Goal: Task Accomplishment & Management: Manage account settings

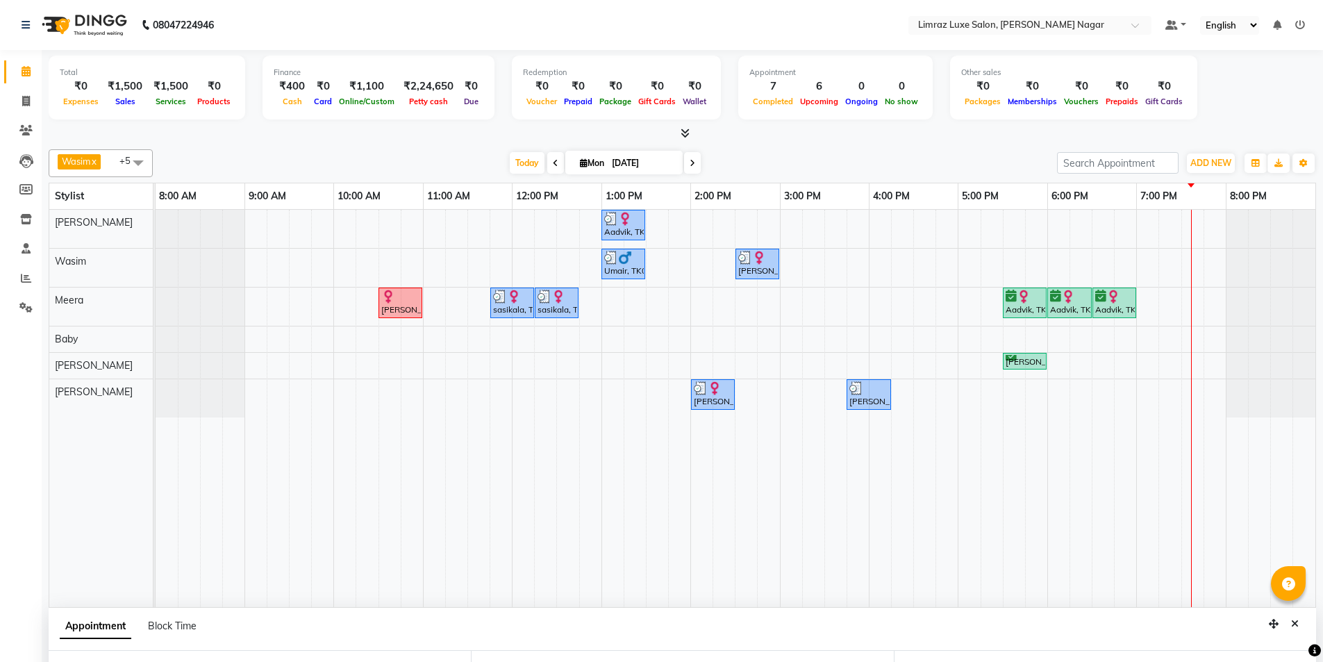
select select "74168"
select select "1020"
select select "3648"
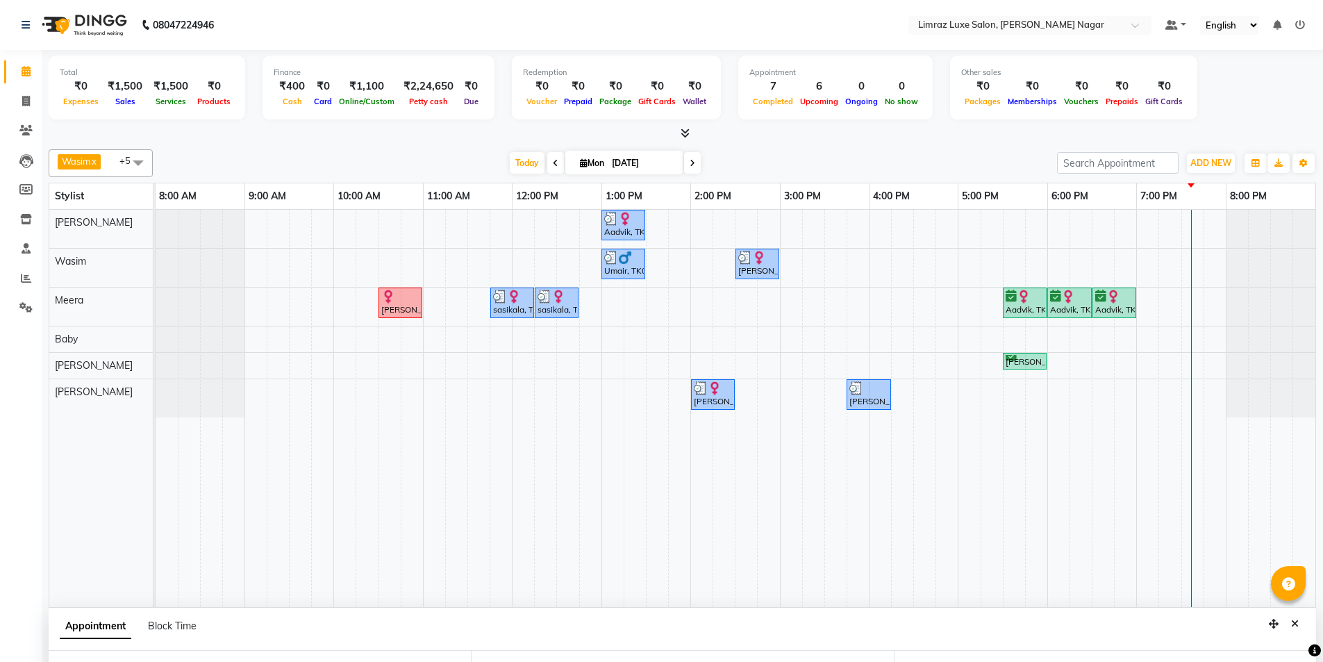
select select "confirm booking"
click at [1021, 359] on div "[PERSON_NAME], TK09, 05:30 PM-06:00 PM, Pedicure - Classic" at bounding box center [1024, 361] width 41 height 13
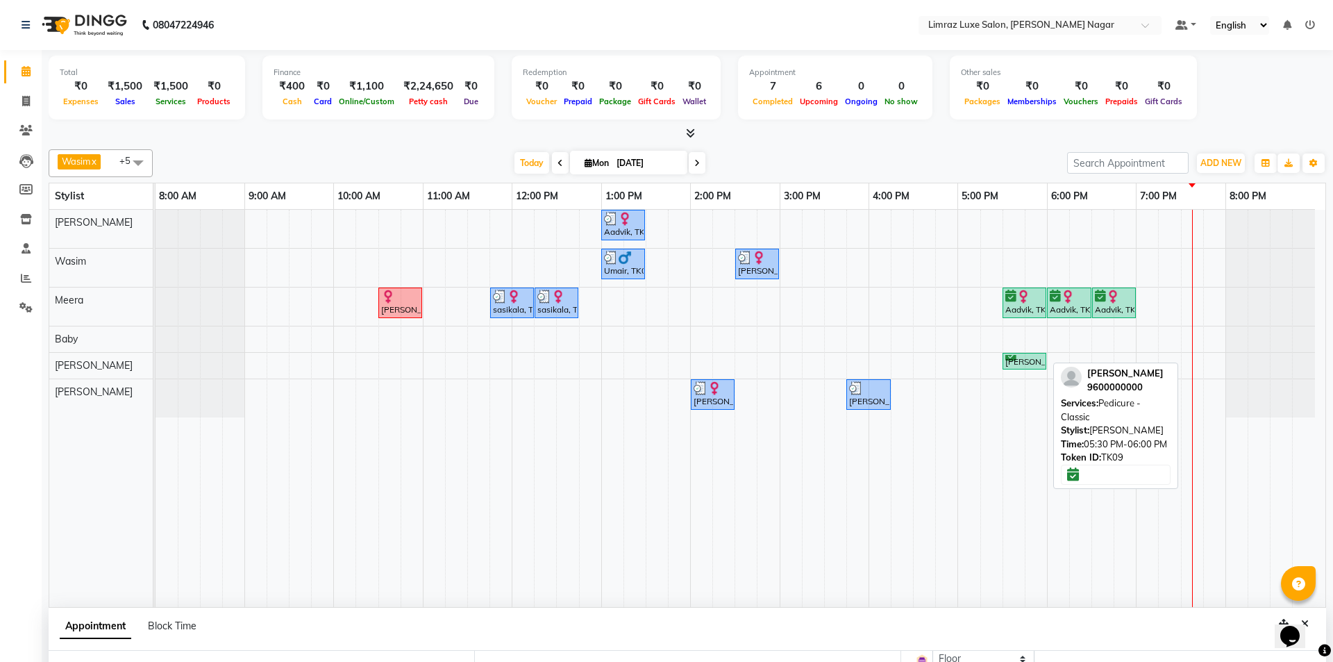
select select "6"
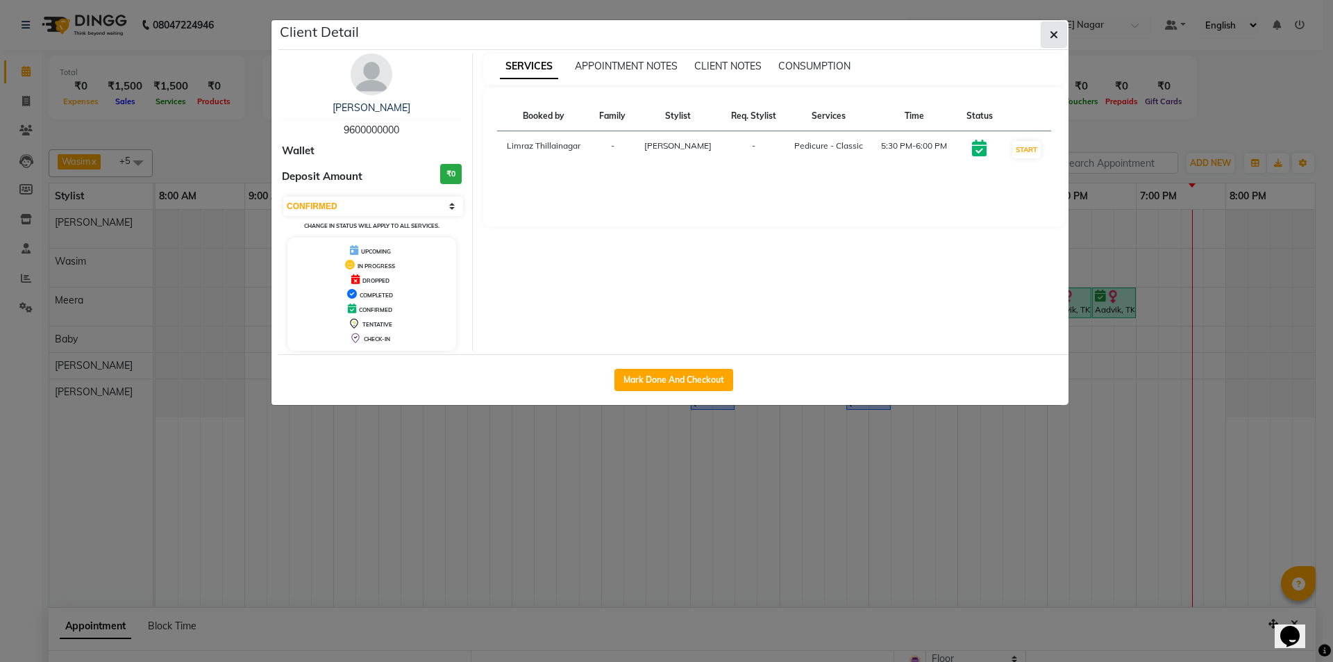
click at [1057, 37] on icon "button" at bounding box center [1054, 34] width 8 height 11
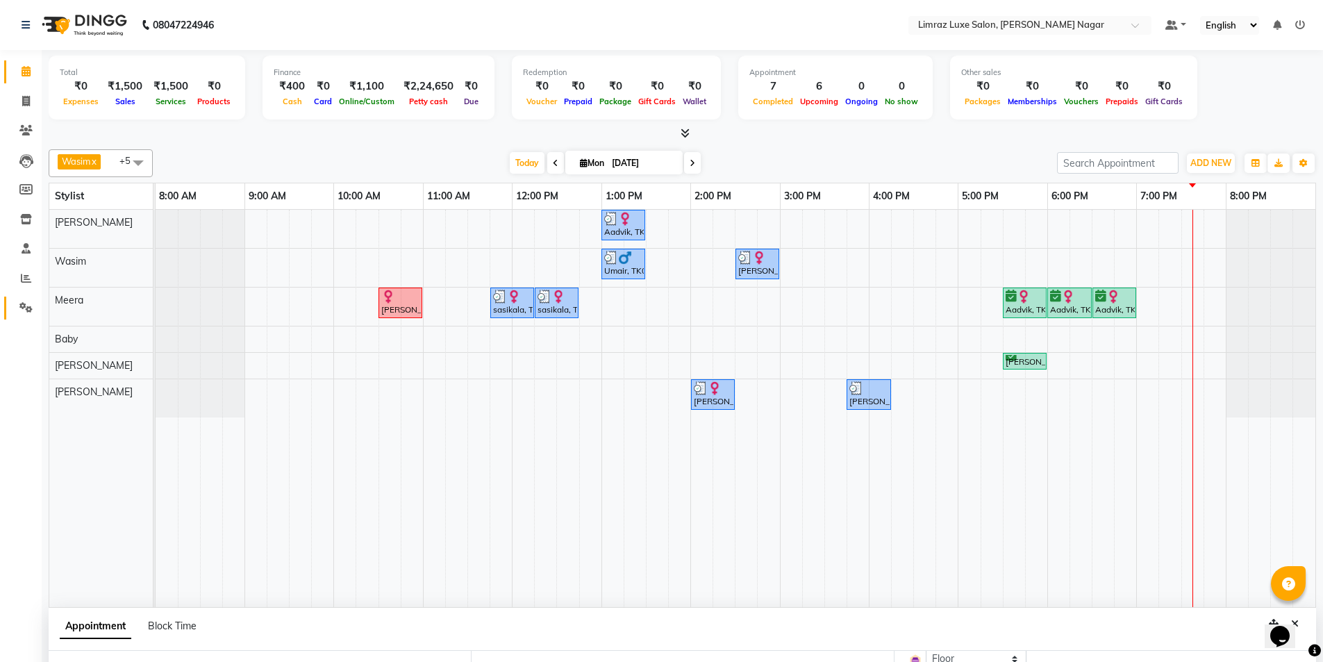
click at [12, 300] on link "Settings" at bounding box center [20, 307] width 33 height 23
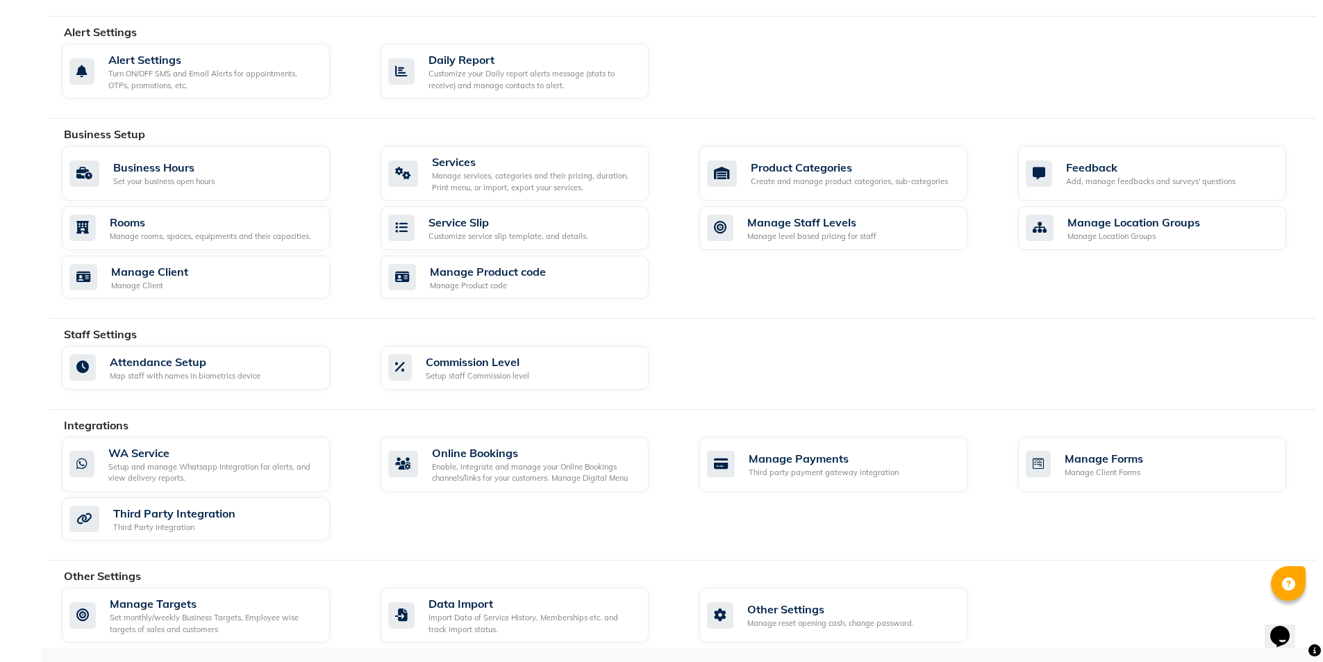
scroll to position [371, 0]
click at [794, 475] on div "Third party payment gateway integration" at bounding box center [824, 472] width 150 height 12
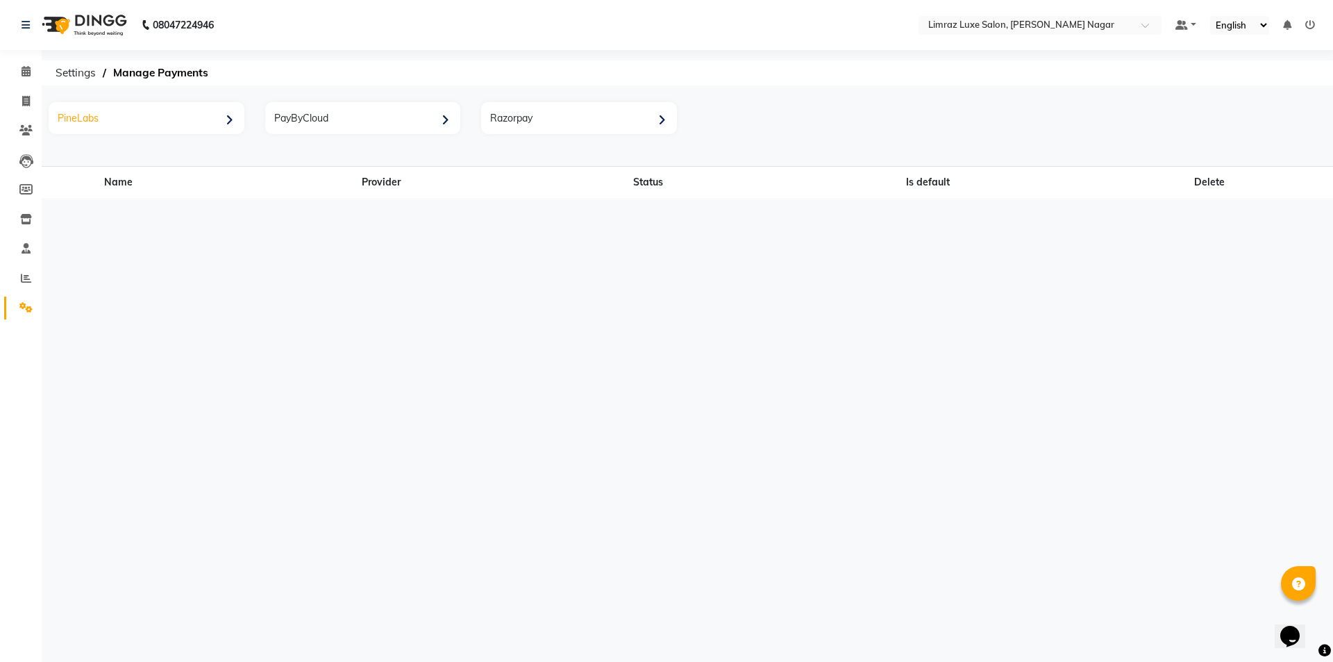
click at [199, 110] on div "PineLabs" at bounding box center [148, 120] width 192 height 28
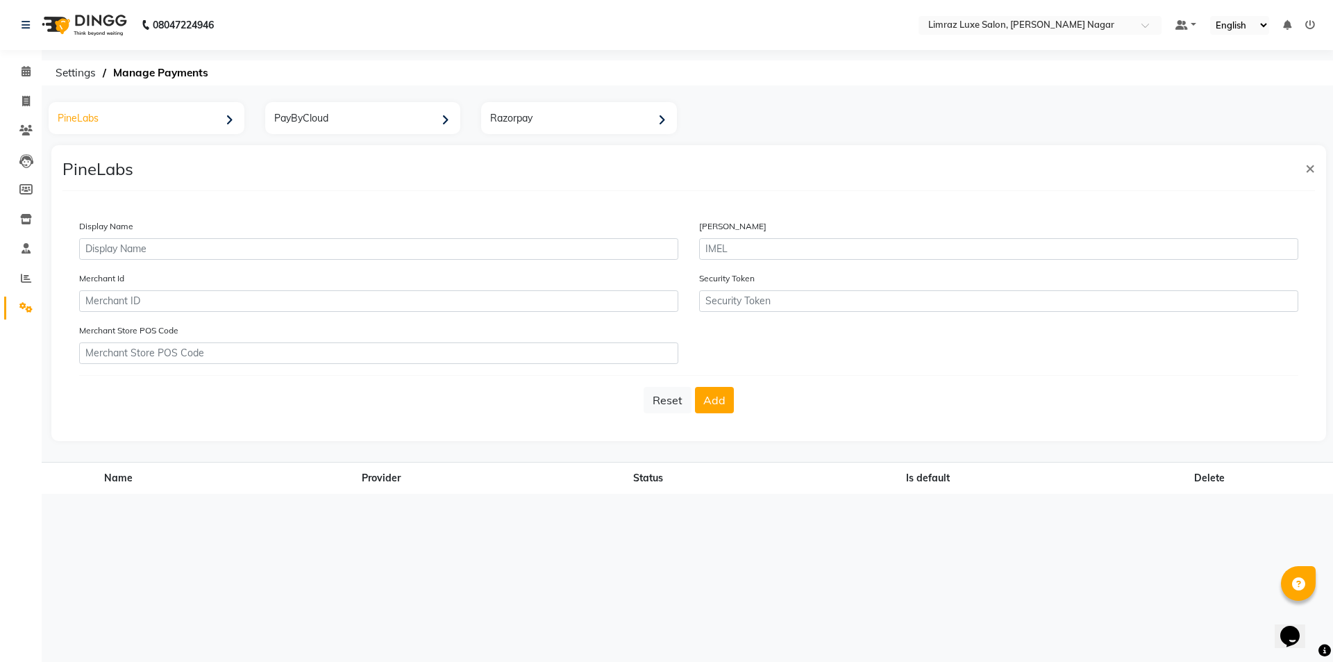
click at [199, 118] on div "PineLabs" at bounding box center [148, 120] width 192 height 28
click at [75, 69] on span "Settings" at bounding box center [76, 72] width 54 height 25
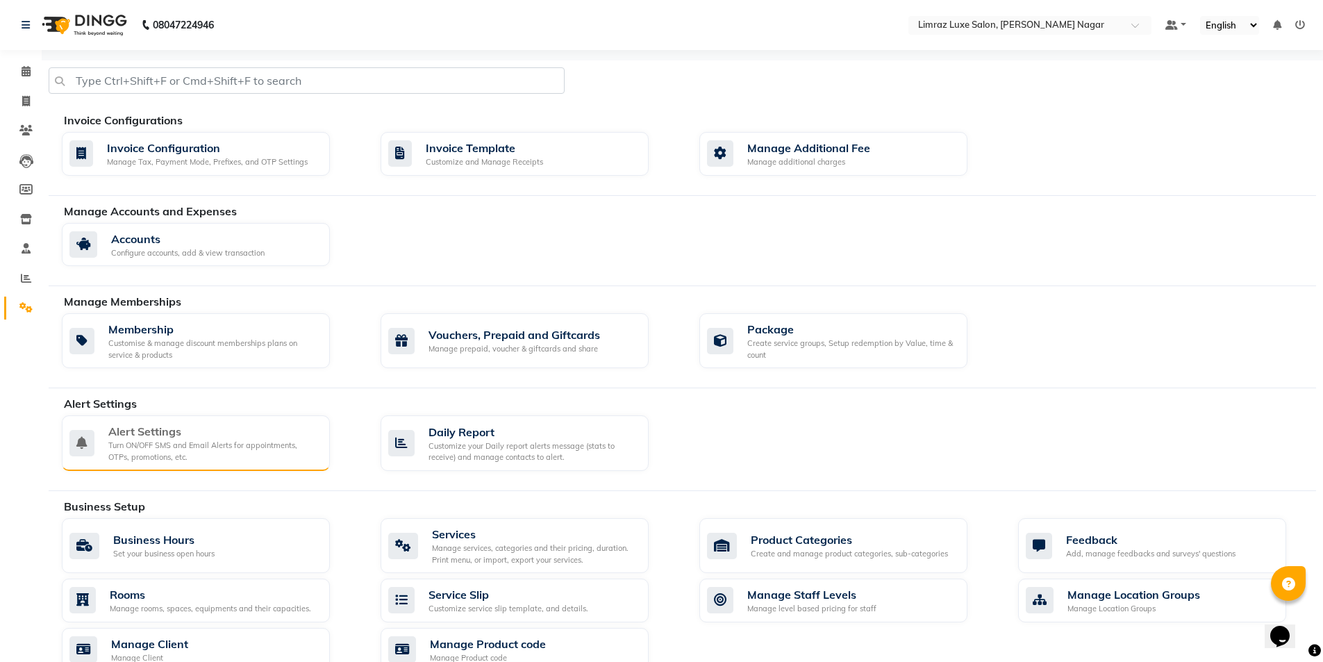
click at [287, 451] on div "Turn ON/OFF SMS and Email Alerts for appointments, OTPs, promotions, etc." at bounding box center [213, 451] width 210 height 23
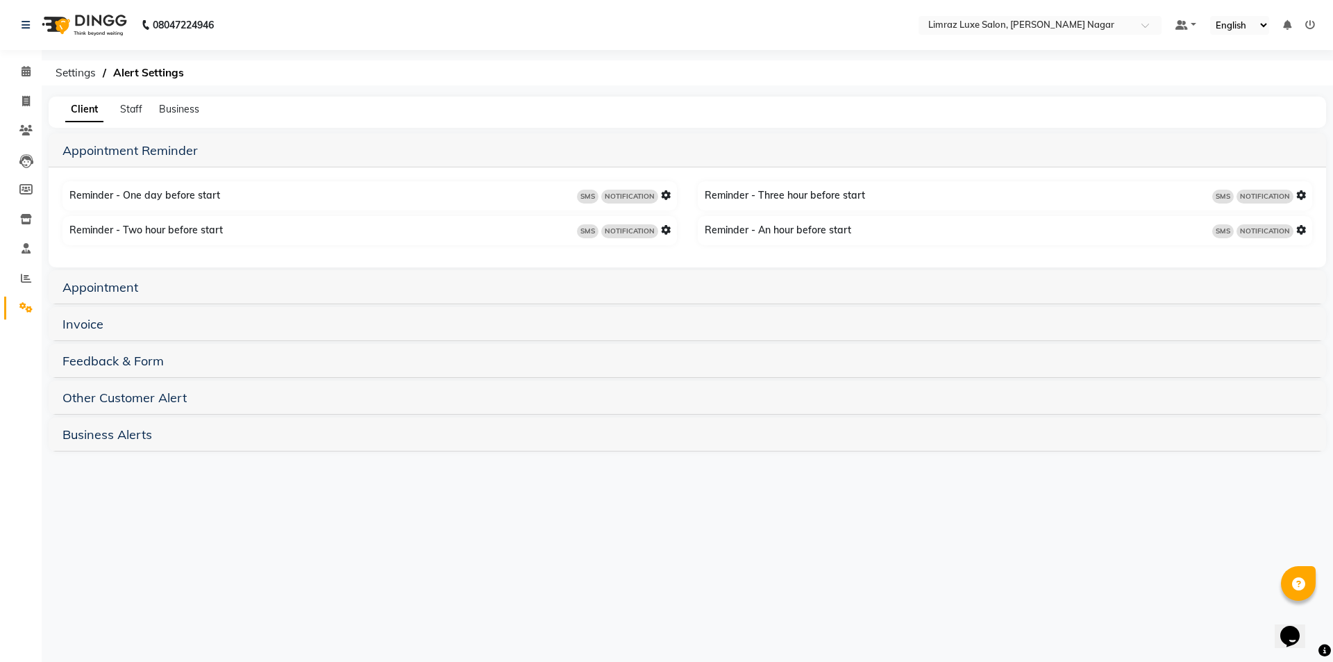
click at [626, 194] on span "NOTIFICATION" at bounding box center [629, 197] width 57 height 14
click at [664, 197] on icon at bounding box center [666, 195] width 10 height 10
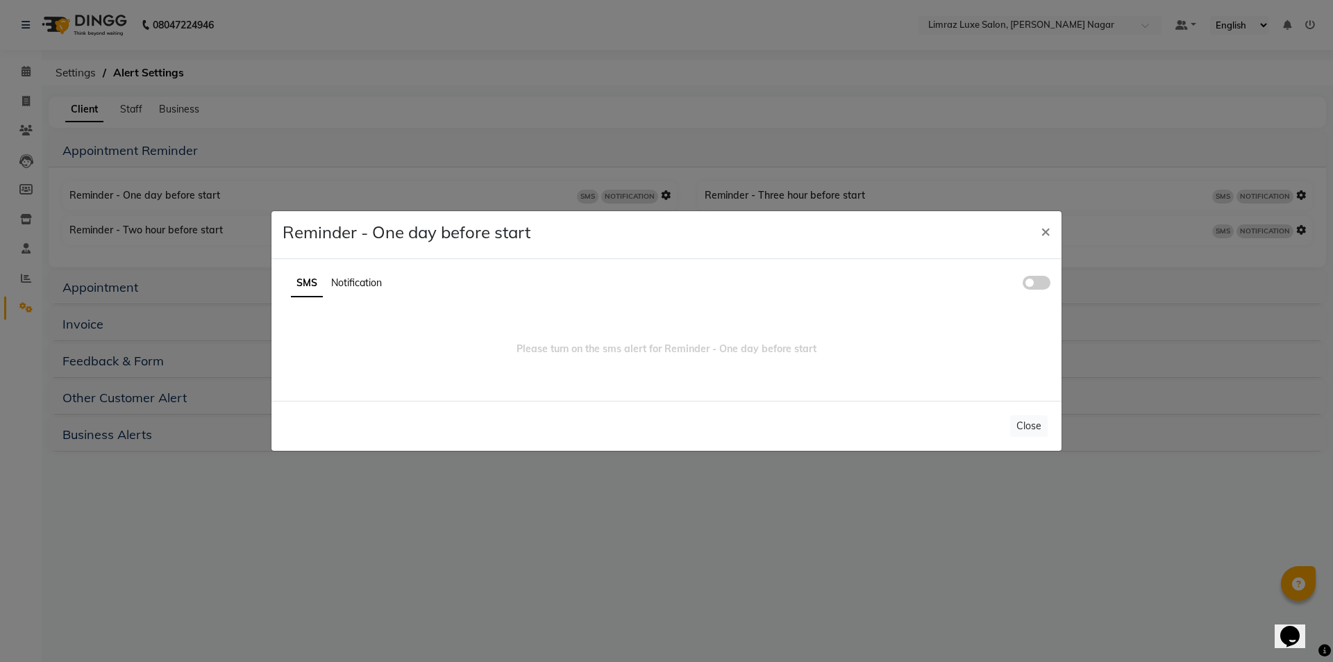
click at [361, 293] on ul "SMS Notification" at bounding box center [667, 283] width 768 height 27
click at [367, 281] on span "Notification" at bounding box center [356, 282] width 51 height 12
click at [1042, 281] on span at bounding box center [1037, 283] width 28 height 14
click at [1023, 285] on input "checkbox" at bounding box center [1023, 285] width 0 height 0
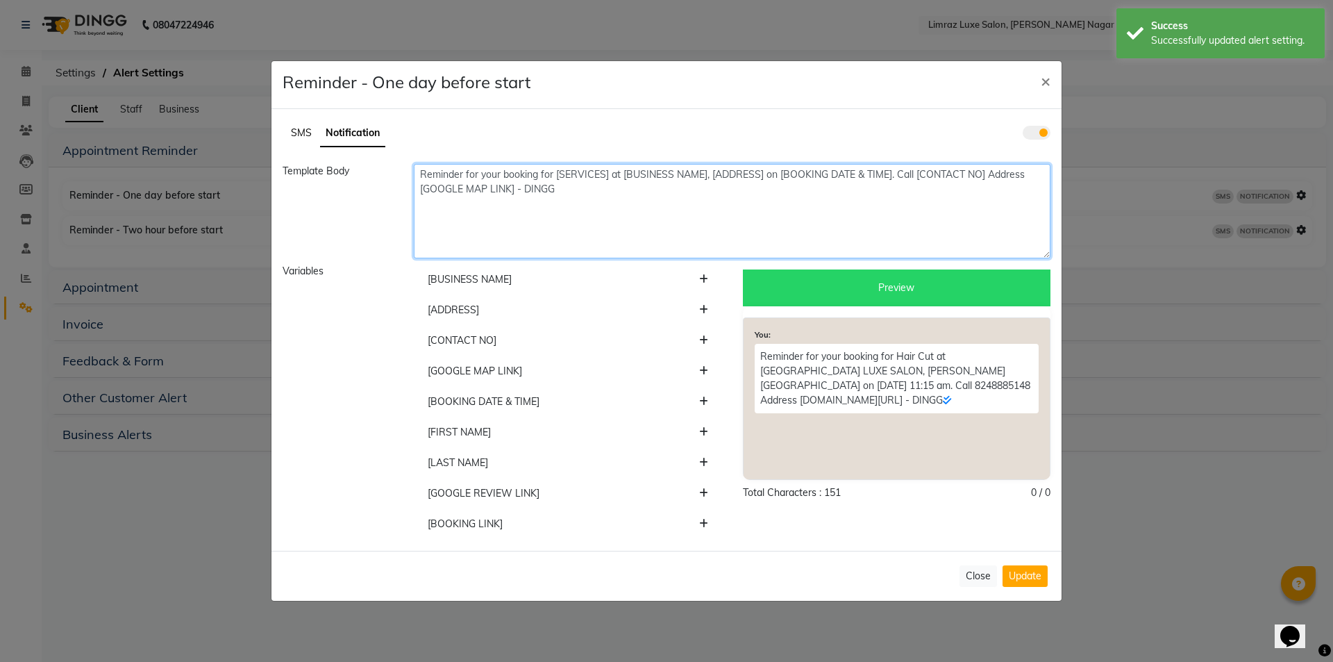
click at [591, 178] on textarea "Reminder for your booking for [SERVICES] at [BUSINESS NAME], [ADDRESS] on [BOOK…" at bounding box center [732, 211] width 637 height 94
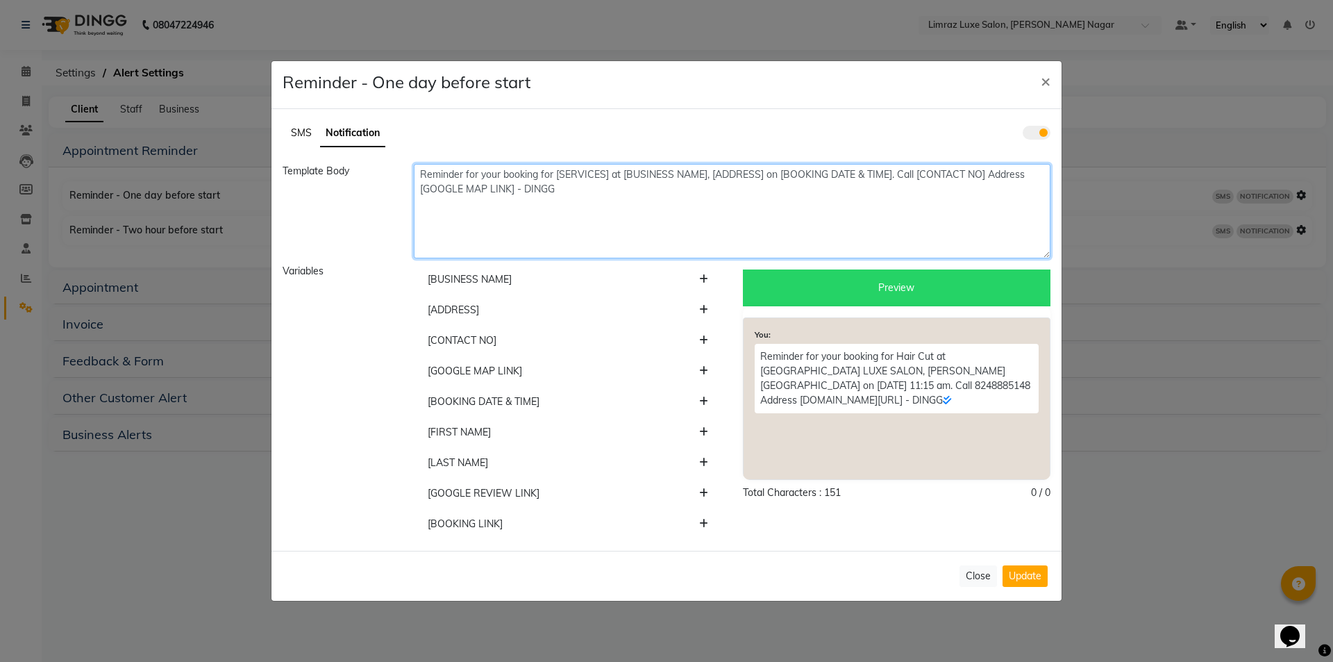
click at [683, 173] on textarea "Reminder for your booking for [SERVICES] at [BUSINESS NAME], [ADDRESS] on [BOOK…" at bounding box center [732, 211] width 637 height 94
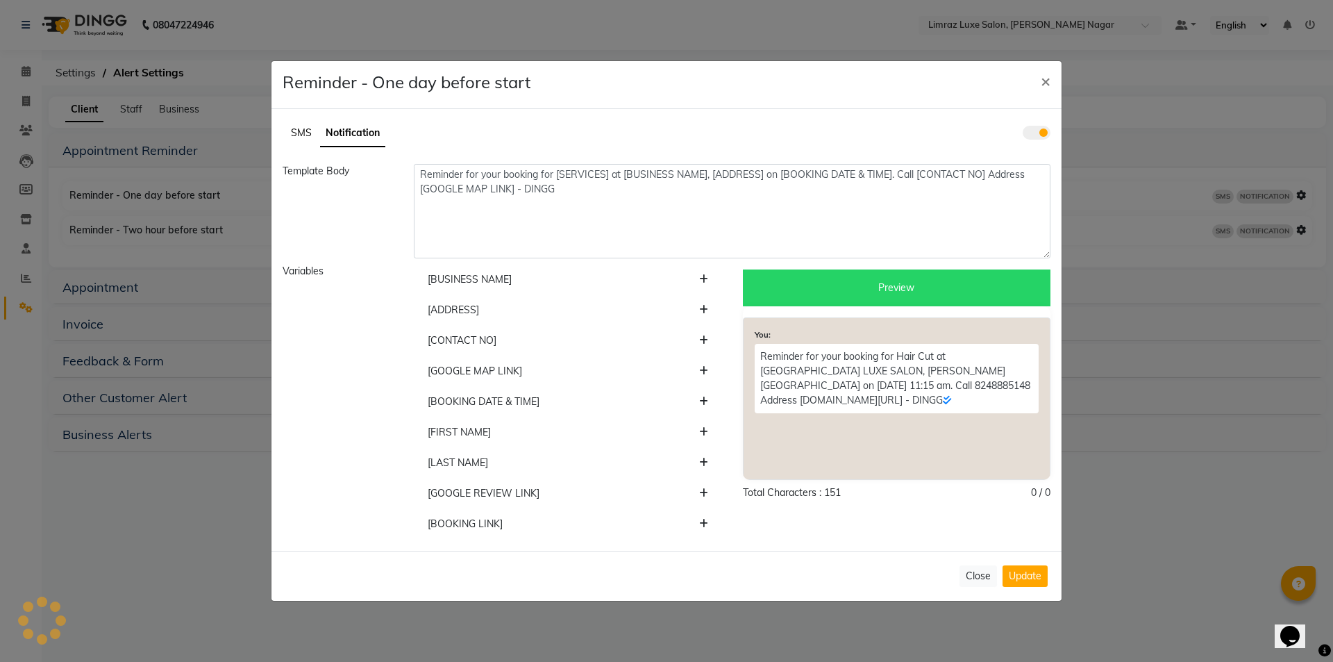
click at [703, 339] on icon at bounding box center [703, 340] width 9 height 10
click at [702, 308] on icon at bounding box center [703, 310] width 9 height 10
click at [890, 394] on p "Reminder for your booking for Hair Cut at [GEOGRAPHIC_DATA] LUXE SALON, [PERSON…" at bounding box center [897, 386] width 284 height 84
click at [796, 410] on icon at bounding box center [791, 415] width 8 height 10
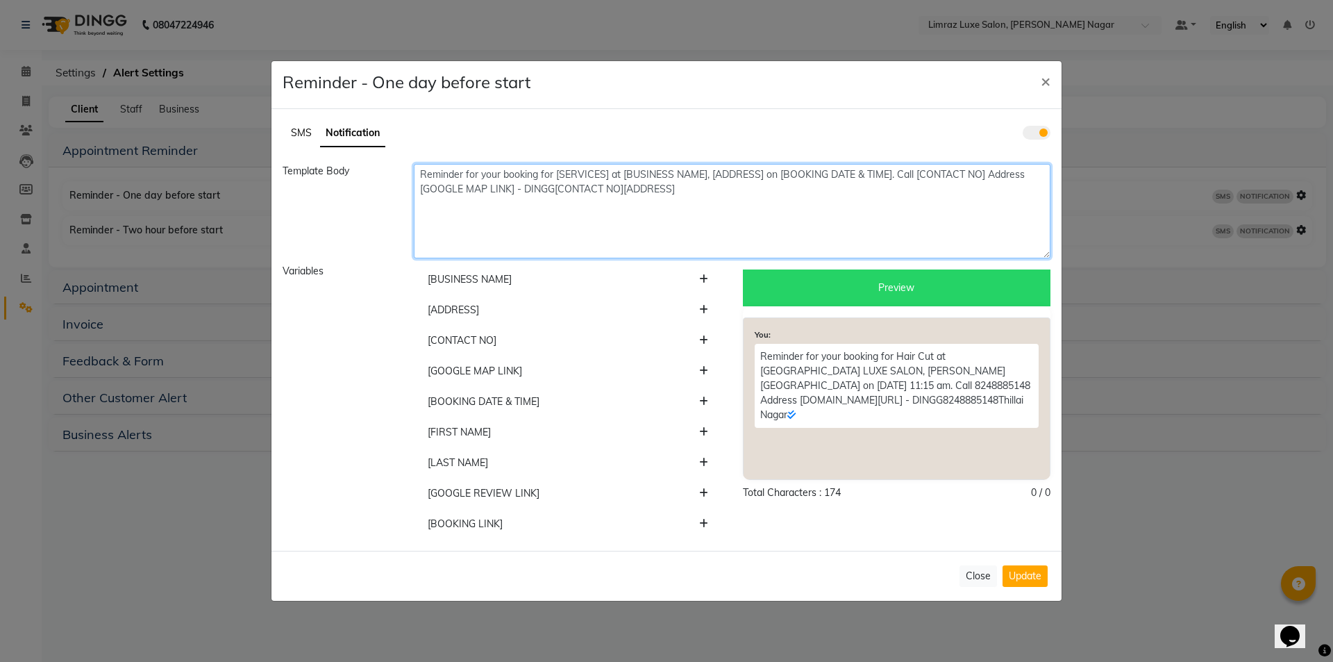
click at [682, 189] on textarea "Reminder for your booking for [SERVICES] at [BUSINESS NAME], [ADDRESS] on [BOOK…" at bounding box center [732, 211] width 637 height 94
type textarea "Reminder for your booking for [SERVICES] at [BUSINESS NAME], [ADDRESS] on [BOOK…"
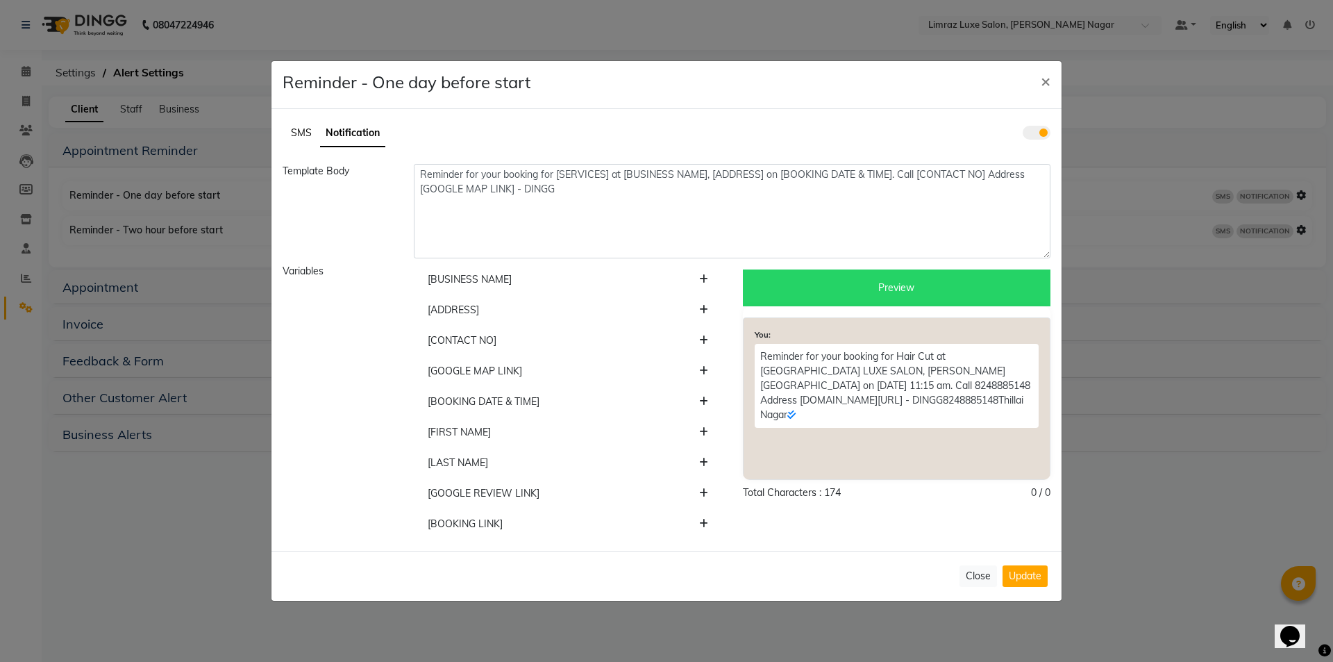
click at [880, 309] on div "You: Reminder for your booking for Hair Cut at LIMRAZ LUXE SALON, [PERSON_NAME]…" at bounding box center [897, 393] width 308 height 174
click at [894, 281] on div "Preview" at bounding box center [897, 287] width 308 height 37
click at [984, 576] on button "Close" at bounding box center [978, 576] width 37 height 22
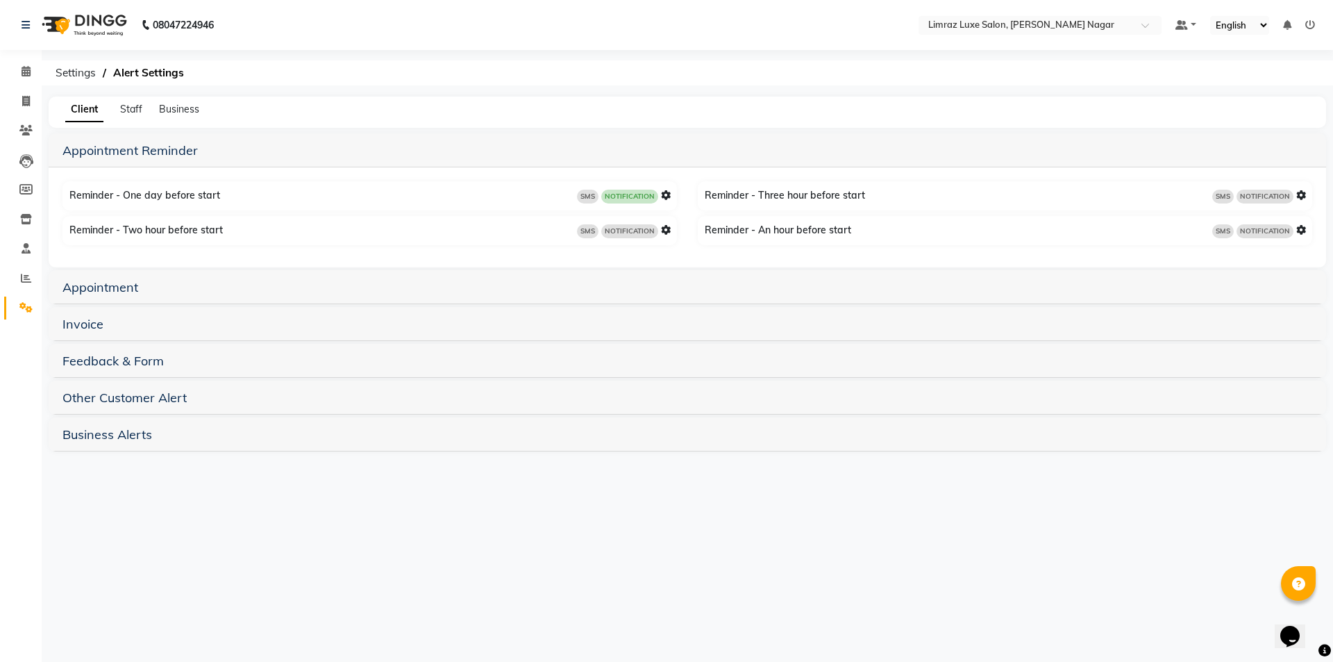
click at [92, 22] on img at bounding box center [82, 25] width 95 height 39
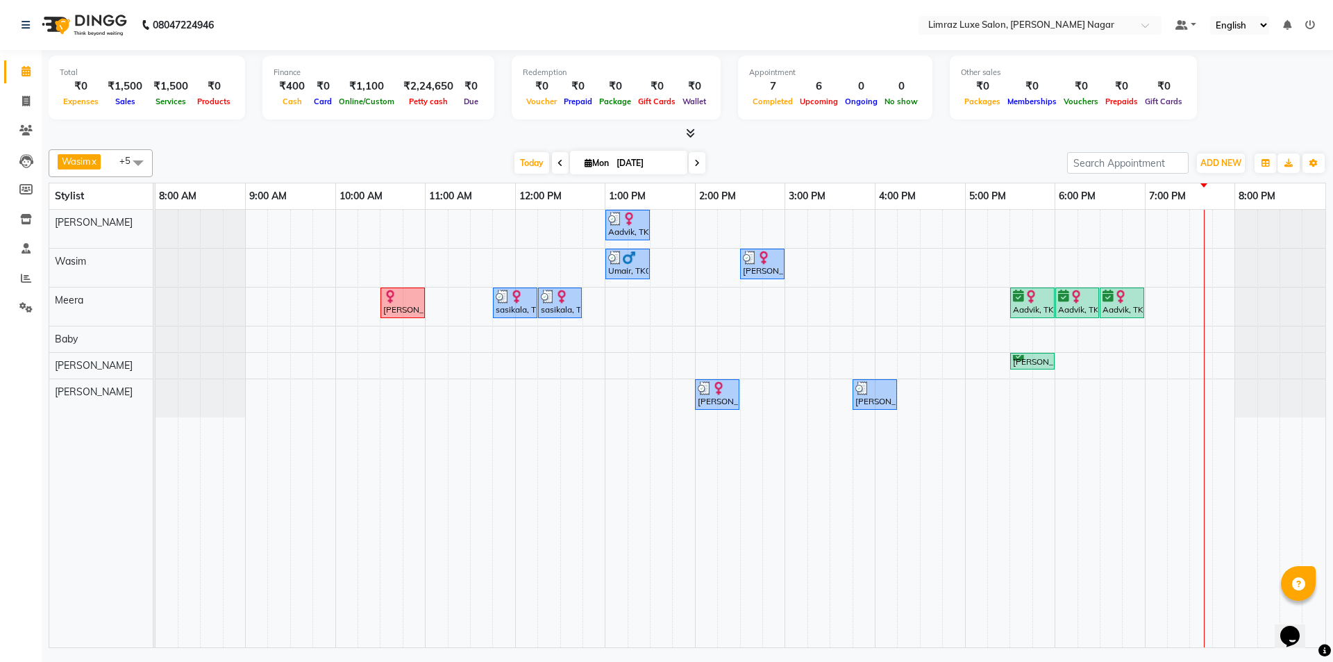
click at [74, 20] on img at bounding box center [82, 25] width 95 height 39
click at [35, 299] on link "Settings" at bounding box center [20, 307] width 33 height 23
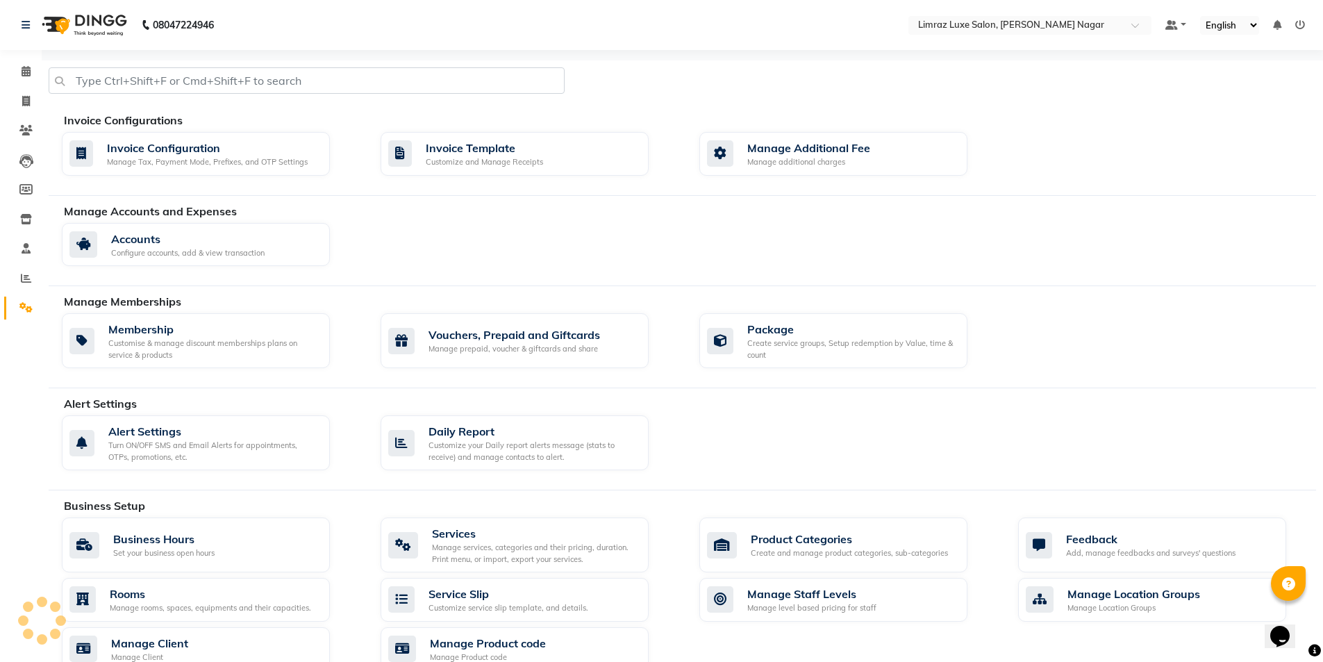
scroll to position [371, 0]
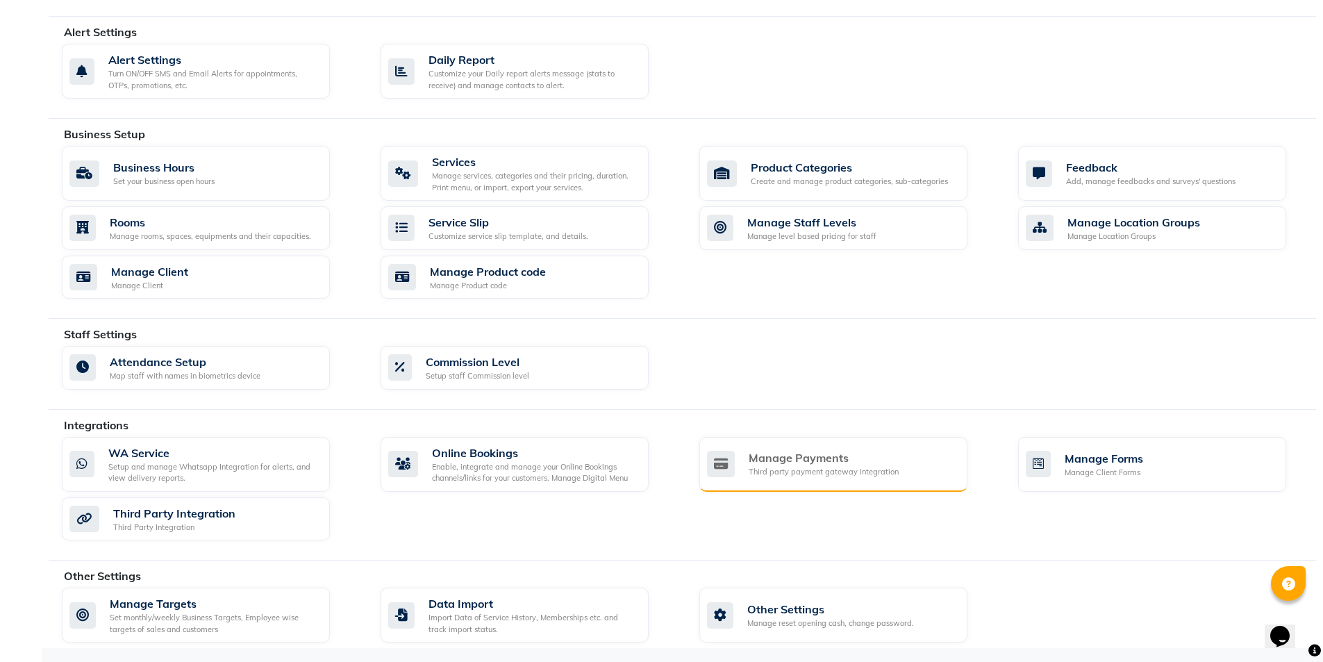
click at [818, 455] on div "Manage Payments" at bounding box center [824, 457] width 150 height 17
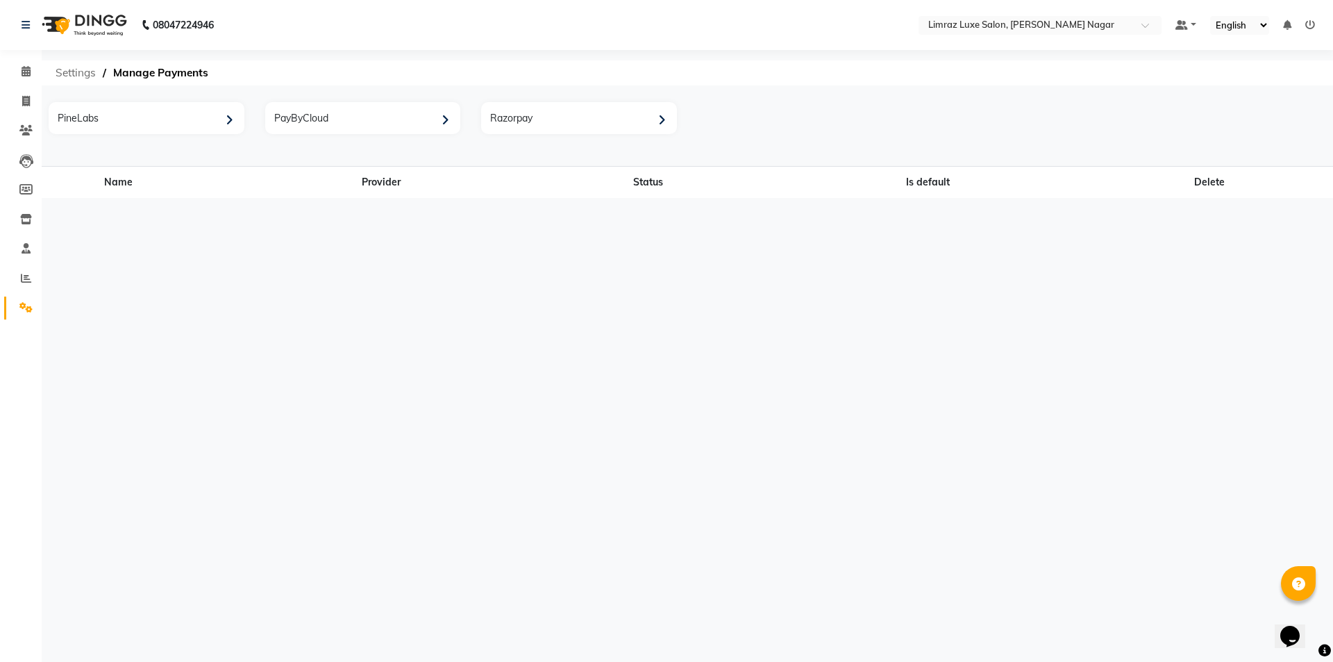
click at [70, 70] on span "Settings" at bounding box center [76, 72] width 54 height 25
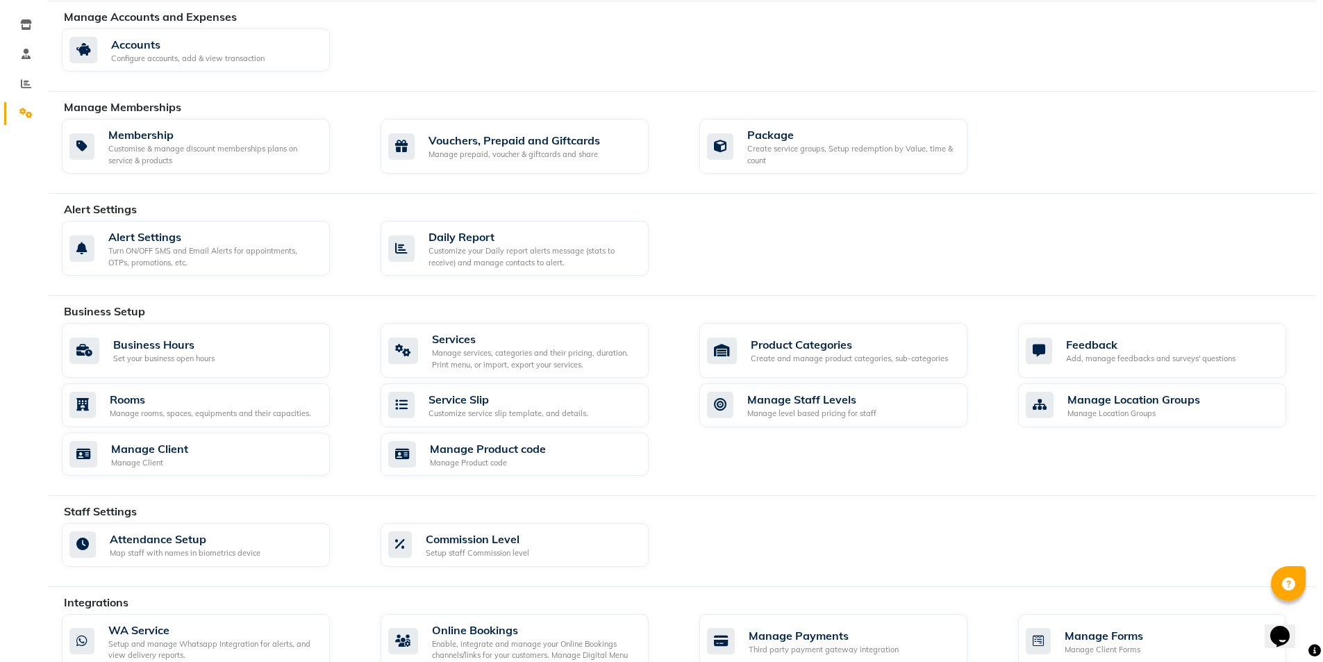
scroll to position [94, 0]
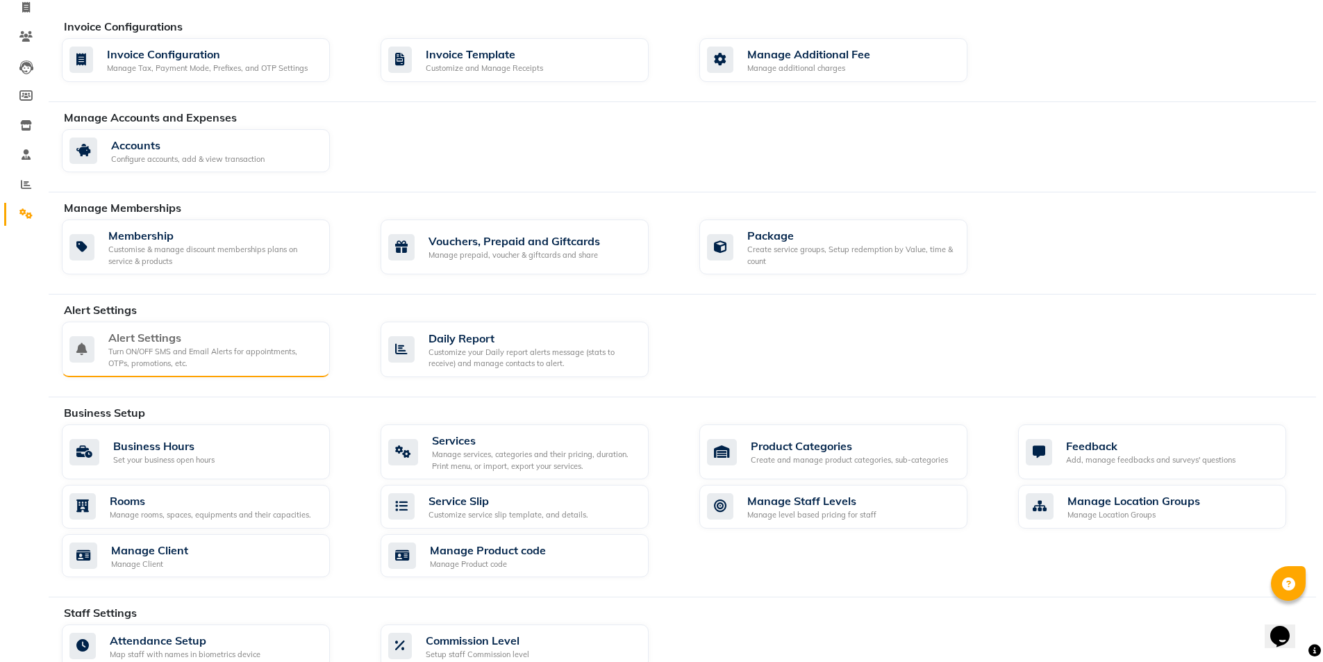
click at [282, 365] on div "Turn ON/OFF SMS and Email Alerts for appointments, OTPs, promotions, etc." at bounding box center [213, 357] width 210 height 23
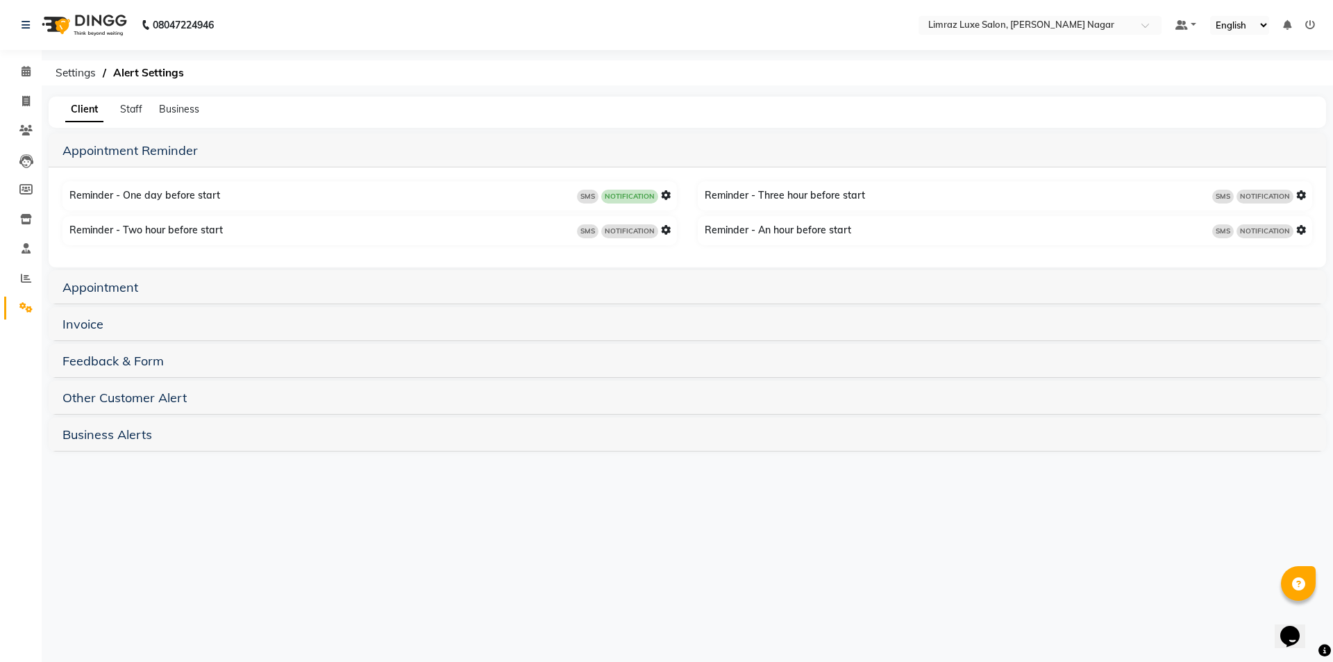
click at [667, 193] on icon at bounding box center [666, 195] width 10 height 10
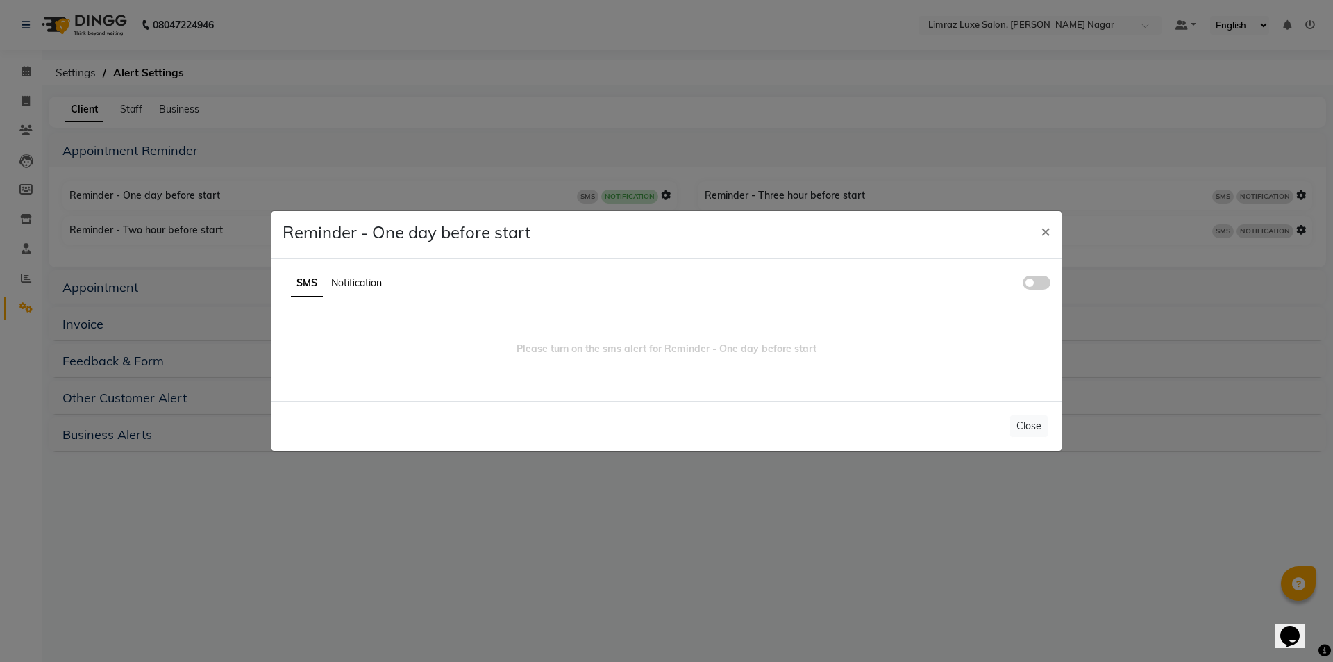
click at [364, 284] on span "Notification" at bounding box center [356, 282] width 51 height 12
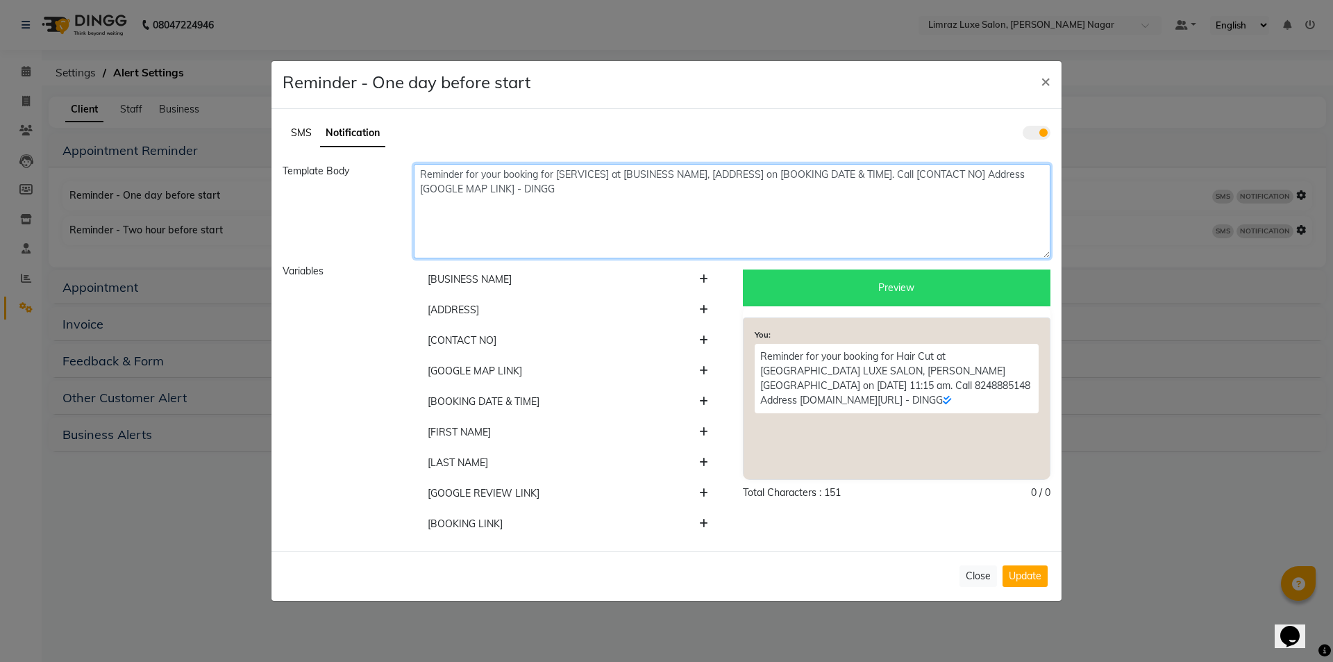
click at [957, 174] on textarea "Reminder for your booking for [SERVICES] at [BUSINESS NAME], [ADDRESS] on [BOOK…" at bounding box center [732, 211] width 637 height 94
click at [980, 175] on textarea "Reminder for your booking for [SERVICES] at [BUSINESS NAME], [ADDRESS] on [BOOK…" at bounding box center [732, 211] width 637 height 94
click at [935, 172] on textarea "Reminder for your booking for [SERVICES] at [BUSINESS NAME], [ADDRESS] on [BOOK…" at bounding box center [732, 211] width 637 height 94
click at [937, 170] on textarea "Reminder for your booking for [SERVICES] at [BUSINESS NAME], [ADDRESS] on [BOOK…" at bounding box center [732, 211] width 637 height 94
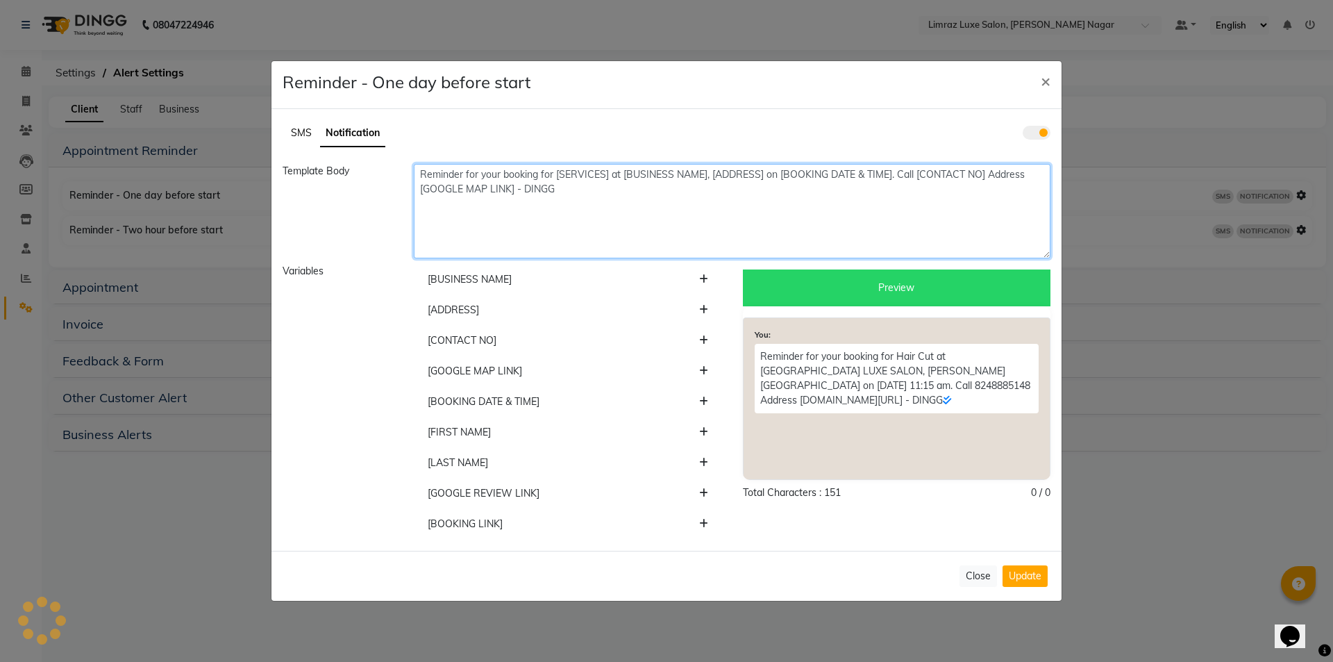
click at [984, 172] on textarea "Reminder for your booking for [SERVICES] at [BUSINESS NAME], [ADDRESS] on [BOOK…" at bounding box center [732, 211] width 637 height 94
drag, startPoint x: 983, startPoint y: 170, endPoint x: 919, endPoint y: 175, distance: 64.1
click at [919, 175] on textarea "Reminder for your booking for [SERVICES] at [BUSINESS NAME], [ADDRESS] on [BOOK…" at bounding box center [732, 211] width 637 height 94
paste textarea "63806 34564"
type textarea "Reminder for your booking for [SERVICES] at [BUSINESS NAME], [ADDRESS] on [BOOK…"
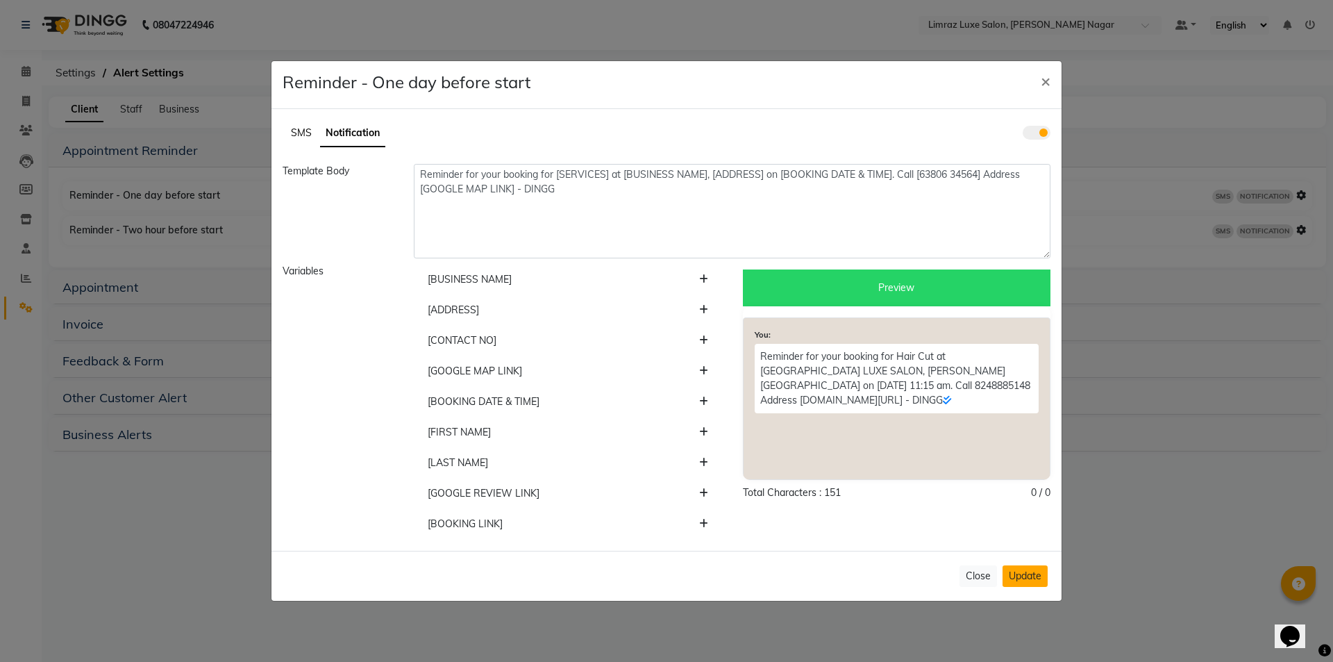
click at [1015, 574] on button "Update" at bounding box center [1025, 576] width 45 height 22
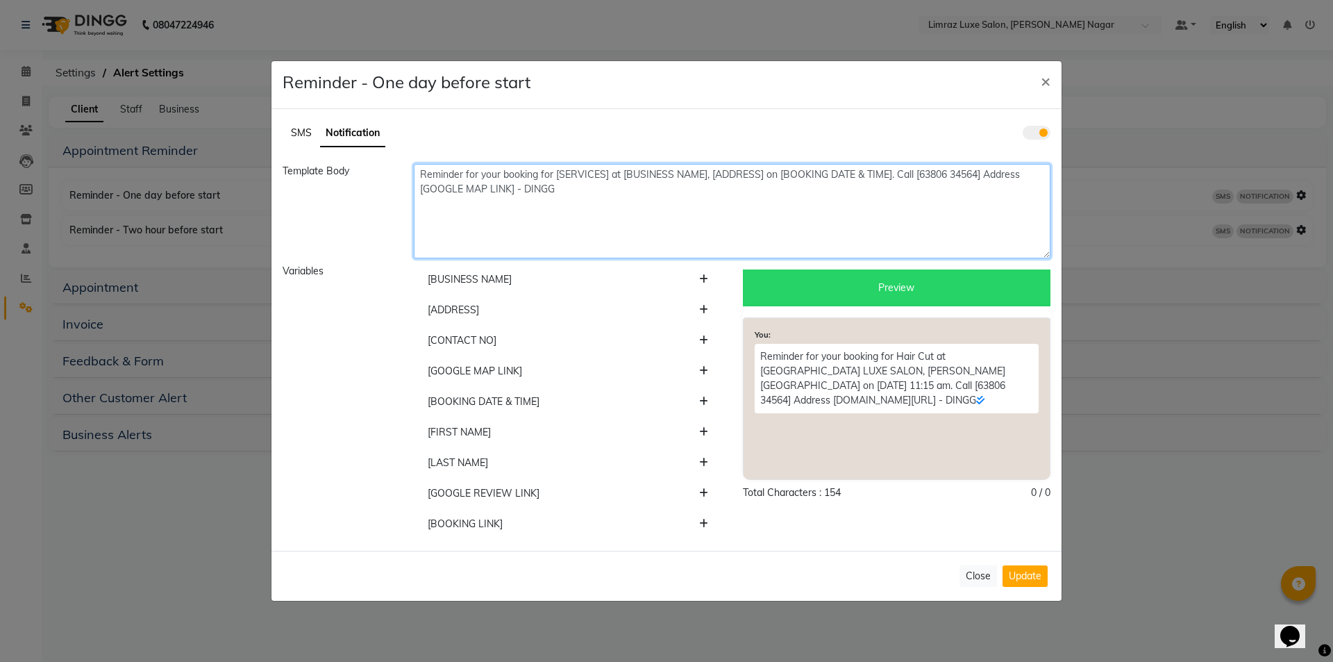
click at [983, 173] on textarea "Reminder for your booking for [SERVICES] at [BUSINESS NAME], [ADDRESS] on [BOOK…" at bounding box center [732, 211] width 637 height 94
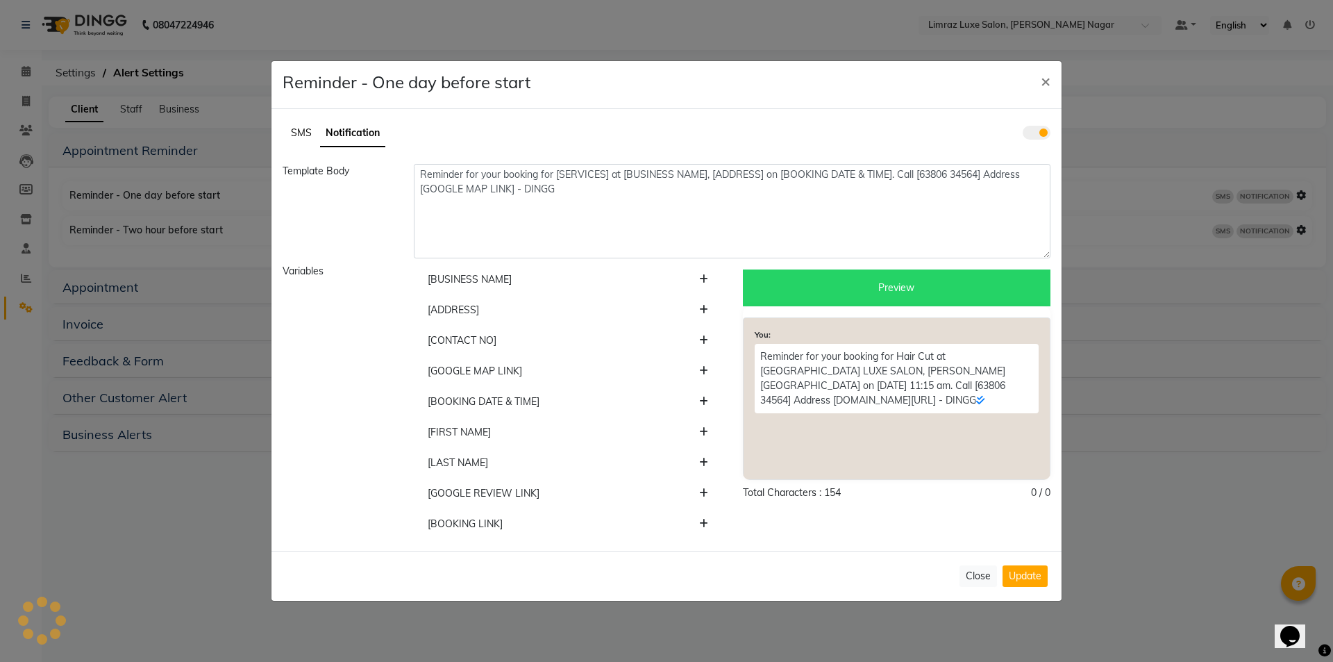
click at [311, 268] on div "Variables" at bounding box center [337, 402] width 131 height 276
click at [1032, 574] on button "Update" at bounding box center [1025, 576] width 45 height 22
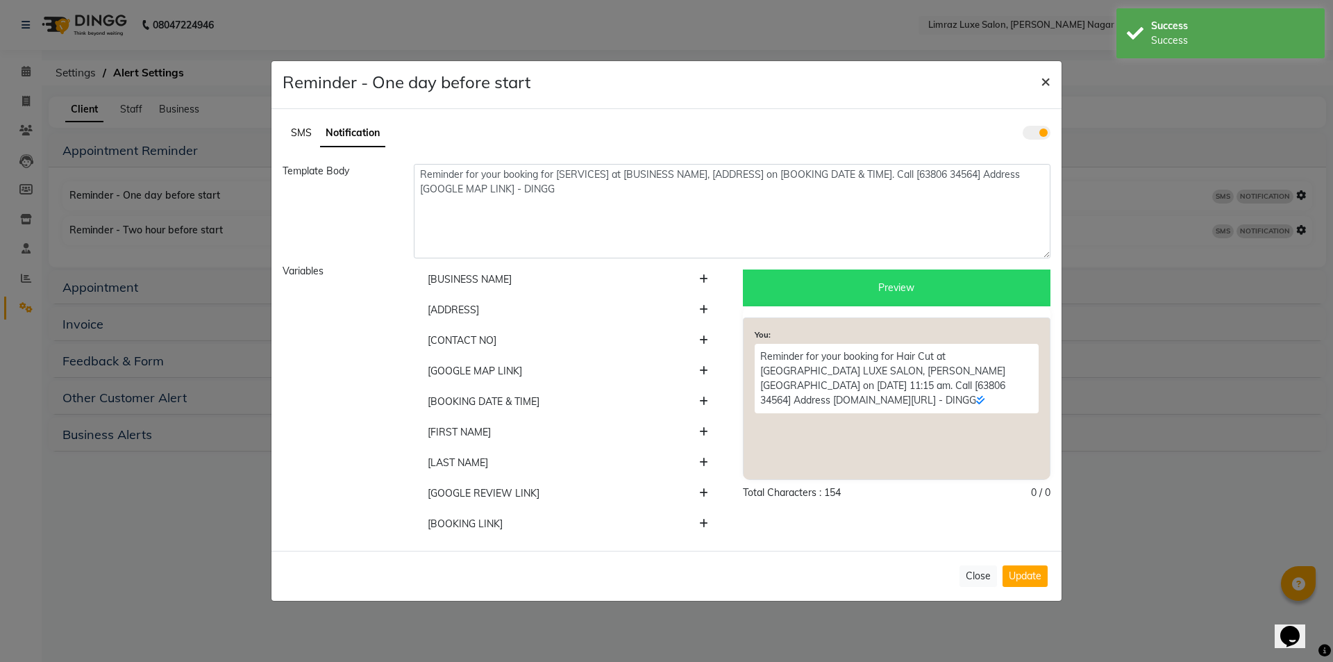
click at [1045, 78] on span "×" at bounding box center [1046, 80] width 10 height 21
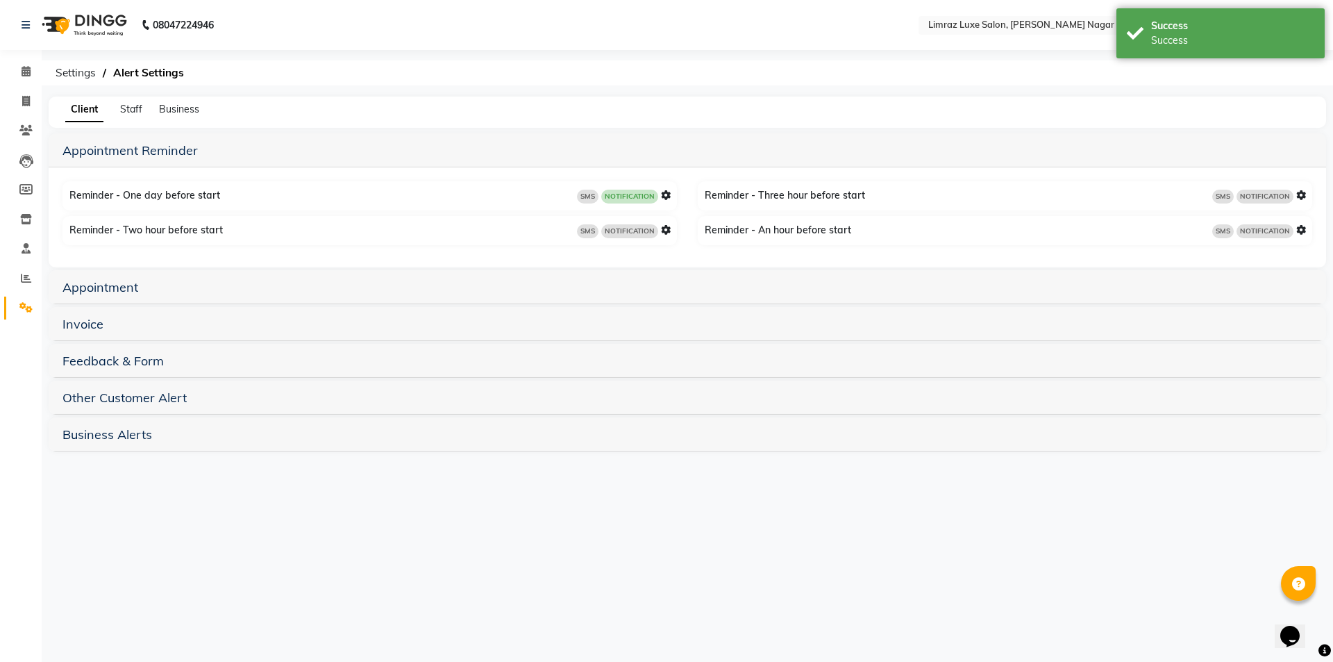
click at [104, 295] on div "Appointment" at bounding box center [688, 287] width 1278 height 34
click at [108, 291] on link "Appointment" at bounding box center [100, 287] width 76 height 16
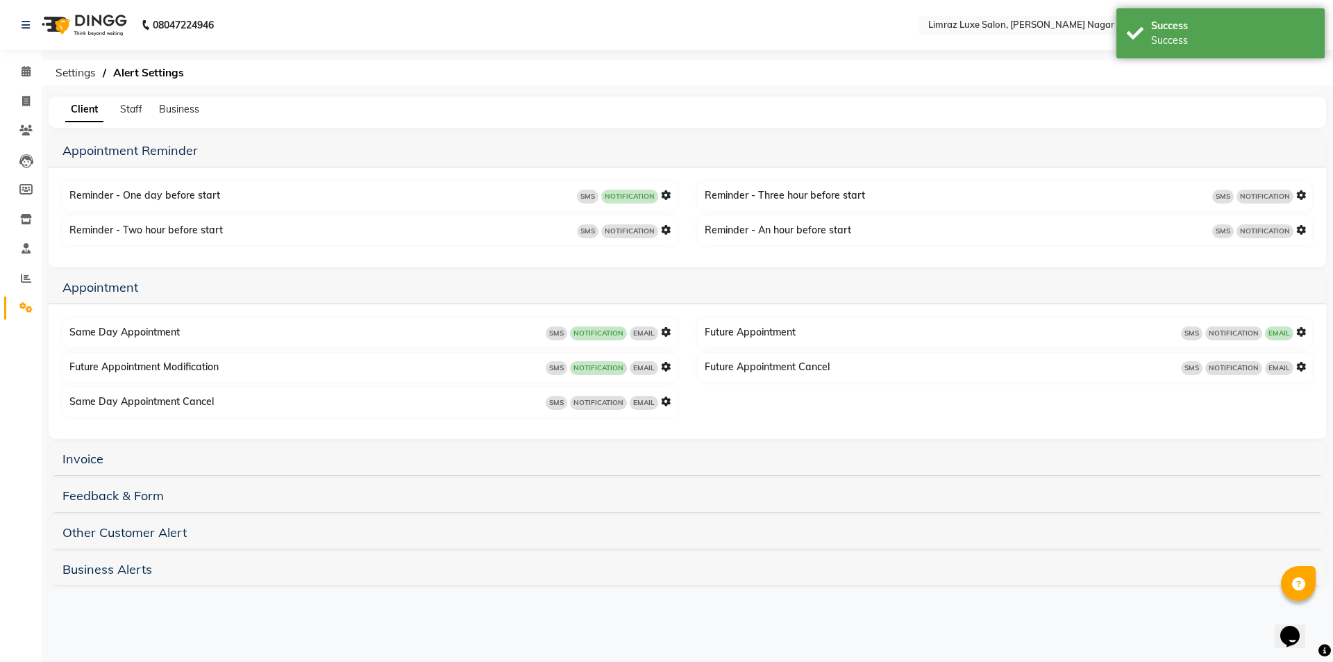
click at [664, 334] on icon at bounding box center [666, 332] width 10 height 10
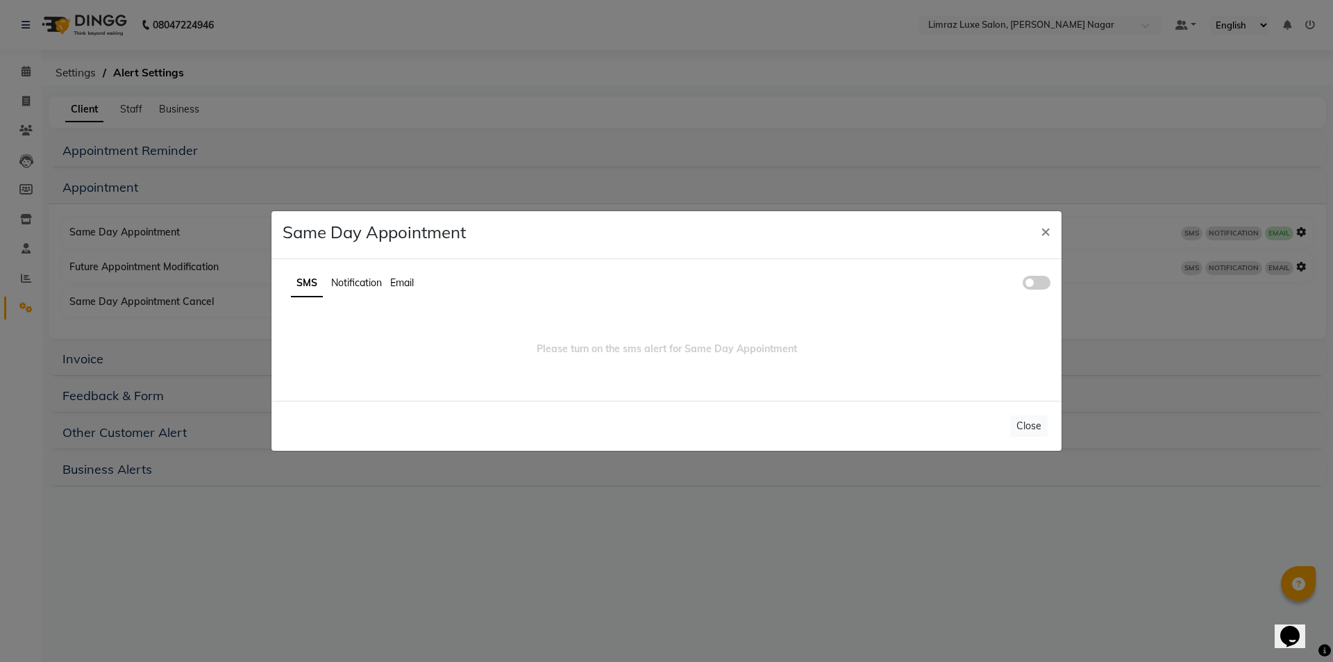
click at [367, 283] on span "Notification" at bounding box center [356, 282] width 51 height 12
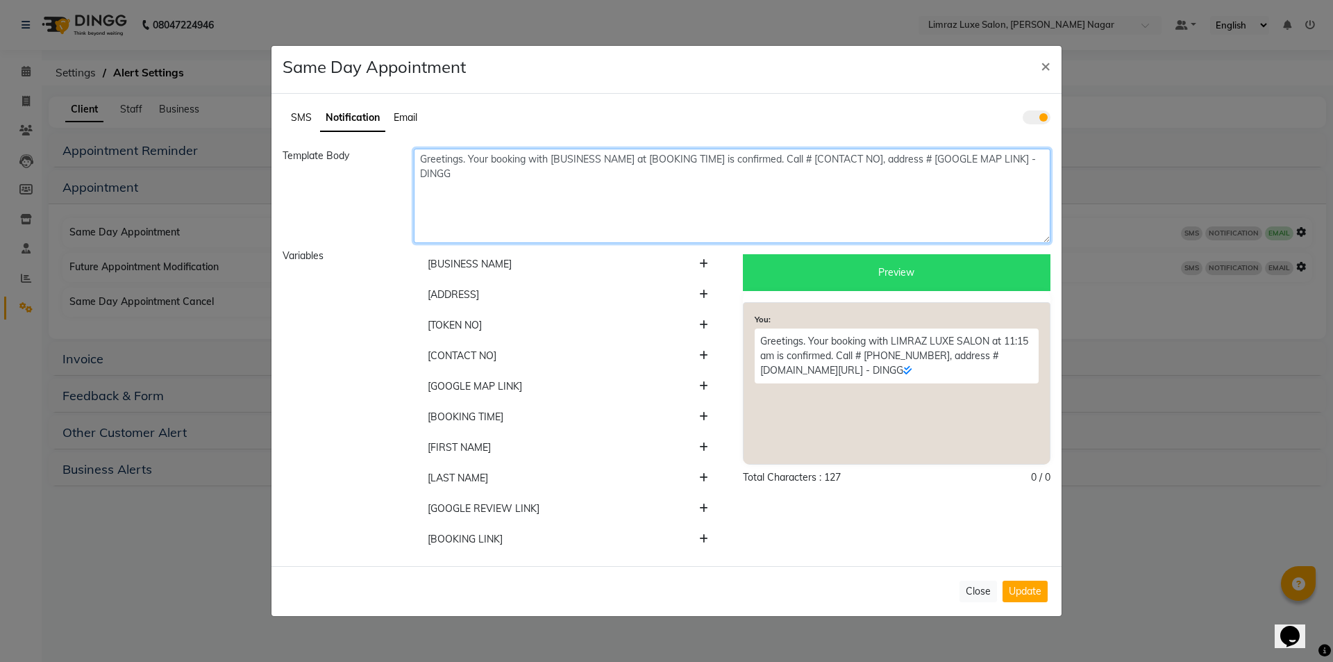
click at [461, 157] on textarea "Greetings. Your booking with [BUSINESS NAME] at [BOOKING TIME] is confirmed. Ca…" at bounding box center [732, 196] width 637 height 94
drag, startPoint x: 461, startPoint y: 157, endPoint x: 386, endPoint y: 153, distance: 75.1
click at [386, 153] on div "Template Body Greetings. Your booking with [BUSINESS NAME] at [BOOKING TIME] is…" at bounding box center [666, 196] width 789 height 94
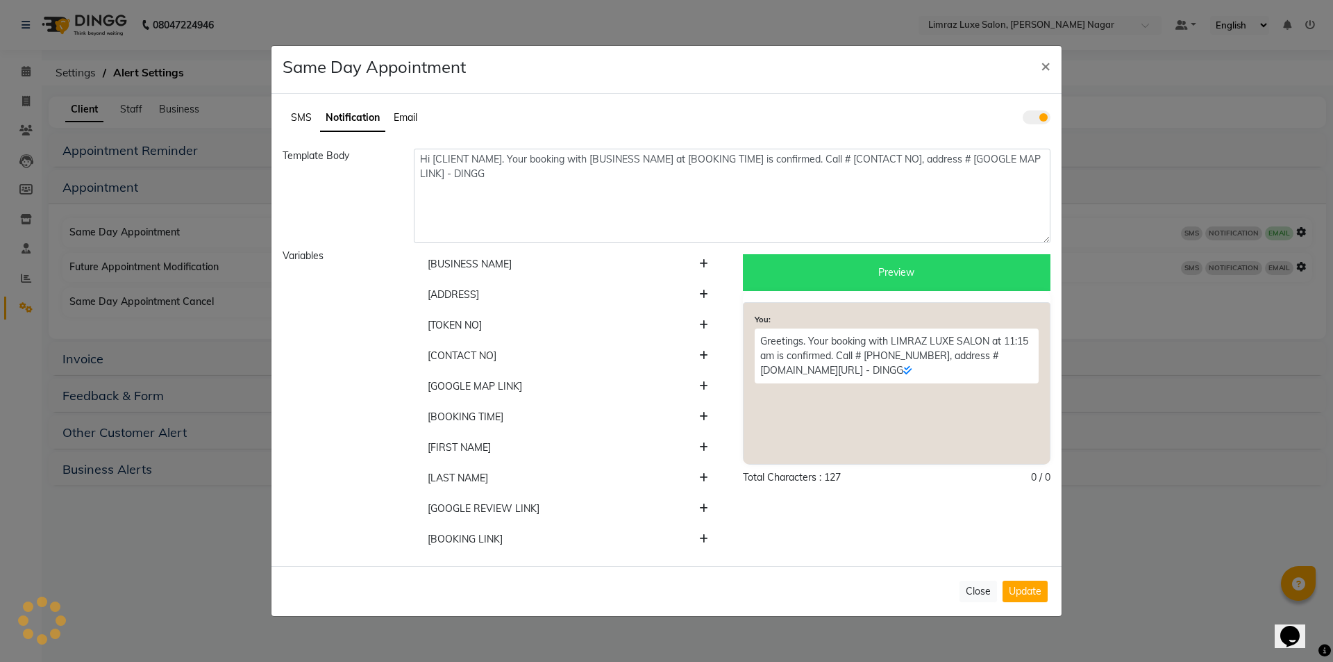
click at [860, 421] on div "You: Greetings. Your booking with LIMRAZ LUXE SALON at 11:15 am is confirmed. C…" at bounding box center [897, 383] width 308 height 162
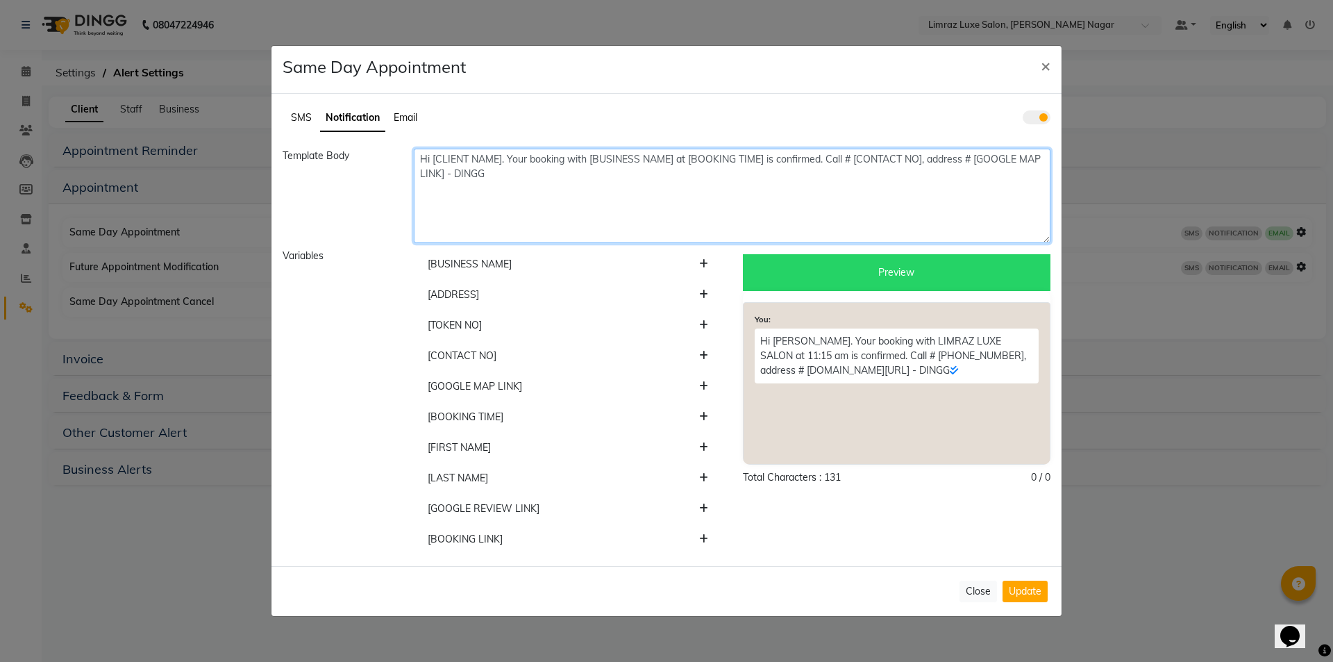
drag, startPoint x: 588, startPoint y: 159, endPoint x: 510, endPoint y: 156, distance: 78.5
click at [510, 156] on textarea "Hi [CLIENT NAME]. Your booking with [BUSINESS NAME] at [BOOKING TIME] is confir…" at bounding box center [732, 196] width 637 height 94
paste textarea "appointment"
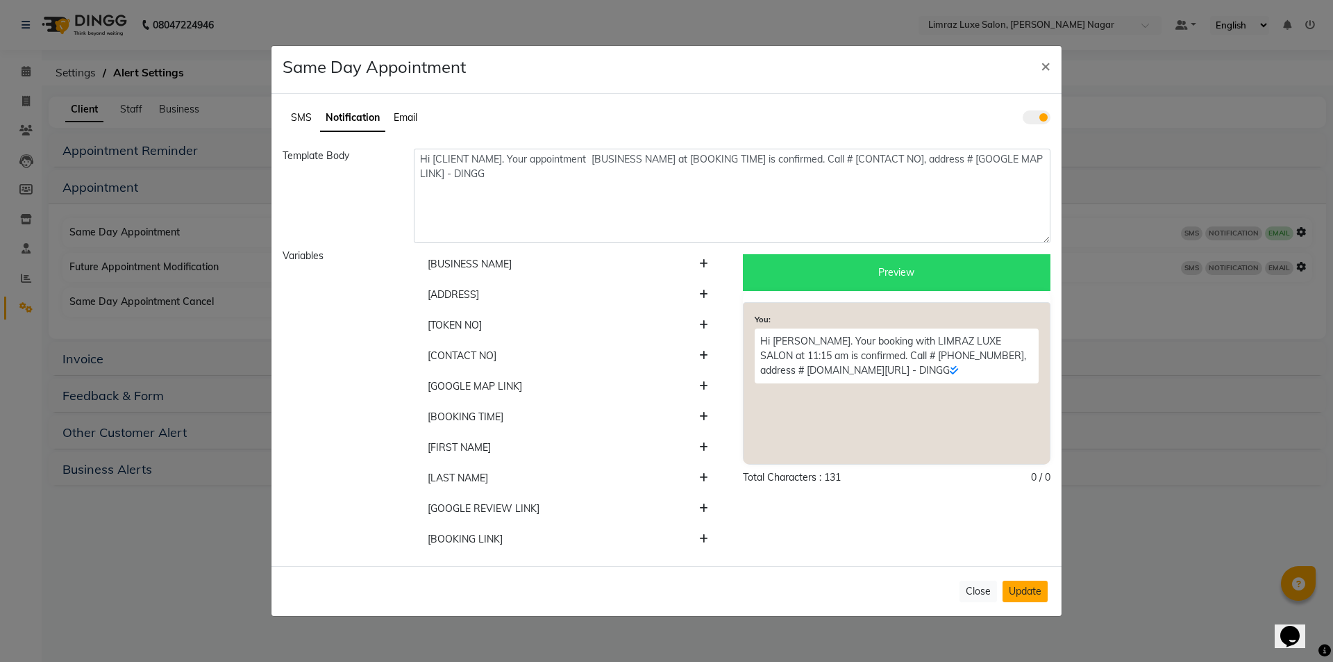
click at [1023, 591] on button "Update" at bounding box center [1025, 591] width 45 height 22
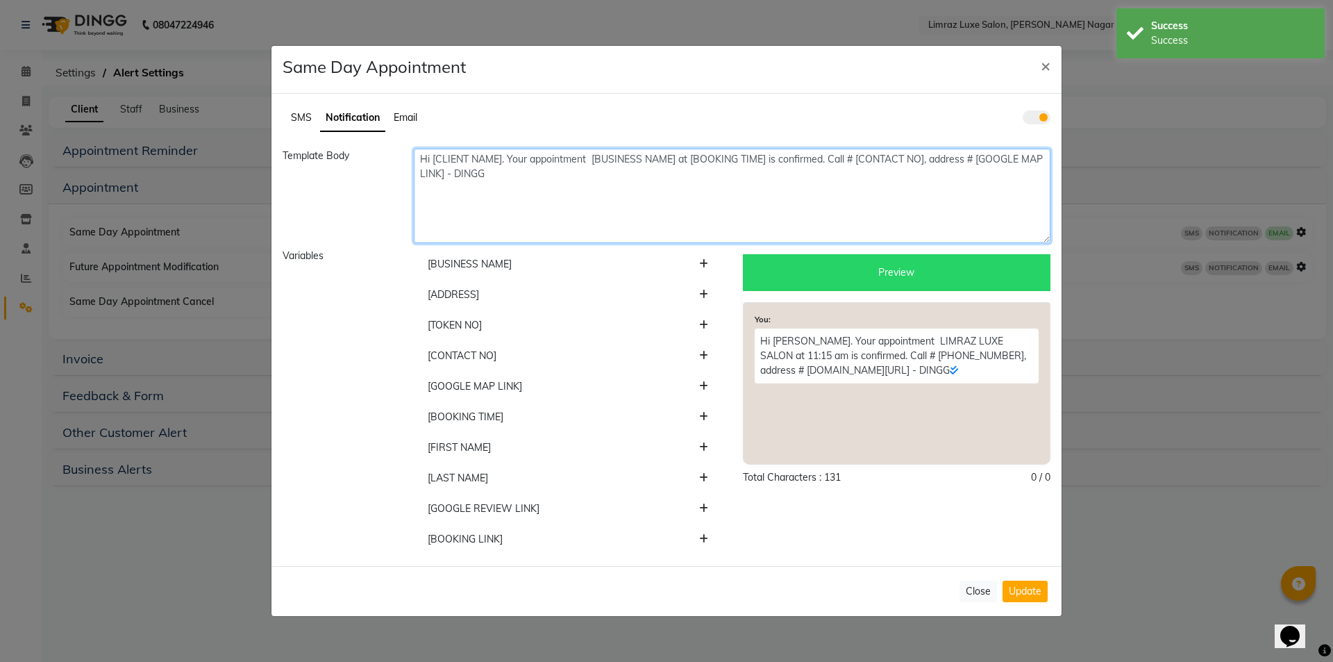
click at [592, 155] on textarea "Hi [CLIENT NAME]. Your appointment [BUSINESS NAME] at [BOOKING TIME] is confirm…" at bounding box center [732, 196] width 637 height 94
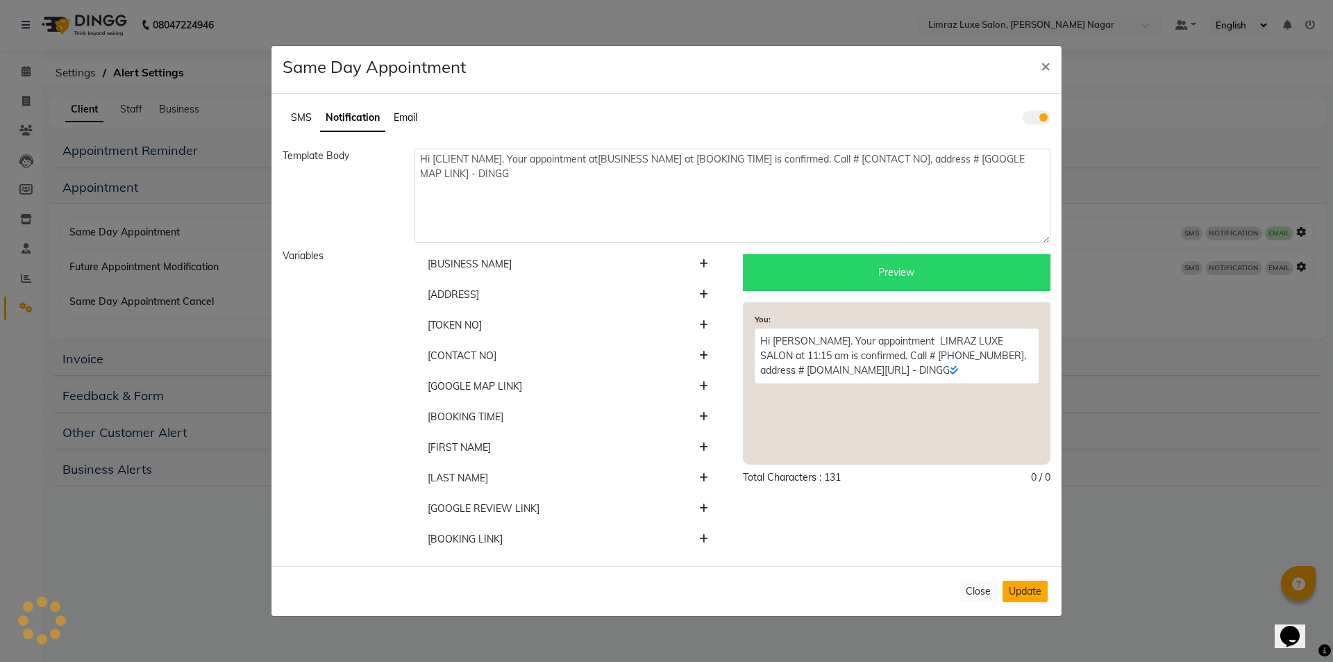
click at [1014, 585] on button "Update" at bounding box center [1025, 591] width 45 height 22
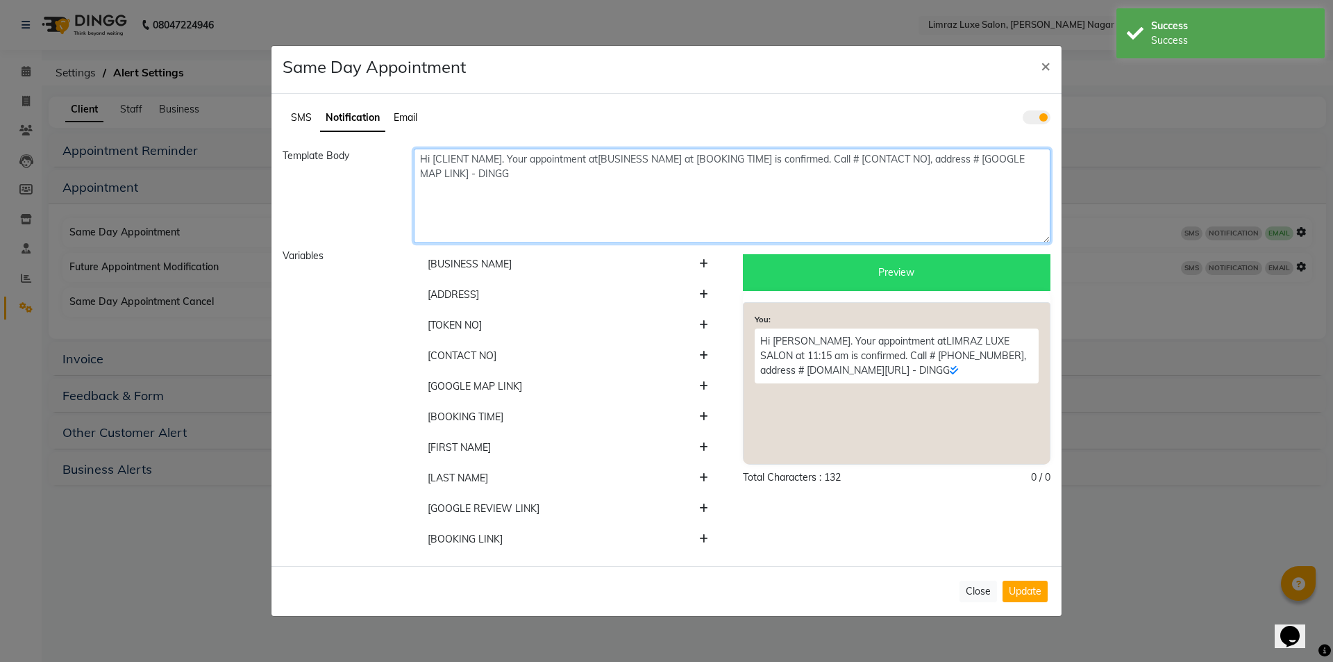
click at [601, 159] on textarea "Hi [CLIENT NAME]. Your appointment at[BUSINESS NAME] at [BOOKING TIME] is confi…" at bounding box center [732, 196] width 637 height 94
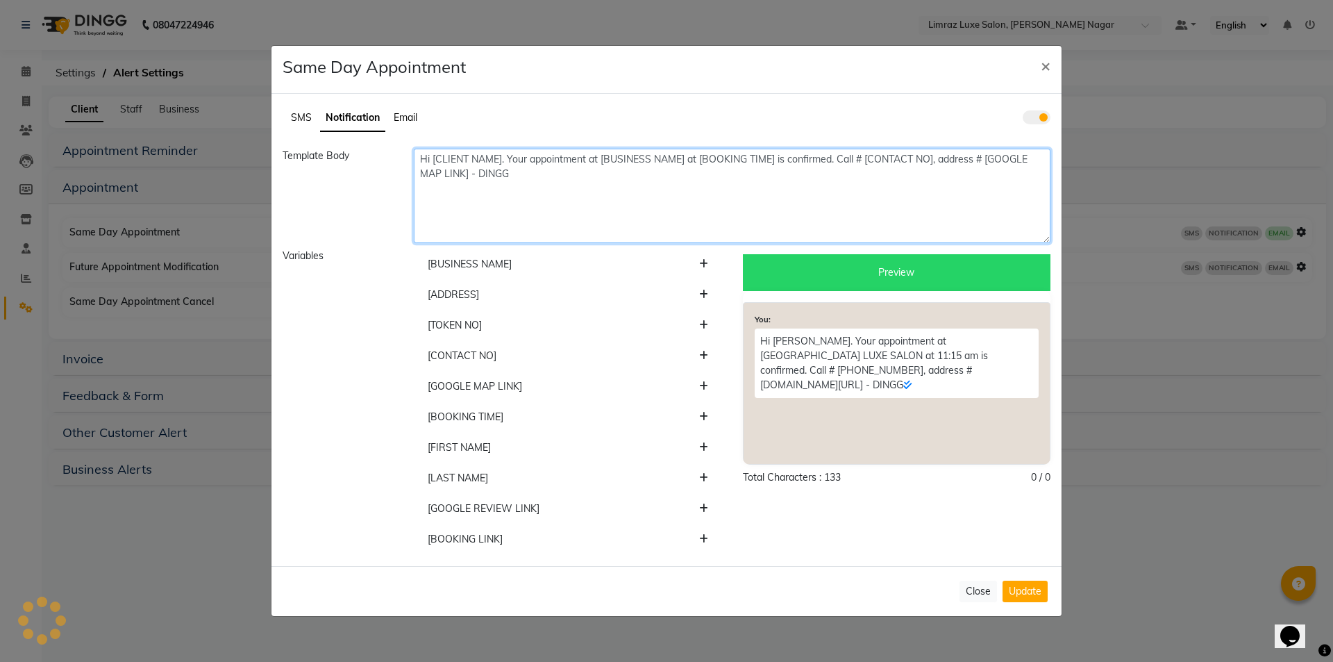
click at [614, 158] on textarea "Hi [CLIENT NAME]. Your appointment at [BUSINESS NAME] at [BOOKING TIME] is conf…" at bounding box center [732, 196] width 637 height 94
drag, startPoint x: 600, startPoint y: 158, endPoint x: 687, endPoint y: 162, distance: 86.9
click at [687, 162] on textarea "Hi [CLIENT NAME]. Your appointment at [BUSINESS NAME] at [BOOKING TIME] is conf…" at bounding box center [732, 196] width 637 height 94
click at [598, 156] on textarea "Hi [CLIENT NAME]. Your appointment at [BUSINESS NAME] at [BOOKING TIME] is conf…" at bounding box center [732, 196] width 637 height 94
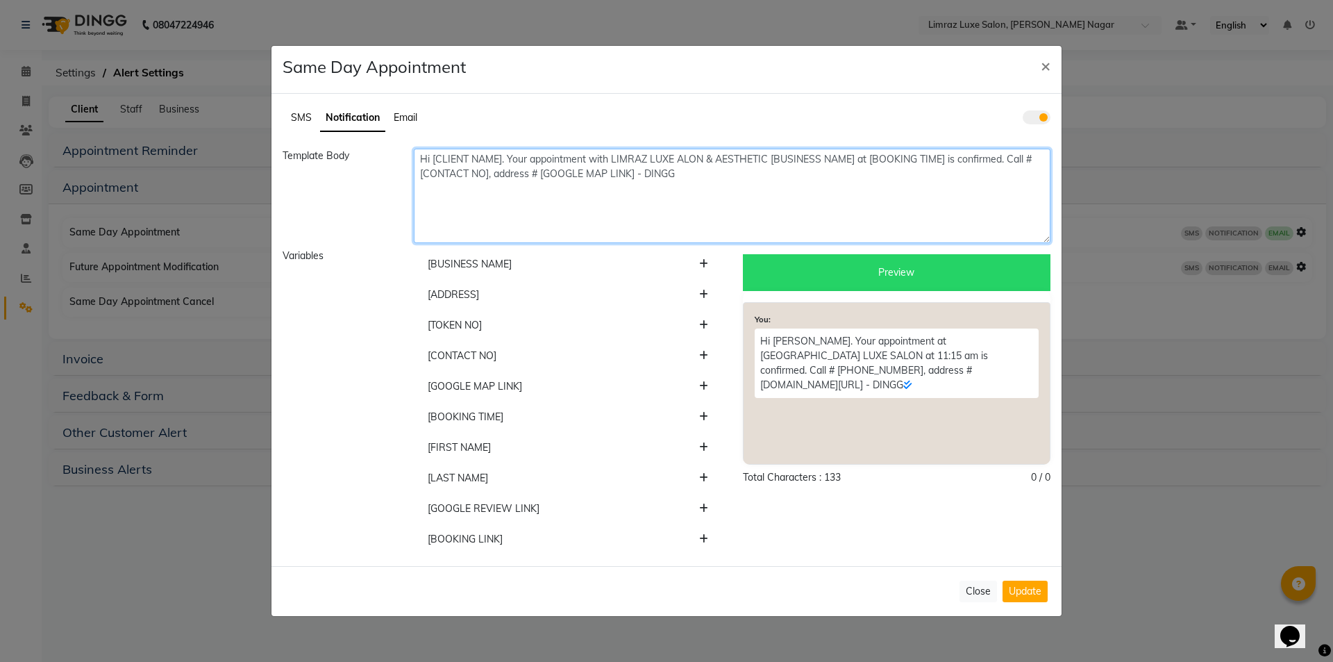
click at [680, 156] on textarea "Hi [CLIENT NAME]. Your appointment with LIMRAZ LUXE ALON & AESTHETIC [BUSINESS …" at bounding box center [732, 196] width 637 height 94
drag, startPoint x: 776, startPoint y: 154, endPoint x: 862, endPoint y: 156, distance: 86.1
click at [862, 156] on textarea "Hi [CLIENT NAME]. Your appointment with LIMRAZ LUXE SALON & AESTHETIC [BUSINESS…" at bounding box center [732, 196] width 637 height 94
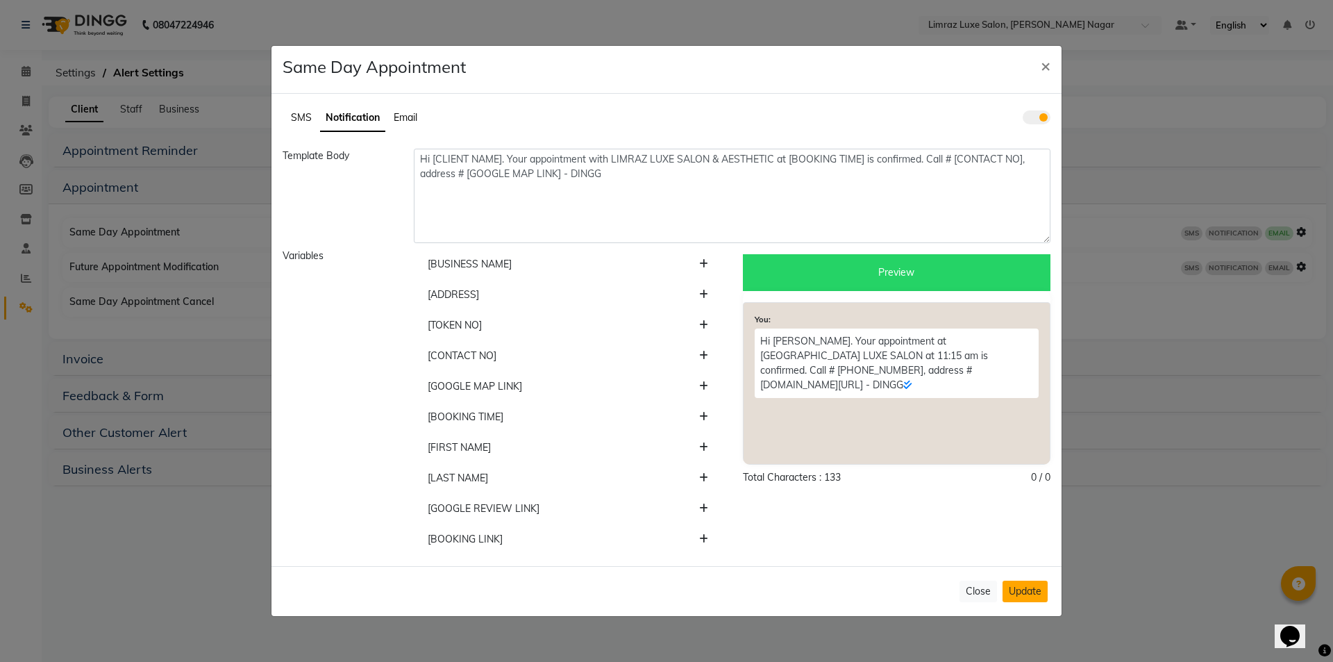
click at [1014, 585] on button "Update" at bounding box center [1025, 591] width 45 height 22
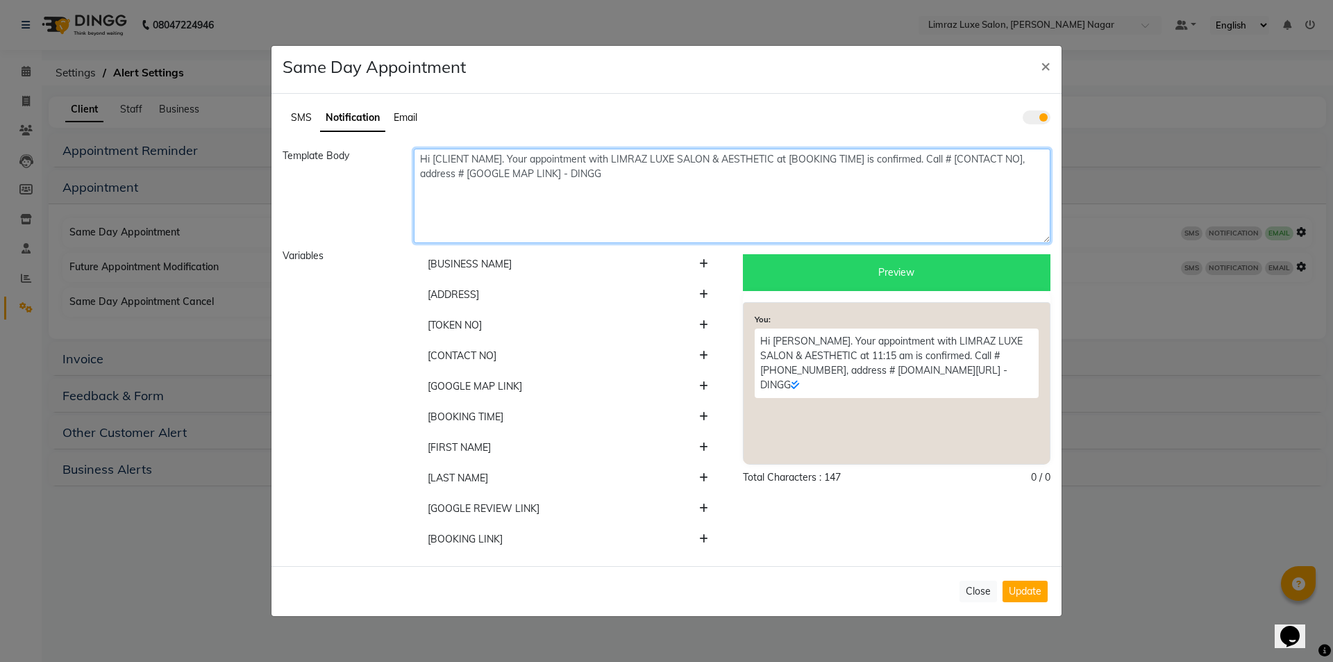
drag, startPoint x: 952, startPoint y: 158, endPoint x: 1020, endPoint y: 156, distance: 68.1
click at [1020, 156] on textarea "Hi [CLIENT NAME]. Your appointment with LIMRAZ LUXE SALON & AESTHETIC at [BOOKI…" at bounding box center [732, 196] width 637 height 94
paste textarea "63806 34564"
type textarea "Hi [CLIENT NAME]. Your appointment with LIMRAZ LUXE SALON & AESTHETIC at [BOOKI…"
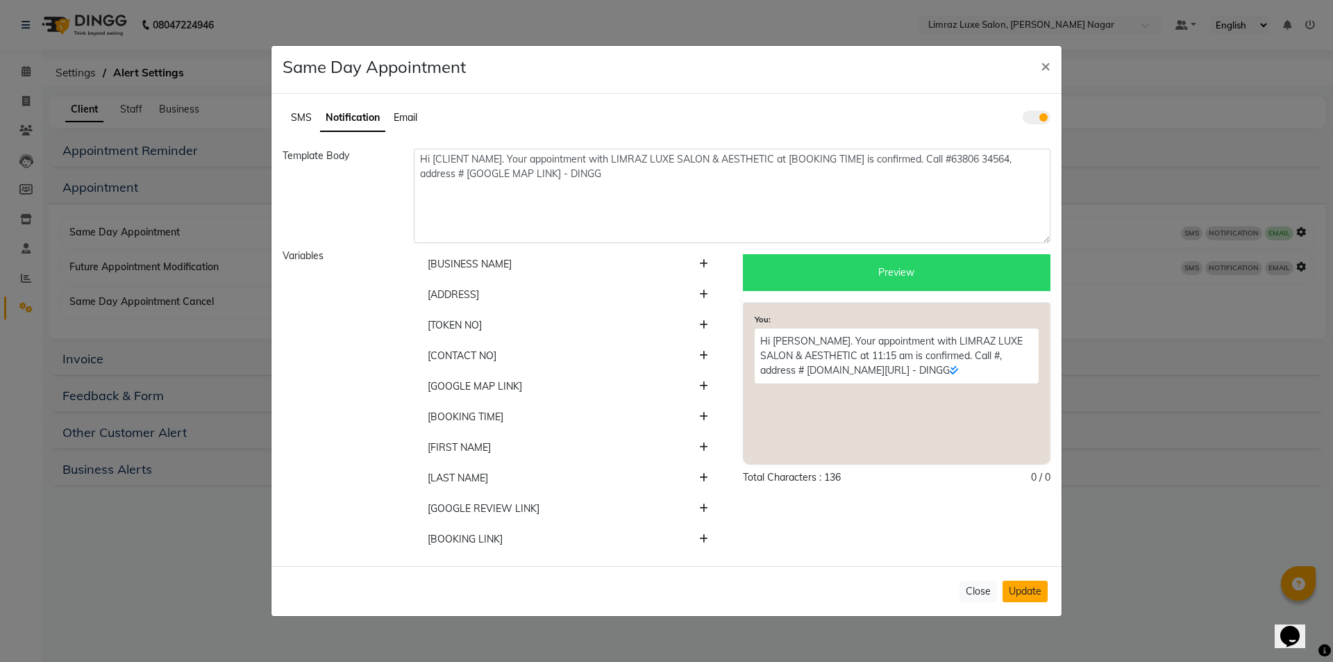
click at [1015, 588] on button "Update" at bounding box center [1025, 591] width 45 height 22
click at [1027, 593] on button "Update" at bounding box center [1025, 591] width 45 height 22
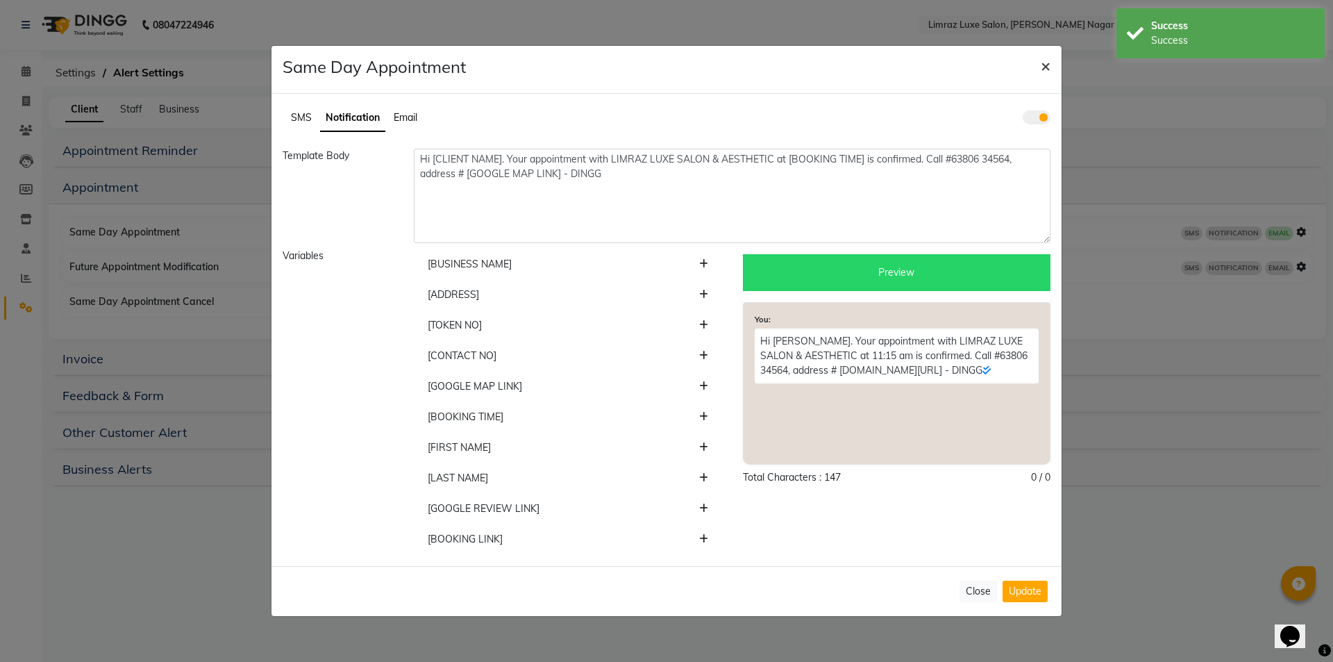
click at [1039, 60] on button "×" at bounding box center [1046, 65] width 32 height 39
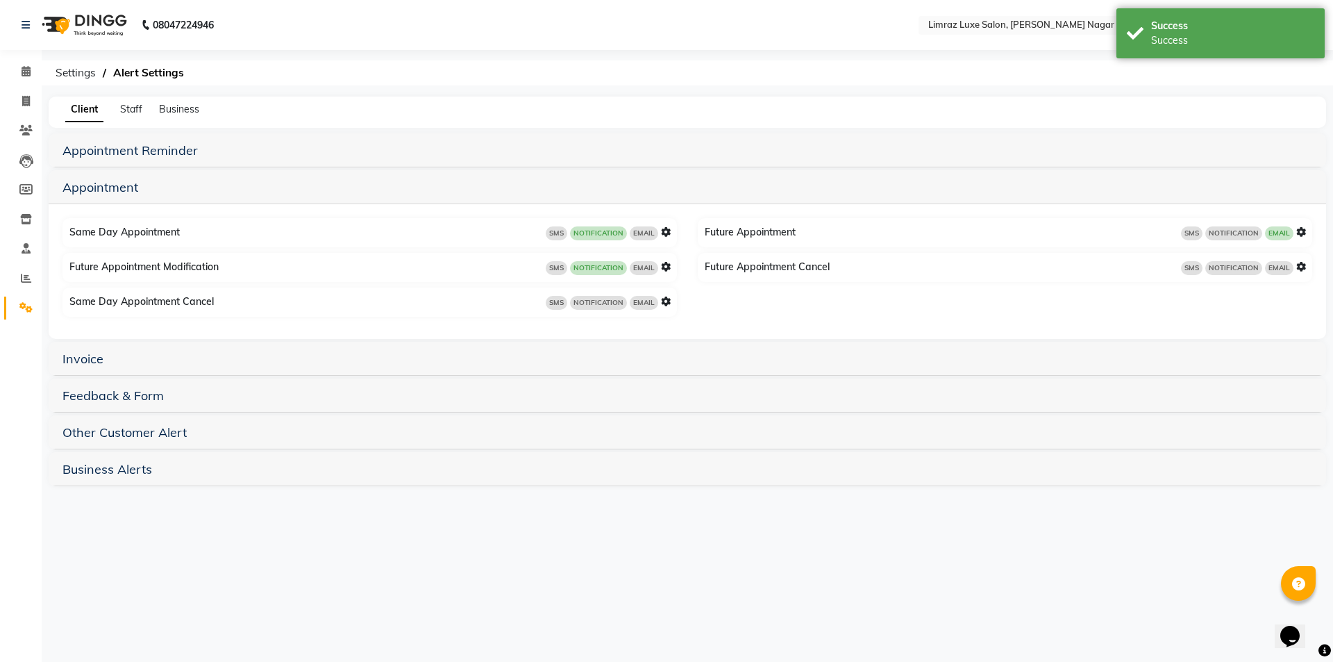
click at [606, 266] on span "NOTIFICATION" at bounding box center [598, 268] width 57 height 14
click at [664, 266] on icon at bounding box center [666, 267] width 10 height 10
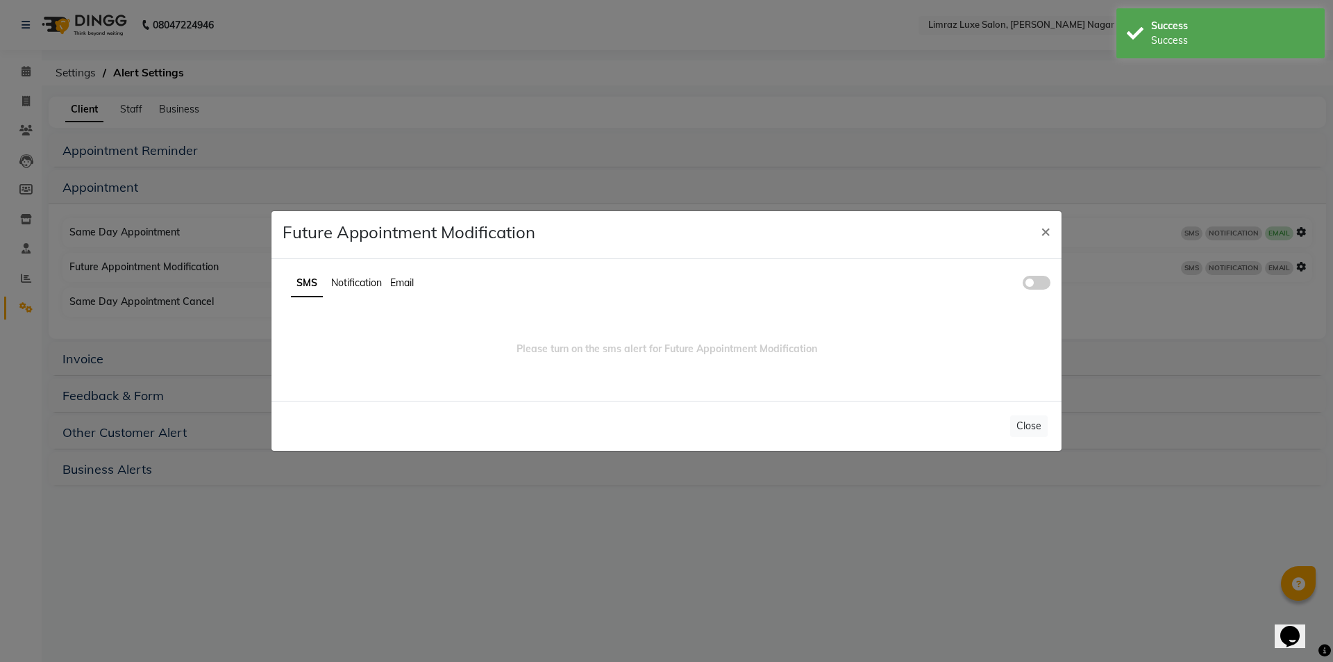
click at [374, 285] on span "Notification" at bounding box center [356, 282] width 51 height 12
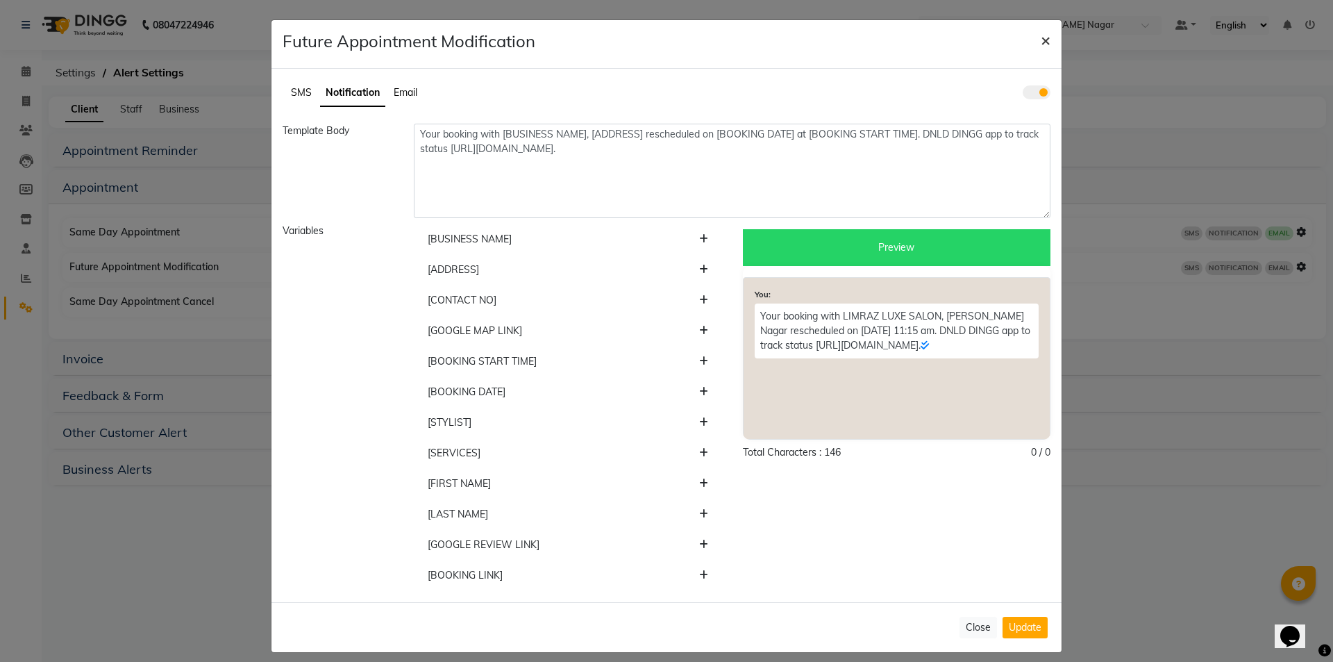
click at [1041, 41] on span "×" at bounding box center [1046, 39] width 10 height 21
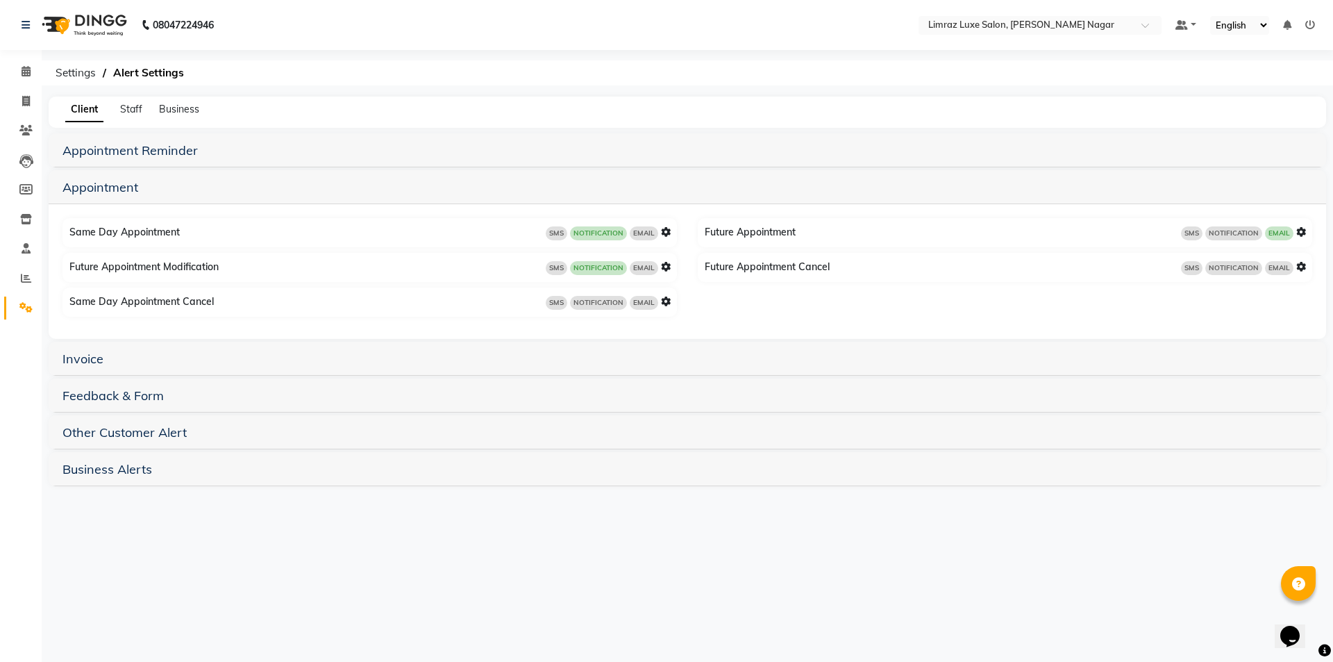
click at [61, 24] on img at bounding box center [82, 25] width 95 height 39
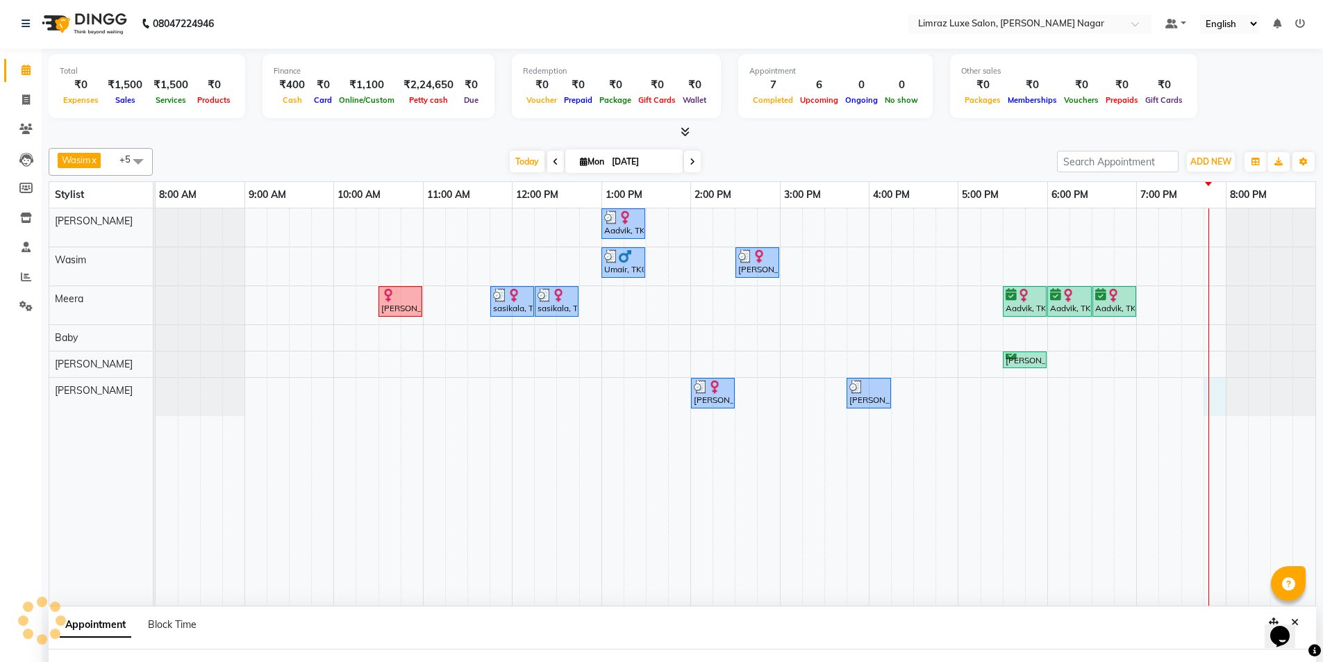
select select "89894"
select select "1185"
select select "tentative"
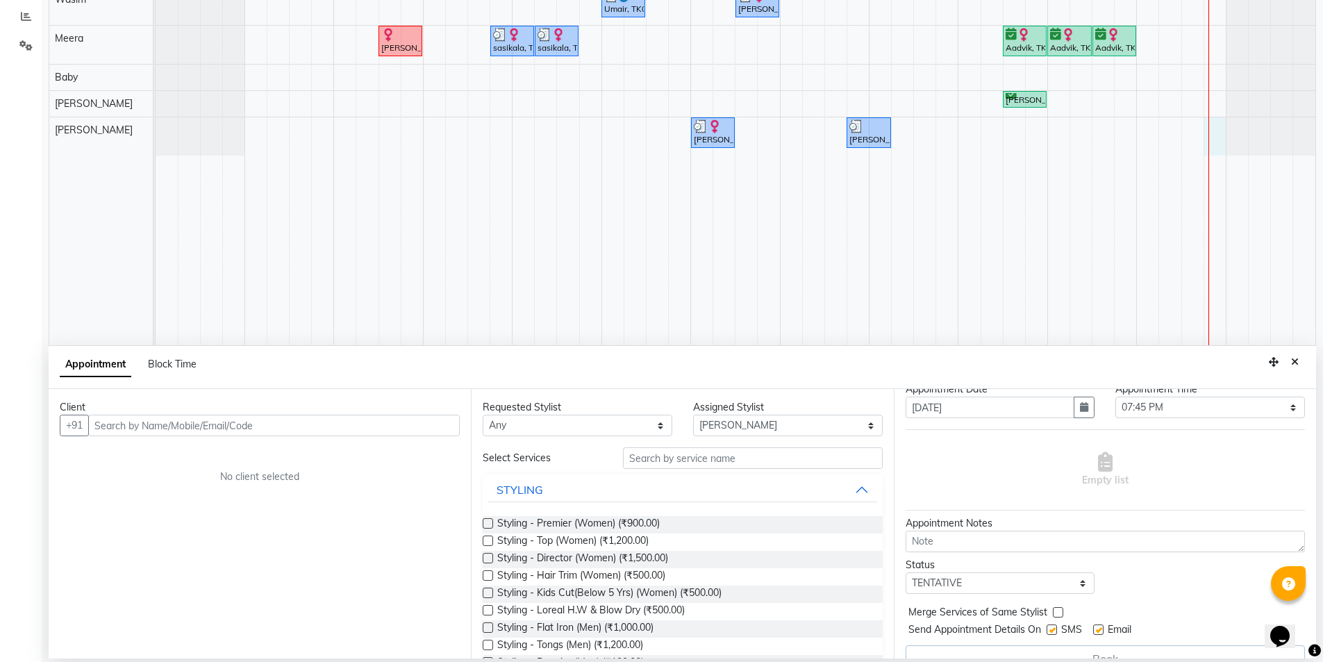
scroll to position [69, 0]
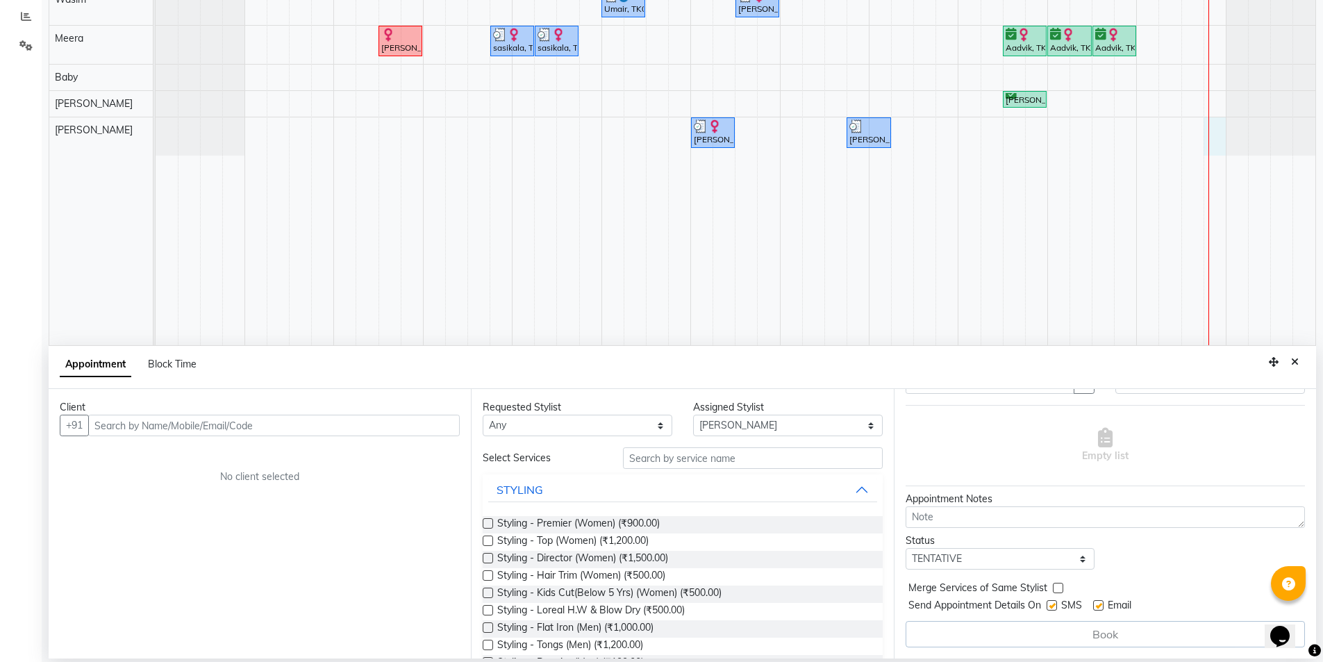
click at [409, 430] on input "text" at bounding box center [273, 426] width 371 height 22
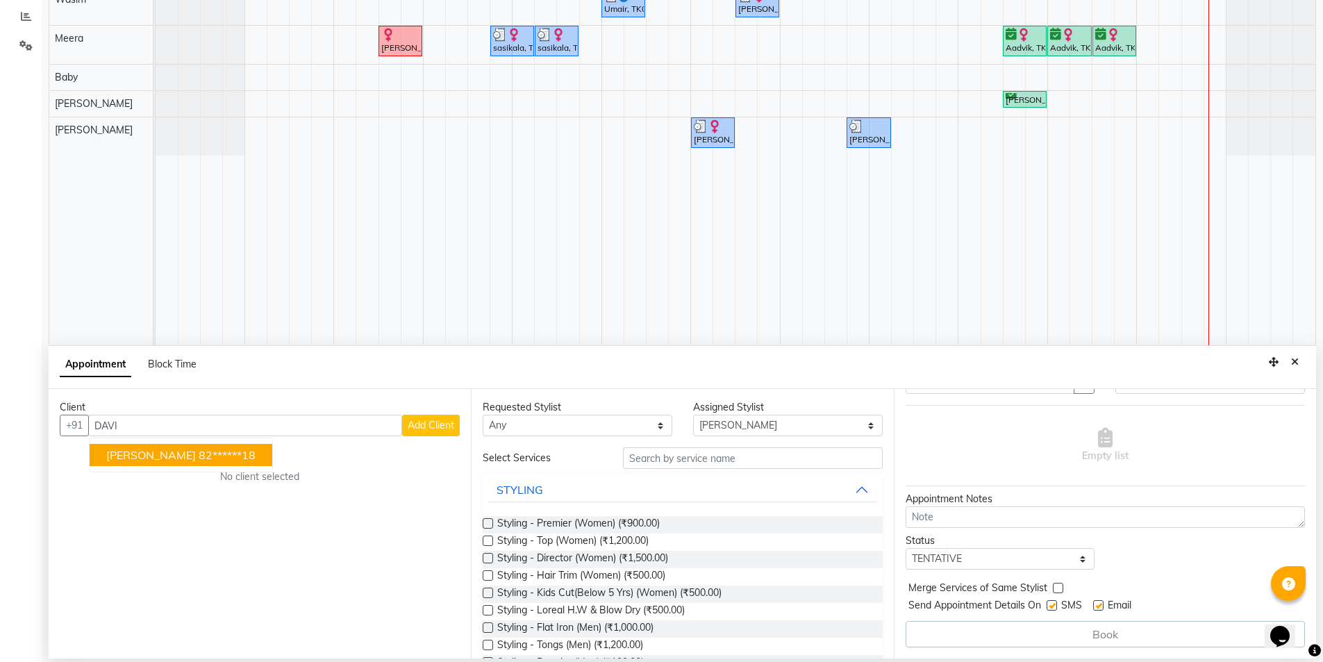
click at [199, 455] on ngb-highlight "82******18" at bounding box center [227, 455] width 57 height 14
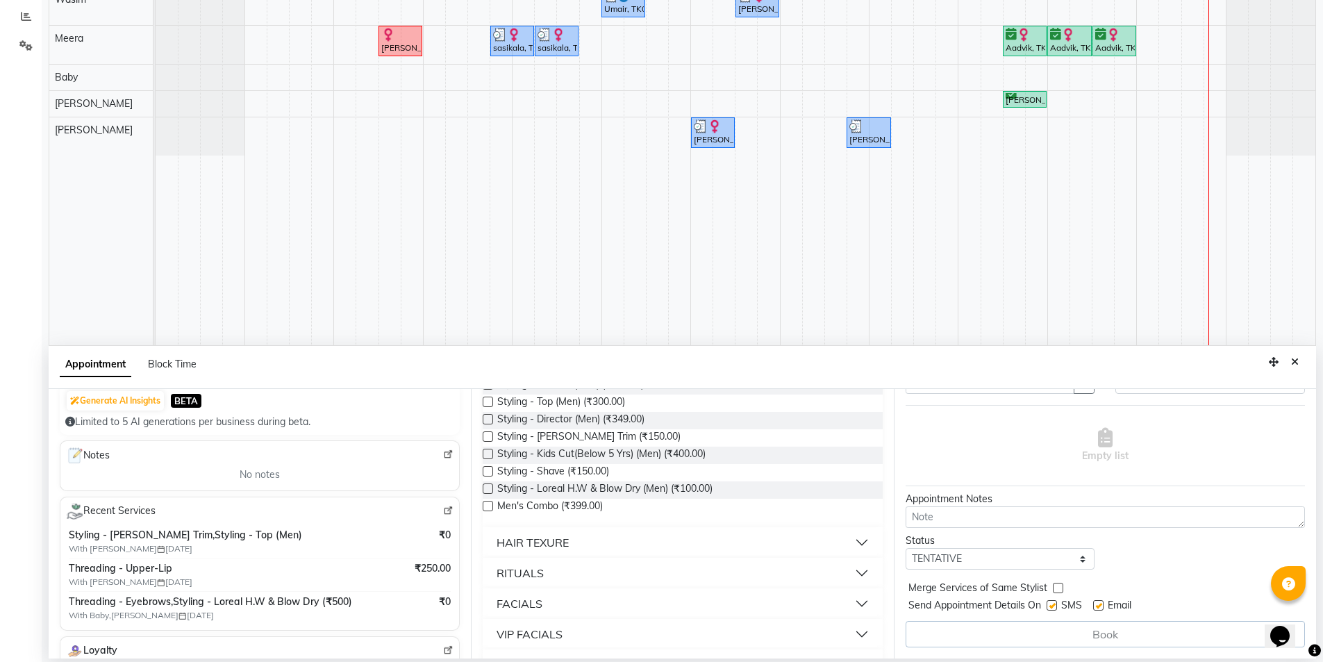
scroll to position [278, 0]
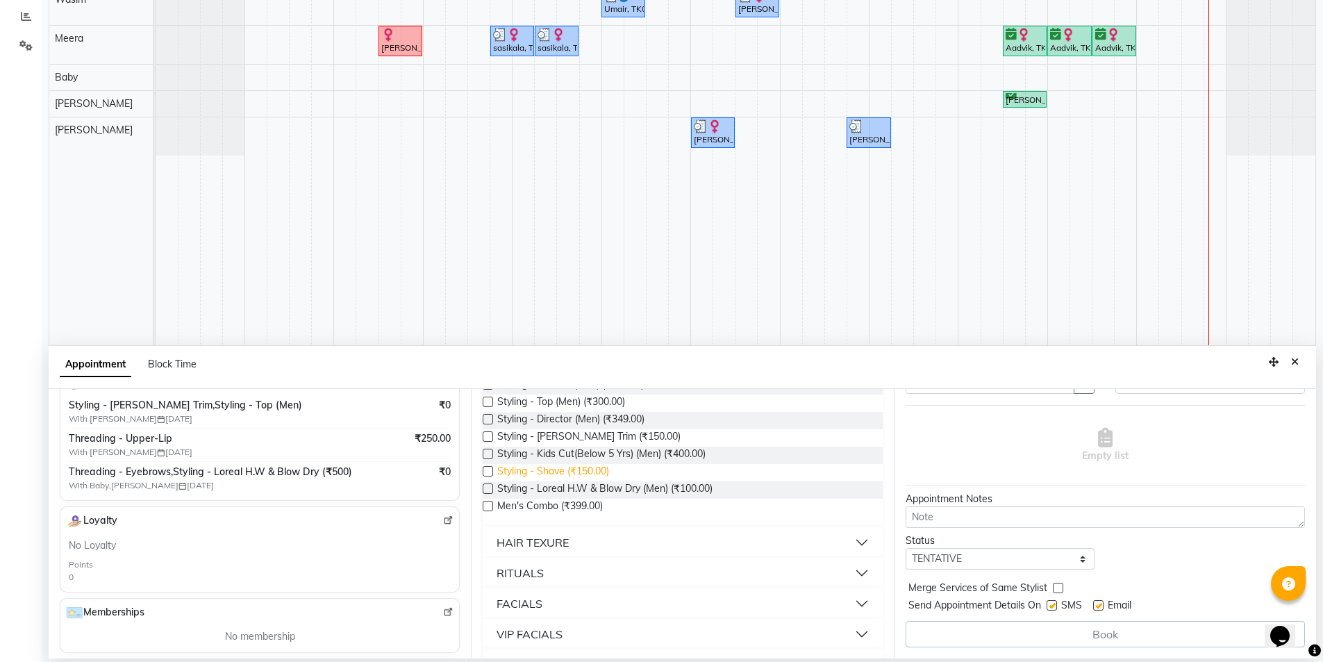
type input "82******18"
click at [569, 470] on span "Styling - Shave (₹150.00)" at bounding box center [553, 472] width 112 height 17
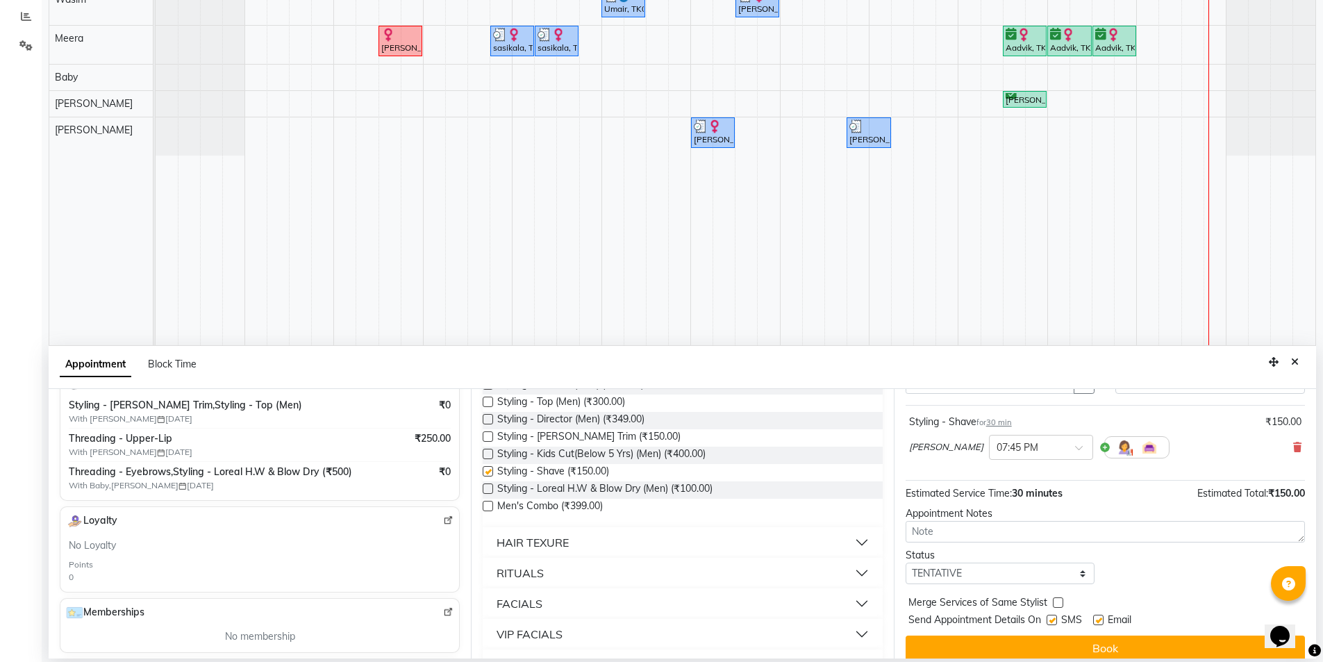
checkbox input "false"
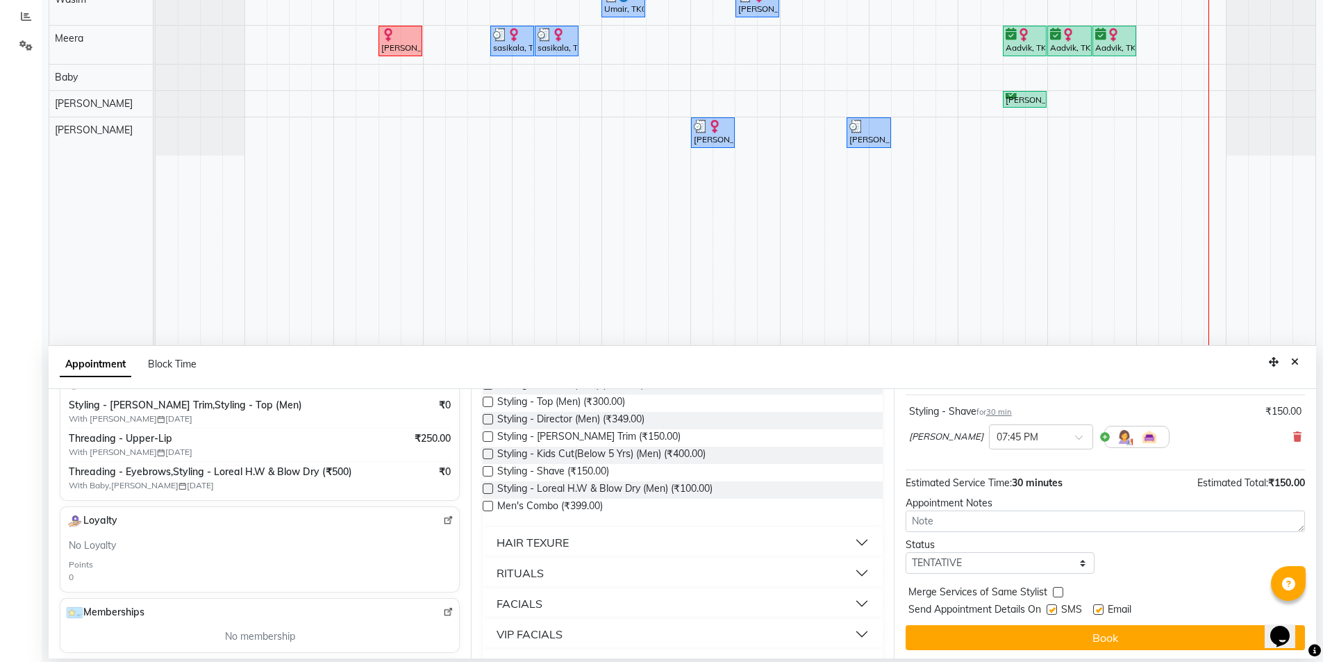
scroll to position [83, 0]
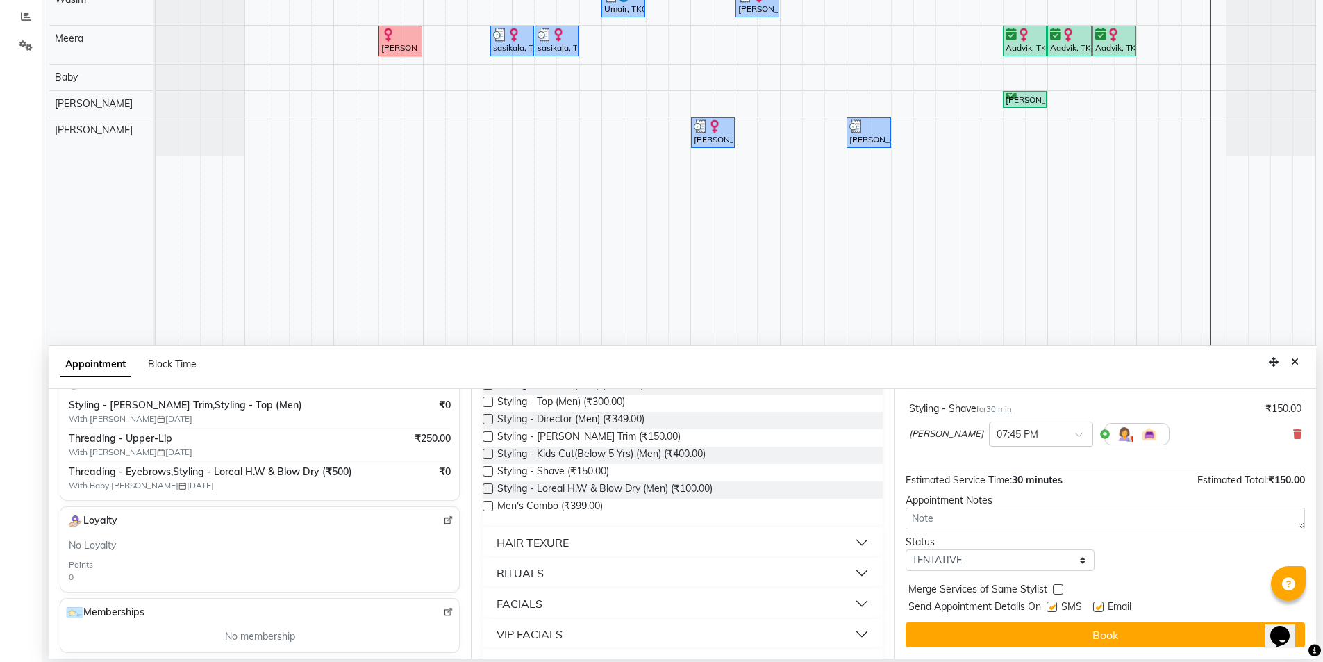
click at [1095, 604] on label at bounding box center [1098, 606] width 10 height 10
click at [1095, 604] on input "checkbox" at bounding box center [1097, 607] width 9 height 9
checkbox input "false"
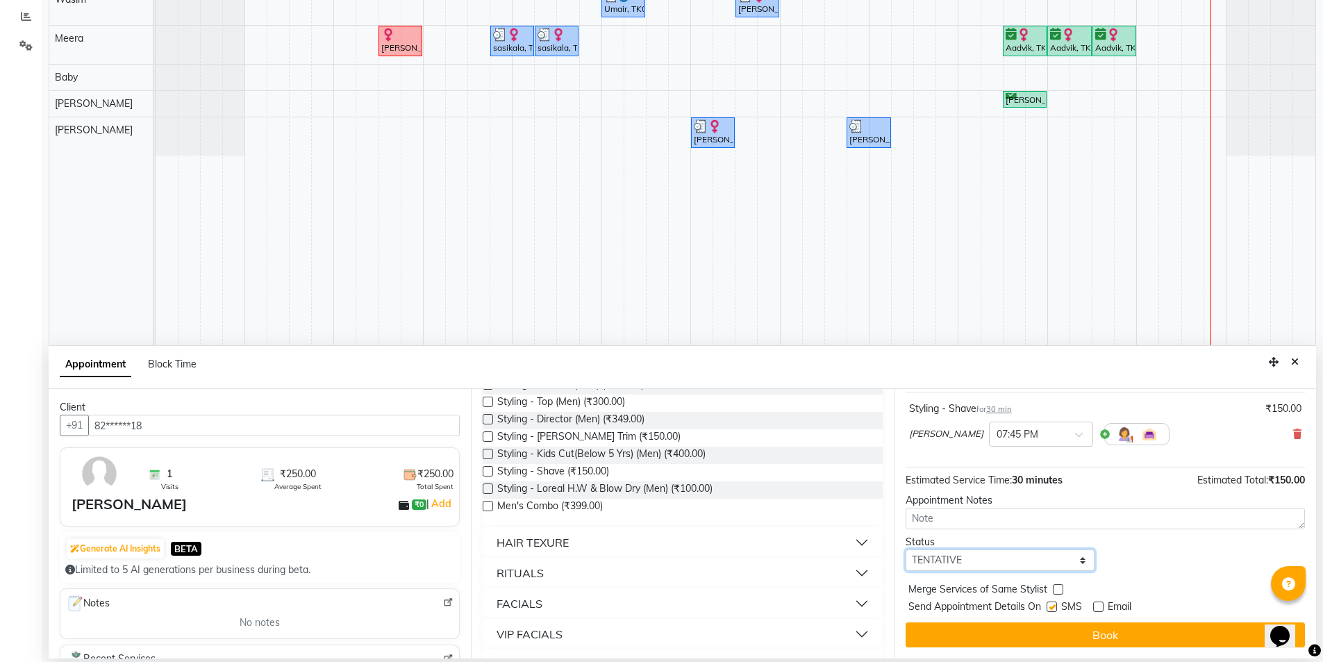
click at [1037, 555] on select "Select TENTATIVE CONFIRM CHECK-IN UPCOMING" at bounding box center [1000, 560] width 190 height 22
click at [998, 547] on div "Status" at bounding box center [1000, 542] width 190 height 15
click at [990, 561] on select "Select TENTATIVE CONFIRM CHECK-IN UPCOMING" at bounding box center [1000, 560] width 190 height 22
click at [1121, 542] on div "Status Select TENTATIVE CONFIRM CHECK-IN UPCOMING" at bounding box center [1105, 553] width 420 height 36
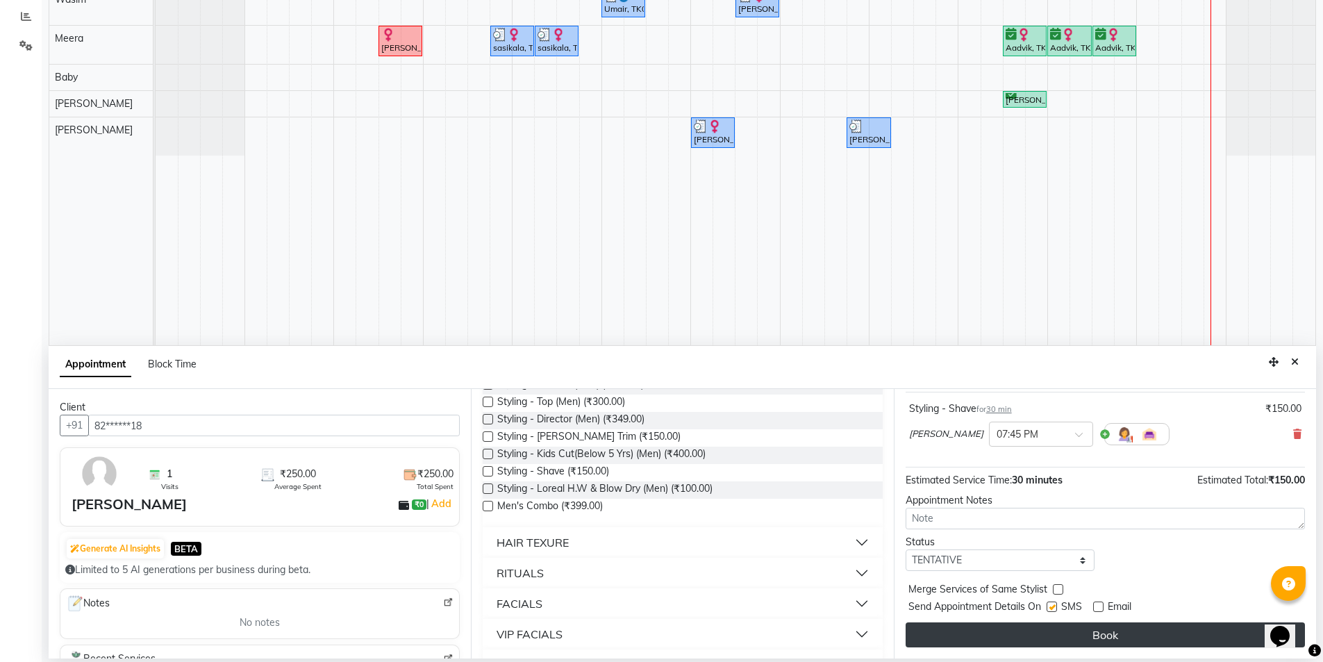
click at [1110, 631] on button "Book" at bounding box center [1104, 634] width 399 height 25
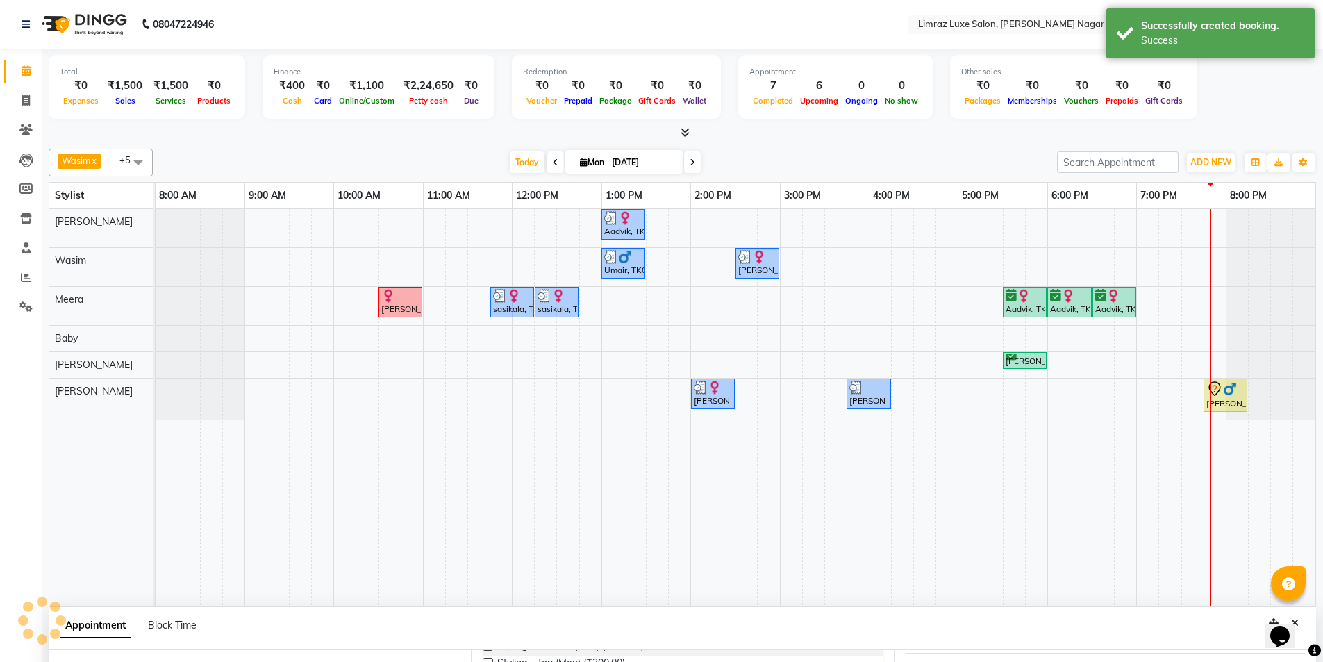
scroll to position [0, 0]
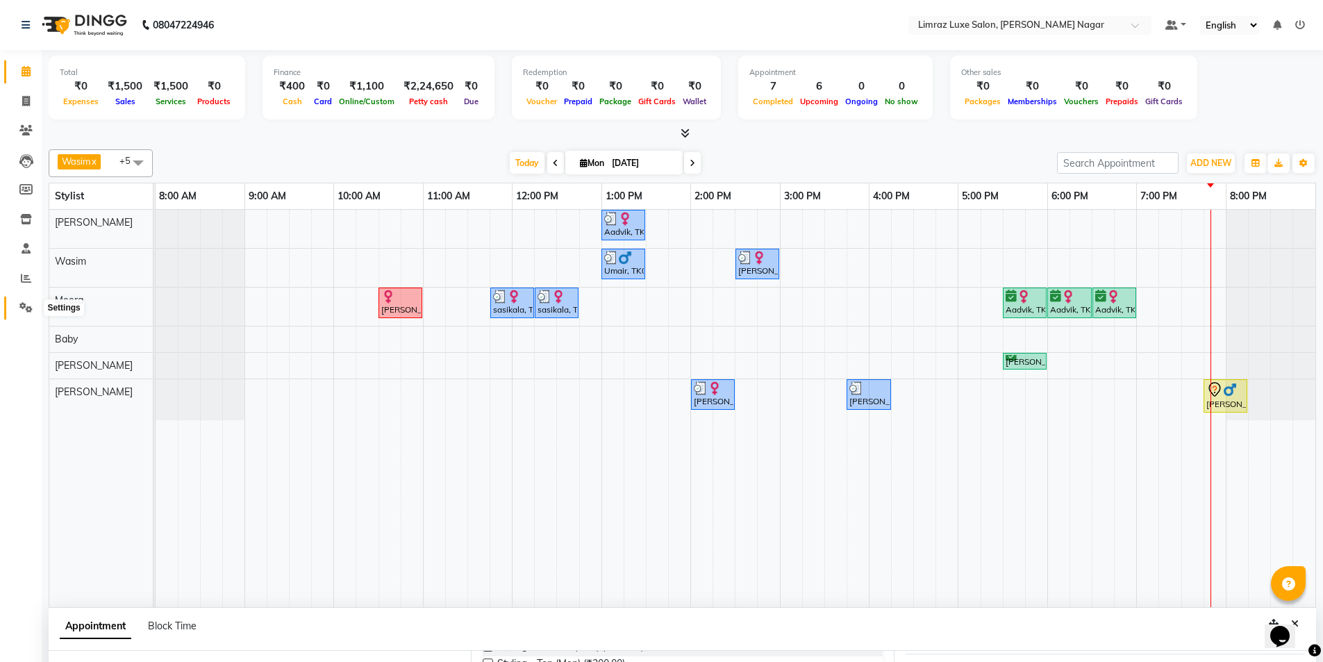
click at [17, 311] on span at bounding box center [26, 308] width 24 height 16
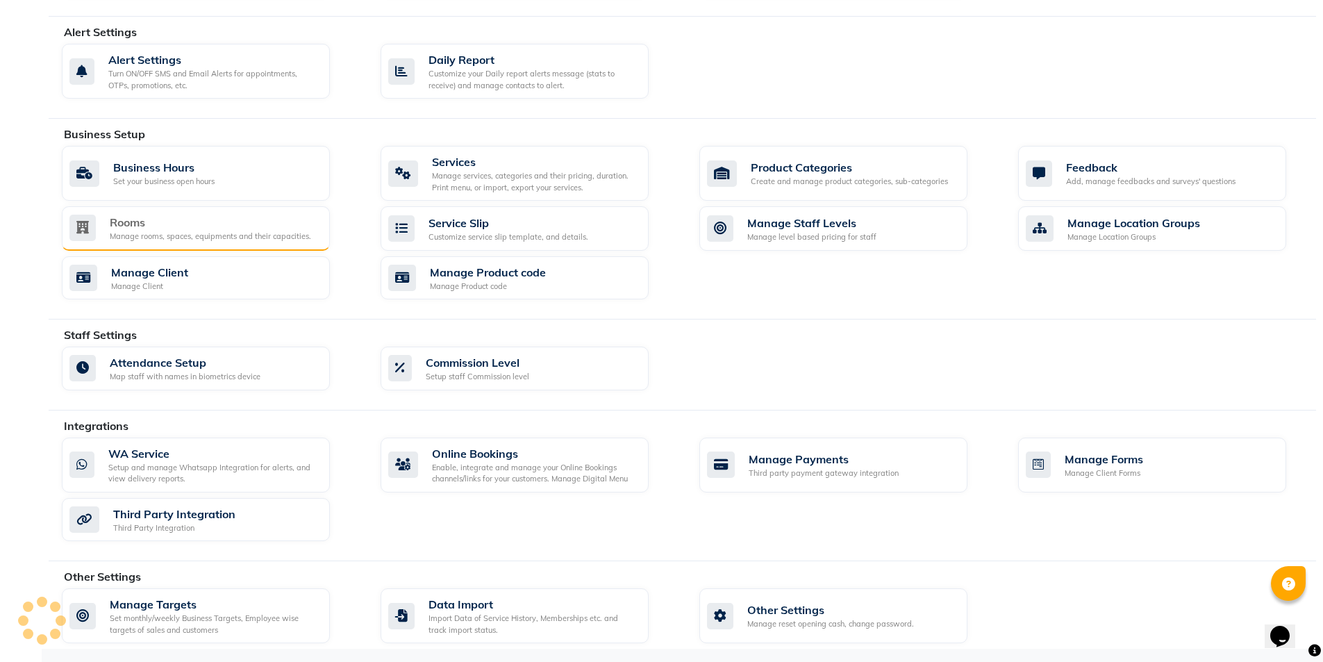
scroll to position [233, 0]
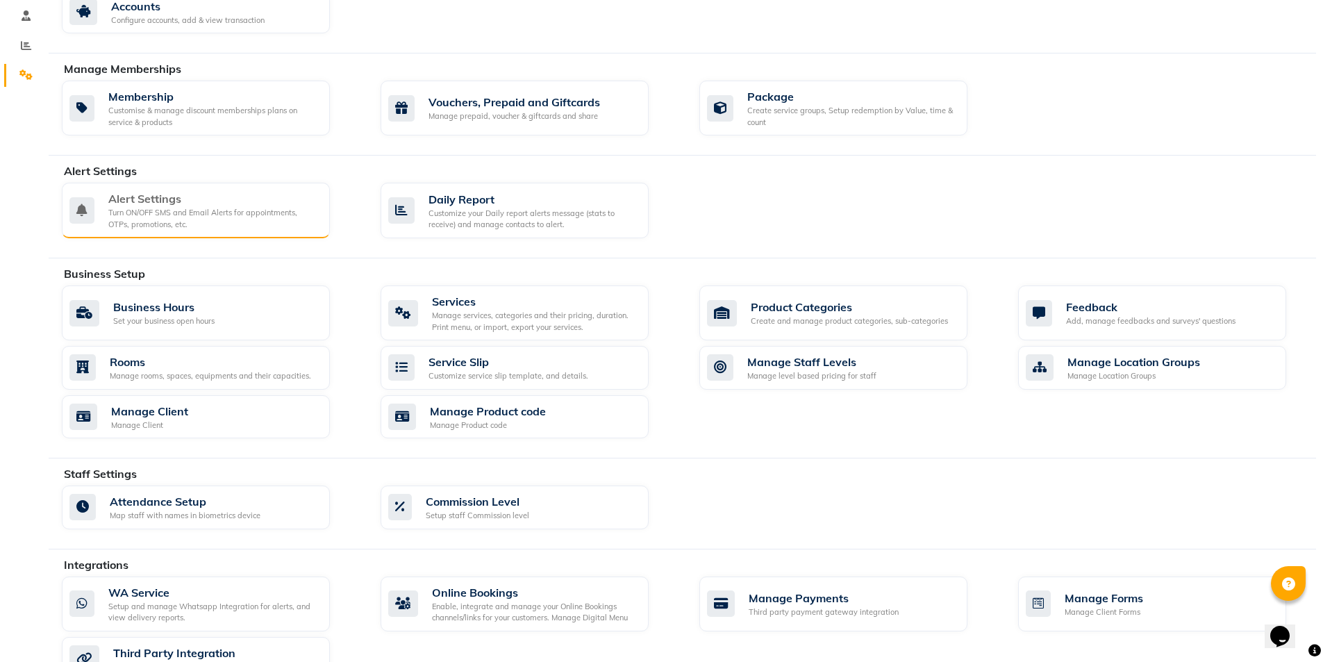
click at [231, 217] on div "Turn ON/OFF SMS and Email Alerts for appointments, OTPs, promotions, etc." at bounding box center [213, 218] width 210 height 23
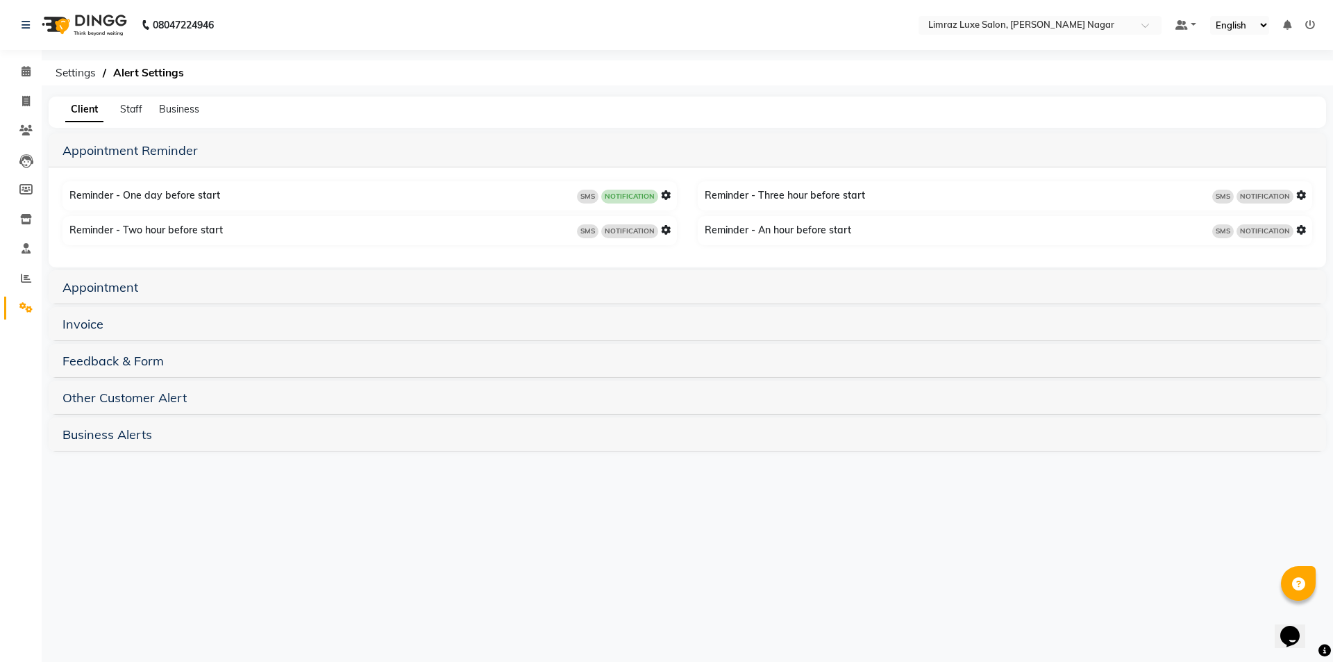
click at [661, 197] on icon at bounding box center [666, 195] width 10 height 10
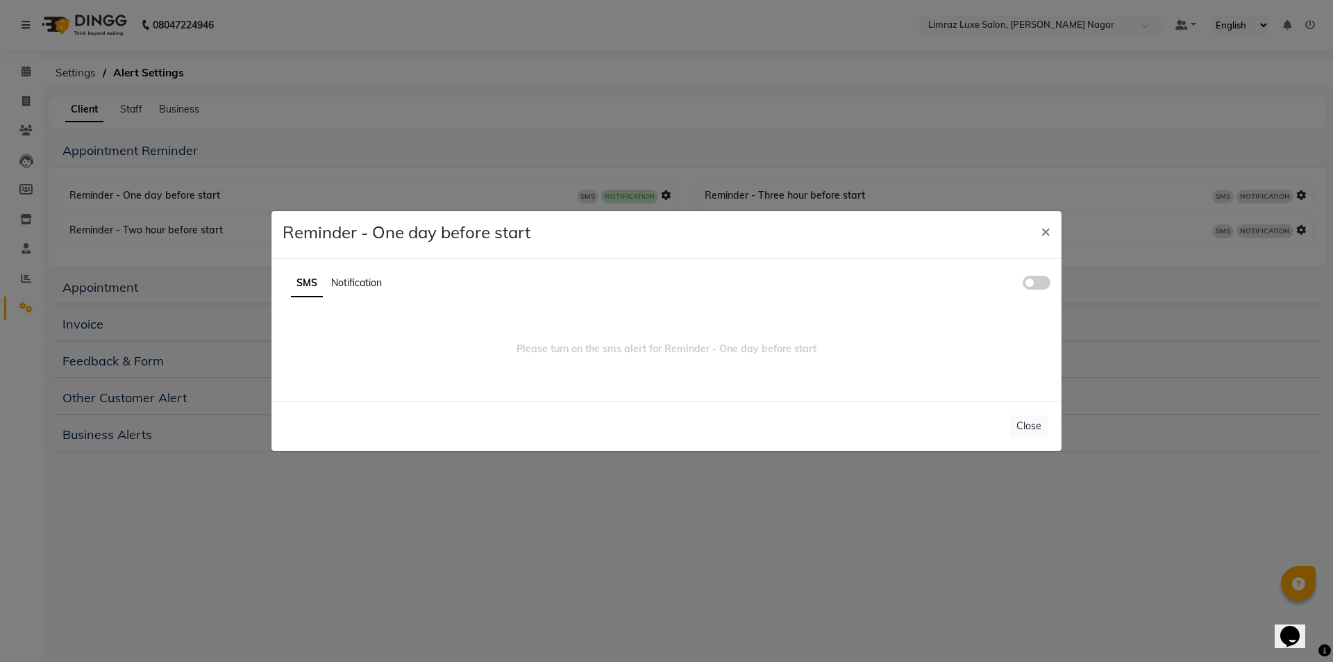
click at [1048, 281] on span at bounding box center [1037, 283] width 28 height 14
click at [1023, 285] on input "checkbox" at bounding box center [1023, 285] width 0 height 0
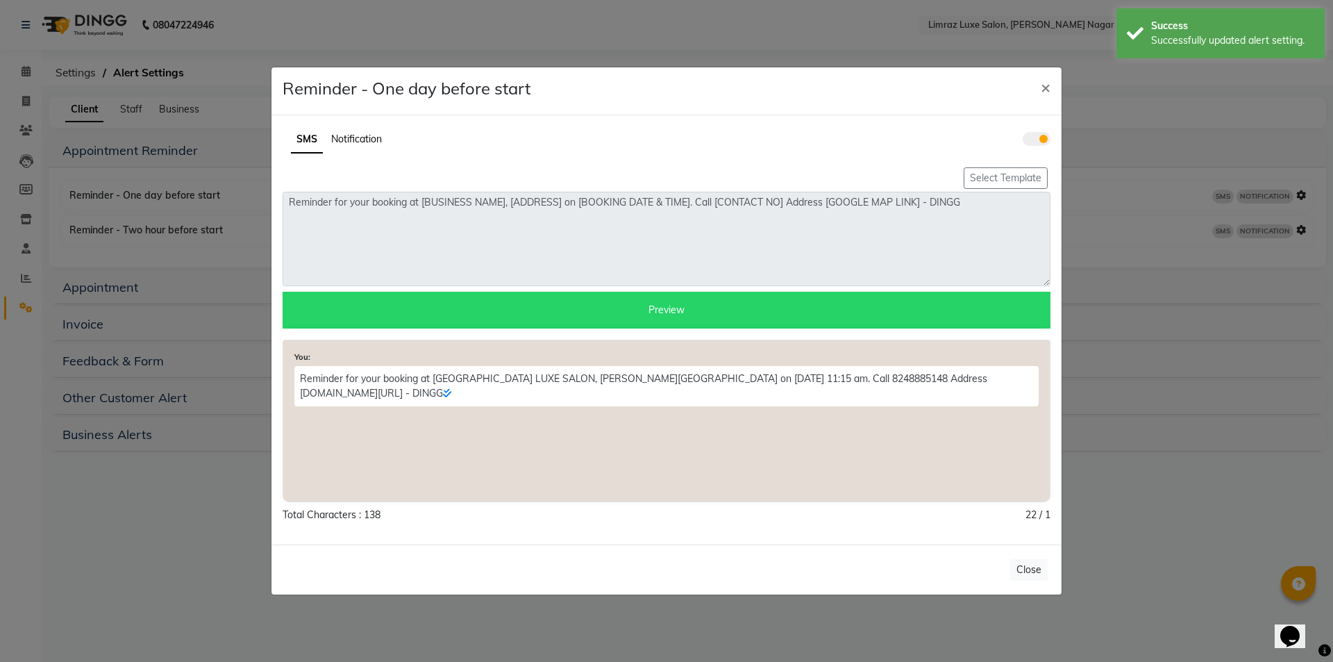
click at [1039, 140] on span at bounding box center [1037, 139] width 28 height 14
click at [1023, 141] on input "checkbox" at bounding box center [1023, 141] width 0 height 0
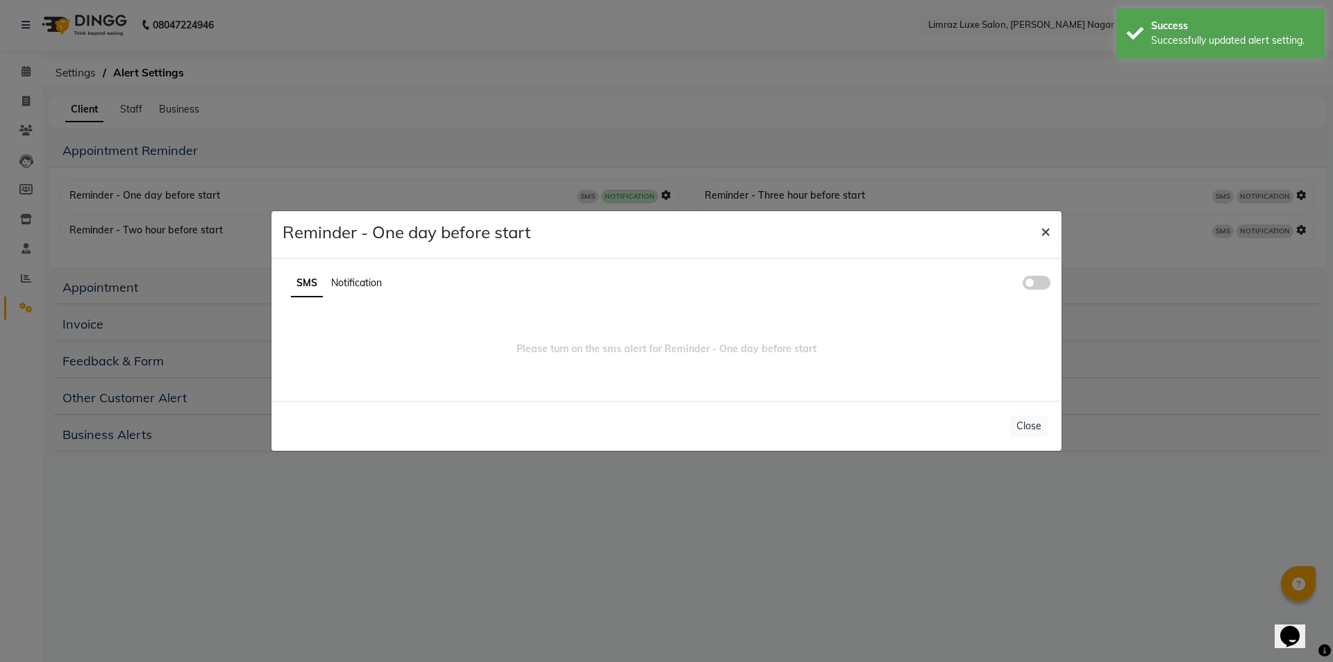
click at [1042, 229] on span "×" at bounding box center [1046, 230] width 10 height 21
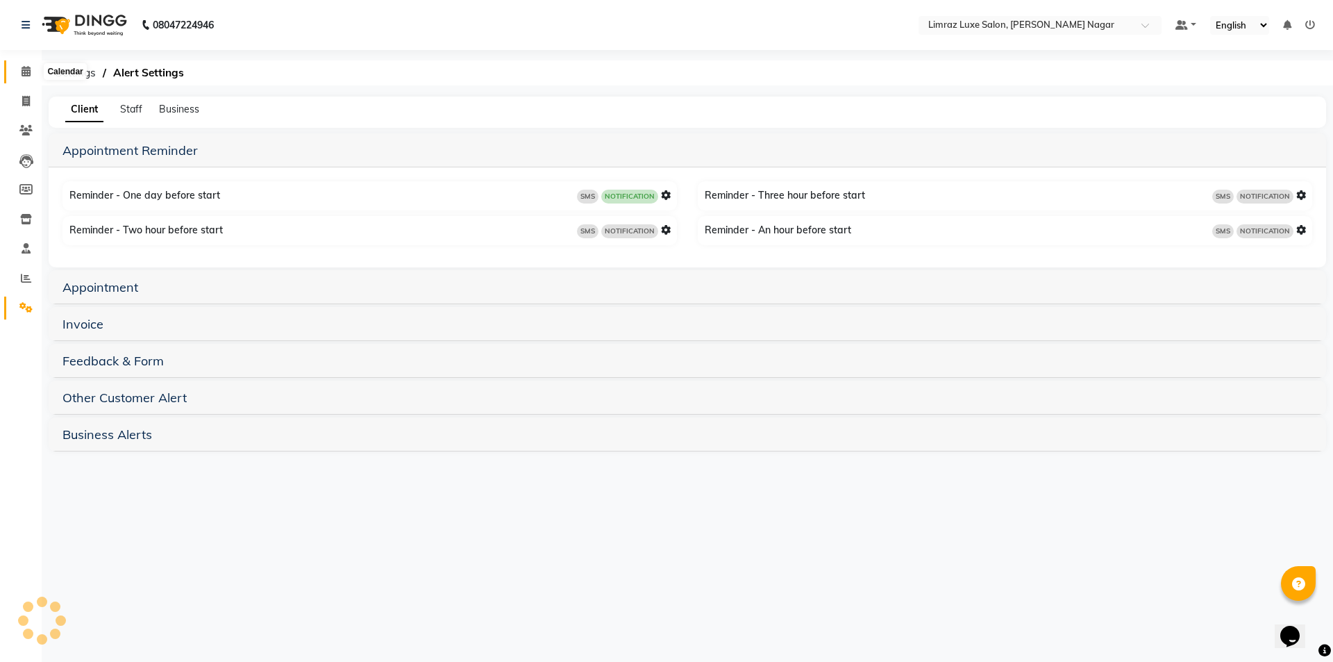
click at [26, 69] on icon at bounding box center [26, 71] width 9 height 10
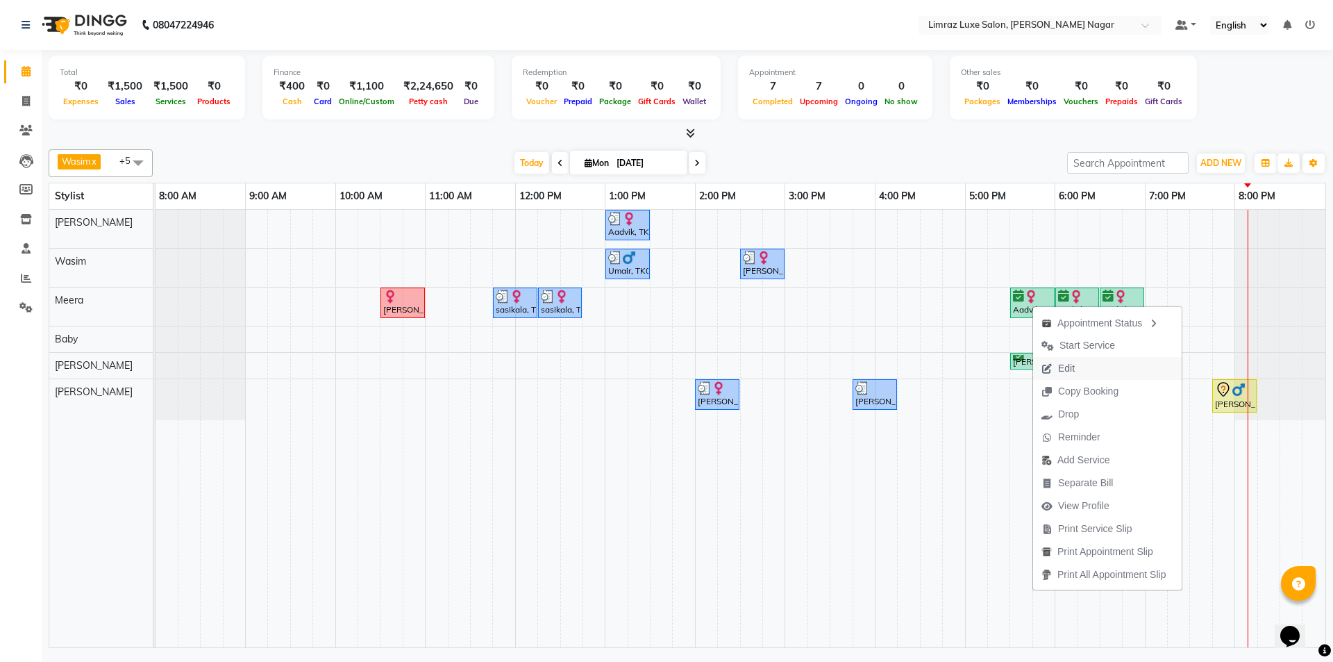
click at [1060, 373] on span "Edit" at bounding box center [1066, 368] width 17 height 15
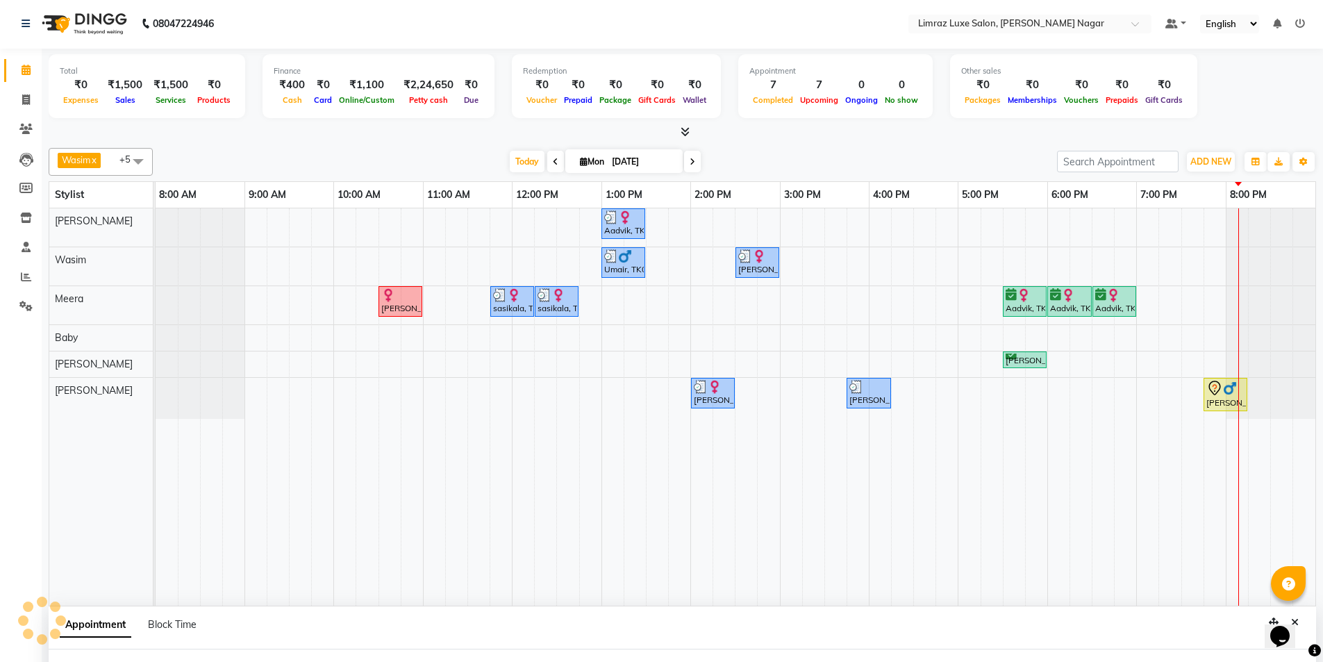
select select "confirm booking"
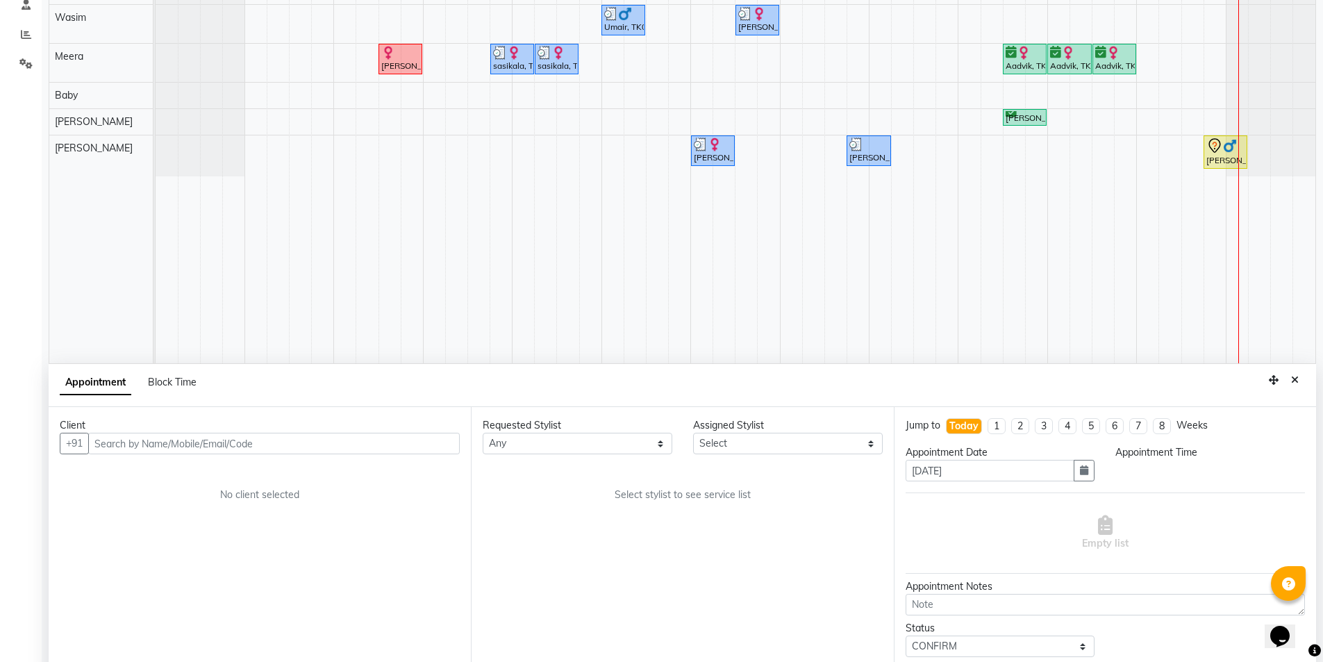
select select "1050"
select select "74168"
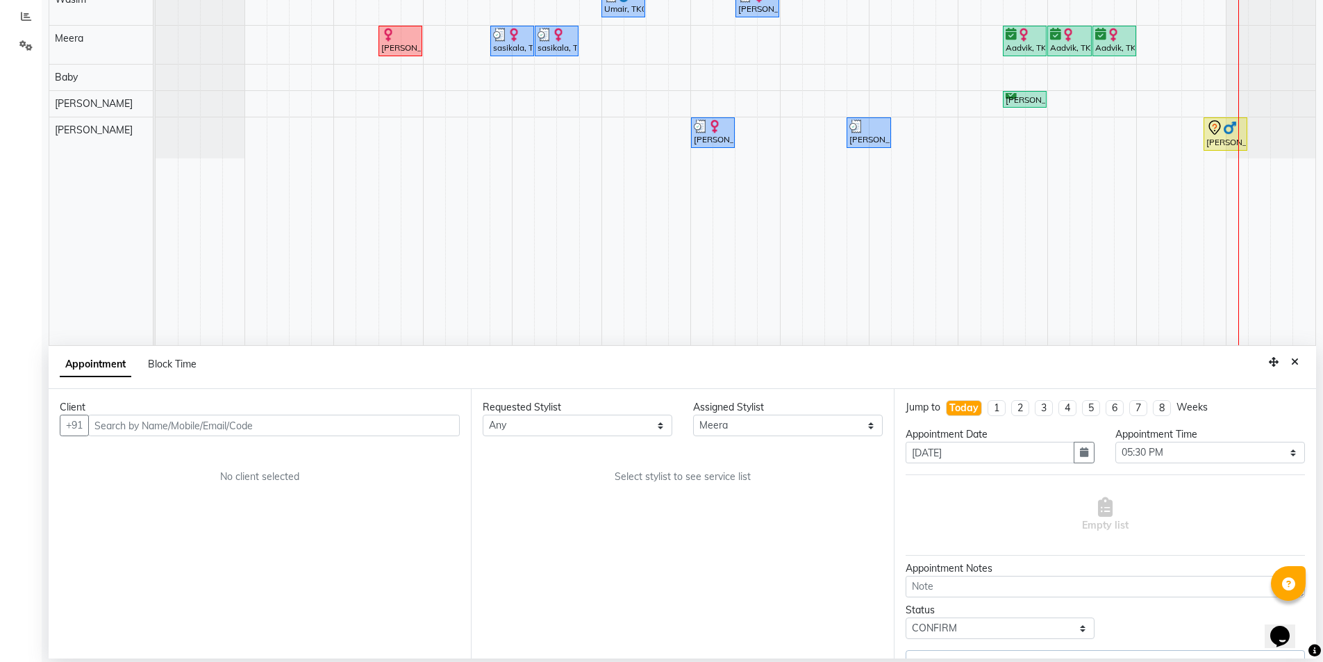
select select "3648"
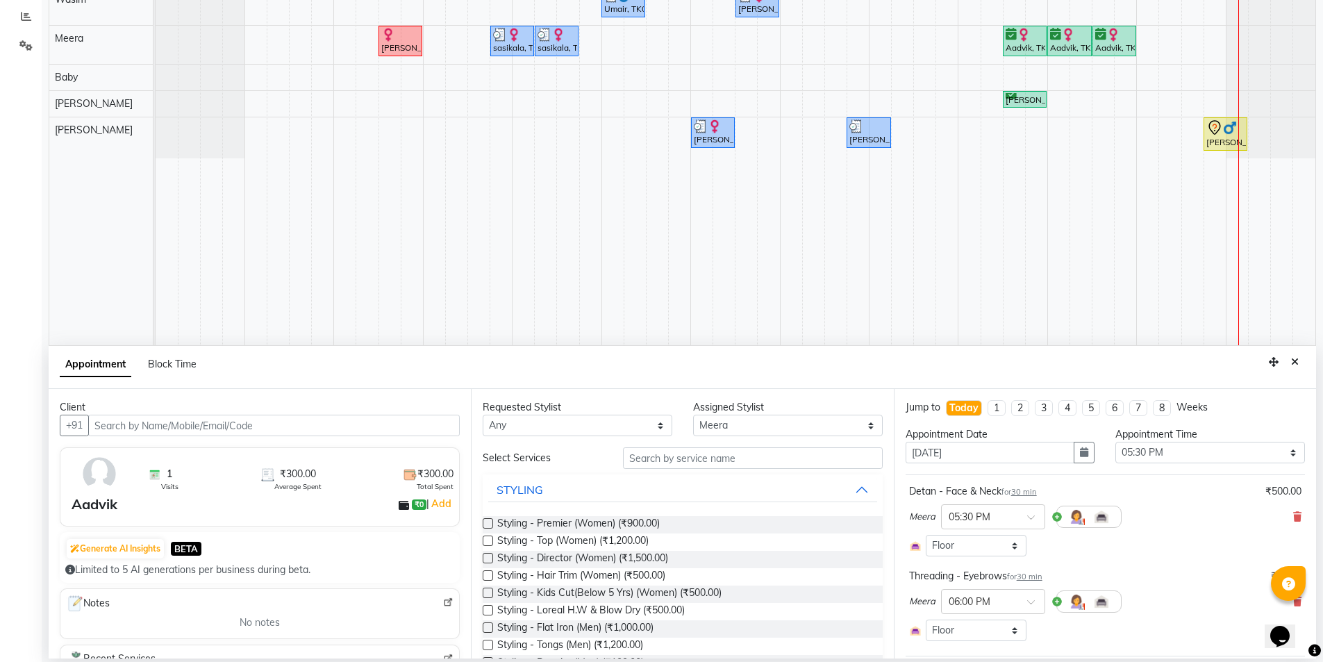
select select "3648"
drag, startPoint x: 1286, startPoint y: 514, endPoint x: 1277, endPoint y: 544, distance: 31.2
click at [1293, 514] on icon at bounding box center [1297, 517] width 8 height 10
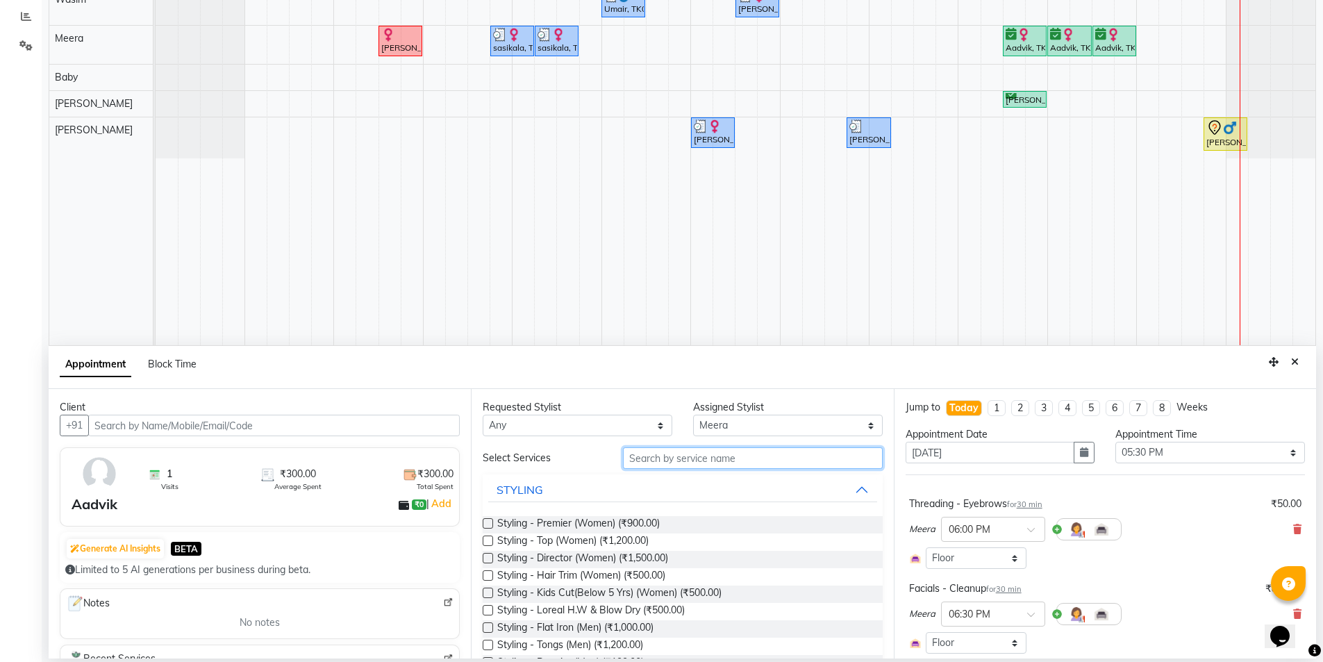
click at [642, 456] on input "text" at bounding box center [753, 458] width 260 height 22
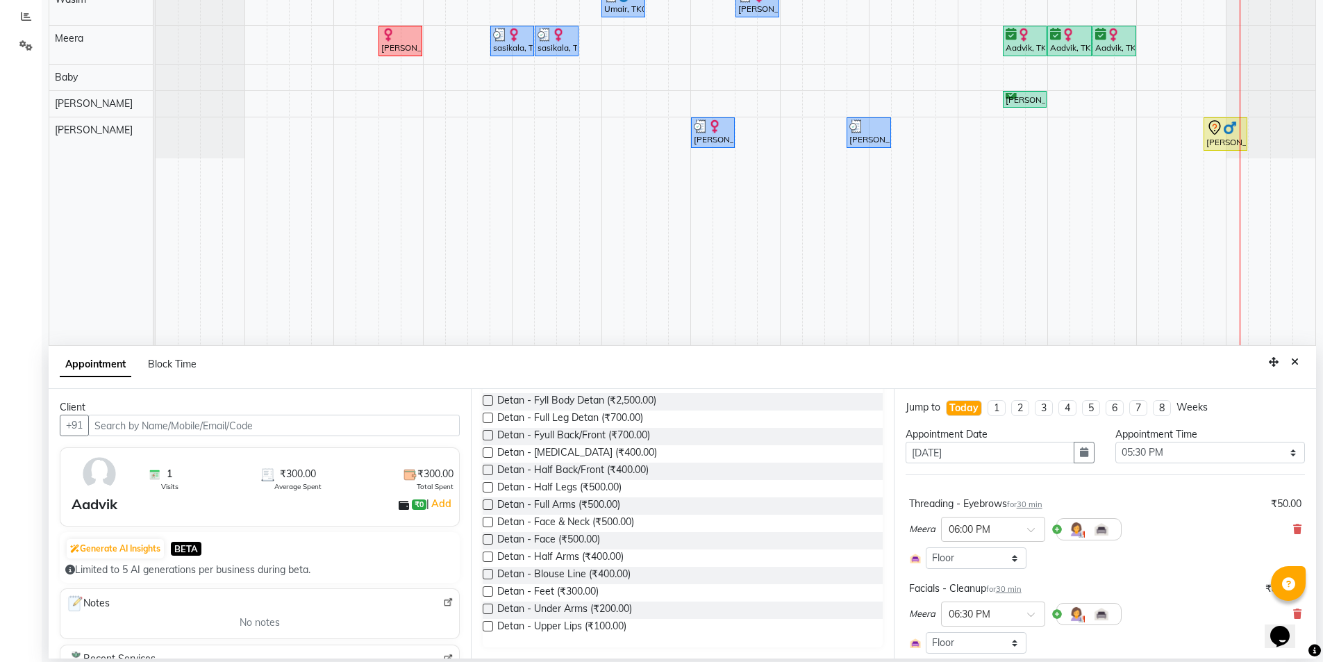
scroll to position [0, 0]
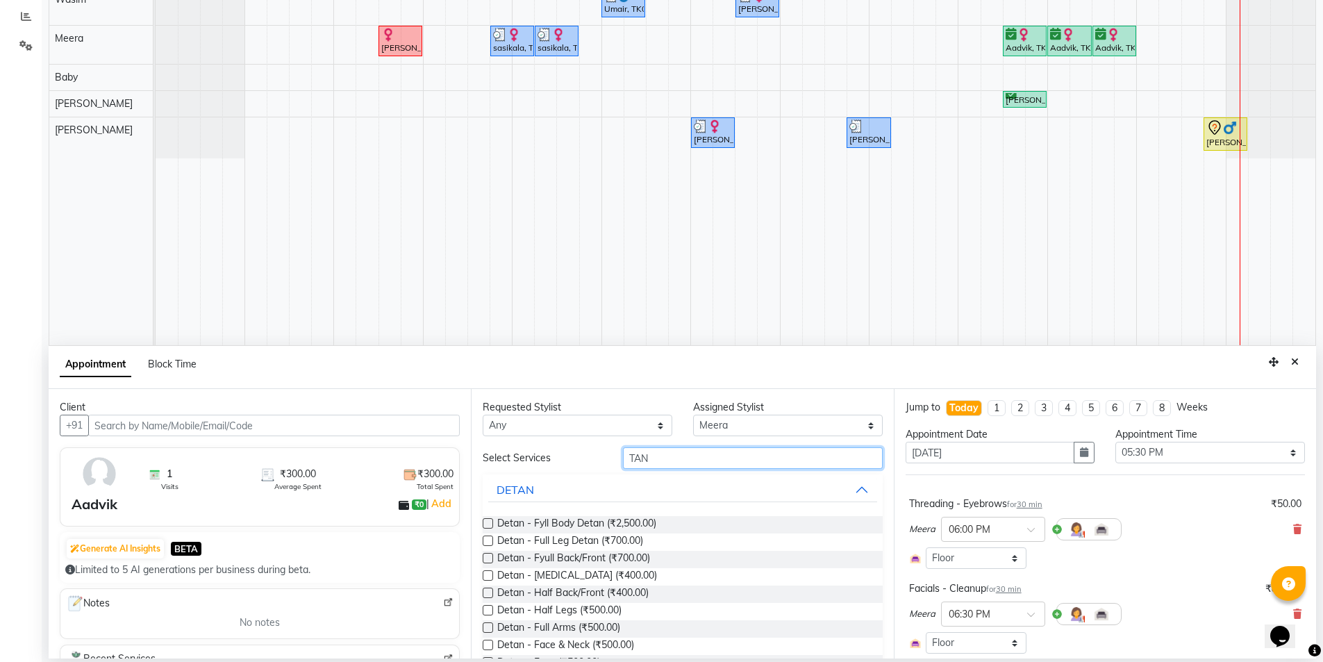
drag, startPoint x: 658, startPoint y: 457, endPoint x: 613, endPoint y: 460, distance: 44.6
click at [613, 460] on div "TAN" at bounding box center [752, 458] width 281 height 22
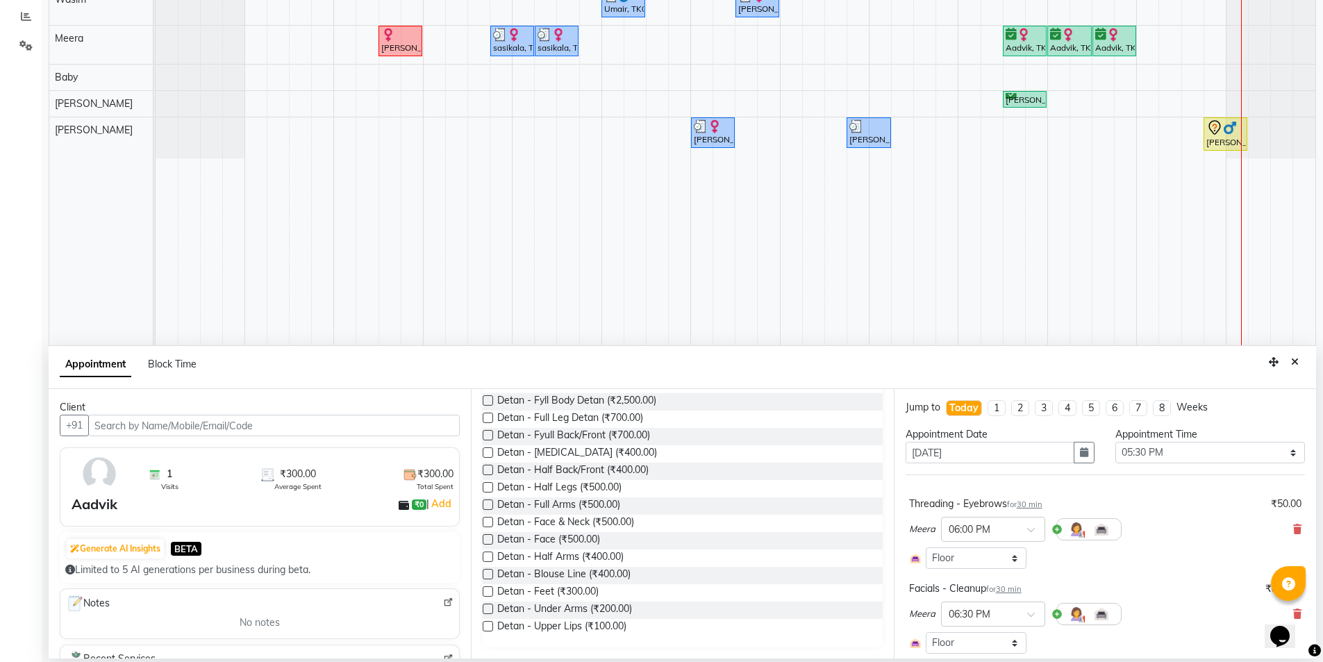
type input "tan"
click at [490, 504] on label at bounding box center [488, 504] width 10 height 10
click at [490, 504] on input "checkbox" at bounding box center [487, 505] width 9 height 9
checkbox input "false"
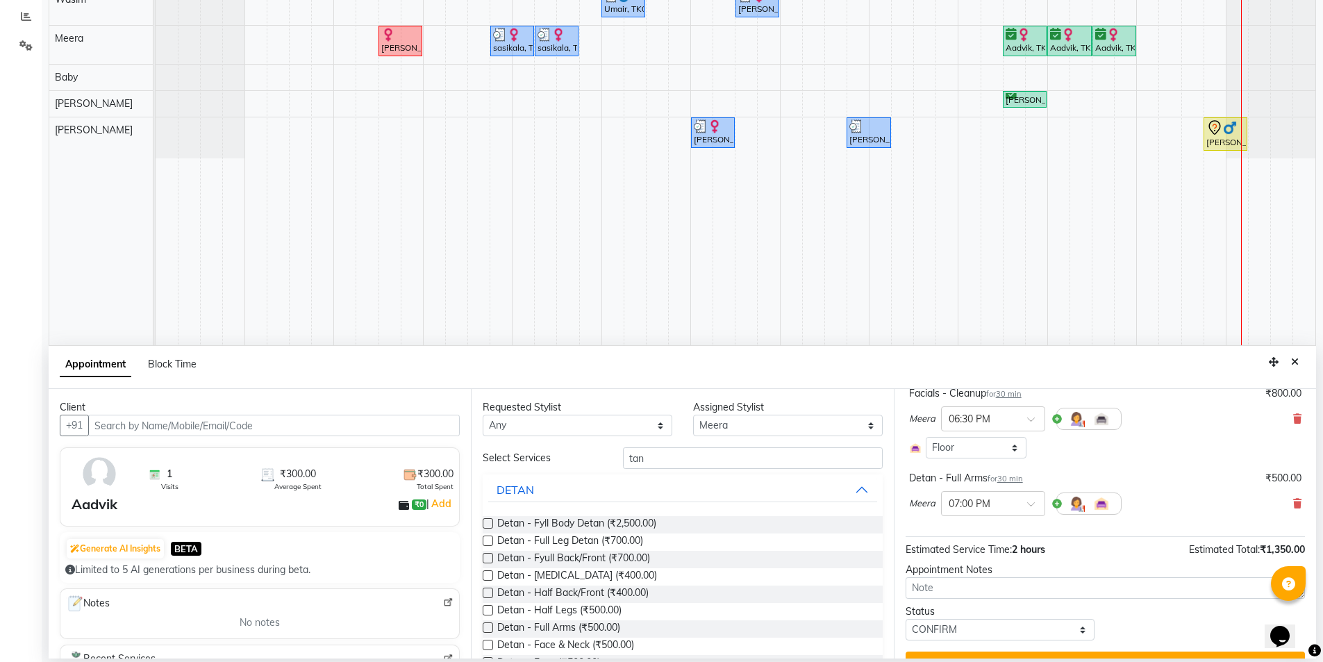
scroll to position [224, 0]
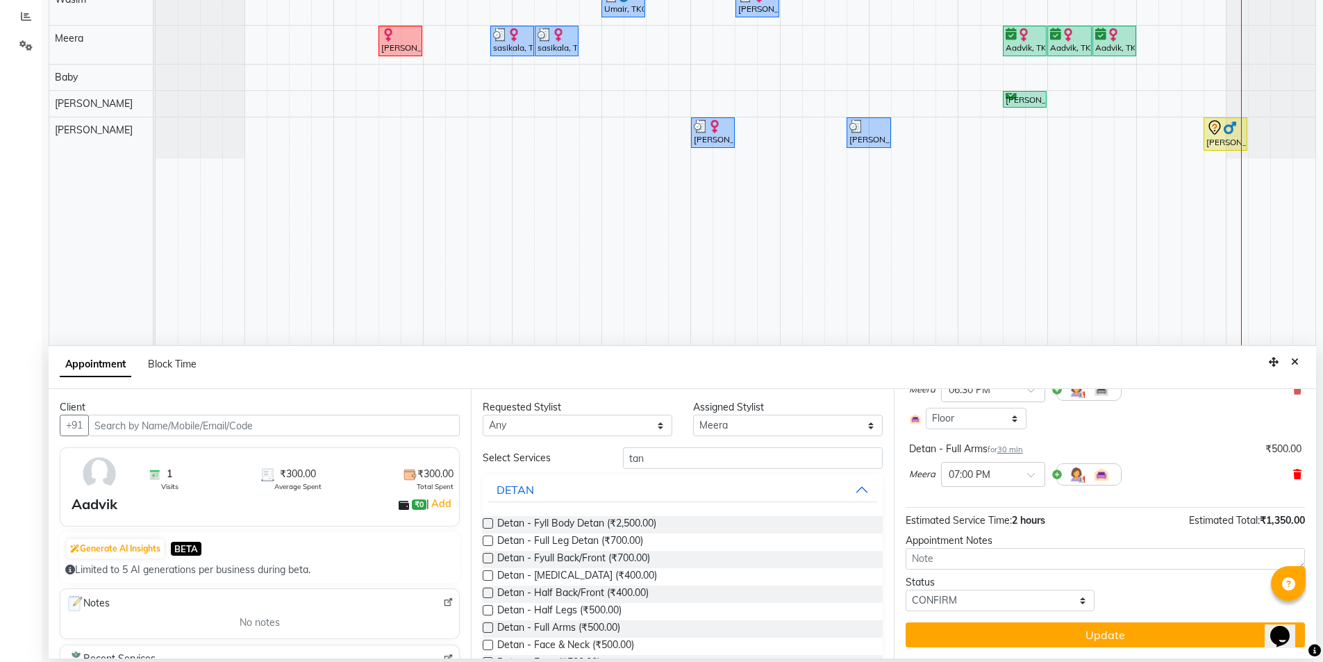
click at [1293, 474] on icon at bounding box center [1297, 474] width 8 height 10
click at [1293, 455] on icon at bounding box center [1297, 453] width 8 height 10
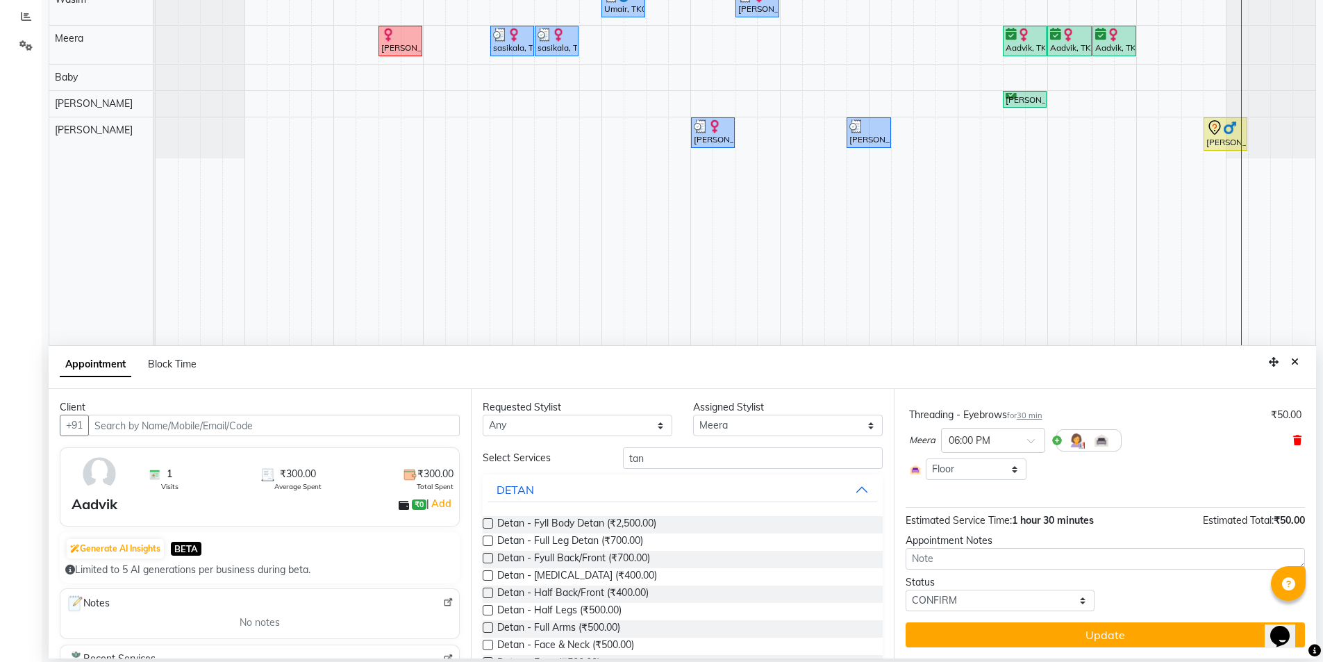
click at [1293, 438] on icon at bounding box center [1297, 440] width 8 height 10
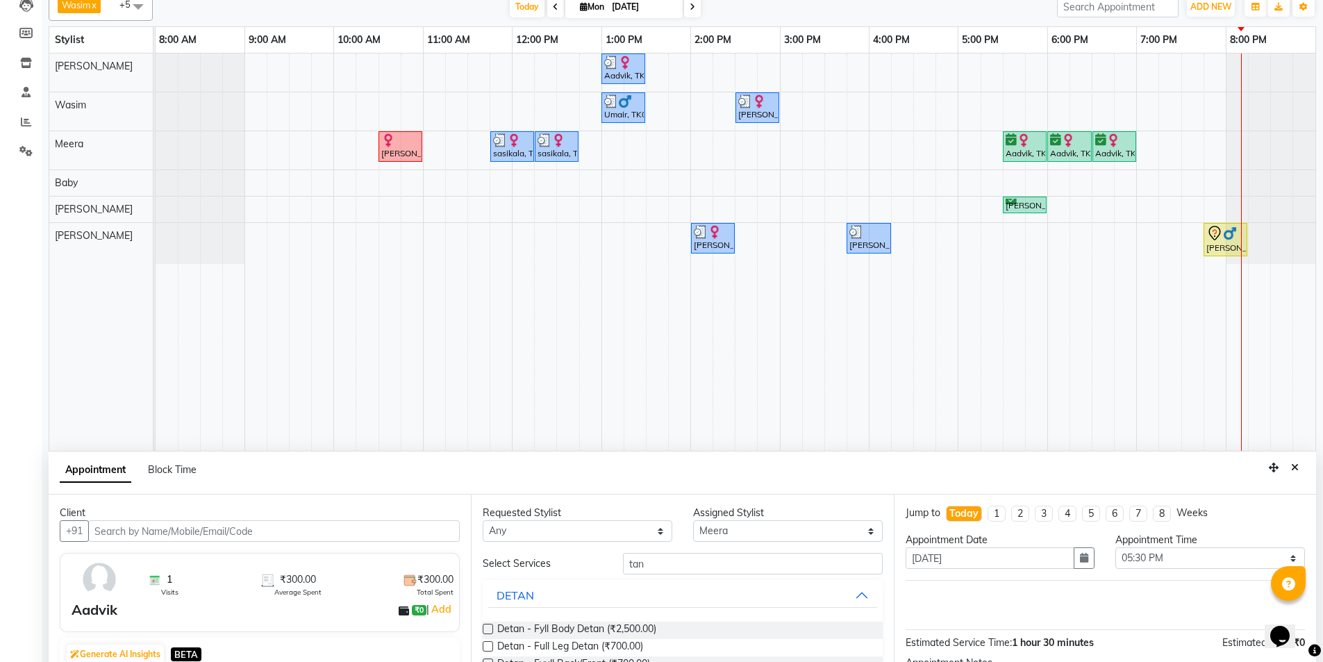
scroll to position [123, 0]
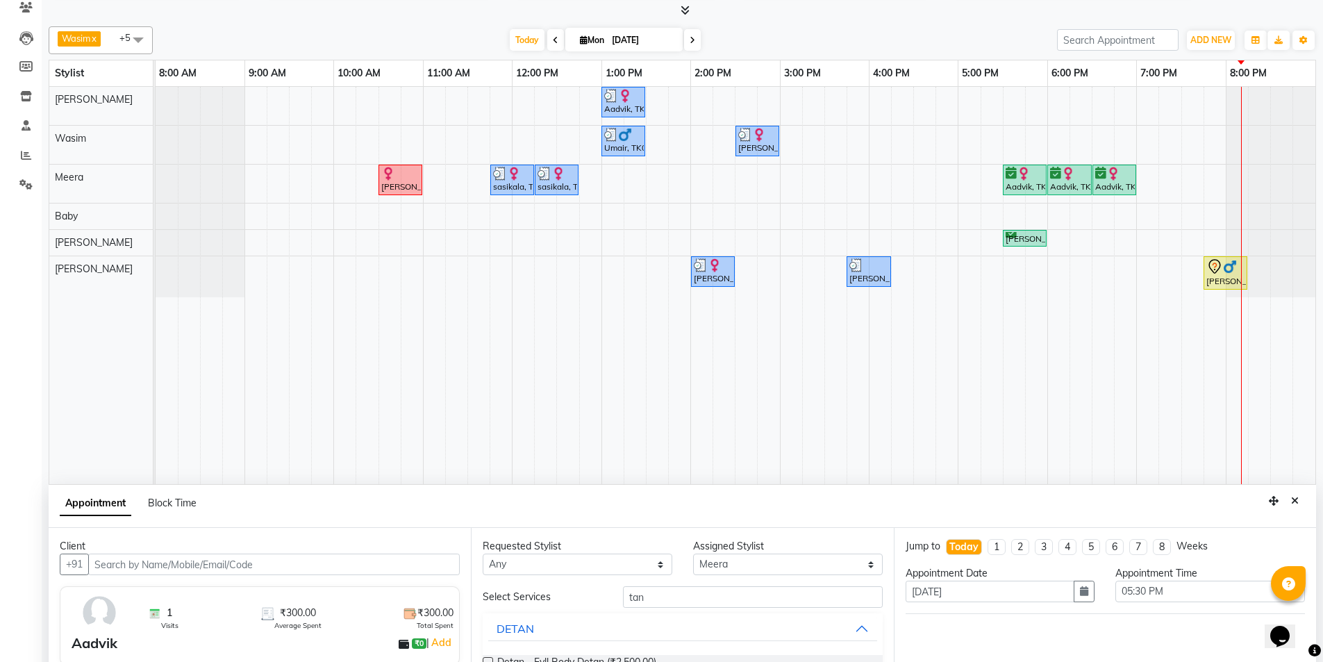
click at [734, 580] on div "Requested Stylist Any [PERSON_NAME] [PERSON_NAME] Baby [PERSON_NAME] [PERSON_NA…" at bounding box center [682, 662] width 422 height 269
click at [726, 565] on select "Select [PERSON_NAME] [PERSON_NAME] Baby [PERSON_NAME] [PERSON_NAME] [PERSON_NAM…" at bounding box center [788, 564] width 190 height 22
select select "74161"
click at [693, 553] on select "Select [PERSON_NAME] [PERSON_NAME] Baby [PERSON_NAME] [PERSON_NAME] [PERSON_NAM…" at bounding box center [788, 564] width 190 height 22
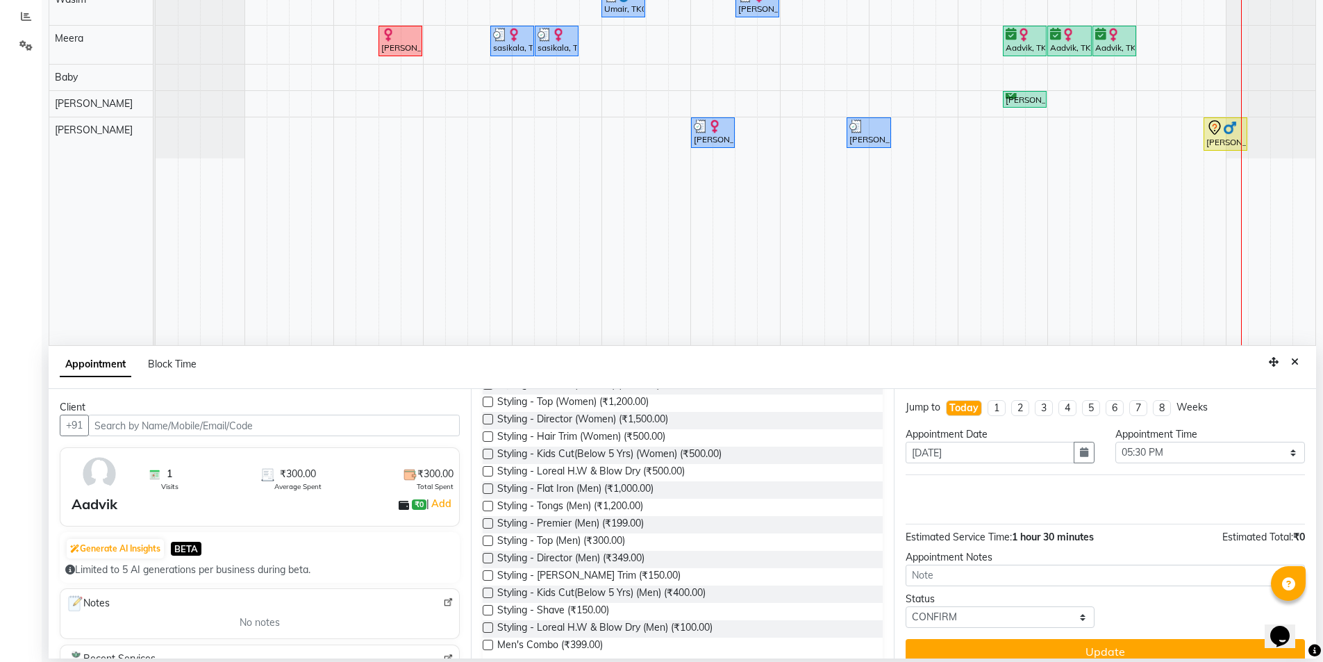
scroll to position [0, 0]
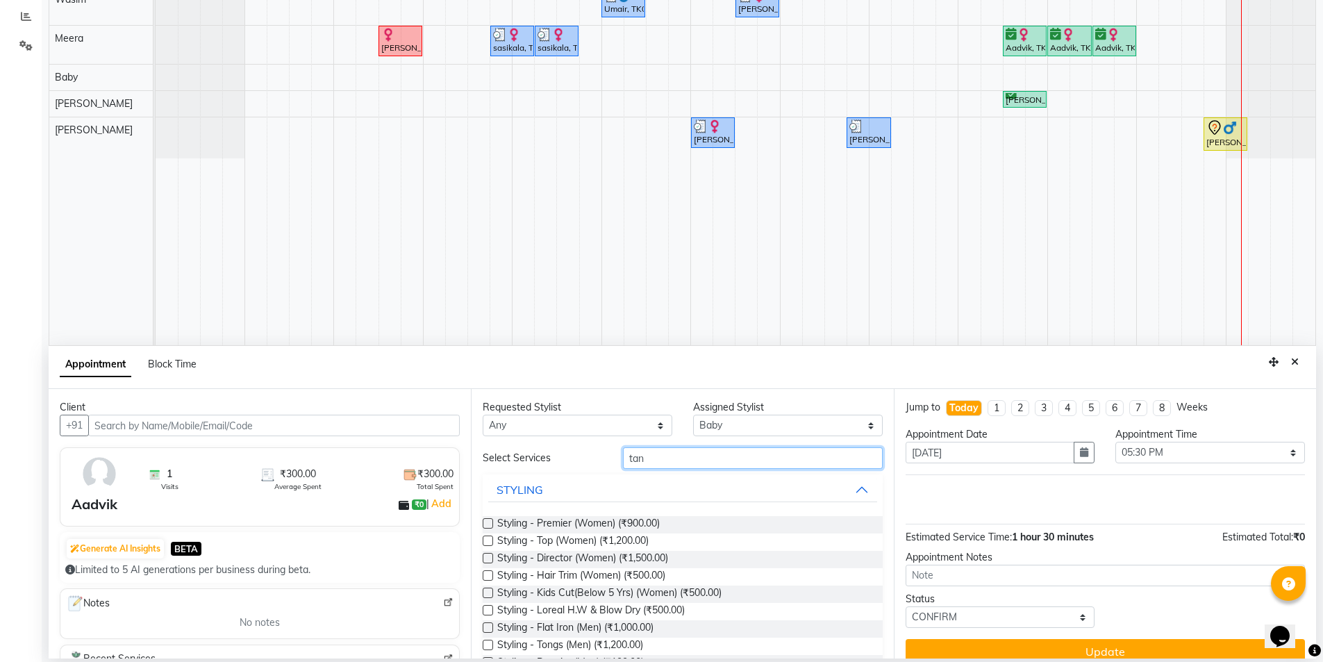
click at [651, 450] on input "tan" at bounding box center [753, 458] width 260 height 22
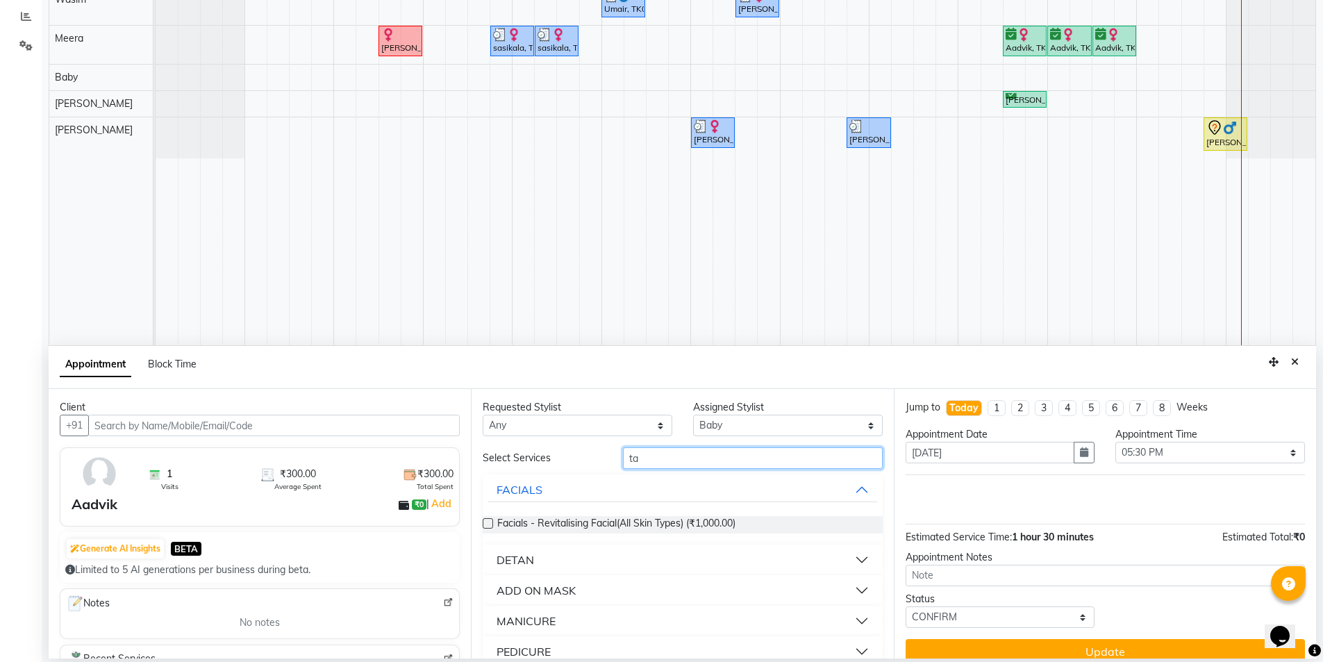
type input "tan"
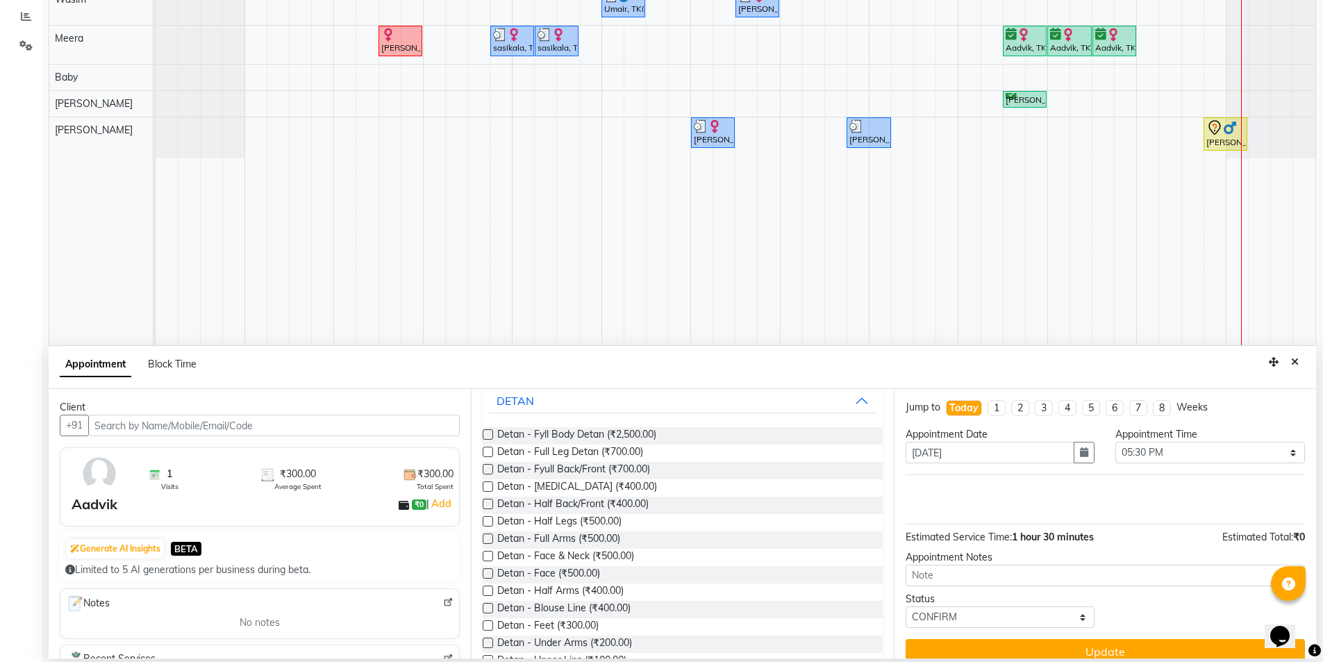
scroll to position [123, 0]
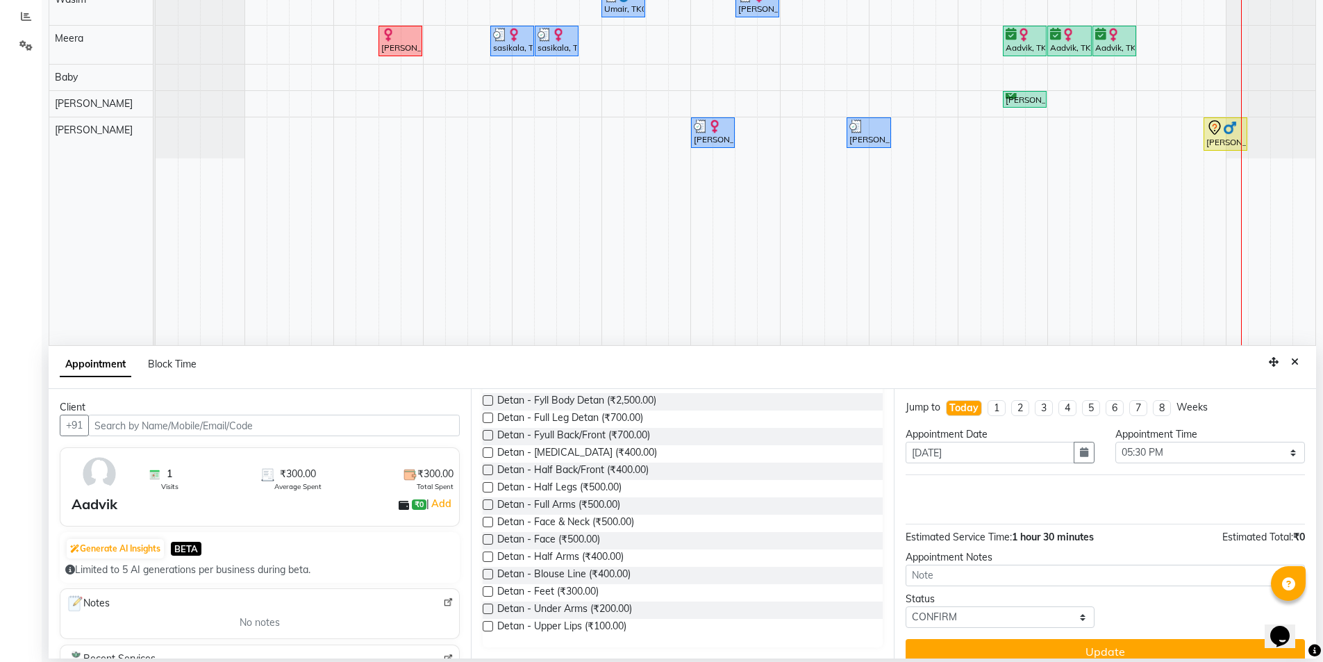
click at [487, 417] on label at bounding box center [488, 417] width 10 height 10
click at [487, 417] on input "checkbox" at bounding box center [487, 419] width 9 height 9
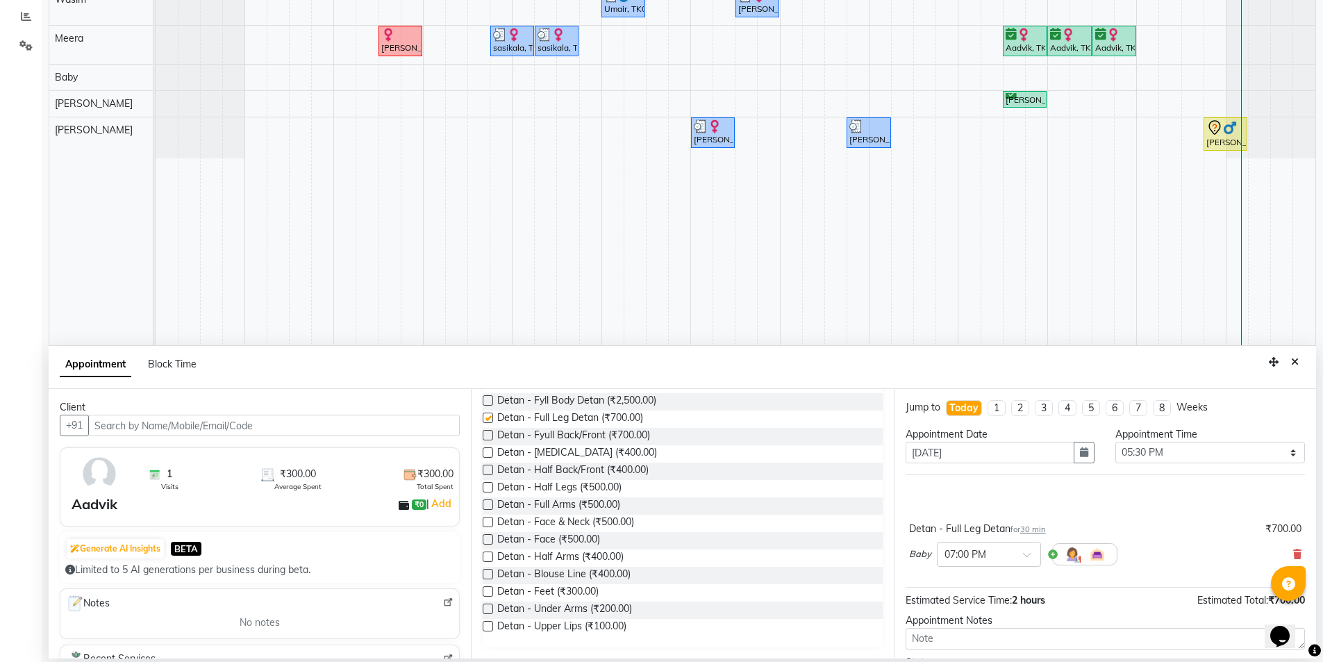
checkbox input "false"
click at [485, 628] on label at bounding box center [488, 626] width 10 height 10
click at [485, 628] on input "checkbox" at bounding box center [487, 627] width 9 height 9
checkbox input "false"
click at [1027, 555] on span at bounding box center [1031, 558] width 17 height 15
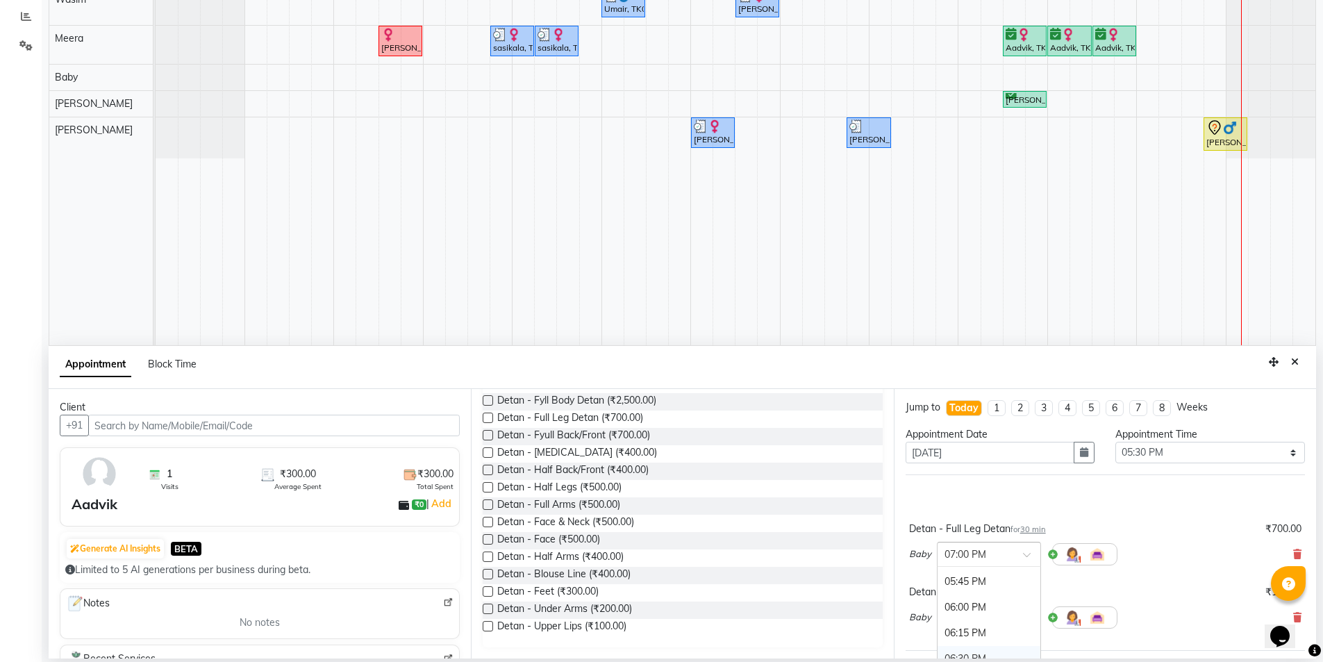
scroll to position [852, 0]
click at [962, 597] on div "05:30 PM" at bounding box center [988, 601] width 103 height 26
click at [1028, 619] on span at bounding box center [1031, 621] width 17 height 15
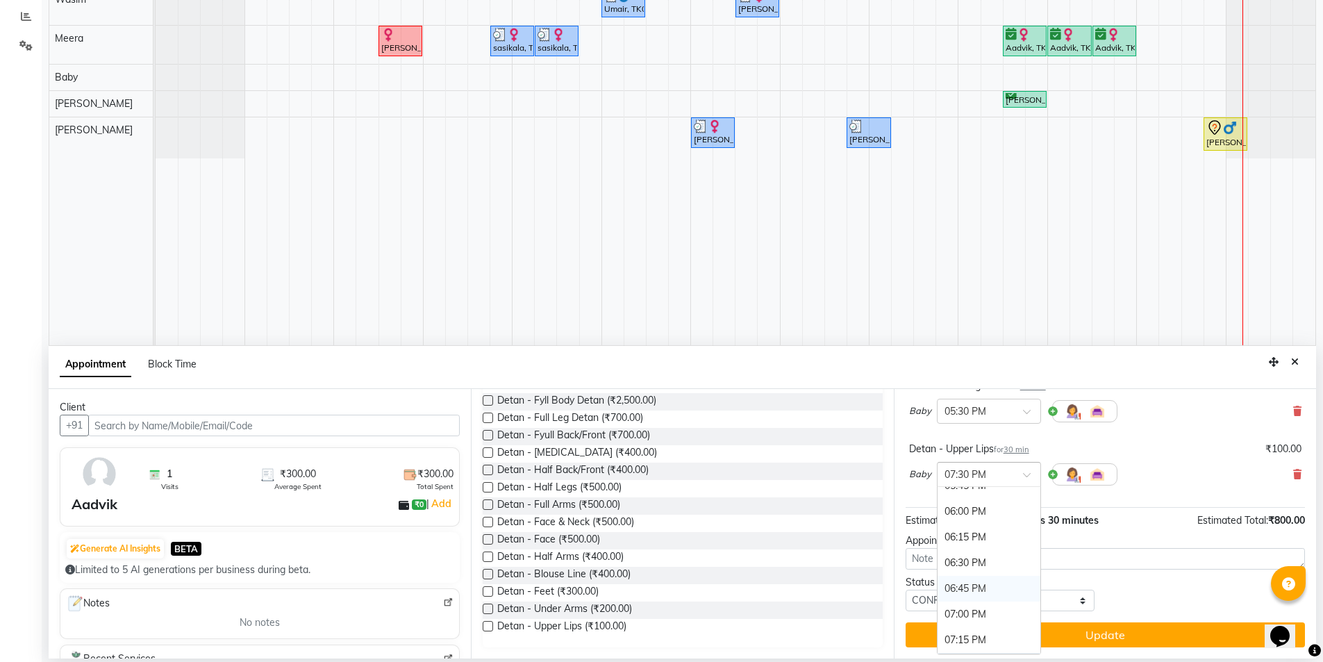
scroll to position [908, 0]
click at [973, 516] on div "06:00 PM" at bounding box center [988, 517] width 103 height 26
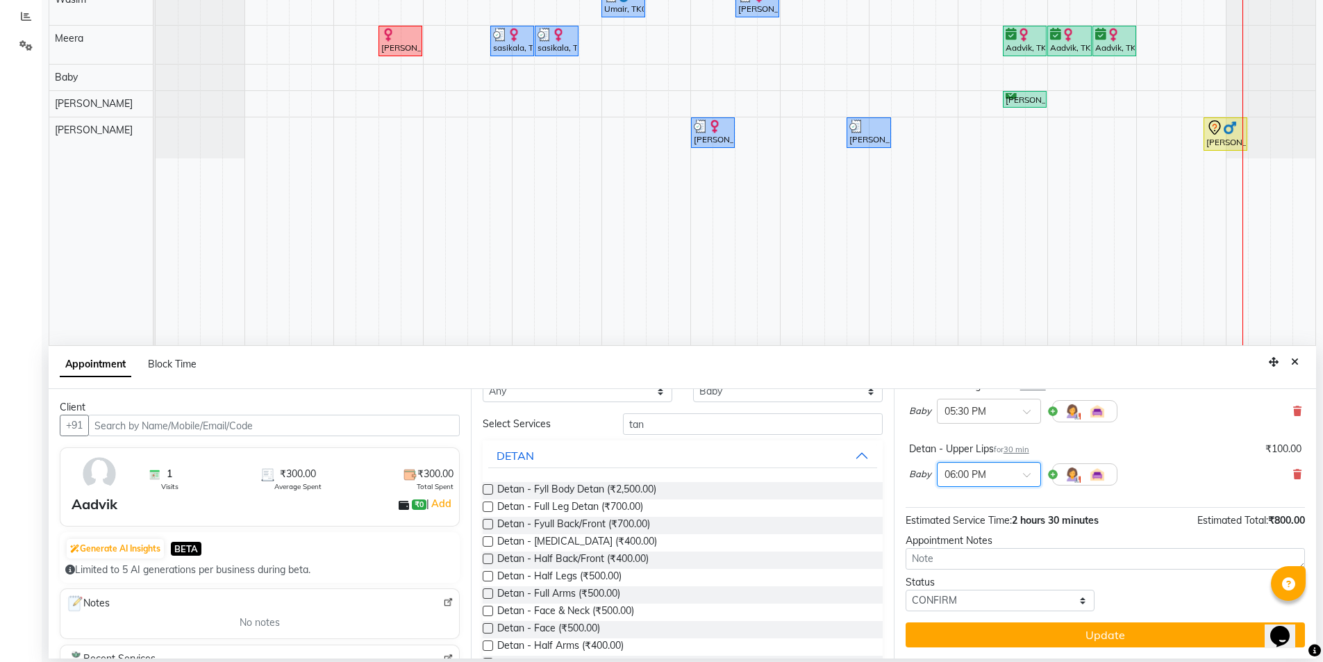
scroll to position [0, 0]
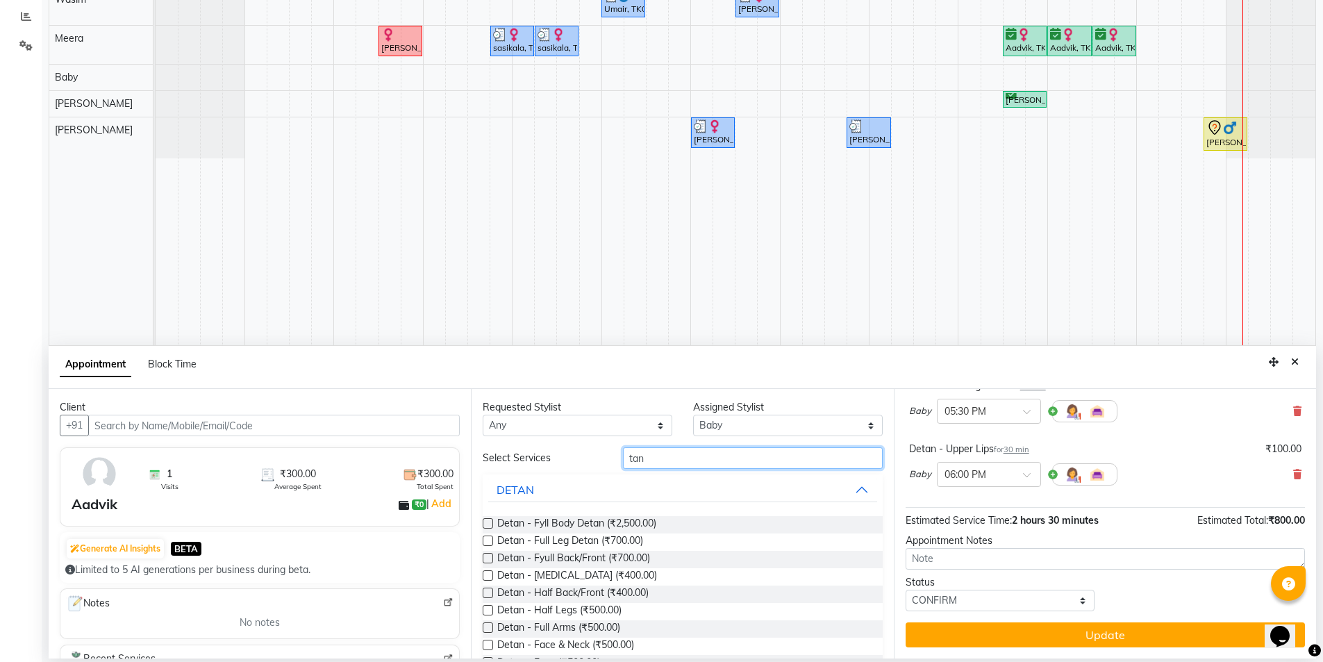
drag, startPoint x: 608, startPoint y: 467, endPoint x: 598, endPoint y: 467, distance: 10.4
click at [598, 467] on div "Select Services tan" at bounding box center [682, 458] width 420 height 22
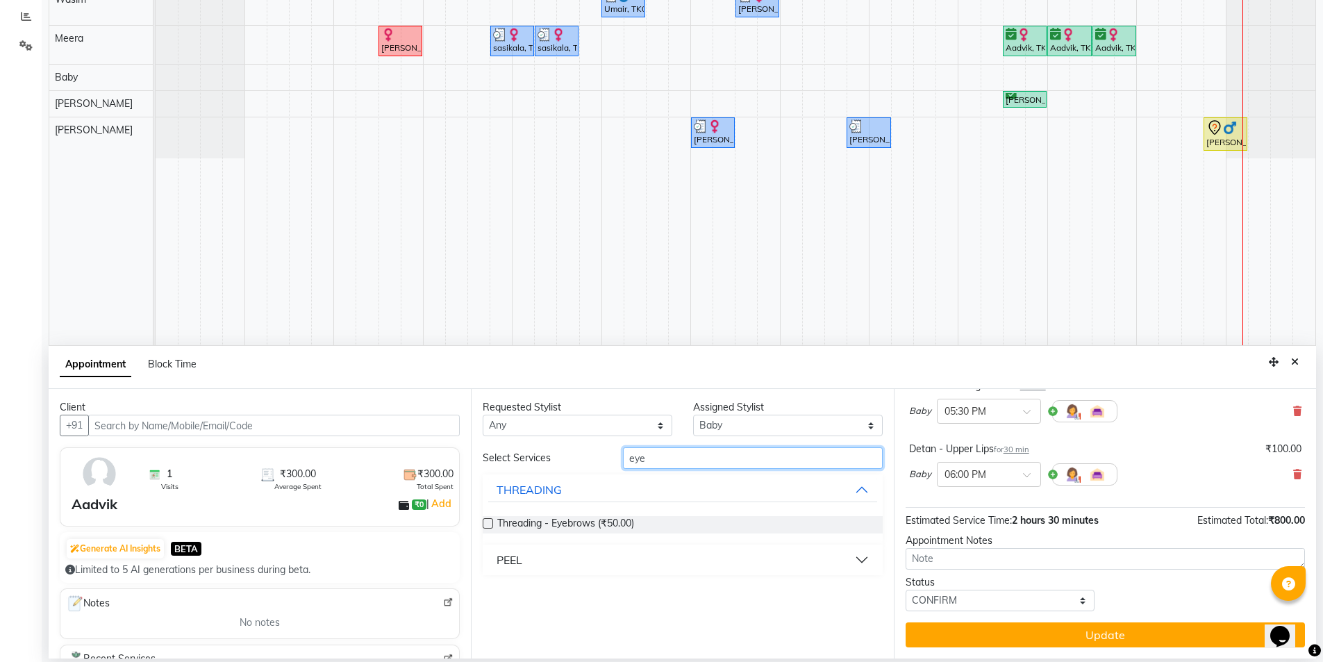
type input "eye"
click at [489, 526] on label at bounding box center [488, 523] width 10 height 10
click at [489, 526] on input "checkbox" at bounding box center [487, 524] width 9 height 9
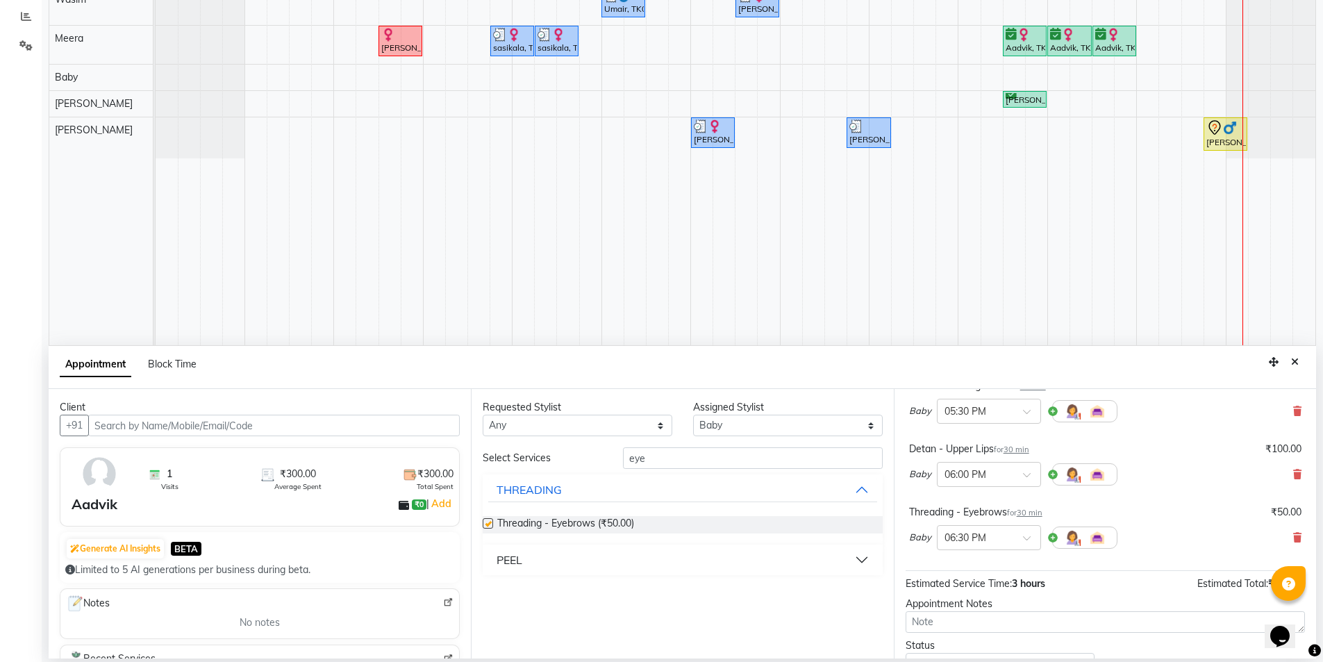
checkbox input "false"
drag, startPoint x: 653, startPoint y: 461, endPoint x: 551, endPoint y: 455, distance: 103.0
click at [551, 455] on div "Select Services eye" at bounding box center [682, 458] width 420 height 22
type input "cle"
click at [487, 525] on label at bounding box center [488, 523] width 10 height 10
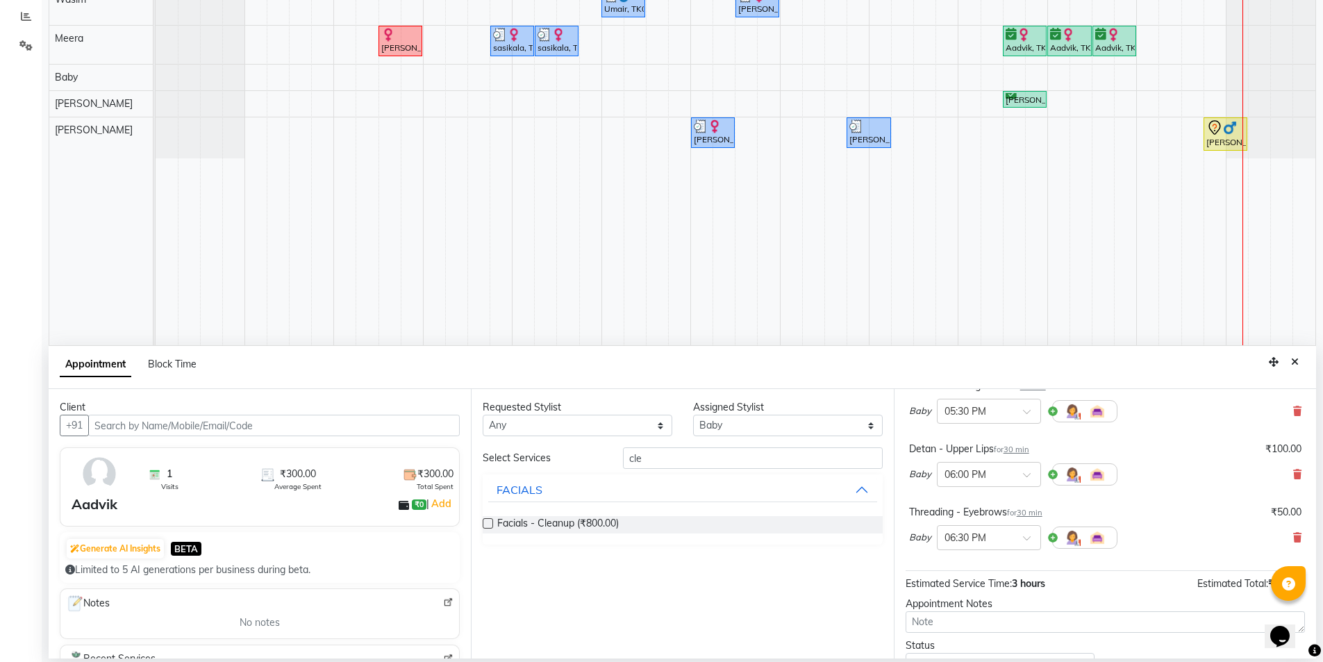
click at [487, 525] on input "checkbox" at bounding box center [487, 524] width 9 height 9
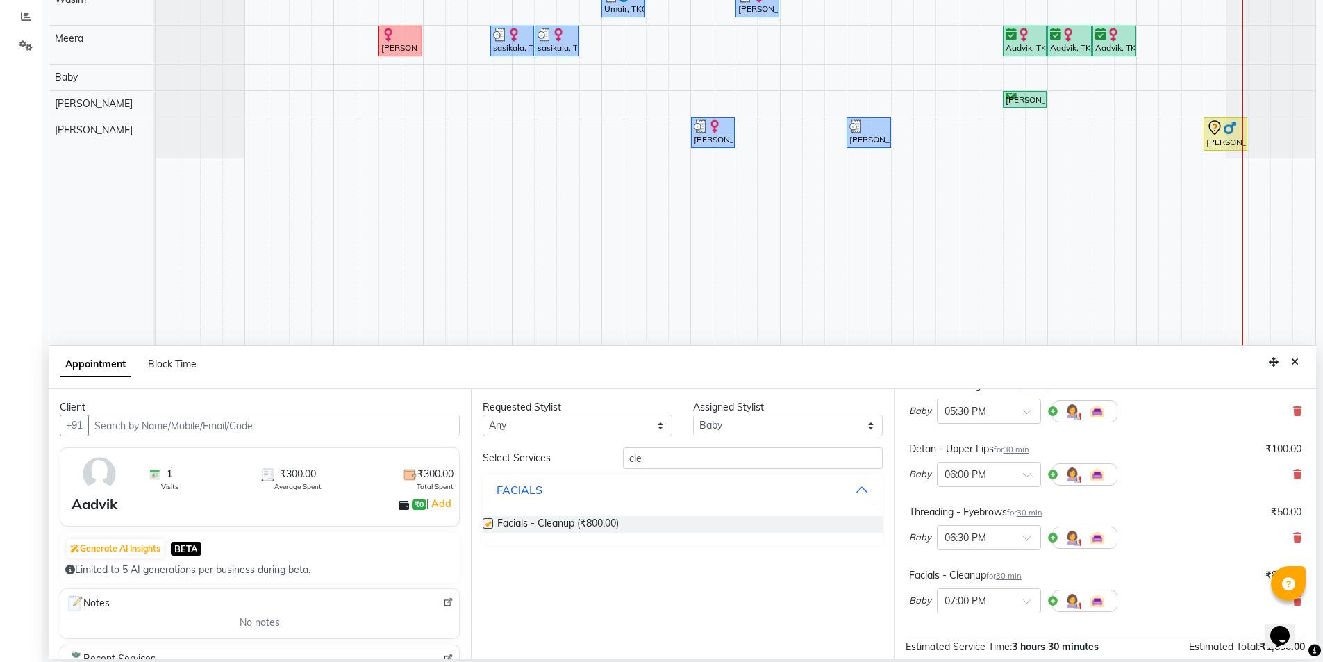
checkbox input "false"
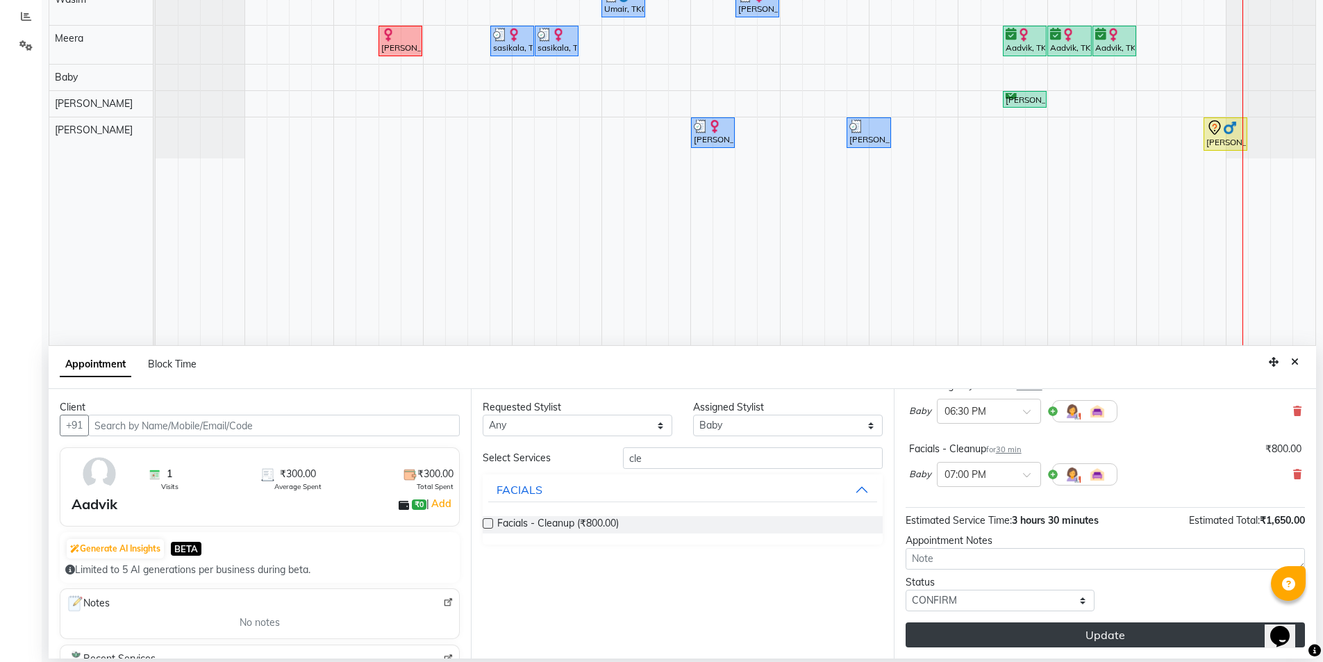
click at [1069, 633] on button "Update" at bounding box center [1104, 634] width 399 height 25
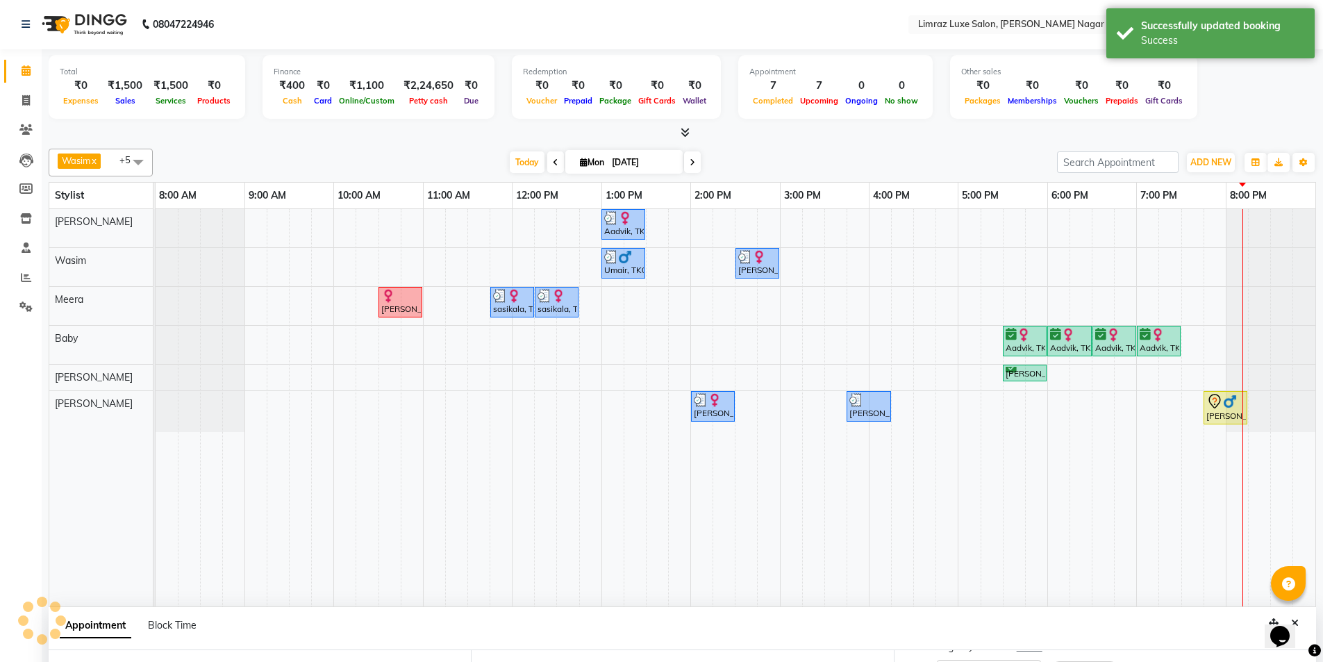
scroll to position [0, 0]
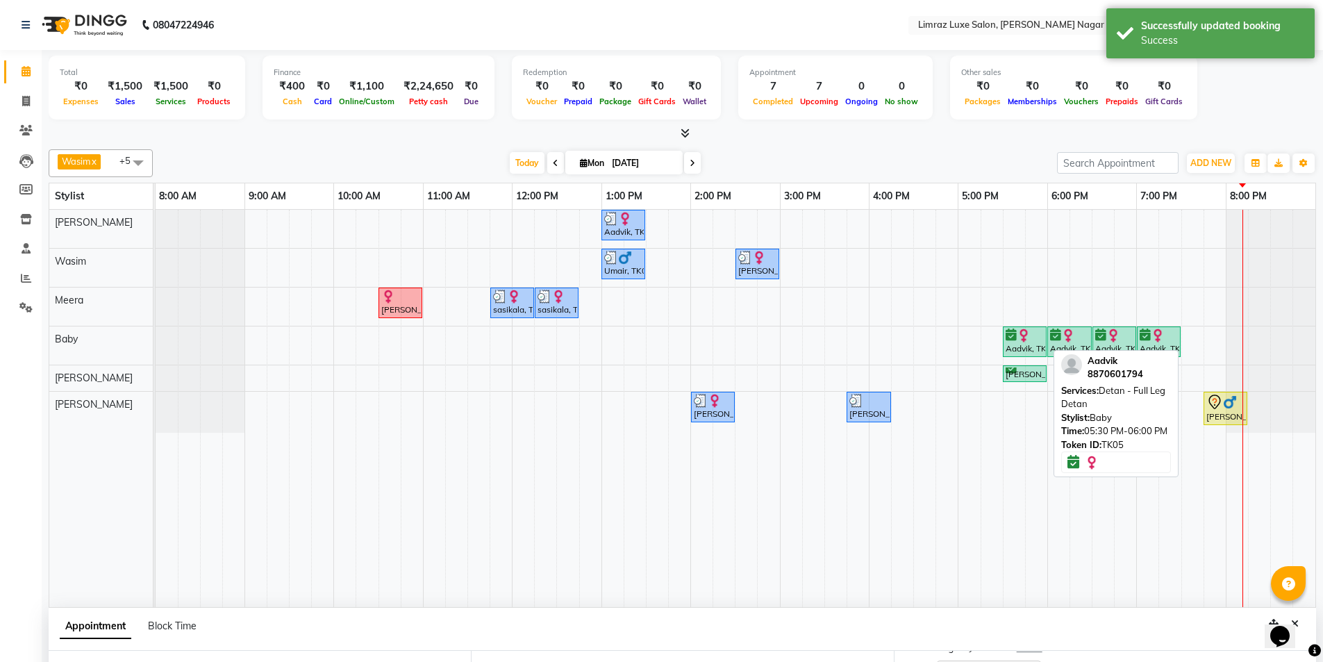
click at [1019, 342] on div "Aadvik, TK05, 05:30 PM-06:00 PM, Detan - Full Leg Detan" at bounding box center [1024, 341] width 41 height 26
select select "6"
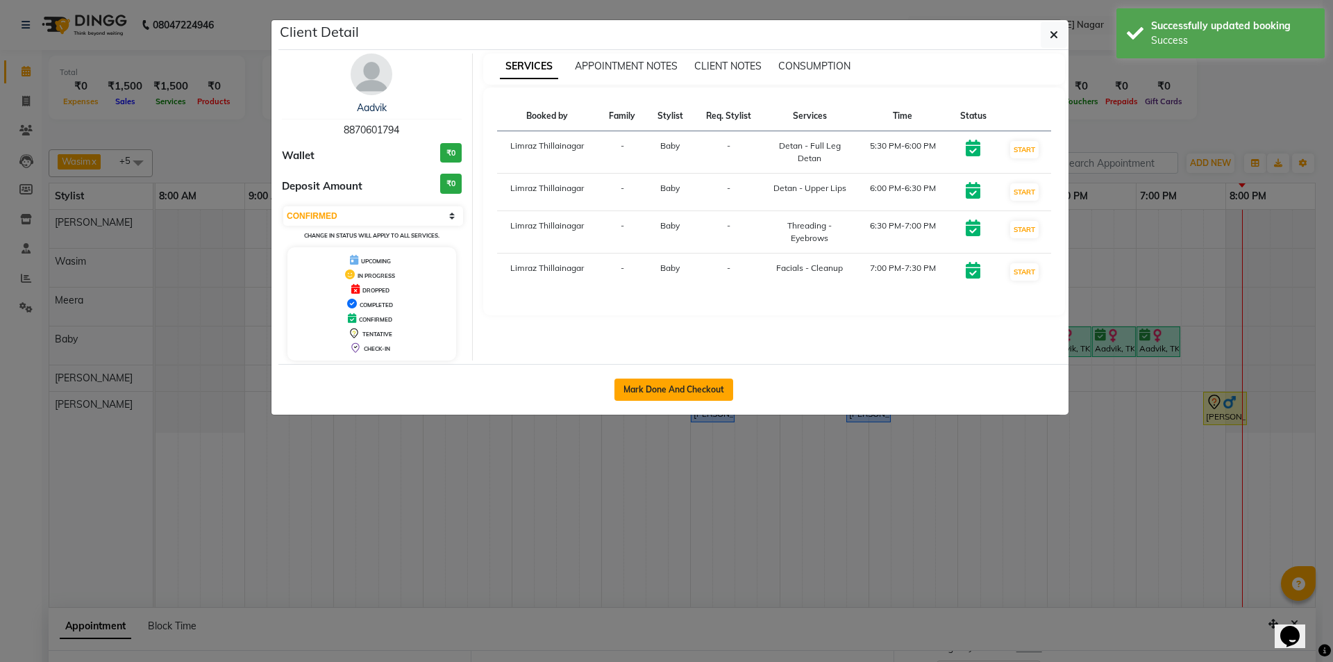
click at [704, 381] on button "Mark Done And Checkout" at bounding box center [673, 389] width 119 height 22
select select "service"
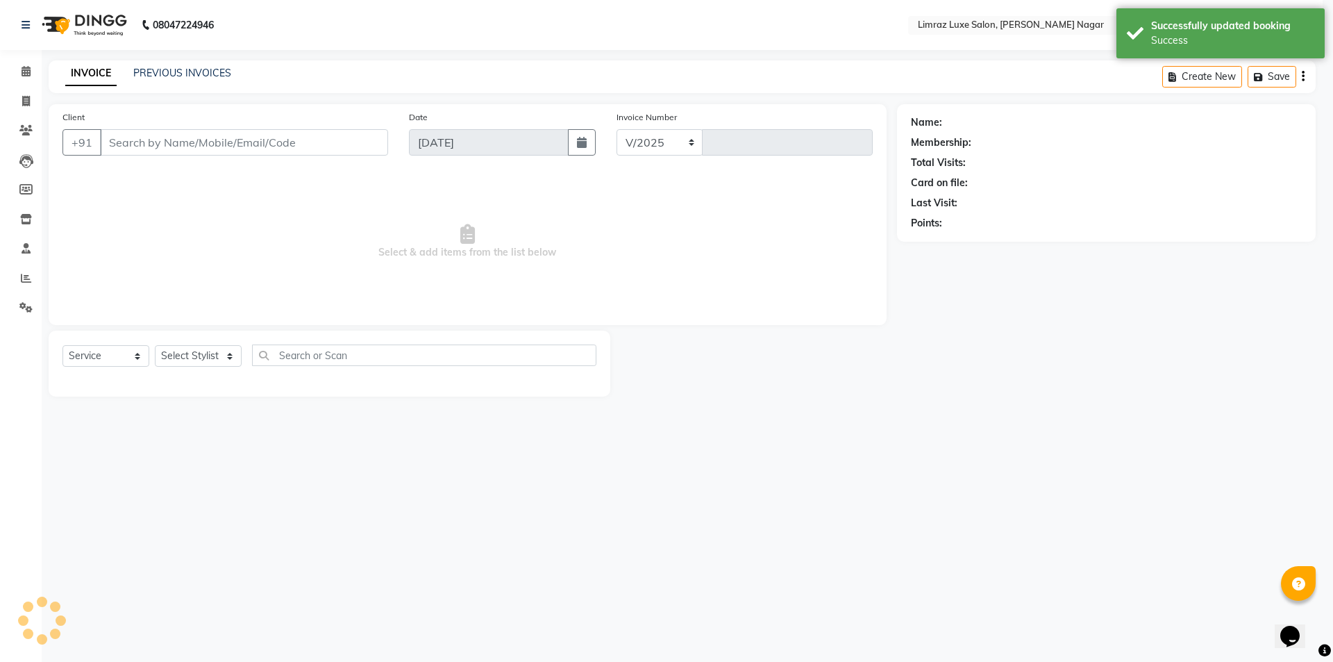
select select "7280"
type input "0393"
type input "88******94"
select select "74161"
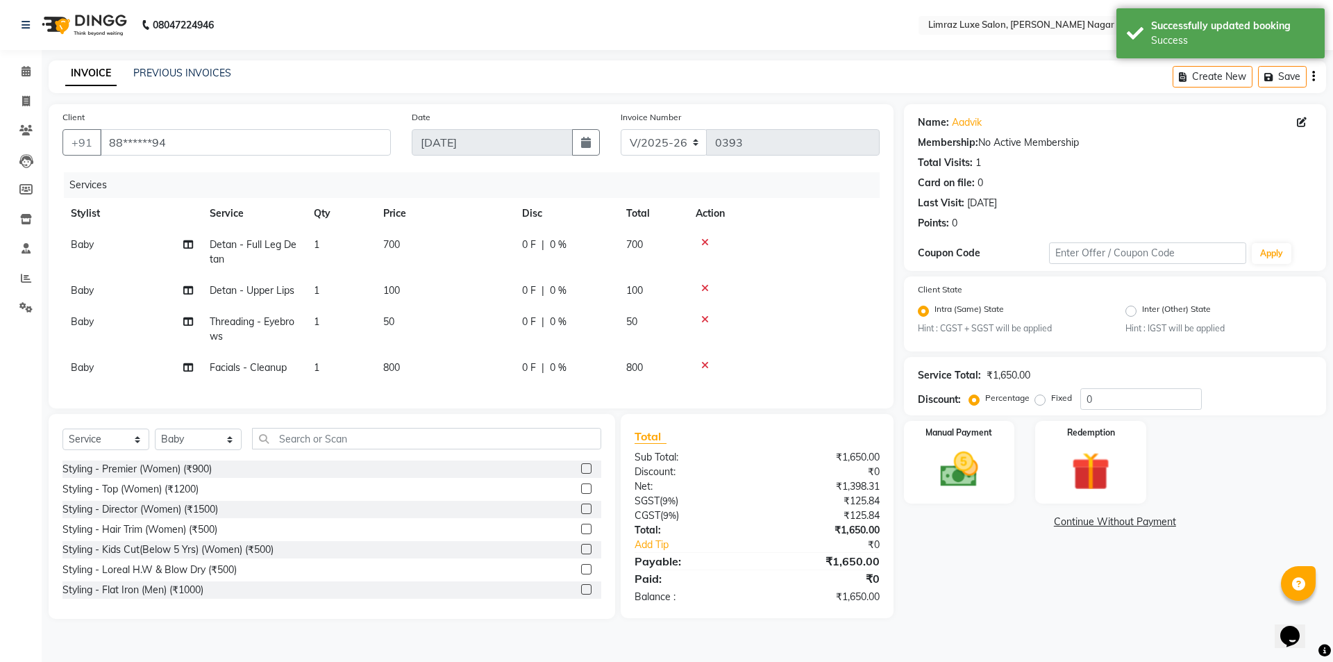
click at [528, 369] on span "0 F" at bounding box center [529, 367] width 14 height 15
select select "74161"
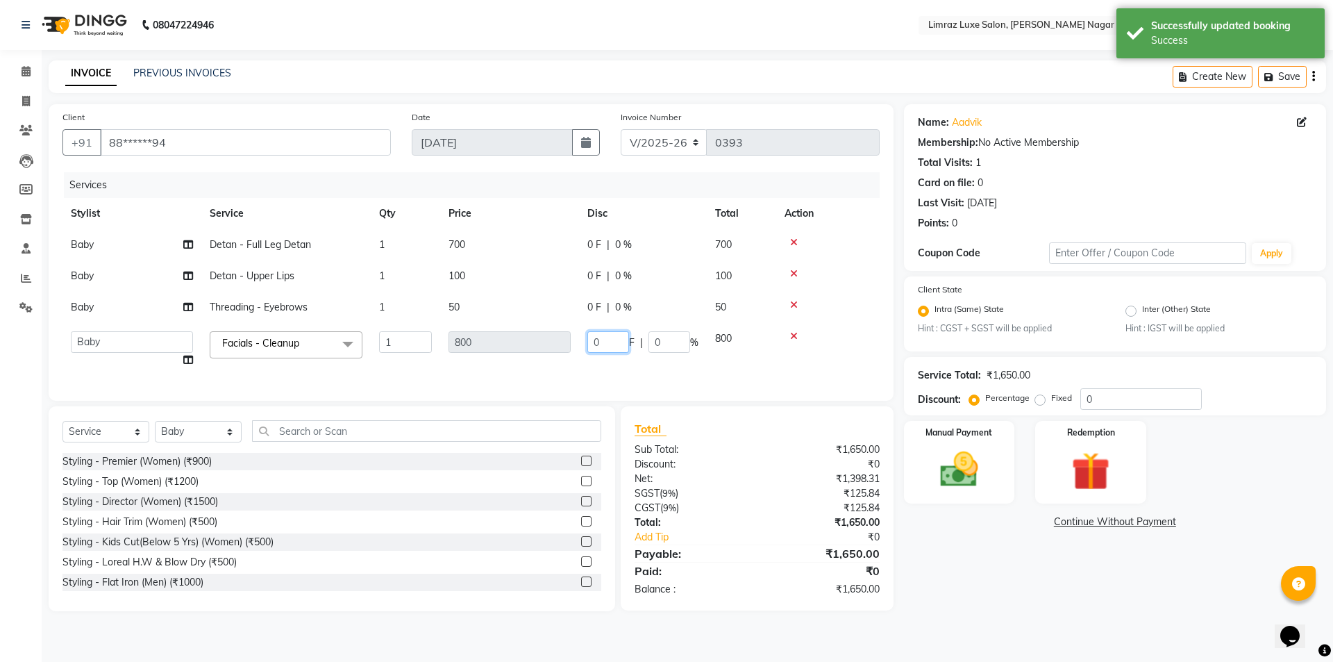
drag, startPoint x: 599, startPoint y: 346, endPoint x: 590, endPoint y: 346, distance: 9.7
click at [590, 346] on input "0" at bounding box center [608, 342] width 42 height 22
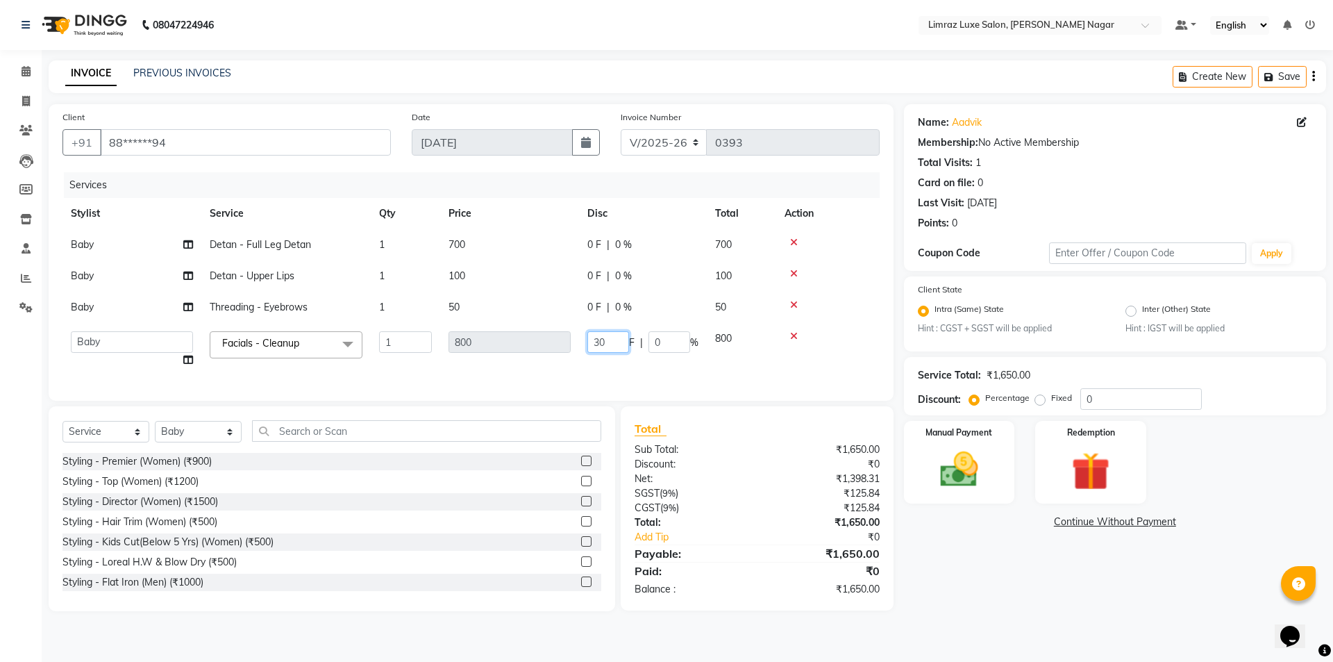
type input "300"
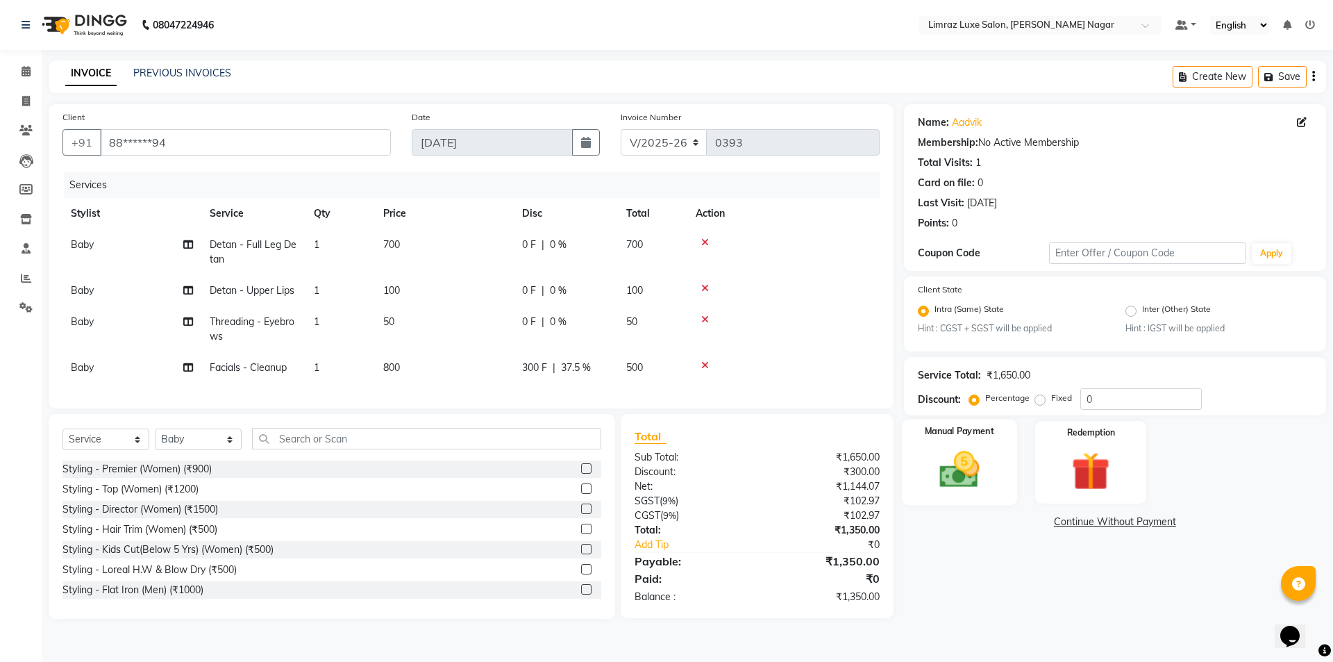
click at [960, 453] on img at bounding box center [959, 470] width 65 height 46
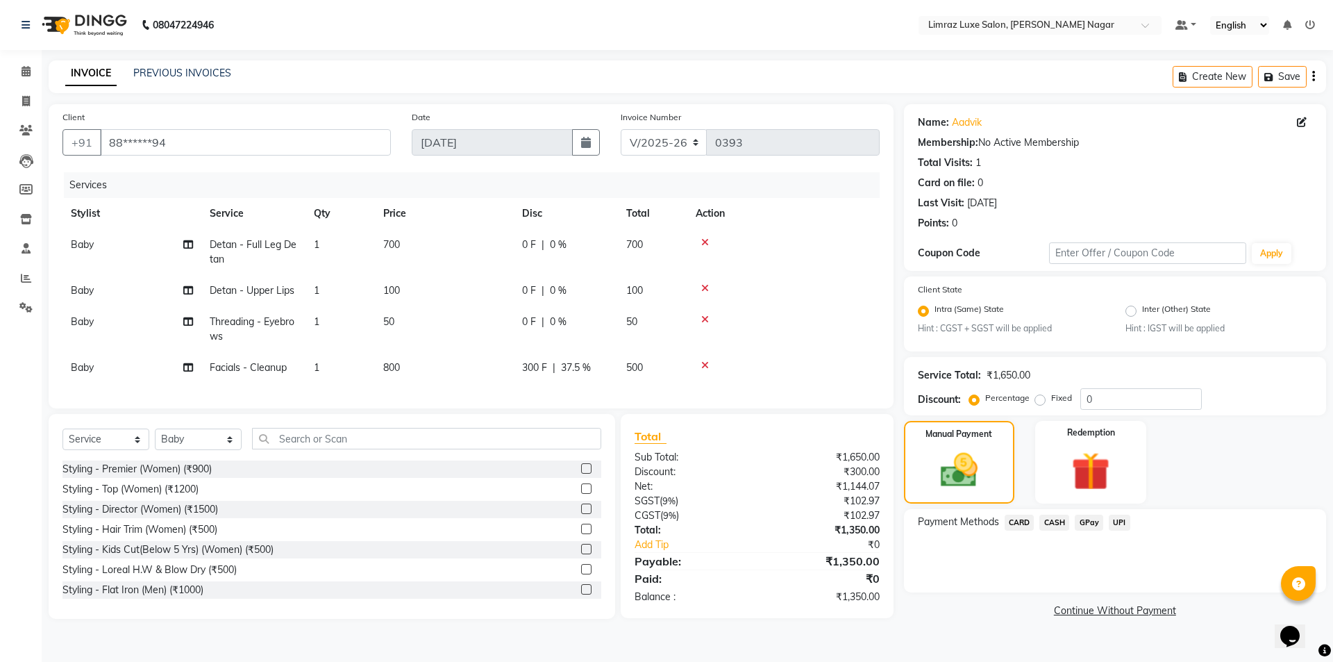
click at [1054, 528] on span "CASH" at bounding box center [1054, 523] width 30 height 16
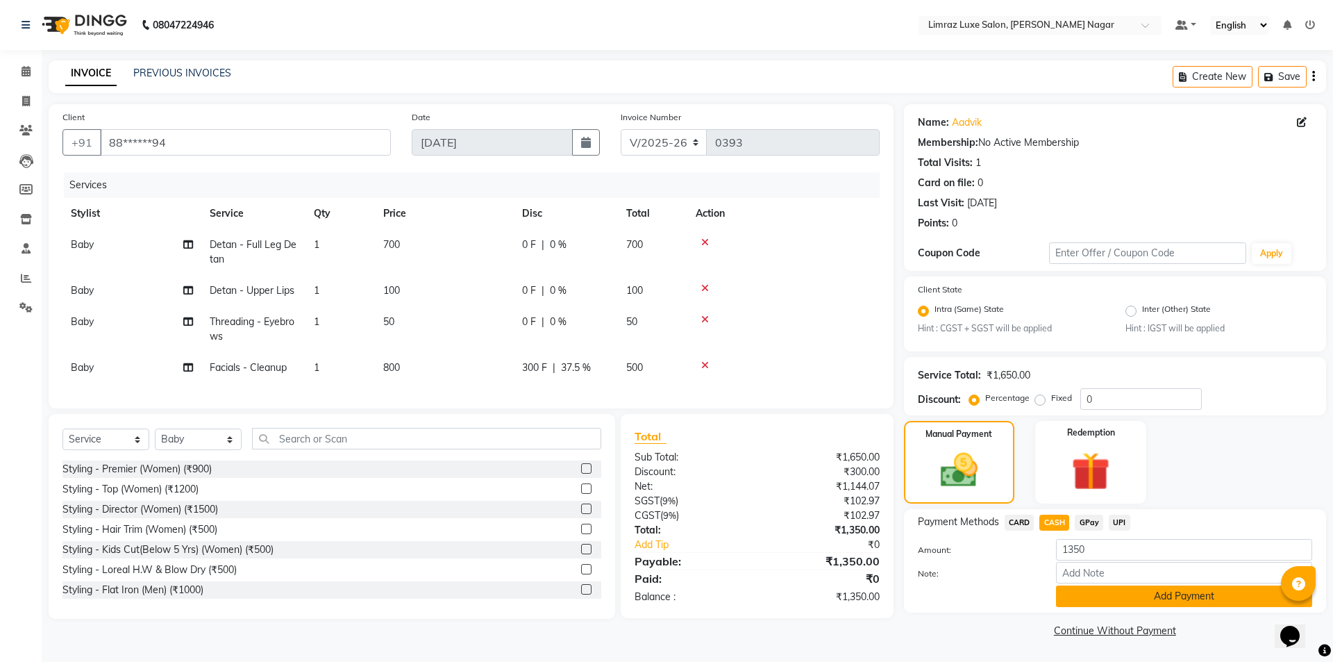
click at [1079, 597] on button "Add Payment" at bounding box center [1184, 596] width 256 height 22
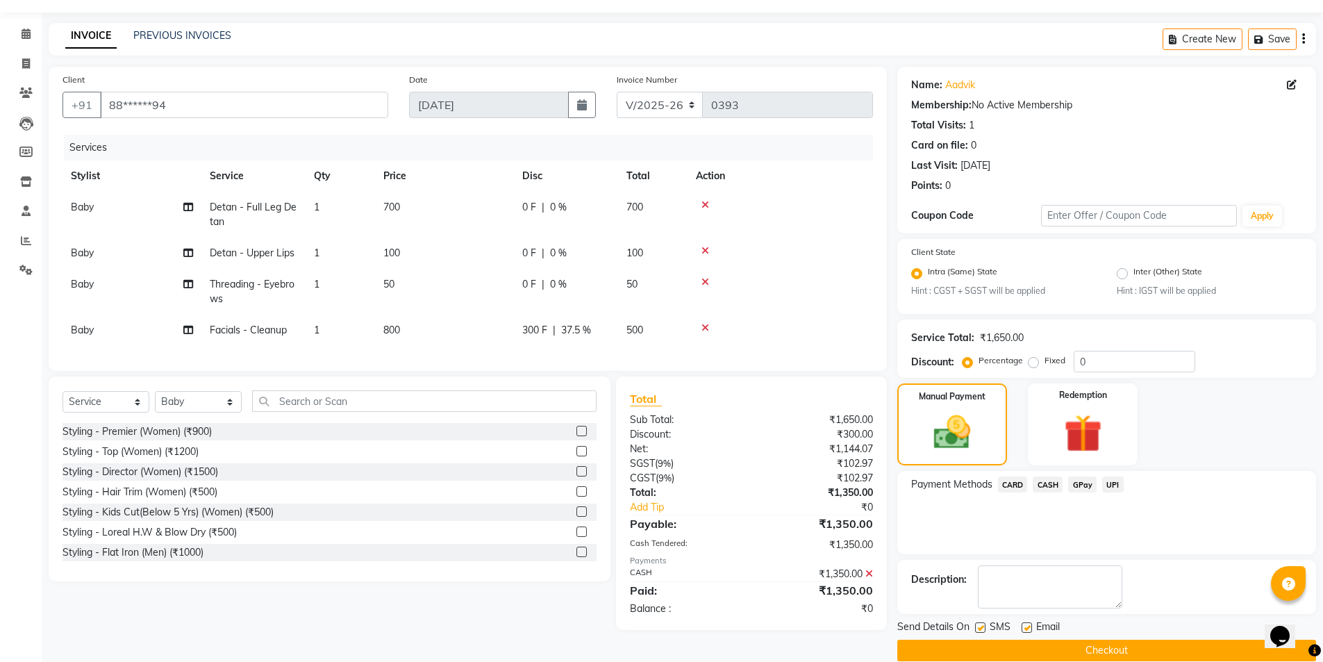
scroll to position [58, 0]
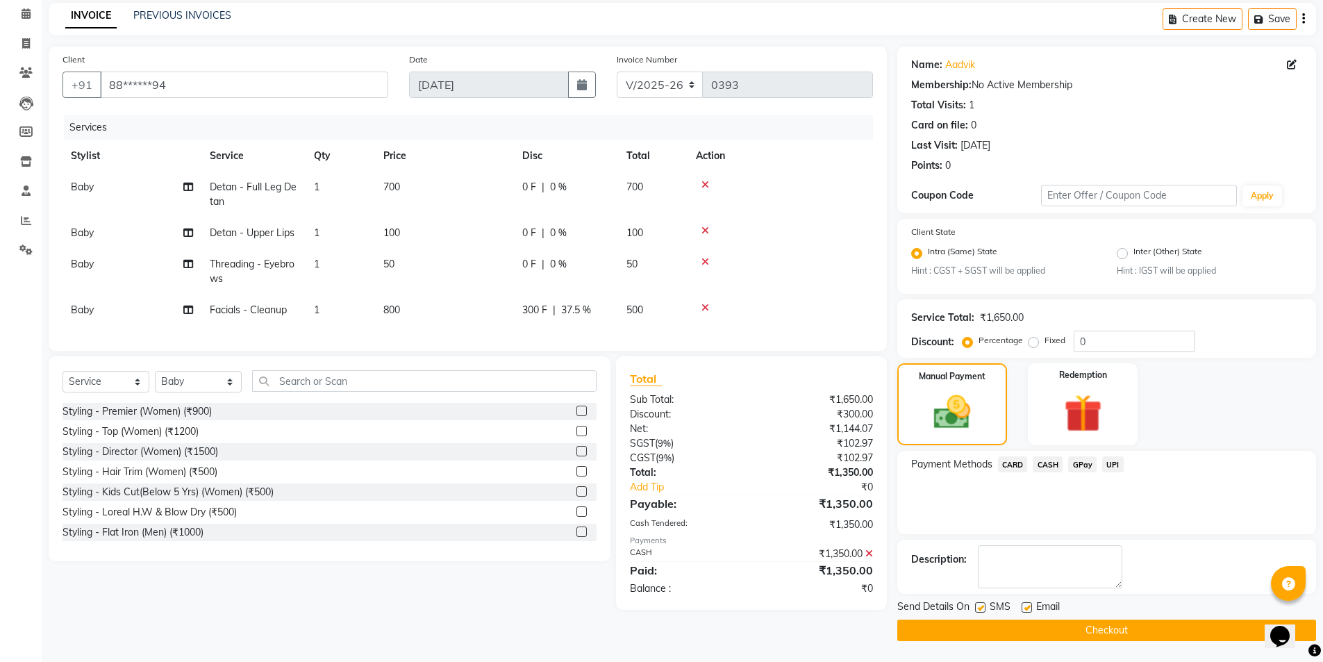
click at [980, 610] on label at bounding box center [980, 607] width 10 height 10
click at [980, 610] on input "checkbox" at bounding box center [979, 607] width 9 height 9
checkbox input "false"
click at [1025, 608] on label at bounding box center [1026, 607] width 10 height 10
click at [1025, 608] on input "checkbox" at bounding box center [1025, 607] width 9 height 9
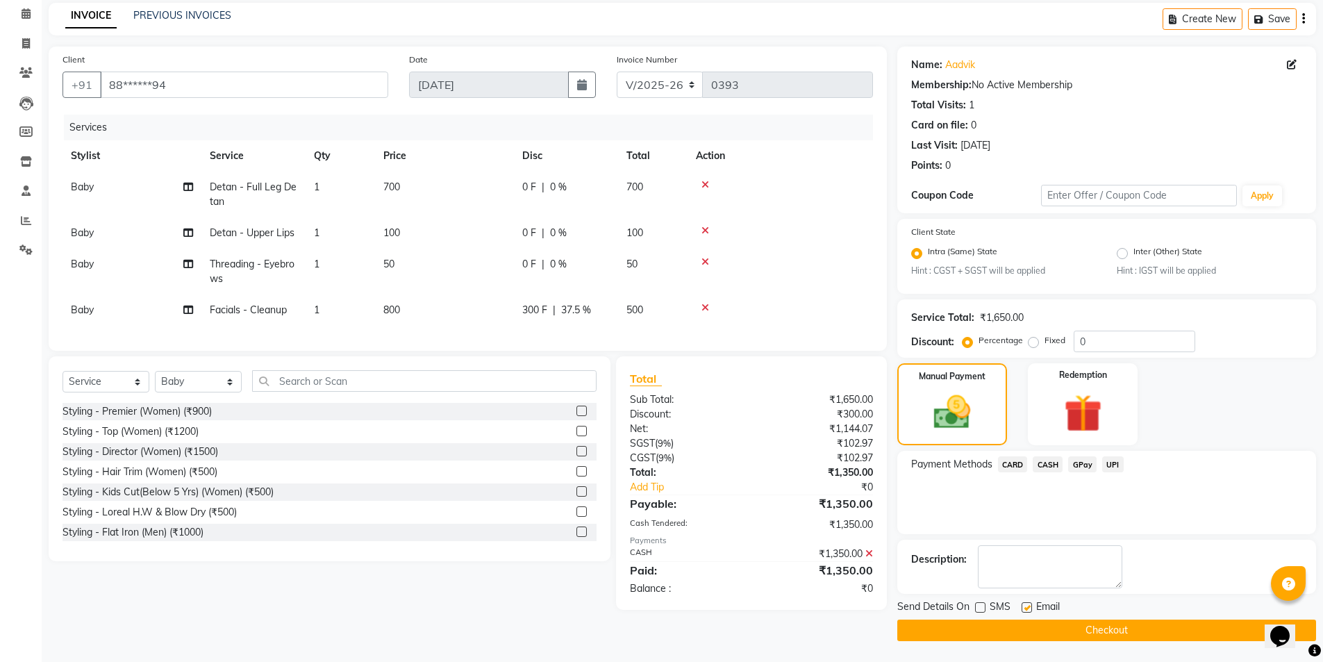
checkbox input "false"
drag, startPoint x: 1012, startPoint y: 628, endPoint x: 966, endPoint y: 644, distance: 49.0
click at [1012, 628] on button "Checkout" at bounding box center [1106, 630] width 419 height 22
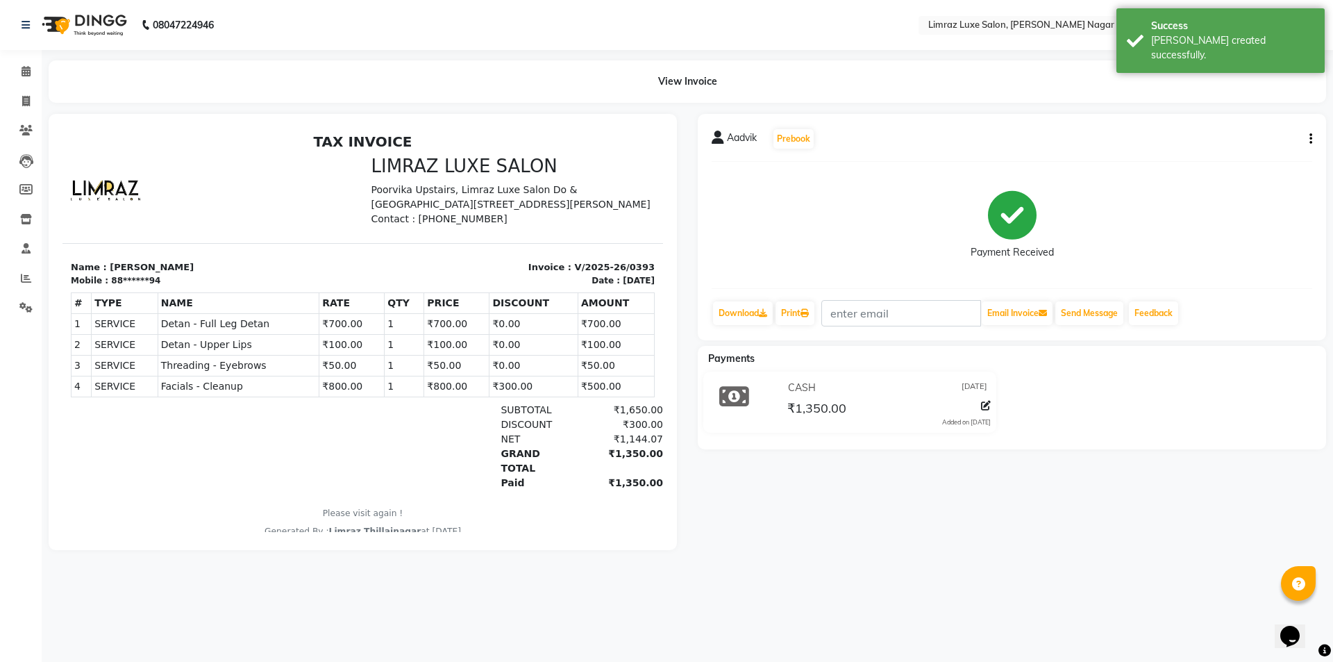
click at [97, 13] on img at bounding box center [82, 25] width 95 height 39
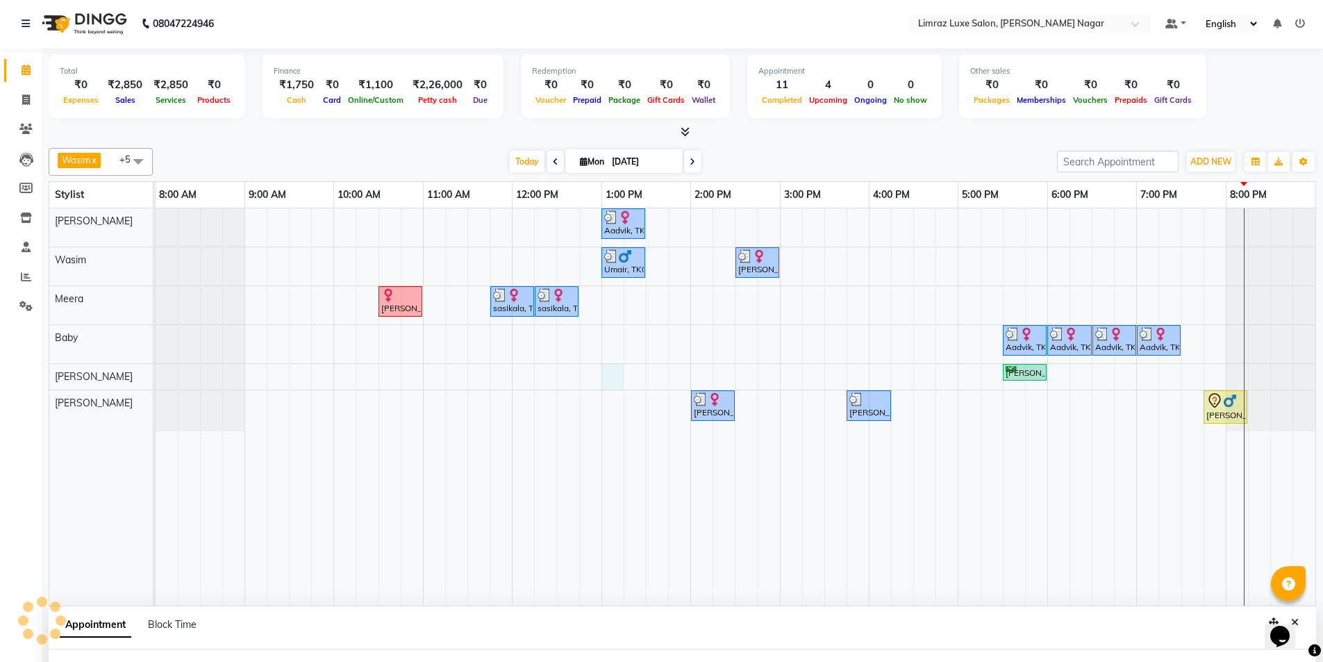
select select "74163"
select select "tentative"
select select "780"
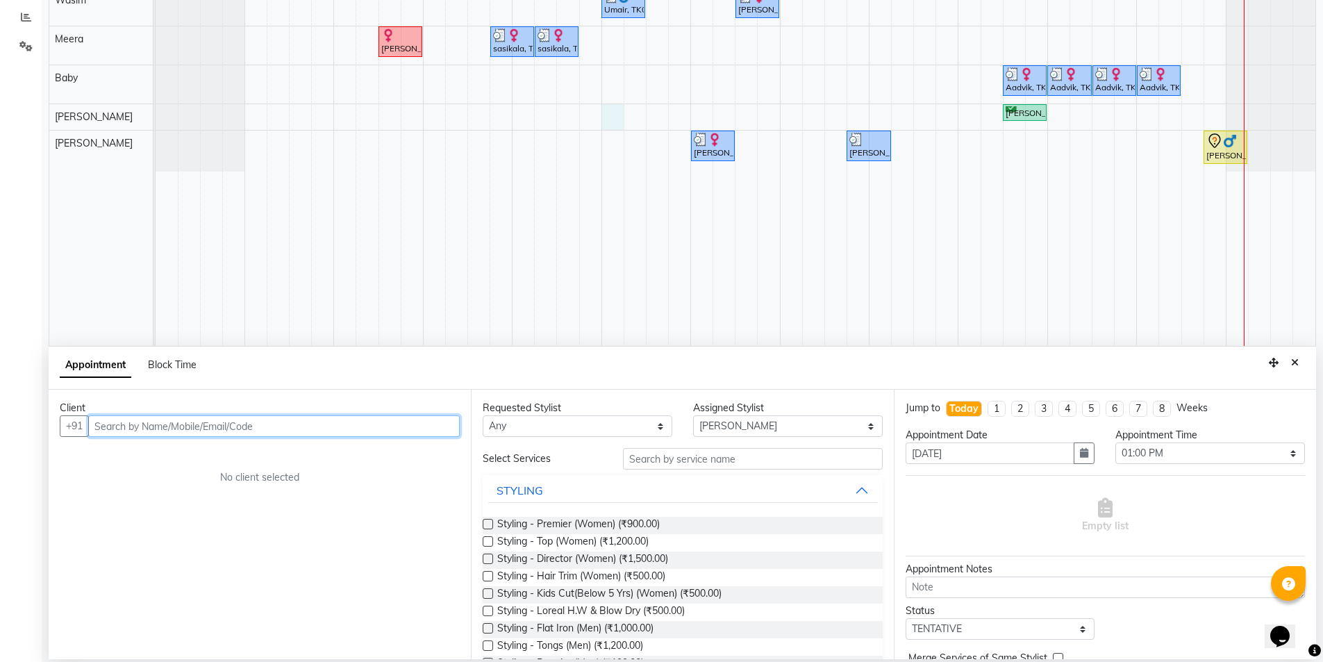
scroll to position [262, 0]
click at [240, 429] on input "text" at bounding box center [273, 426] width 371 height 22
click at [1294, 363] on icon "Close" at bounding box center [1295, 362] width 8 height 10
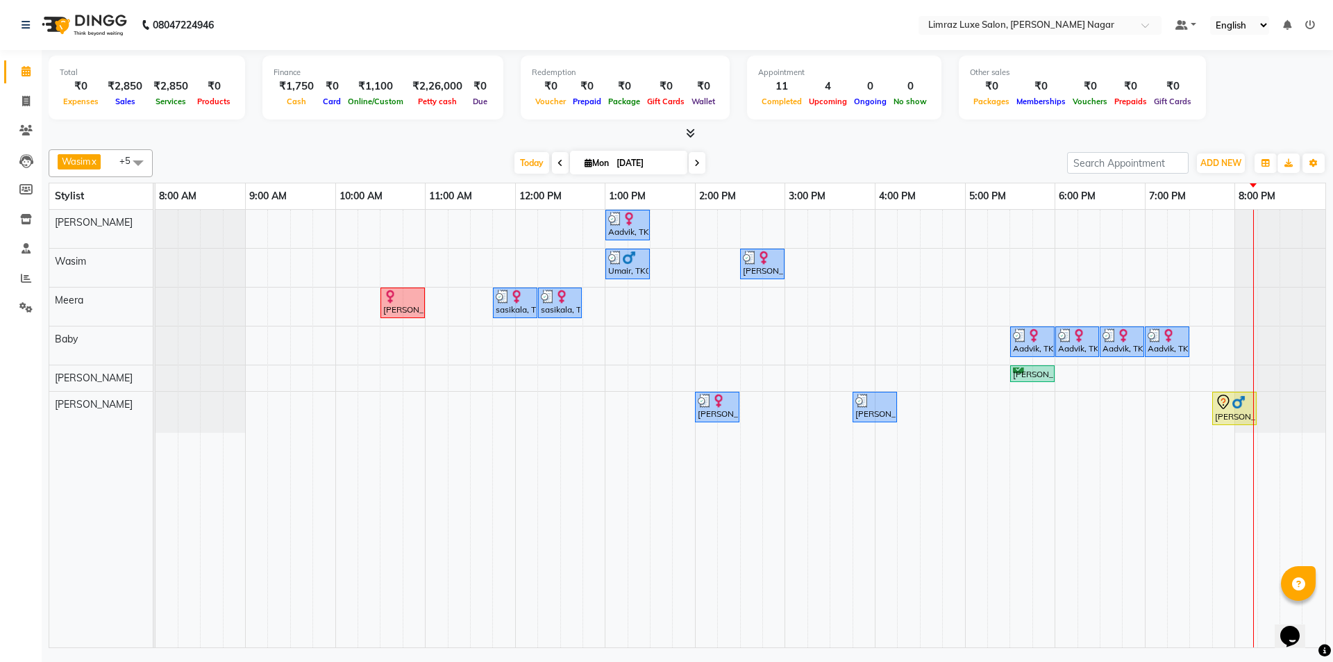
select select "74163"
select select "tentative"
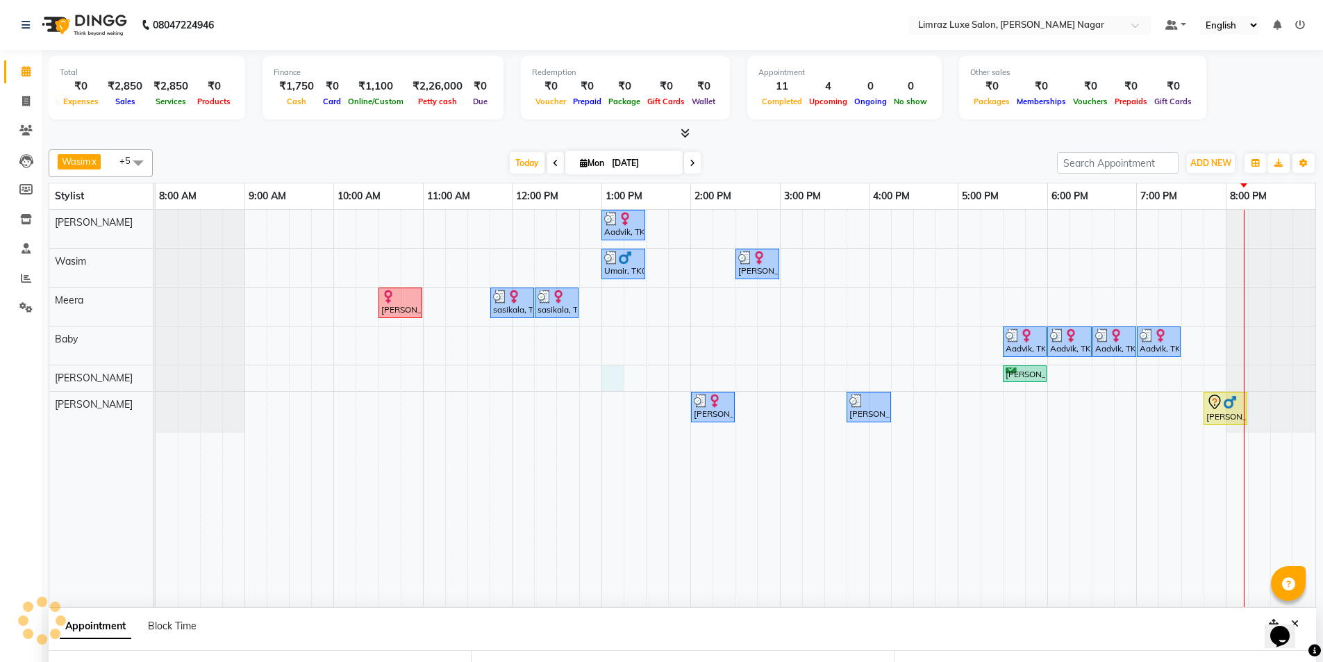
select select "780"
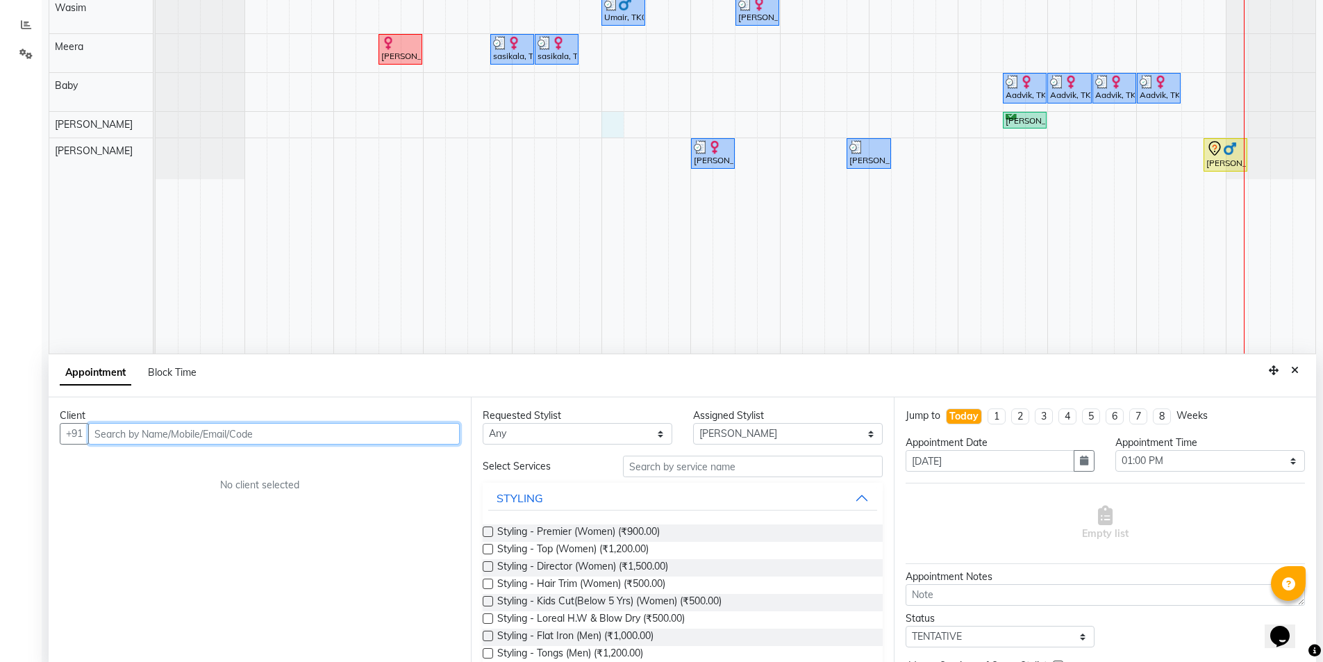
scroll to position [262, 0]
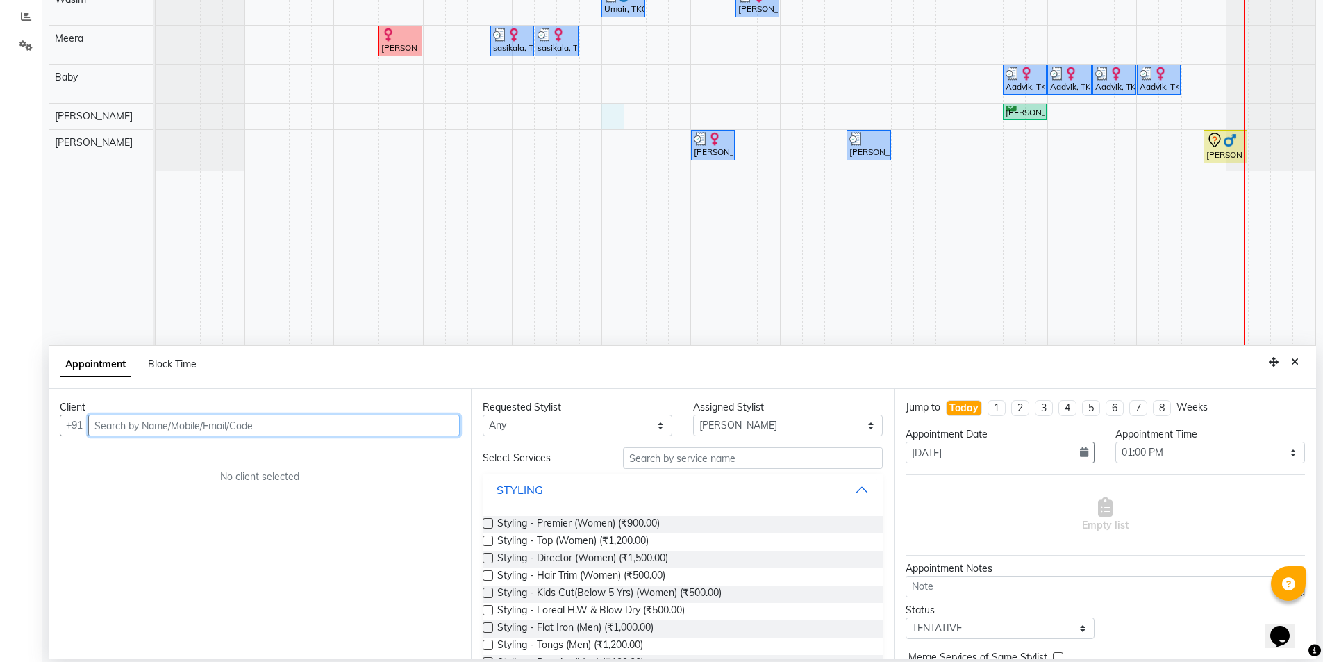
click at [185, 421] on input "text" at bounding box center [273, 426] width 371 height 22
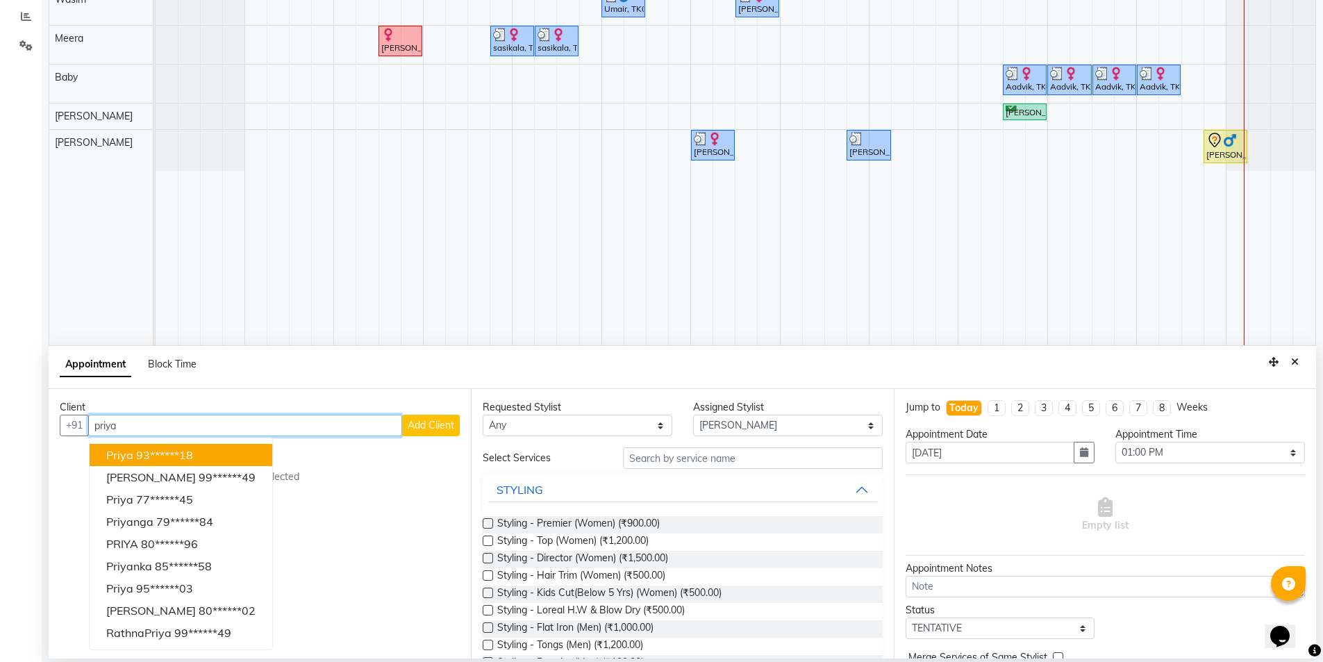
click at [151, 455] on ngb-highlight "93******18" at bounding box center [164, 455] width 57 height 14
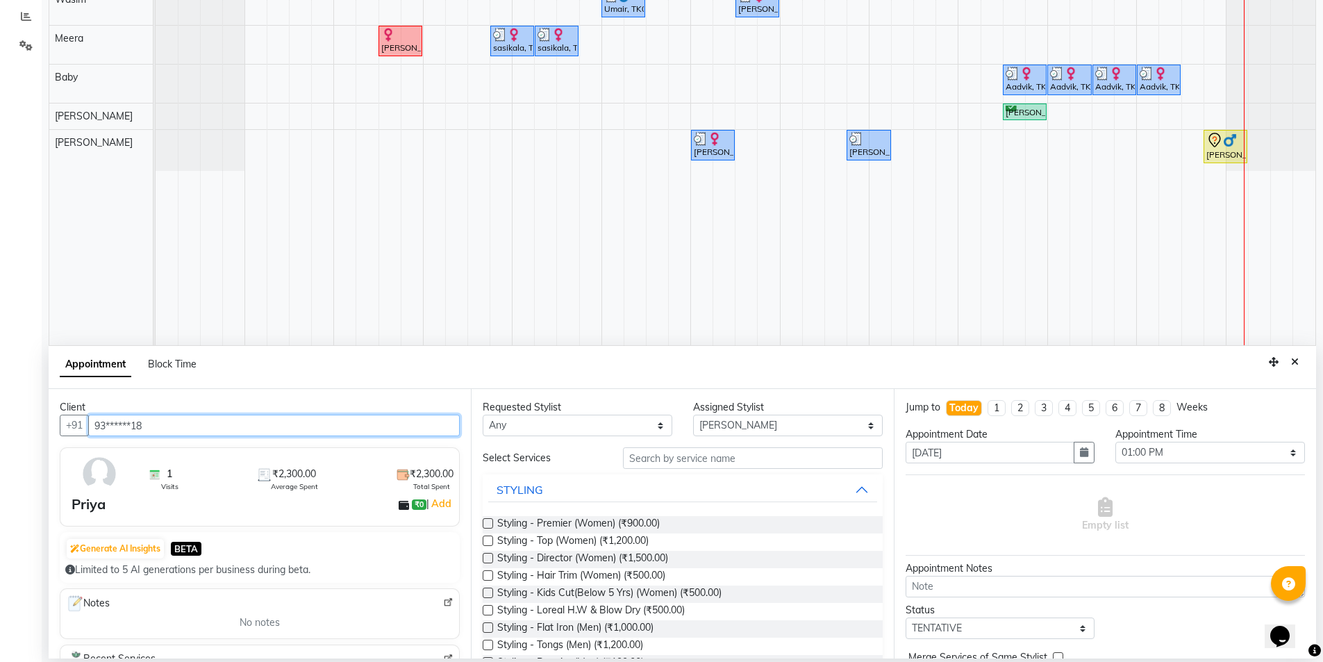
type input "93******18"
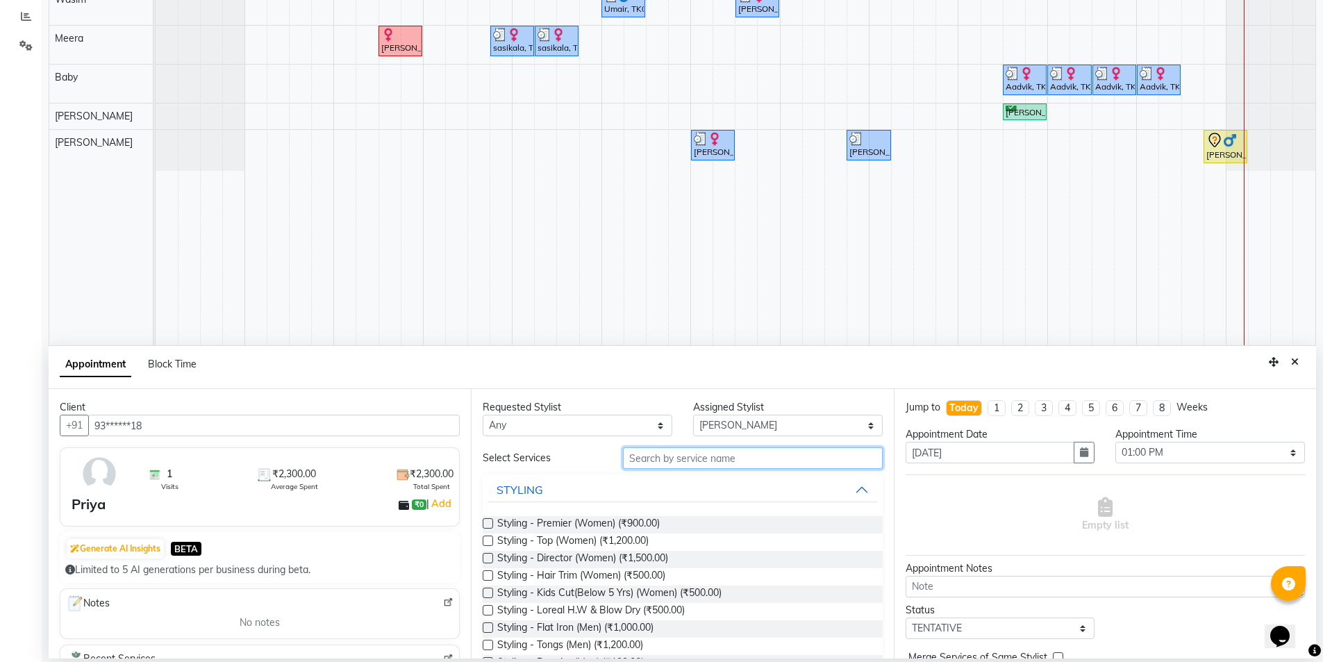
click at [662, 458] on input "text" at bounding box center [753, 458] width 260 height 22
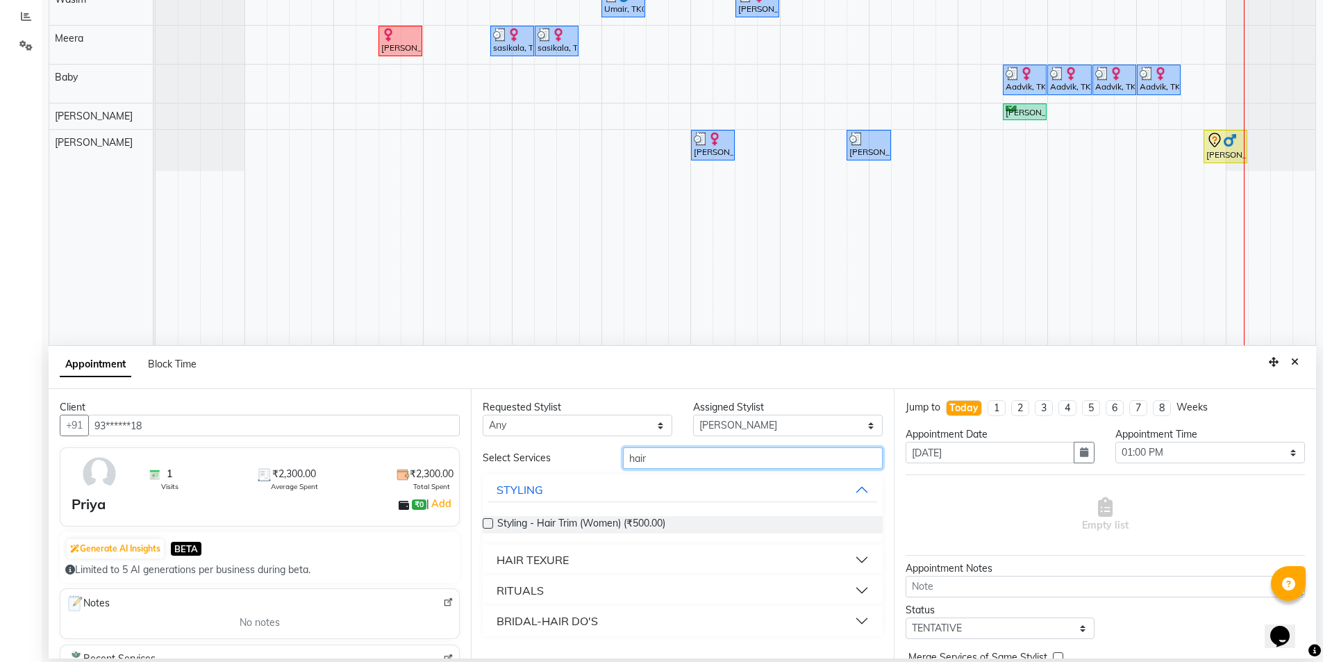
type input "hair"
click at [491, 524] on label at bounding box center [488, 523] width 10 height 10
click at [491, 524] on input "checkbox" at bounding box center [487, 524] width 9 height 9
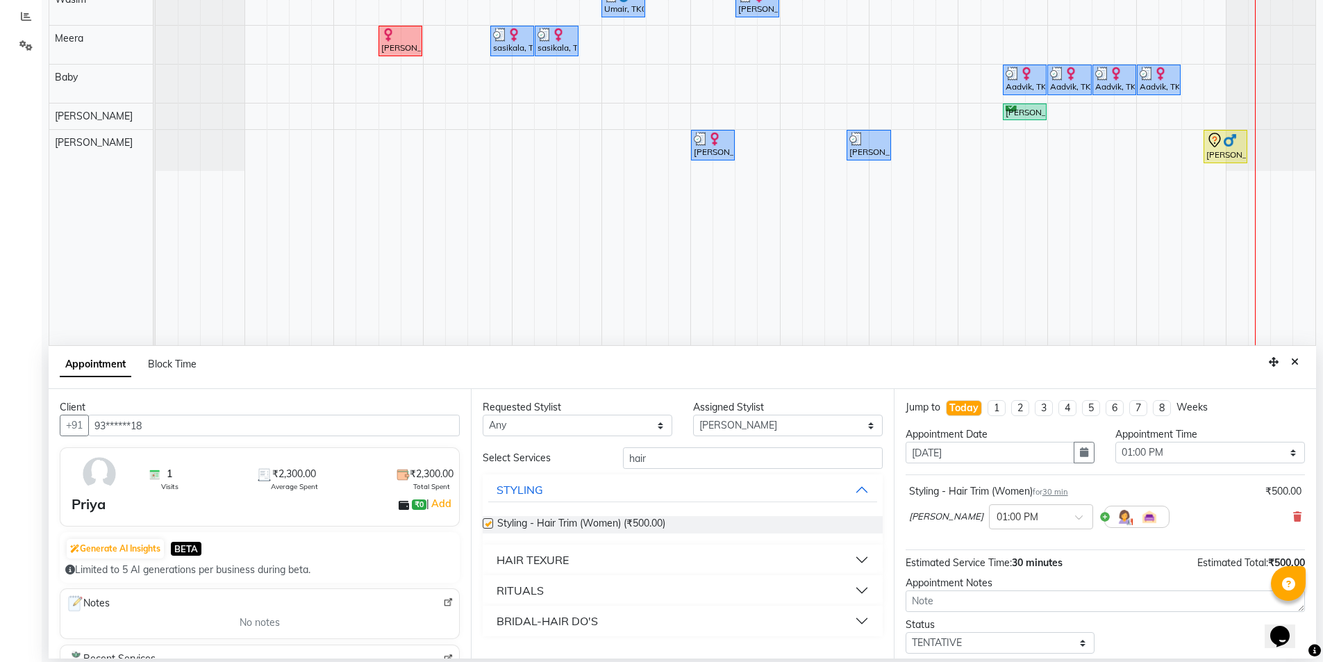
checkbox input "false"
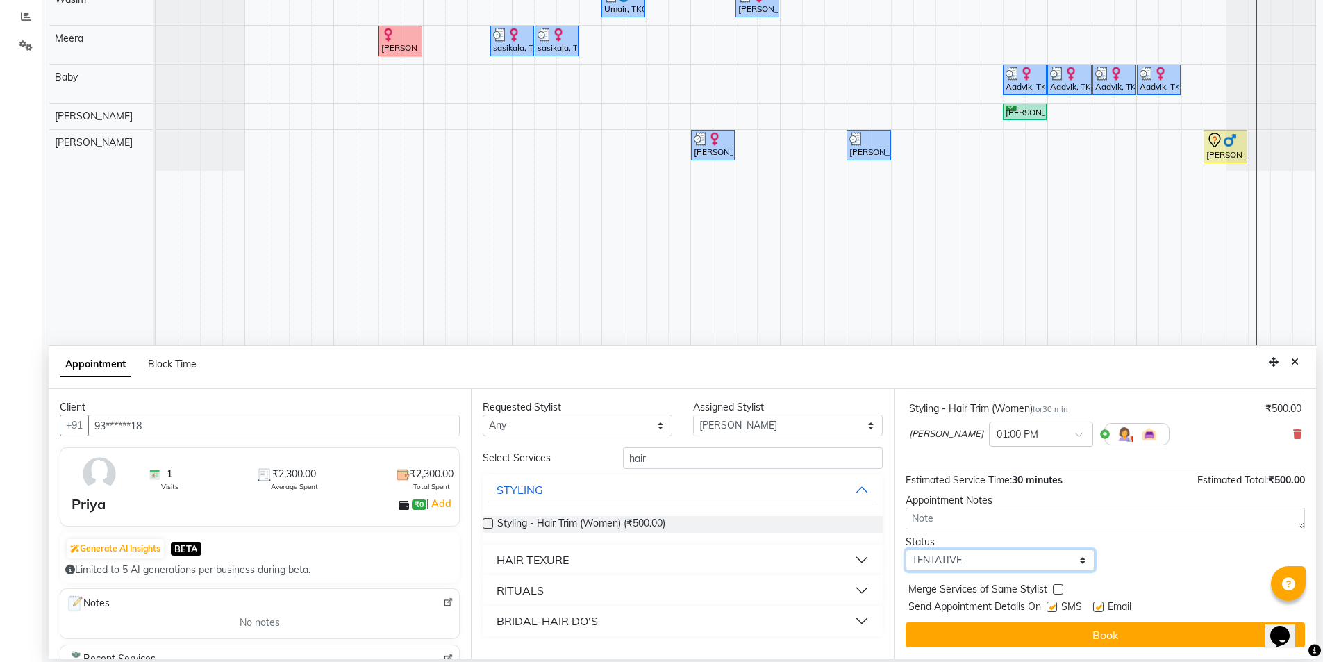
drag, startPoint x: 996, startPoint y: 565, endPoint x: 973, endPoint y: 558, distance: 24.6
click at [996, 565] on select "Select TENTATIVE CONFIRM CHECK-IN UPCOMING" at bounding box center [1000, 560] width 190 height 22
select select "check-in"
click at [905, 549] on select "Select TENTATIVE CONFIRM CHECK-IN UPCOMING" at bounding box center [1000, 560] width 190 height 22
drag, startPoint x: 1053, startPoint y: 608, endPoint x: 1061, endPoint y: 614, distance: 10.8
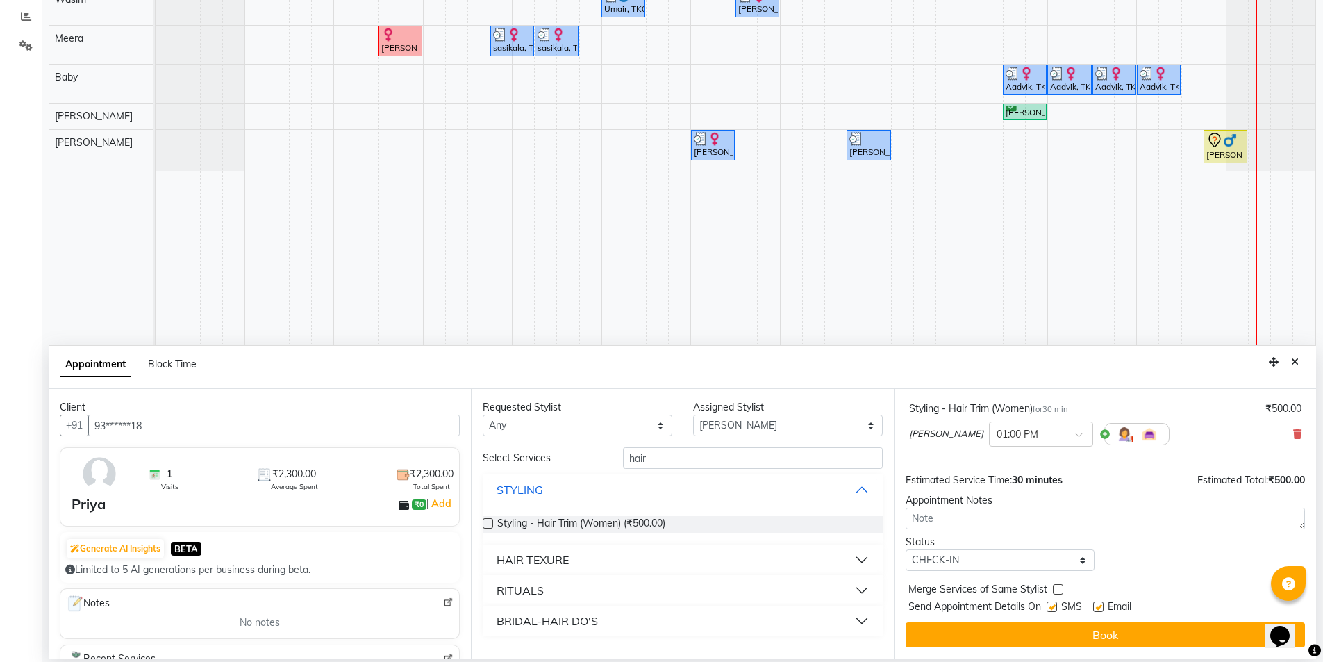
click at [1053, 607] on label at bounding box center [1051, 606] width 10 height 10
click at [1053, 607] on input "checkbox" at bounding box center [1050, 607] width 9 height 9
checkbox input "false"
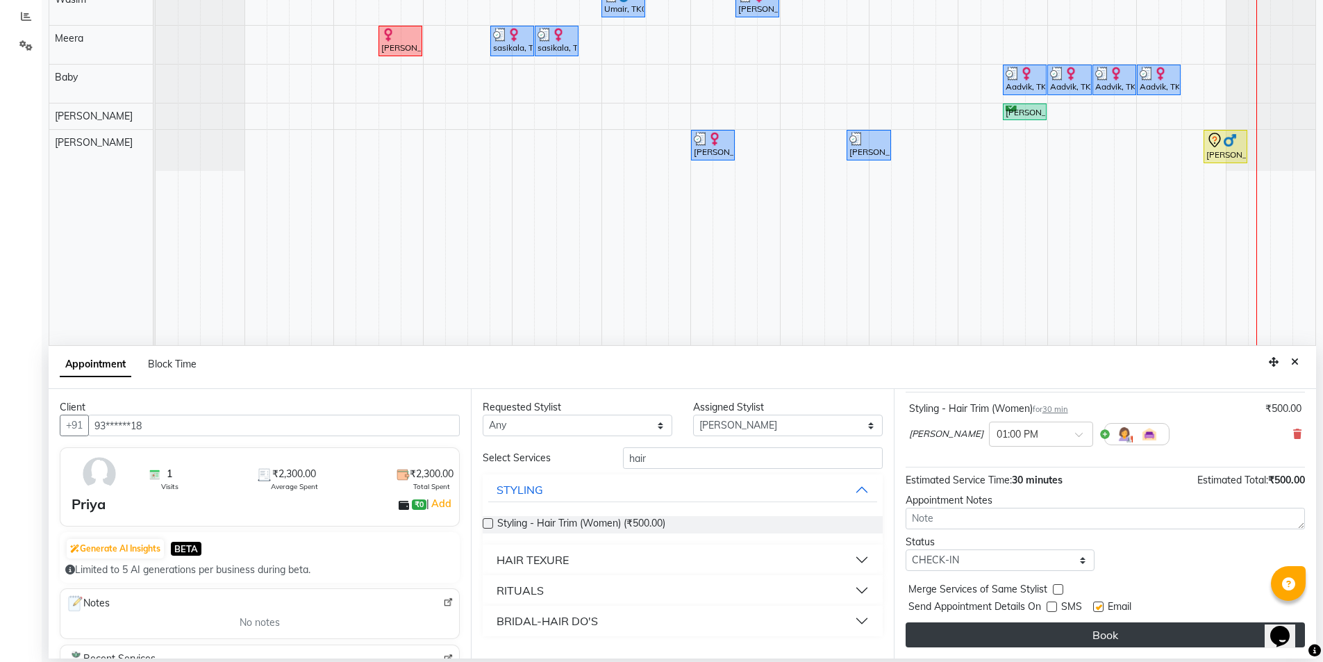
drag, startPoint x: 1096, startPoint y: 607, endPoint x: 1089, endPoint y: 642, distance: 36.1
click at [1096, 609] on label at bounding box center [1098, 606] width 10 height 10
click at [1096, 609] on input "checkbox" at bounding box center [1097, 607] width 9 height 9
checkbox input "false"
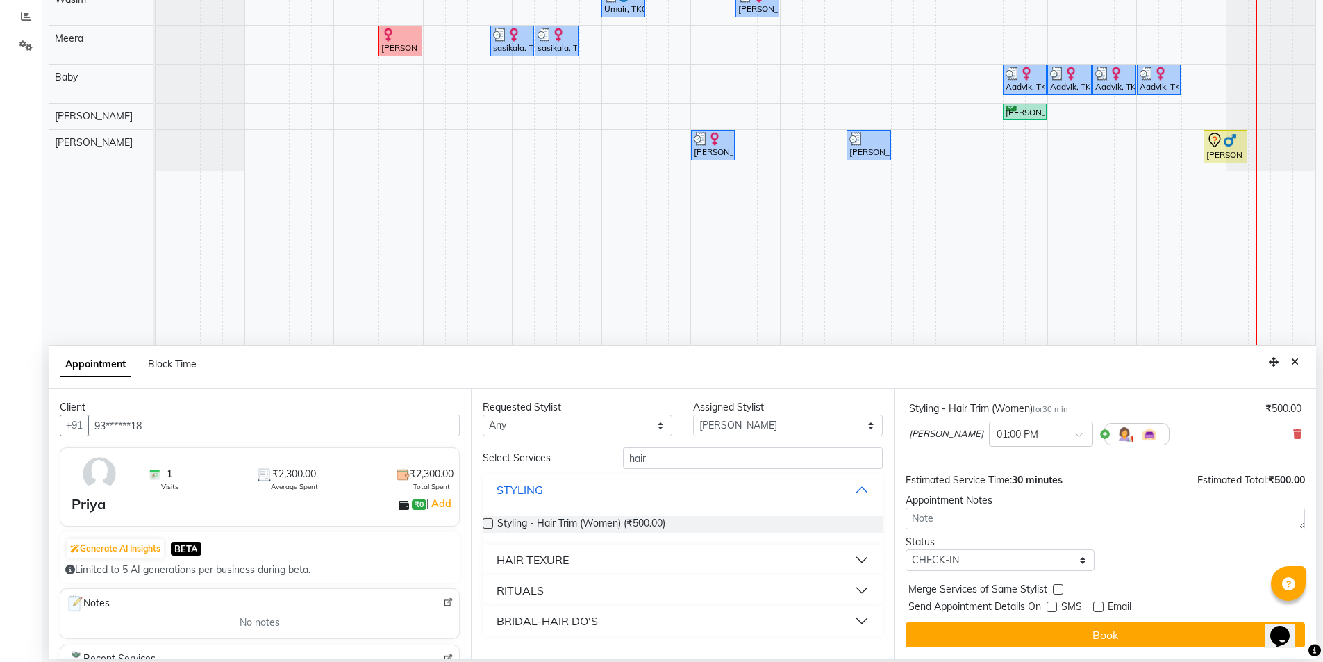
click at [1086, 637] on button "Book" at bounding box center [1104, 634] width 399 height 25
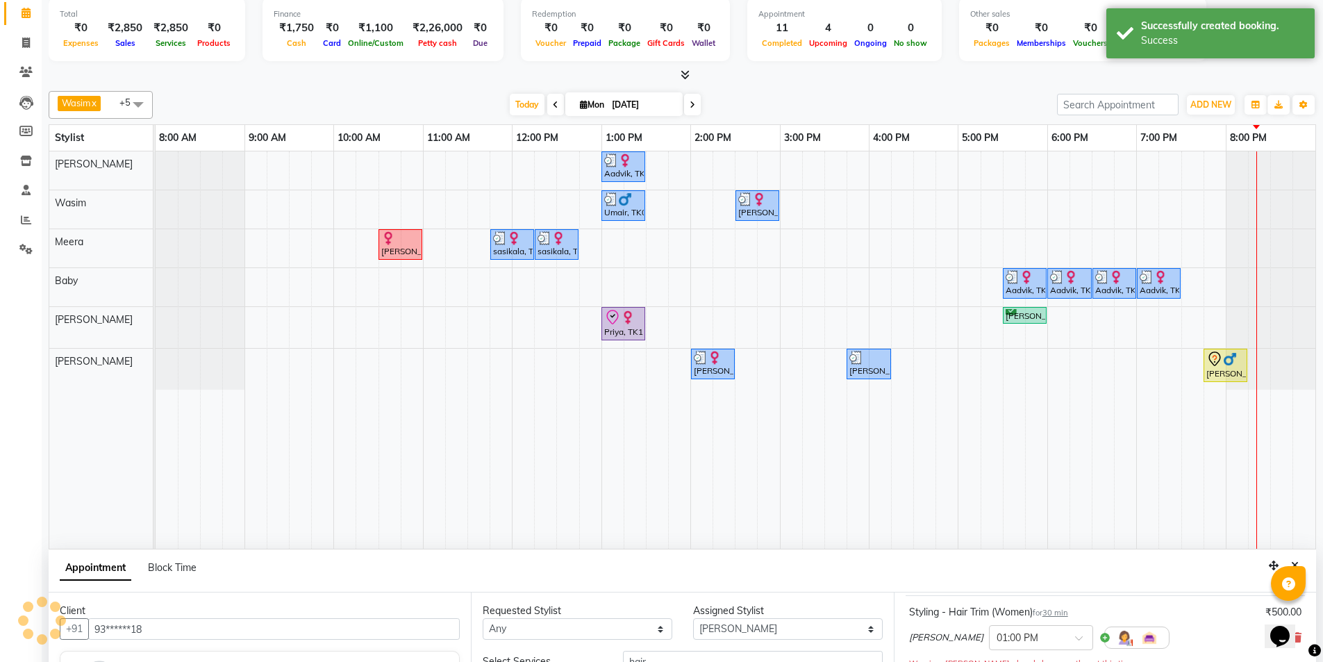
scroll to position [0, 0]
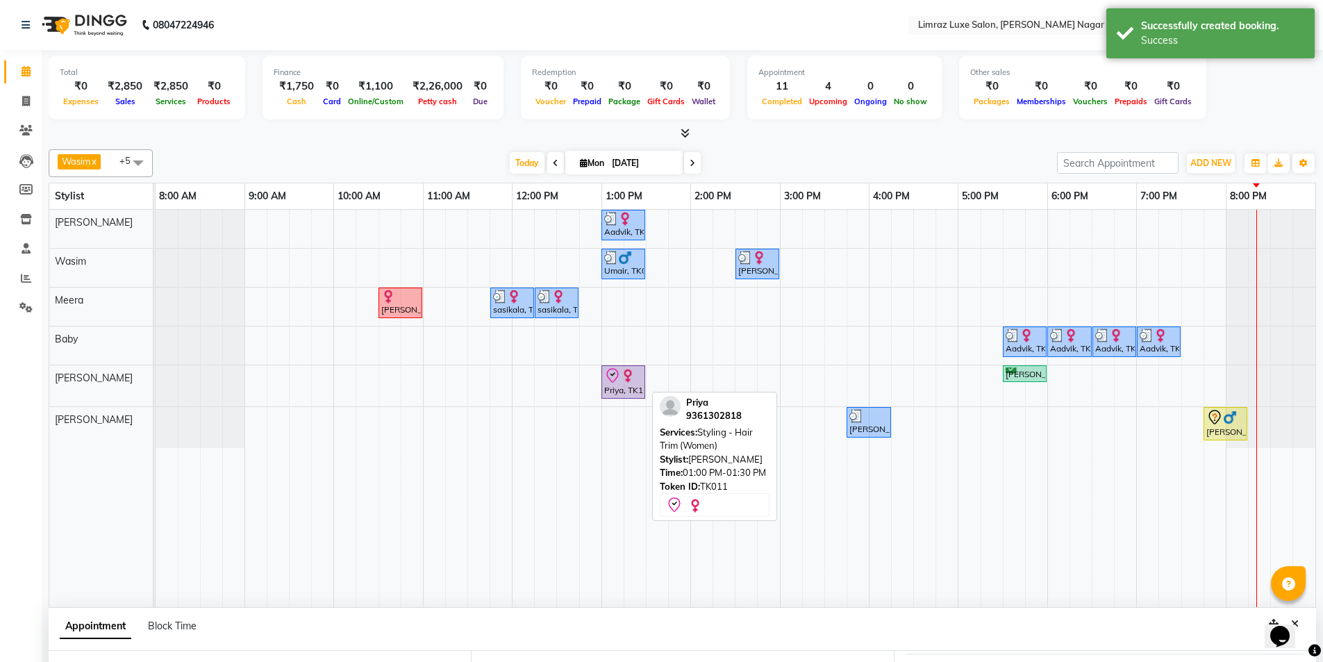
click at [611, 378] on icon at bounding box center [612, 375] width 17 height 17
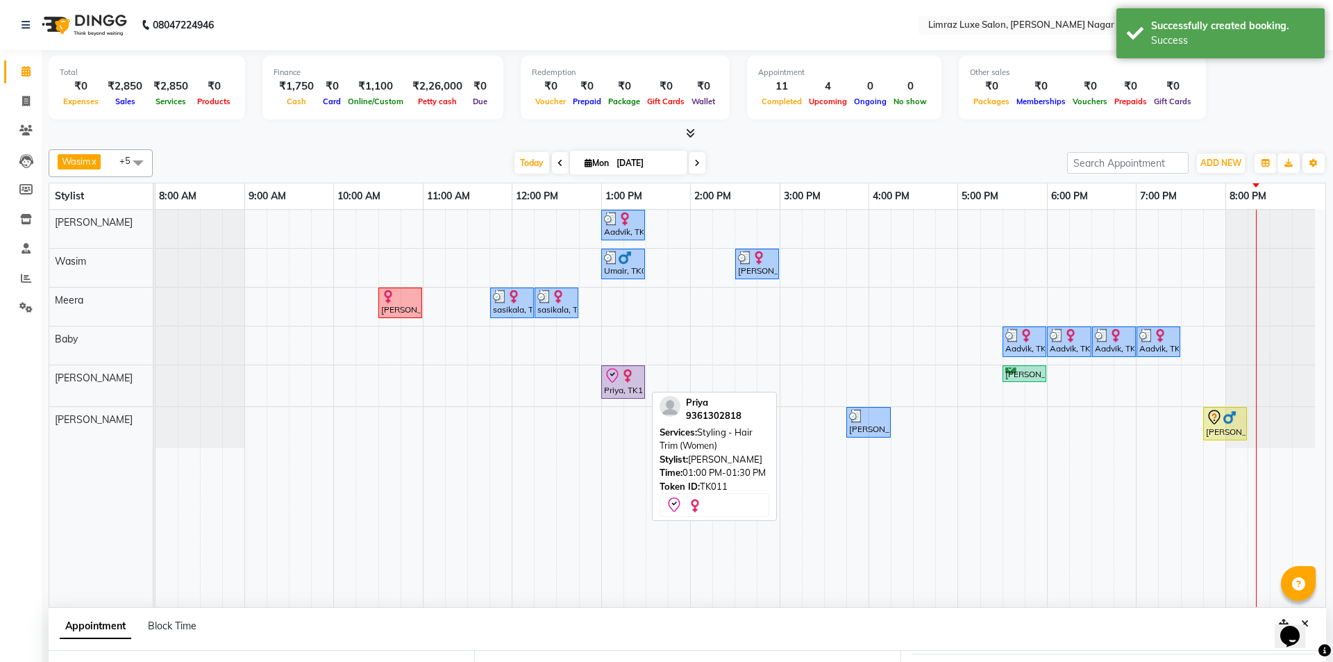
select select "8"
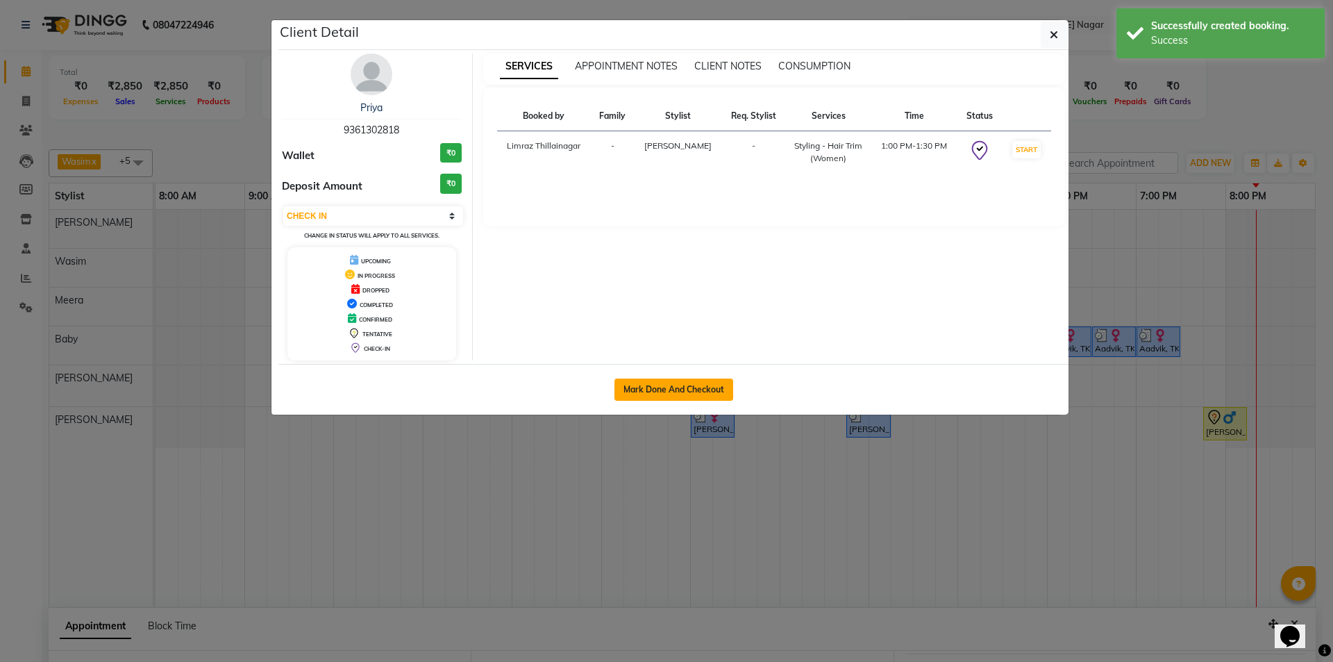
click at [628, 391] on button "Mark Done And Checkout" at bounding box center [673, 389] width 119 height 22
select select "service"
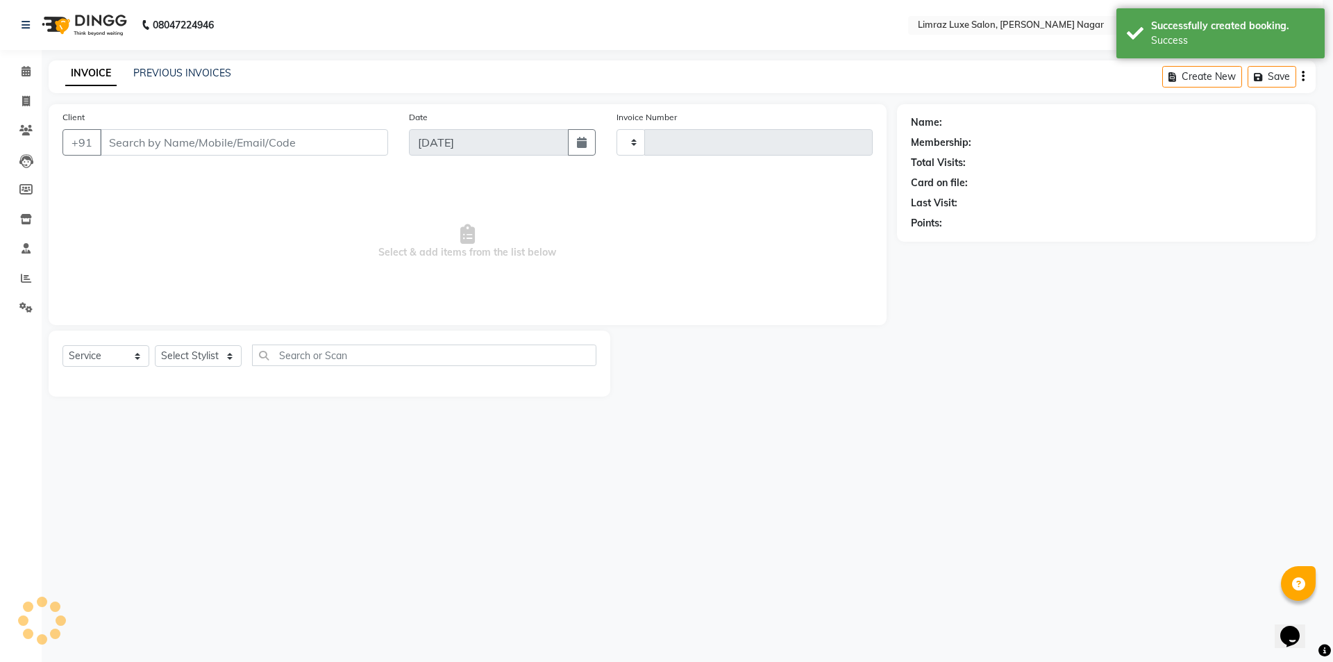
type input "0394"
select select "7280"
type input "93******18"
select select "74163"
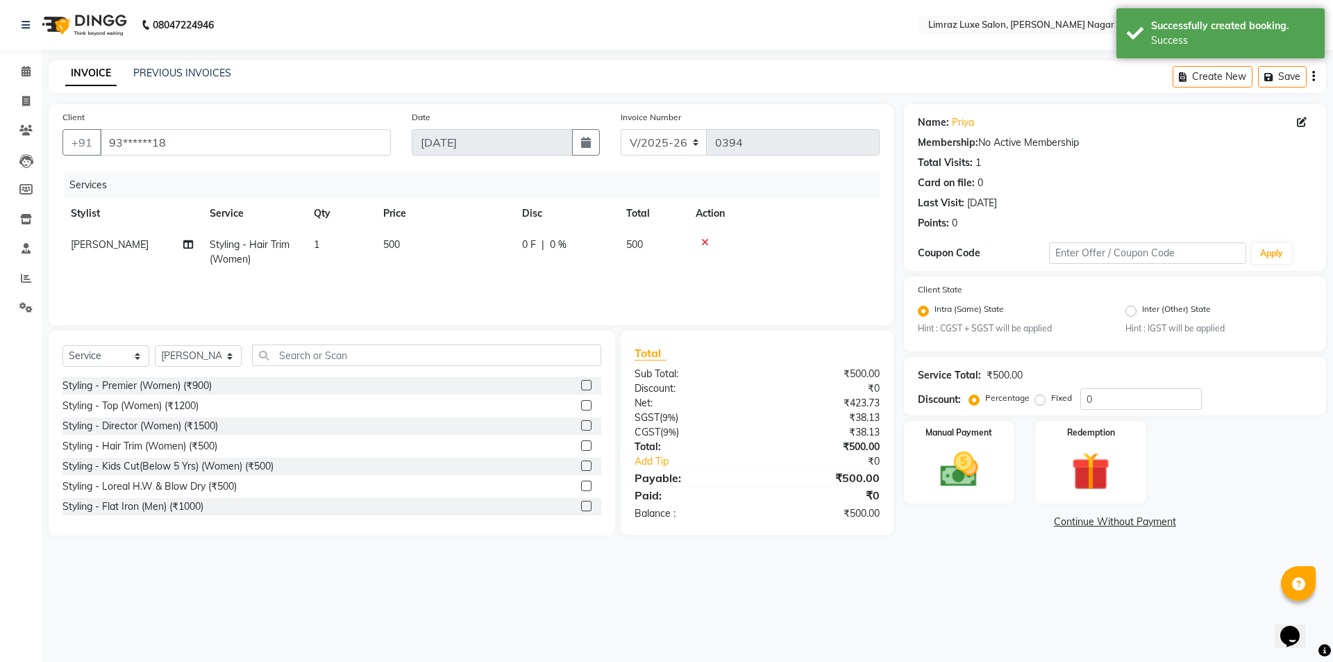
click at [524, 242] on span "0 F" at bounding box center [529, 244] width 14 height 15
select select "74163"
drag, startPoint x: 600, startPoint y: 244, endPoint x: 584, endPoint y: 252, distance: 17.7
click at [584, 252] on td "0 F | 0 %" at bounding box center [643, 258] width 128 height 59
type input "2"
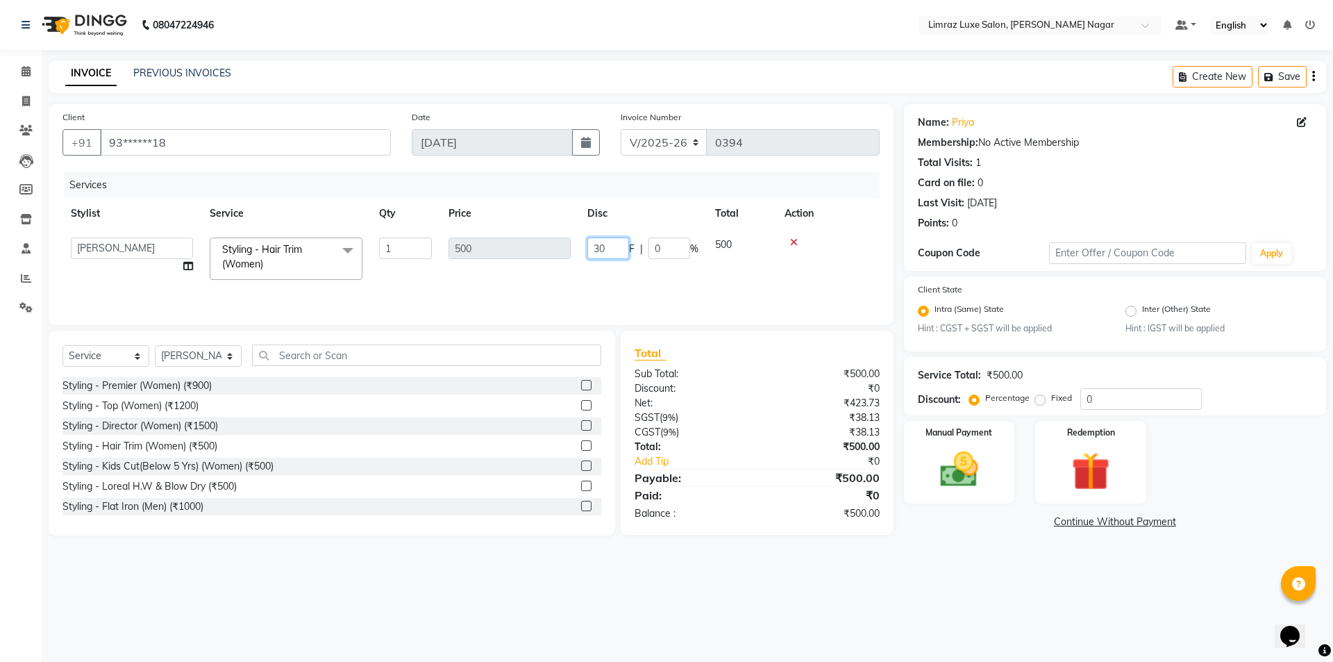
type input "300"
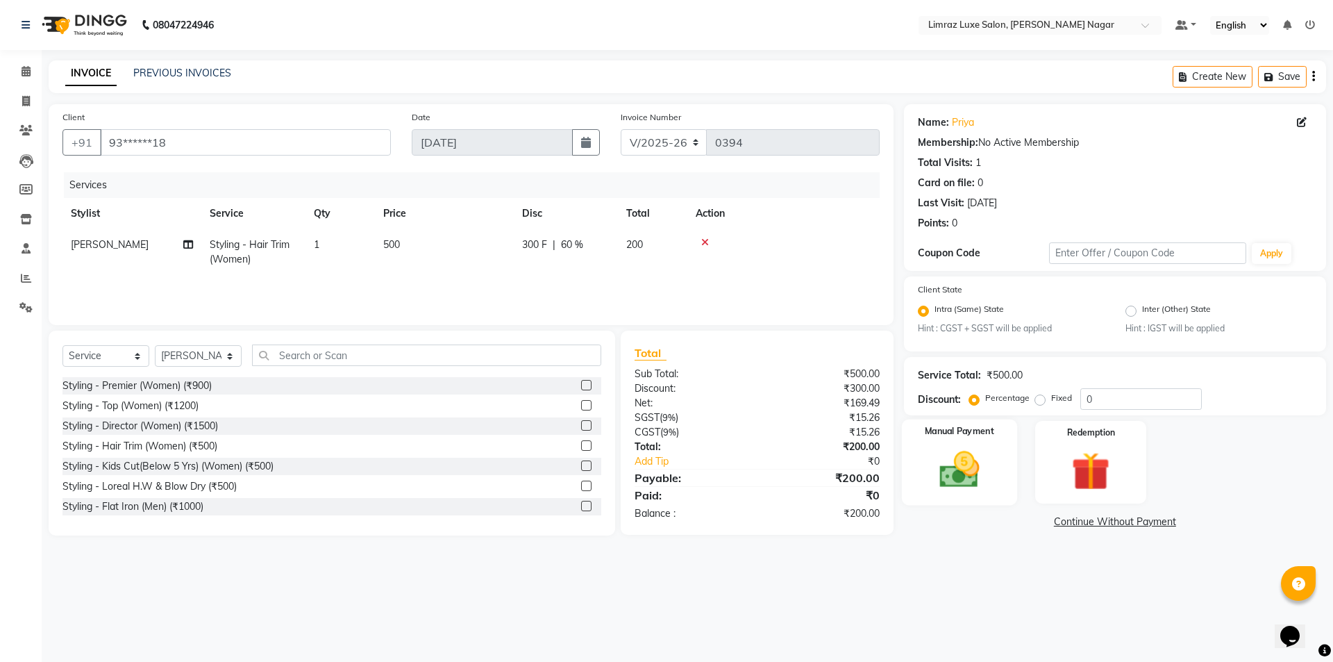
click at [982, 462] on img at bounding box center [959, 470] width 65 height 46
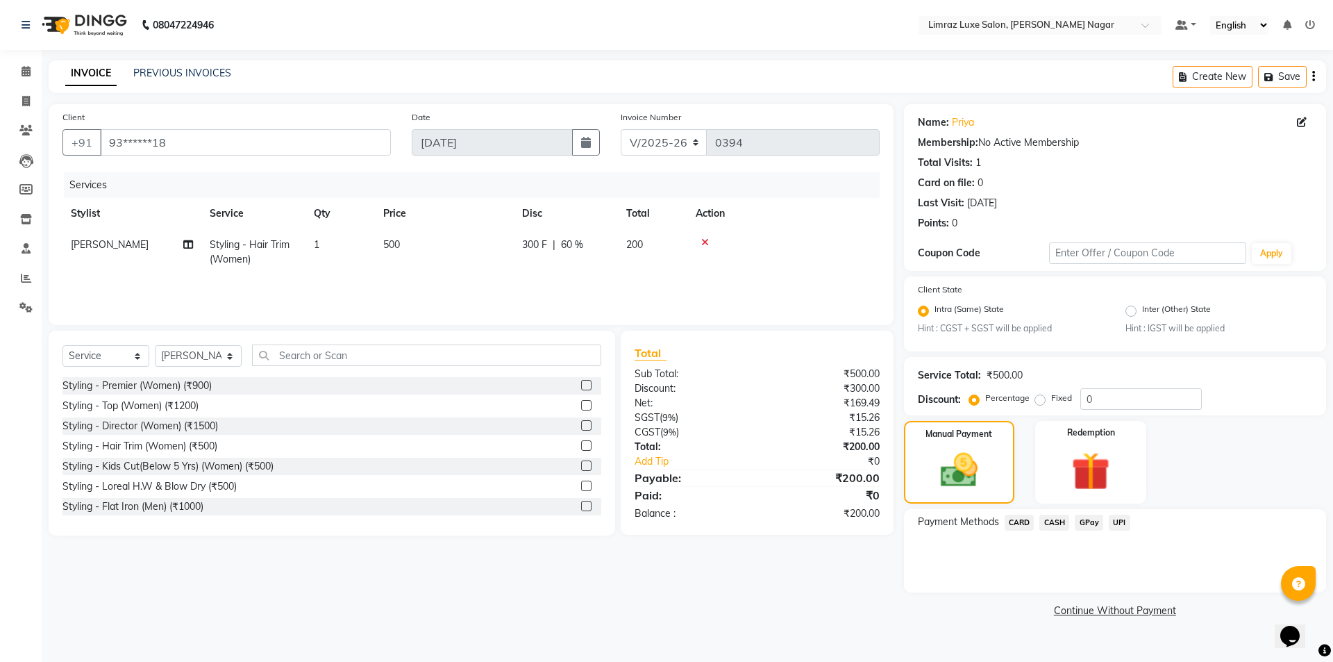
click at [1009, 515] on span "CARD" at bounding box center [1020, 523] width 30 height 16
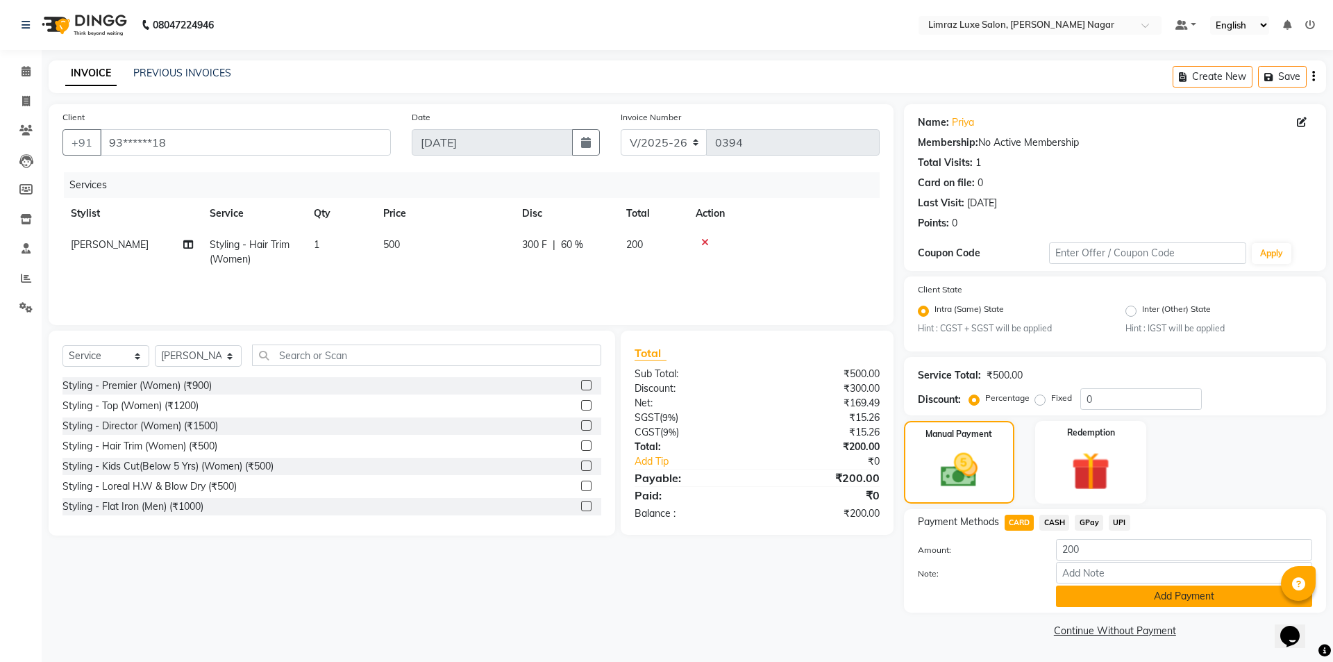
click at [1083, 589] on button "Add Payment" at bounding box center [1184, 596] width 256 height 22
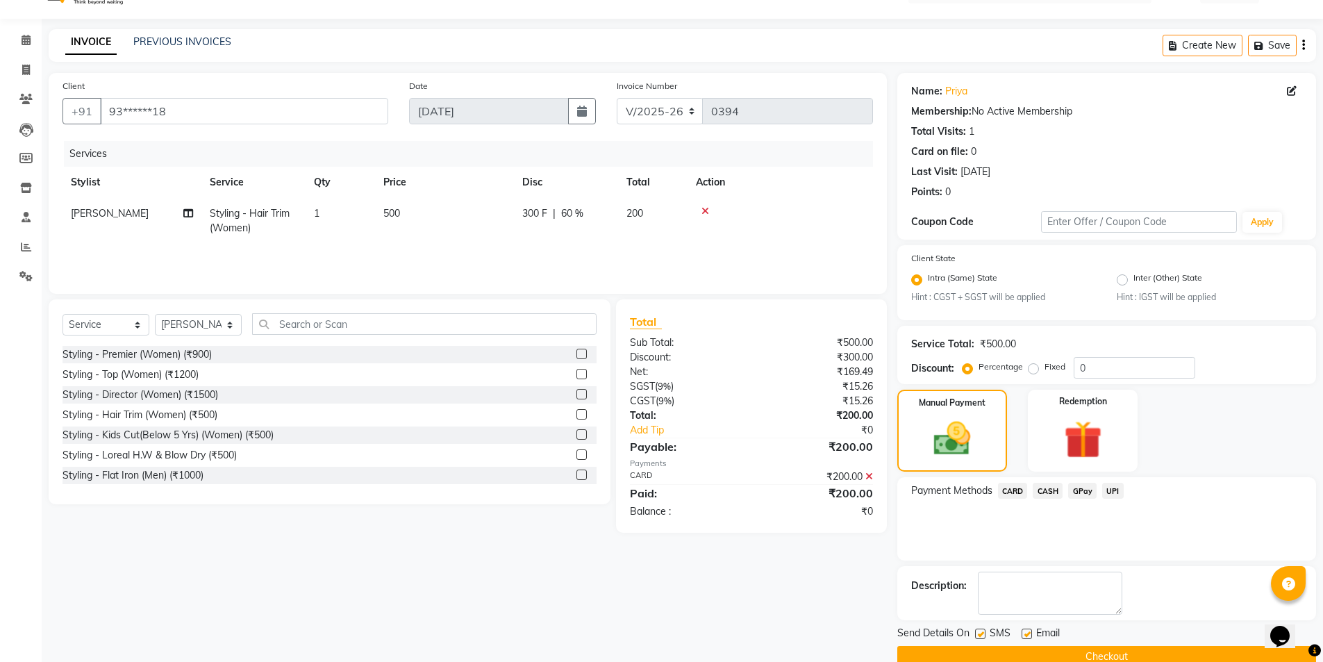
scroll to position [58, 0]
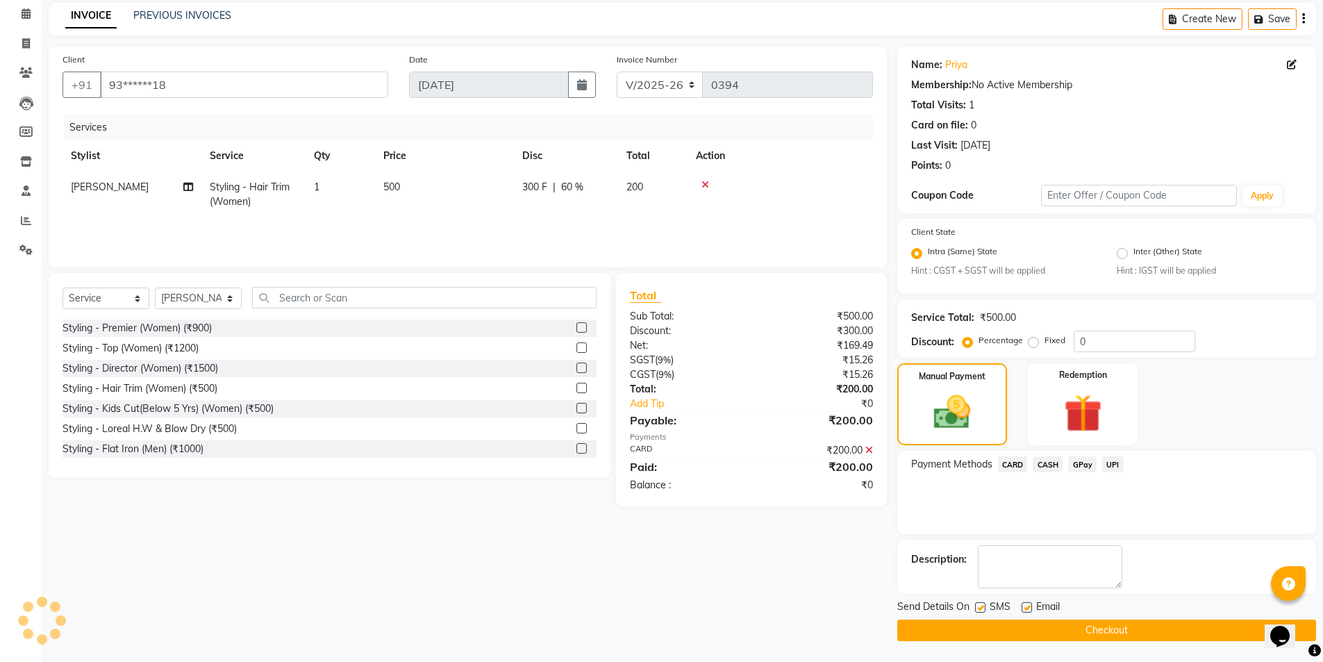
click at [979, 605] on label at bounding box center [980, 607] width 10 height 10
click at [979, 605] on input "checkbox" at bounding box center [979, 607] width 9 height 9
checkbox input "false"
click at [1023, 608] on label at bounding box center [1026, 607] width 10 height 10
click at [1023, 608] on input "checkbox" at bounding box center [1025, 607] width 9 height 9
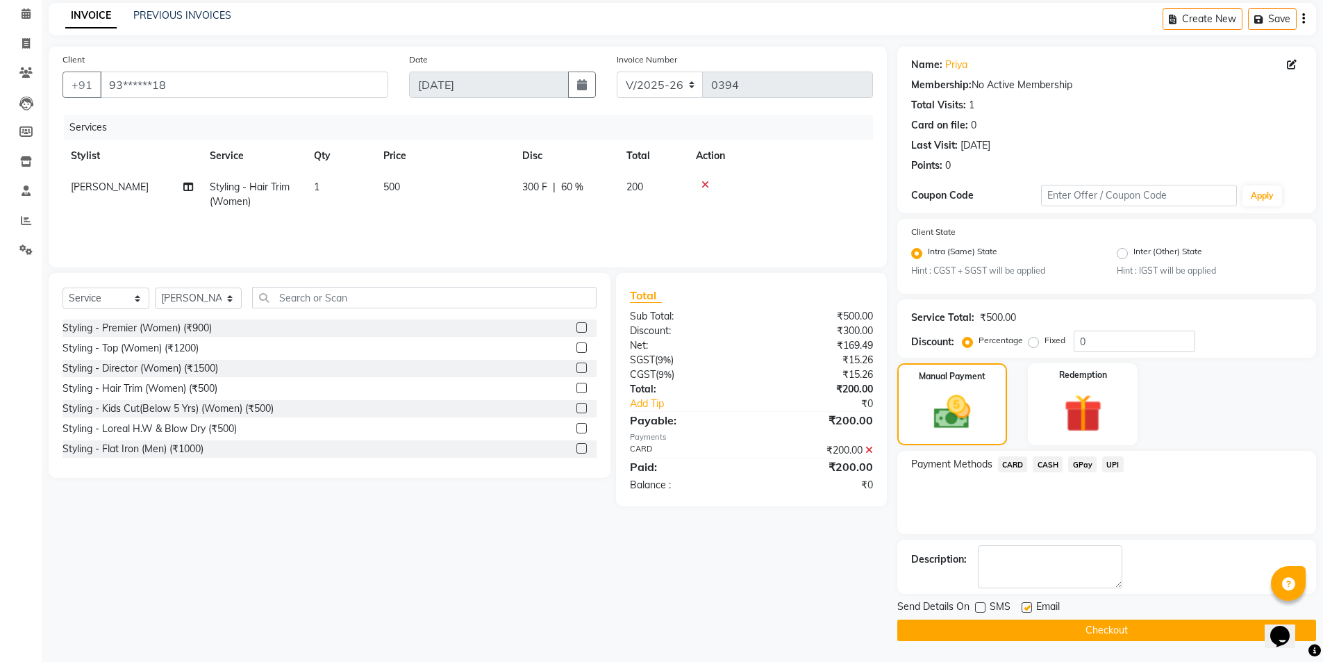
checkbox input "false"
click at [1025, 622] on button "Checkout" at bounding box center [1106, 630] width 419 height 22
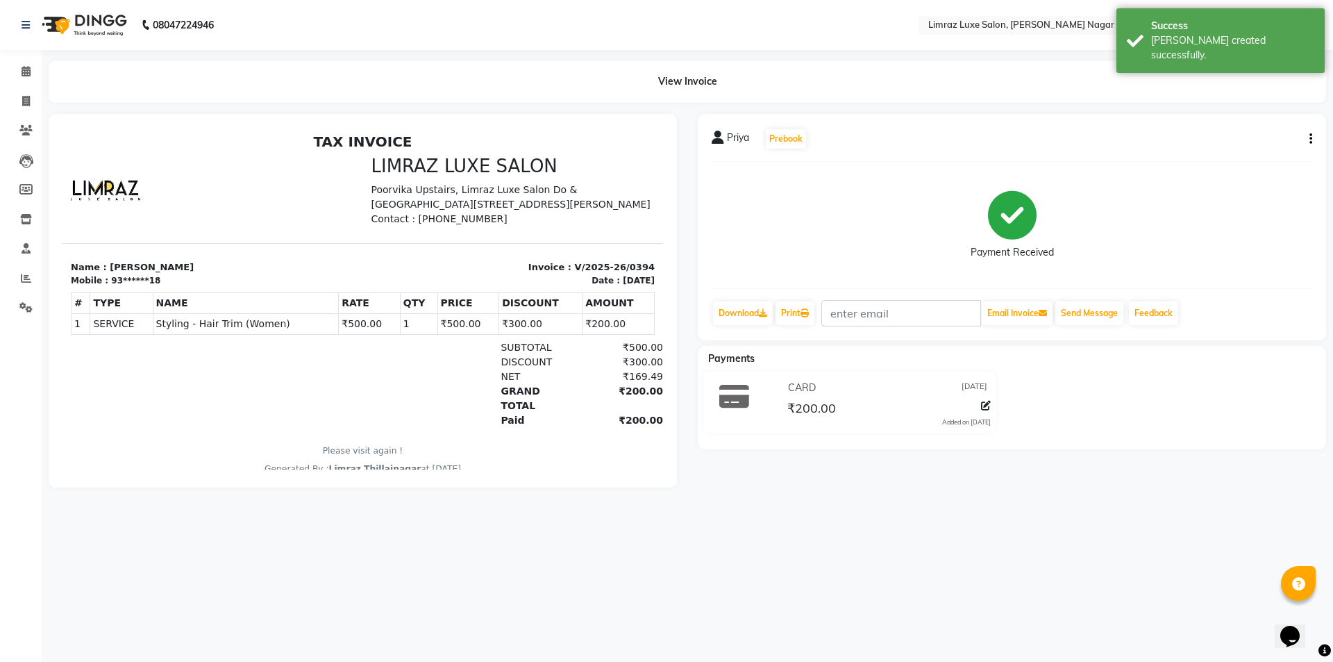
click at [92, 23] on img at bounding box center [82, 25] width 95 height 39
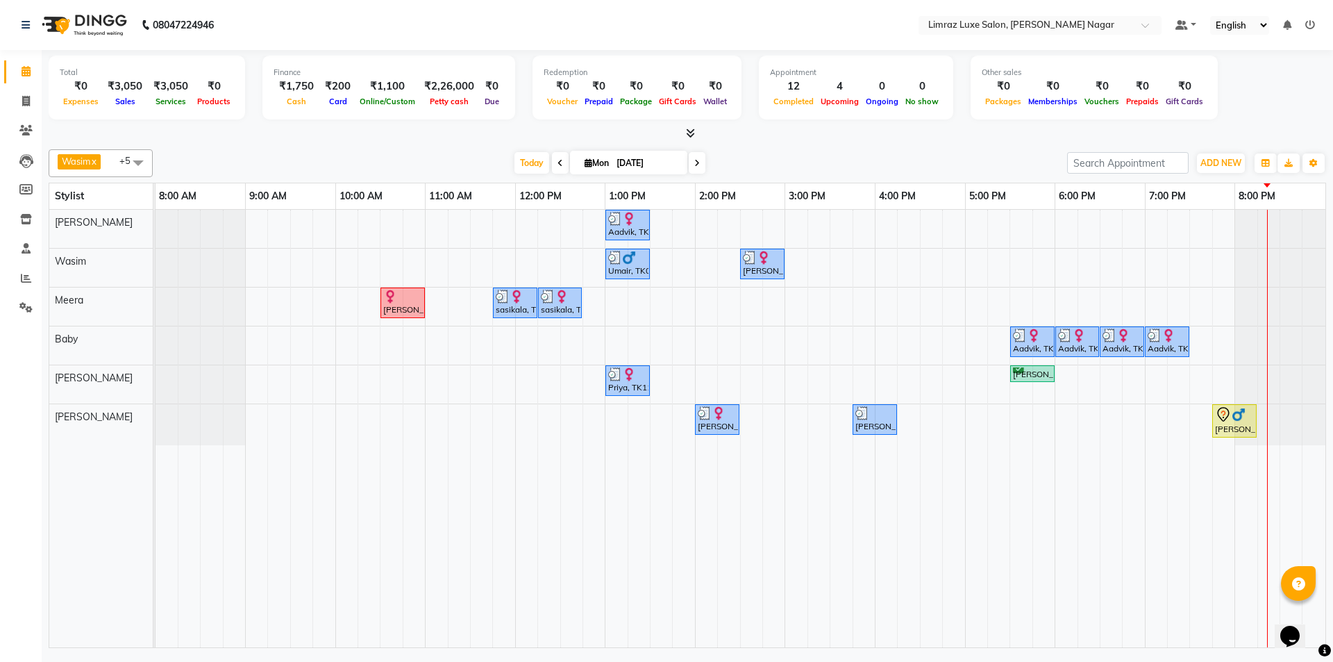
click at [700, 167] on span at bounding box center [697, 163] width 17 height 22
type input "02-09-2025"
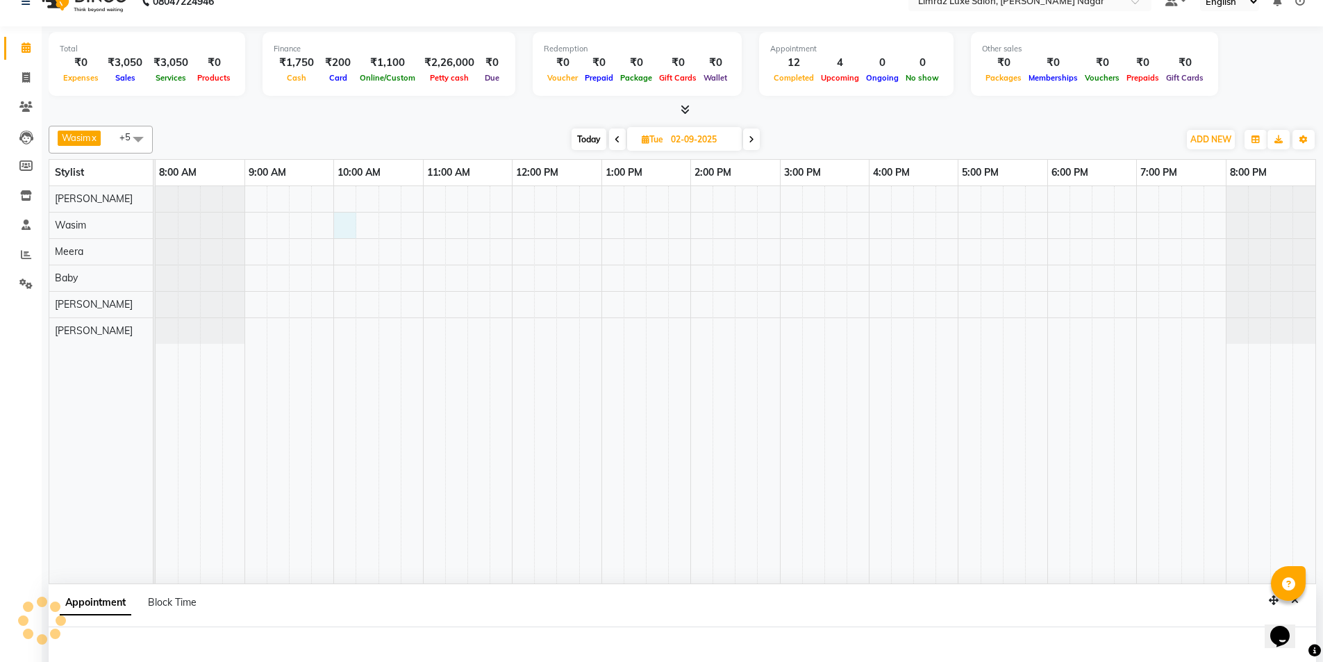
select select "74165"
select select "tentative"
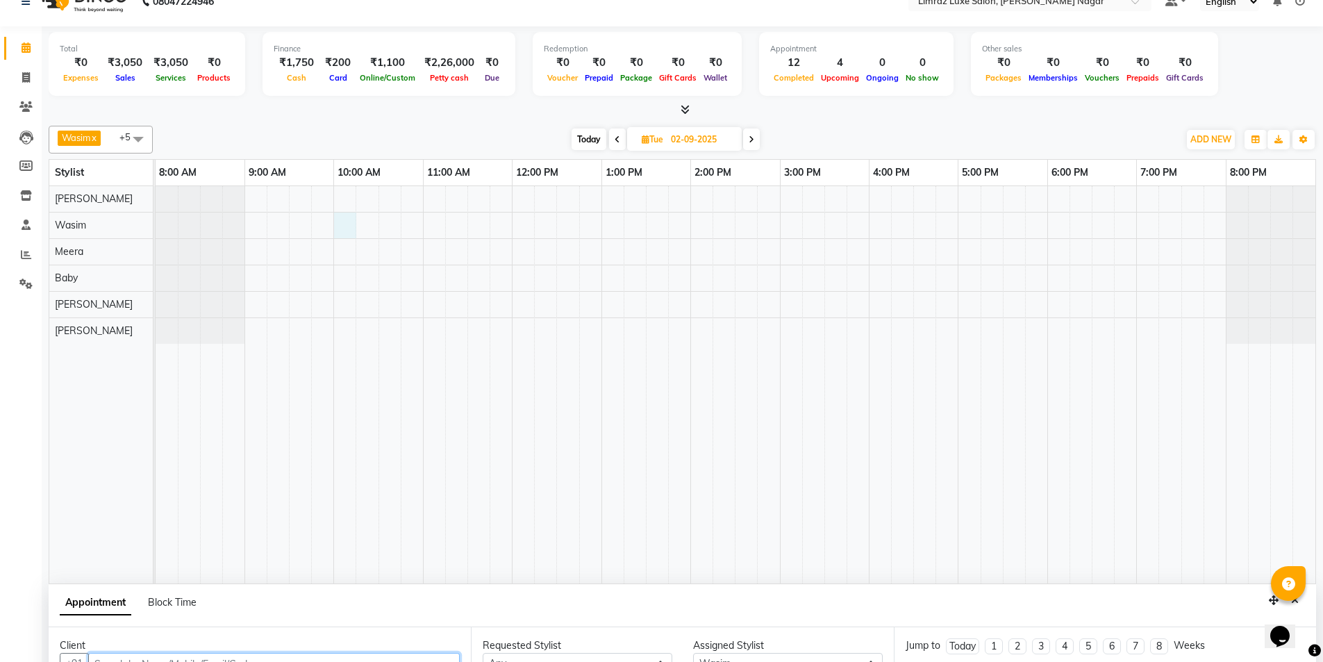
select select "600"
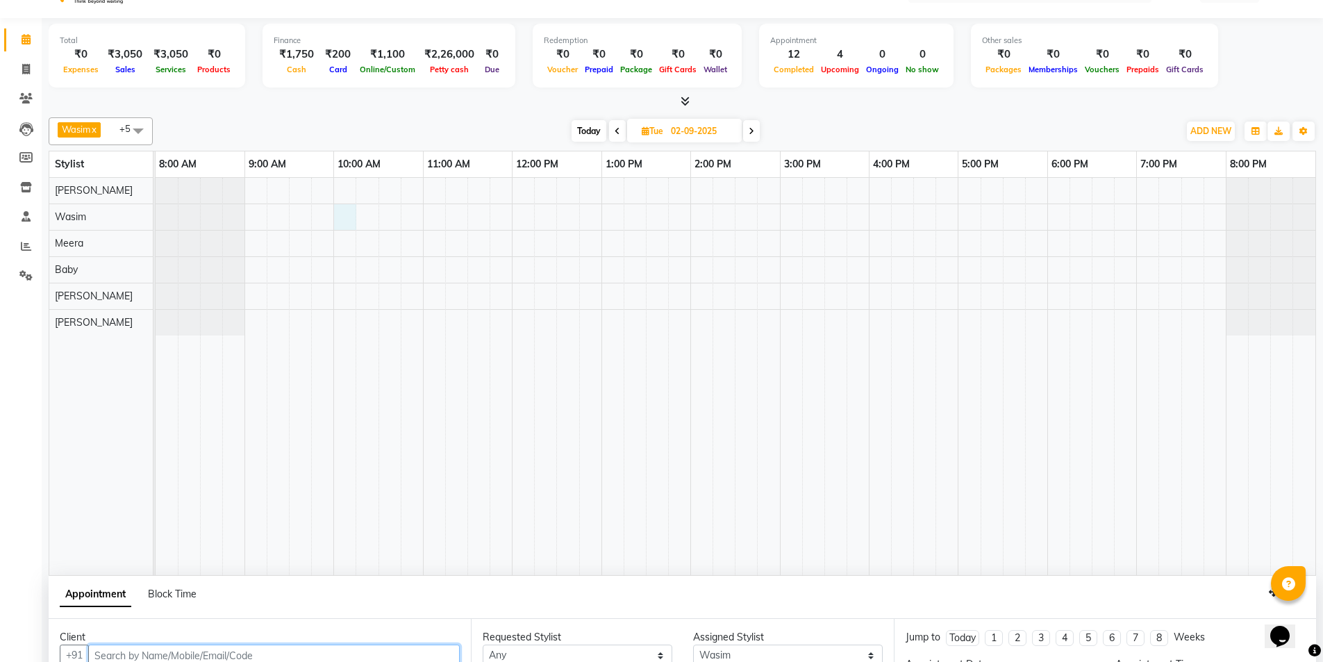
scroll to position [171, 0]
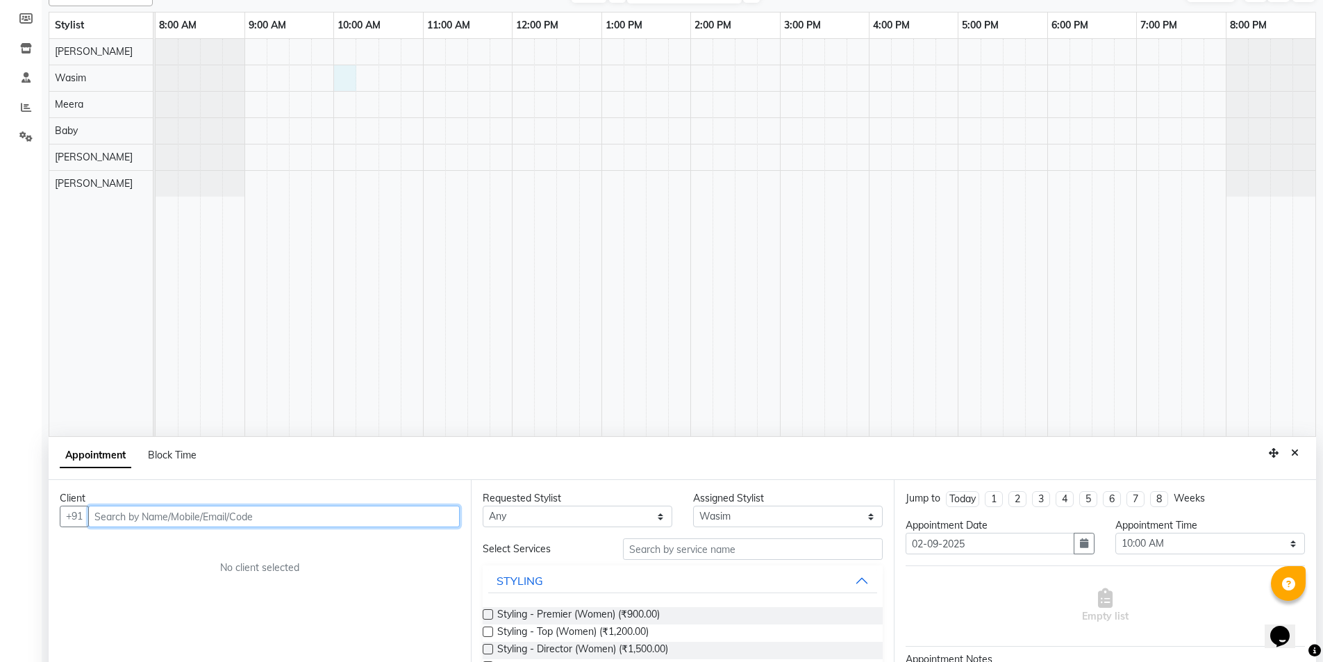
click at [378, 508] on input "text" at bounding box center [273, 516] width 371 height 22
type input "8526843341"
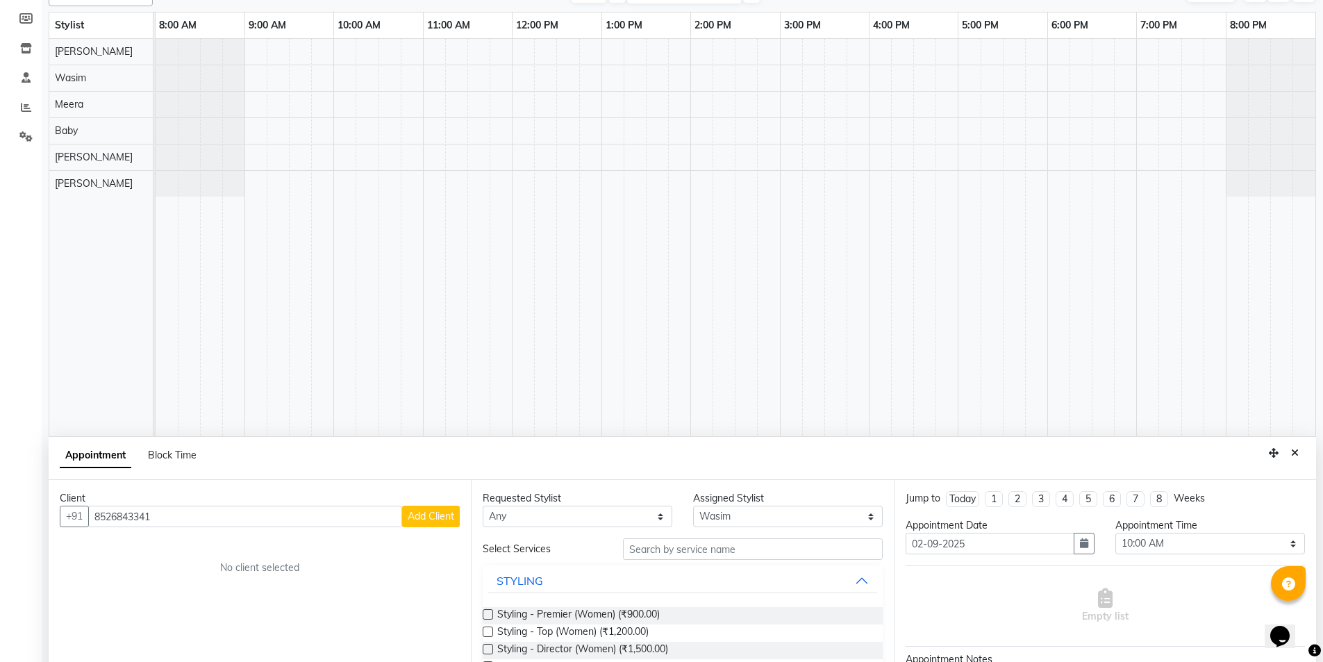
click at [433, 524] on button "Add Client" at bounding box center [431, 516] width 58 height 22
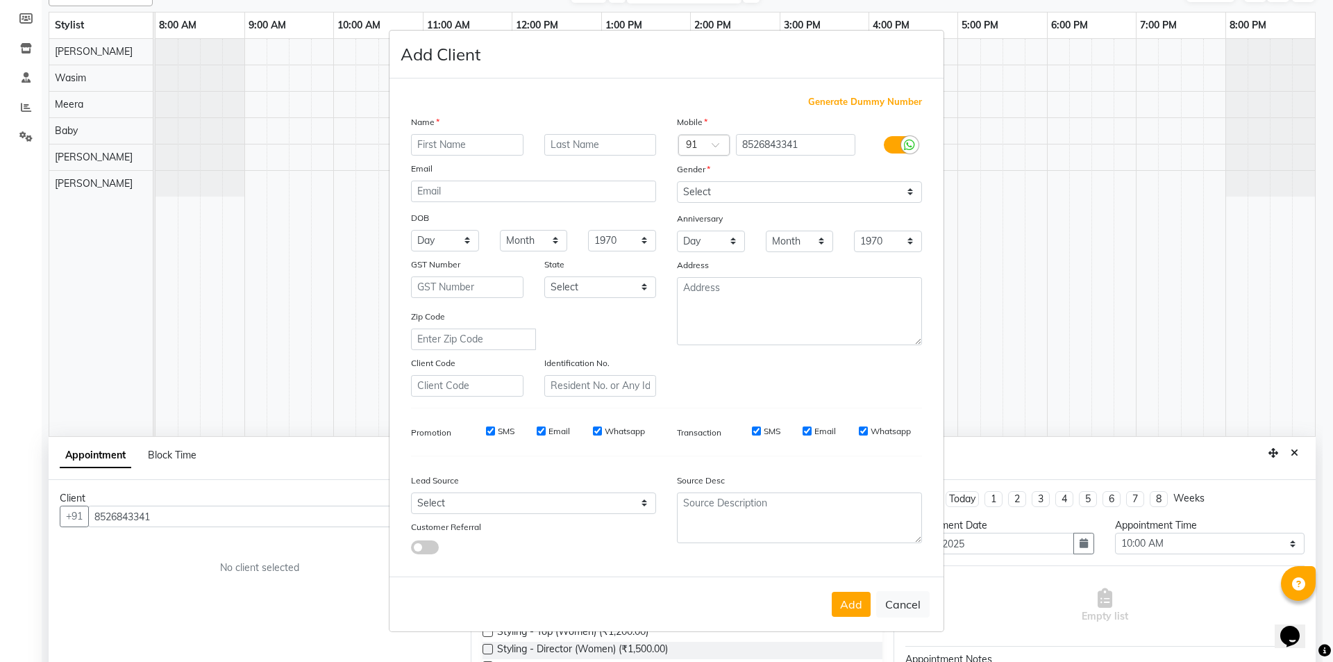
click at [453, 144] on input "text" at bounding box center [467, 145] width 112 height 22
drag, startPoint x: 456, startPoint y: 137, endPoint x: 383, endPoint y: 151, distance: 74.1
click at [383, 151] on ngb-modal-window "Add Client Generate Dummy Number Name nIKHIL Email DOB Day 01 02 03 04 05 06 07…" at bounding box center [666, 331] width 1333 height 662
type input "Nikhil"
click at [706, 194] on select "Select [DEMOGRAPHIC_DATA] [DEMOGRAPHIC_DATA] Other Prefer Not To Say" at bounding box center [799, 192] width 245 height 22
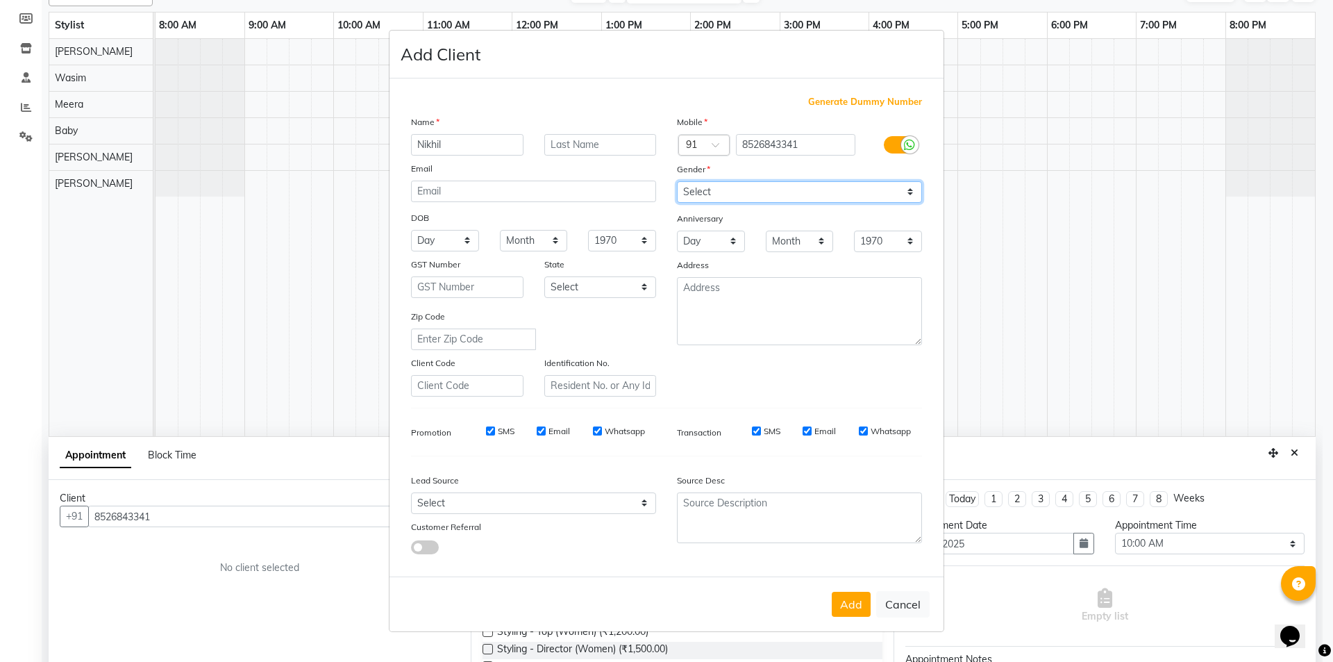
select select "[DEMOGRAPHIC_DATA]"
click at [677, 181] on select "Select [DEMOGRAPHIC_DATA] [DEMOGRAPHIC_DATA] Other Prefer Not To Say" at bounding box center [799, 192] width 245 height 22
click at [488, 428] on input "SMS" at bounding box center [490, 430] width 9 height 9
checkbox input "false"
click at [542, 426] on input "Email" at bounding box center [541, 430] width 9 height 9
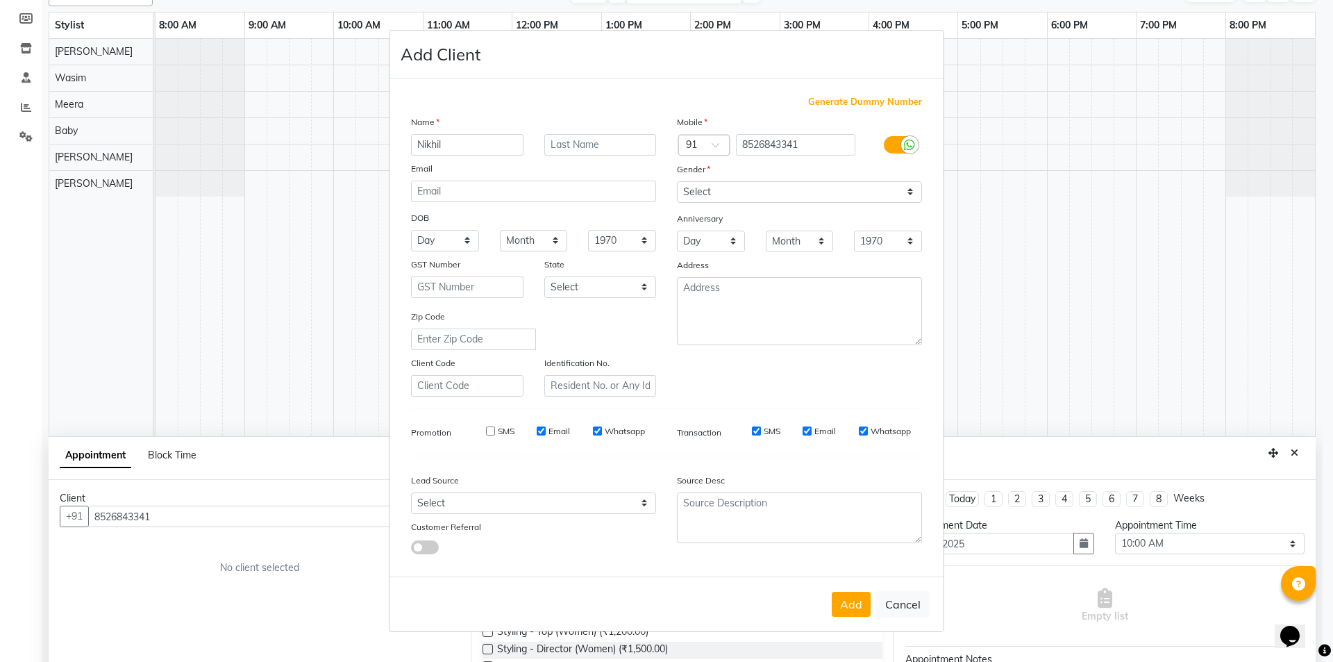
checkbox input "false"
click at [599, 426] on input "Whatsapp" at bounding box center [597, 430] width 9 height 9
checkbox input "false"
click at [758, 433] on input "SMS" at bounding box center [756, 430] width 9 height 9
checkbox input "false"
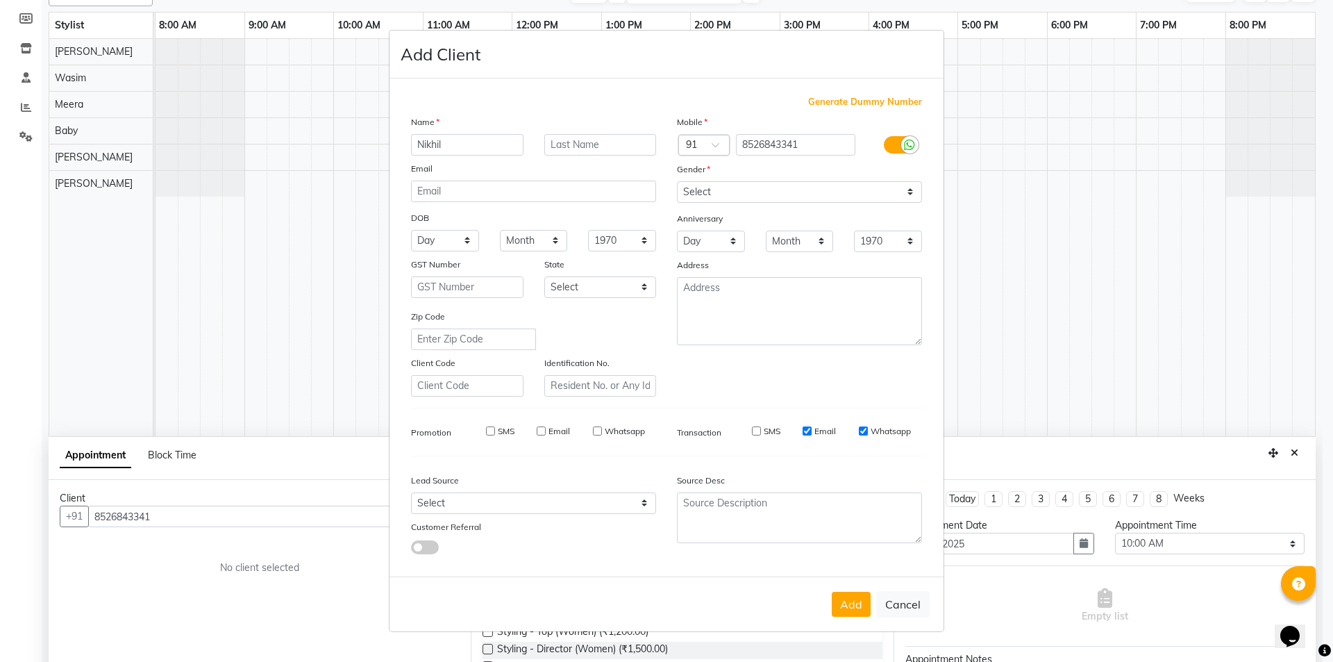
click at [810, 434] on input "Email" at bounding box center [807, 430] width 9 height 9
checkbox input "false"
click at [860, 430] on input "Whatsapp" at bounding box center [863, 430] width 9 height 9
checkbox input "false"
click at [846, 605] on button "Add" at bounding box center [851, 604] width 39 height 25
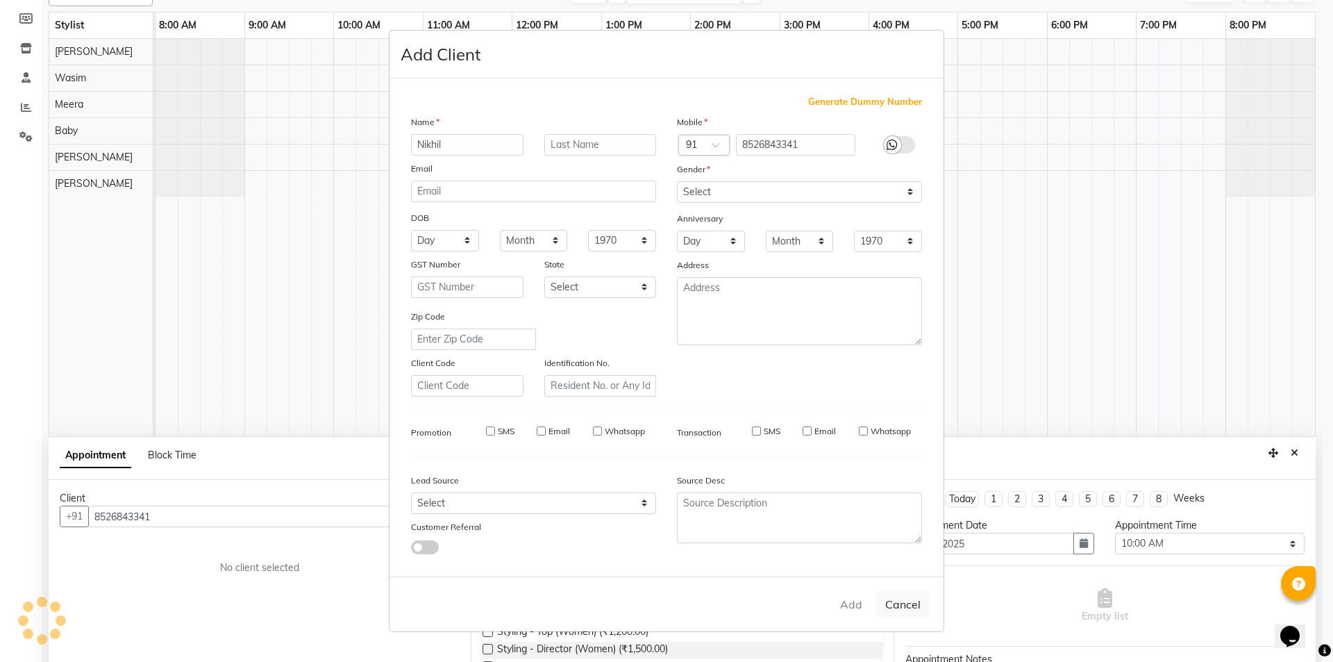
type input "85******41"
select select
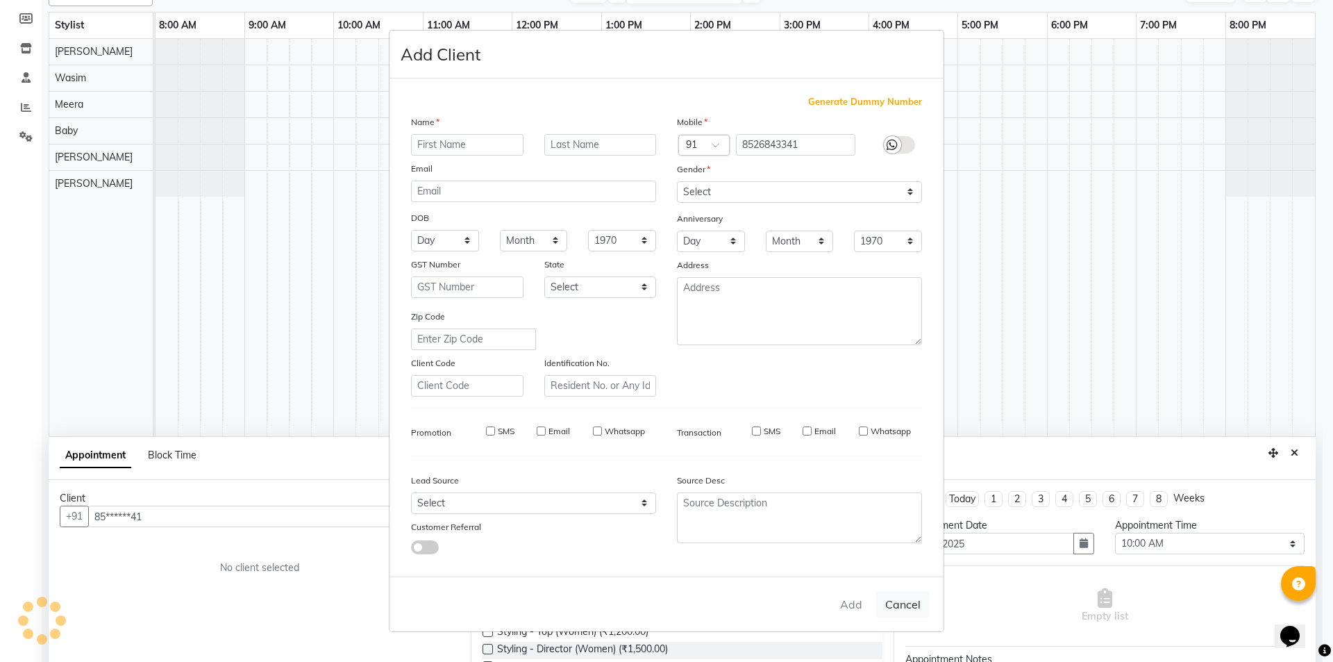
select select
checkbox input "false"
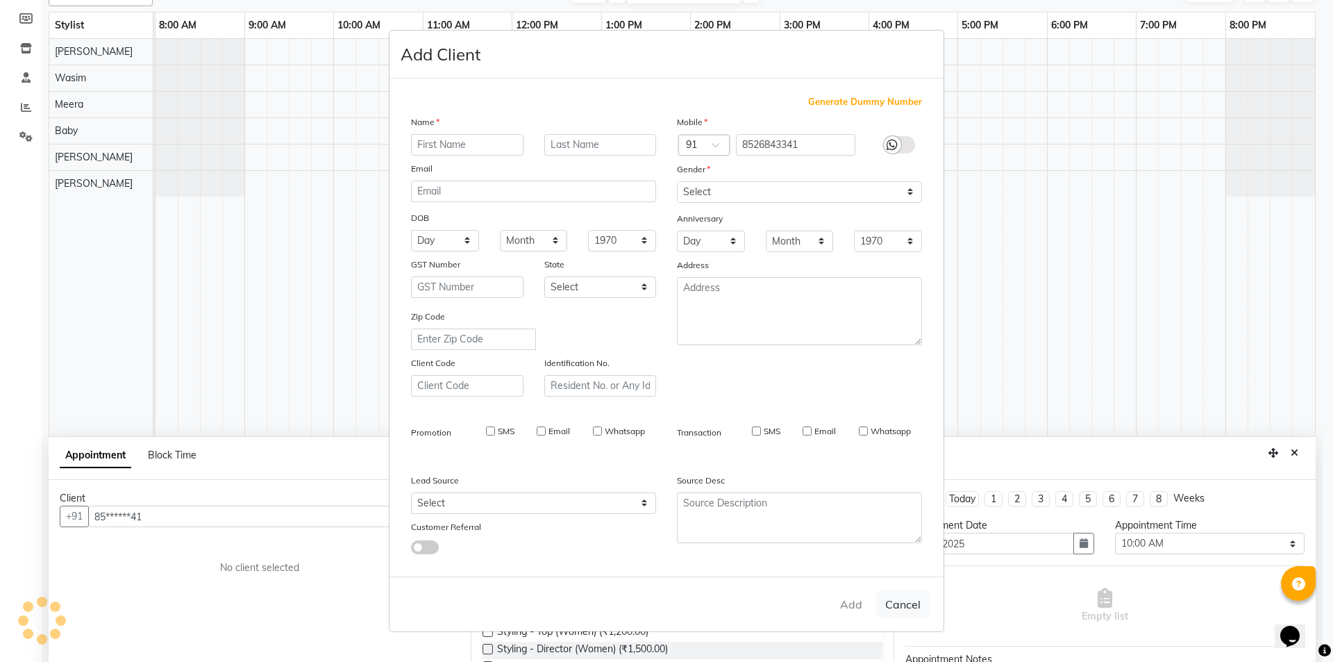
checkbox input "false"
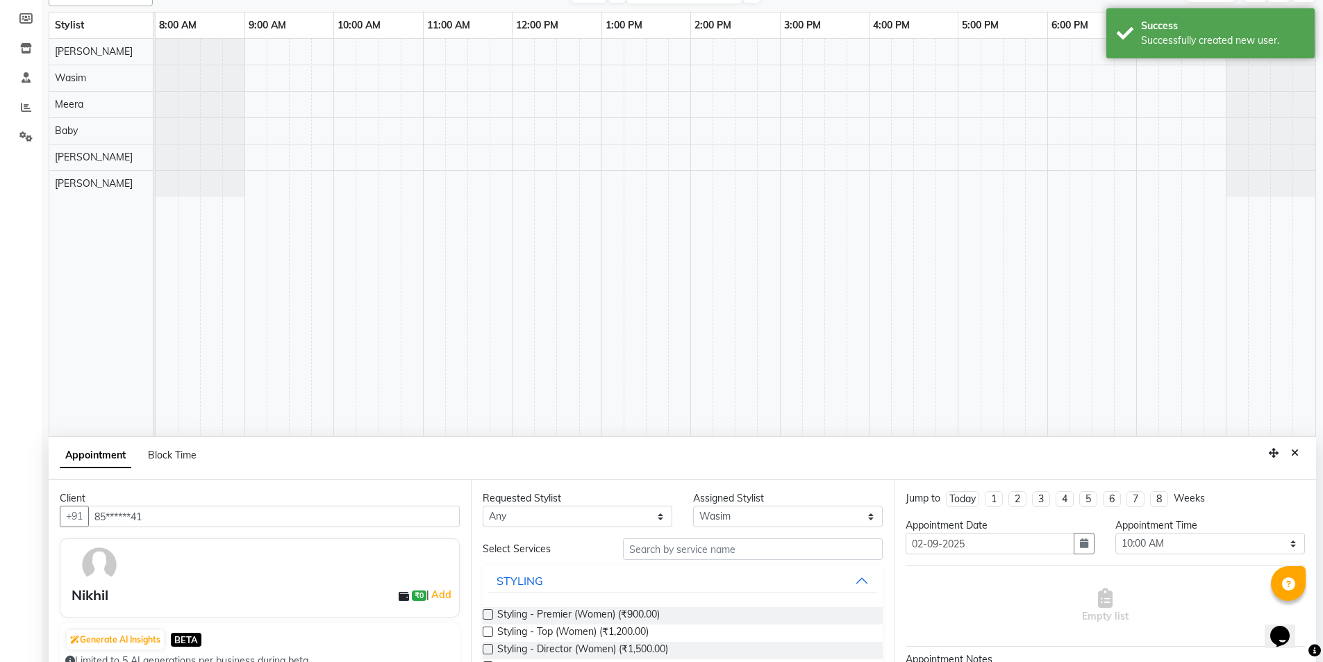
scroll to position [262, 0]
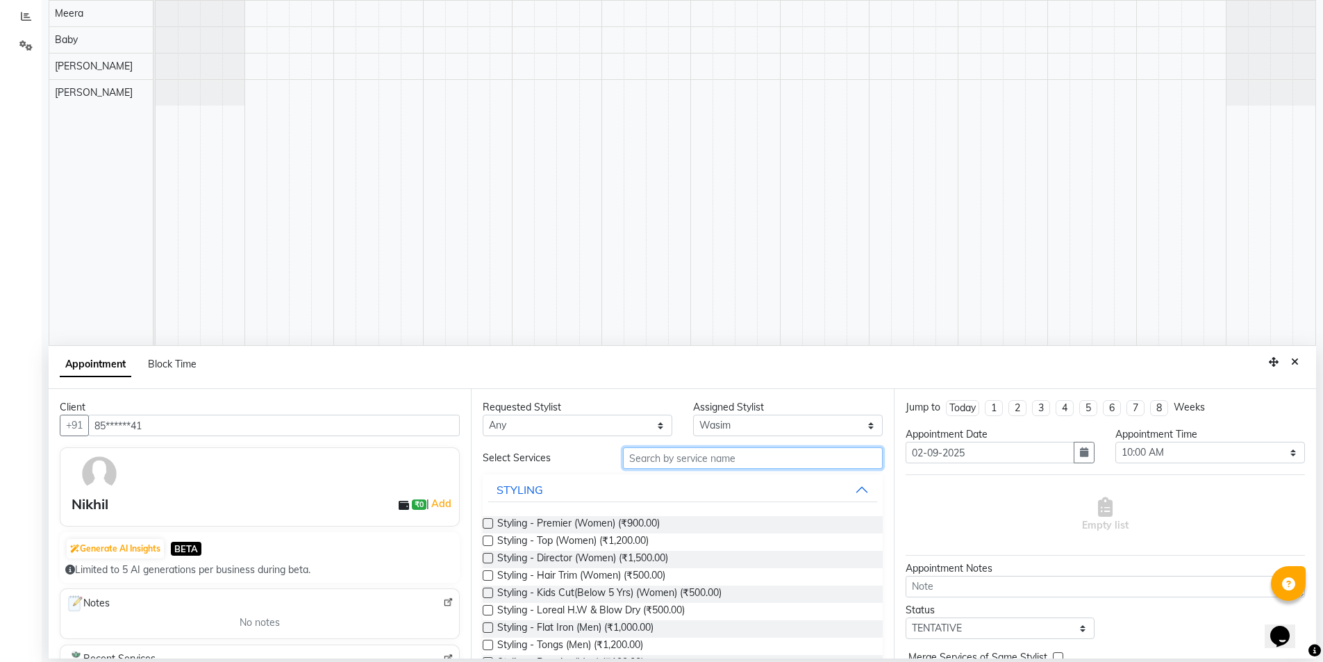
click at [677, 458] on input "text" at bounding box center [753, 458] width 260 height 22
type input "tan"
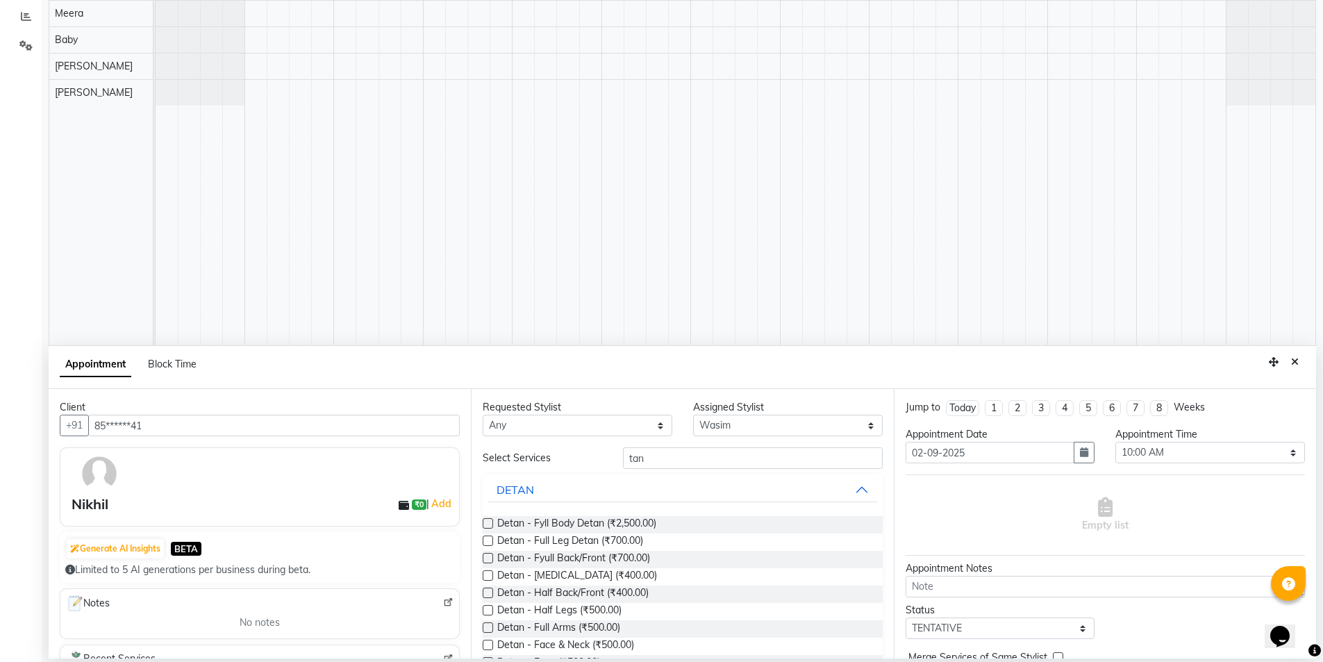
click at [487, 647] on label at bounding box center [488, 644] width 10 height 10
click at [487, 647] on input "checkbox" at bounding box center [487, 646] width 9 height 9
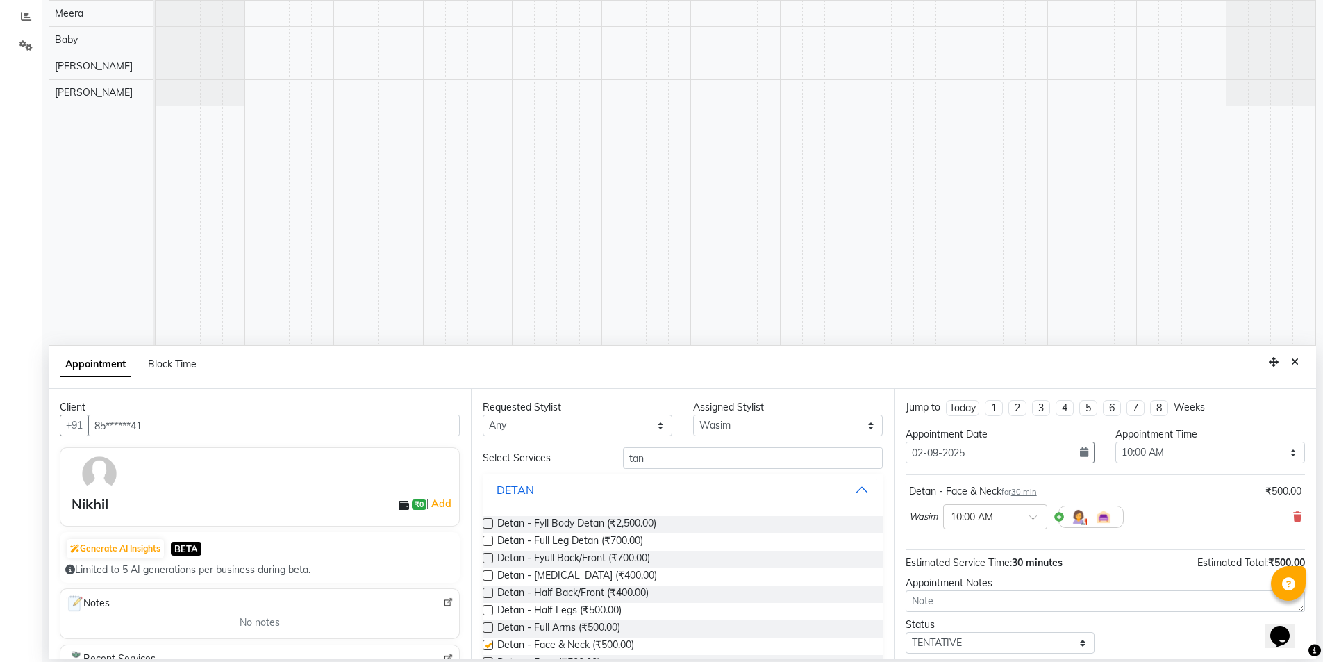
checkbox input "false"
drag, startPoint x: 694, startPoint y: 470, endPoint x: 605, endPoint y: 487, distance: 90.6
click at [605, 487] on div "Select Services tan DETAN Detan - Fyll Body Detan (₹2,500.00) Detan - Full Leg …" at bounding box center [682, 608] width 399 height 323
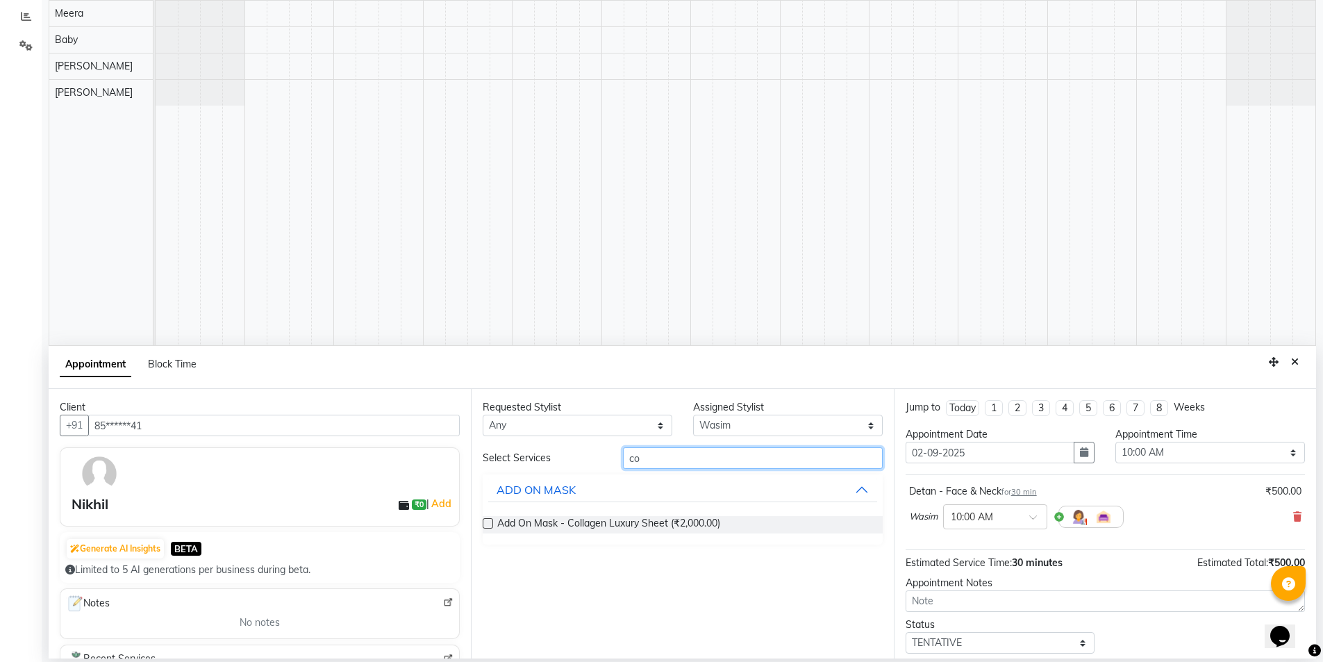
type input "c"
type input "h"
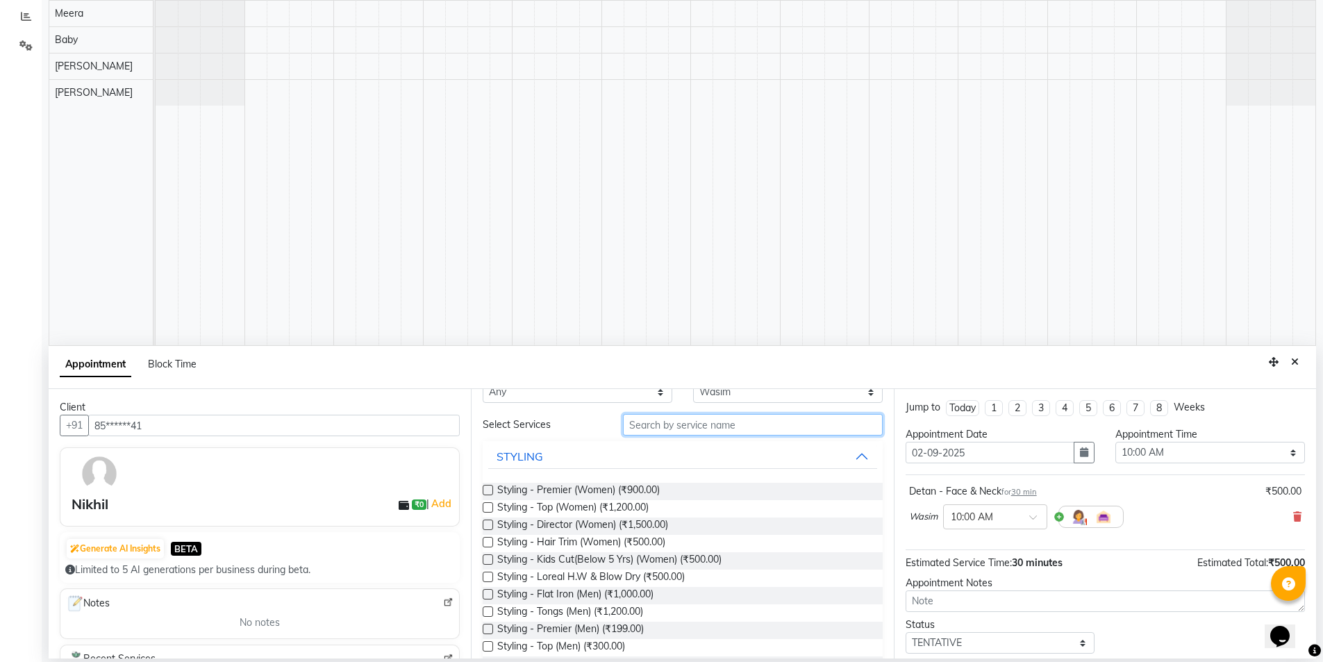
scroll to position [0, 0]
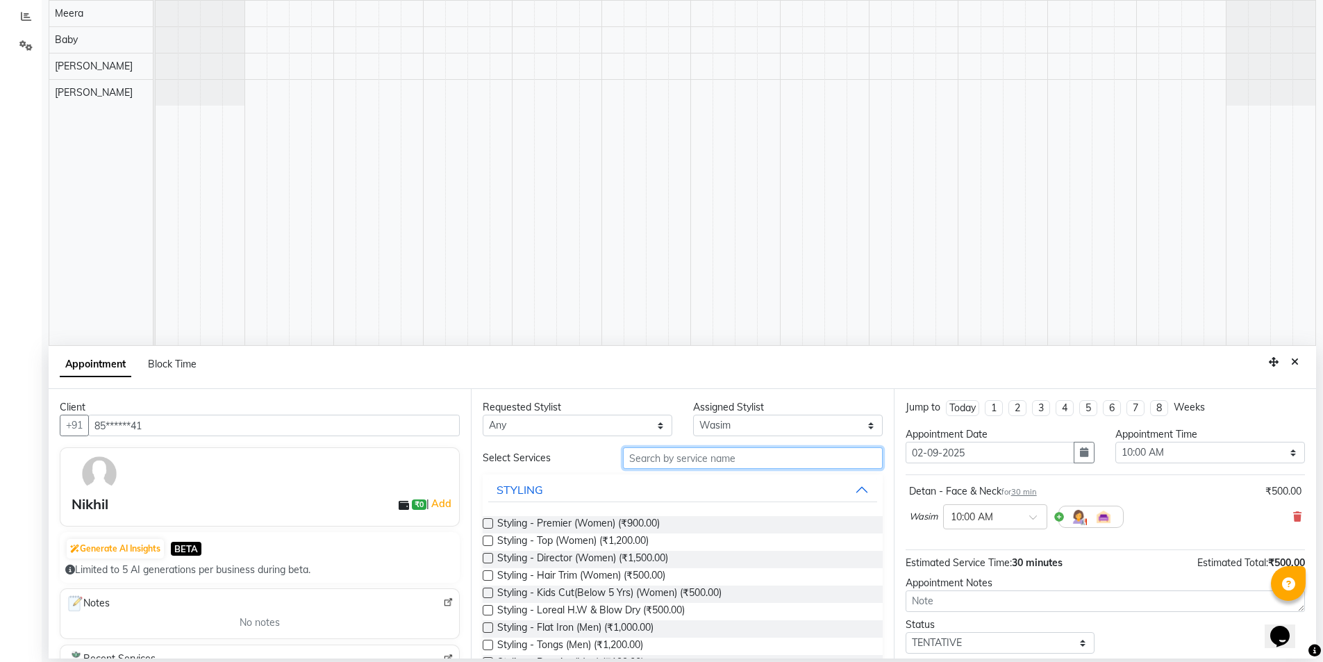
click at [633, 453] on input "text" at bounding box center [753, 458] width 260 height 22
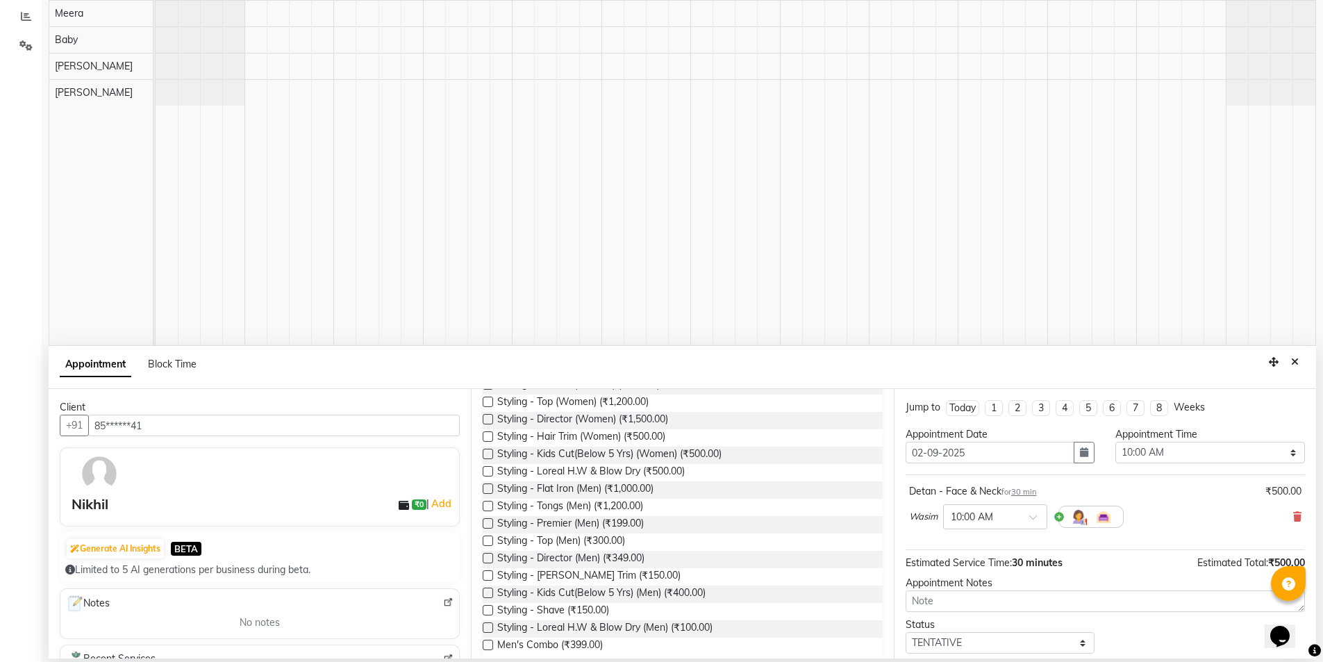
scroll to position [278, 0]
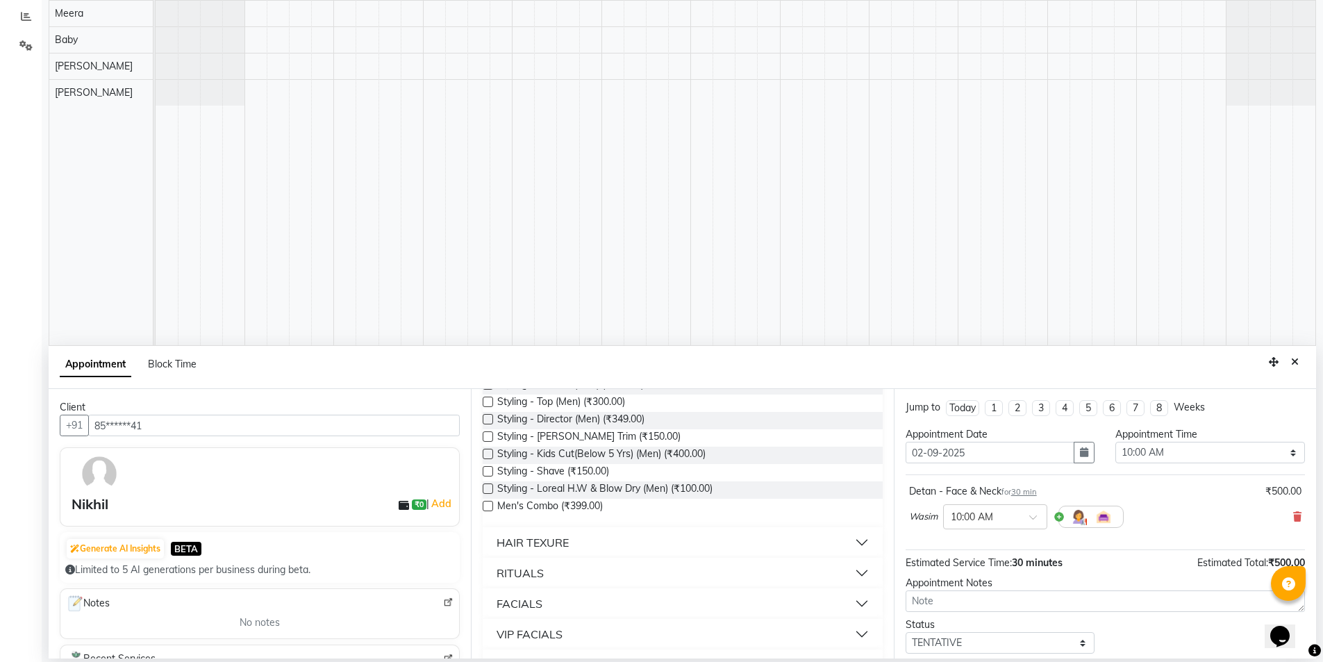
click at [798, 537] on button "HAIR TEXURE" at bounding box center [682, 542] width 388 height 25
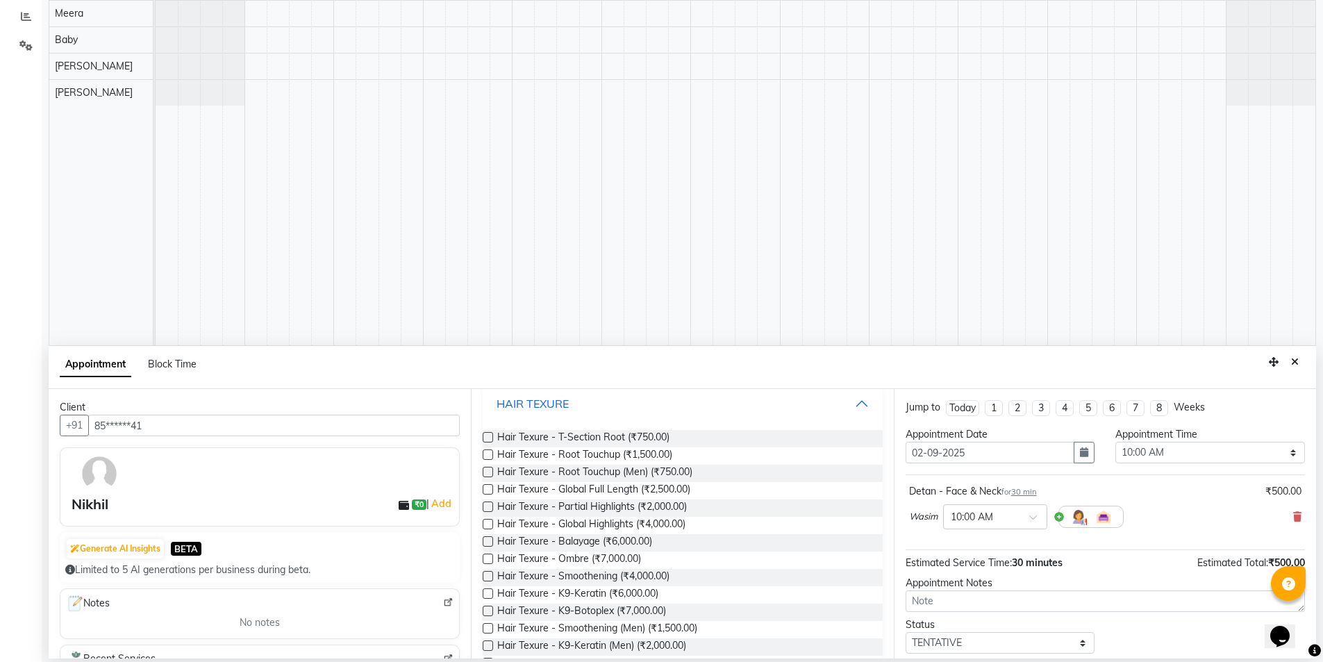
scroll to position [555, 0]
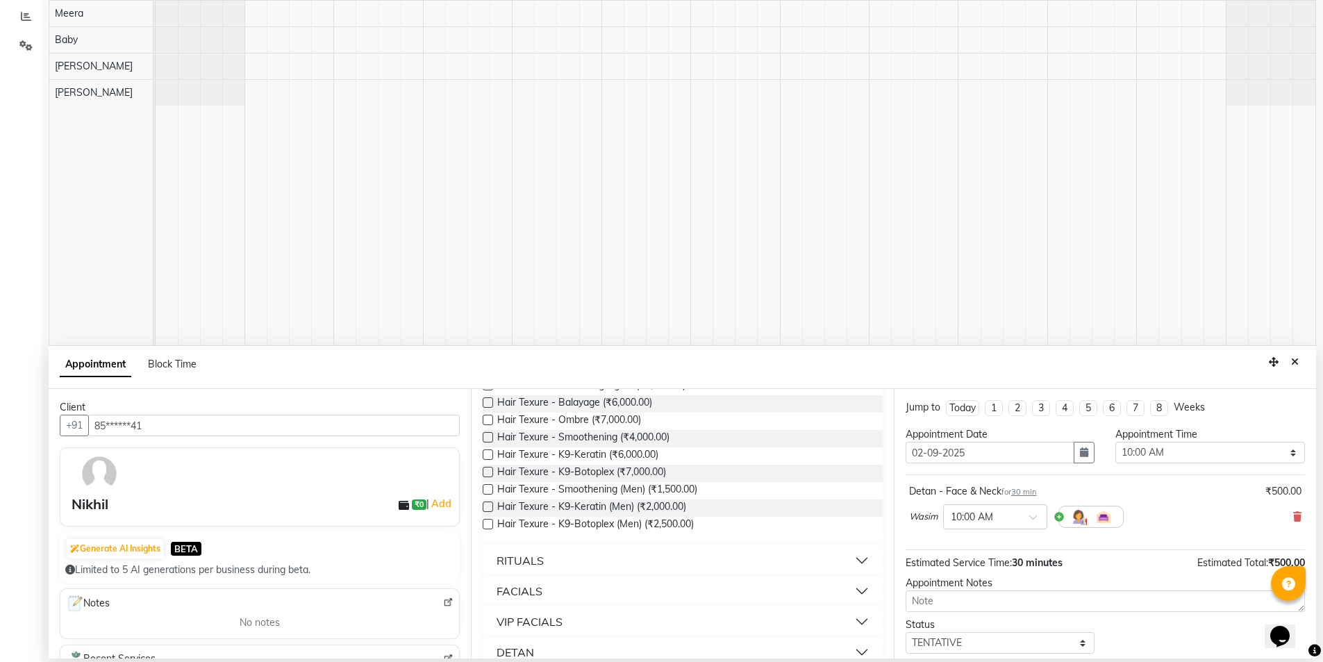
click at [848, 560] on button "RITUALS" at bounding box center [682, 560] width 388 height 25
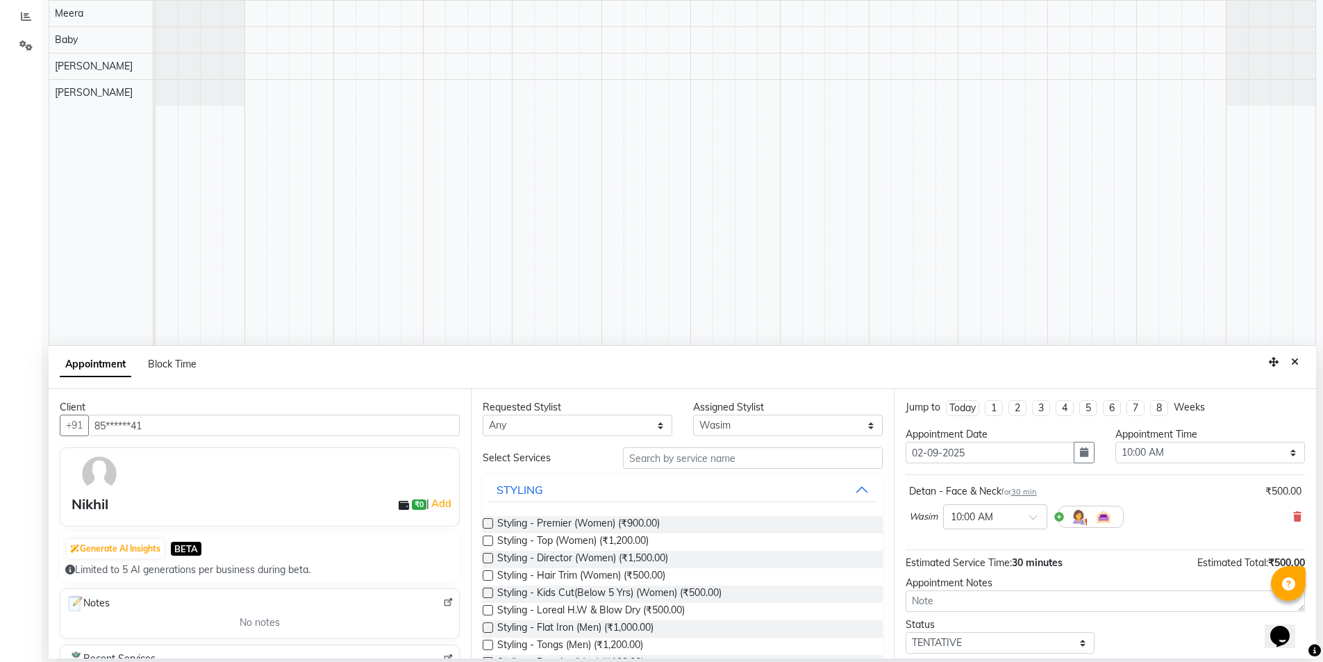
scroll to position [139, 0]
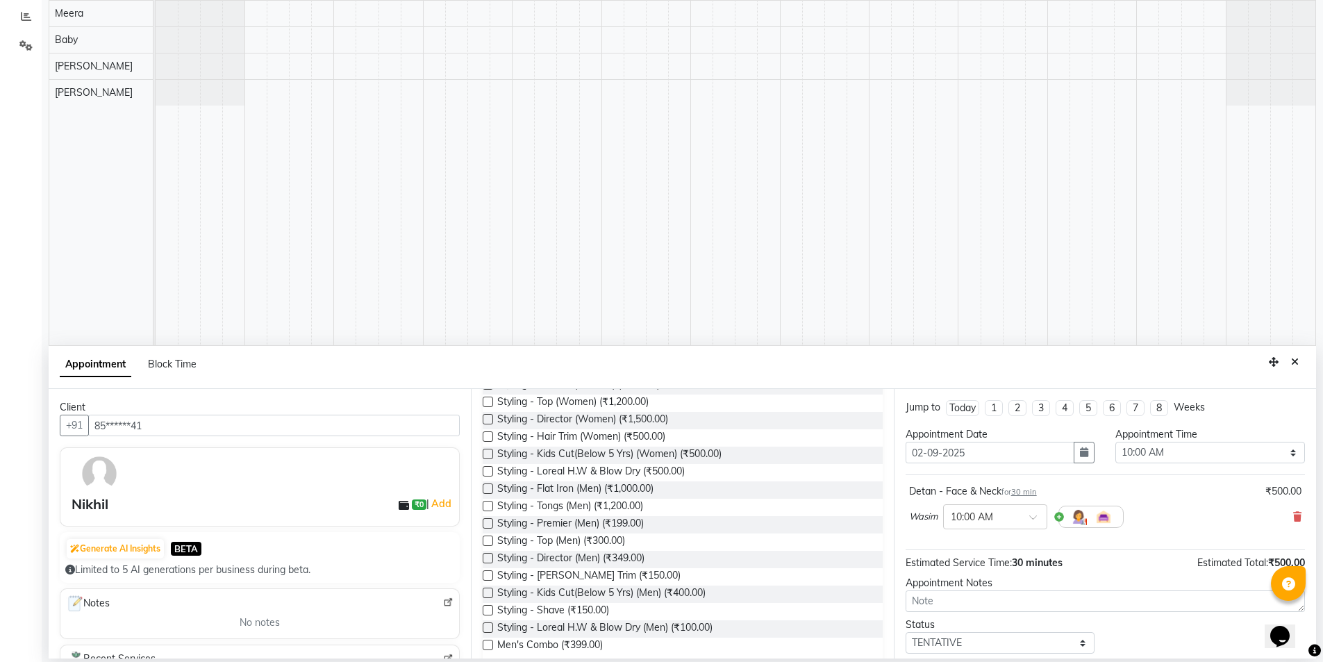
click at [487, 626] on label at bounding box center [488, 627] width 10 height 10
click at [487, 626] on input "checkbox" at bounding box center [487, 628] width 9 height 9
checkbox input "false"
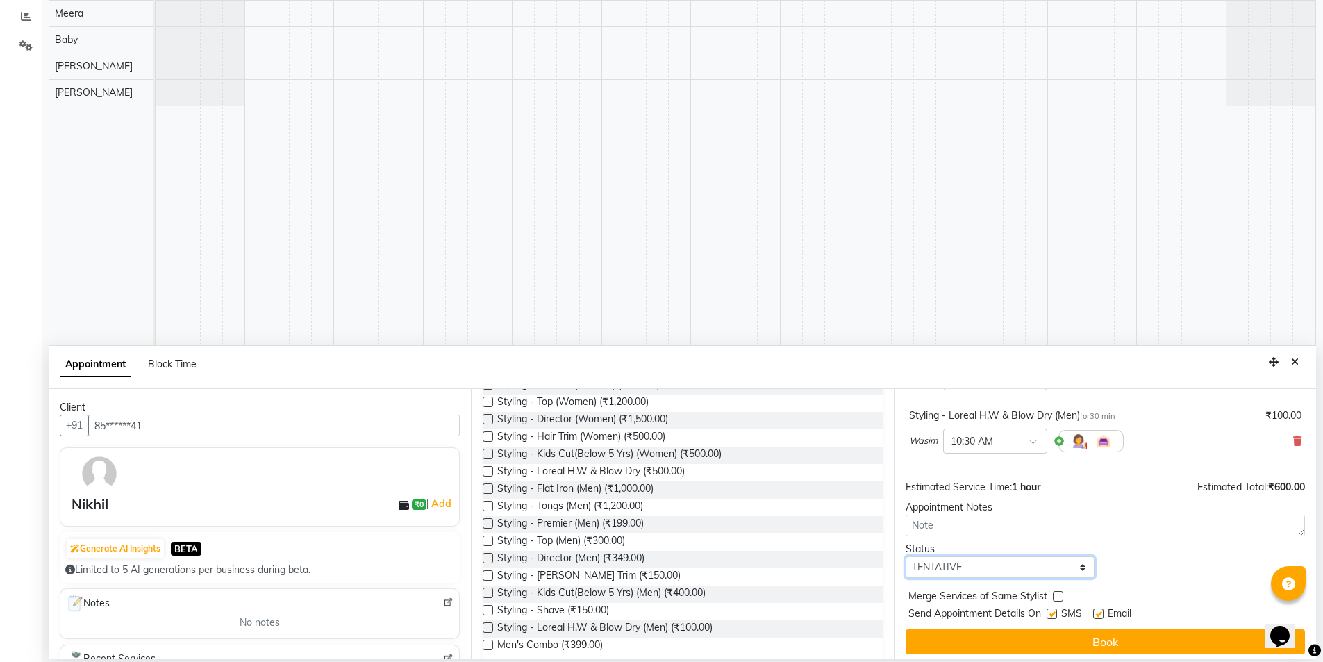
drag, startPoint x: 985, startPoint y: 570, endPoint x: 979, endPoint y: 576, distance: 7.9
click at [985, 570] on select "Select TENTATIVE CONFIRM UPCOMING" at bounding box center [1000, 567] width 190 height 22
select select "confirm booking"
click at [905, 556] on select "Select TENTATIVE CONFIRM UPCOMING" at bounding box center [1000, 567] width 190 height 22
click at [1051, 612] on label at bounding box center [1051, 613] width 10 height 10
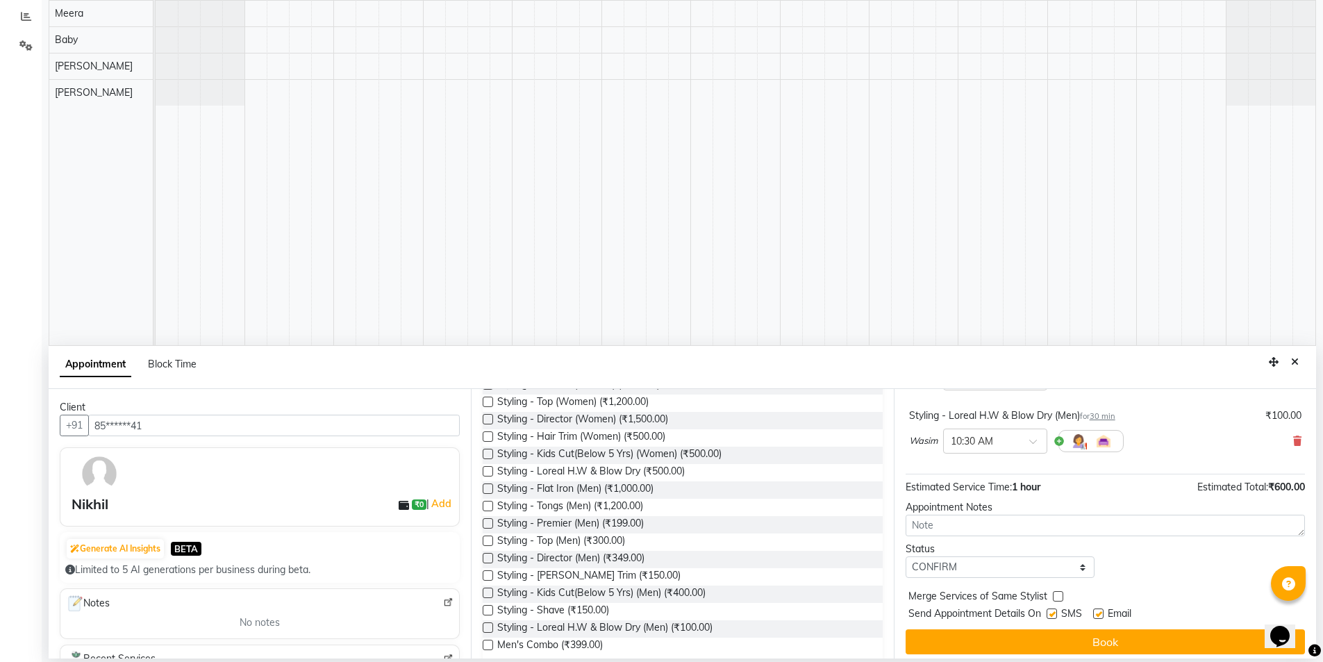
click at [1051, 612] on input "checkbox" at bounding box center [1050, 614] width 9 height 9
checkbox input "false"
click at [1097, 614] on label at bounding box center [1098, 613] width 10 height 10
click at [1097, 614] on input "checkbox" at bounding box center [1097, 614] width 9 height 9
checkbox input "false"
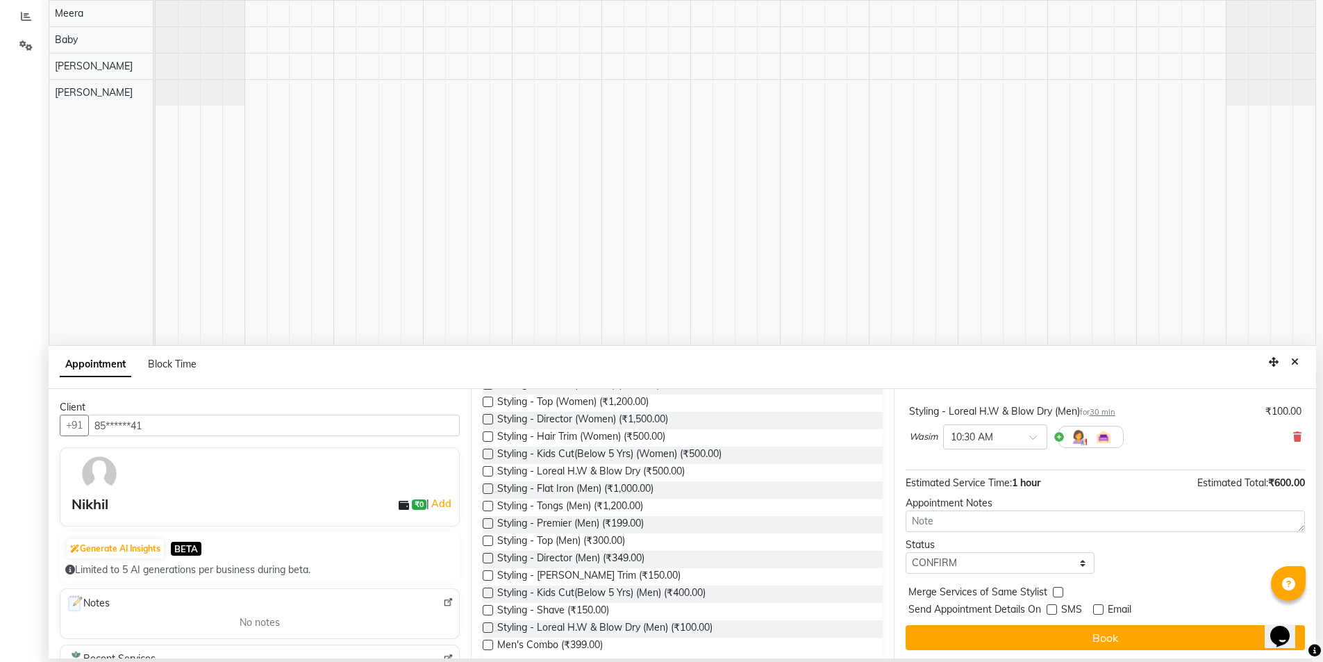
scroll to position [146, 0]
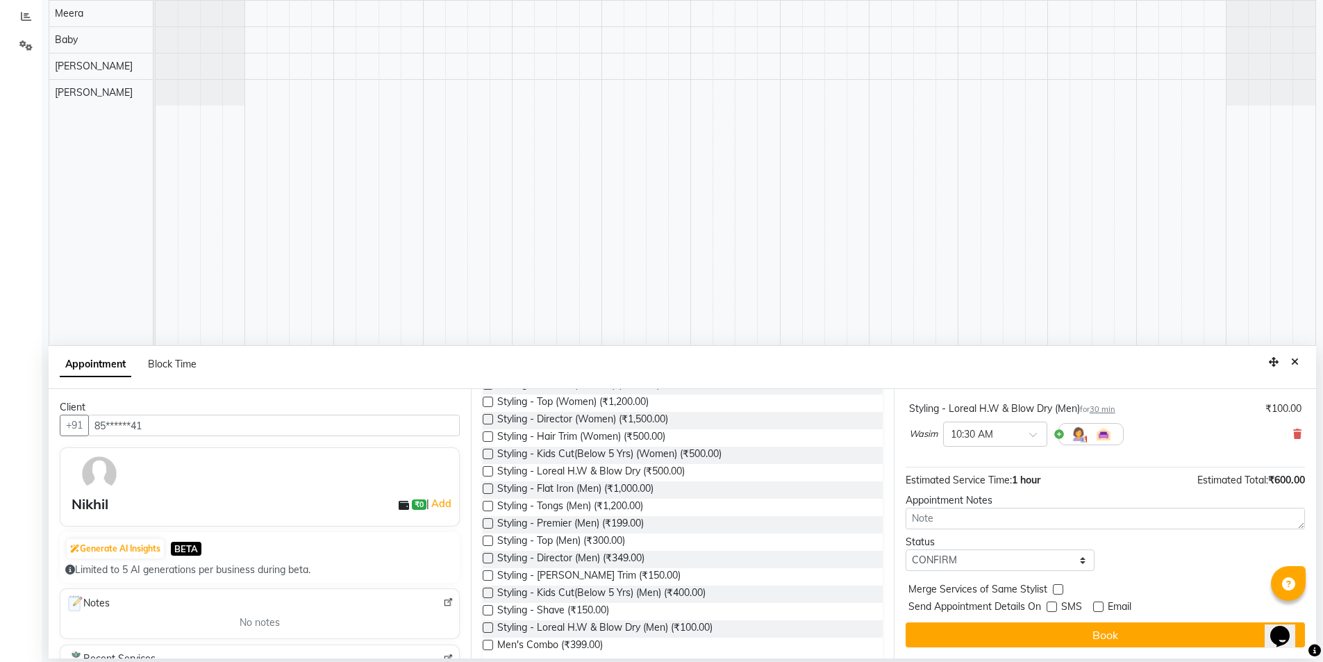
drag, startPoint x: 1076, startPoint y: 634, endPoint x: 1041, endPoint y: 647, distance: 37.1
click at [1076, 633] on button "Book" at bounding box center [1104, 634] width 399 height 25
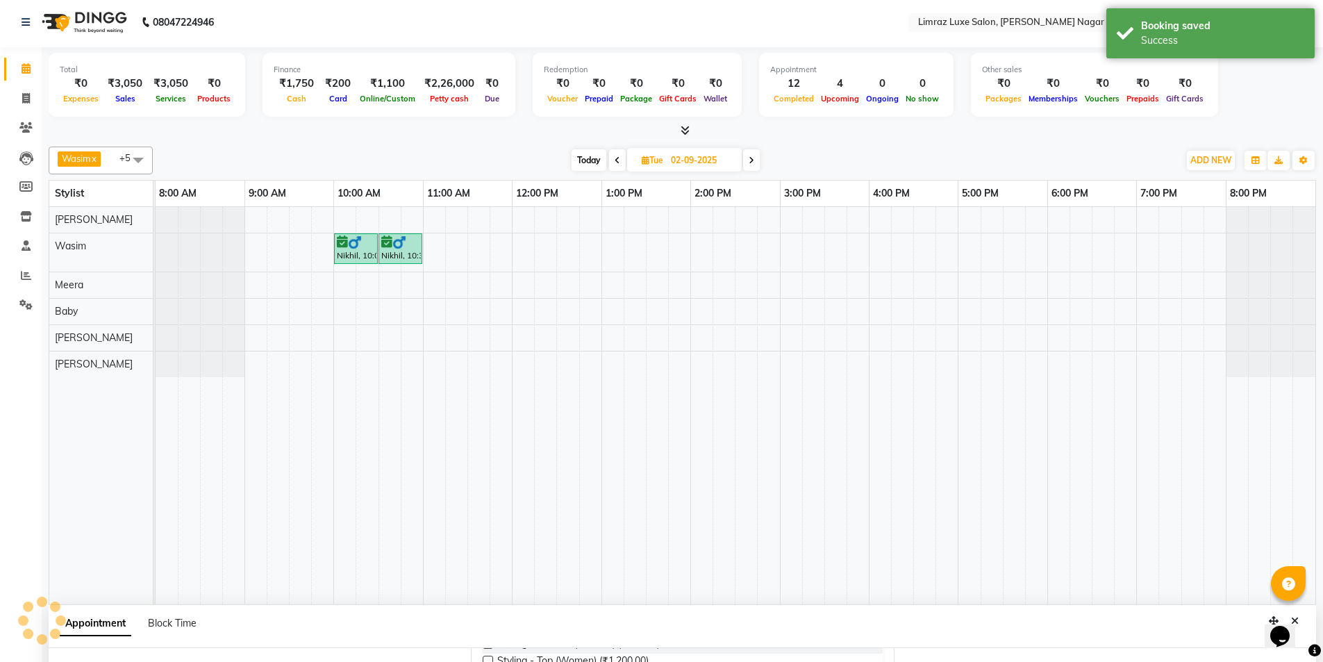
scroll to position [0, 0]
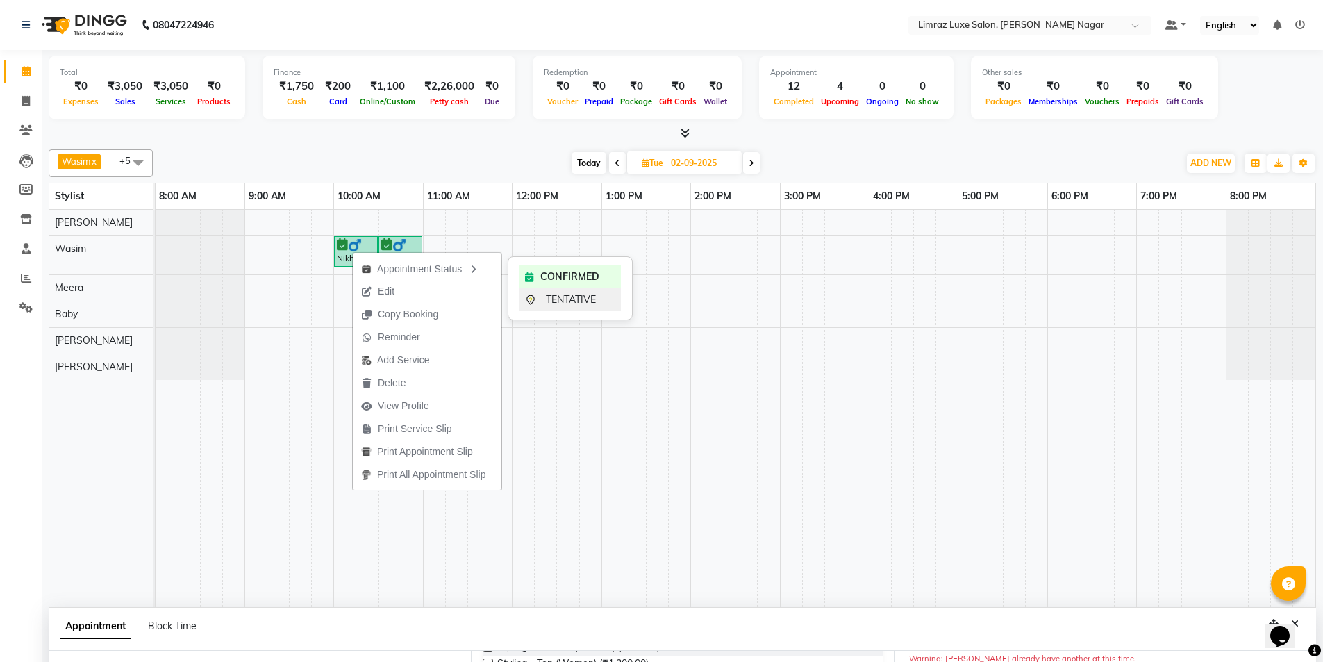
click at [551, 298] on span "TENTATIVE" at bounding box center [571, 299] width 50 height 15
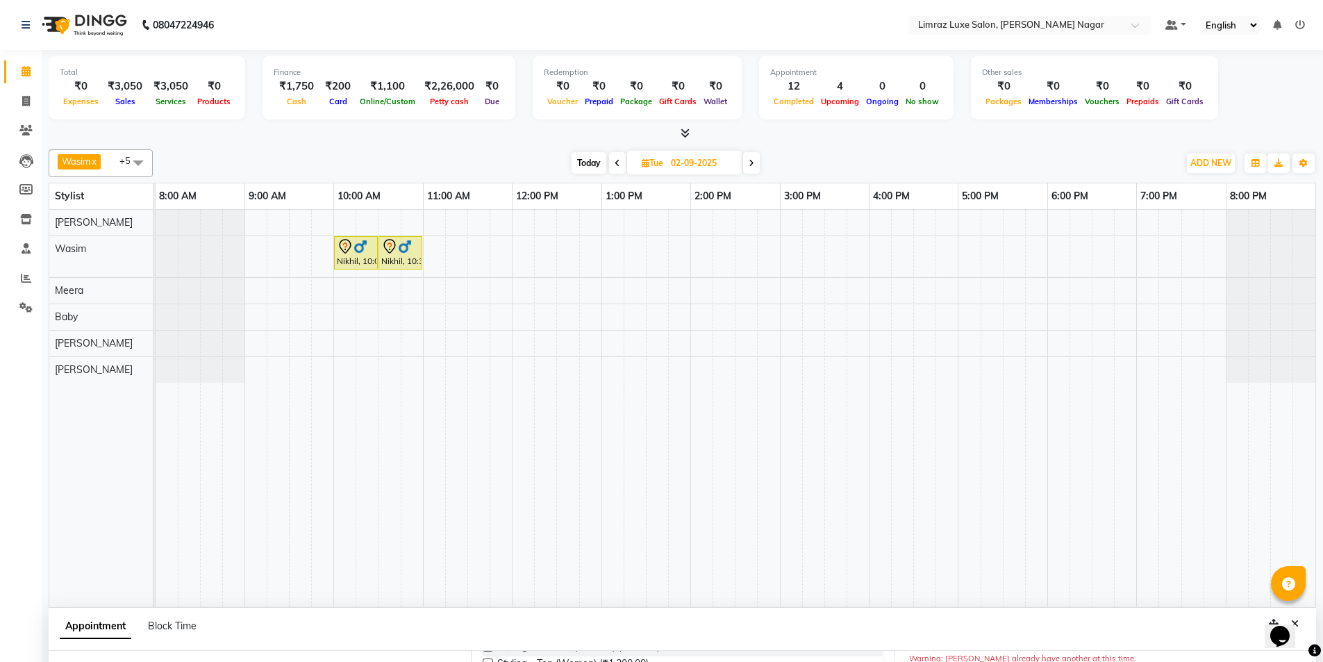
click at [617, 160] on icon at bounding box center [617, 163] width 6 height 8
type input "[DATE]"
select select "600"
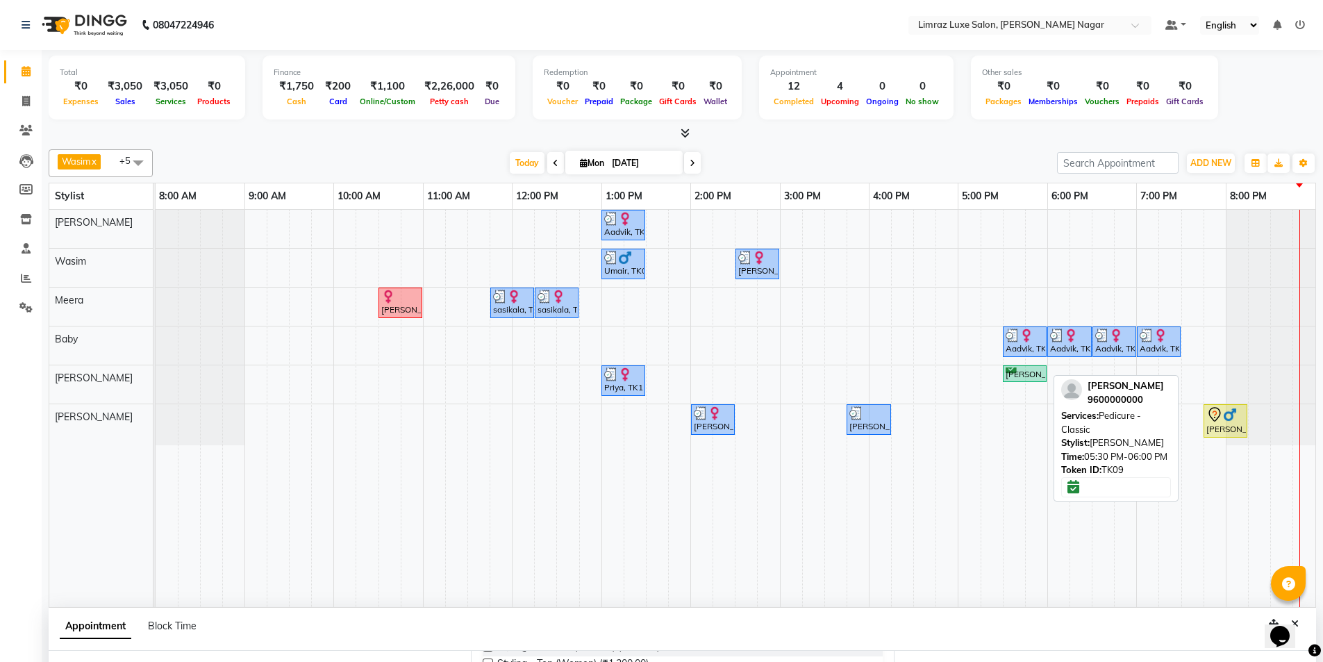
click at [1016, 374] on div "[PERSON_NAME], TK09, 05:30 PM-06:00 PM, Pedicure - Classic" at bounding box center [1024, 373] width 41 height 13
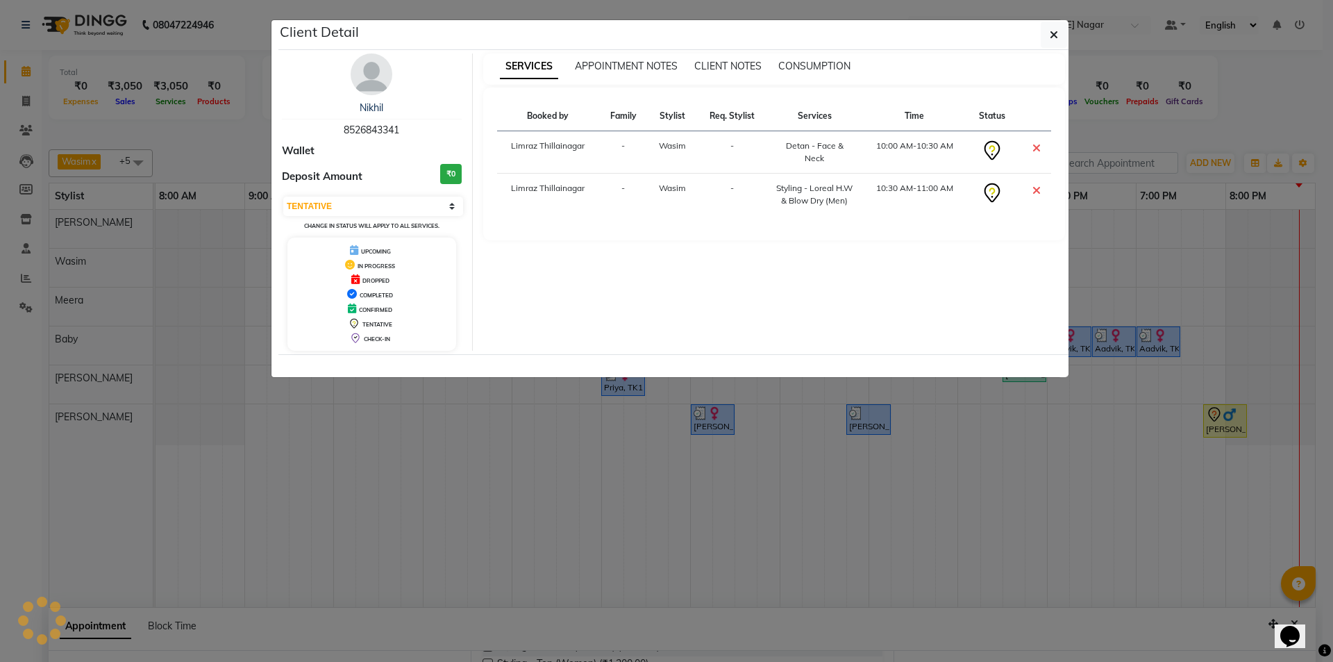
select select "6"
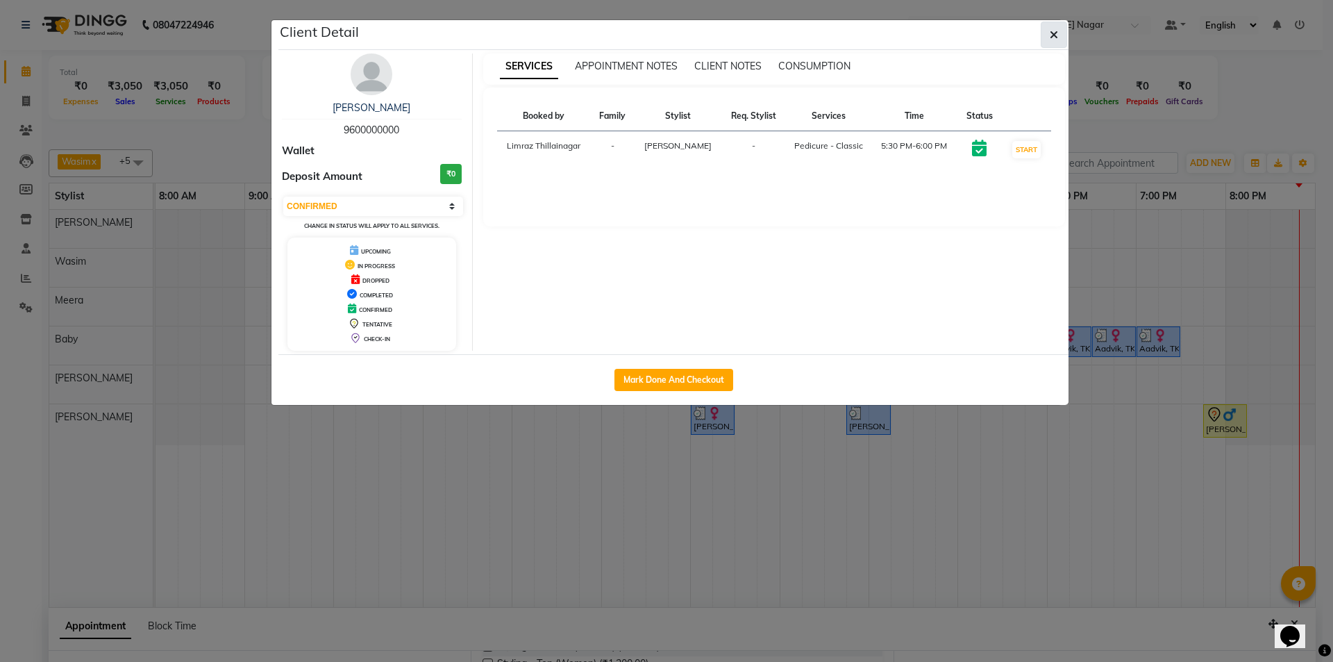
click at [1053, 35] on icon "button" at bounding box center [1054, 34] width 8 height 11
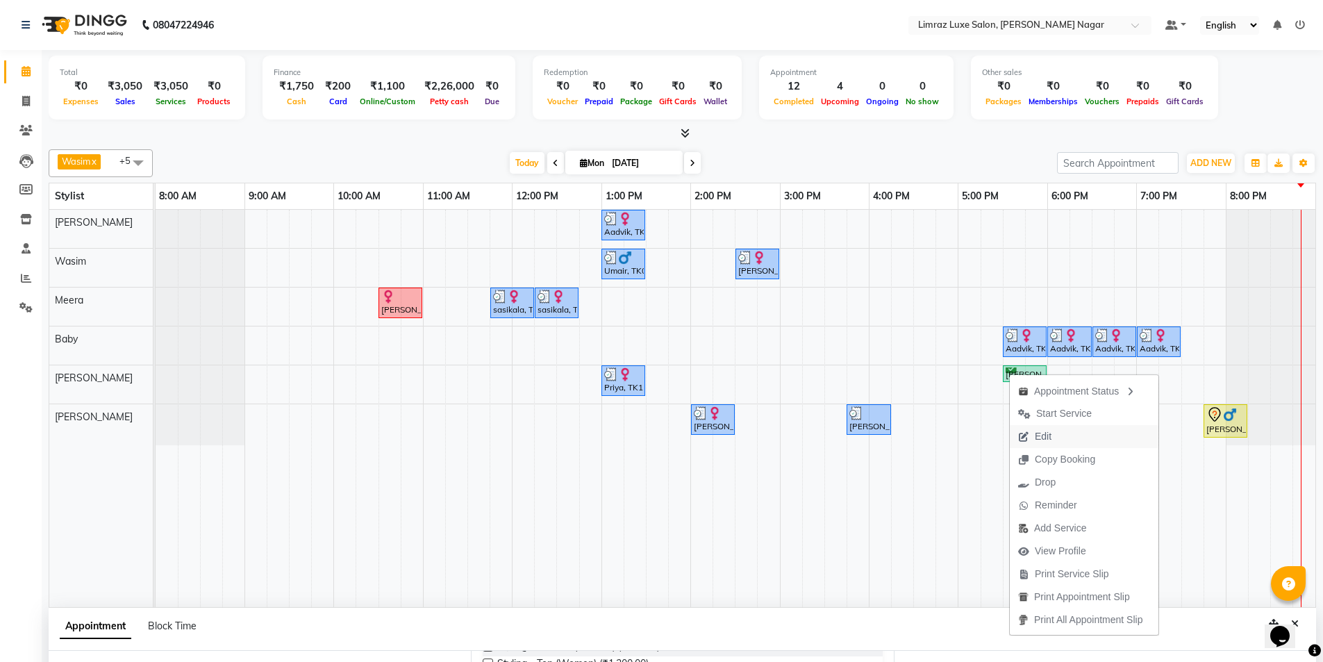
click at [1027, 439] on icon "button" at bounding box center [1023, 437] width 11 height 10
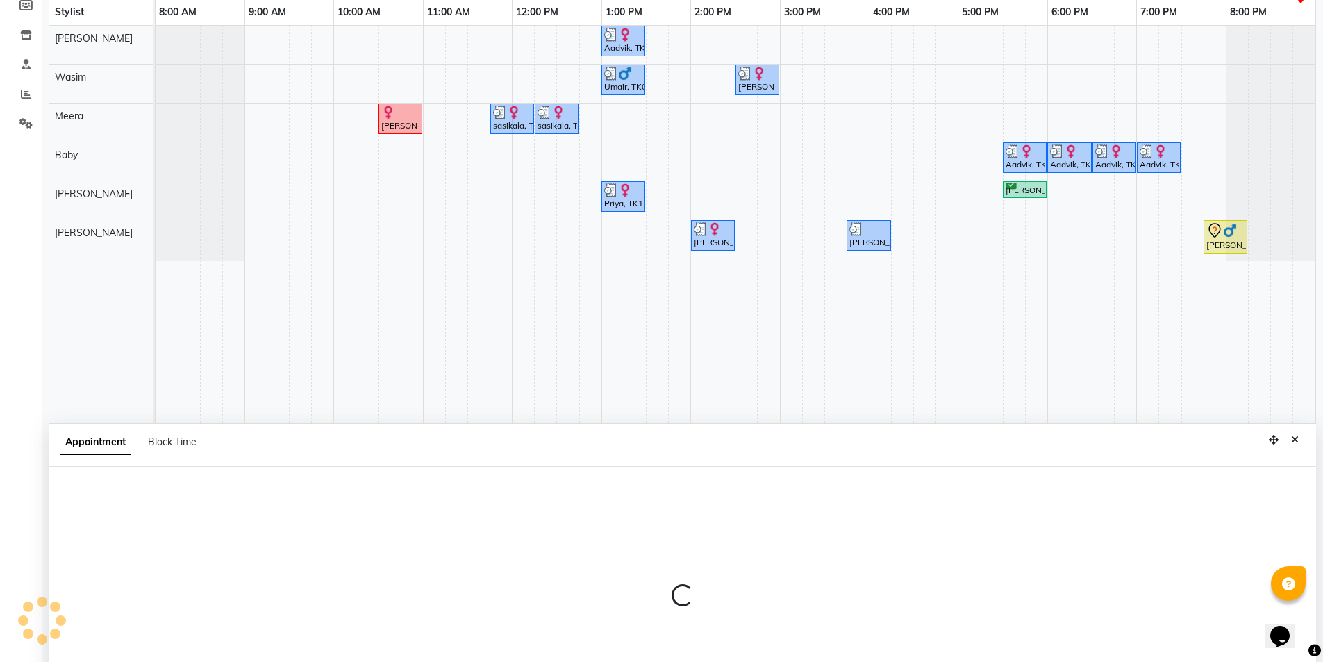
scroll to position [262, 0]
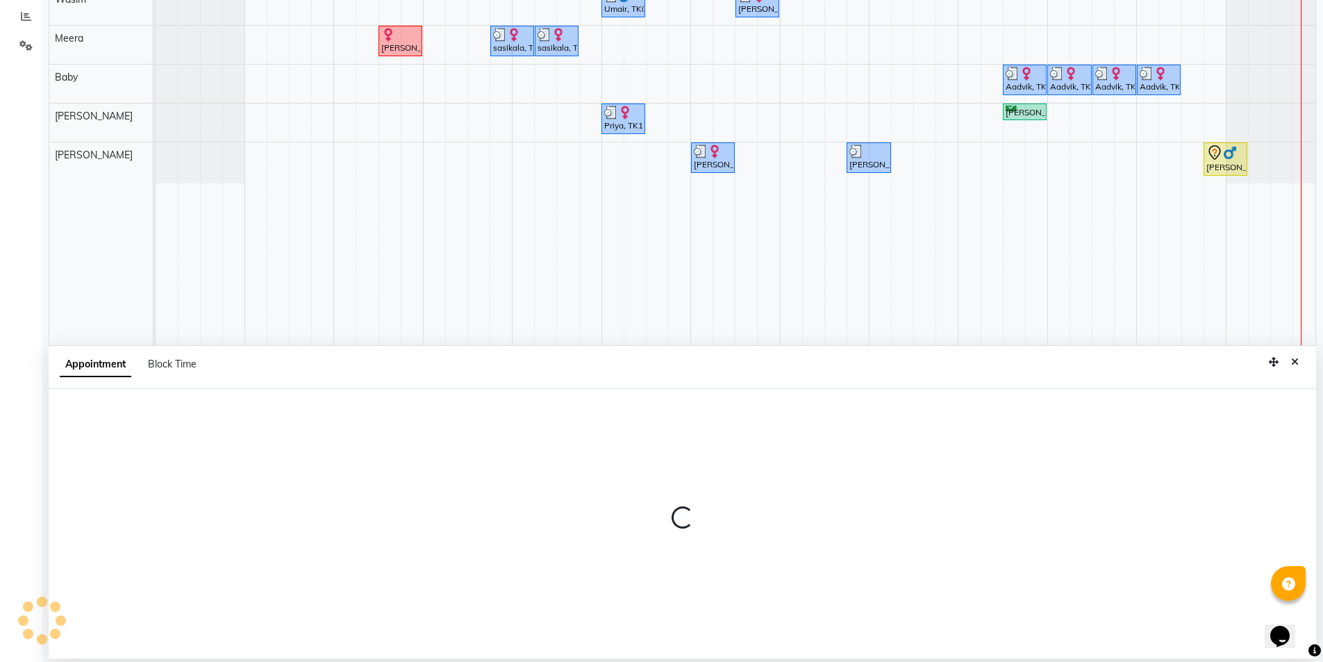
select select "confirm booking"
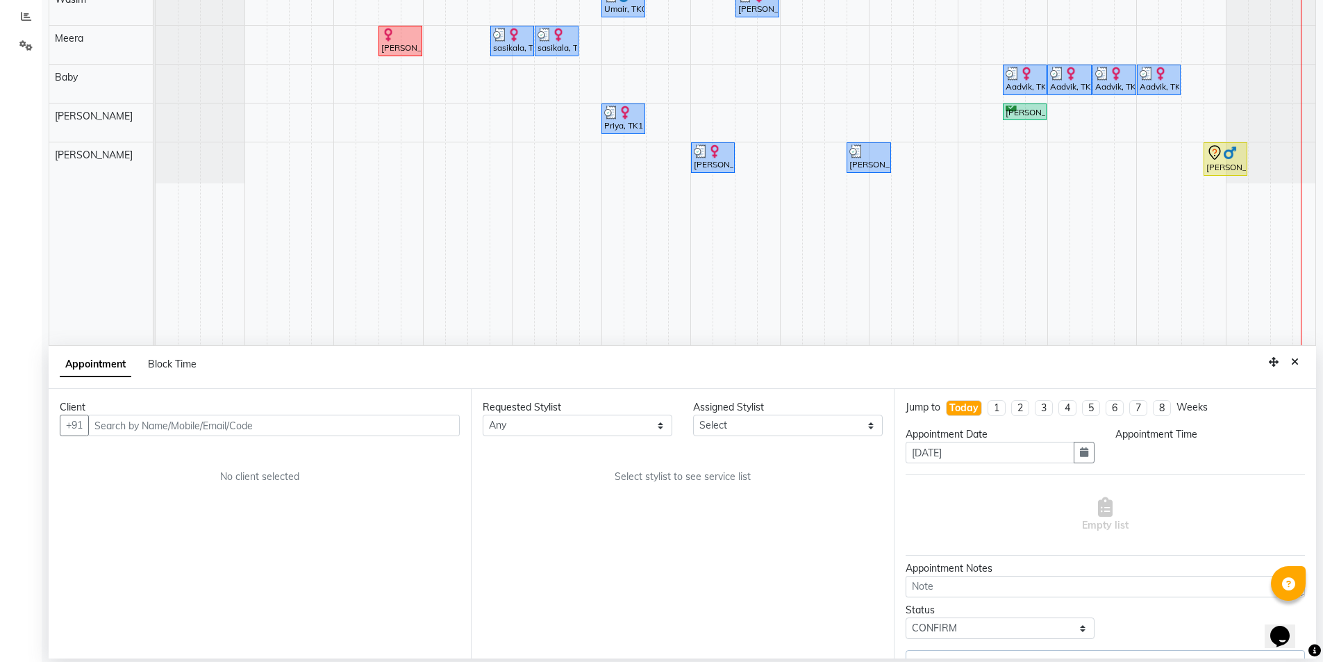
select select "74163"
select select "1050"
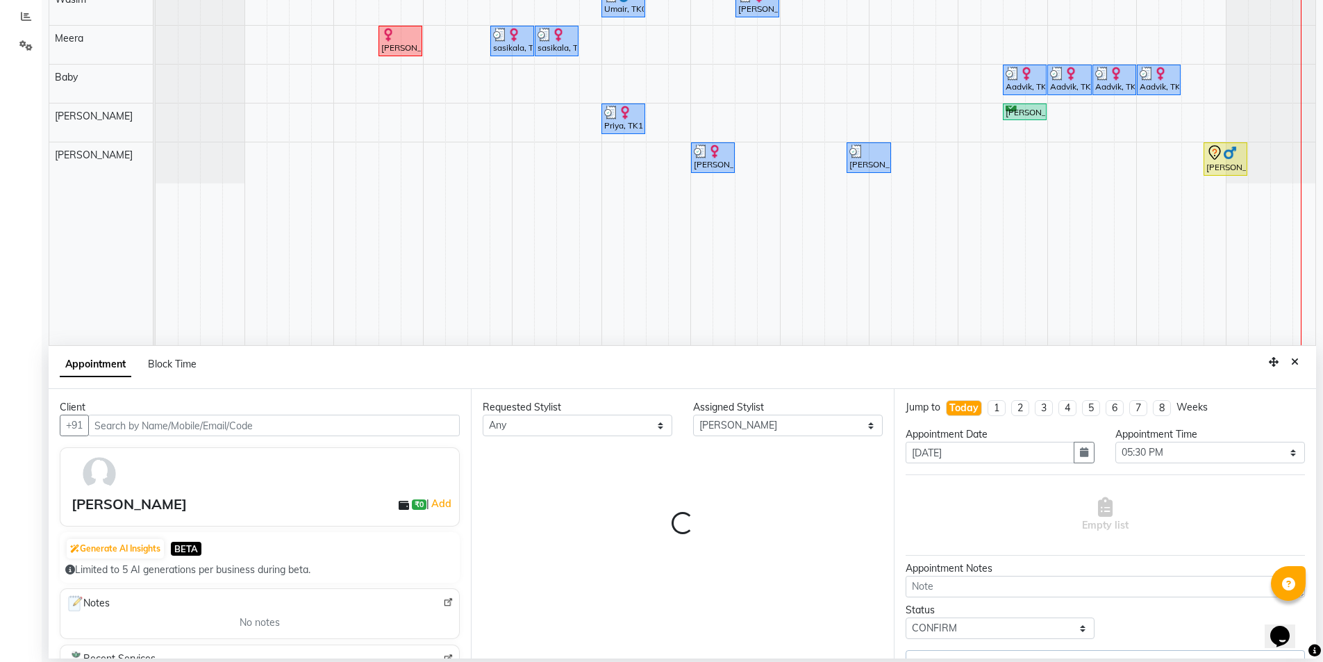
select select "3648"
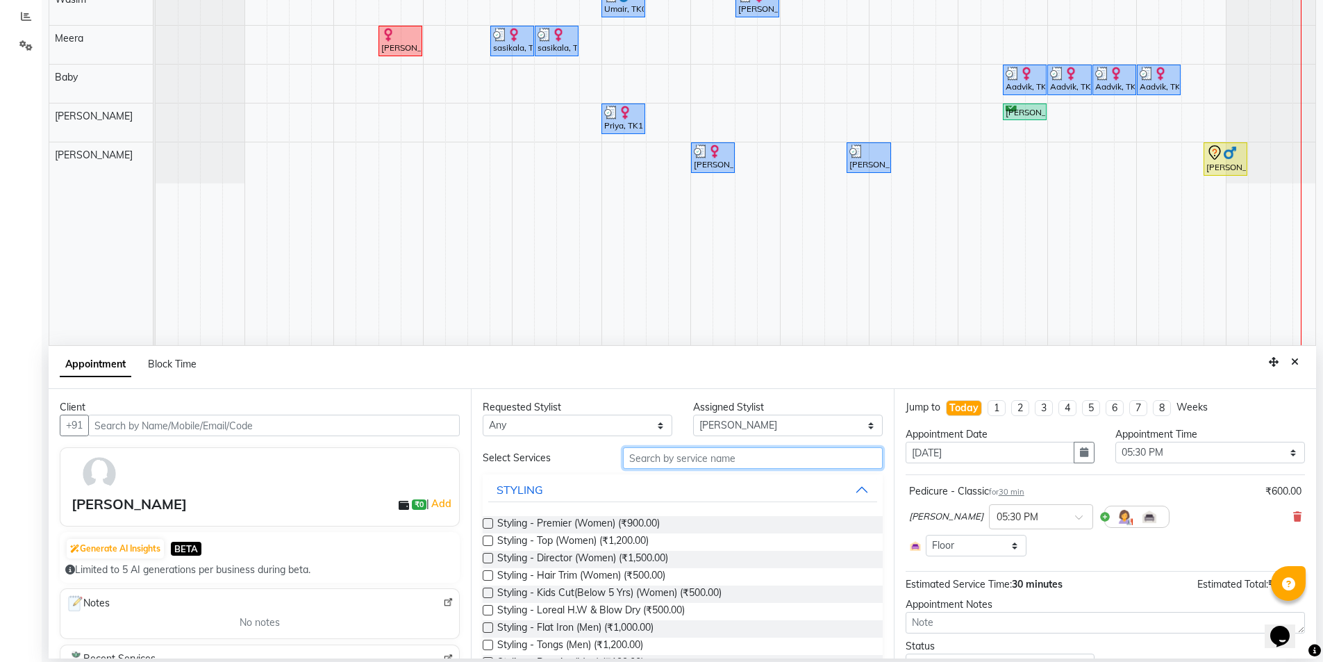
click at [659, 460] on input "text" at bounding box center [753, 458] width 260 height 22
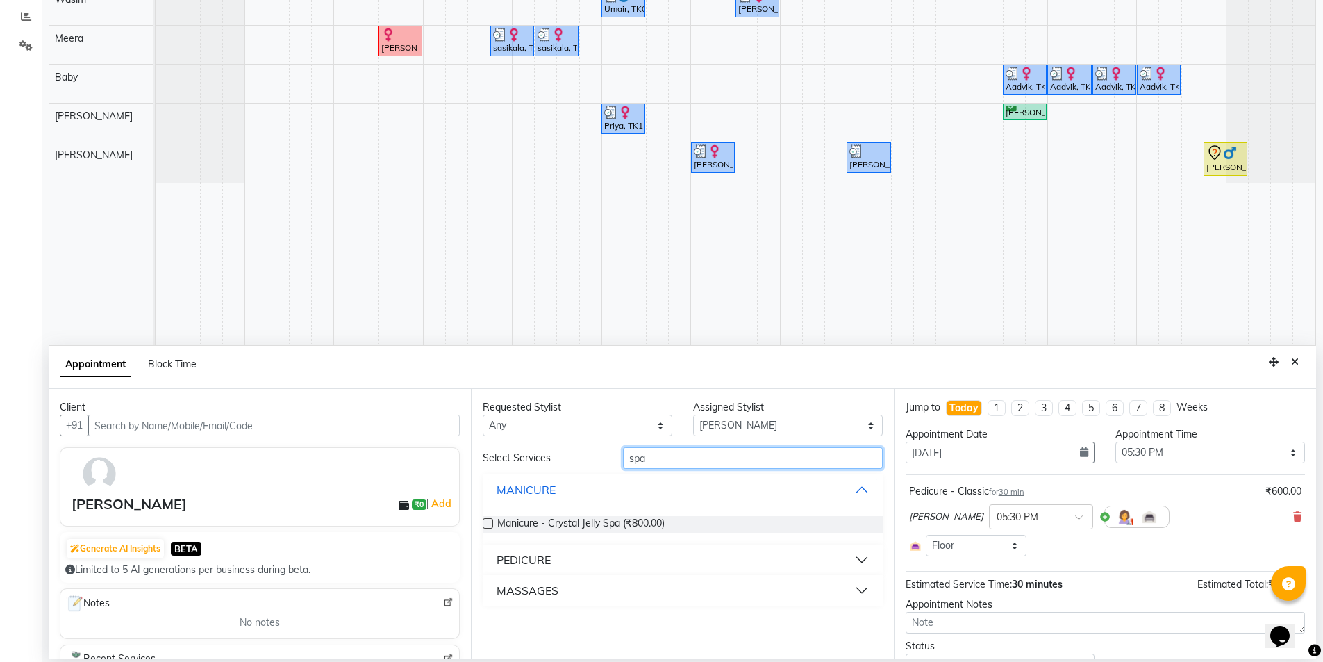
type input "spa"
drag, startPoint x: 862, startPoint y: 563, endPoint x: 787, endPoint y: 599, distance: 82.9
click at [862, 563] on button "PEDICURE" at bounding box center [682, 559] width 388 height 25
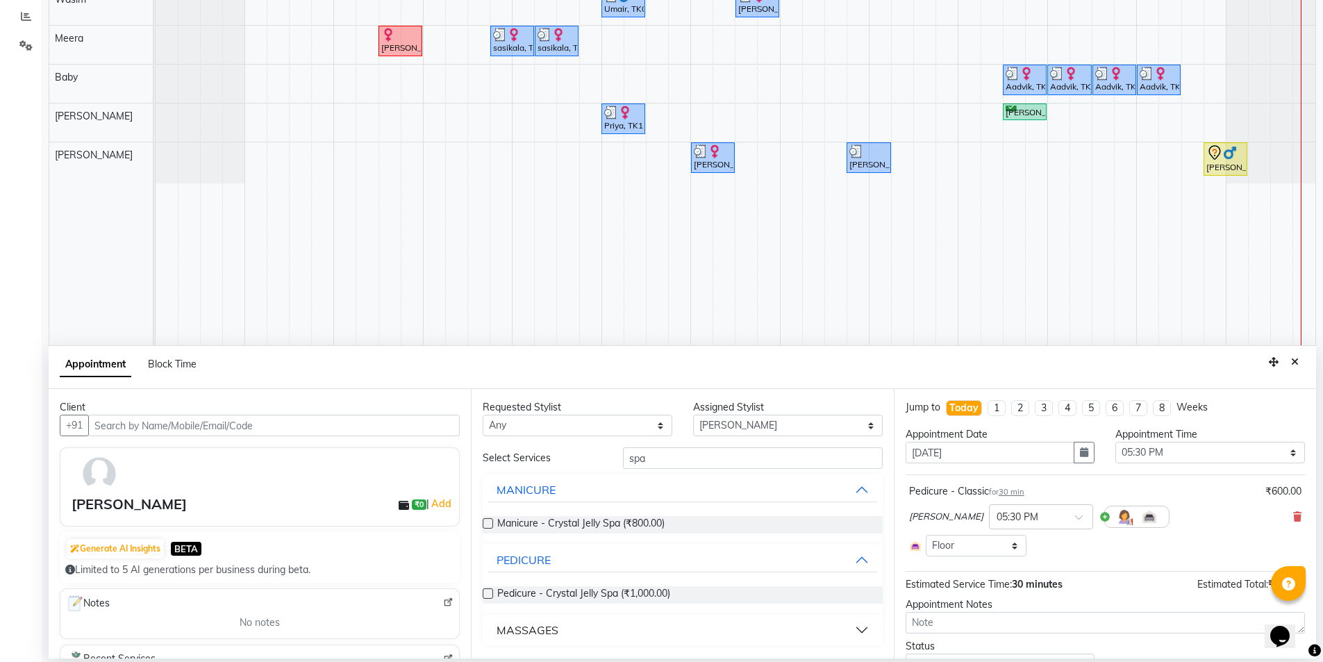
click at [487, 594] on label at bounding box center [488, 593] width 10 height 10
click at [487, 594] on input "checkbox" at bounding box center [487, 594] width 9 height 9
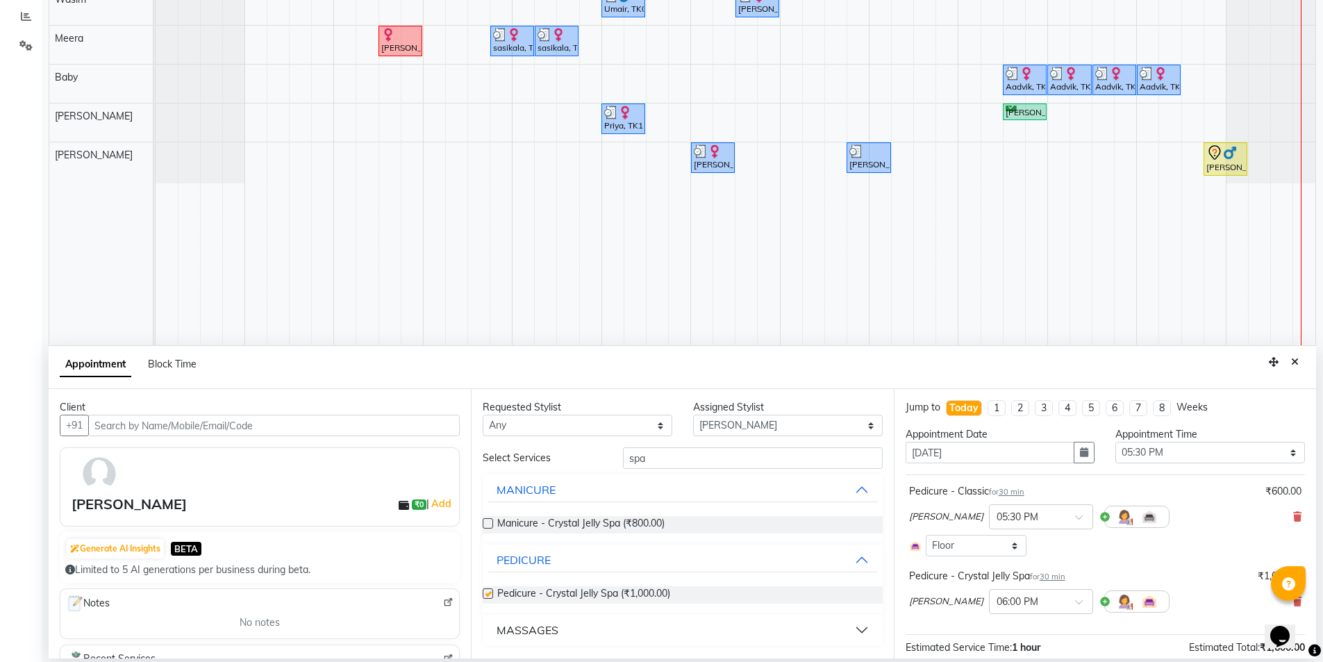
checkbox input "false"
click at [1075, 602] on span at bounding box center [1083, 606] width 17 height 15
click at [1293, 515] on icon at bounding box center [1297, 517] width 8 height 10
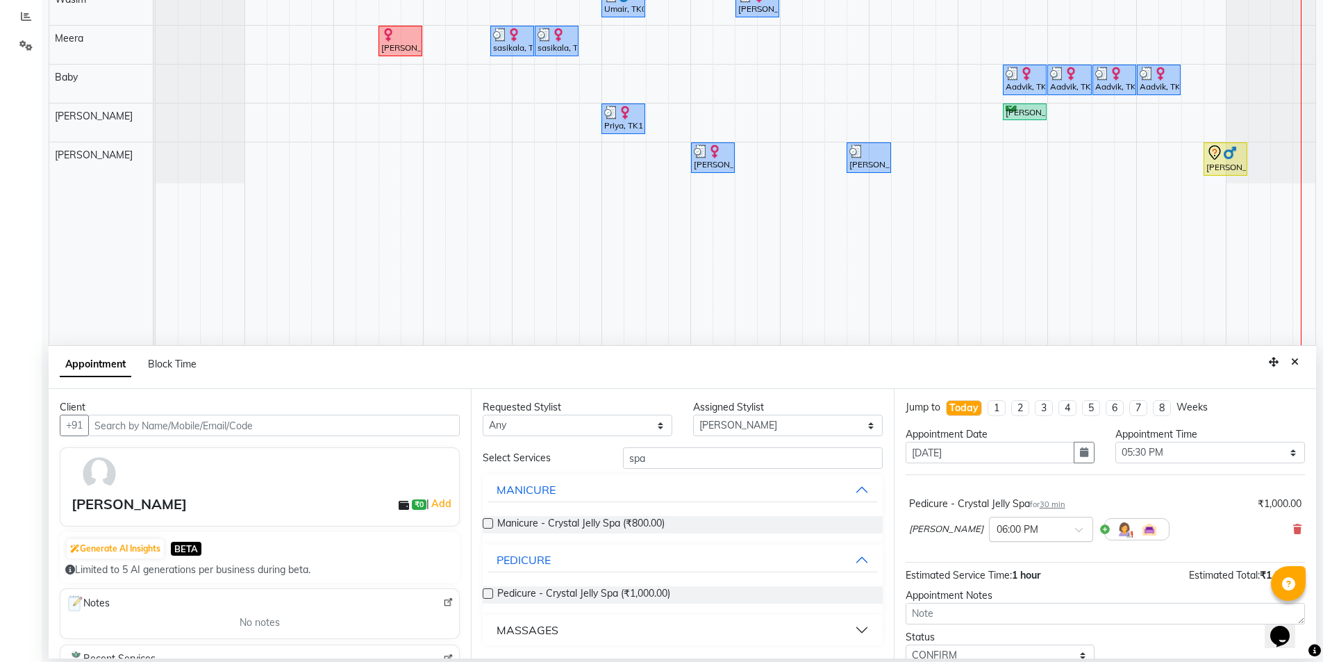
click at [1075, 531] on span at bounding box center [1083, 533] width 17 height 15
click at [989, 642] on div "05:30 PM" at bounding box center [1040, 642] width 103 height 26
click at [753, 419] on select "Select [PERSON_NAME] [PERSON_NAME] Baby [PERSON_NAME] [PERSON_NAME] [PERSON_NAM…" at bounding box center [788, 426] width 190 height 22
select select "74165"
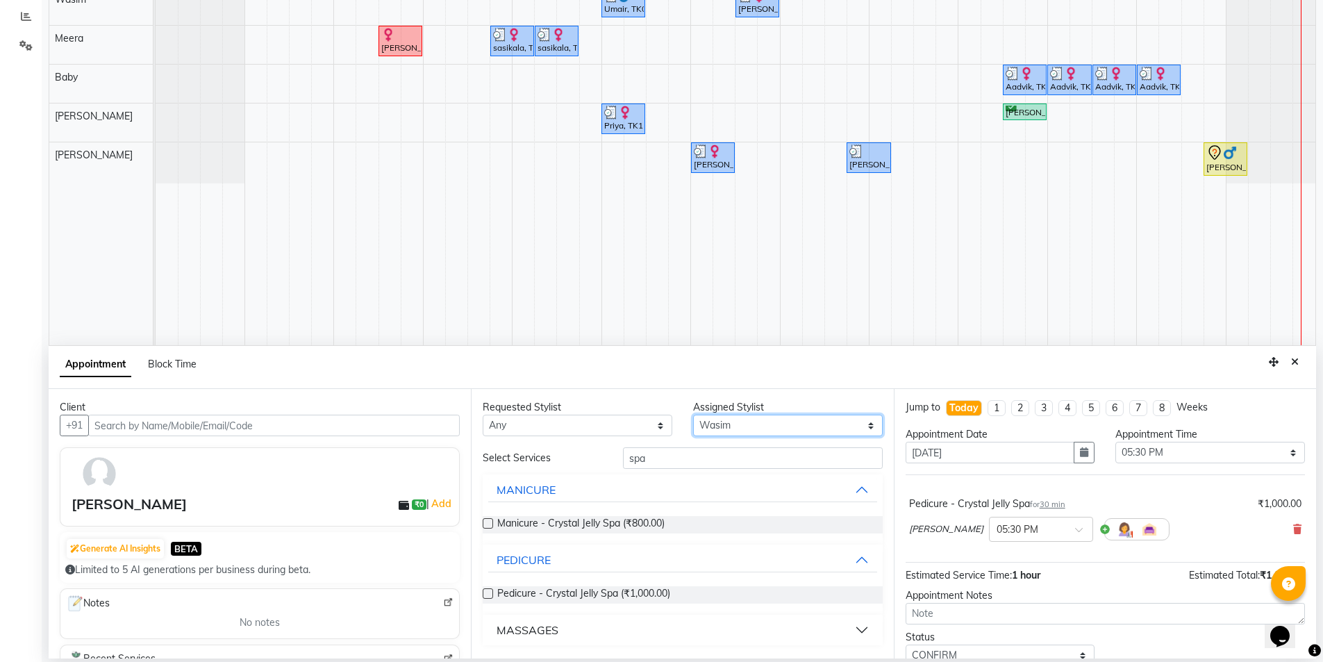
click at [693, 415] on select "Select [PERSON_NAME] [PERSON_NAME] Baby [PERSON_NAME] [PERSON_NAME] [PERSON_NAM…" at bounding box center [788, 426] width 190 height 22
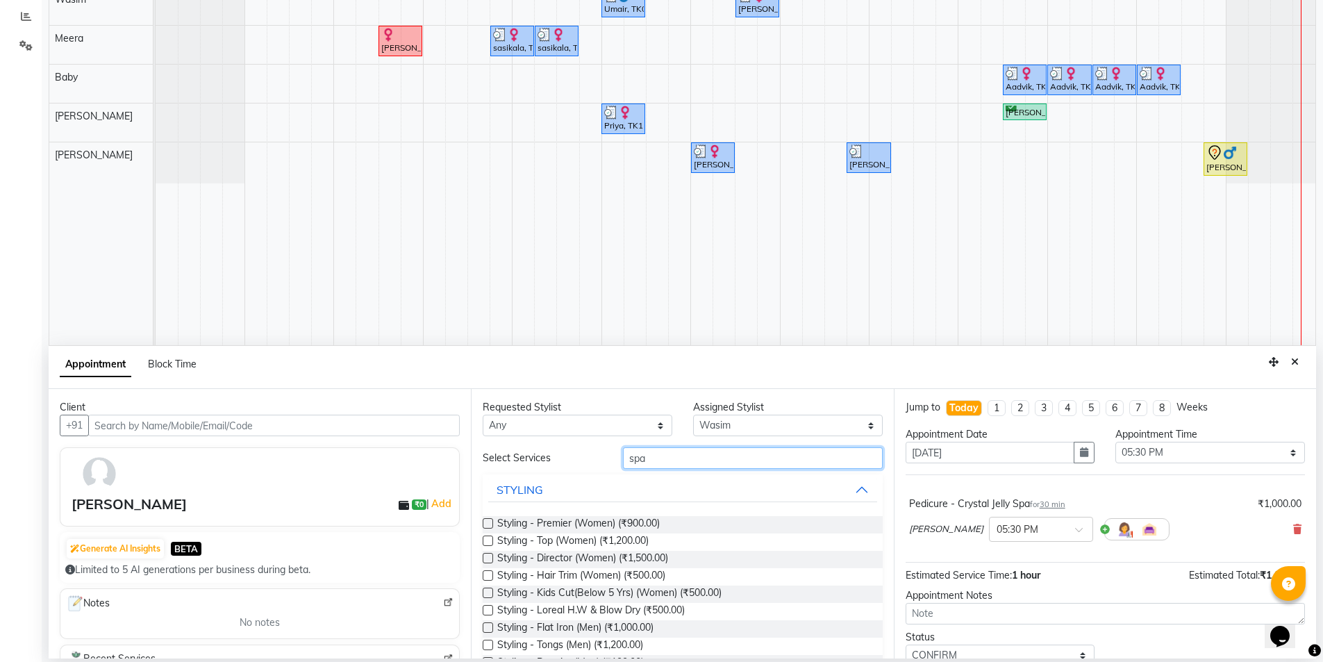
drag, startPoint x: 662, startPoint y: 465, endPoint x: 523, endPoint y: 467, distance: 139.6
click at [523, 467] on div "Select Services spa" at bounding box center [682, 458] width 420 height 22
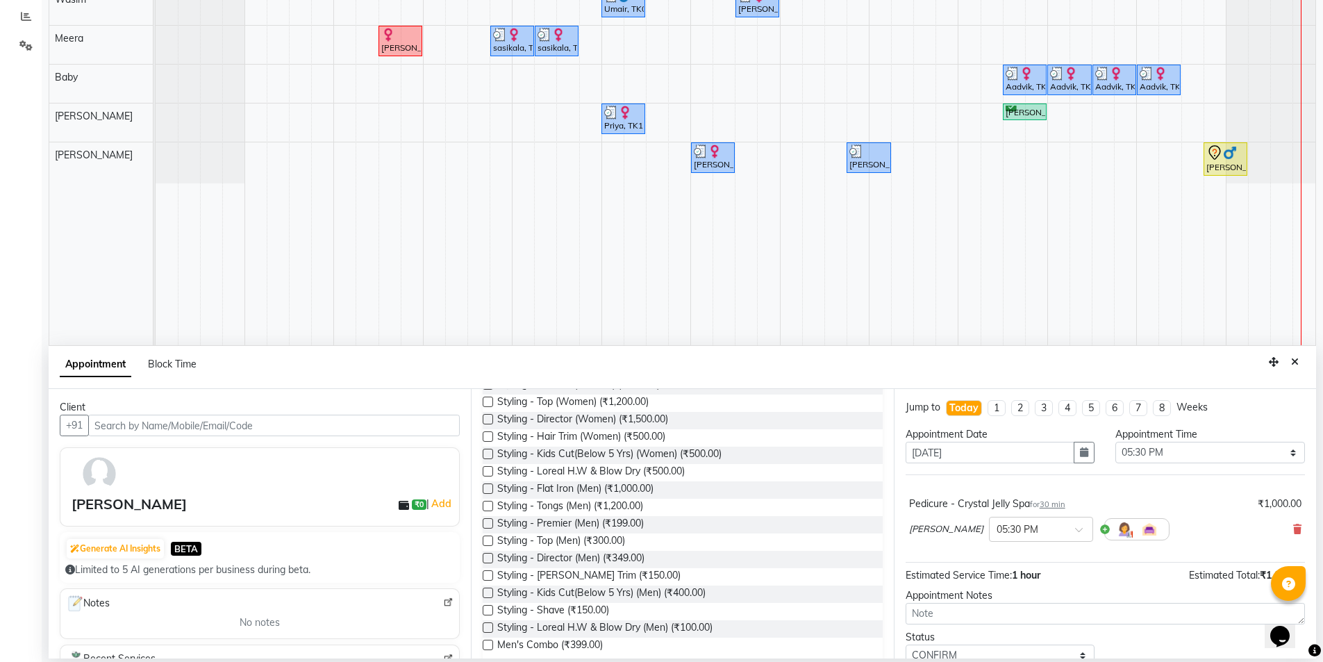
click at [486, 438] on label at bounding box center [488, 436] width 10 height 10
click at [486, 438] on input "checkbox" at bounding box center [487, 437] width 9 height 9
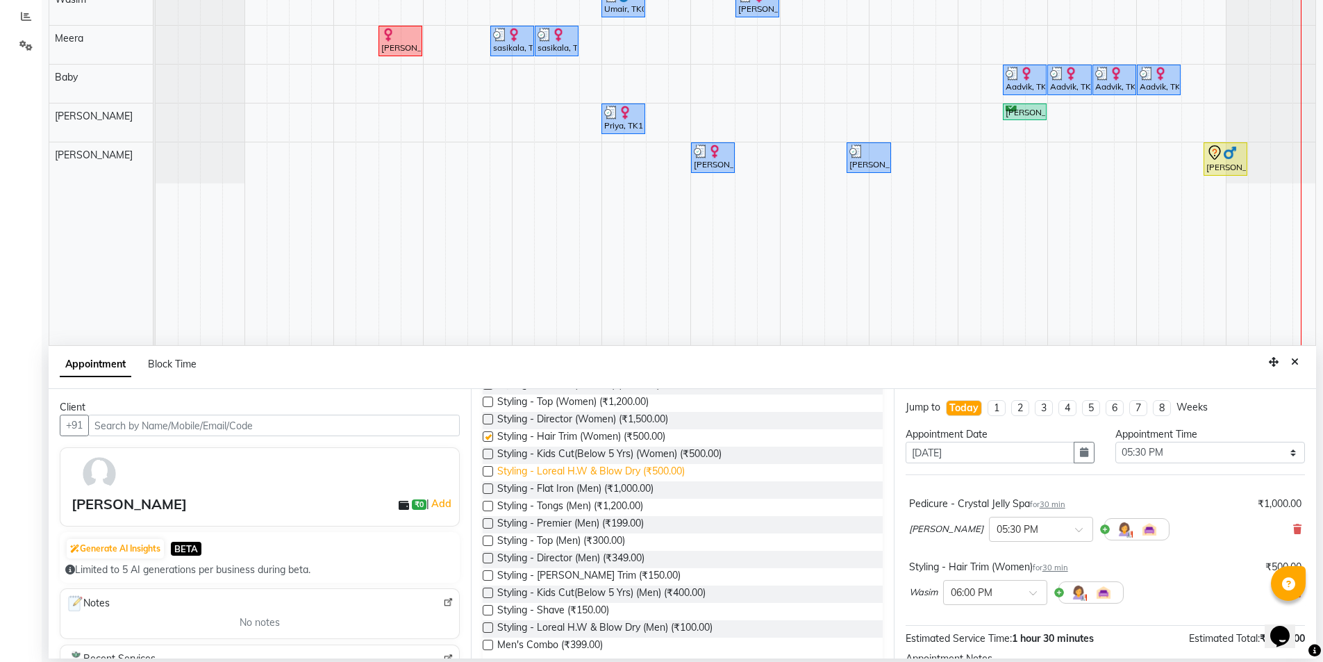
checkbox input "false"
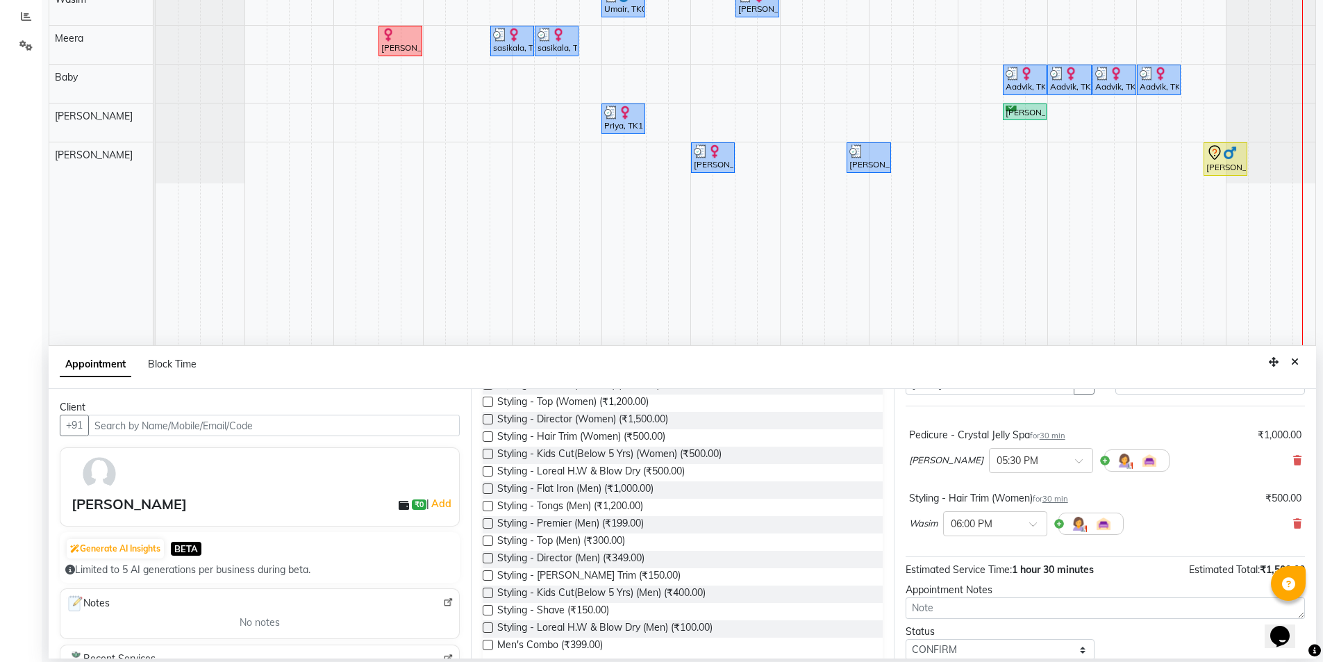
scroll to position [118, 0]
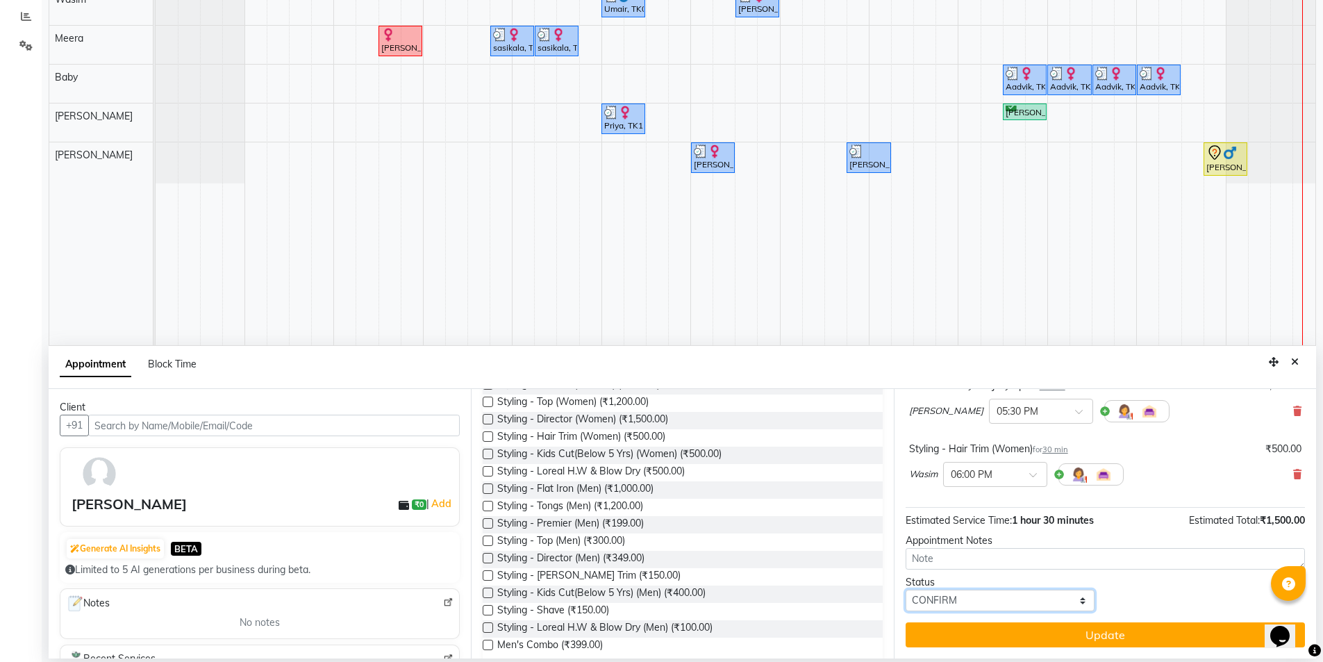
click at [1018, 604] on select "Select TENTATIVE CONFIRM CHECK-IN UPCOMING" at bounding box center [1000, 601] width 190 height 22
select select "check-in"
click at [905, 590] on select "Select TENTATIVE CONFIRM CHECK-IN UPCOMING" at bounding box center [1000, 601] width 190 height 22
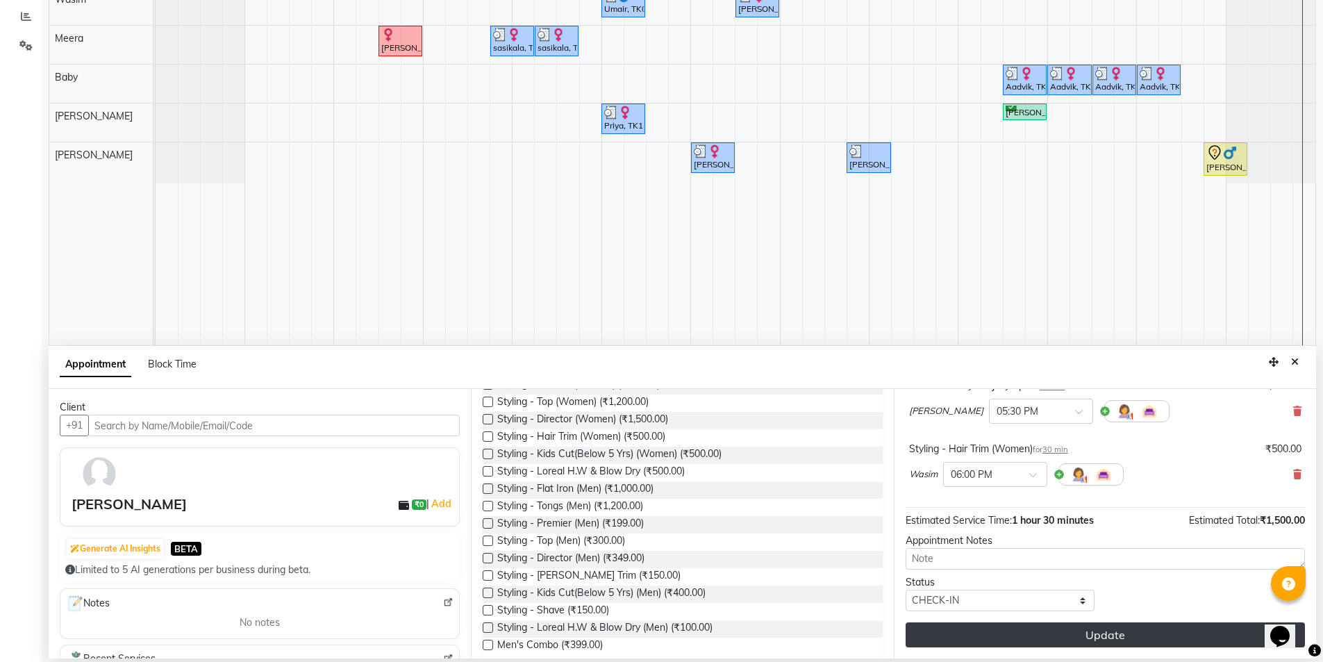
click at [1132, 632] on button "Update" at bounding box center [1104, 634] width 399 height 25
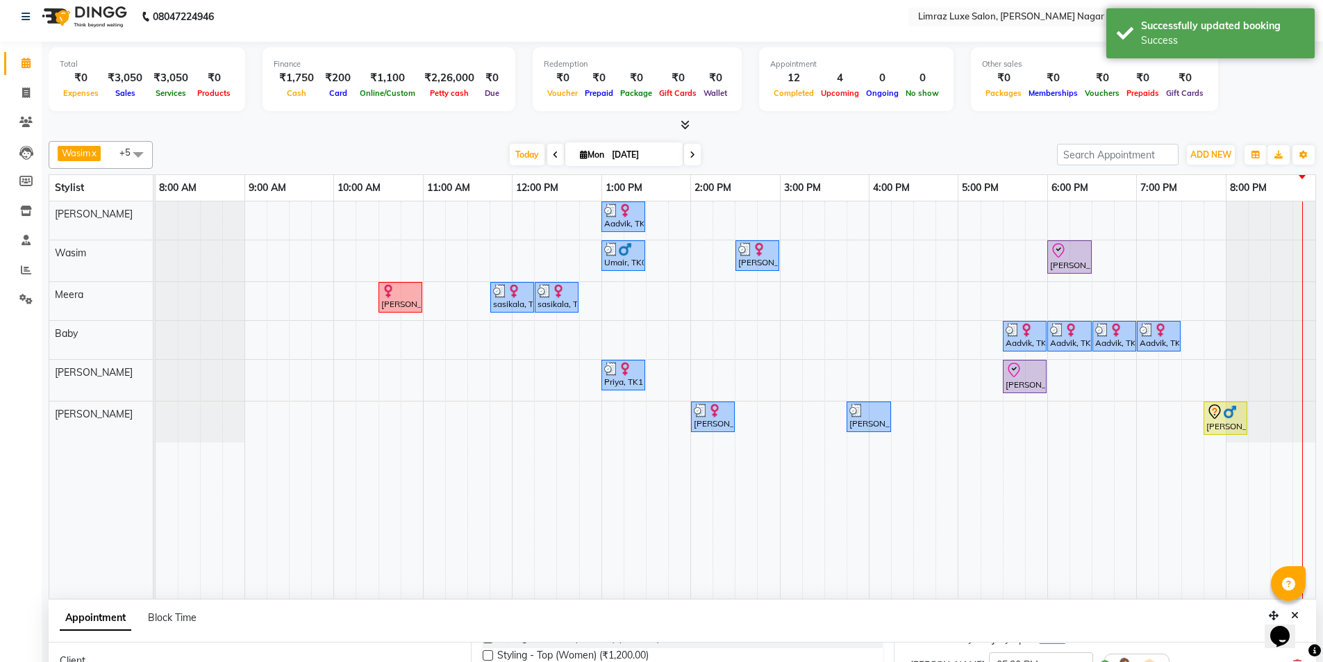
scroll to position [0, 0]
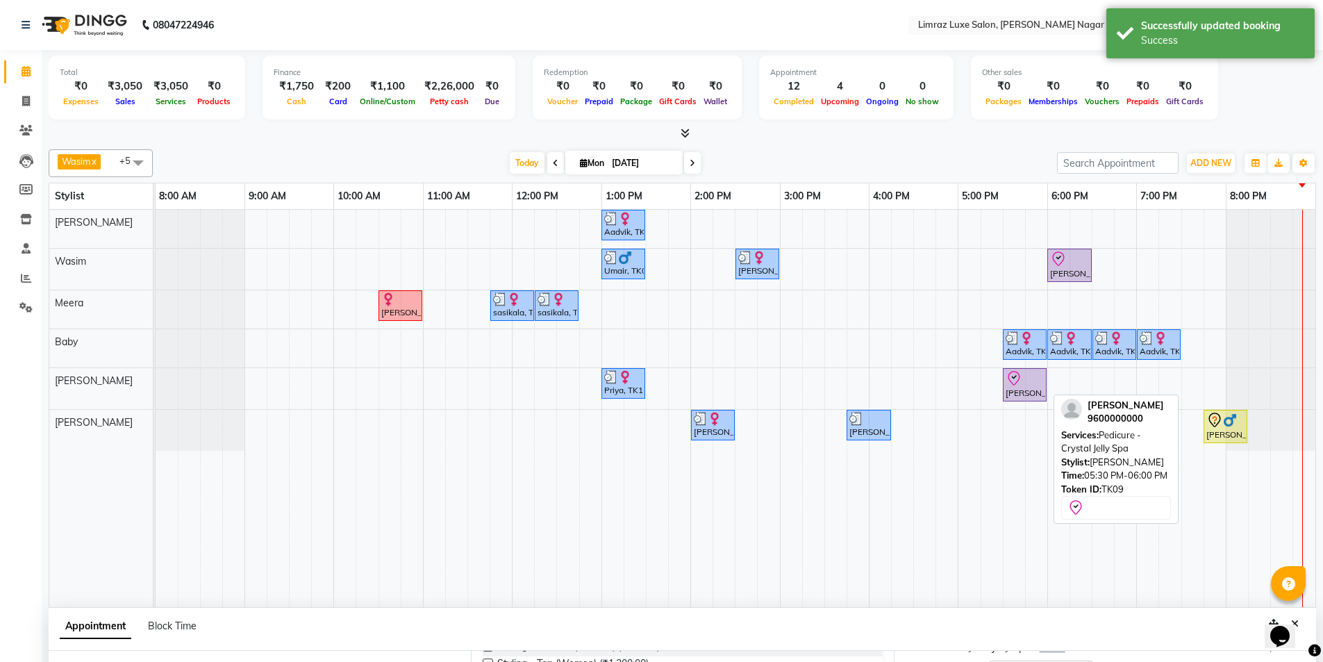
click at [1027, 386] on div "[PERSON_NAME], TK09, 05:30 PM-06:00 PM, Pedicure - Crystal Jelly Spa" at bounding box center [1024, 384] width 41 height 29
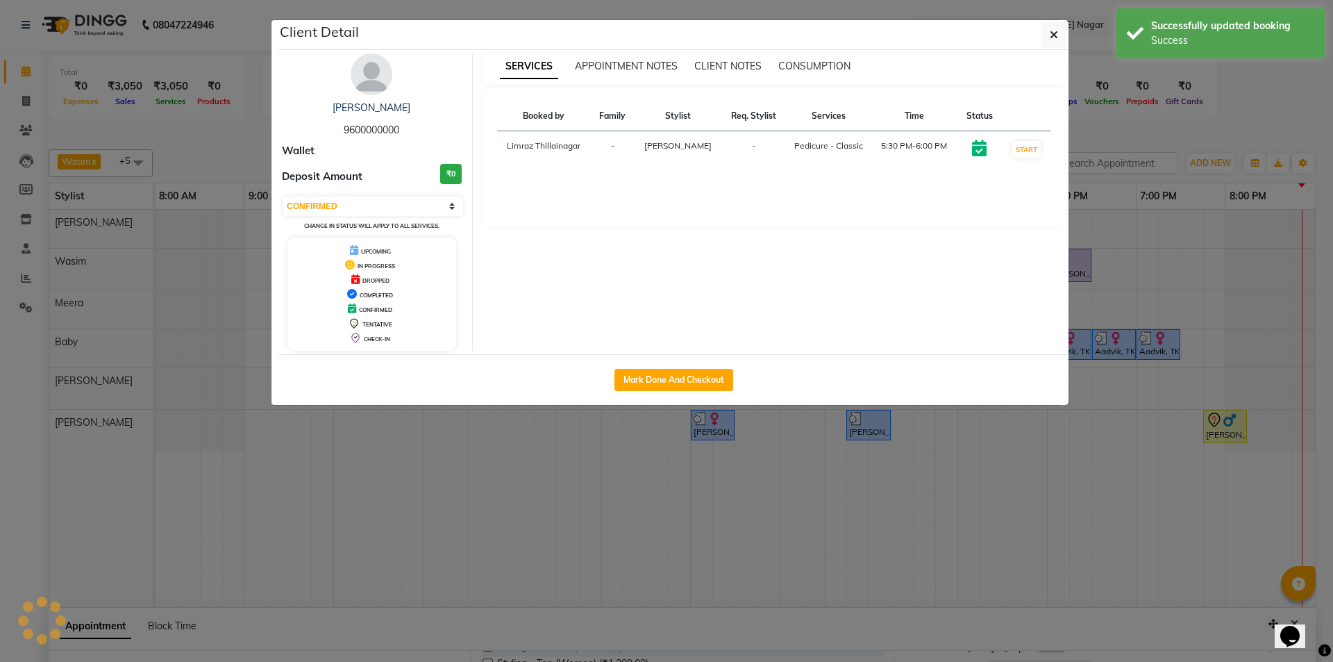
select select "8"
click at [660, 376] on button "Mark Done And Checkout" at bounding box center [673, 380] width 119 height 22
select select "7280"
select select "service"
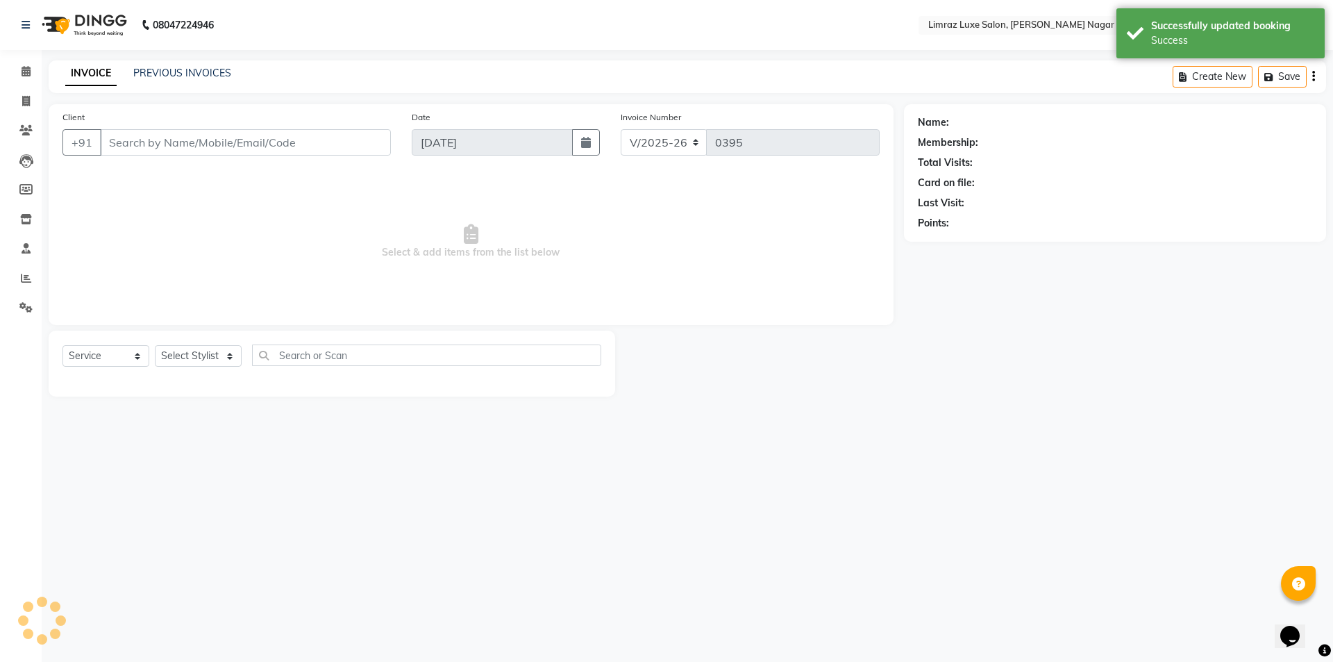
type input "96******00"
select select "74165"
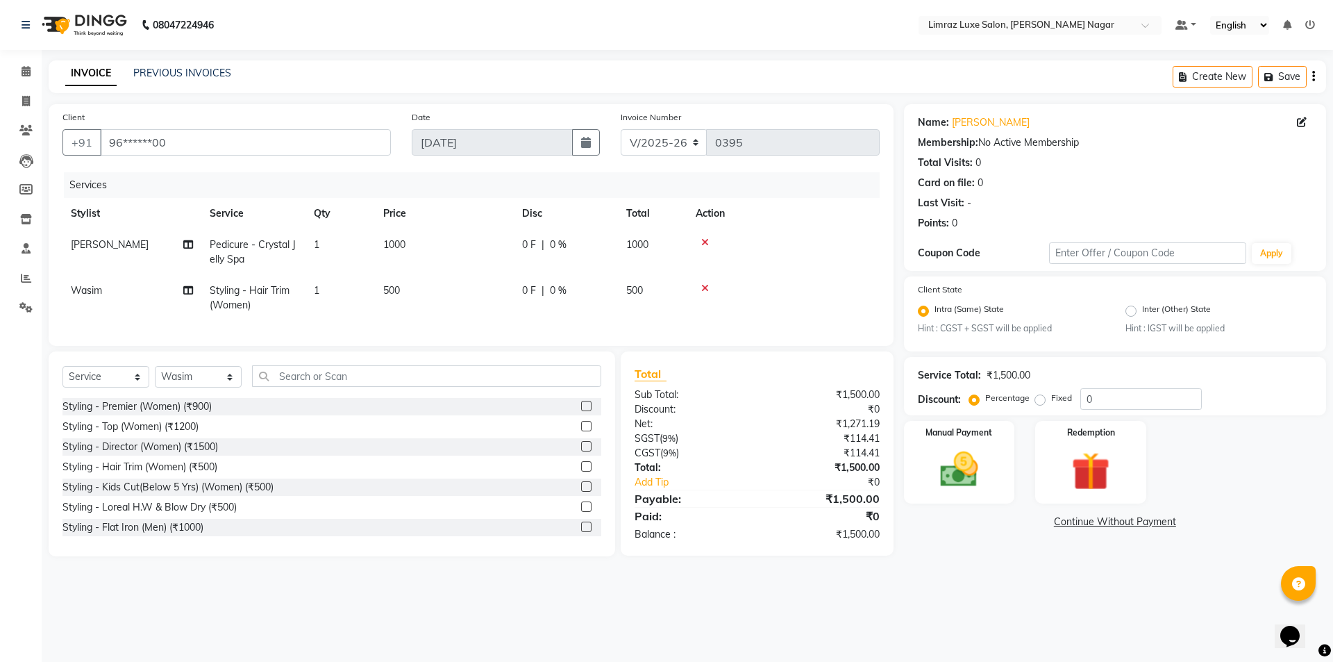
click at [531, 285] on span "0 F" at bounding box center [529, 290] width 14 height 15
select select "74165"
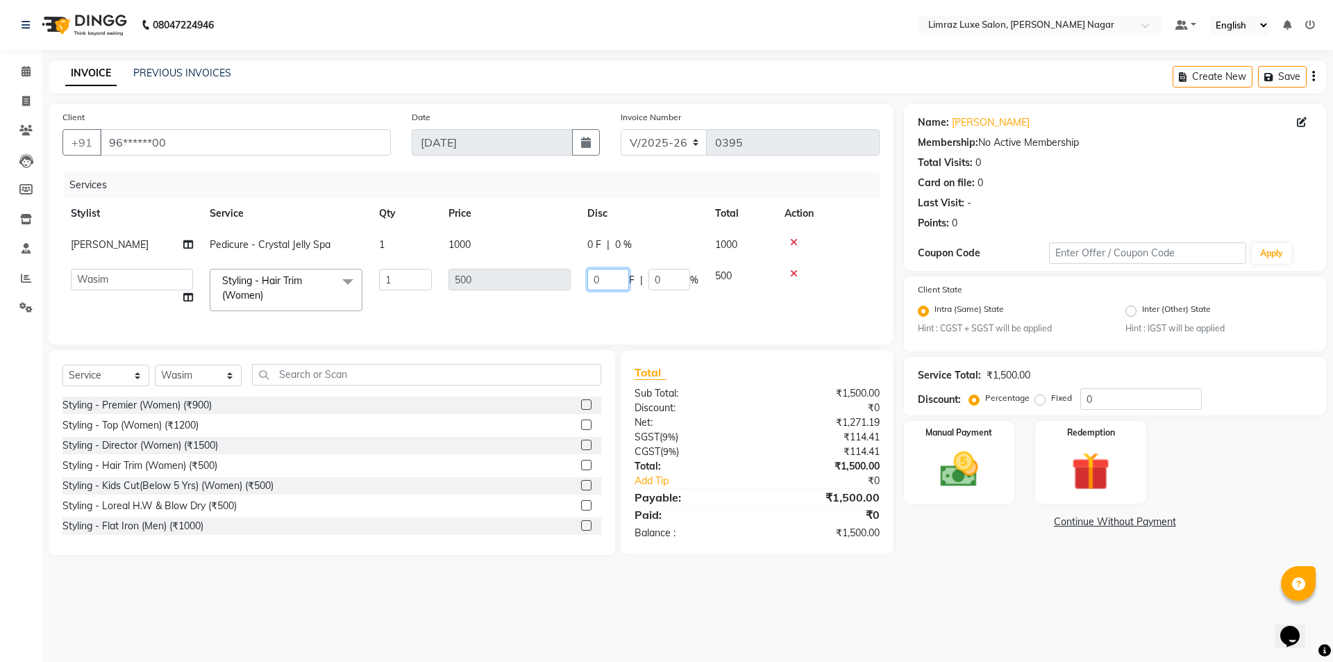
click at [537, 285] on tr "[PERSON_NAME] [PERSON_NAME] Baby [PERSON_NAME] [PERSON_NAME] [PERSON_NAME] Limr…" at bounding box center [470, 289] width 817 height 59
type input "200"
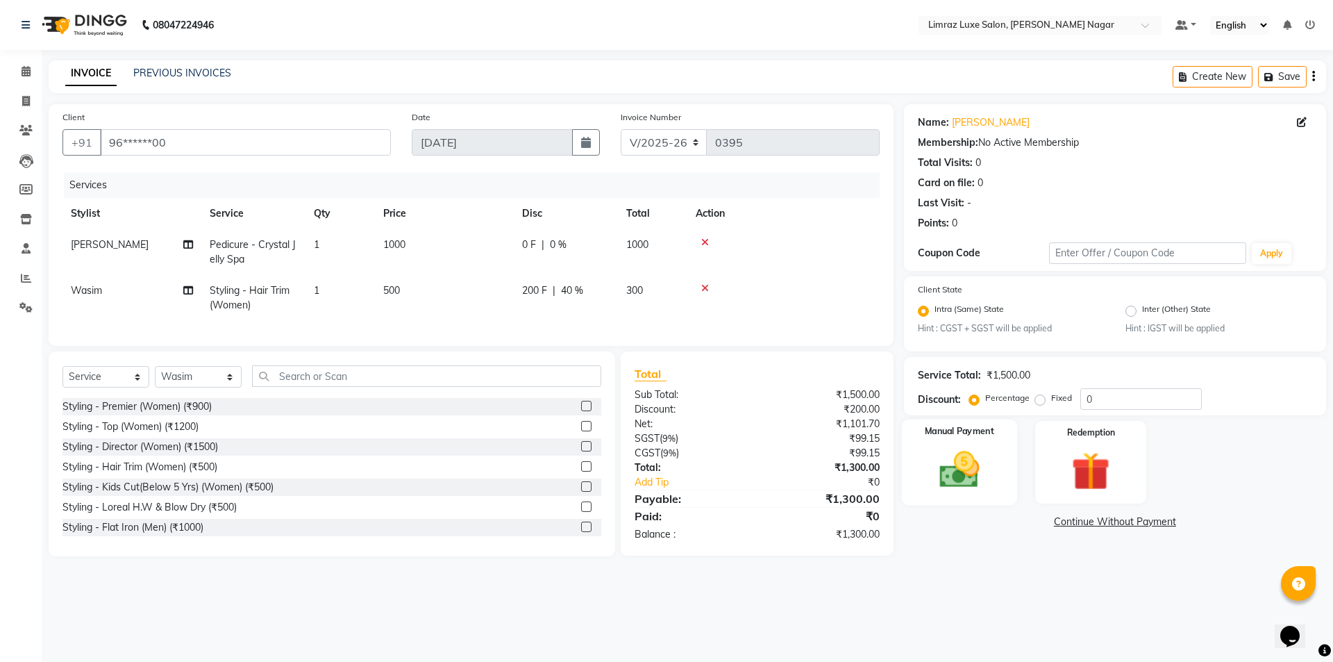
click at [964, 470] on img at bounding box center [959, 470] width 65 height 46
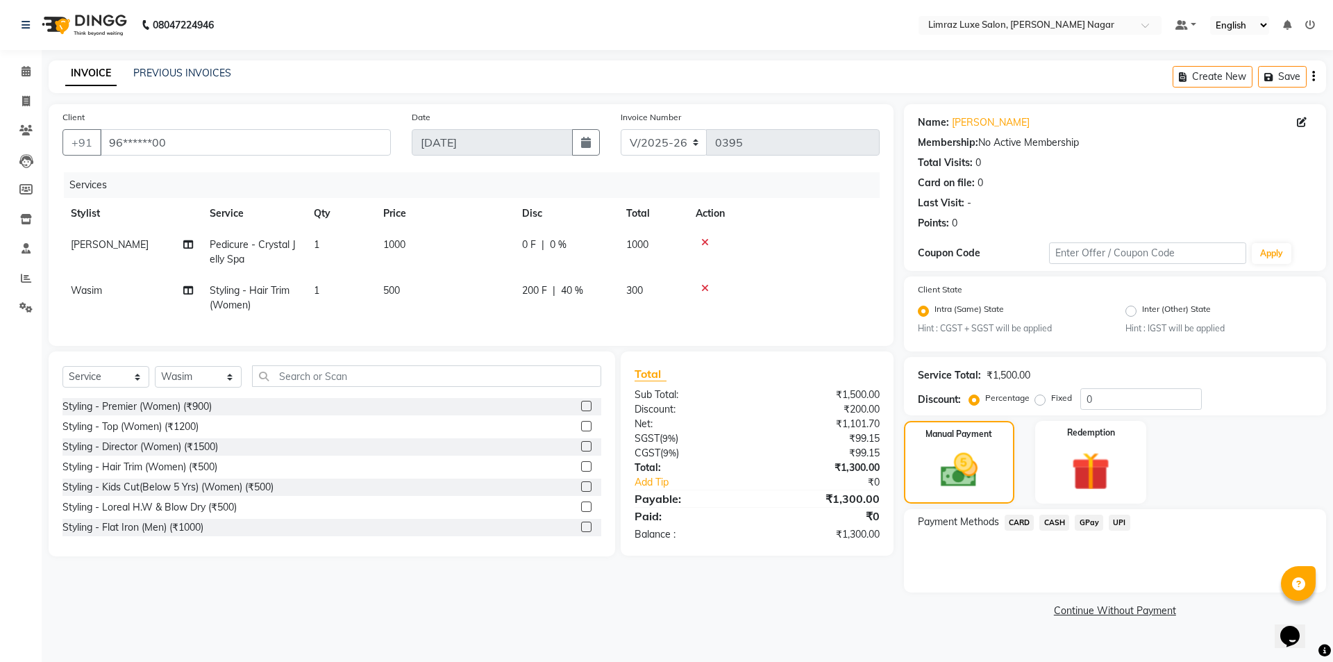
click at [1092, 523] on span "GPay" at bounding box center [1089, 523] width 28 height 16
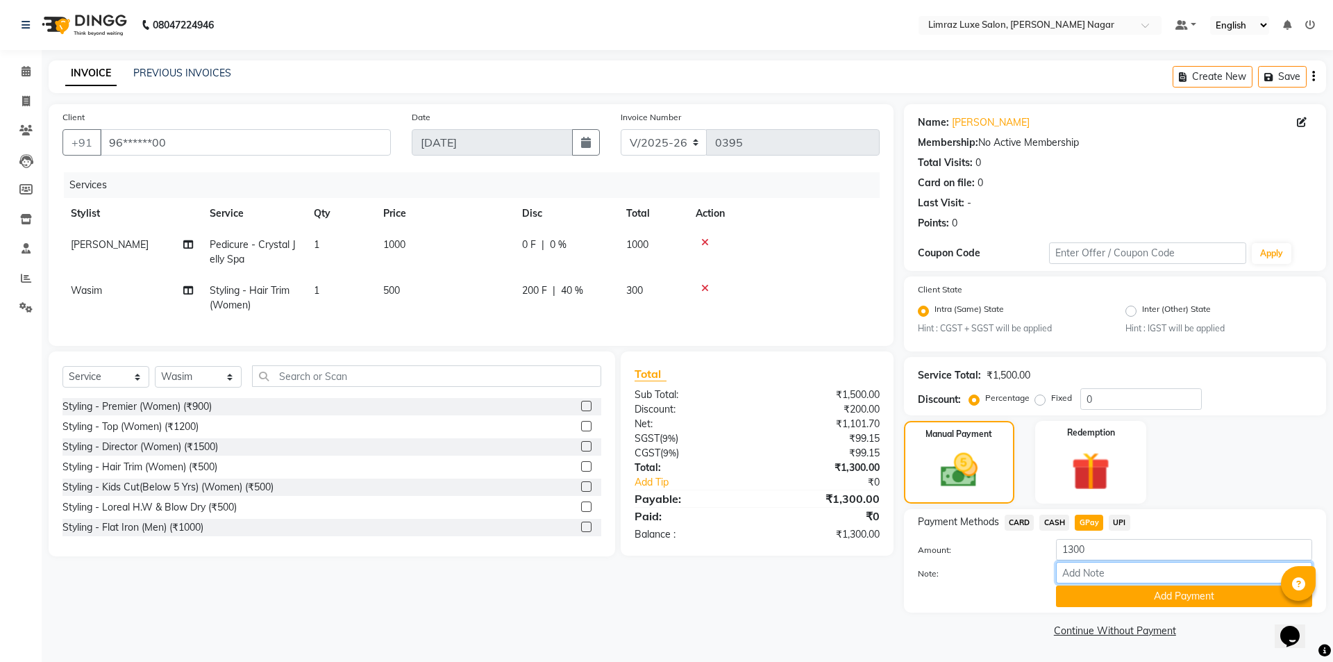
click at [1089, 571] on input "Note:" at bounding box center [1184, 573] width 256 height 22
type input "gpay af\ac"
click at [1114, 601] on button "Add Payment" at bounding box center [1184, 596] width 256 height 22
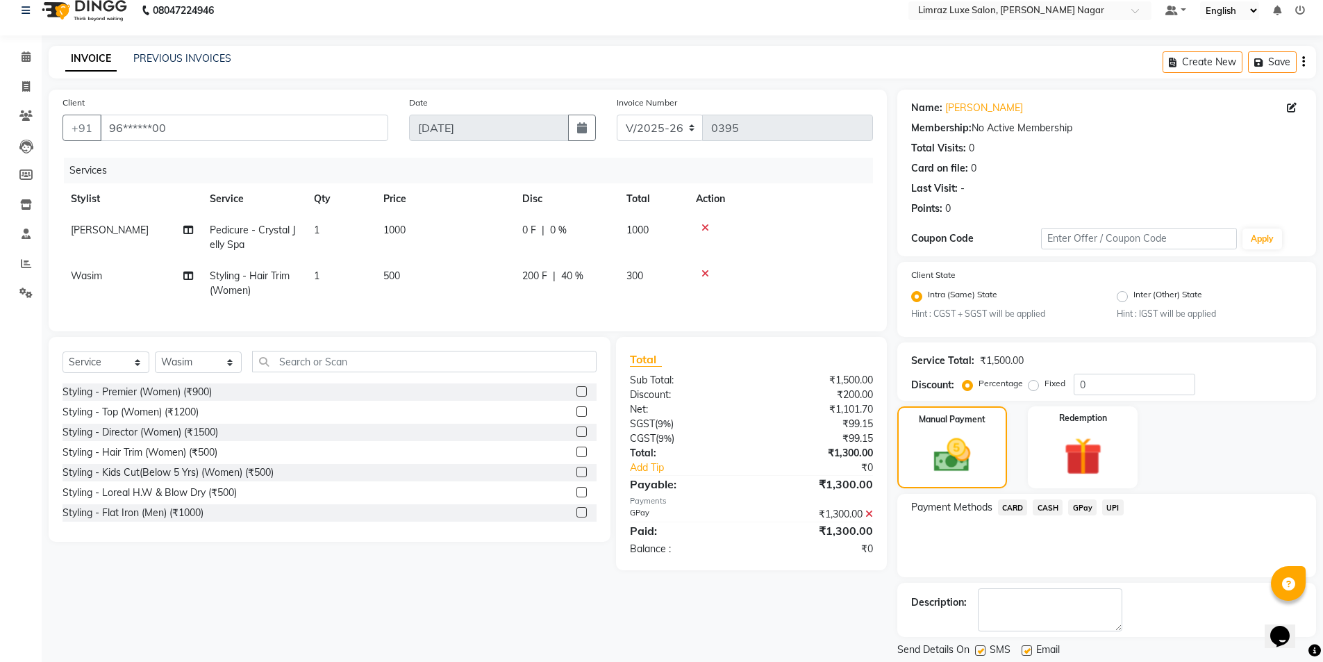
scroll to position [58, 0]
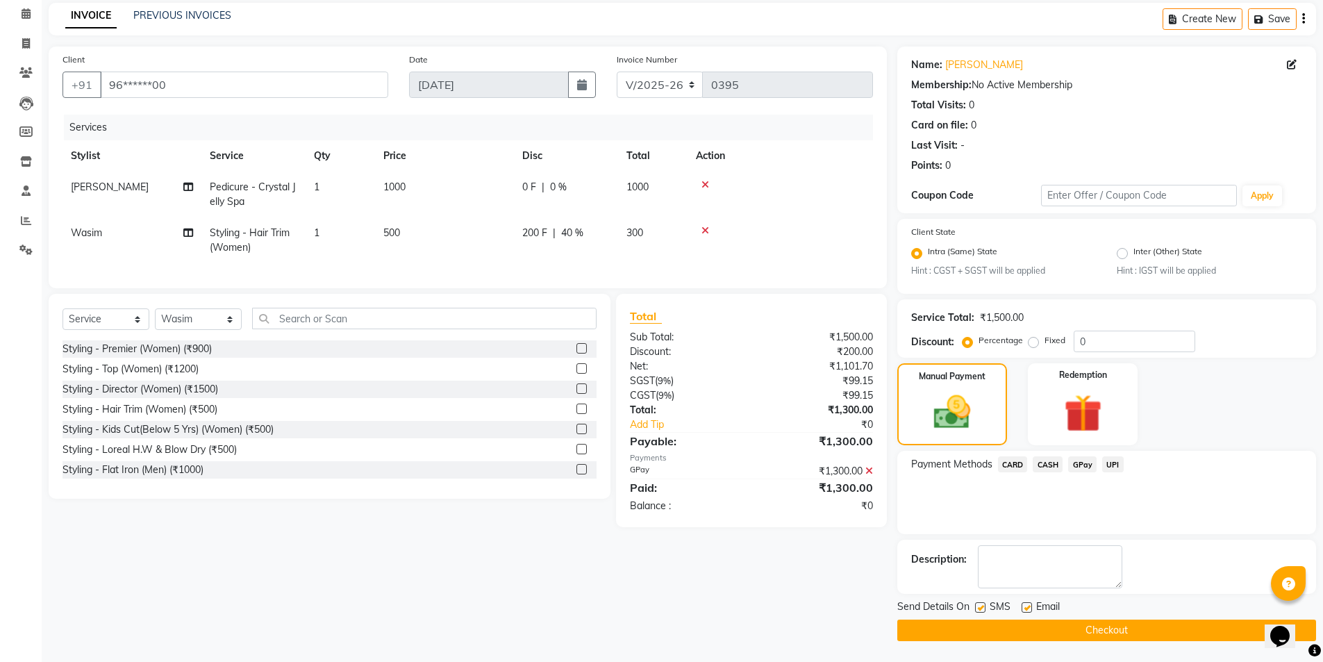
click at [977, 608] on label at bounding box center [980, 607] width 10 height 10
click at [977, 608] on input "checkbox" at bounding box center [979, 607] width 9 height 9
checkbox input "false"
click at [1026, 604] on label at bounding box center [1026, 607] width 10 height 10
click at [1026, 604] on input "checkbox" at bounding box center [1025, 607] width 9 height 9
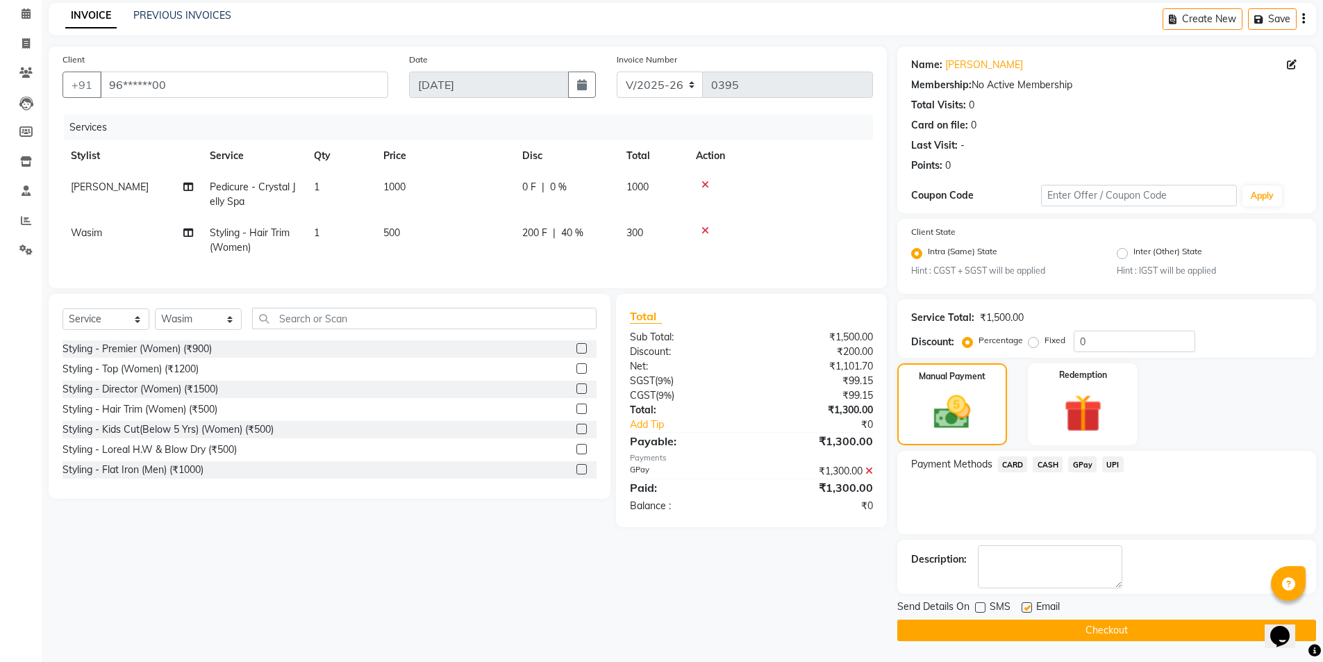
checkbox input "false"
click at [1019, 627] on button "Checkout" at bounding box center [1106, 630] width 419 height 22
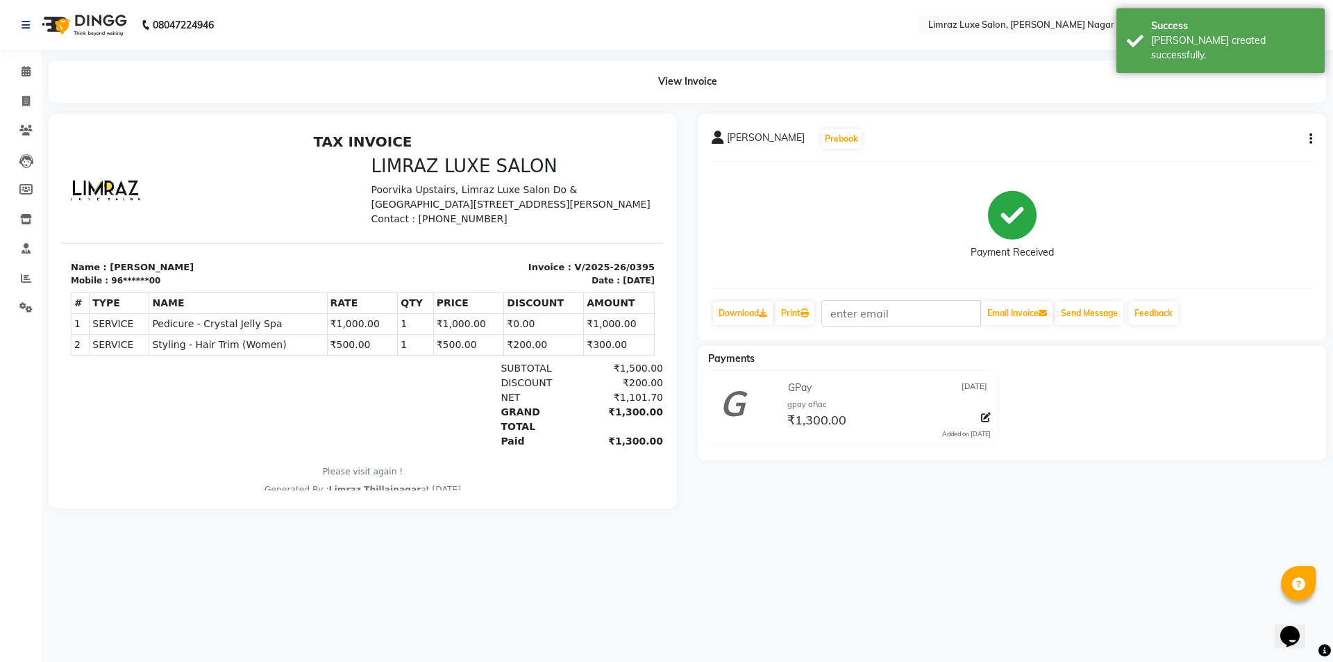
click at [87, 28] on img at bounding box center [82, 25] width 95 height 39
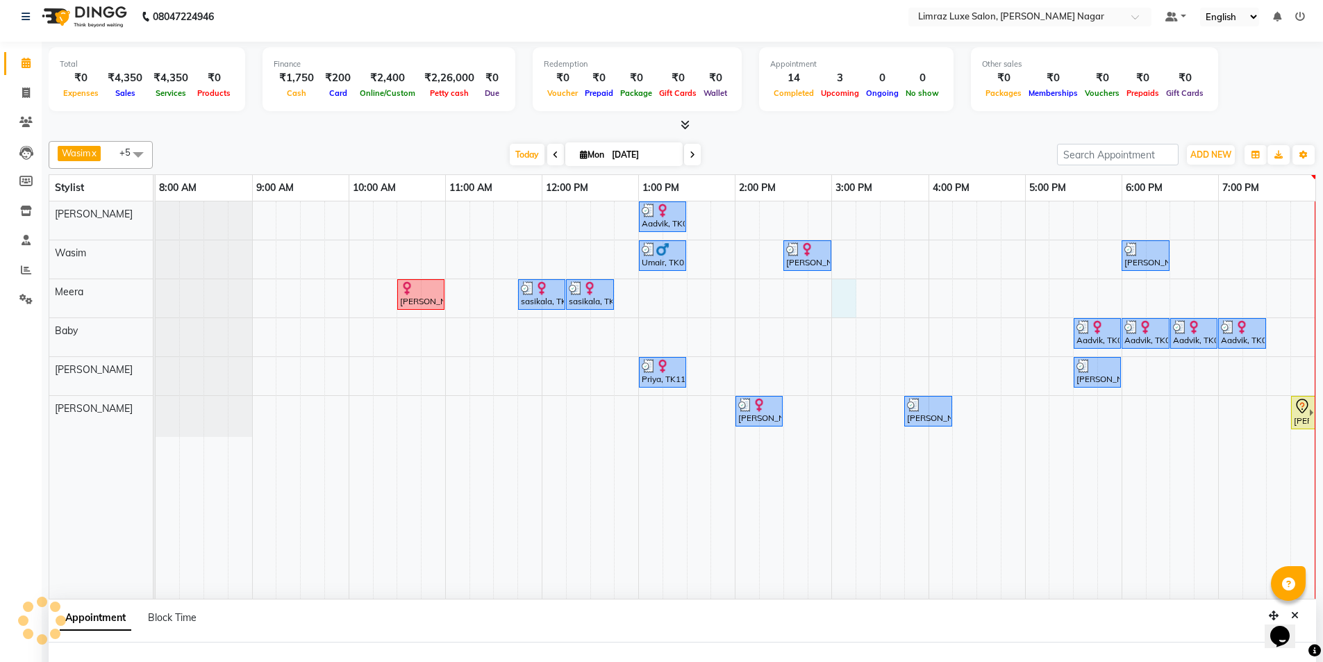
select select "74168"
select select "tentative"
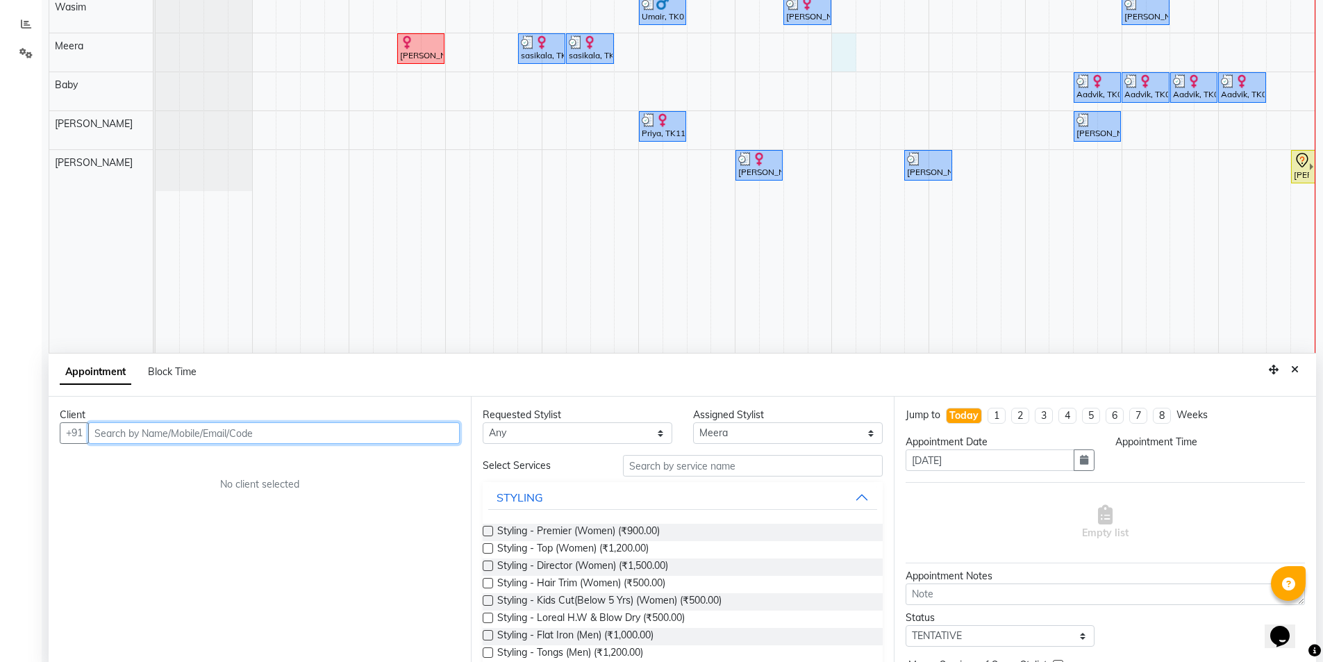
scroll to position [262, 0]
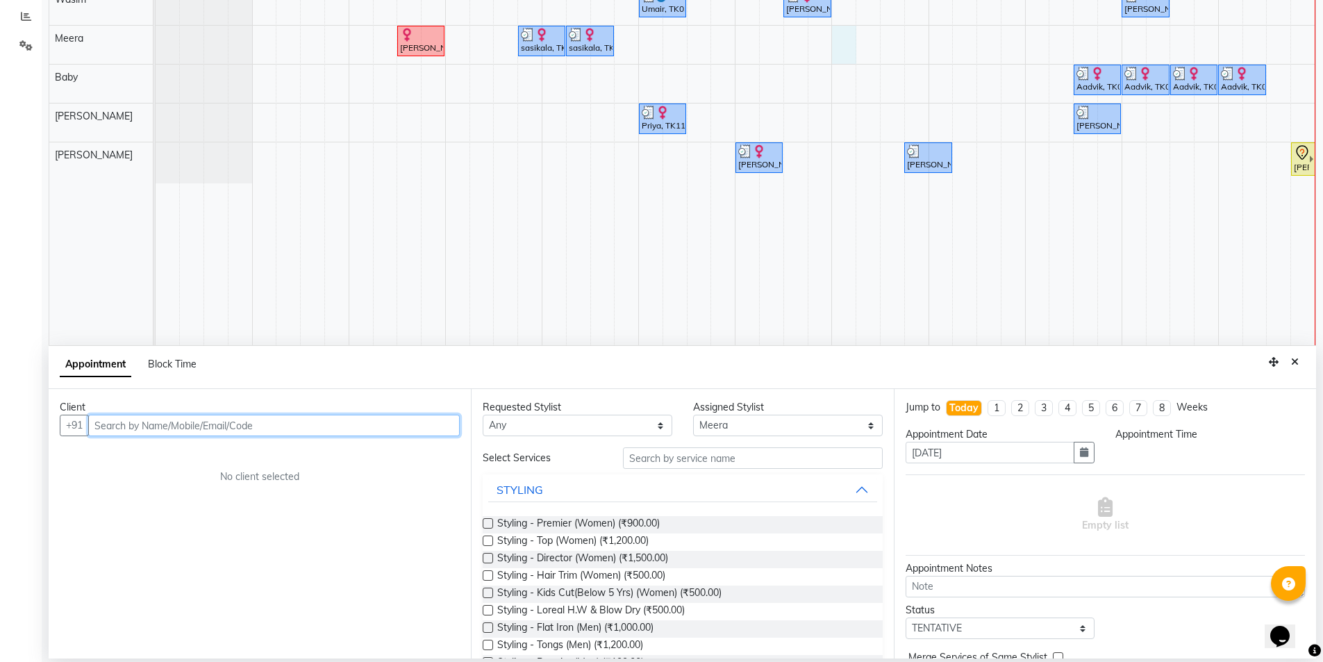
click at [194, 421] on input "text" at bounding box center [273, 426] width 371 height 22
drag, startPoint x: 194, startPoint y: 421, endPoint x: 242, endPoint y: 519, distance: 109.3
click at [231, 508] on div "Client +91 No client selected" at bounding box center [260, 523] width 422 height 269
type input "8220616675"
click at [421, 426] on span "Add Client" at bounding box center [431, 425] width 47 height 12
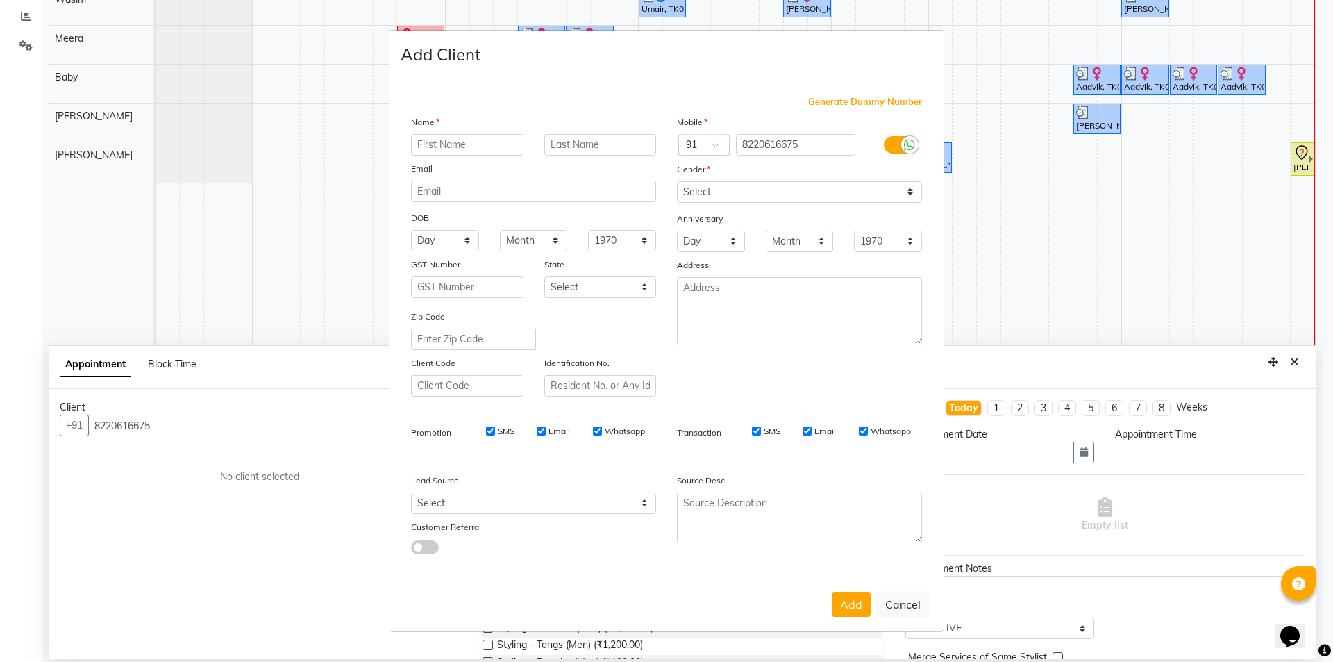
click at [424, 144] on input "text" at bounding box center [467, 145] width 112 height 22
type input "Faritha"
drag, startPoint x: 710, startPoint y: 190, endPoint x: 710, endPoint y: 201, distance: 11.1
click at [710, 190] on select "Select [DEMOGRAPHIC_DATA] [DEMOGRAPHIC_DATA] Other Prefer Not To Say" at bounding box center [799, 192] width 245 height 22
select select "[DEMOGRAPHIC_DATA]"
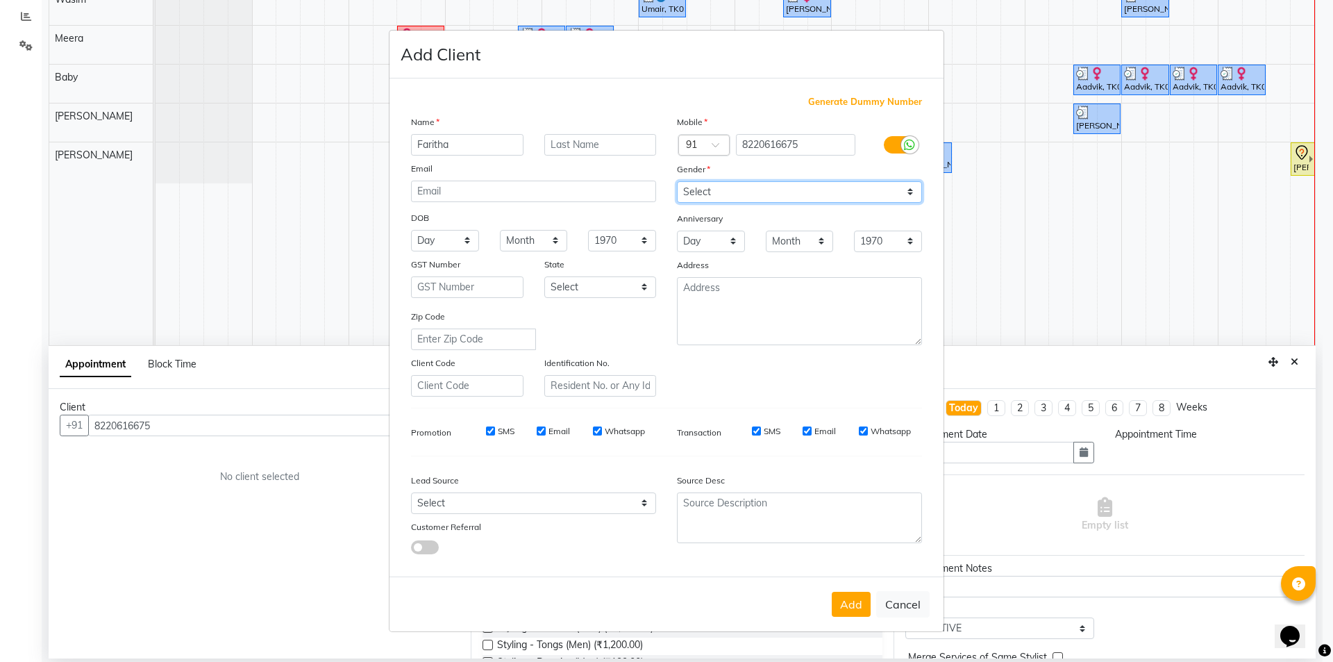
click at [677, 181] on select "Select [DEMOGRAPHIC_DATA] [DEMOGRAPHIC_DATA] Other Prefer Not To Say" at bounding box center [799, 192] width 245 height 22
click at [490, 430] on input "SMS" at bounding box center [490, 430] width 9 height 9
checkbox input "false"
click at [538, 428] on input "Email" at bounding box center [541, 430] width 9 height 9
checkbox input "false"
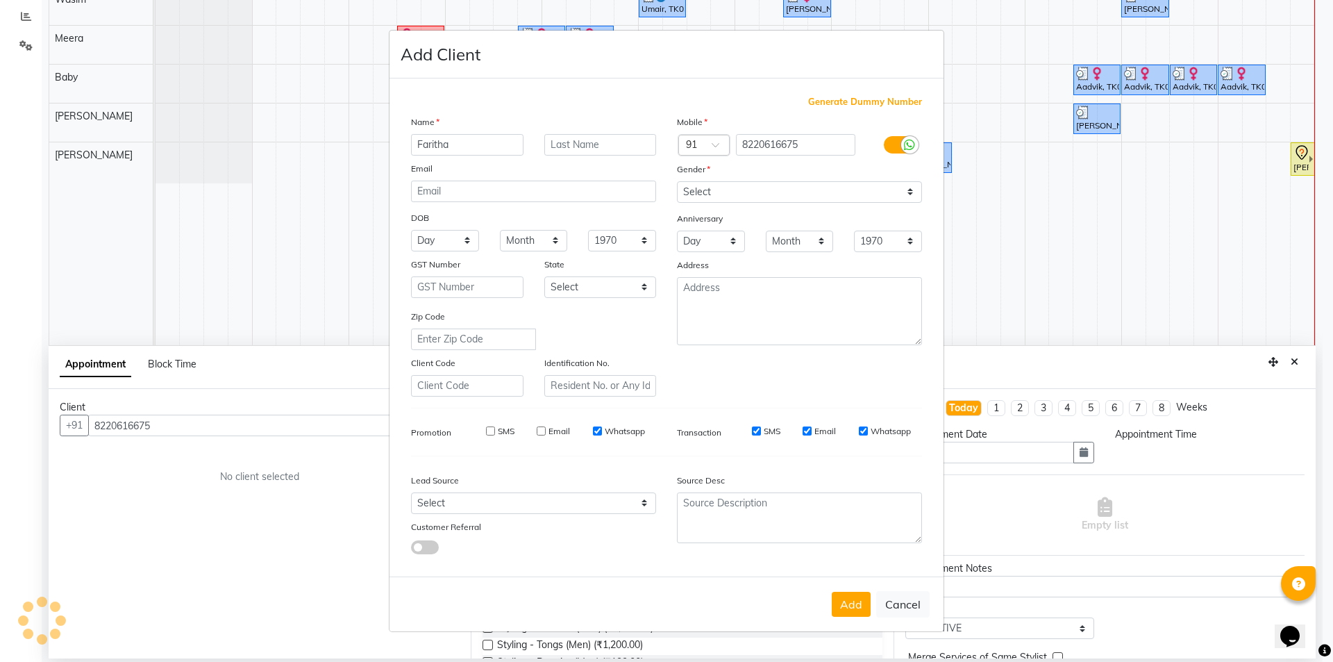
click at [594, 432] on input "Whatsapp" at bounding box center [597, 430] width 9 height 9
checkbox input "false"
click at [757, 429] on input "SMS" at bounding box center [756, 430] width 9 height 9
checkbox input "false"
drag, startPoint x: 807, startPoint y: 431, endPoint x: 854, endPoint y: 450, distance: 50.8
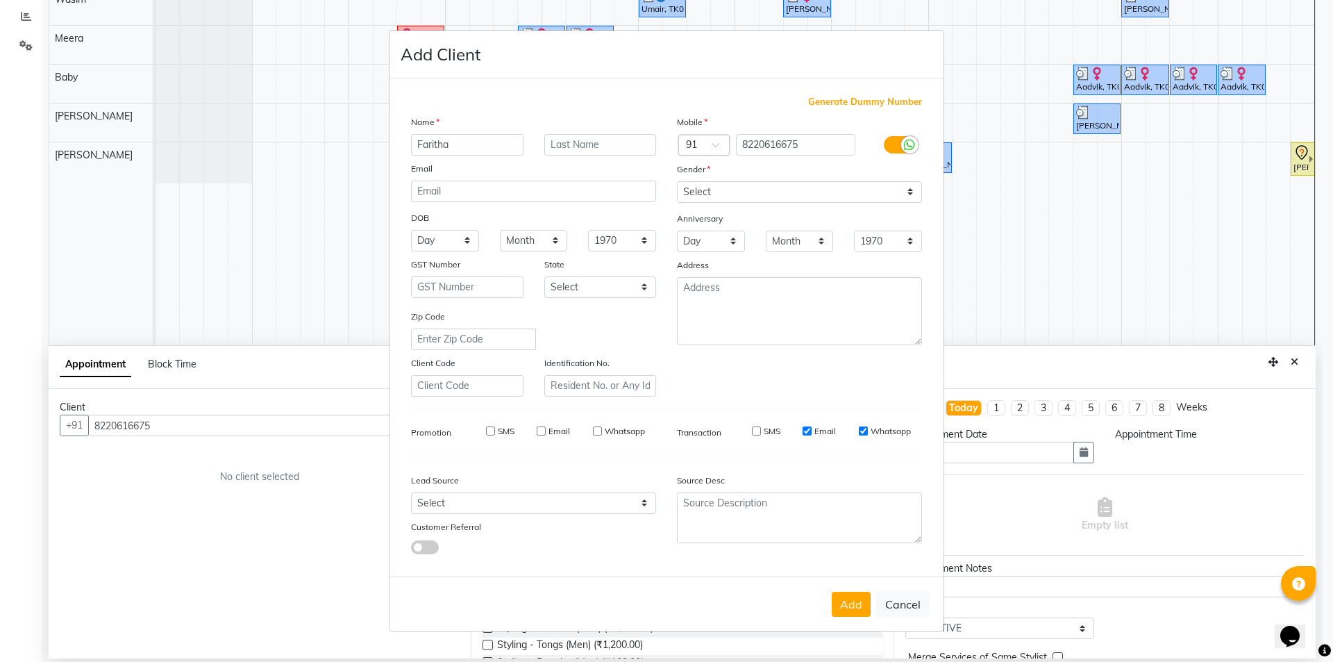
click at [807, 430] on input "Email" at bounding box center [807, 430] width 9 height 9
checkbox input "false"
drag, startPoint x: 862, startPoint y: 428, endPoint x: 872, endPoint y: 493, distance: 65.4
click at [863, 436] on div "Whatsapp" at bounding box center [885, 431] width 52 height 12
click at [862, 432] on input "Whatsapp" at bounding box center [863, 430] width 9 height 9
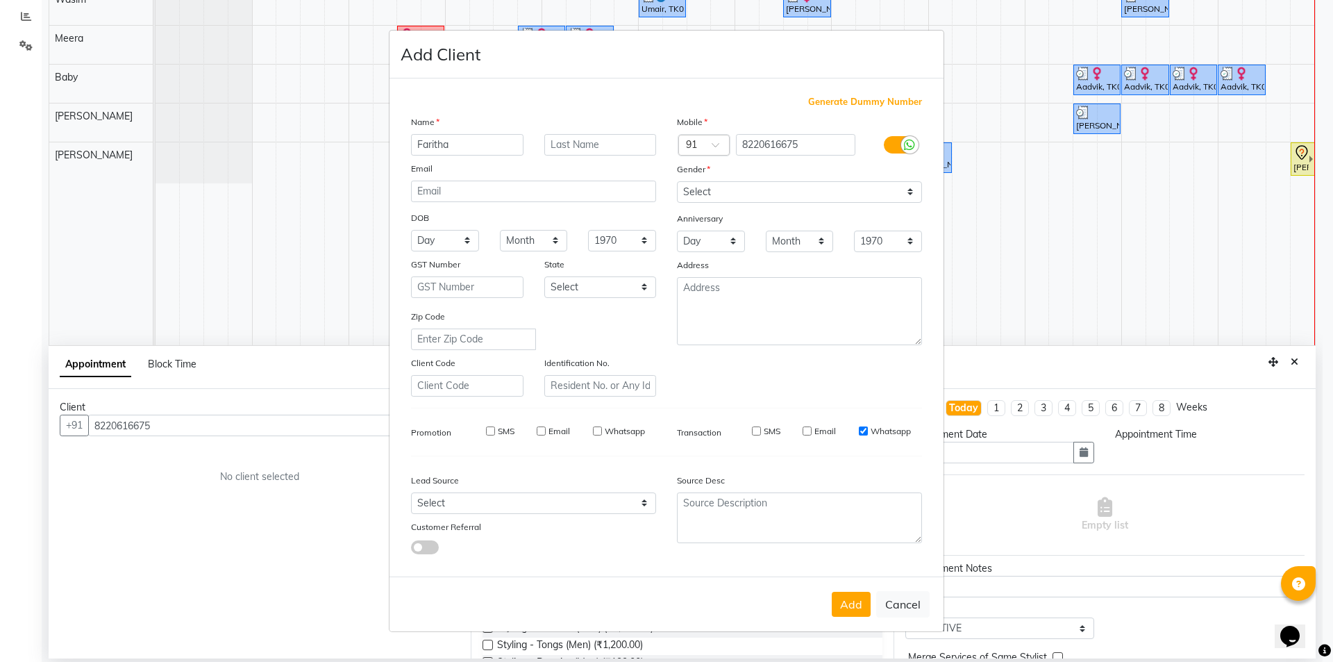
checkbox input "false"
click at [862, 603] on button "Add" at bounding box center [851, 604] width 39 height 25
type input "82******75"
select select
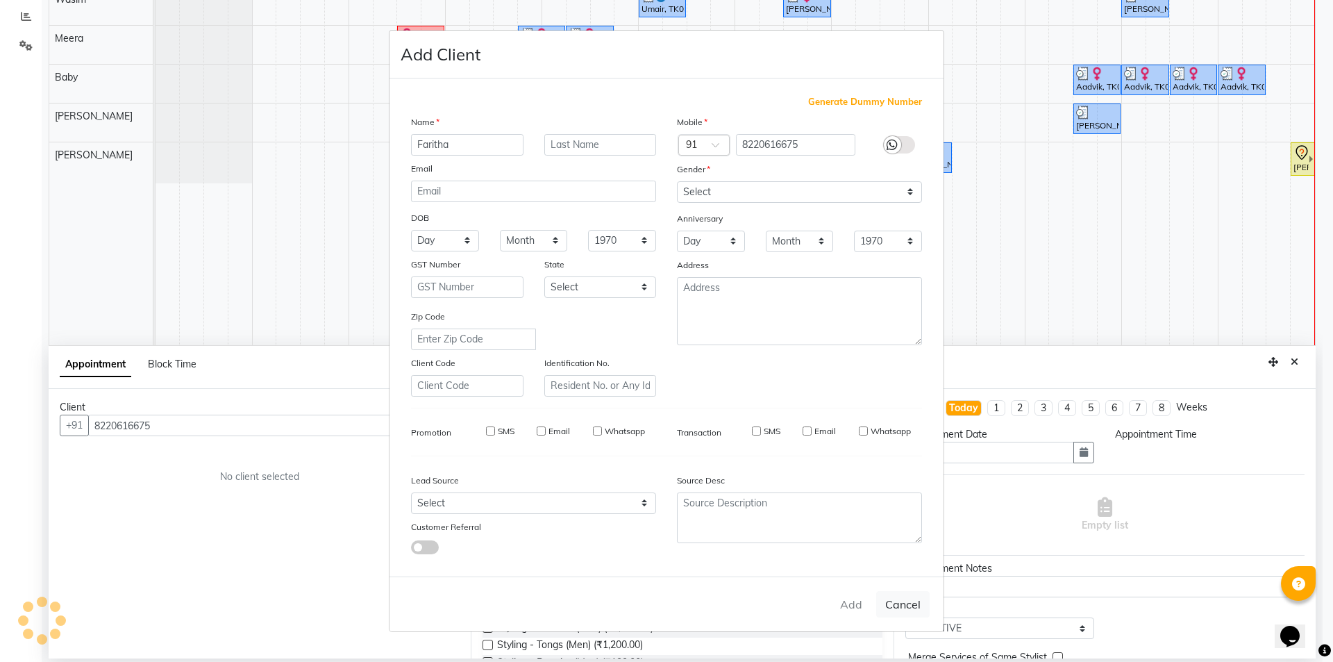
select select
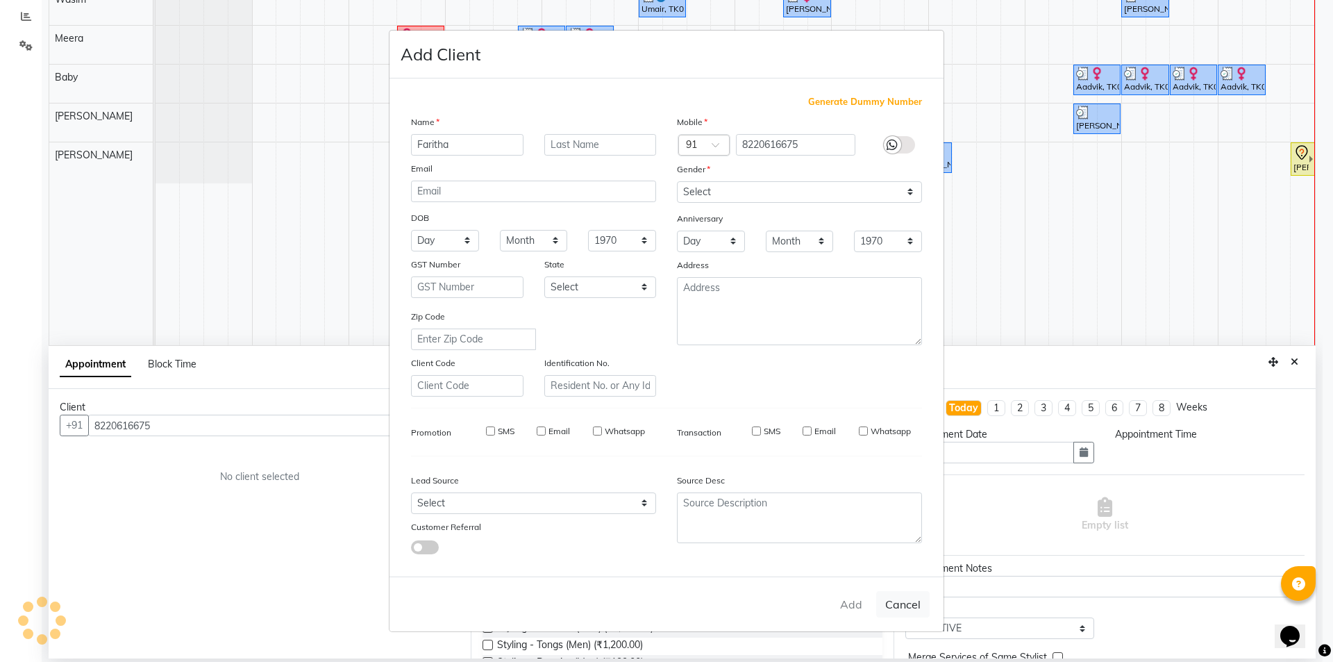
checkbox input "false"
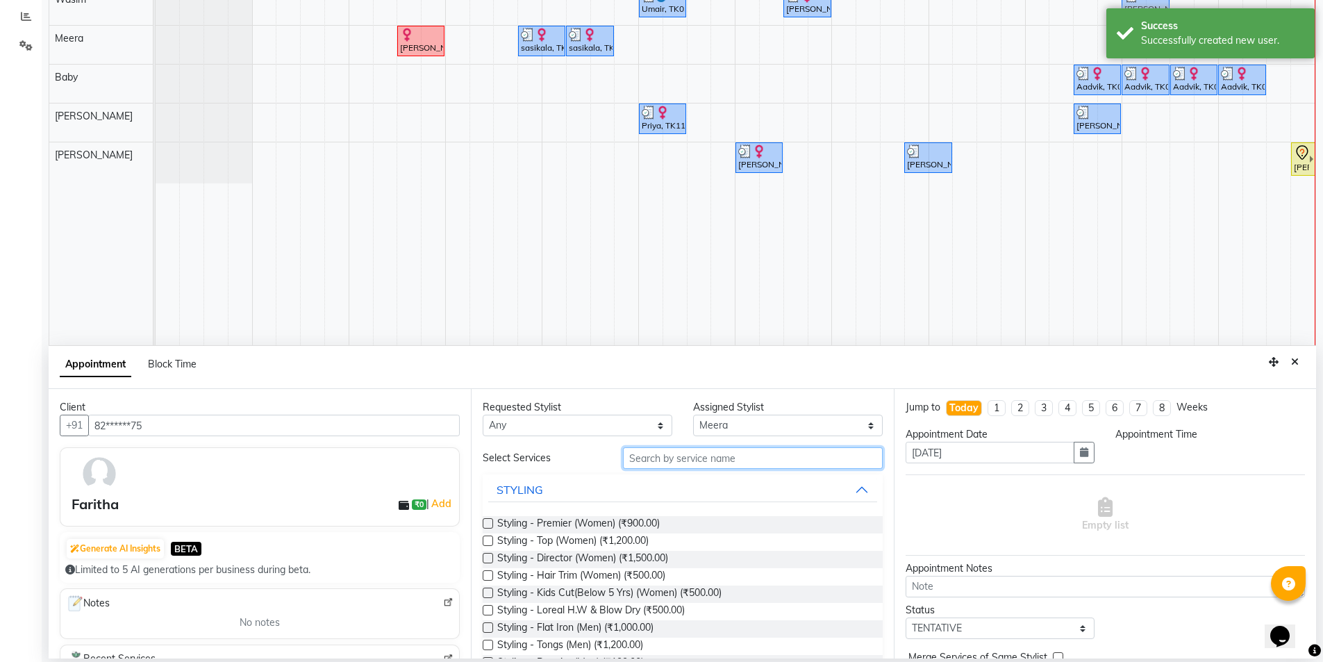
click at [644, 462] on input "text" at bounding box center [753, 458] width 260 height 22
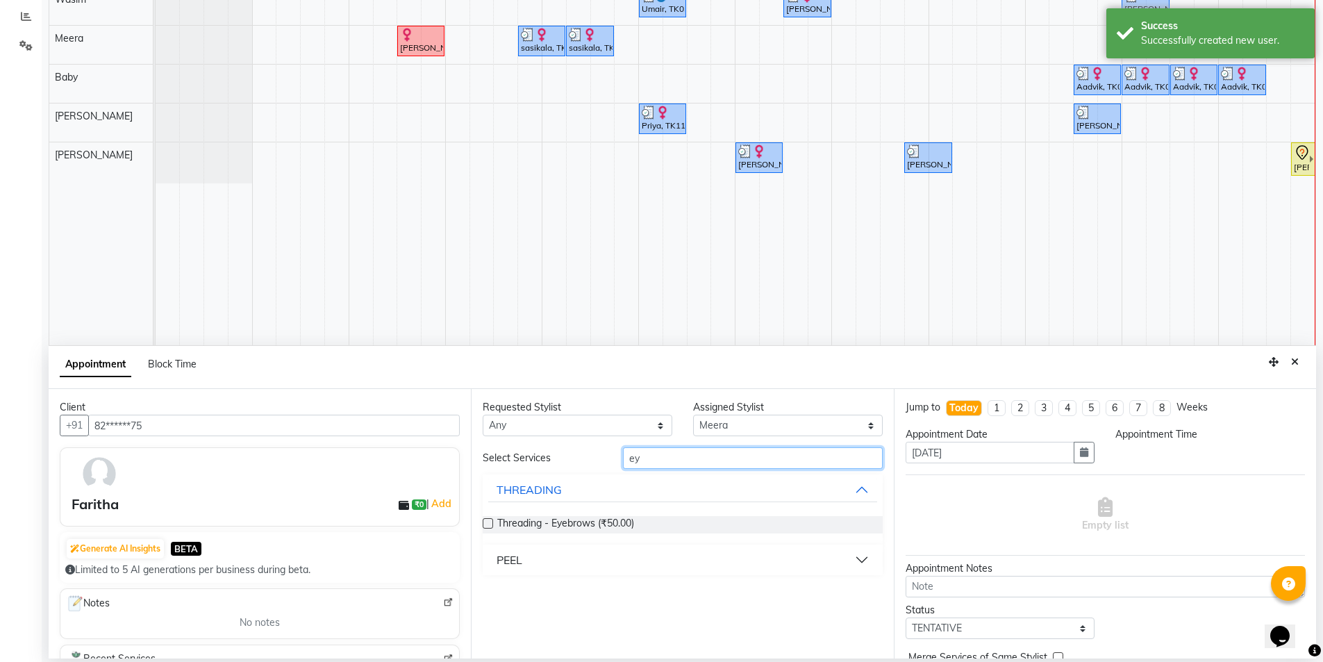
type input "ey"
click at [487, 524] on label at bounding box center [488, 523] width 10 height 10
click at [487, 524] on input "checkbox" at bounding box center [487, 524] width 9 height 9
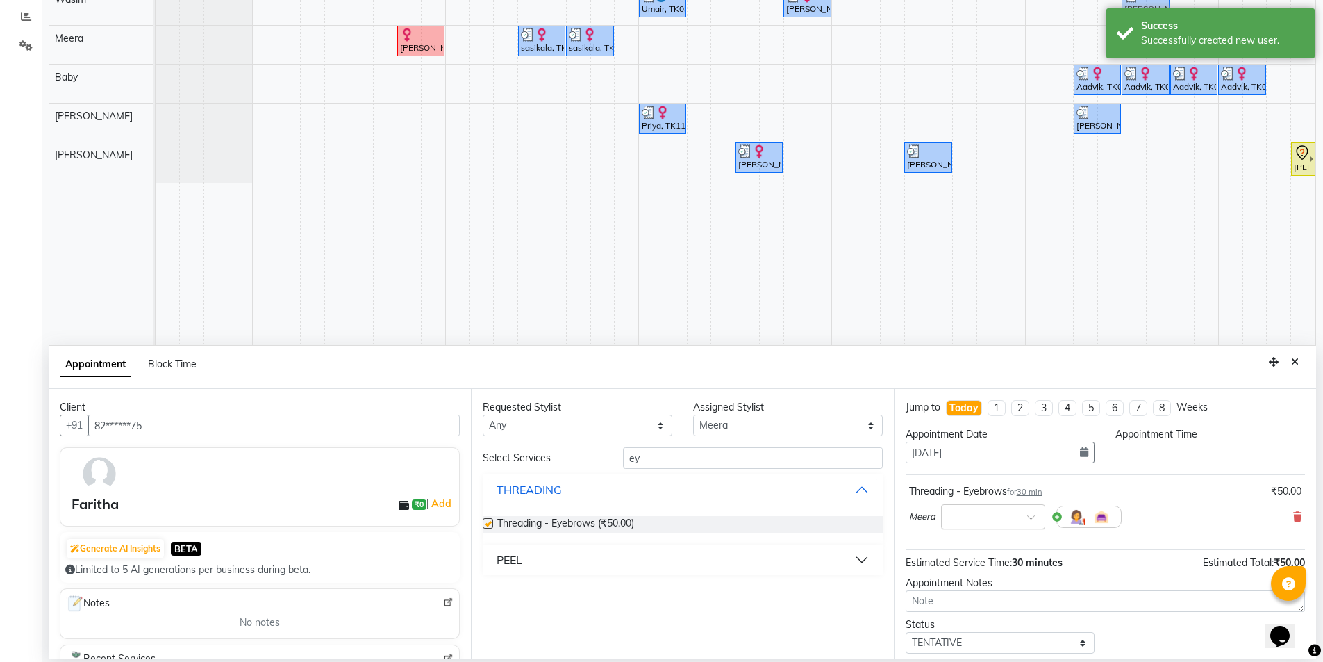
checkbox input "false"
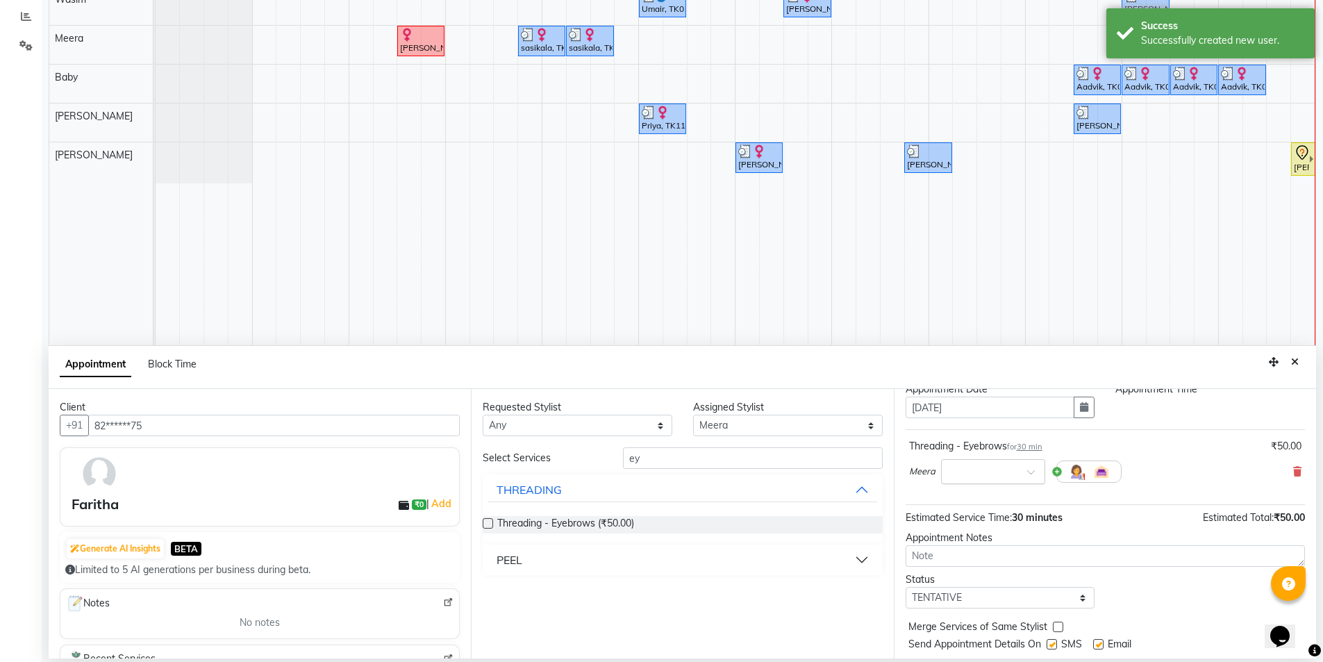
scroll to position [83, 0]
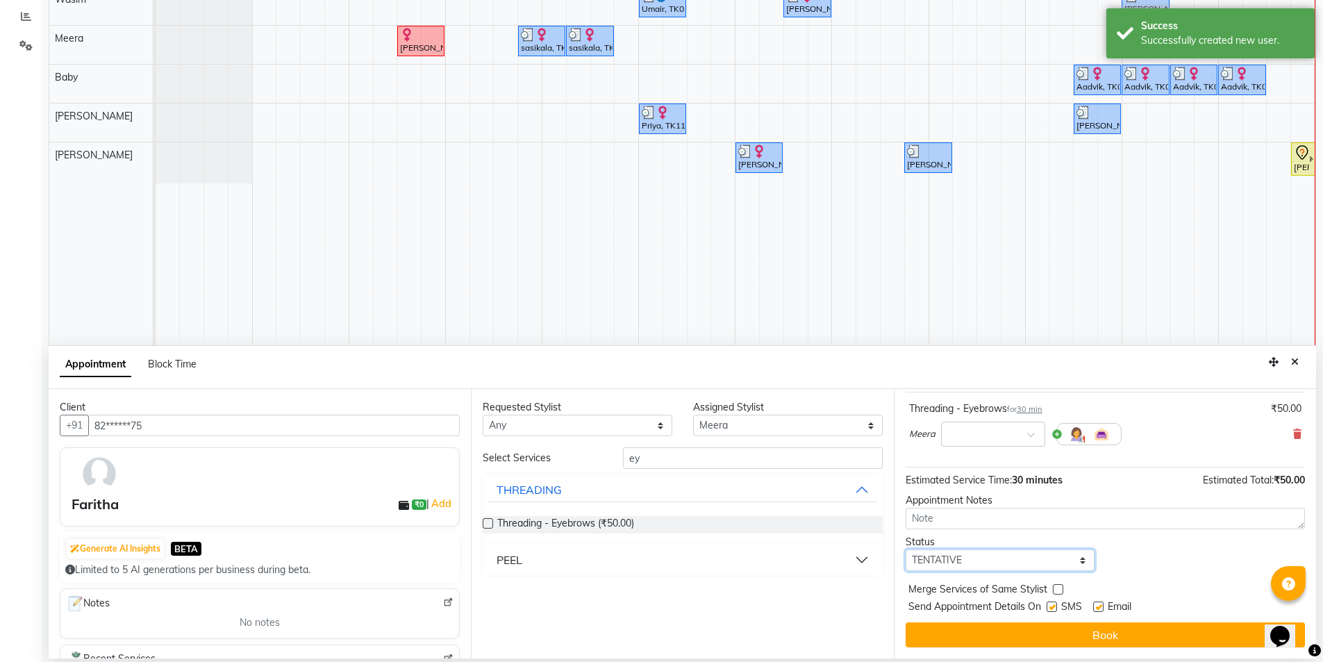
click at [968, 560] on select "Select TENTATIVE CONFIRM CHECK-IN UPCOMING" at bounding box center [1000, 560] width 190 height 22
select select "check-in"
click at [905, 549] on select "Select TENTATIVE CONFIRM CHECK-IN UPCOMING" at bounding box center [1000, 560] width 190 height 22
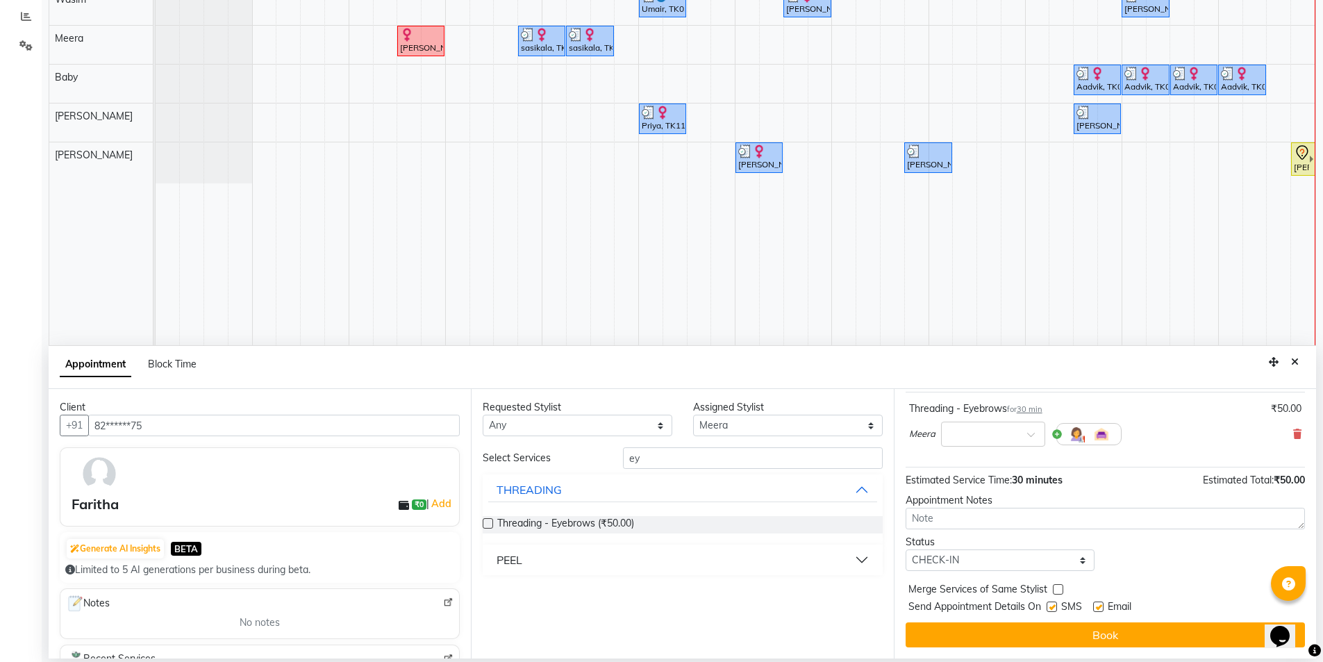
click at [1053, 609] on label at bounding box center [1051, 606] width 10 height 10
click at [1053, 609] on input "checkbox" at bounding box center [1050, 607] width 9 height 9
checkbox input "false"
click at [1096, 602] on label at bounding box center [1098, 606] width 10 height 10
click at [1096, 603] on input "checkbox" at bounding box center [1097, 607] width 9 height 9
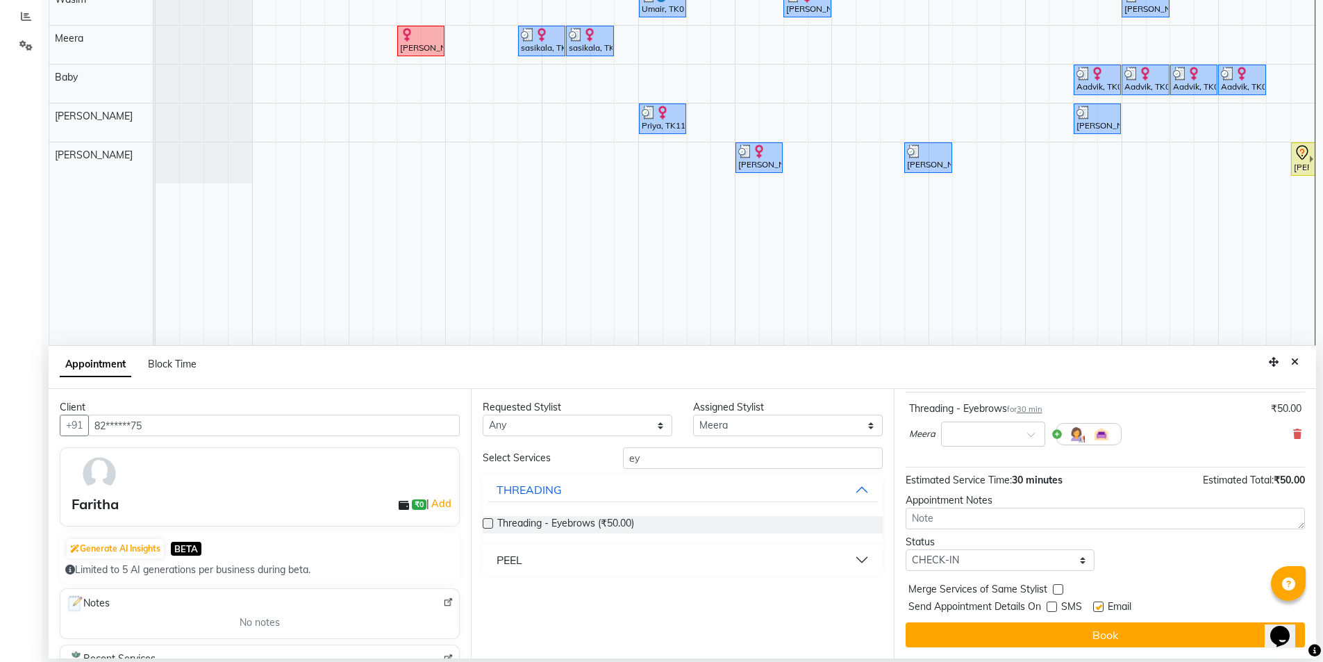
checkbox input "false"
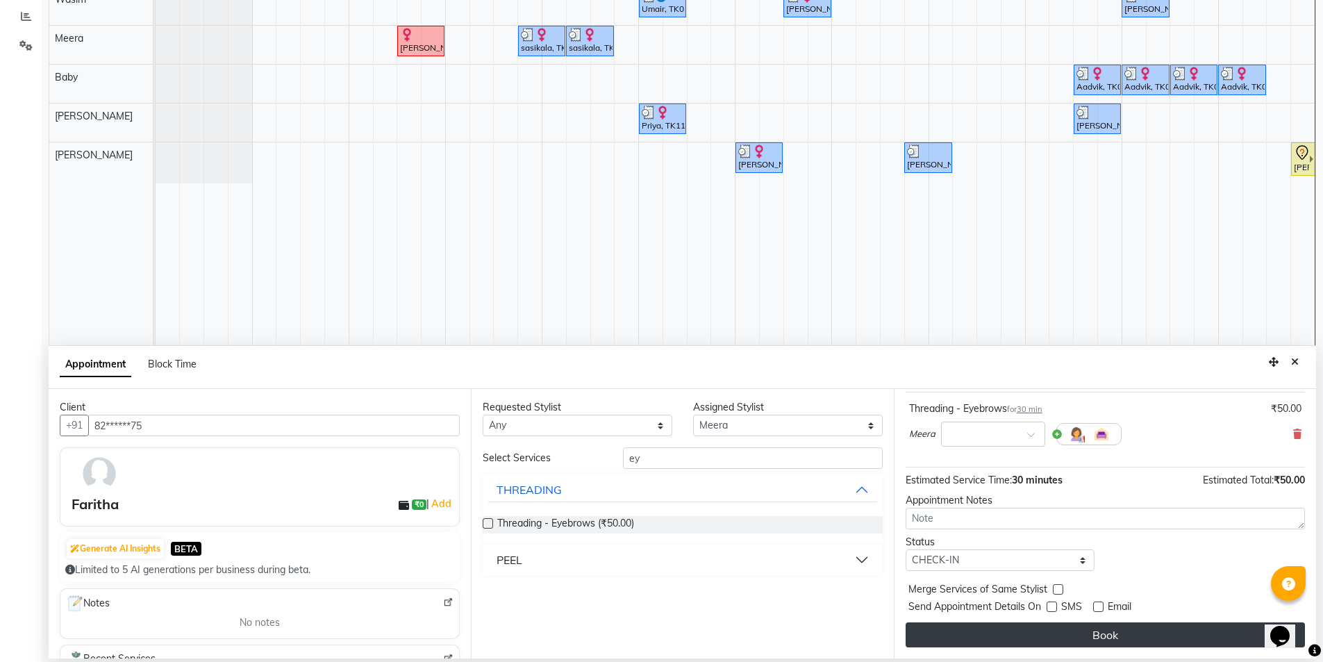
click at [1083, 637] on button "Book" at bounding box center [1104, 634] width 399 height 25
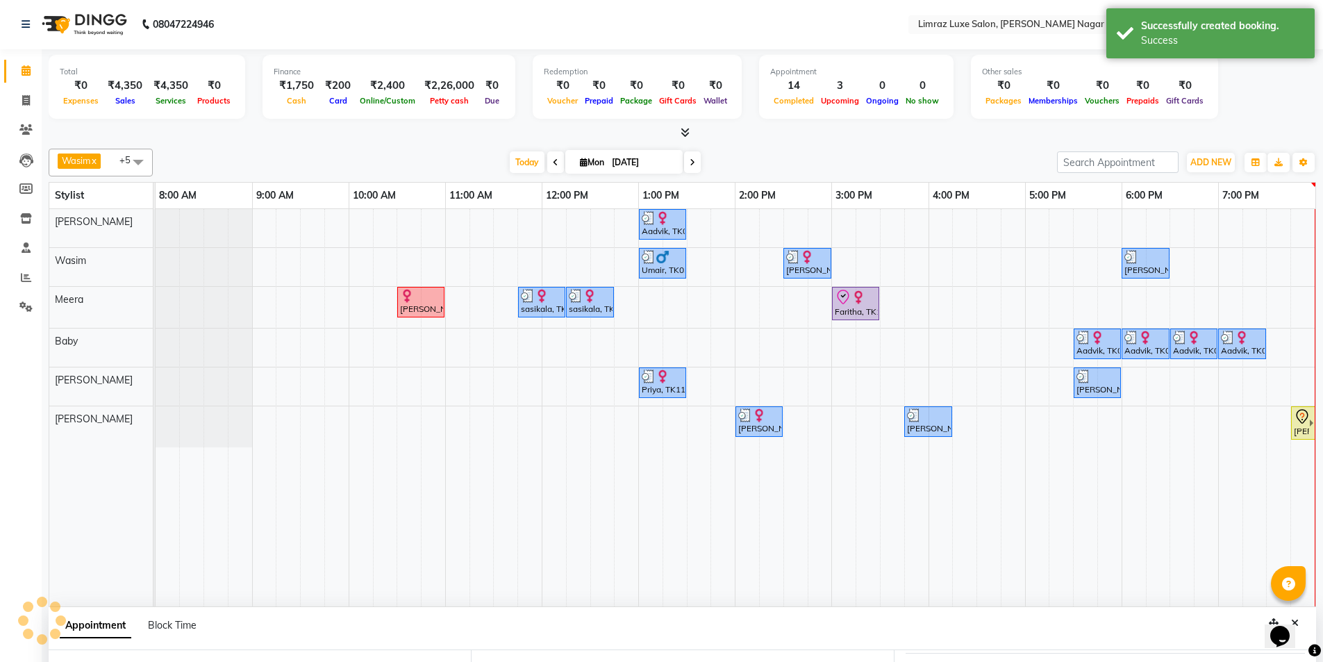
scroll to position [0, 0]
click at [842, 303] on icon at bounding box center [843, 298] width 17 height 17
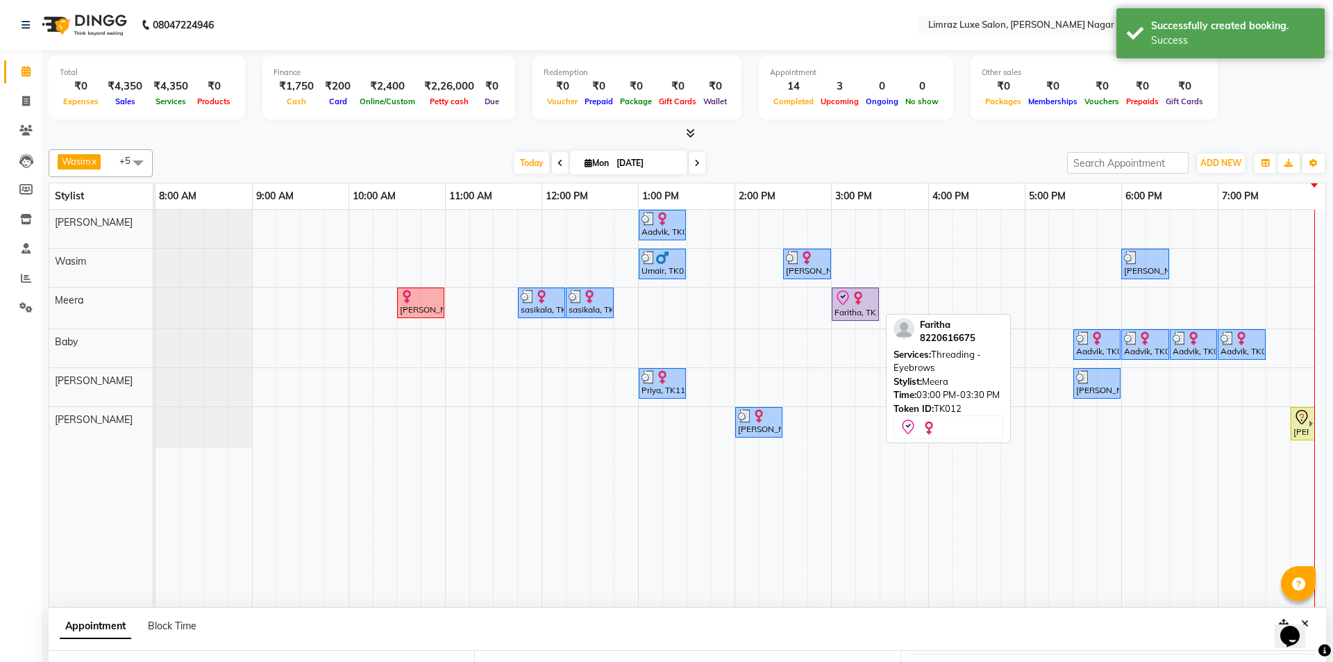
select select "8"
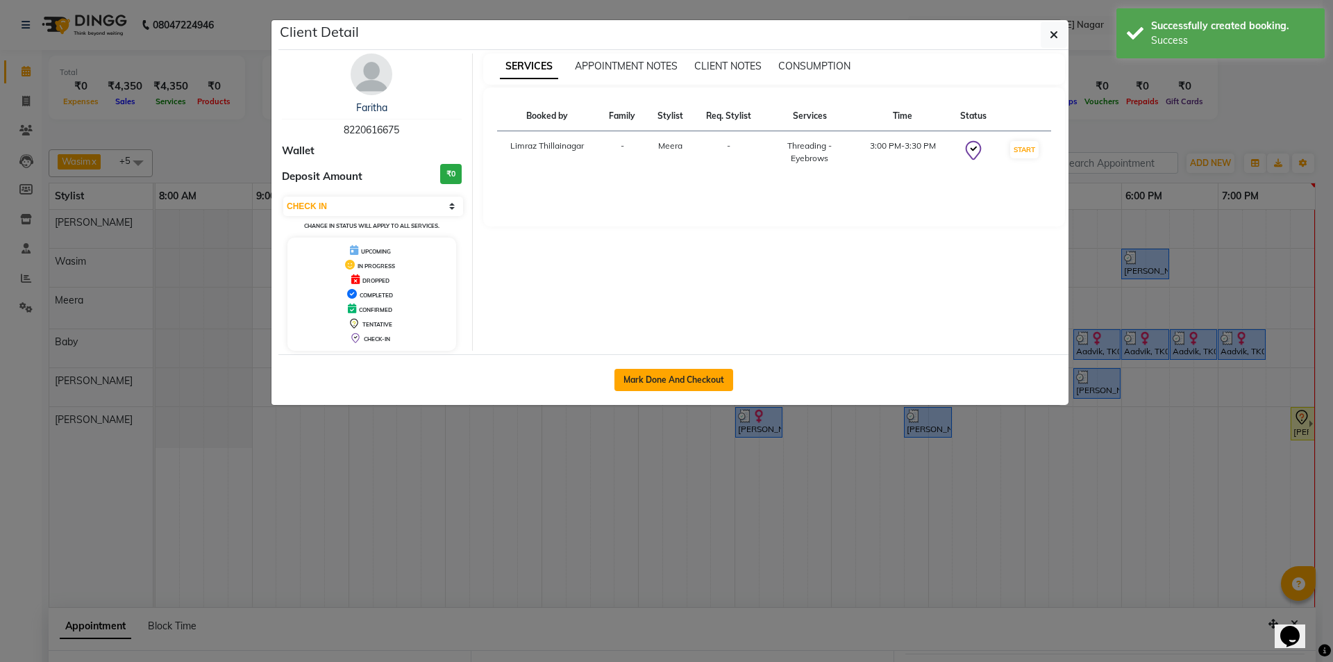
click at [701, 378] on button "Mark Done And Checkout" at bounding box center [673, 380] width 119 height 22
select select "service"
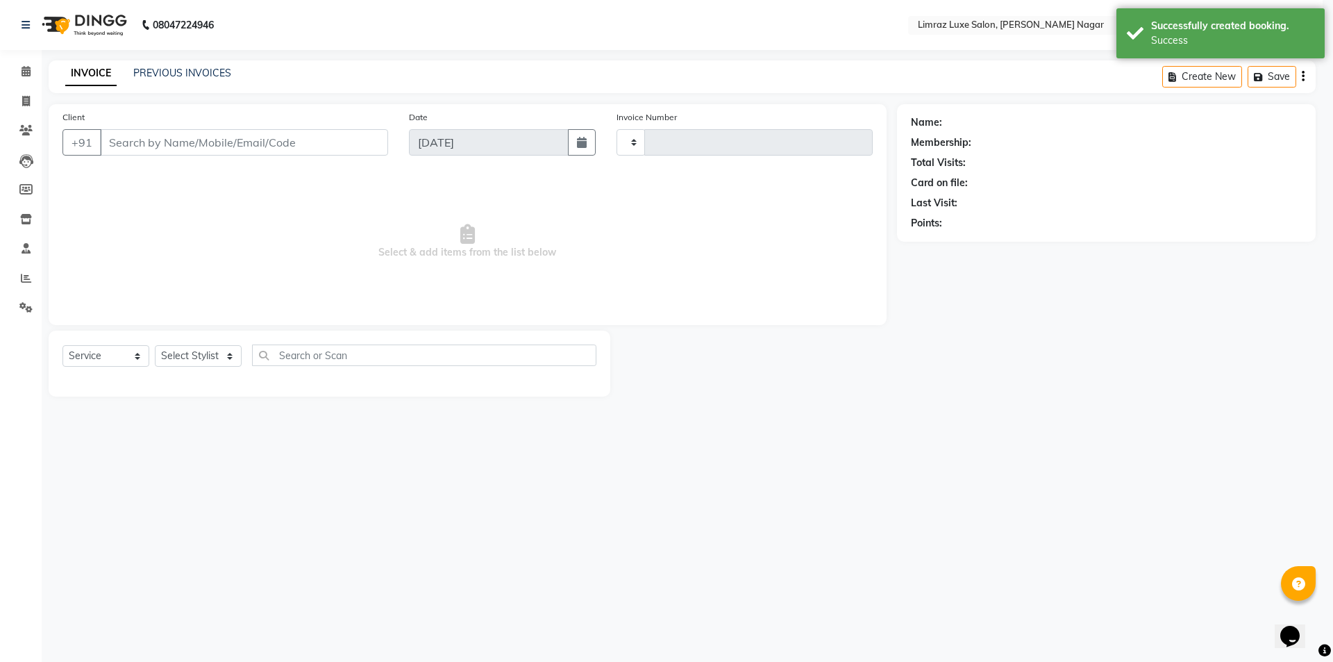
type input "0396"
select select "7280"
type input "82******75"
select select "74168"
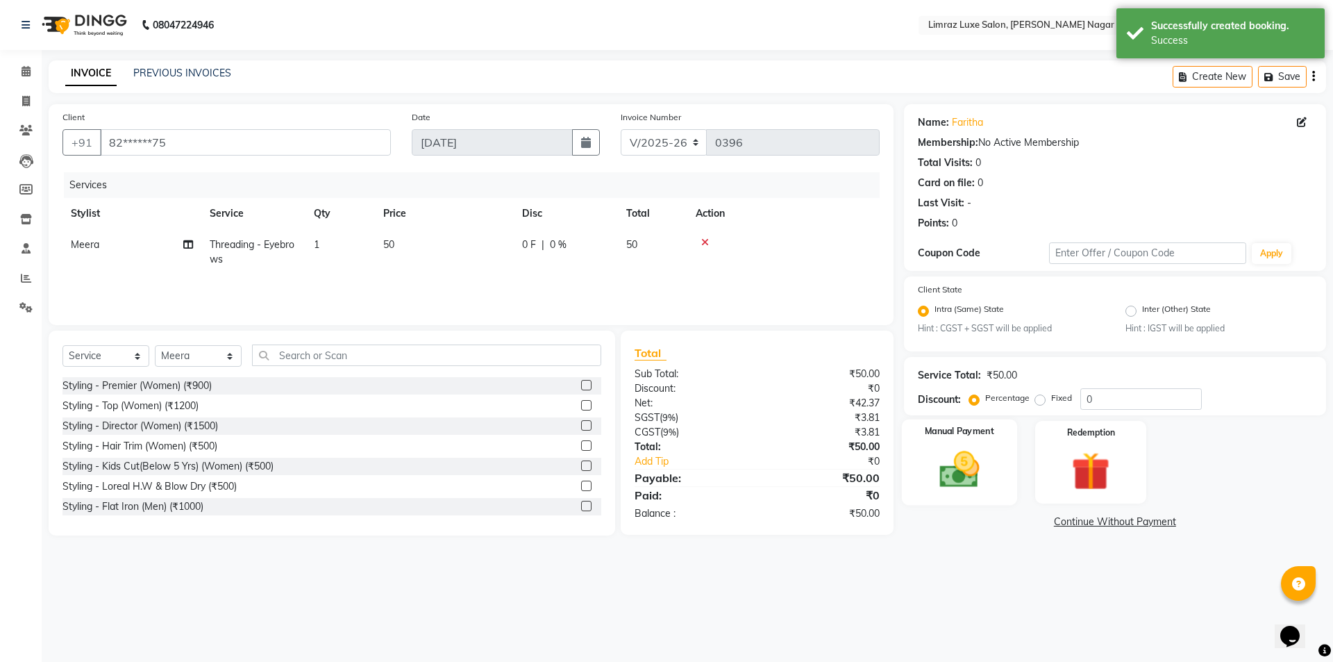
click at [949, 471] on img at bounding box center [959, 470] width 65 height 46
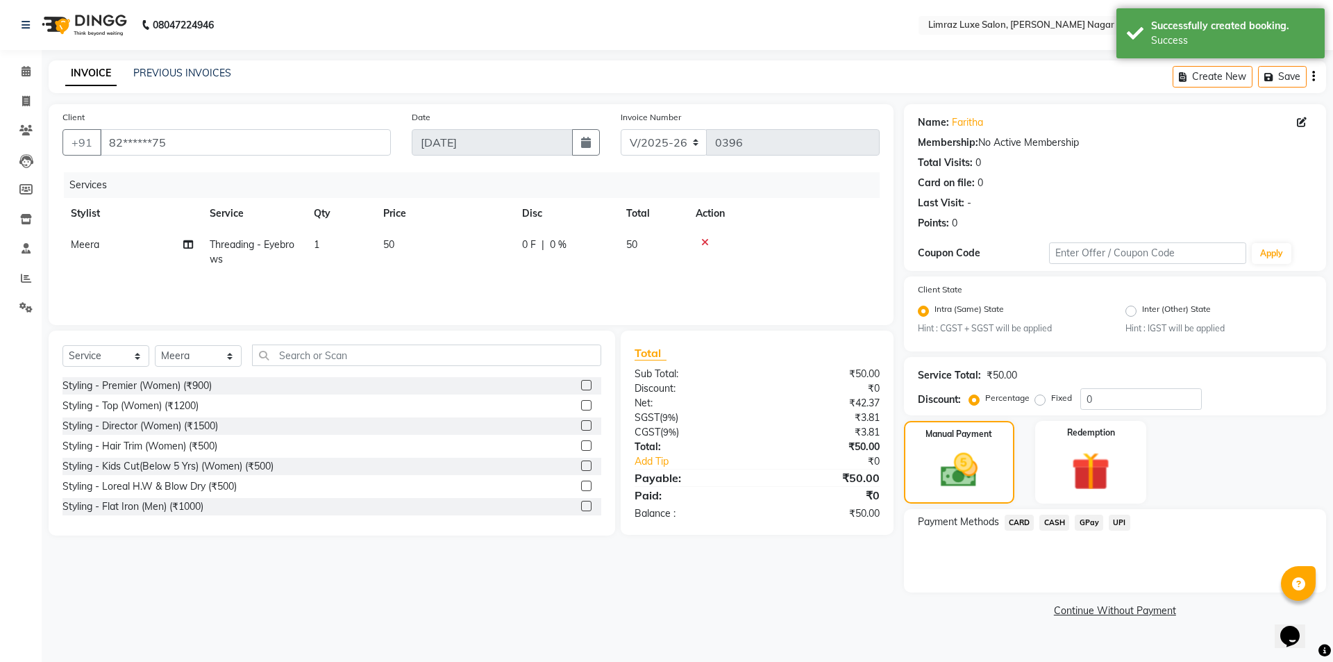
drag, startPoint x: 1094, startPoint y: 524, endPoint x: 1105, endPoint y: 537, distance: 17.8
click at [1094, 523] on span "GPay" at bounding box center [1089, 523] width 28 height 16
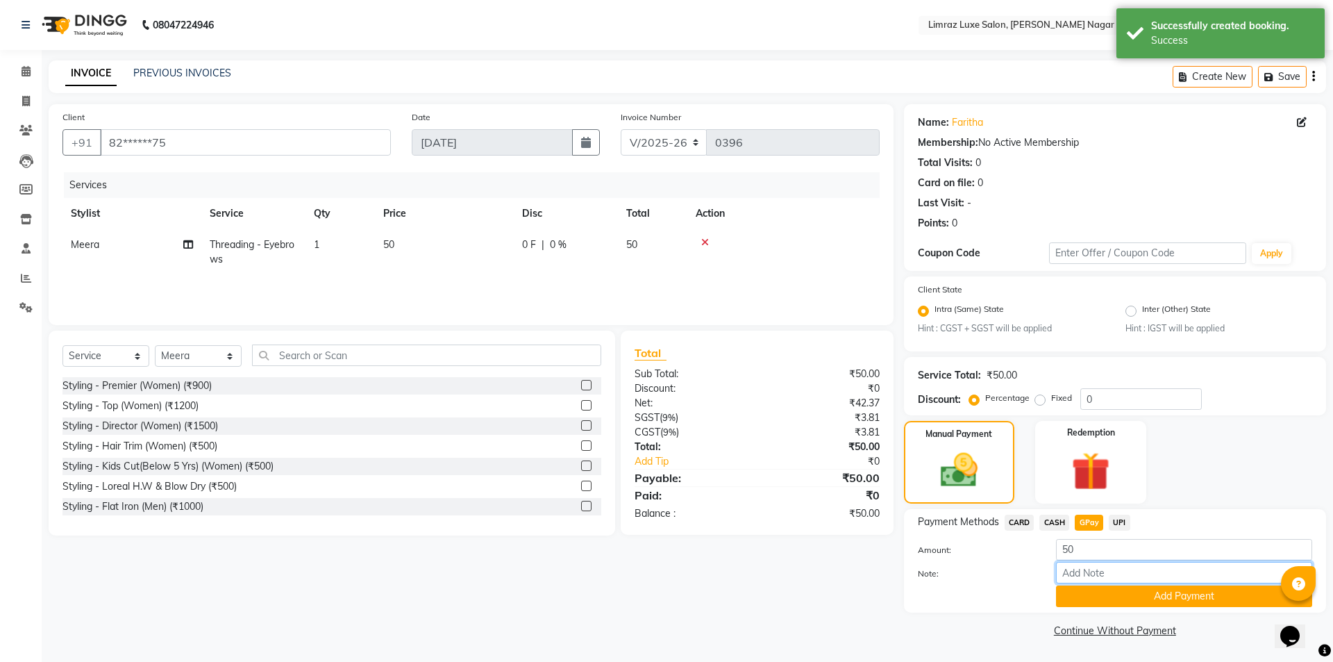
click at [1108, 567] on input "Note:" at bounding box center [1184, 573] width 256 height 22
type input "gpay mam"
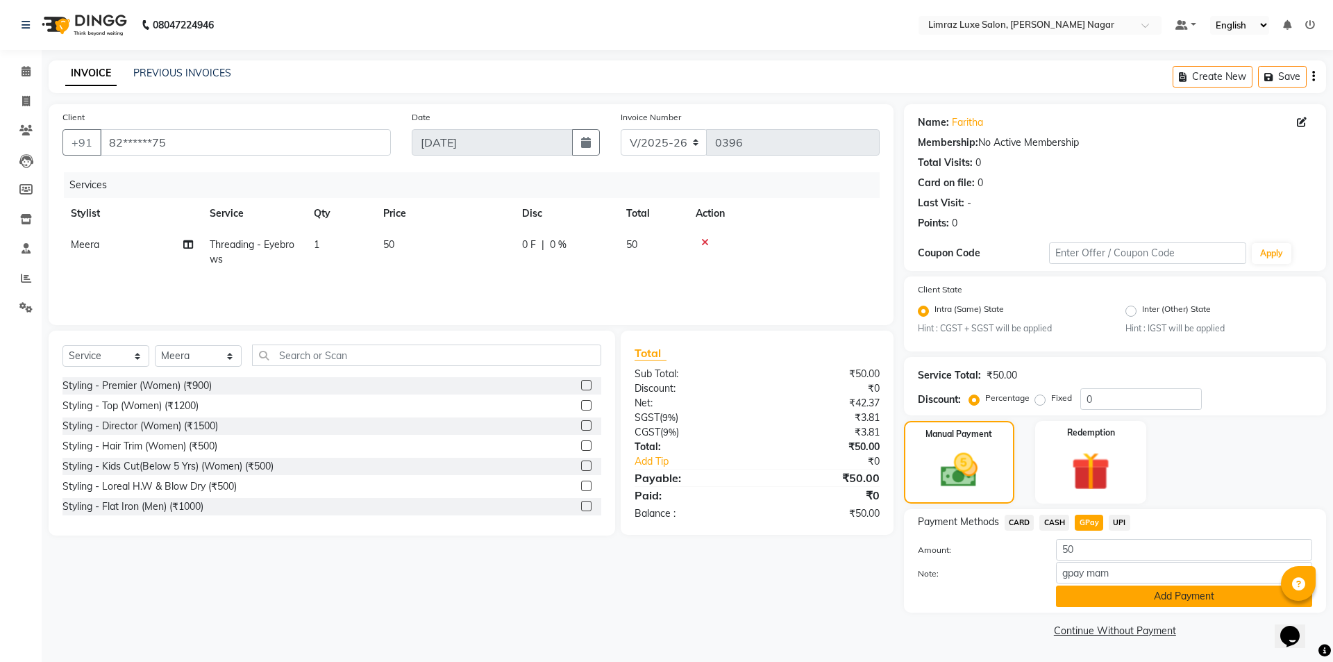
click at [1117, 596] on button "Add Payment" at bounding box center [1184, 596] width 256 height 22
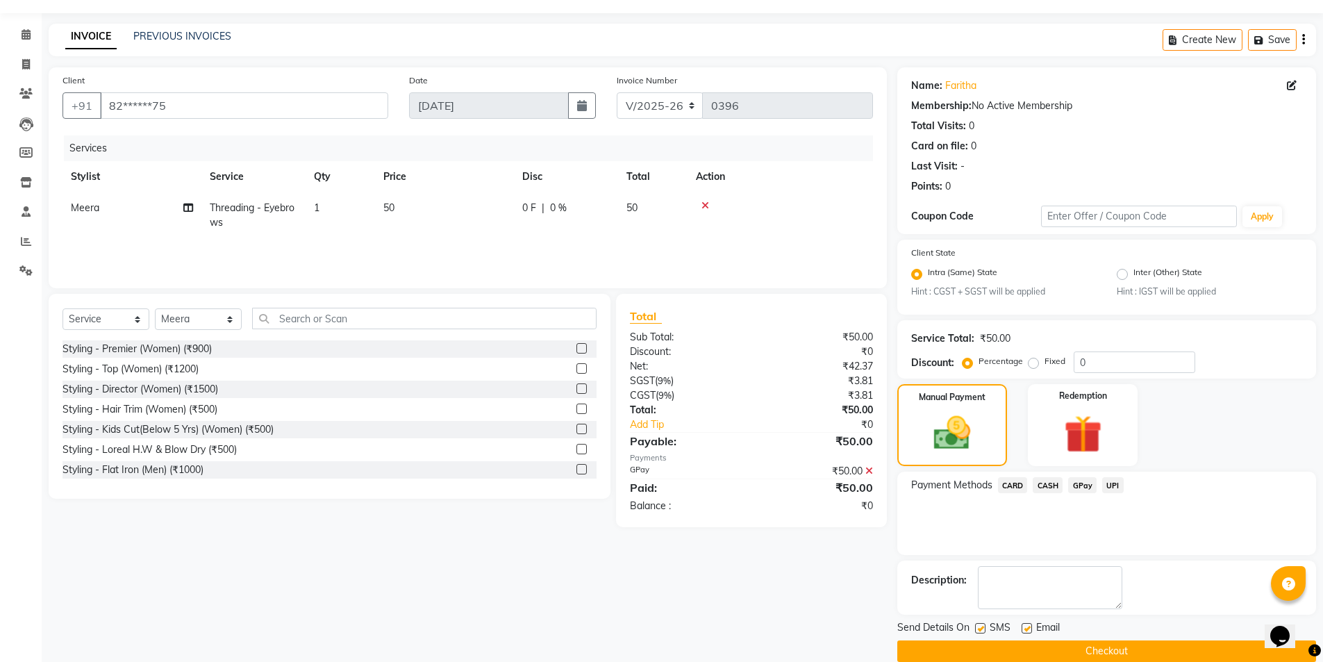
scroll to position [58, 0]
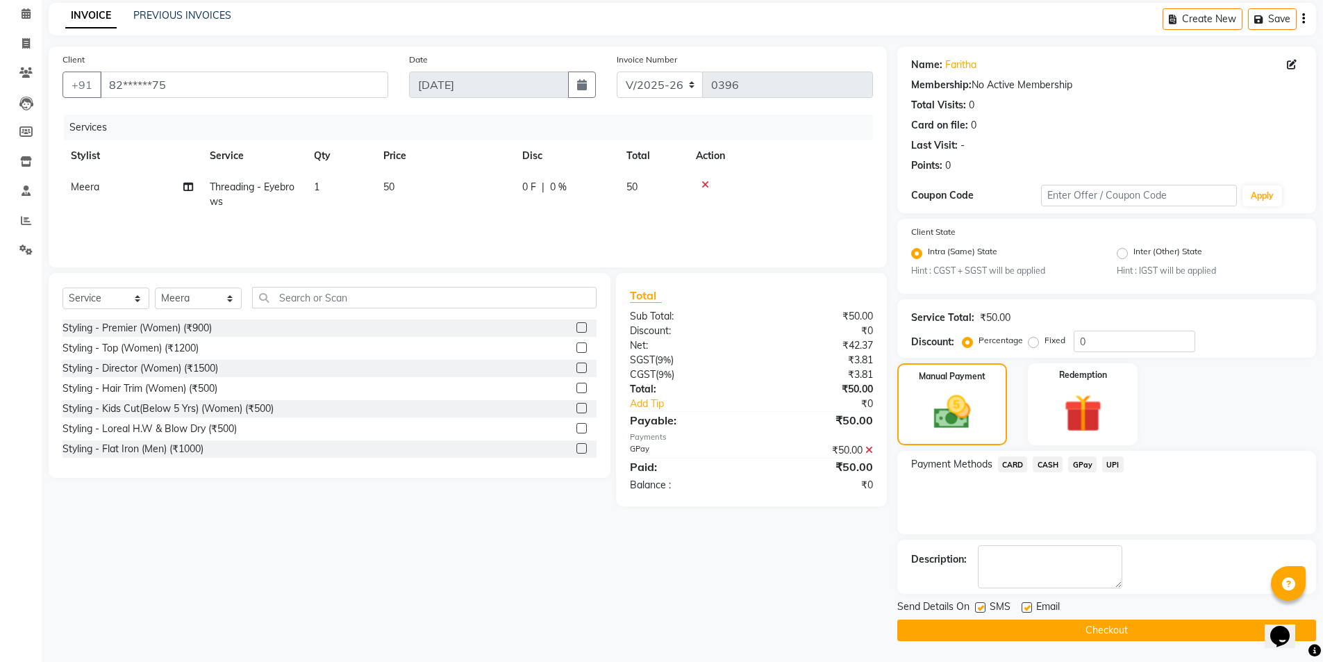
click at [1024, 610] on label at bounding box center [1026, 607] width 10 height 10
click at [1024, 610] on input "checkbox" at bounding box center [1025, 607] width 9 height 9
checkbox input "false"
click at [978, 605] on label at bounding box center [980, 607] width 10 height 10
click at [978, 605] on input "checkbox" at bounding box center [979, 607] width 9 height 9
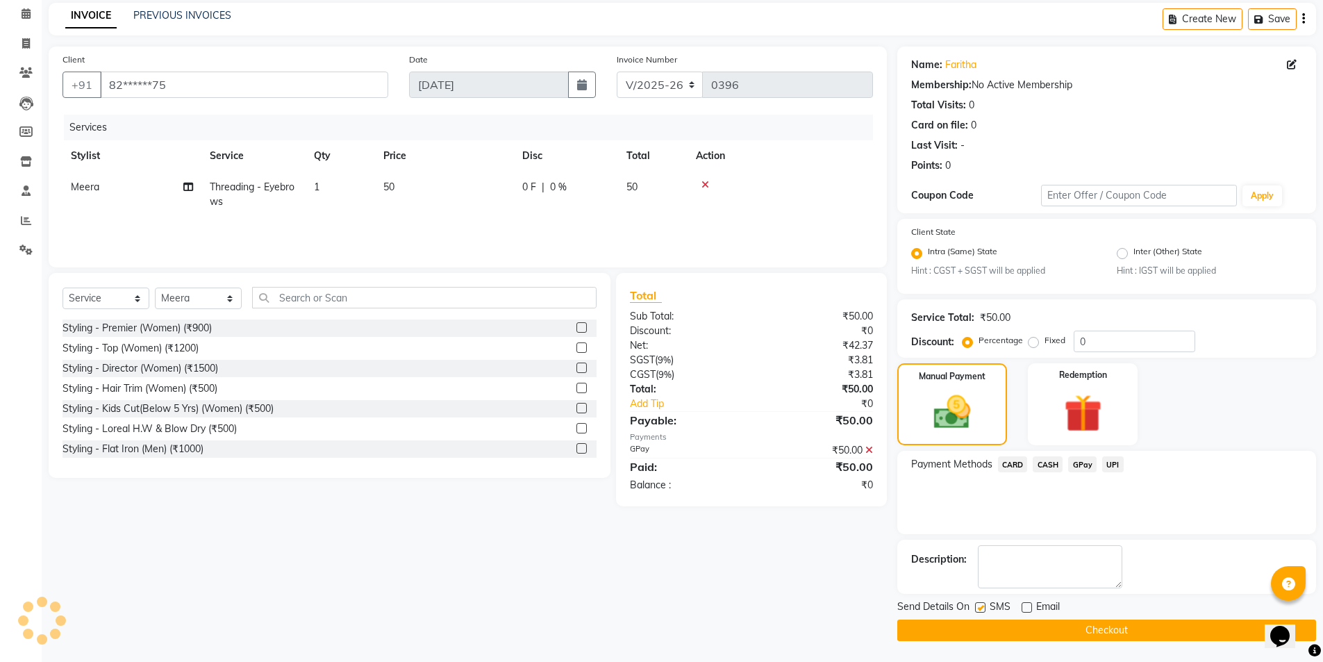
checkbox input "false"
click at [976, 623] on button "Checkout" at bounding box center [1106, 630] width 419 height 22
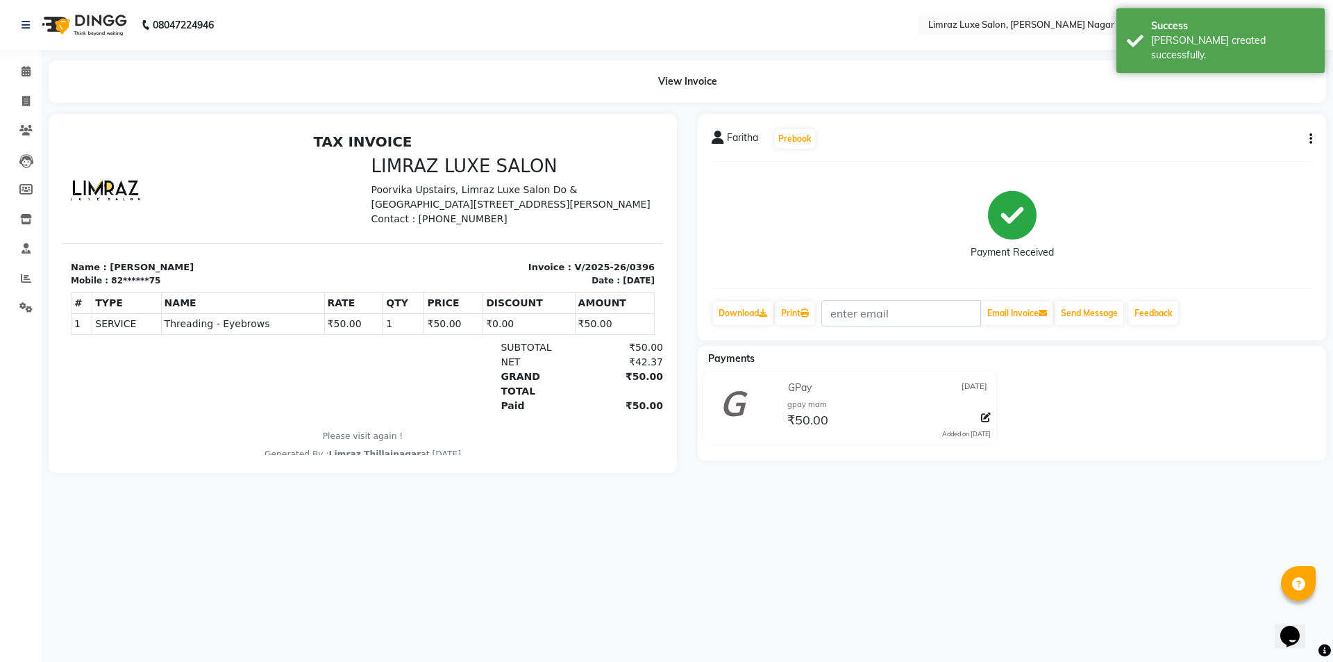
click at [83, 12] on img at bounding box center [82, 25] width 95 height 39
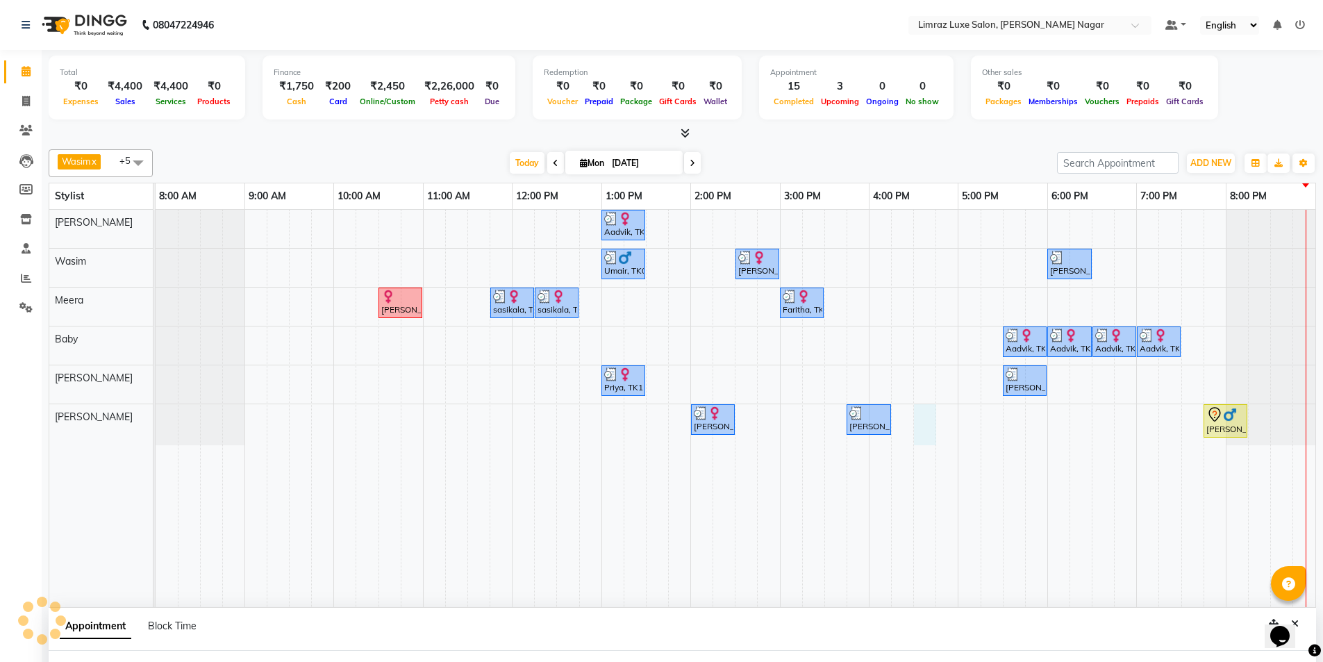
select select "89894"
select select "990"
select select "tentative"
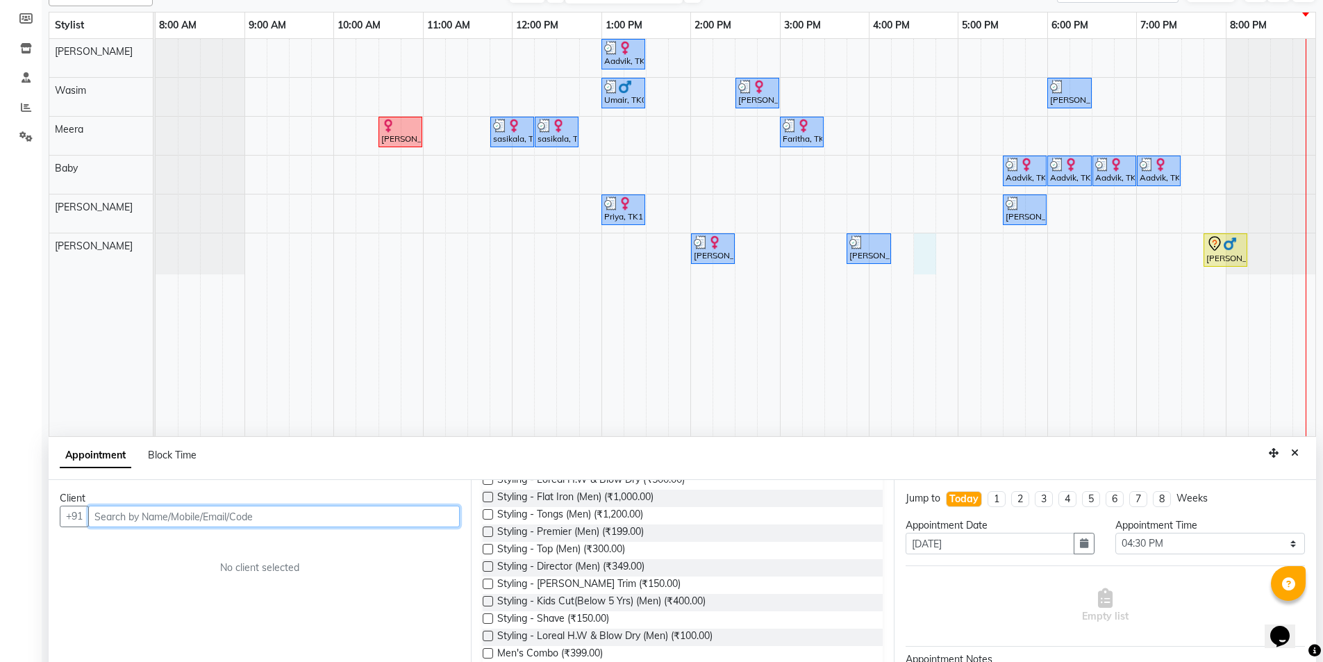
scroll to position [278, 0]
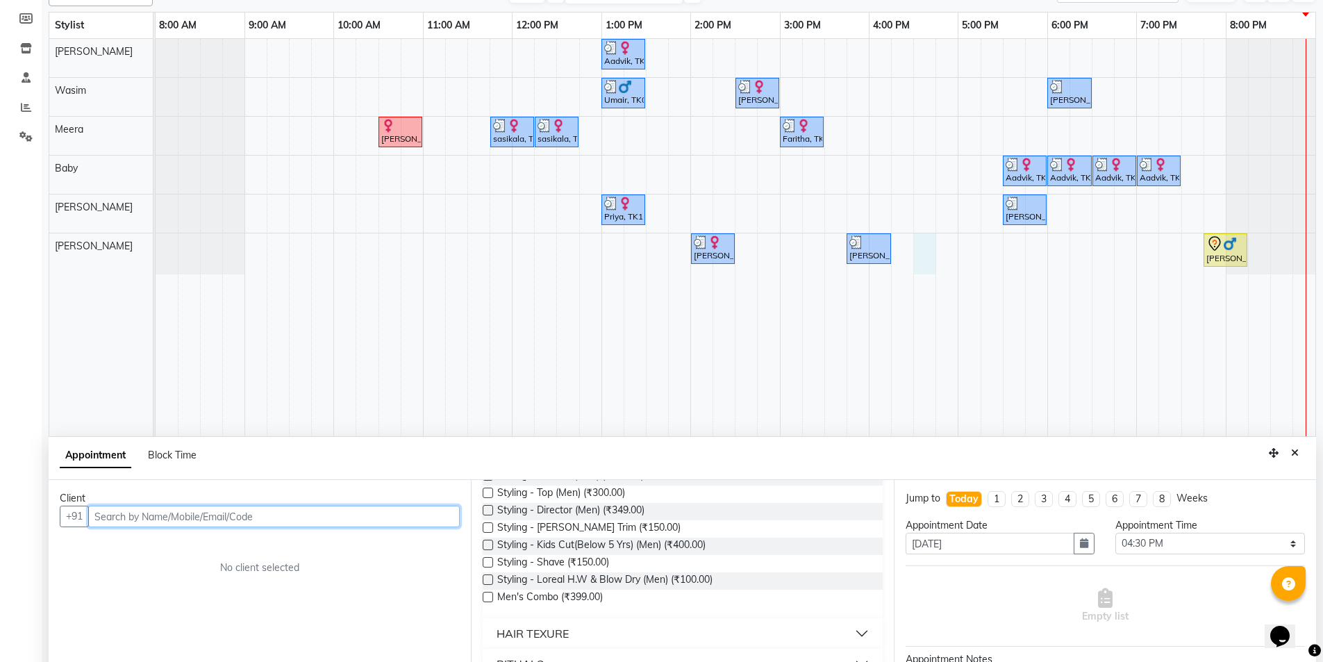
click at [196, 519] on input "text" at bounding box center [273, 516] width 371 height 22
type input "7639631134"
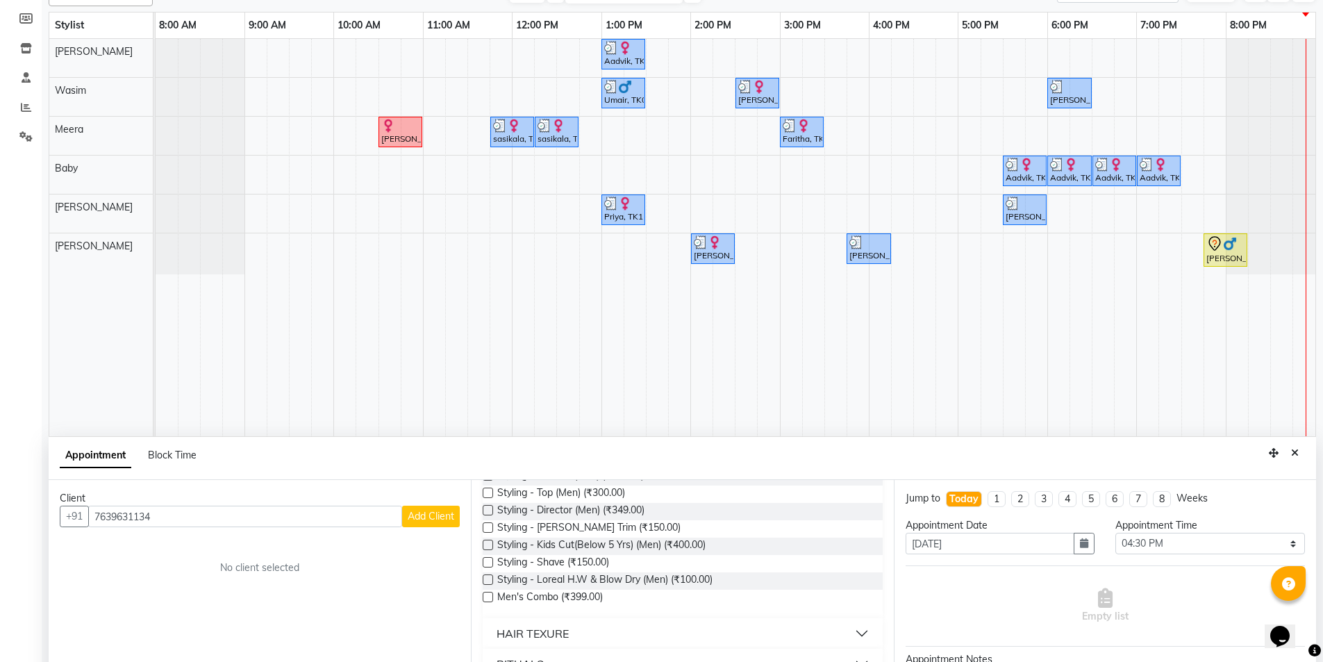
click at [413, 518] on span "Add Client" at bounding box center [431, 516] width 47 height 12
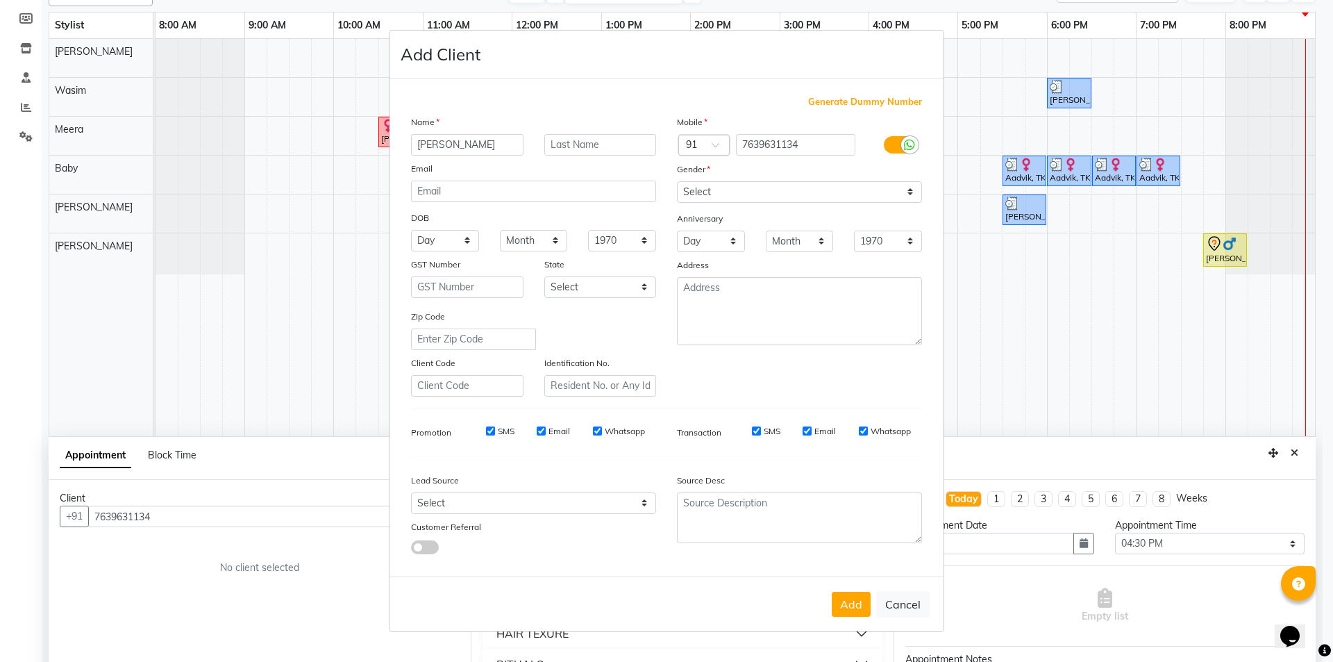
type input "[PERSON_NAME]"
click at [703, 203] on div "Mobile Country Code × 91 7639631134 Gender Select [DEMOGRAPHIC_DATA] [DEMOGRAPH…" at bounding box center [800, 256] width 266 height 282
click at [707, 197] on select "Select [DEMOGRAPHIC_DATA] [DEMOGRAPHIC_DATA] Other Prefer Not To Say" at bounding box center [799, 192] width 245 height 22
select select "[DEMOGRAPHIC_DATA]"
click at [677, 181] on select "Select [DEMOGRAPHIC_DATA] [DEMOGRAPHIC_DATA] Other Prefer Not To Say" at bounding box center [799, 192] width 245 height 22
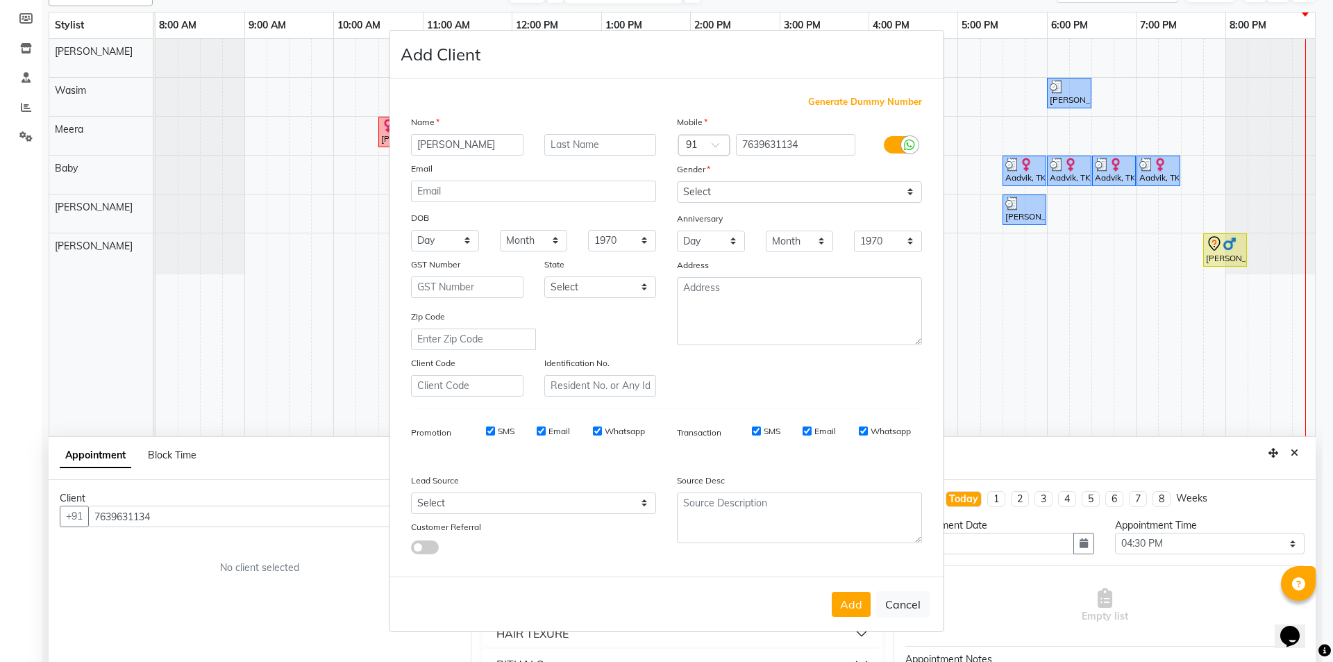
drag, startPoint x: 489, startPoint y: 430, endPoint x: 536, endPoint y: 431, distance: 47.2
click at [494, 429] on input "SMS" at bounding box center [490, 430] width 9 height 9
checkbox input "false"
click at [540, 428] on input "Email" at bounding box center [541, 430] width 9 height 9
checkbox input "false"
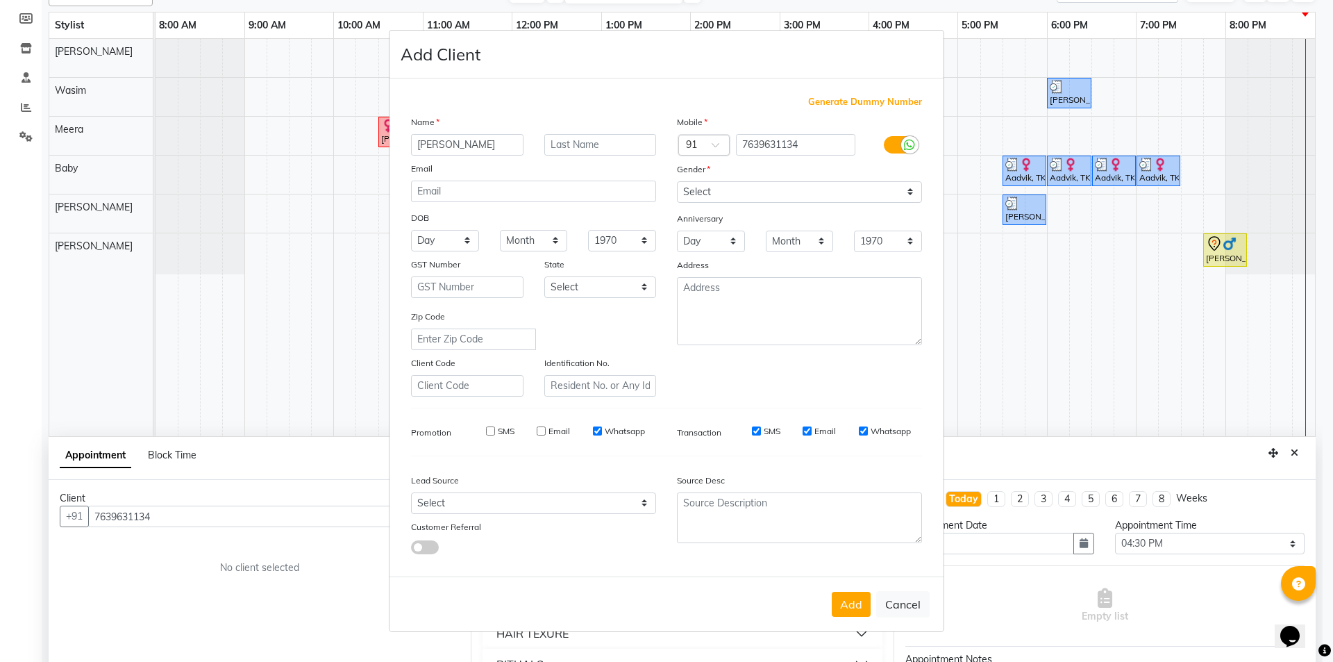
drag, startPoint x: 596, startPoint y: 430, endPoint x: 617, endPoint y: 434, distance: 21.2
click at [597, 429] on input "Whatsapp" at bounding box center [597, 430] width 9 height 9
checkbox input "false"
click at [755, 430] on input "SMS" at bounding box center [756, 430] width 9 height 9
checkbox input "false"
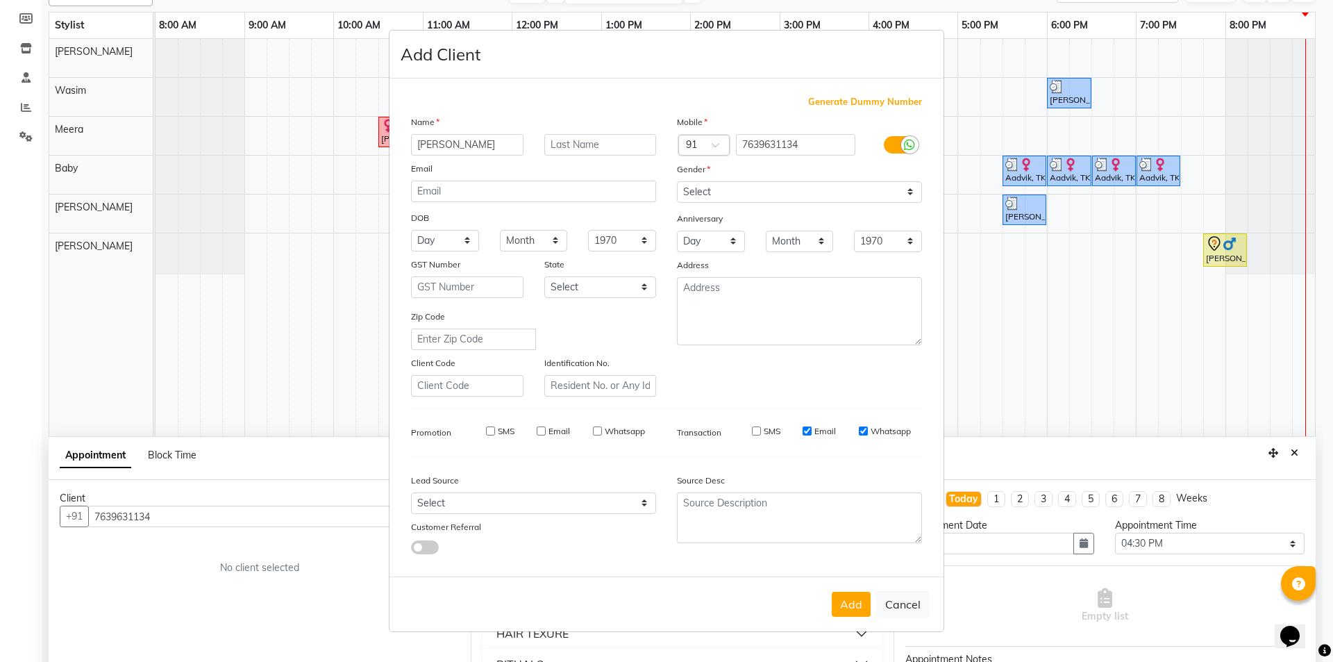
click at [811, 430] on input "Email" at bounding box center [807, 430] width 9 height 9
checkbox input "false"
click at [862, 433] on input "Whatsapp" at bounding box center [863, 430] width 9 height 9
checkbox input "false"
click at [860, 612] on button "Add" at bounding box center [851, 604] width 39 height 25
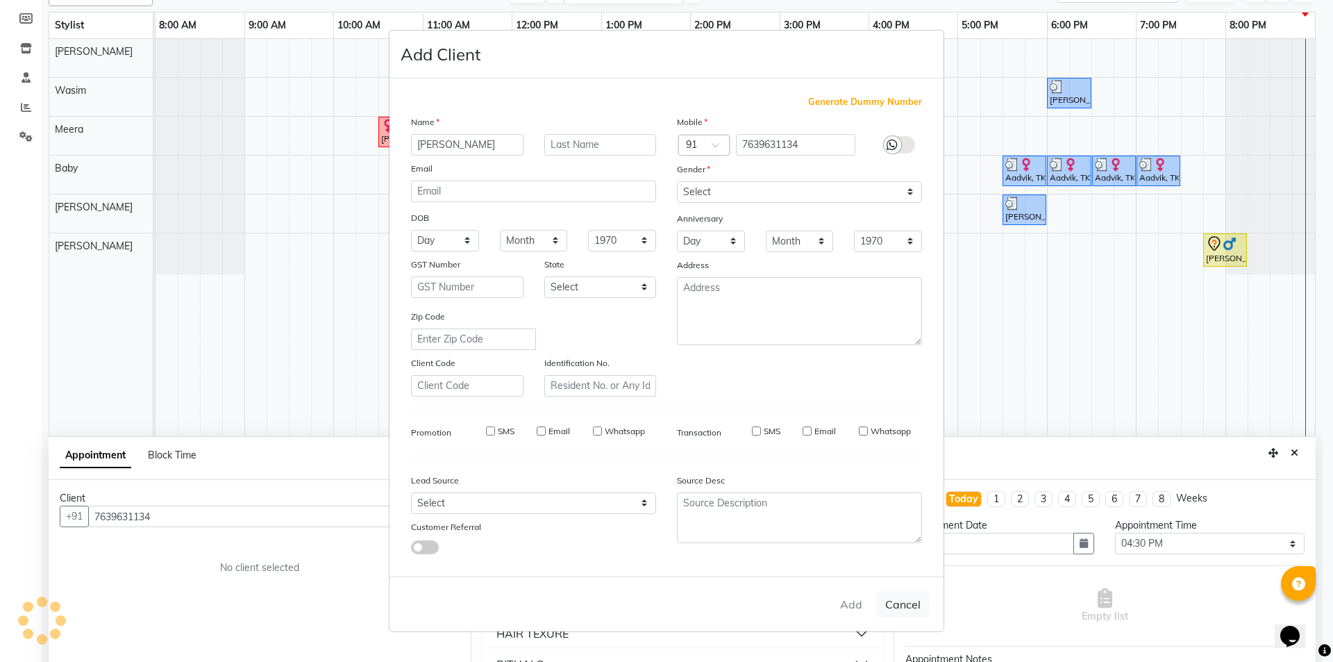
type input "76******34"
select select
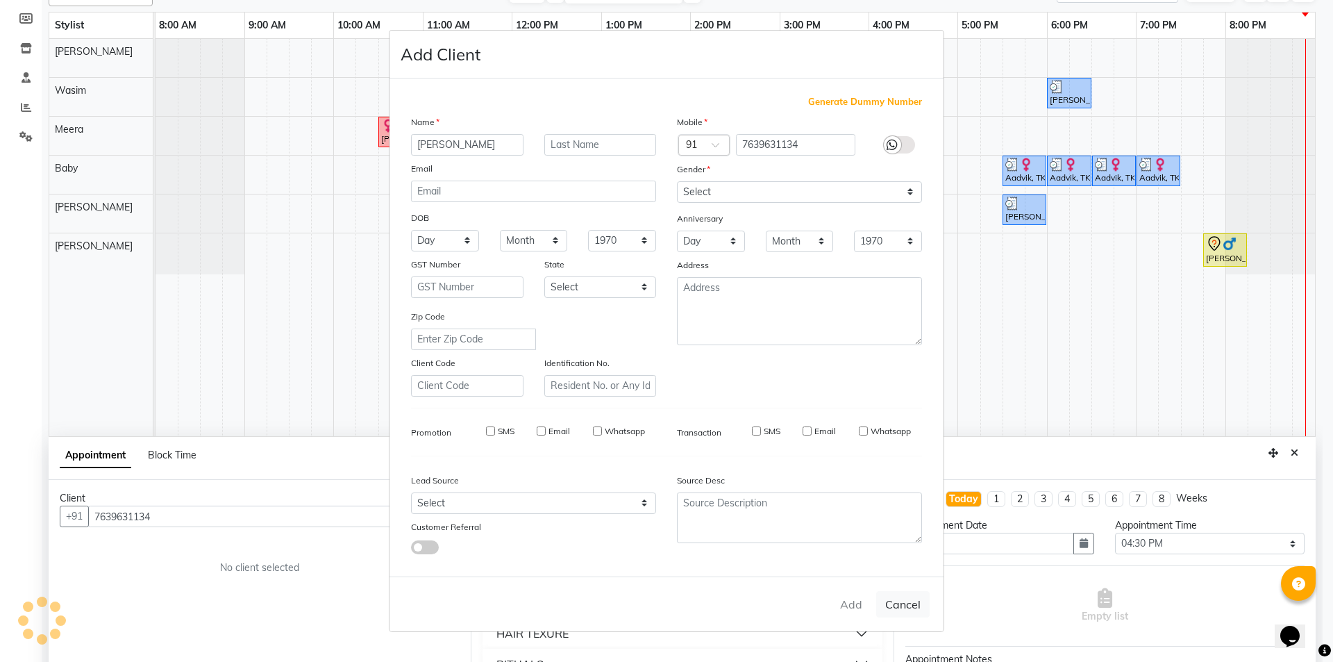
select select
checkbox input "false"
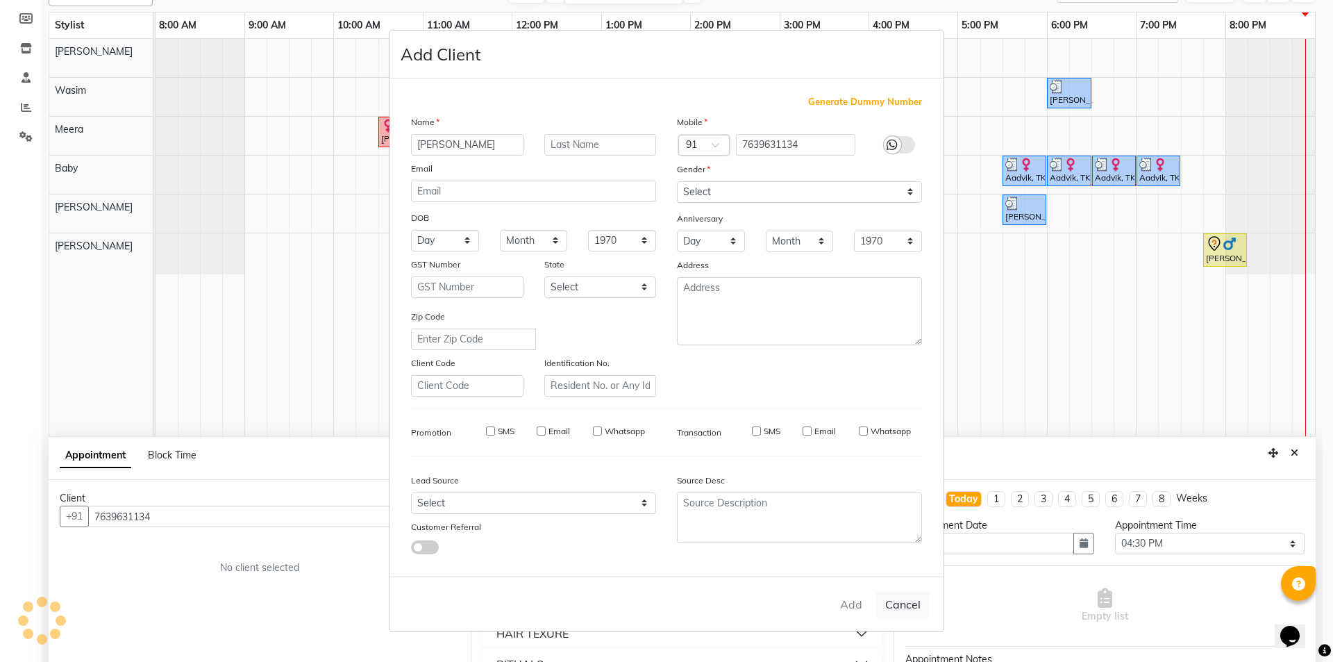
checkbox input "false"
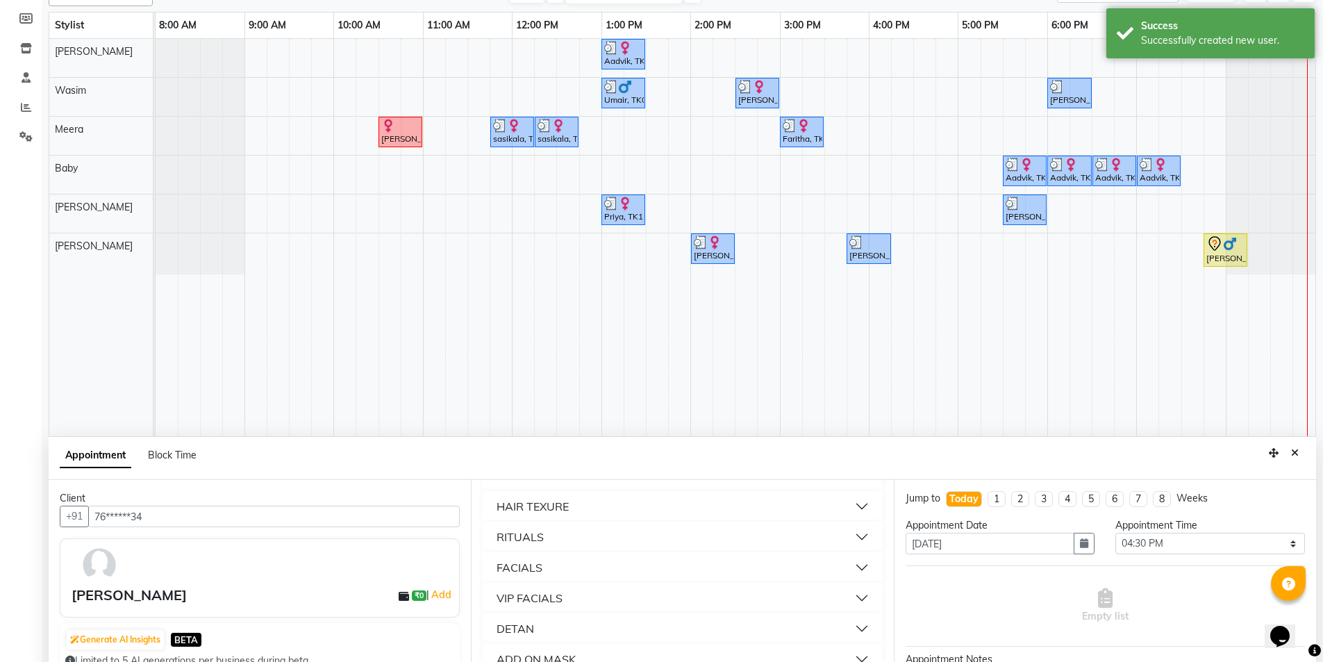
scroll to position [0, 0]
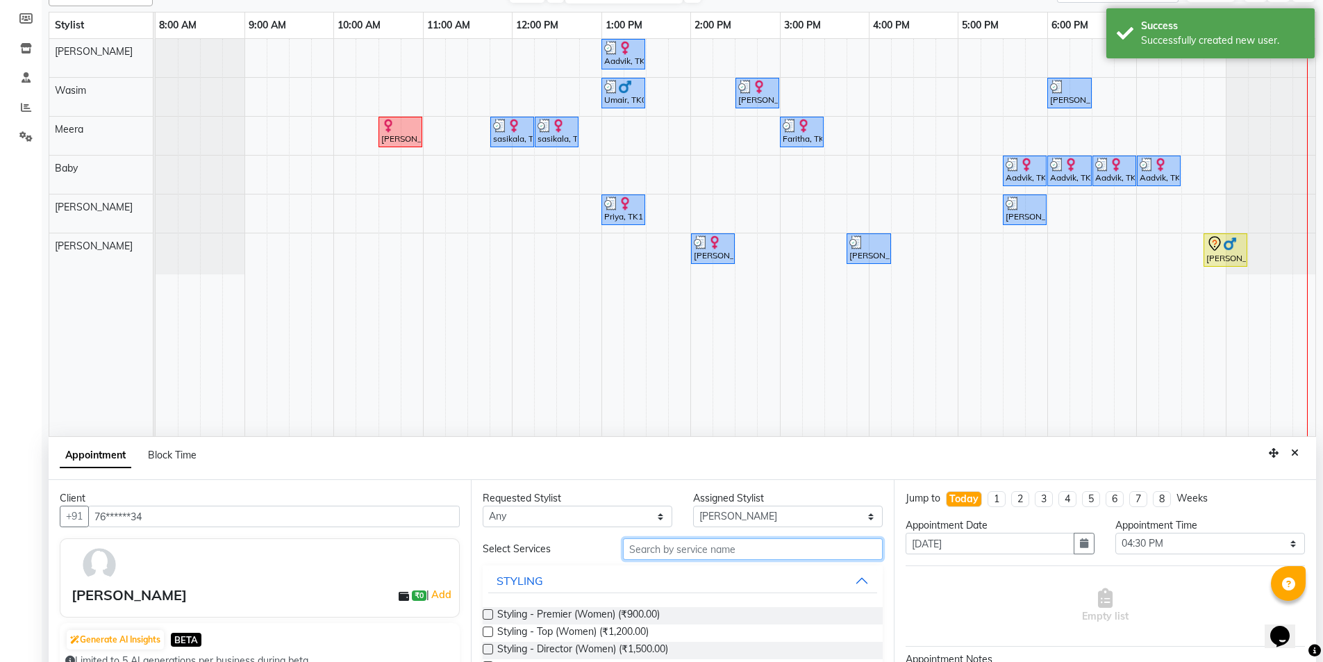
click at [624, 554] on input "text" at bounding box center [753, 549] width 260 height 22
type input "eye"
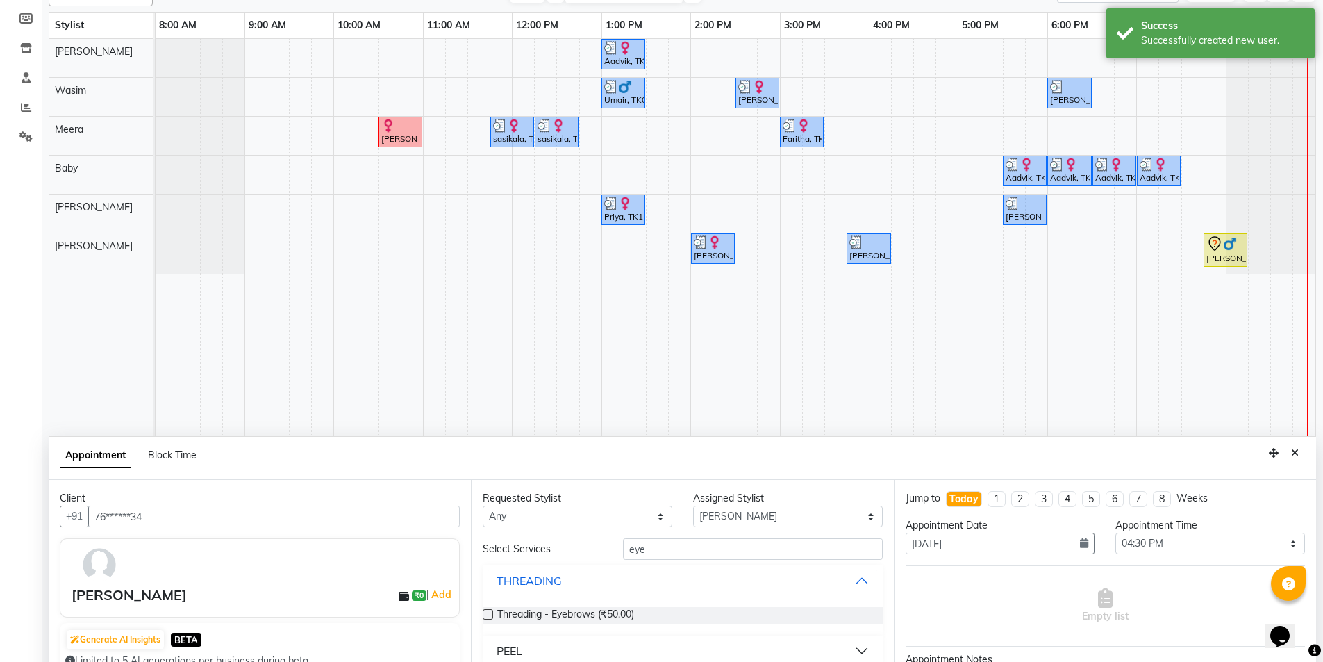
click at [490, 617] on label at bounding box center [488, 614] width 10 height 10
click at [490, 617] on input "checkbox" at bounding box center [487, 615] width 9 height 9
checkbox input "false"
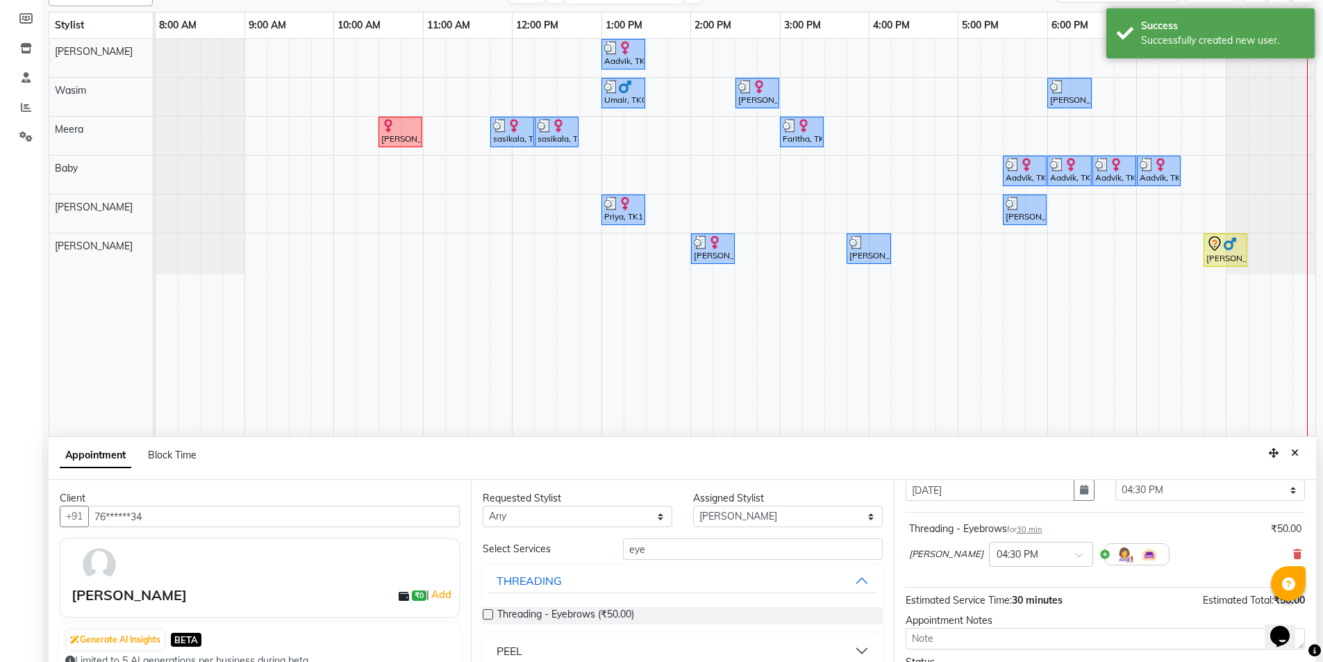
scroll to position [83, 0]
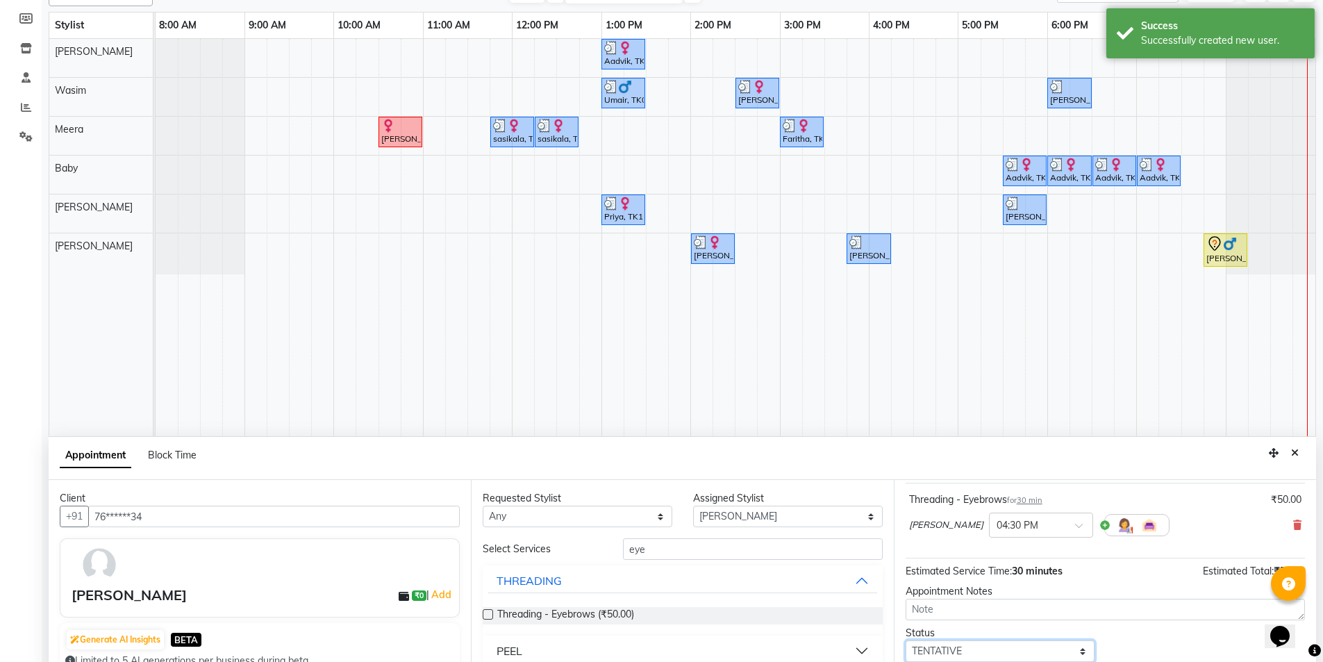
click at [973, 648] on select "Select TENTATIVE CONFIRM CHECK-IN UPCOMING" at bounding box center [1000, 651] width 190 height 22
select select "check-in"
click at [905, 640] on select "Select TENTATIVE CONFIRM CHECK-IN UPCOMING" at bounding box center [1000, 651] width 190 height 22
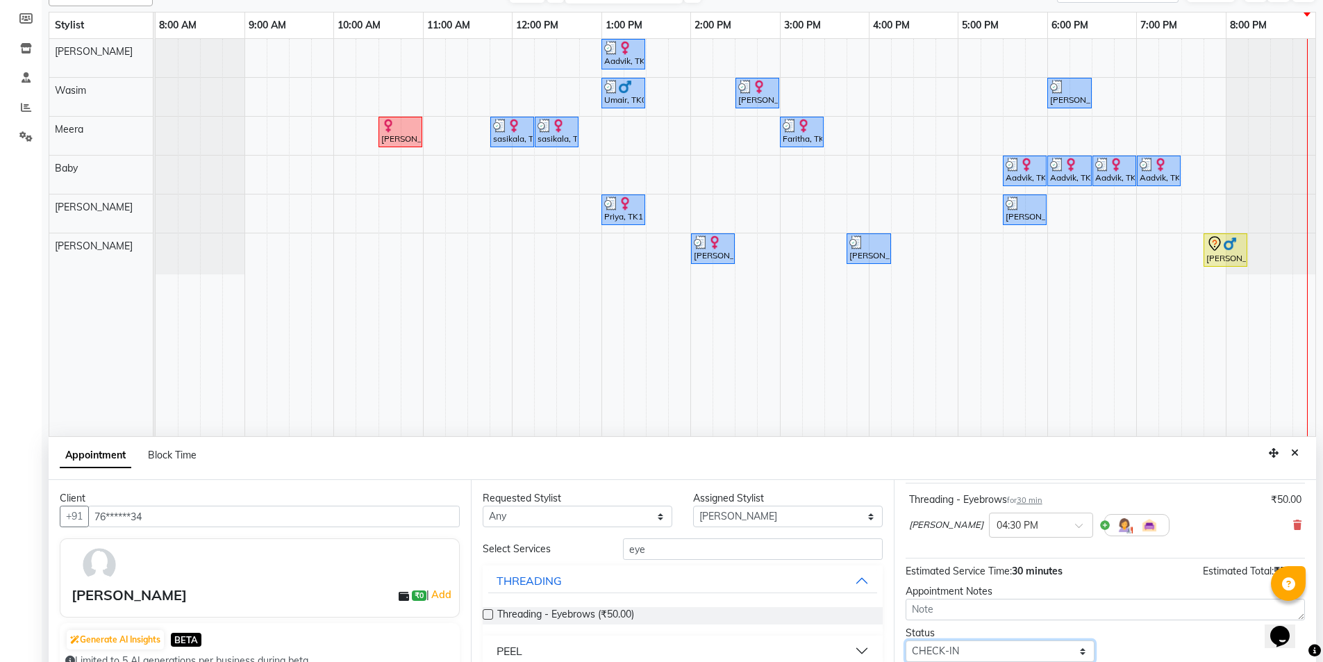
scroll to position [262, 0]
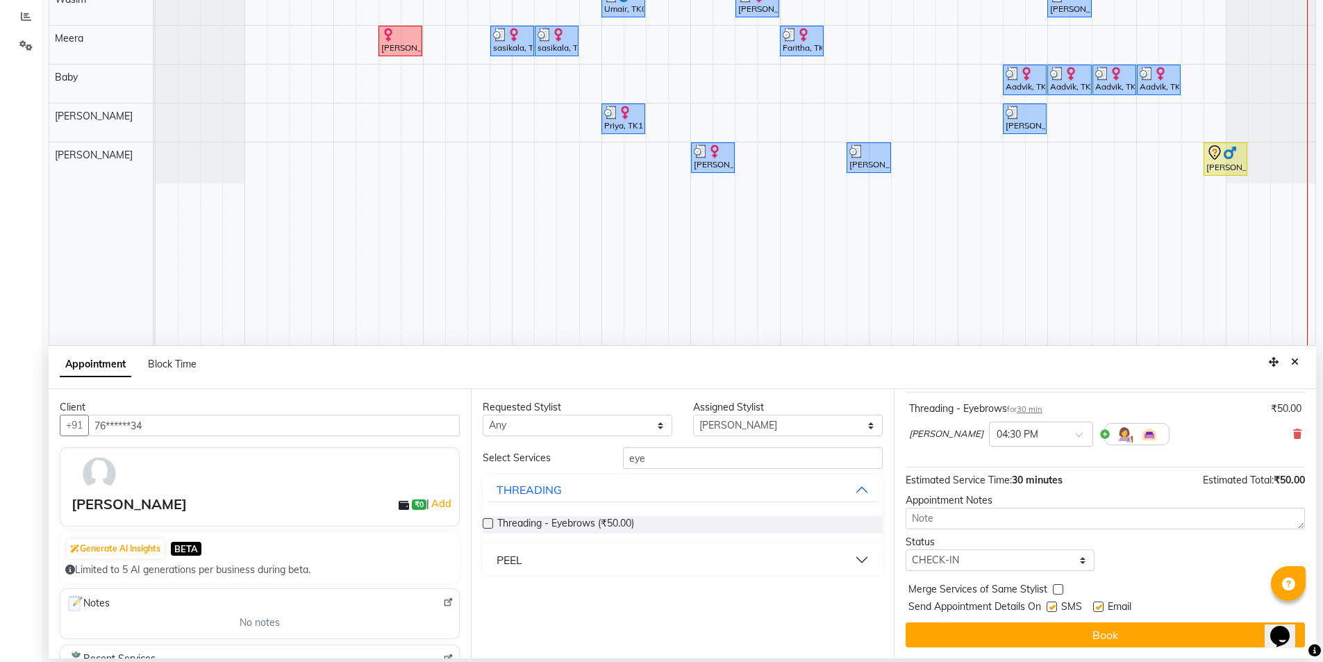
click at [1049, 608] on label at bounding box center [1051, 606] width 10 height 10
click at [1049, 608] on input "checkbox" at bounding box center [1050, 607] width 9 height 9
checkbox input "false"
click at [1095, 606] on label at bounding box center [1098, 606] width 10 height 10
click at [1095, 606] on input "checkbox" at bounding box center [1097, 607] width 9 height 9
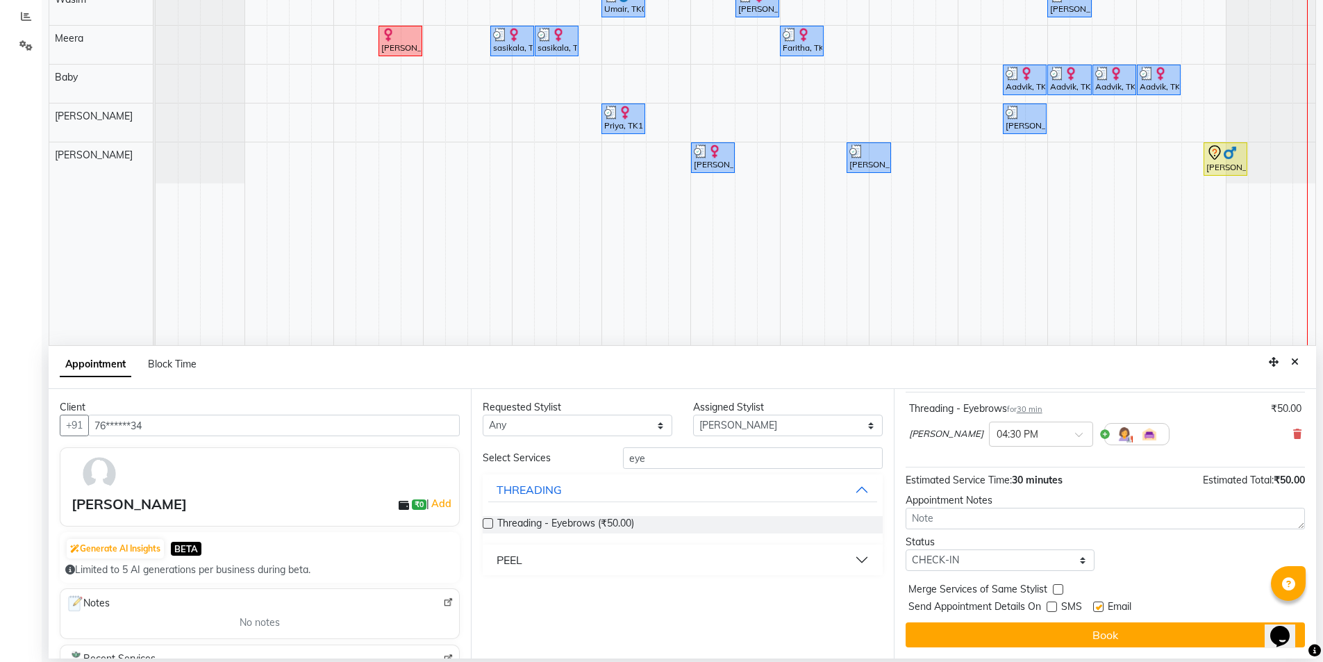
checkbox input "false"
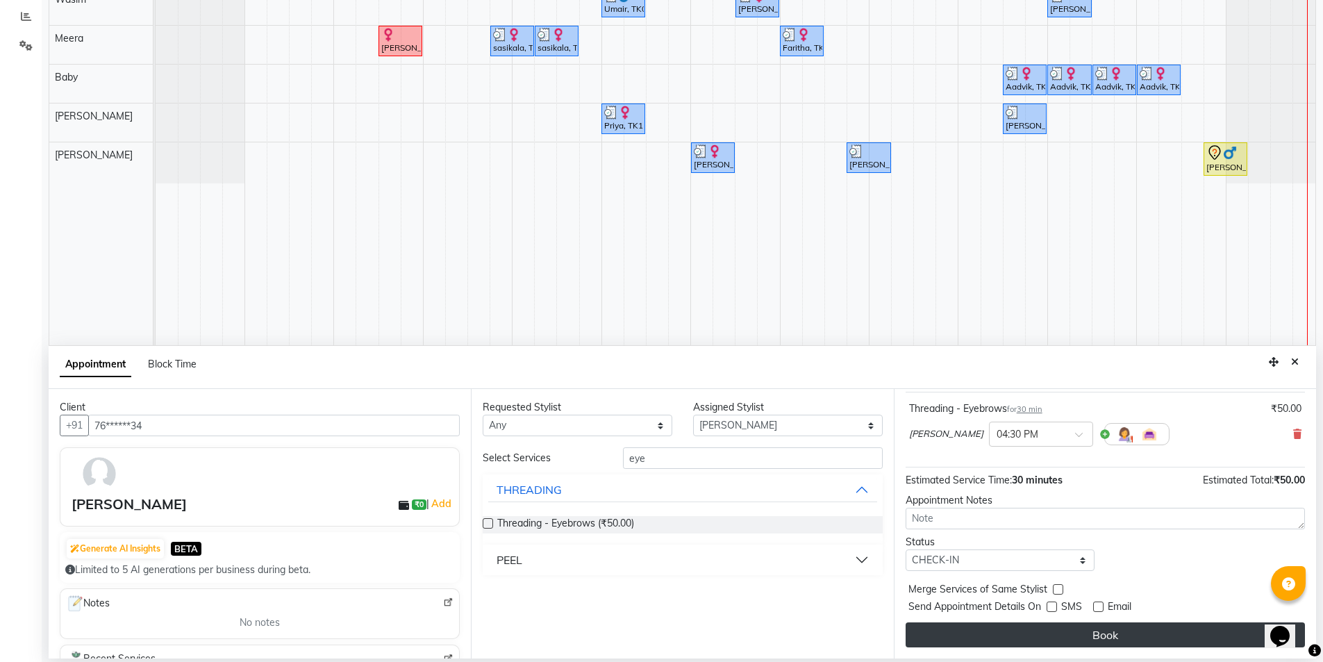
click at [1089, 637] on button "Book" at bounding box center [1104, 634] width 399 height 25
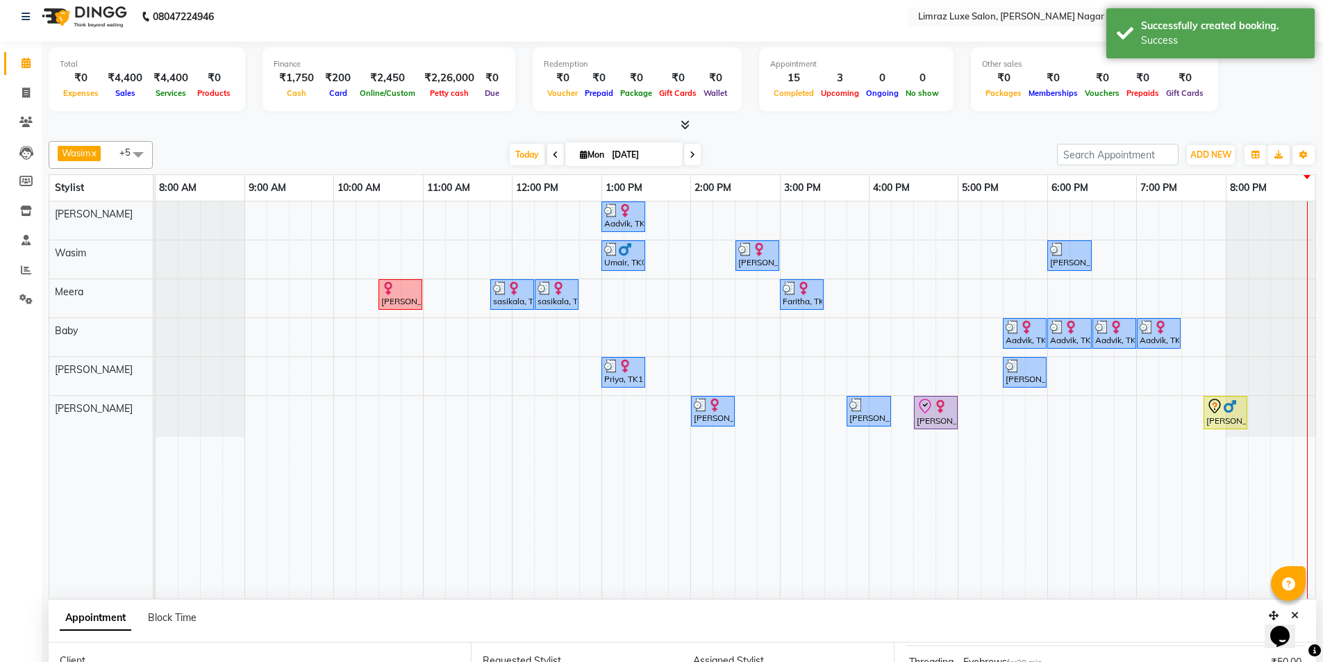
scroll to position [0, 0]
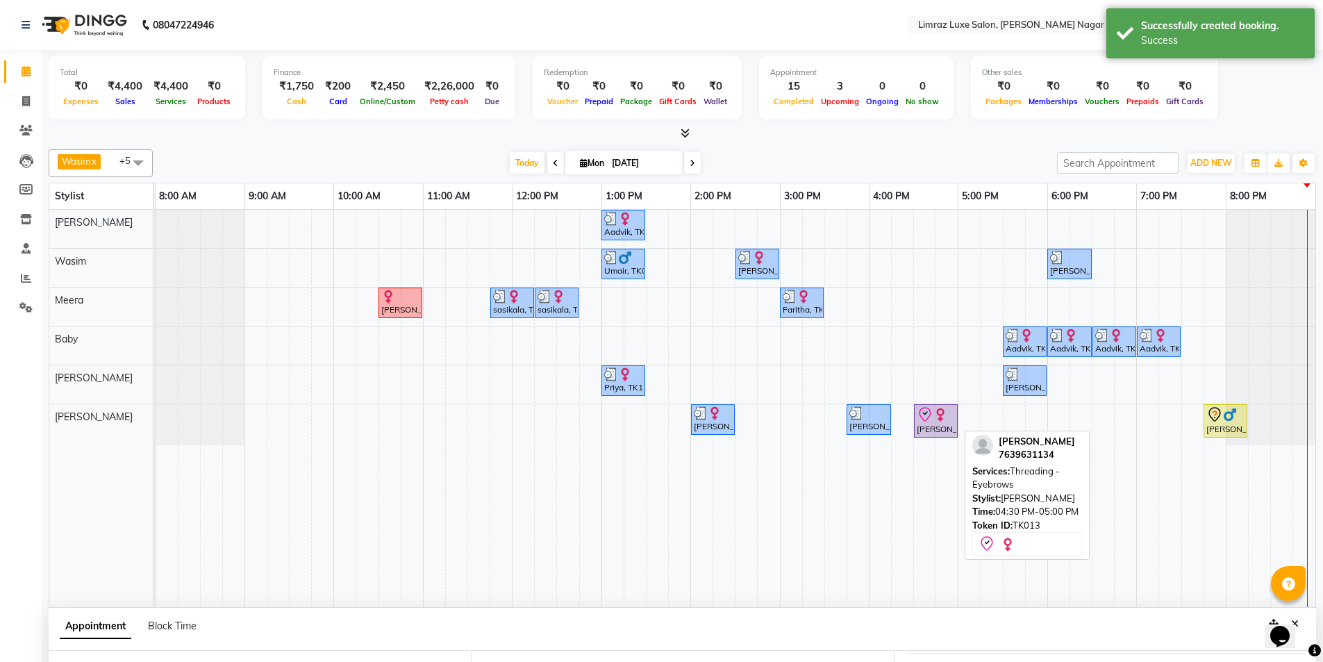
click at [939, 427] on div "[PERSON_NAME], TK13, 04:30 PM-05:00 PM, Threading - Eyebrows" at bounding box center [935, 420] width 41 height 29
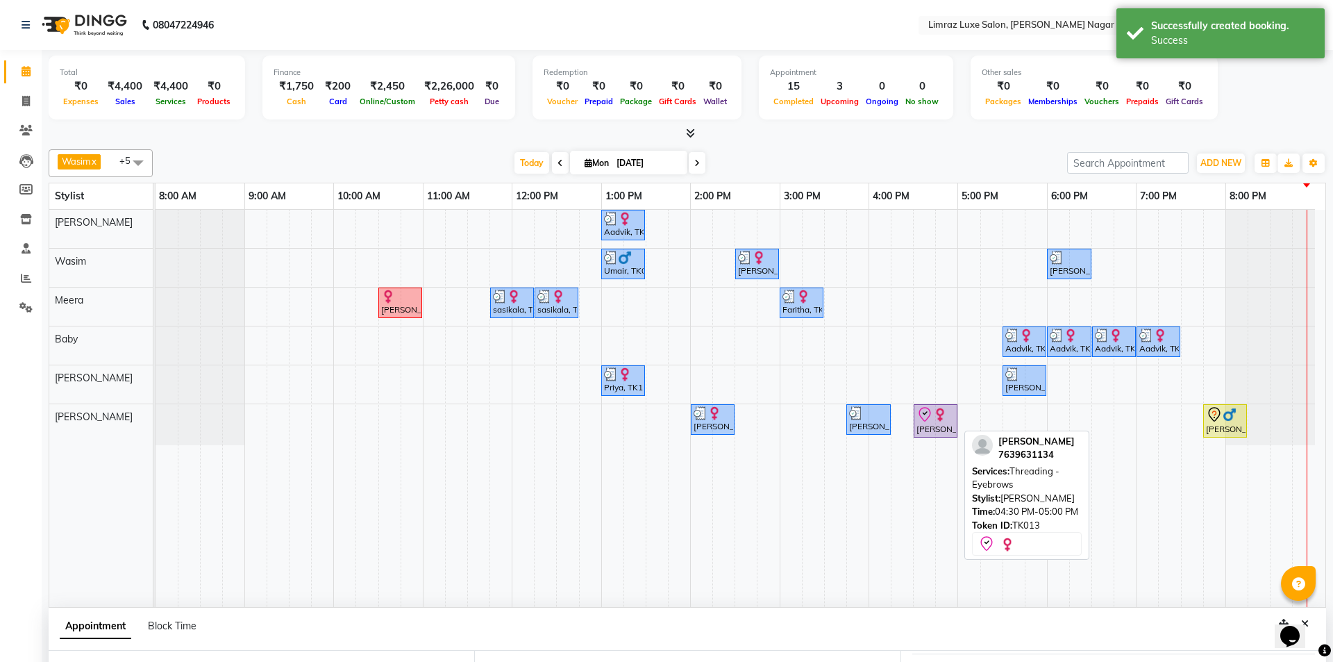
select select "8"
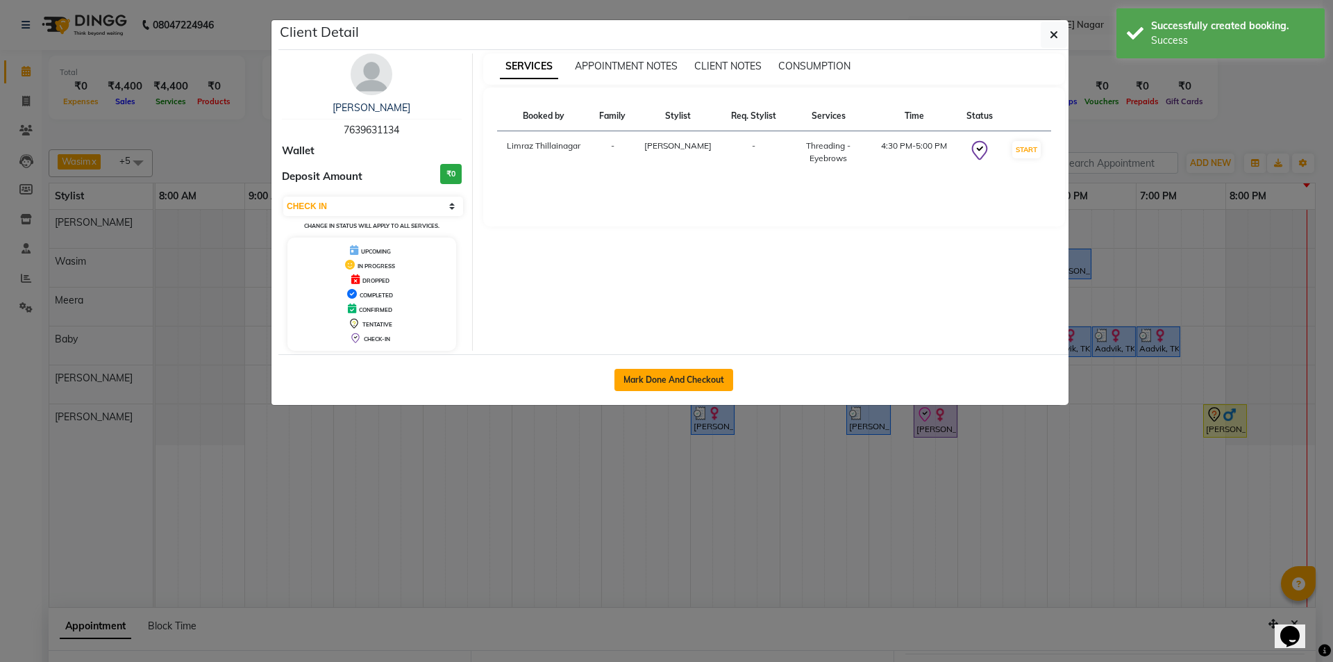
click at [703, 378] on button "Mark Done And Checkout" at bounding box center [673, 380] width 119 height 22
select select "7280"
select select "service"
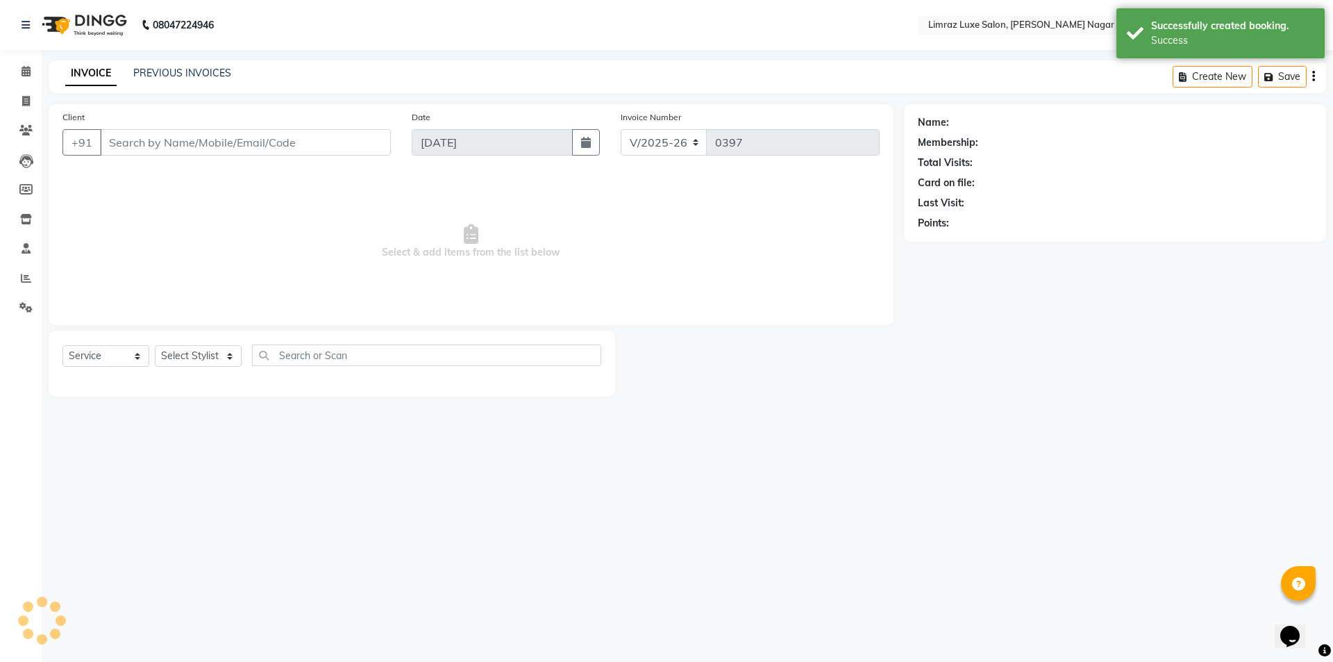
type input "76******34"
select select "89894"
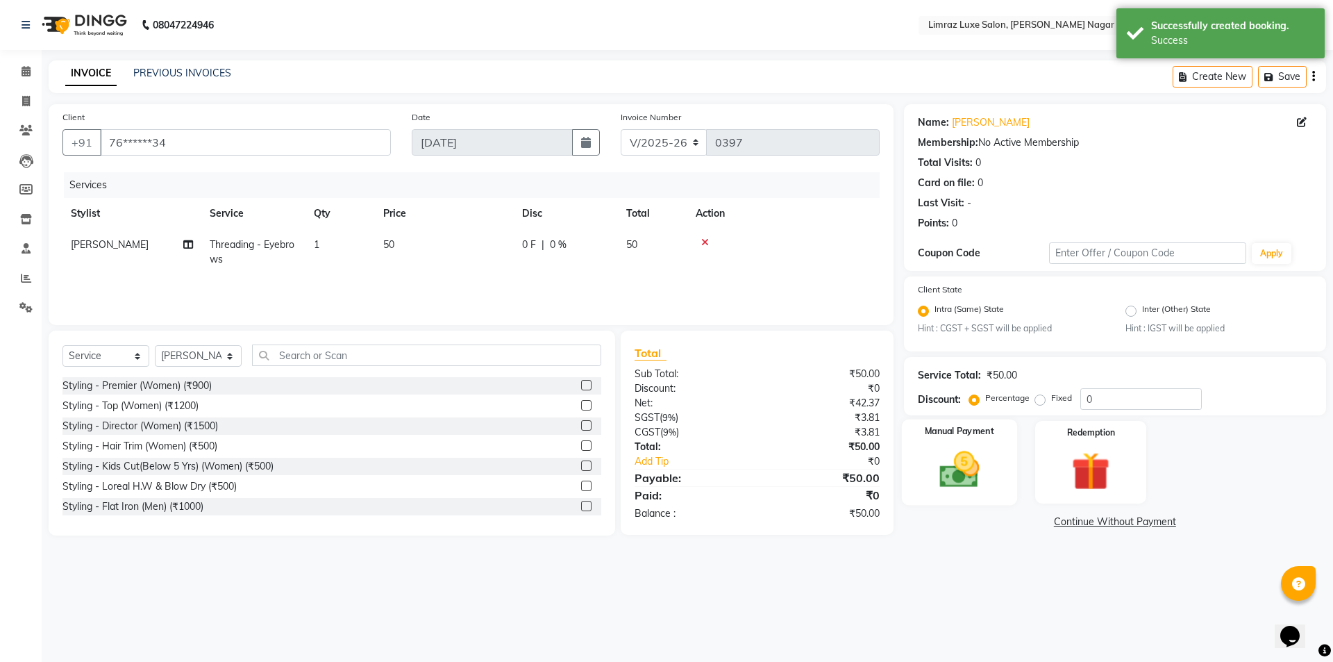
drag, startPoint x: 951, startPoint y: 483, endPoint x: 959, endPoint y: 504, distance: 22.8
click at [953, 482] on img at bounding box center [959, 470] width 65 height 46
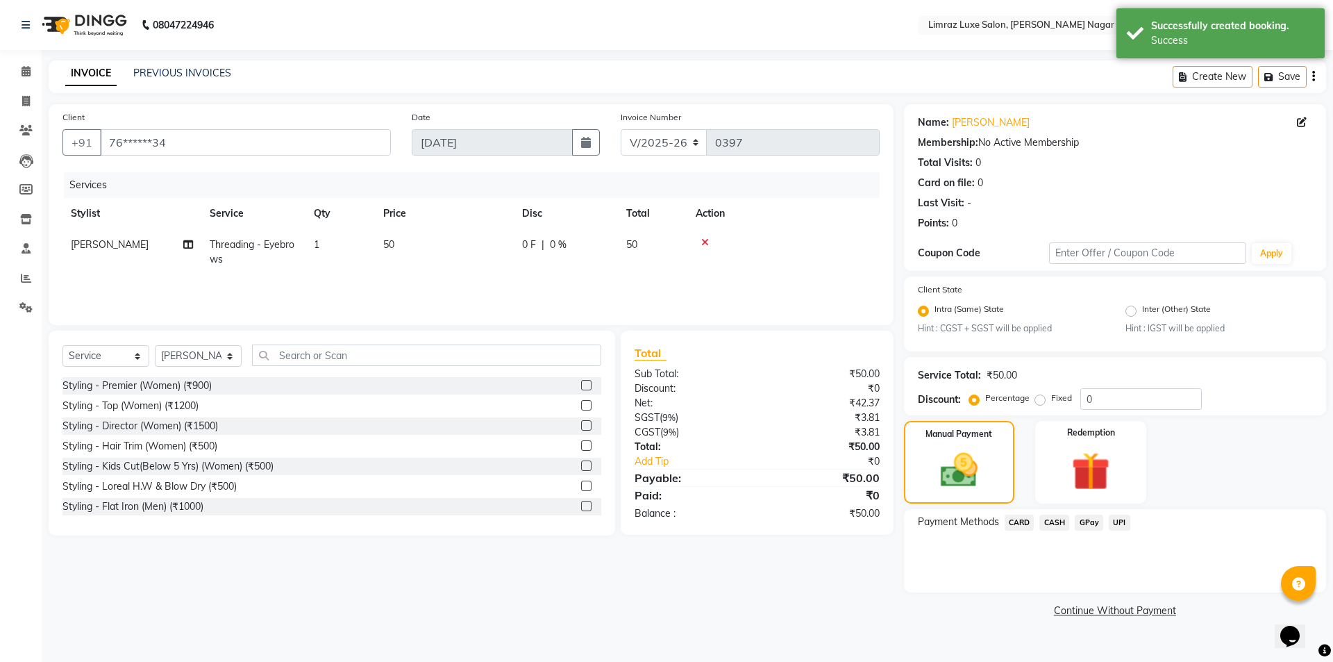
click at [1059, 528] on span "CASH" at bounding box center [1054, 523] width 30 height 16
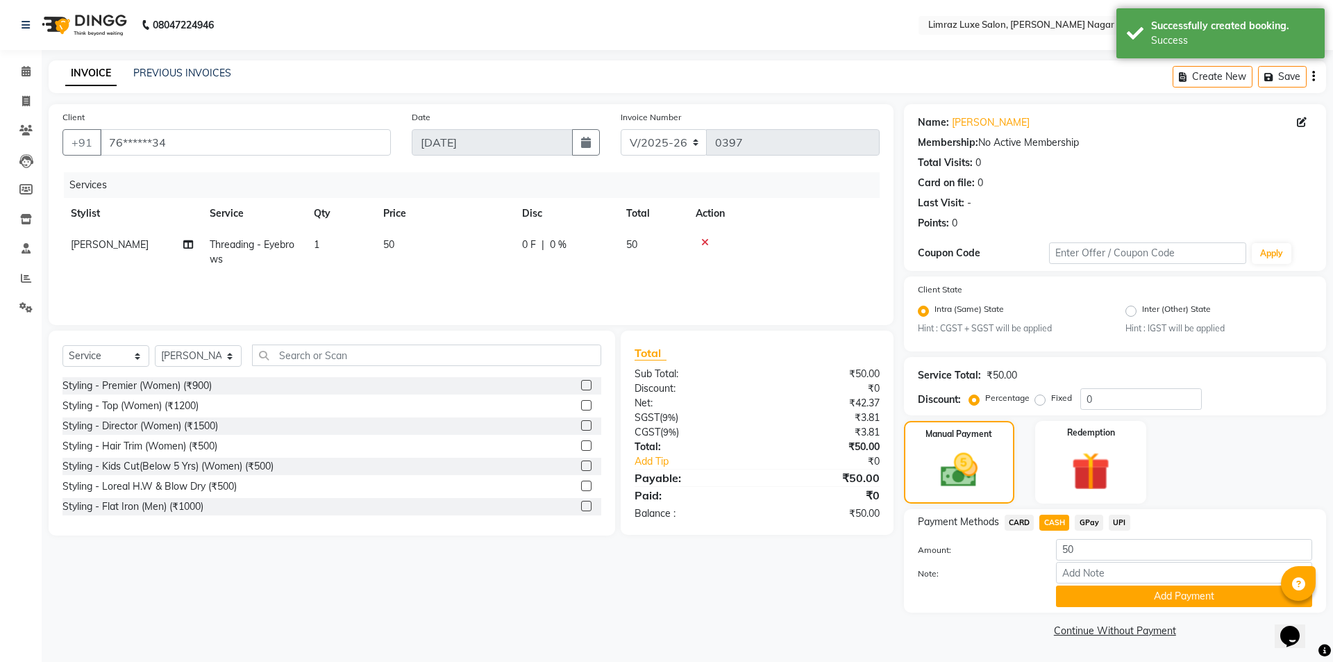
click at [1082, 592] on button "Add Payment" at bounding box center [1184, 596] width 256 height 22
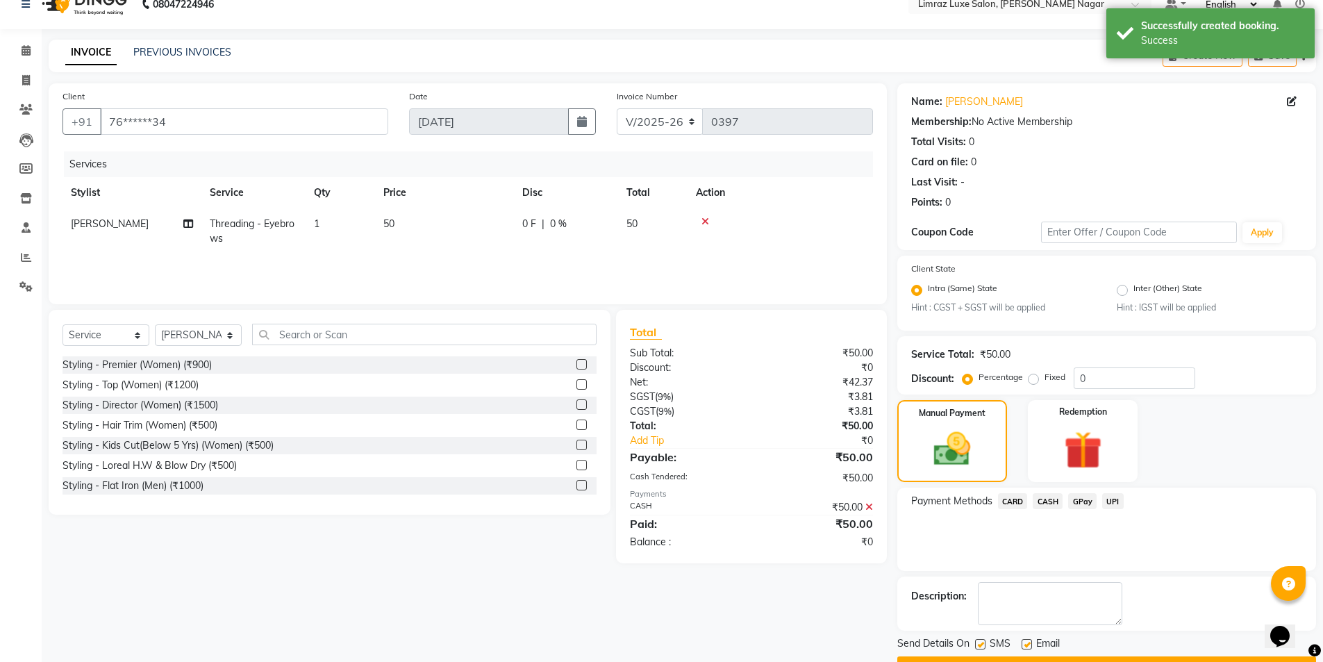
scroll to position [58, 0]
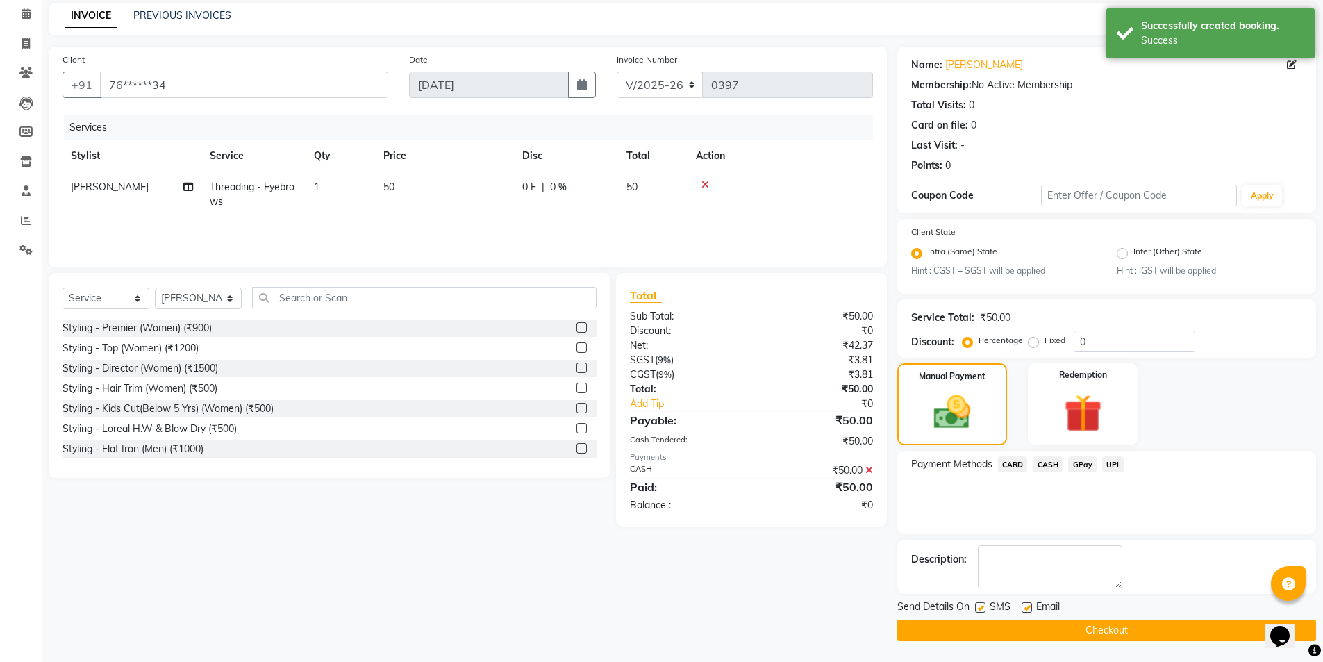
click at [979, 605] on label at bounding box center [980, 607] width 10 height 10
click at [979, 605] on input "checkbox" at bounding box center [979, 607] width 9 height 9
checkbox input "false"
click at [1023, 605] on label at bounding box center [1026, 607] width 10 height 10
click at [1023, 605] on input "checkbox" at bounding box center [1025, 607] width 9 height 9
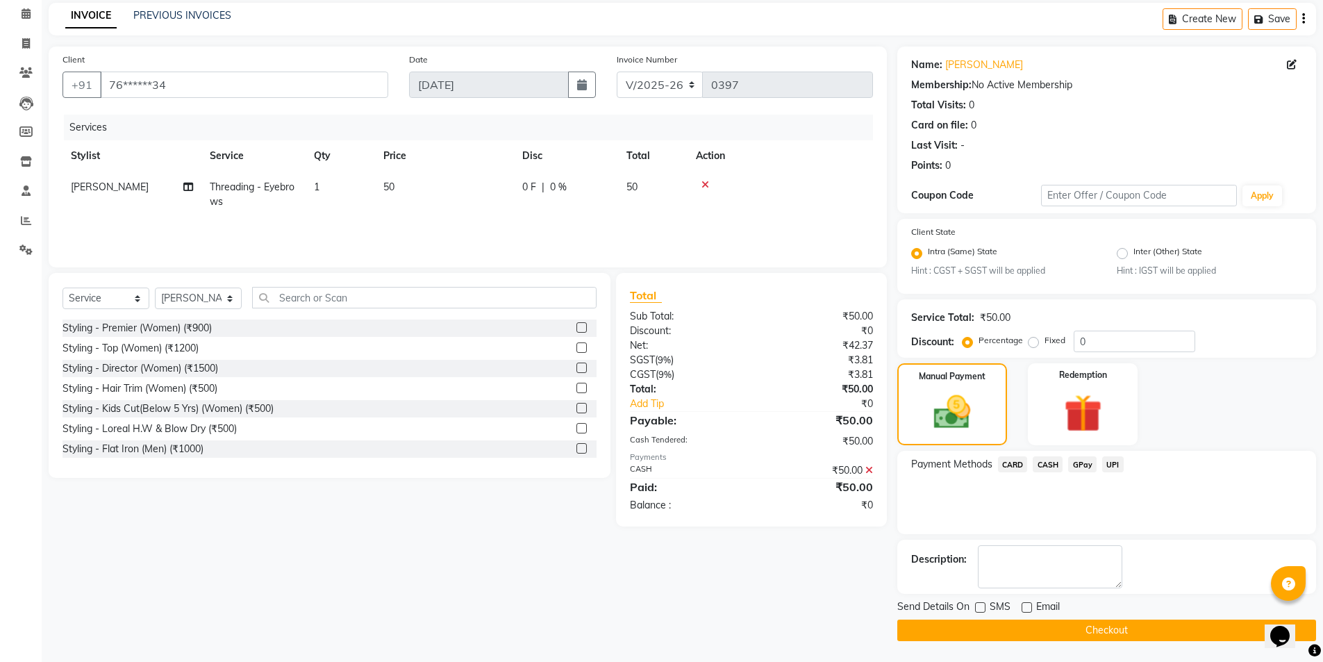
drag, startPoint x: 1023, startPoint y: 626, endPoint x: 955, endPoint y: 648, distance: 71.4
click at [1022, 626] on button "Checkout" at bounding box center [1106, 630] width 419 height 22
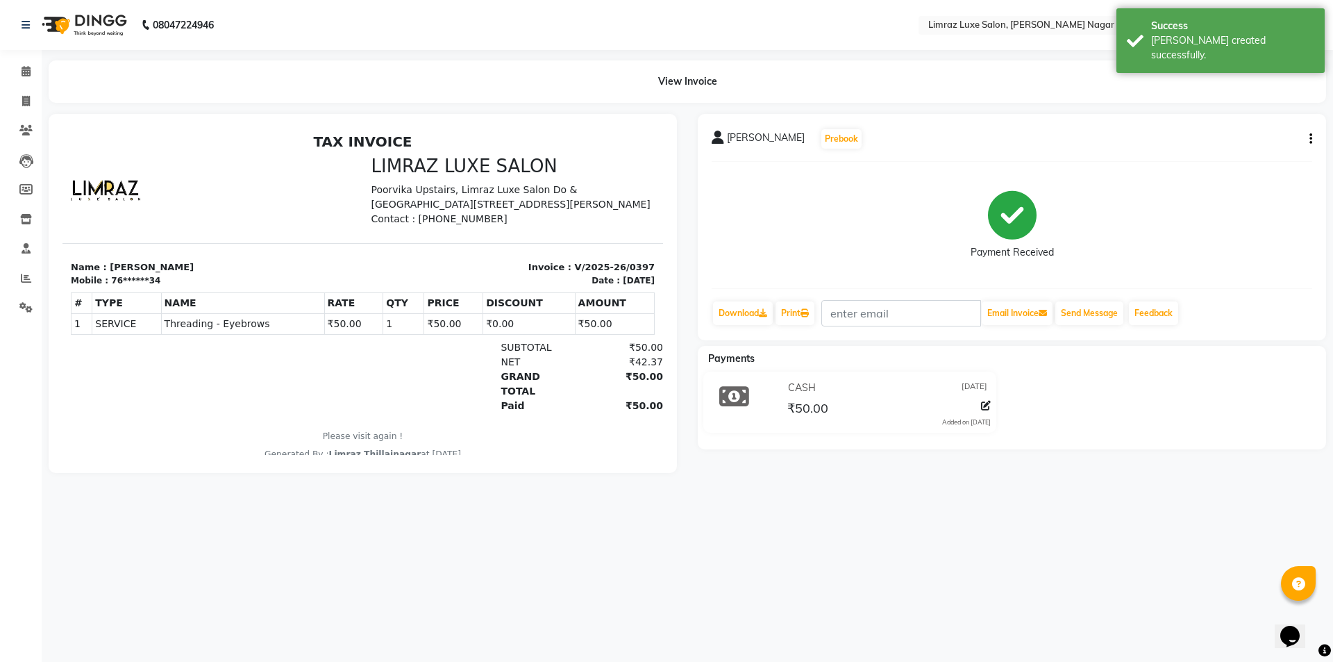
click at [83, 26] on img at bounding box center [82, 25] width 95 height 39
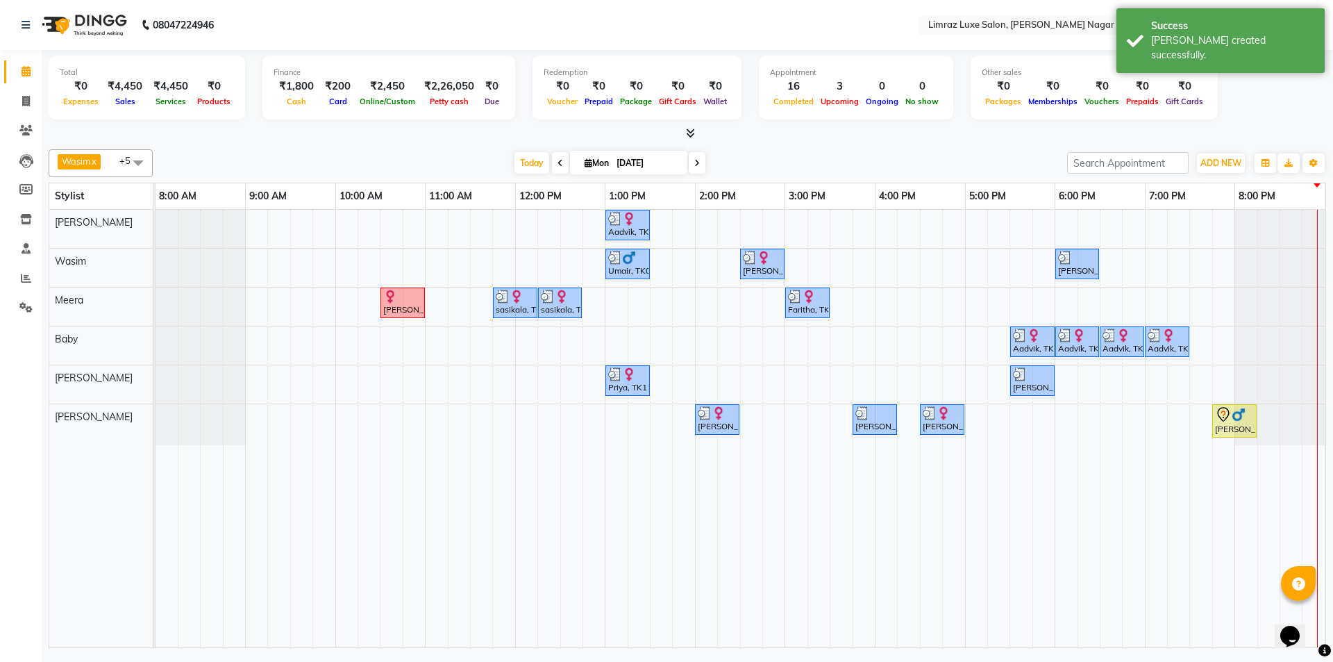
click at [139, 164] on span at bounding box center [138, 162] width 28 height 26
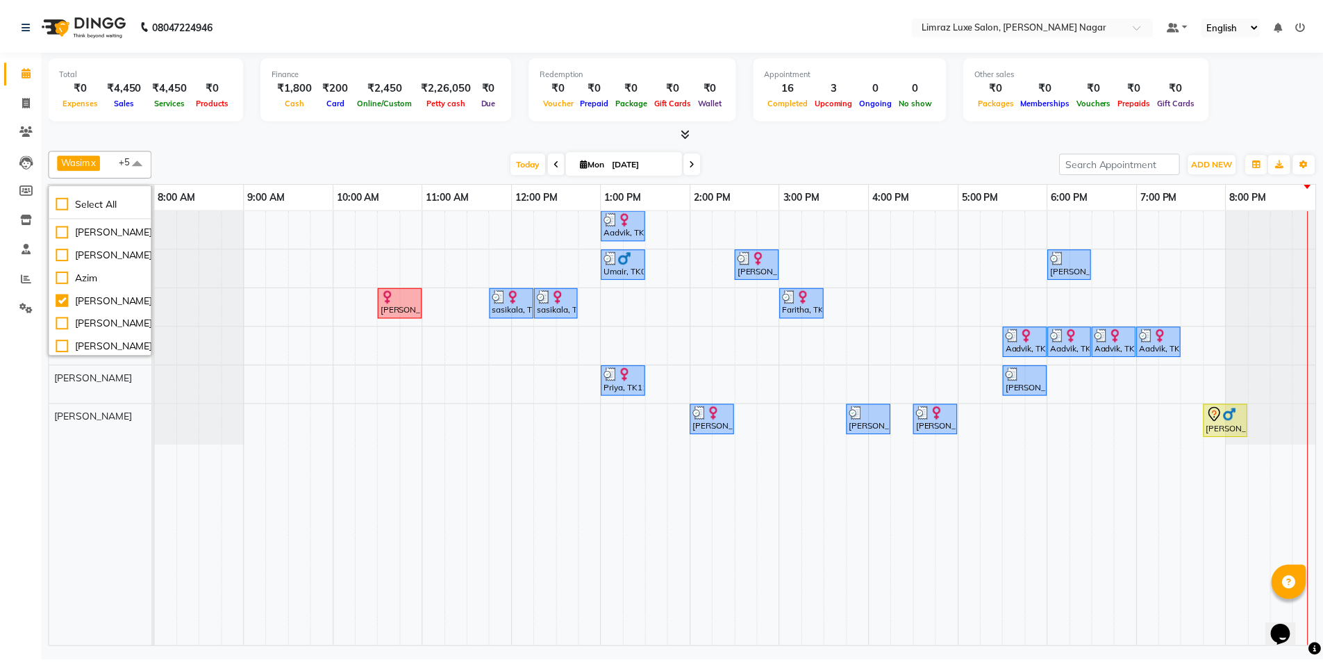
scroll to position [360, 0]
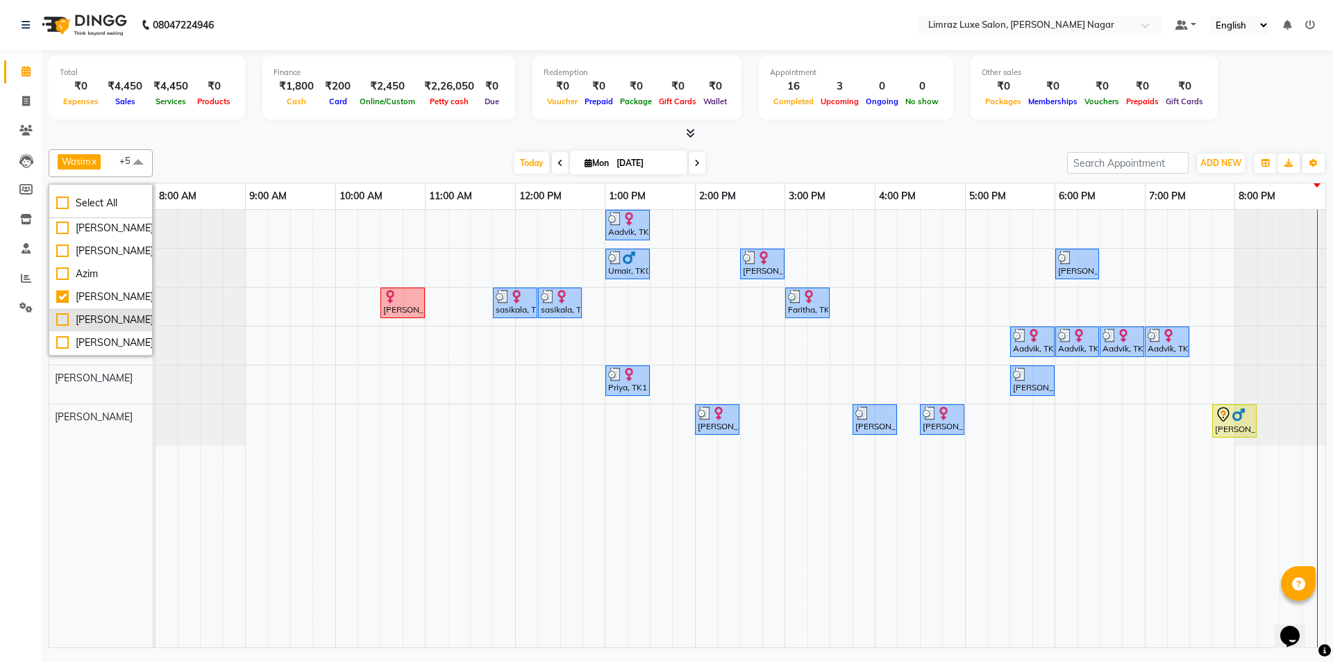
click at [65, 317] on div "[PERSON_NAME]" at bounding box center [100, 319] width 89 height 15
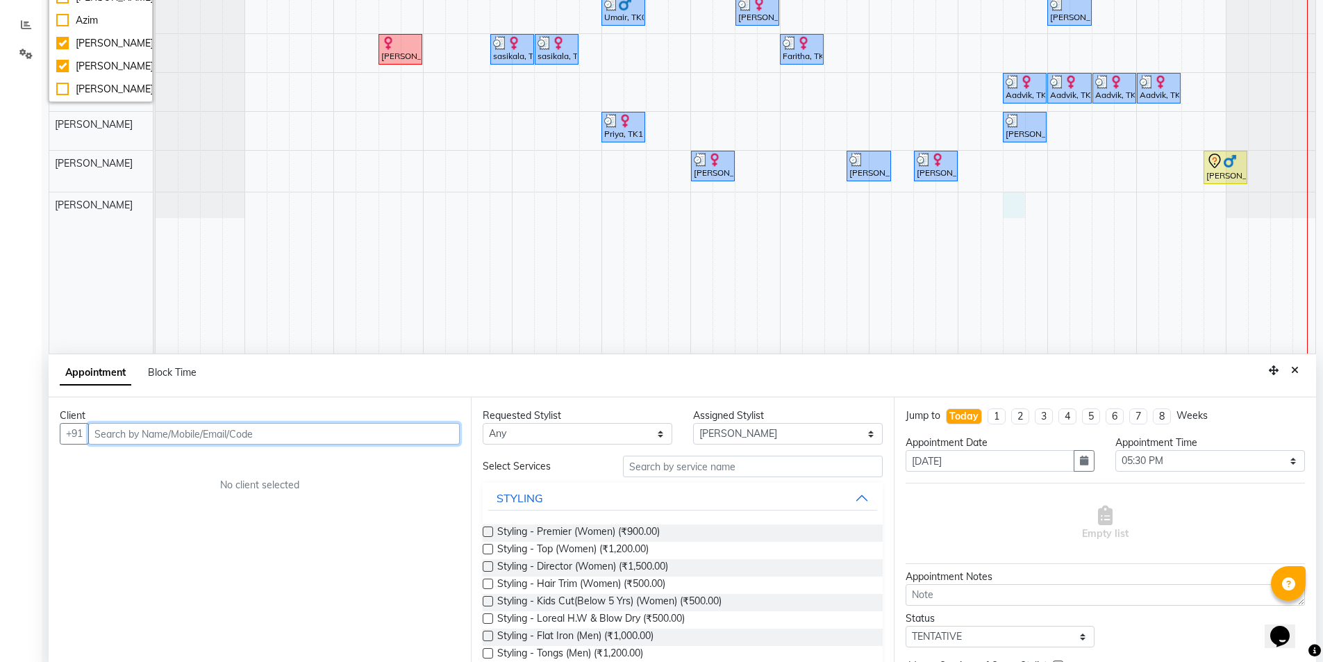
scroll to position [262, 0]
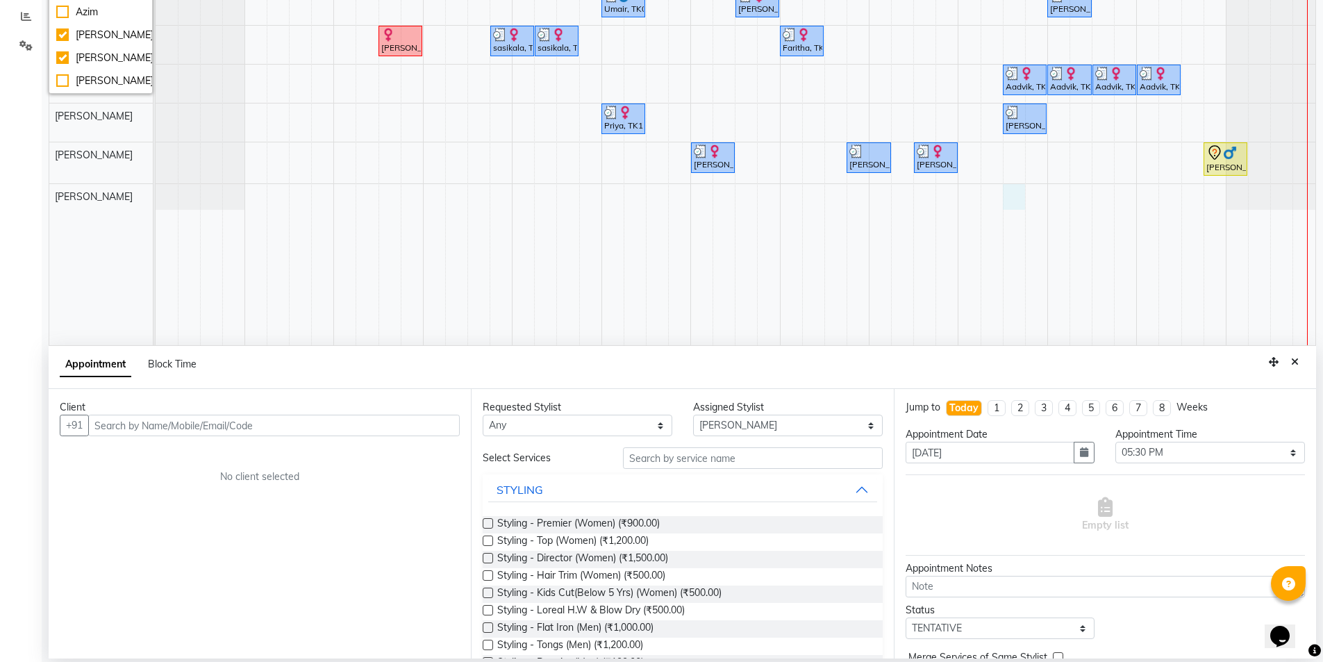
click at [200, 440] on div "Client +91 No client selected" at bounding box center [260, 523] width 422 height 269
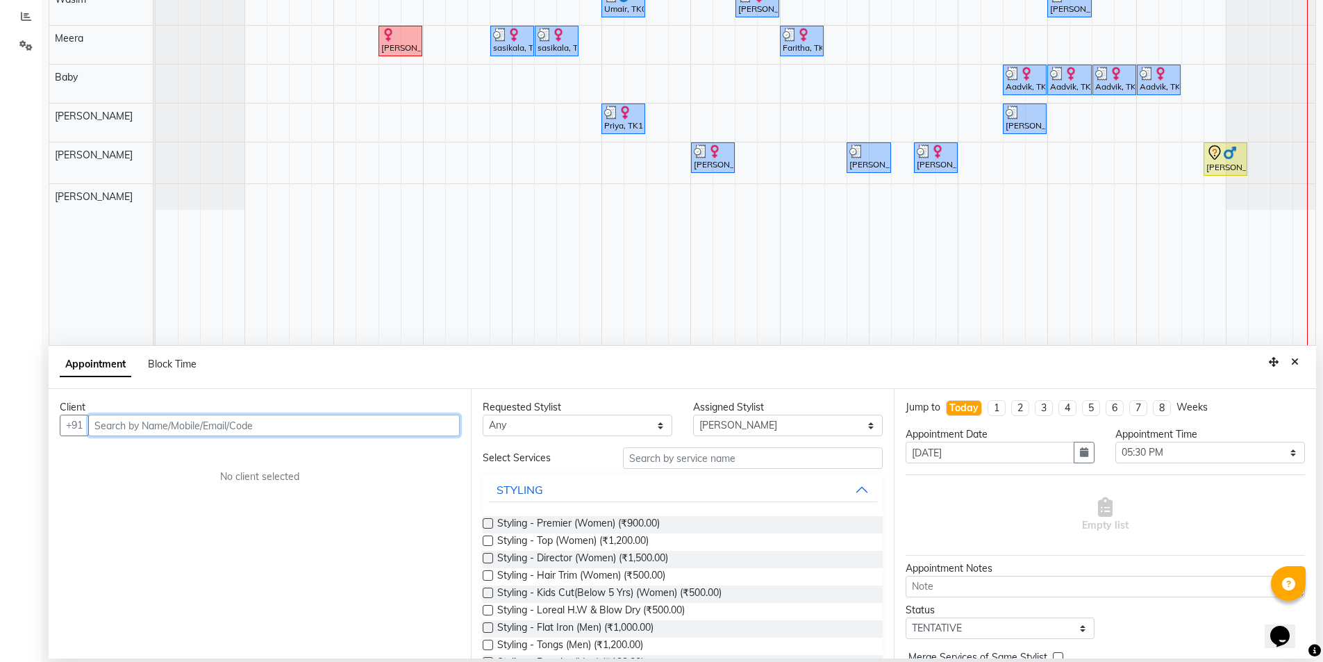
click at [180, 427] on input "text" at bounding box center [273, 426] width 371 height 22
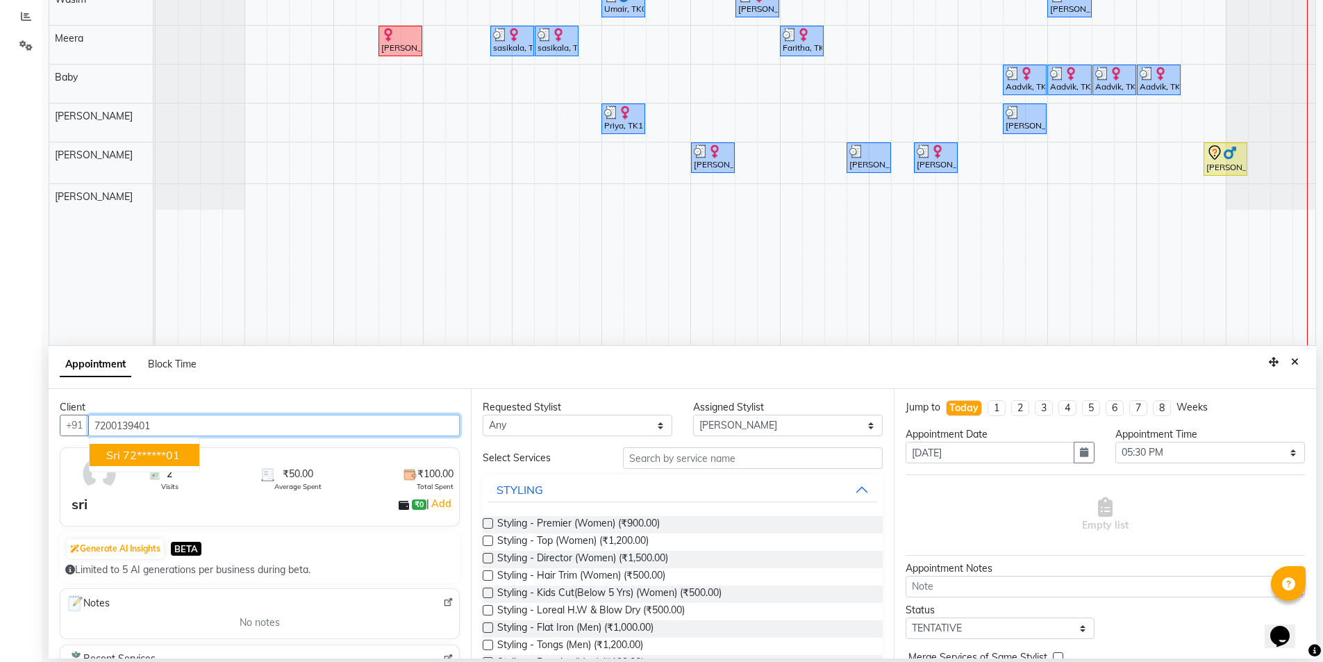
click at [133, 458] on ngb-highlight "72******01" at bounding box center [151, 455] width 57 height 14
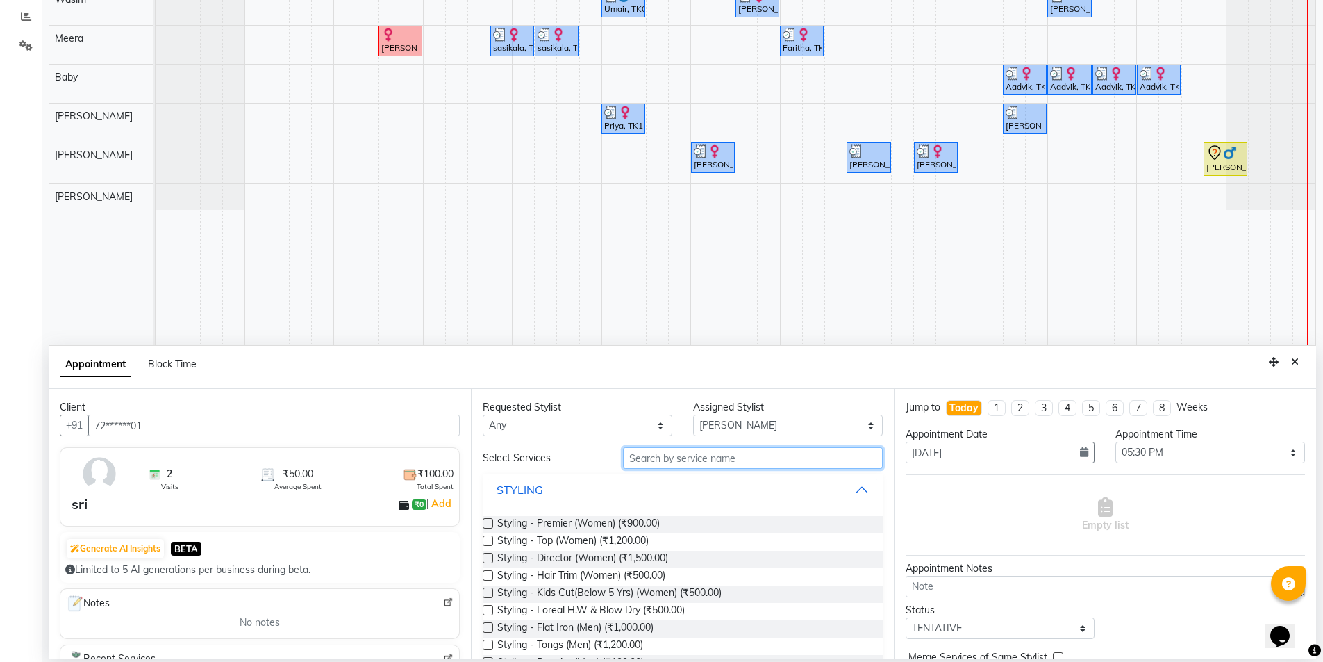
click at [660, 464] on input "text" at bounding box center [753, 458] width 260 height 22
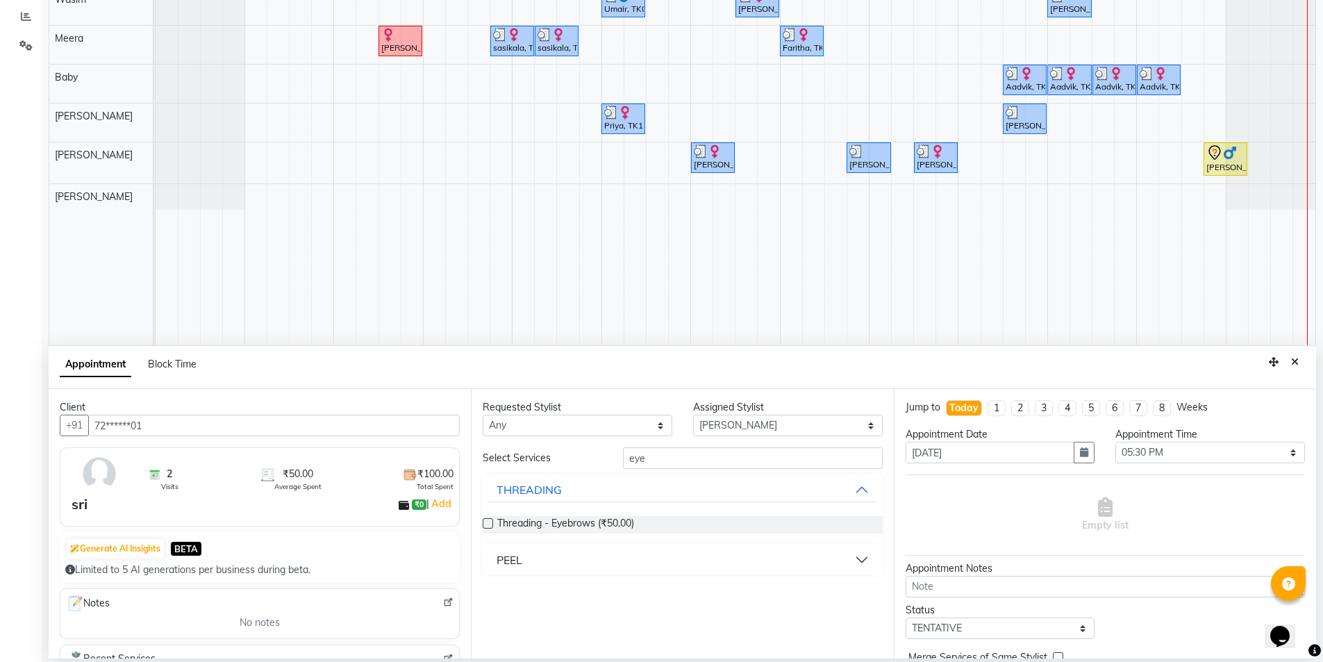
click at [479, 524] on div "Requested Stylist Any [PERSON_NAME] [PERSON_NAME] Baby [PERSON_NAME] [PERSON_NA…" at bounding box center [682, 523] width 422 height 269
click at [488, 524] on label at bounding box center [488, 523] width 10 height 10
click at [488, 524] on input "checkbox" at bounding box center [487, 524] width 9 height 9
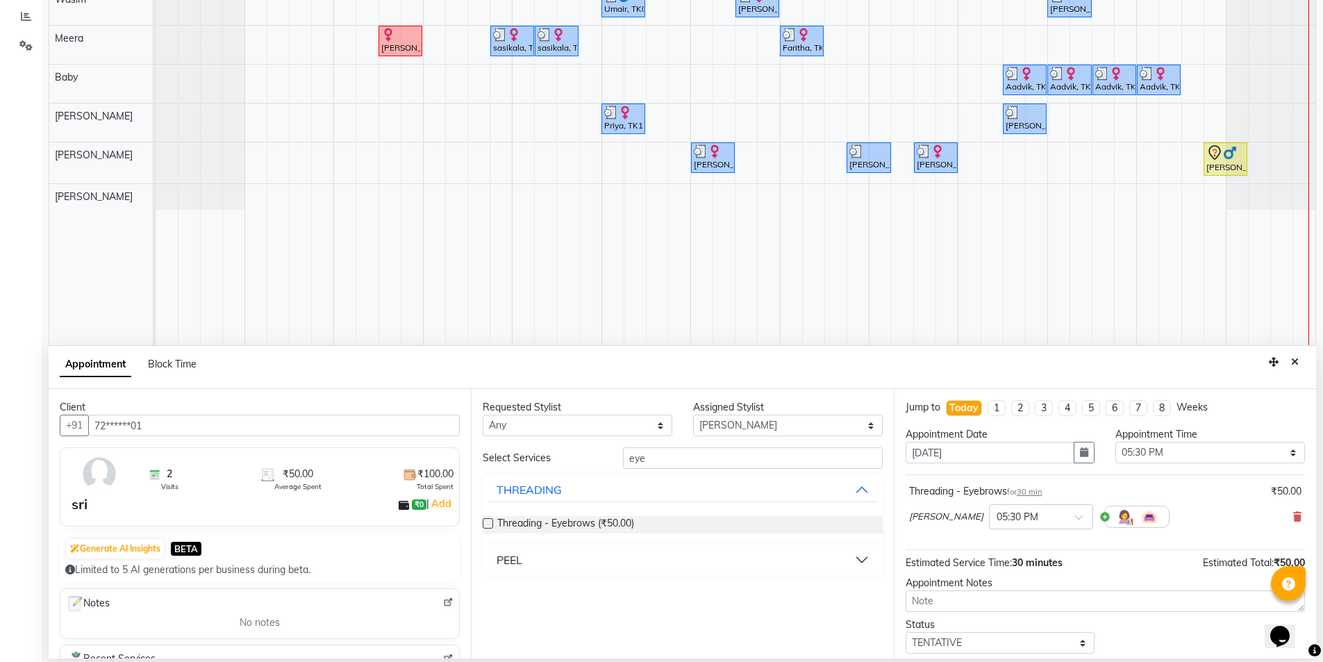
scroll to position [83, 0]
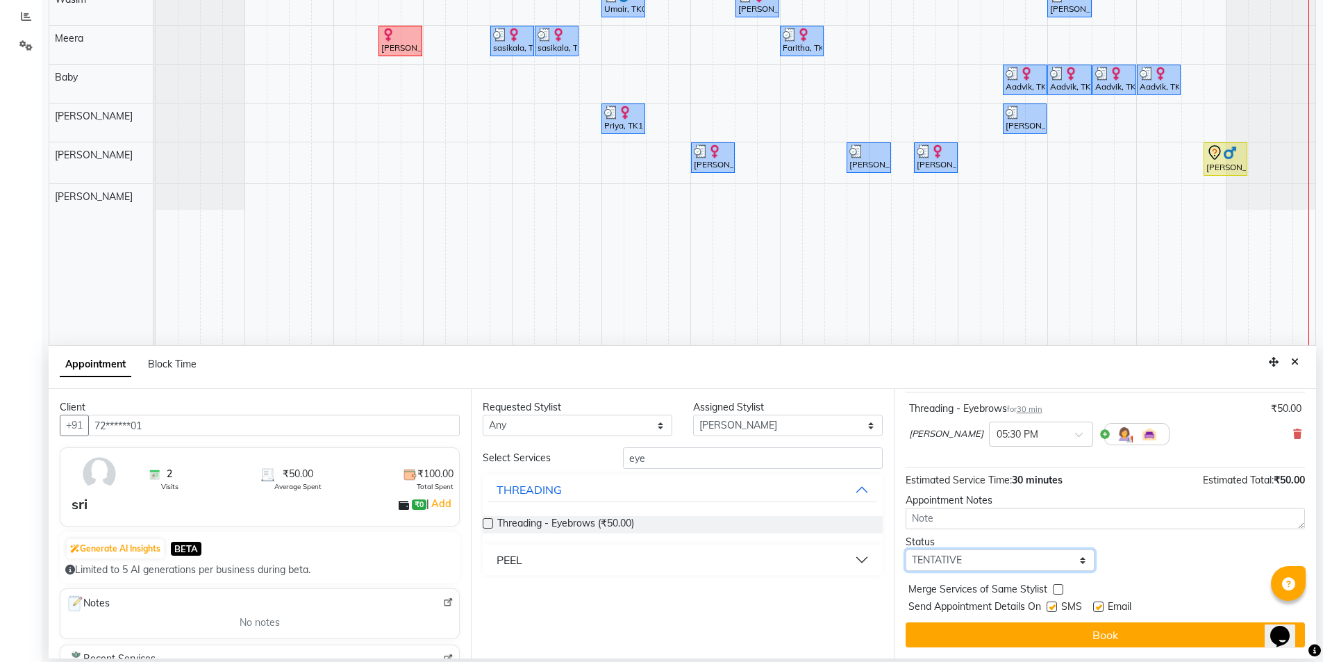
drag, startPoint x: 971, startPoint y: 562, endPoint x: 957, endPoint y: 564, distance: 14.7
click at [971, 562] on select "Select TENTATIVE CONFIRM CHECK-IN UPCOMING" at bounding box center [1000, 560] width 190 height 22
click at [905, 549] on select "Select TENTATIVE CONFIRM CHECK-IN UPCOMING" at bounding box center [1000, 560] width 190 height 22
click at [1047, 609] on label at bounding box center [1051, 606] width 10 height 10
click at [1047, 609] on input "checkbox" at bounding box center [1050, 607] width 9 height 9
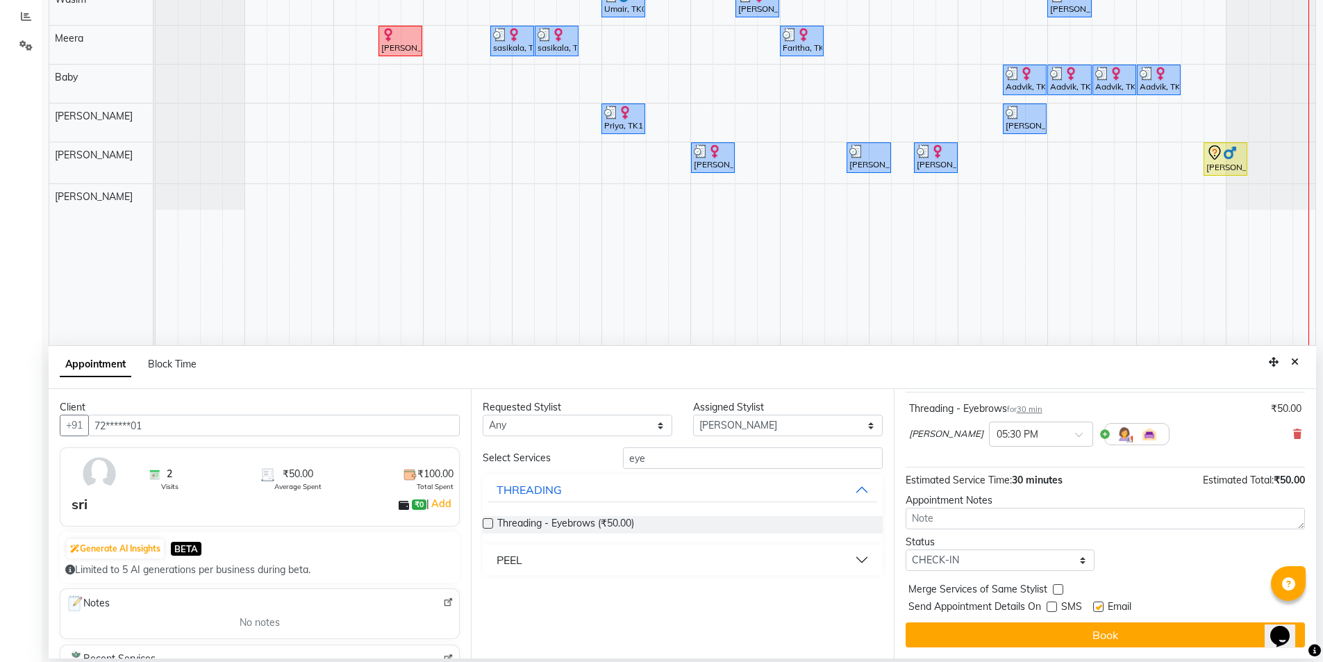
click at [1096, 609] on label at bounding box center [1098, 606] width 10 height 10
click at [1096, 609] on input "checkbox" at bounding box center [1097, 607] width 9 height 9
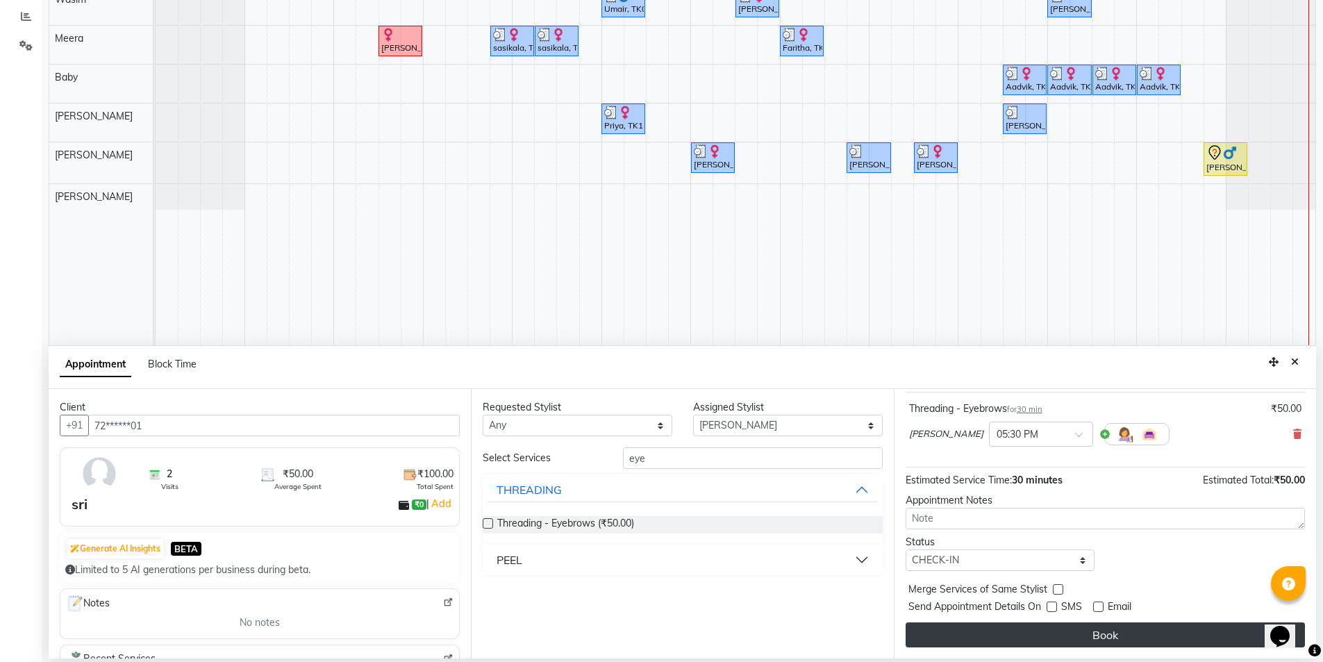
click at [1079, 642] on button "Book" at bounding box center [1104, 634] width 399 height 25
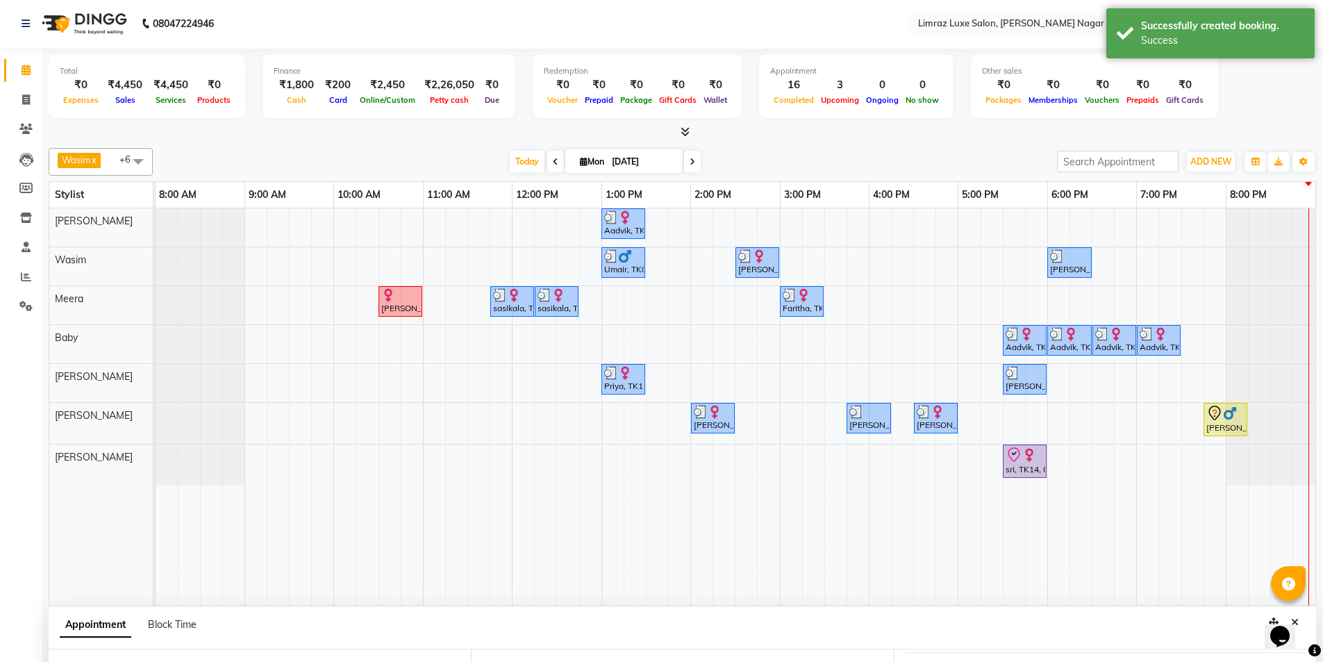
scroll to position [0, 0]
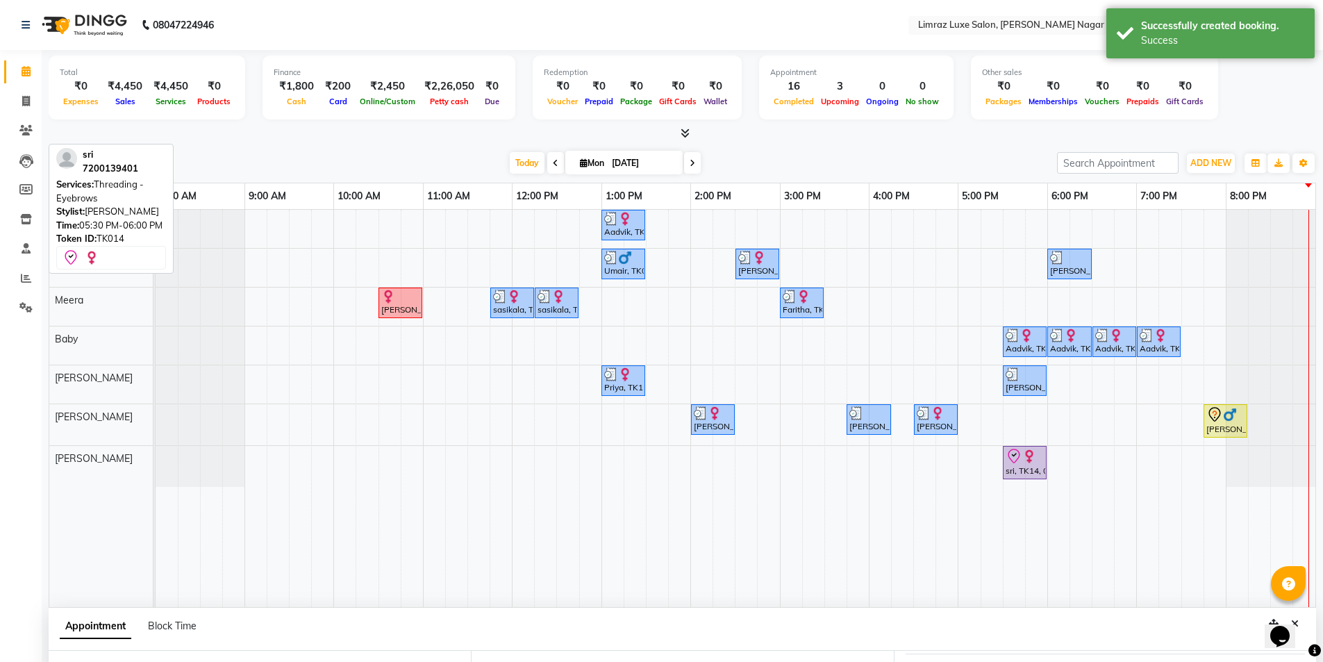
click at [1030, 465] on div "sri, TK14, 05:30 PM-06:00 PM, Threading - Eyebrows" at bounding box center [1024, 462] width 41 height 29
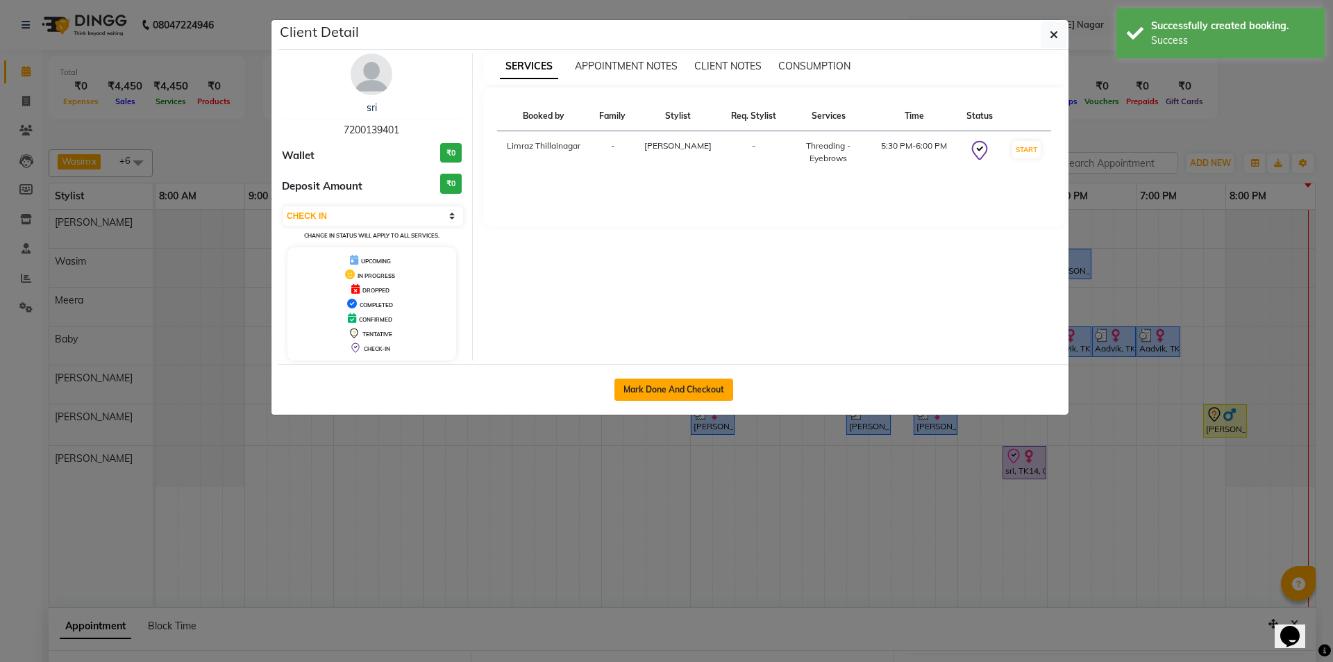
click at [664, 395] on button "Mark Done And Checkout" at bounding box center [673, 389] width 119 height 22
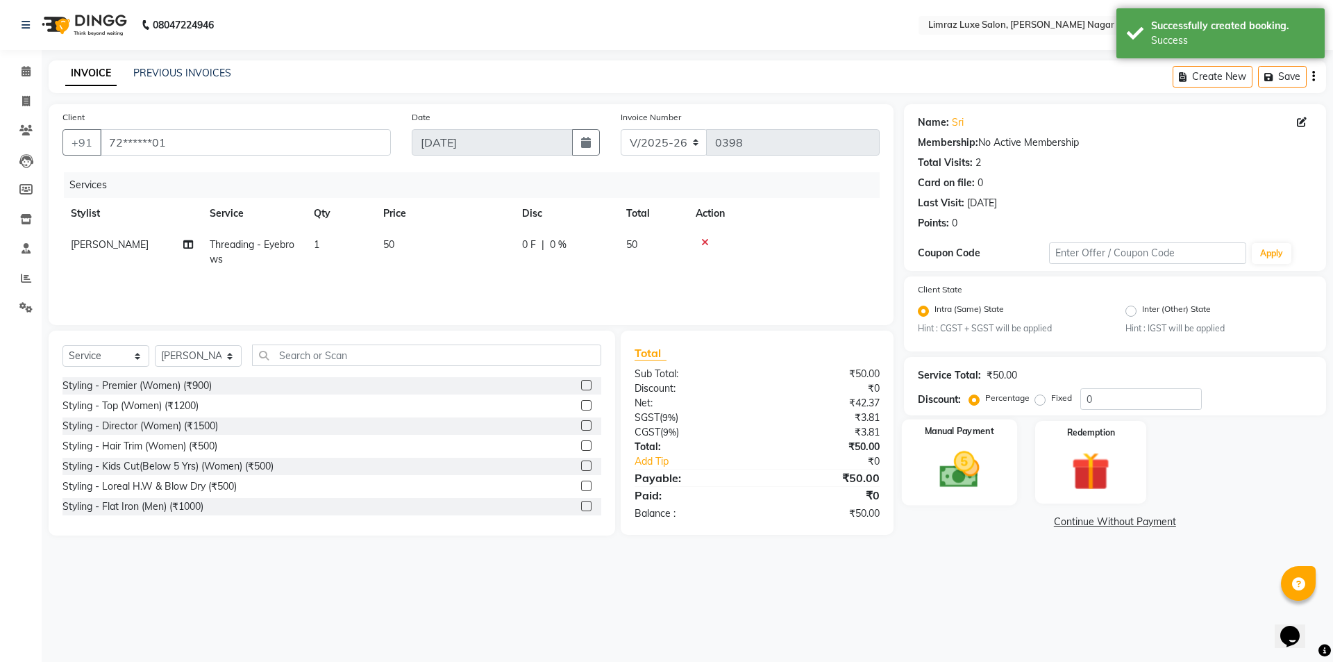
click at [954, 451] on img at bounding box center [959, 470] width 65 height 46
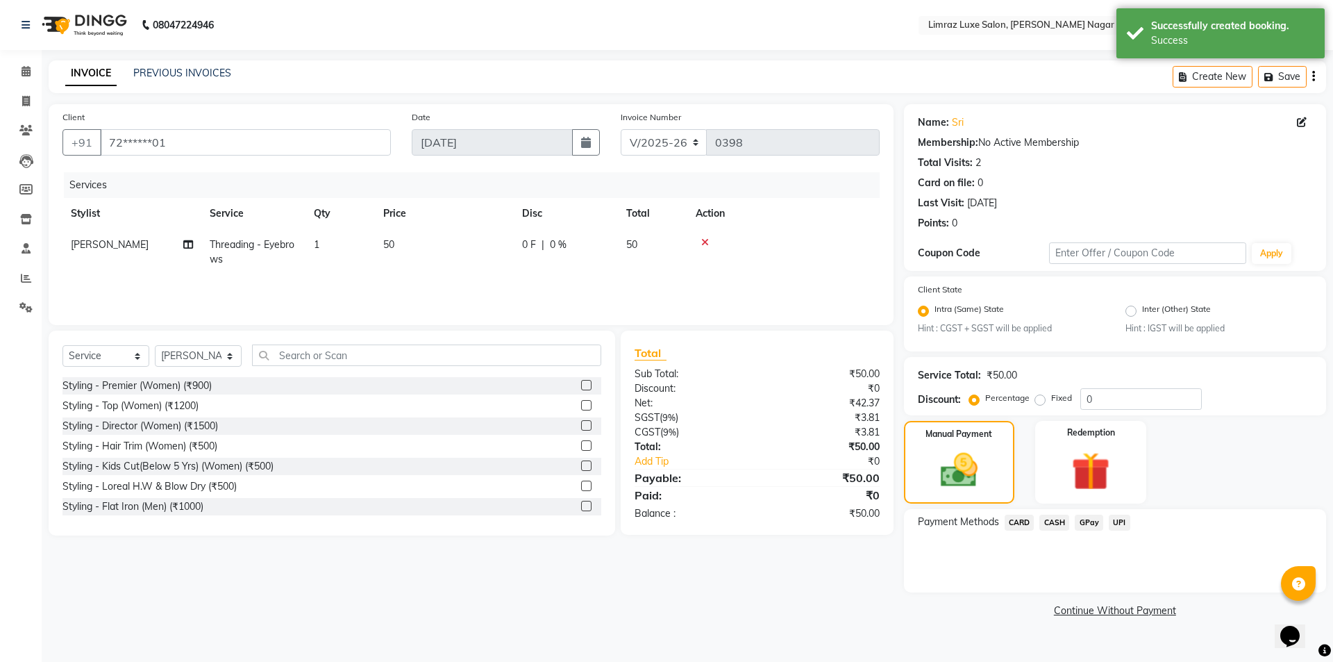
drag, startPoint x: 1055, startPoint y: 521, endPoint x: 1047, endPoint y: 535, distance: 15.8
click at [1054, 522] on span "CASH" at bounding box center [1054, 523] width 30 height 16
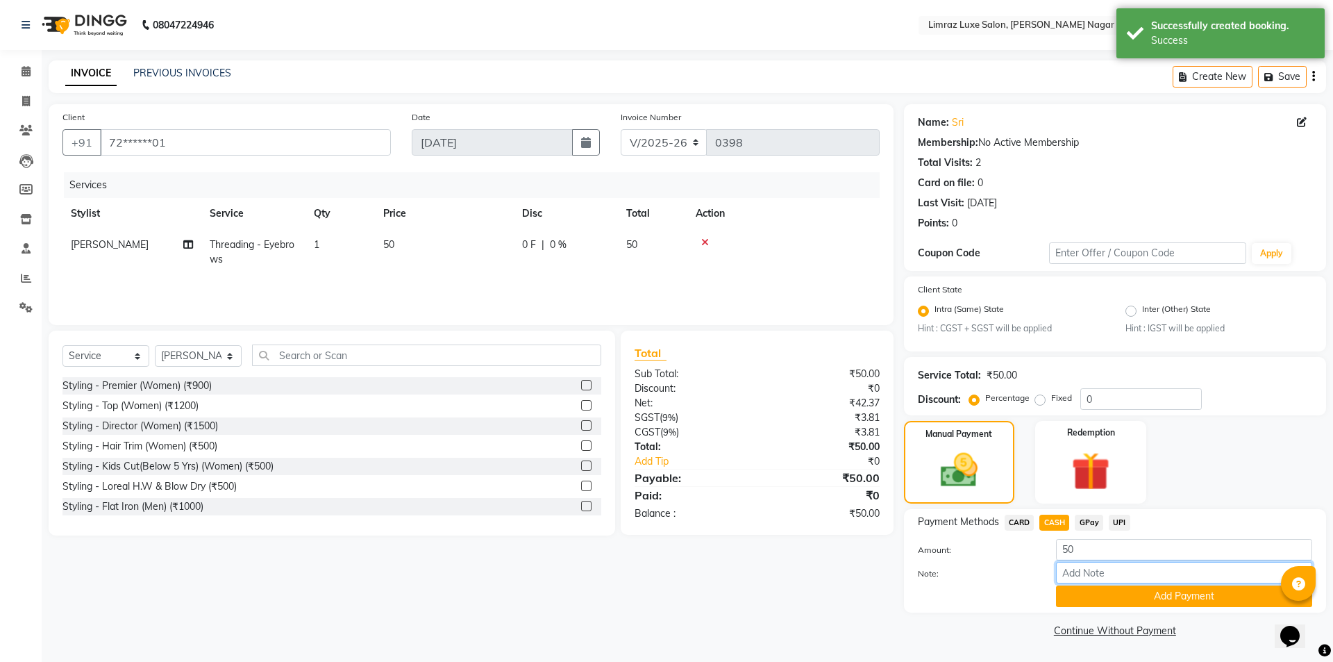
click at [1213, 582] on input "Note:" at bounding box center [1184, 573] width 256 height 22
click at [1143, 598] on button "Add Payment" at bounding box center [1184, 596] width 256 height 22
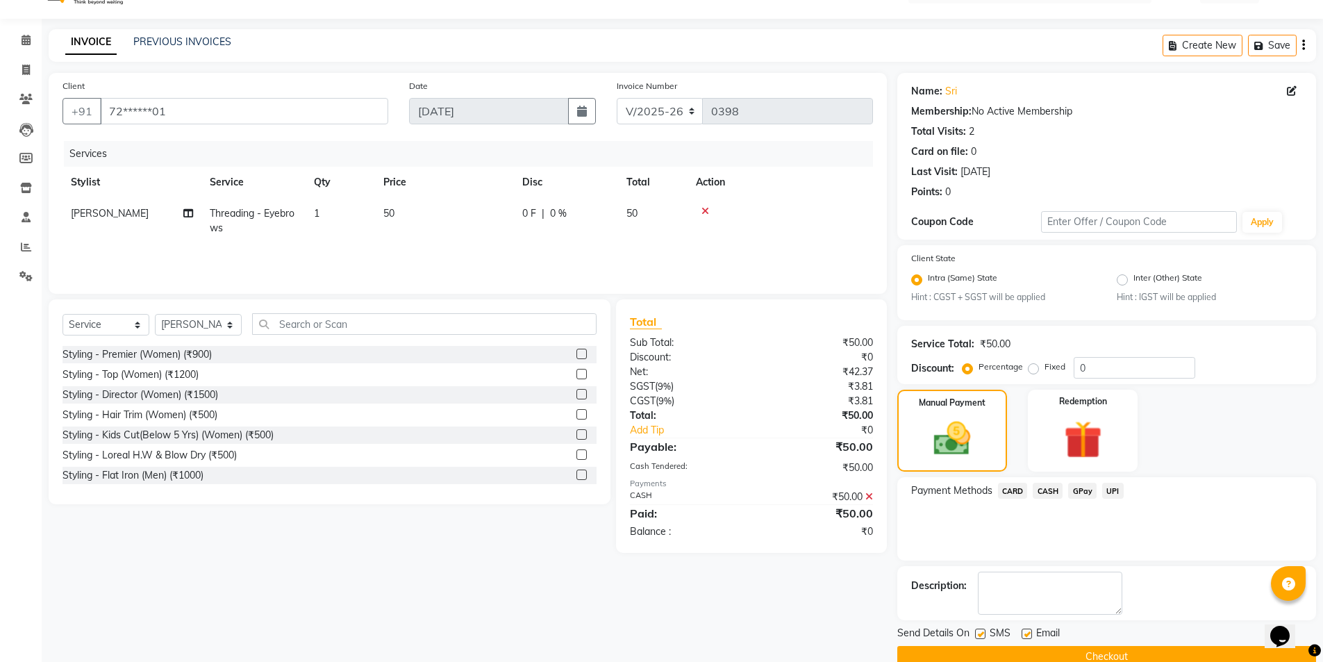
scroll to position [58, 0]
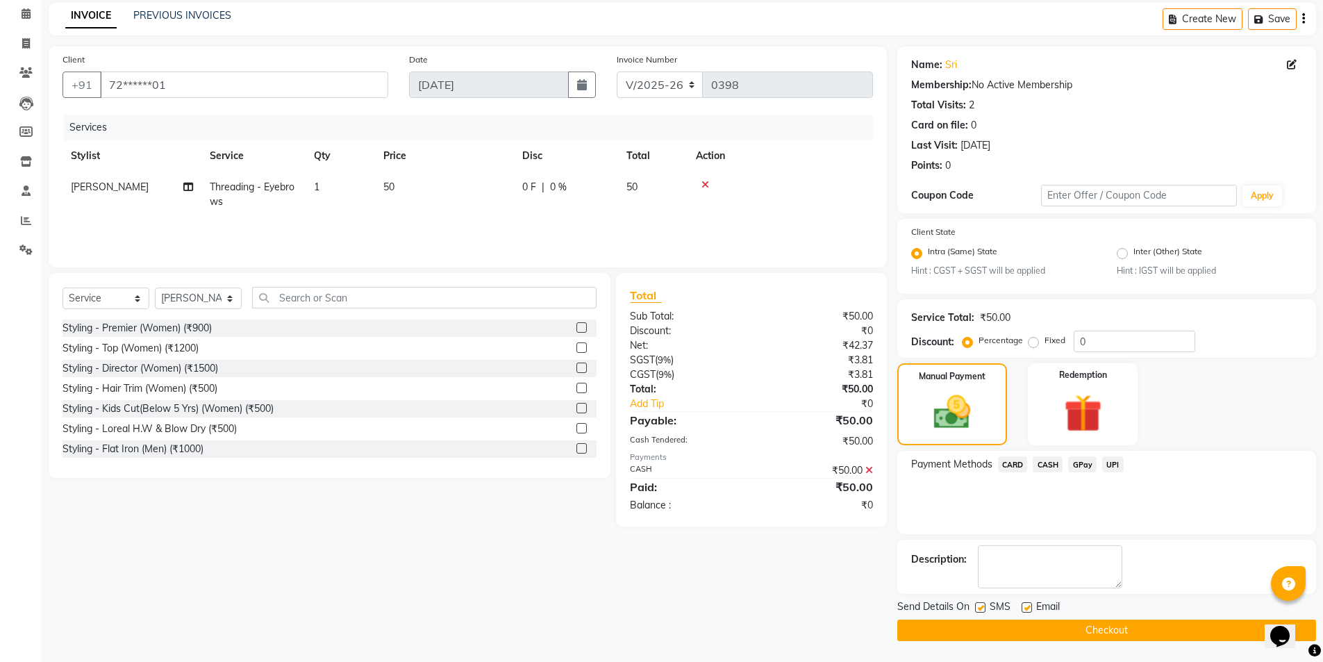
drag, startPoint x: 975, startPoint y: 608, endPoint x: 1012, endPoint y: 611, distance: 37.0
click at [978, 606] on label at bounding box center [980, 607] width 10 height 10
click at [978, 606] on input "checkbox" at bounding box center [979, 607] width 9 height 9
click at [1028, 606] on label at bounding box center [1026, 607] width 10 height 10
click at [1028, 606] on input "checkbox" at bounding box center [1025, 607] width 9 height 9
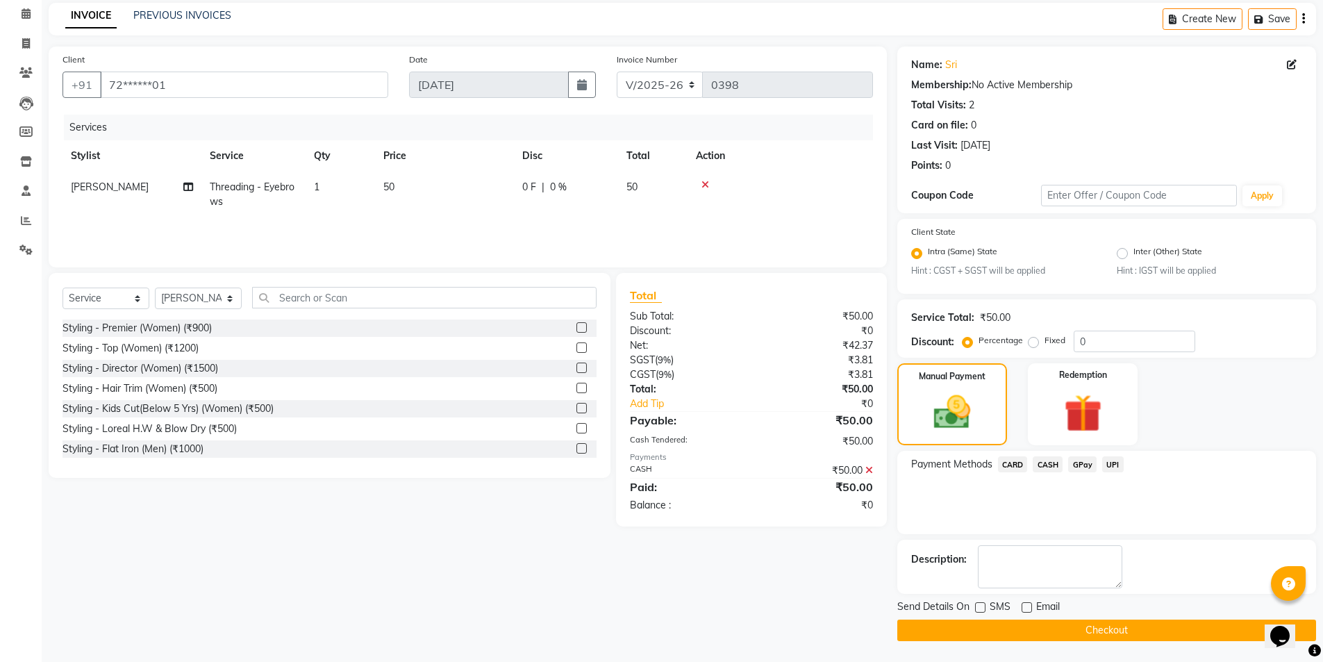
click at [1025, 624] on button "Checkout" at bounding box center [1106, 630] width 419 height 22
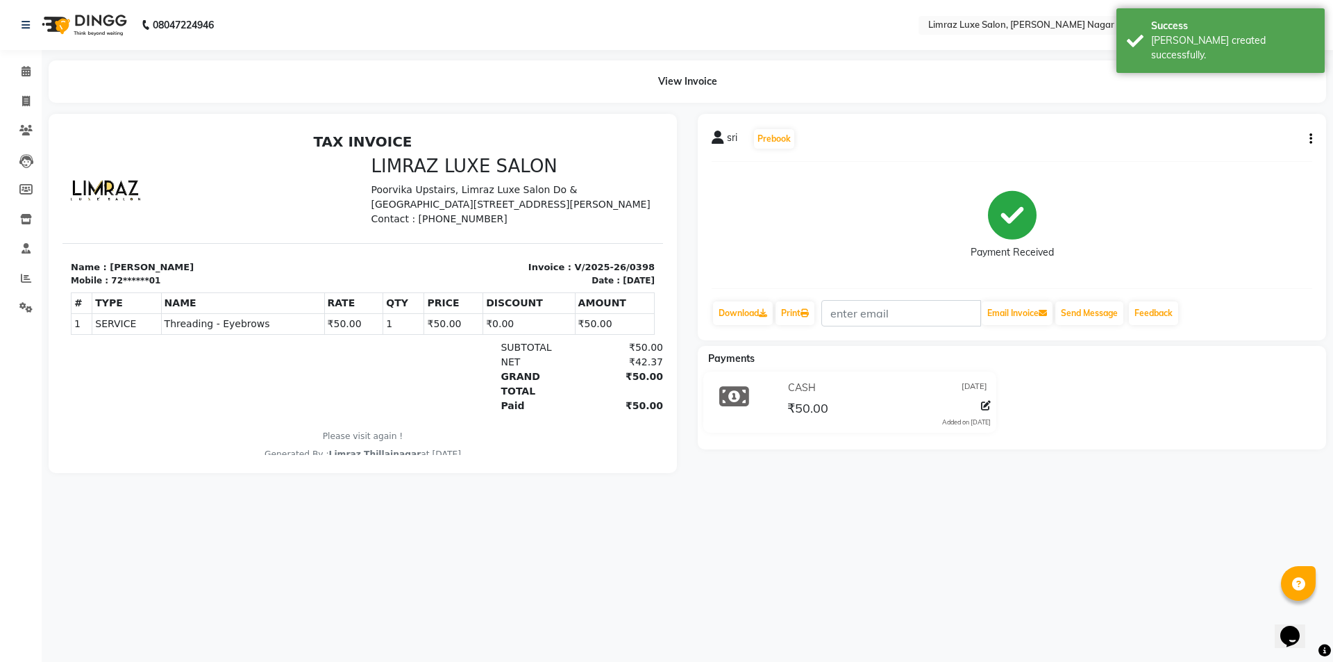
click at [96, 26] on img at bounding box center [82, 25] width 95 height 39
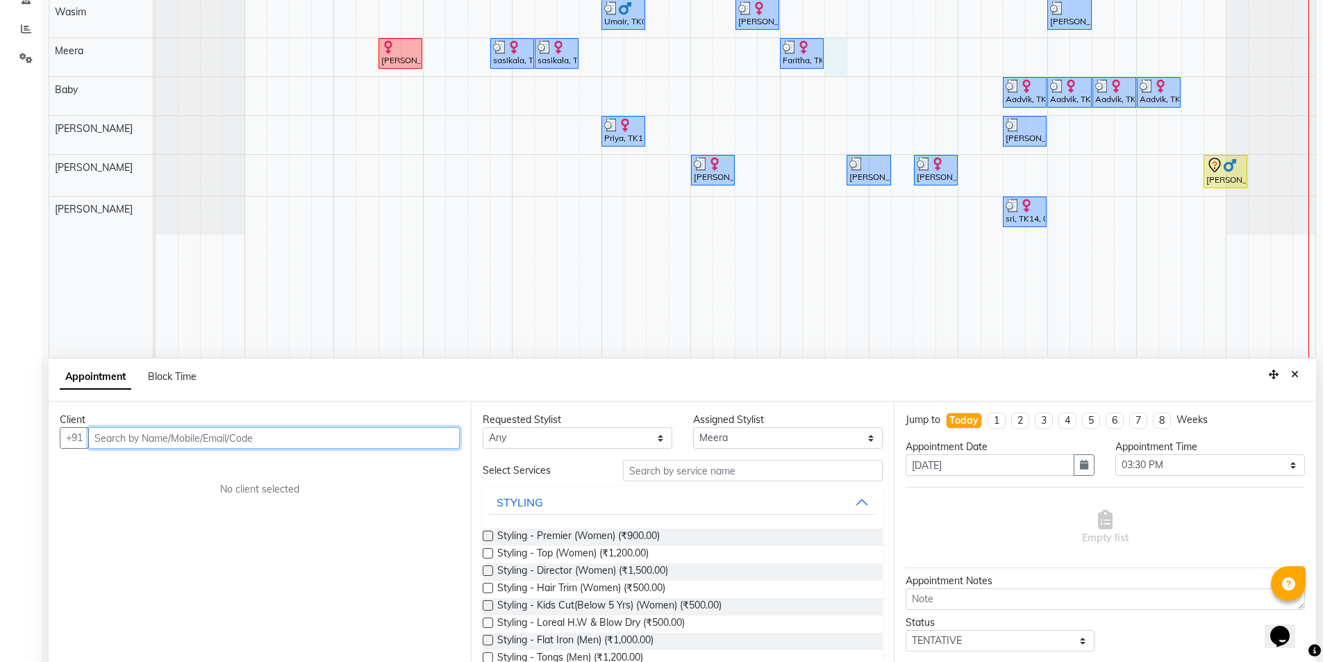
scroll to position [262, 0]
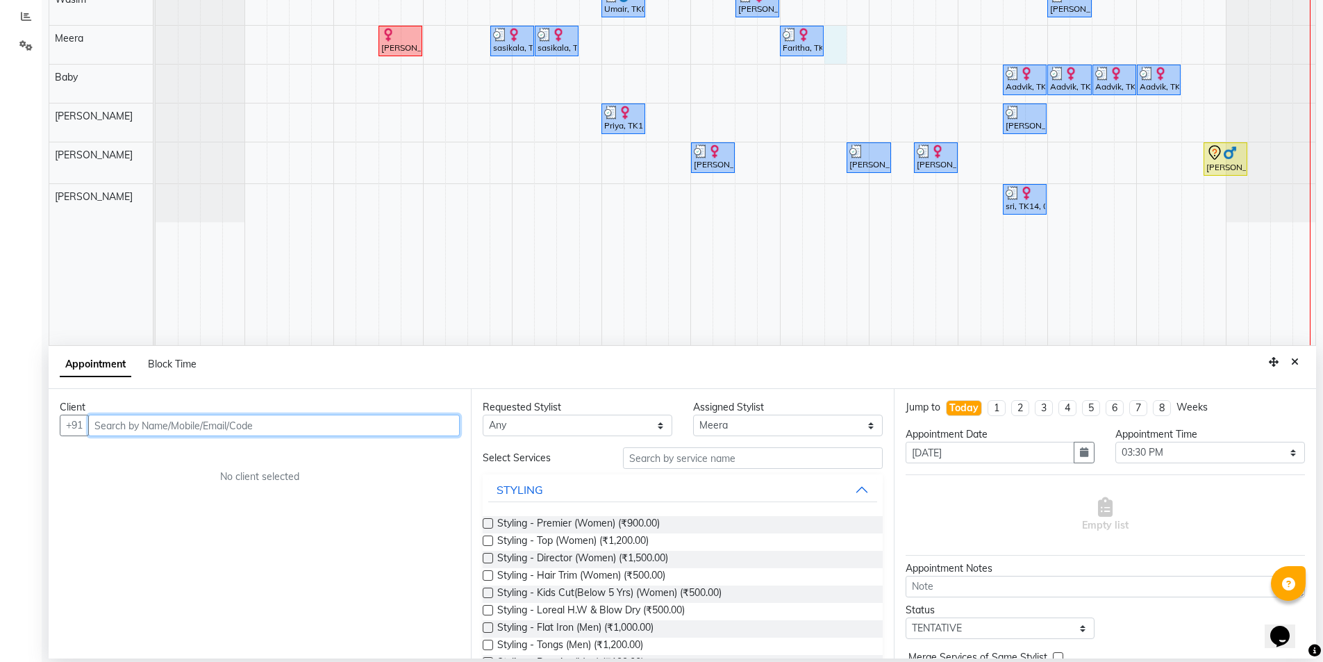
click at [210, 421] on input "text" at bounding box center [273, 426] width 371 height 22
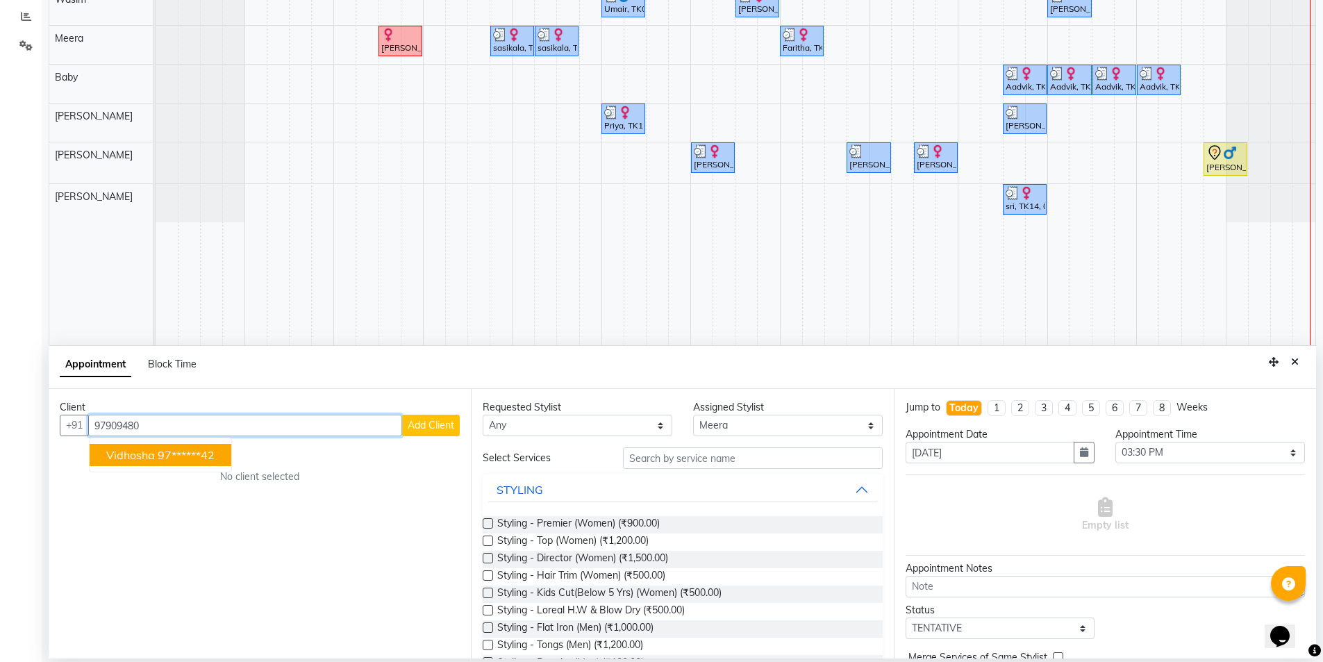
click at [200, 451] on ngb-highlight "97******42" at bounding box center [186, 455] width 57 height 14
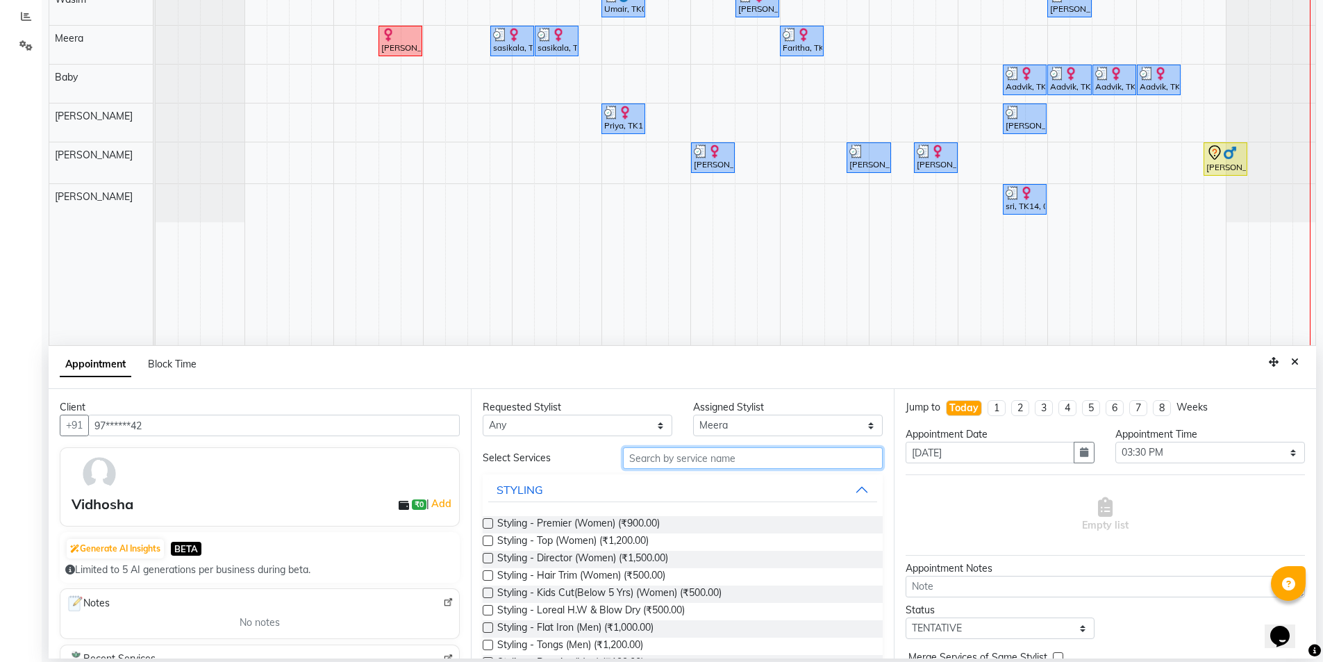
click at [654, 456] on input "text" at bounding box center [753, 458] width 260 height 22
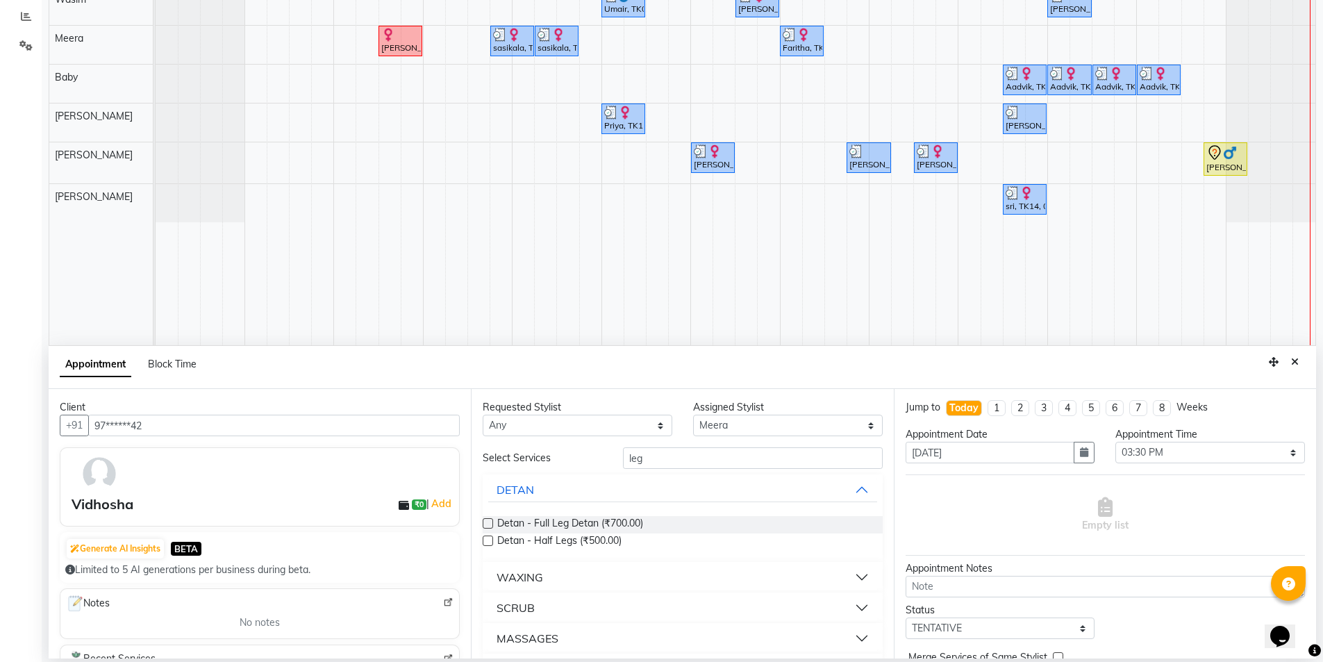
click at [578, 574] on button "WAXING" at bounding box center [682, 577] width 388 height 25
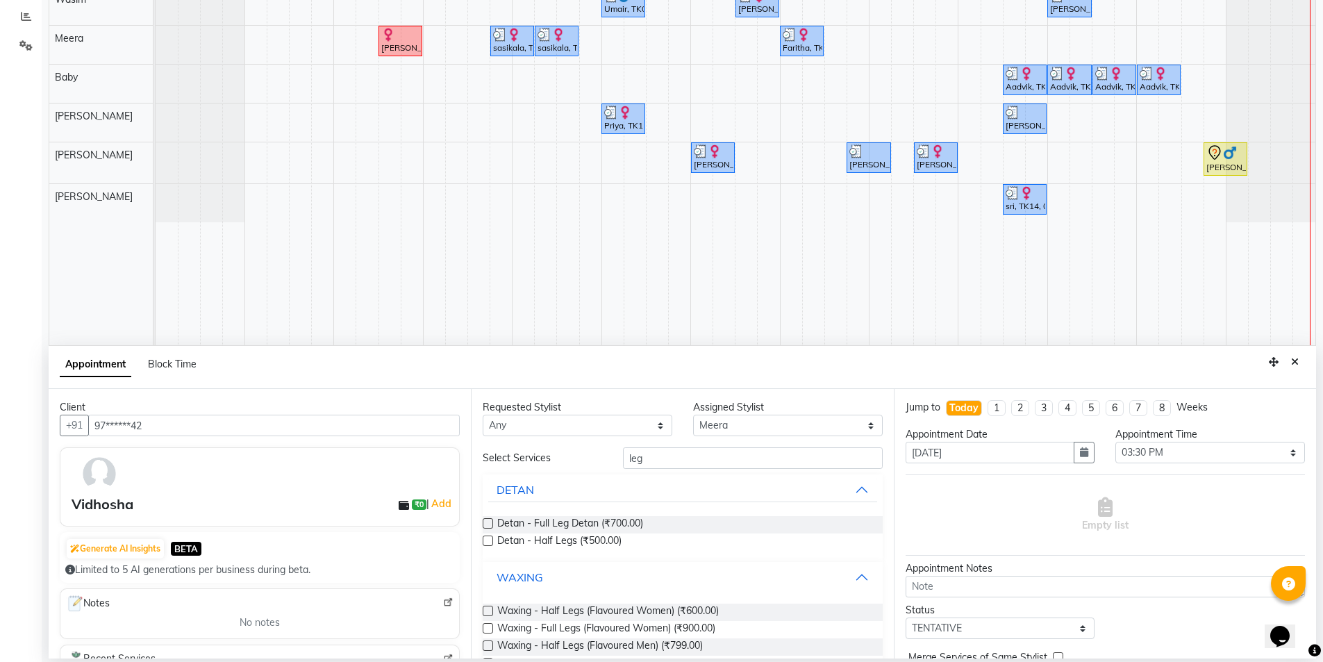
scroll to position [139, 0]
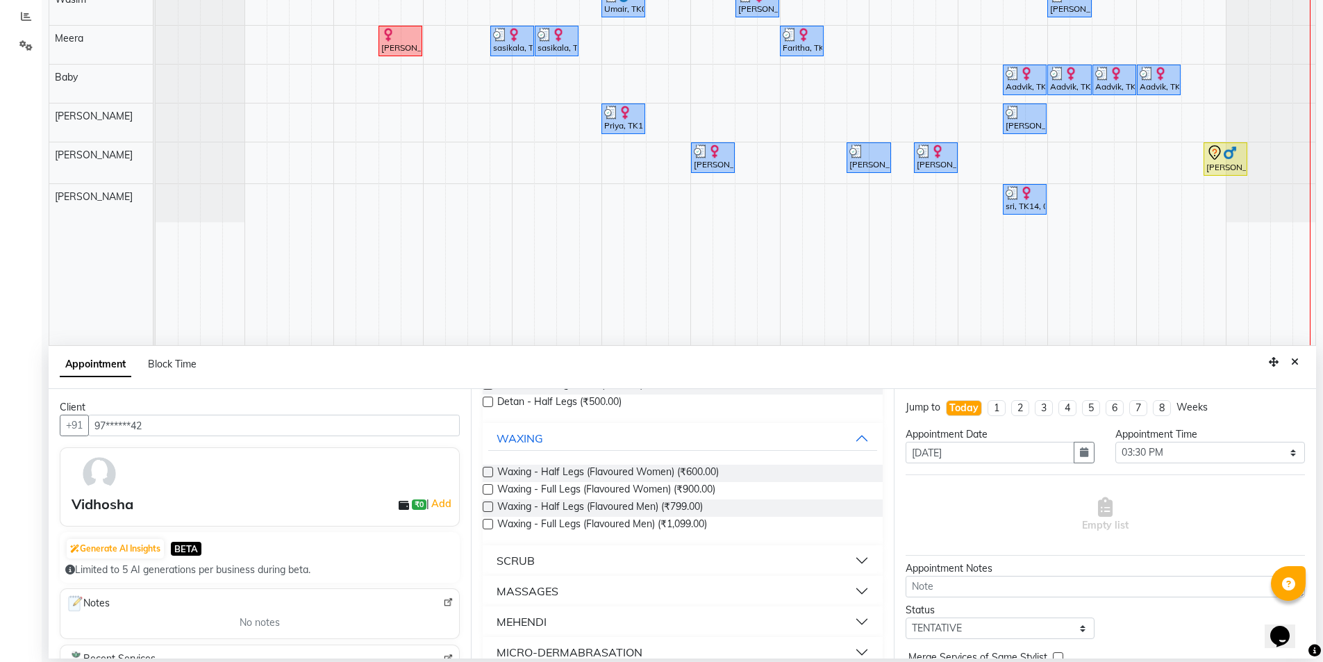
click at [490, 469] on label at bounding box center [488, 472] width 10 height 10
click at [490, 469] on input "checkbox" at bounding box center [487, 473] width 9 height 9
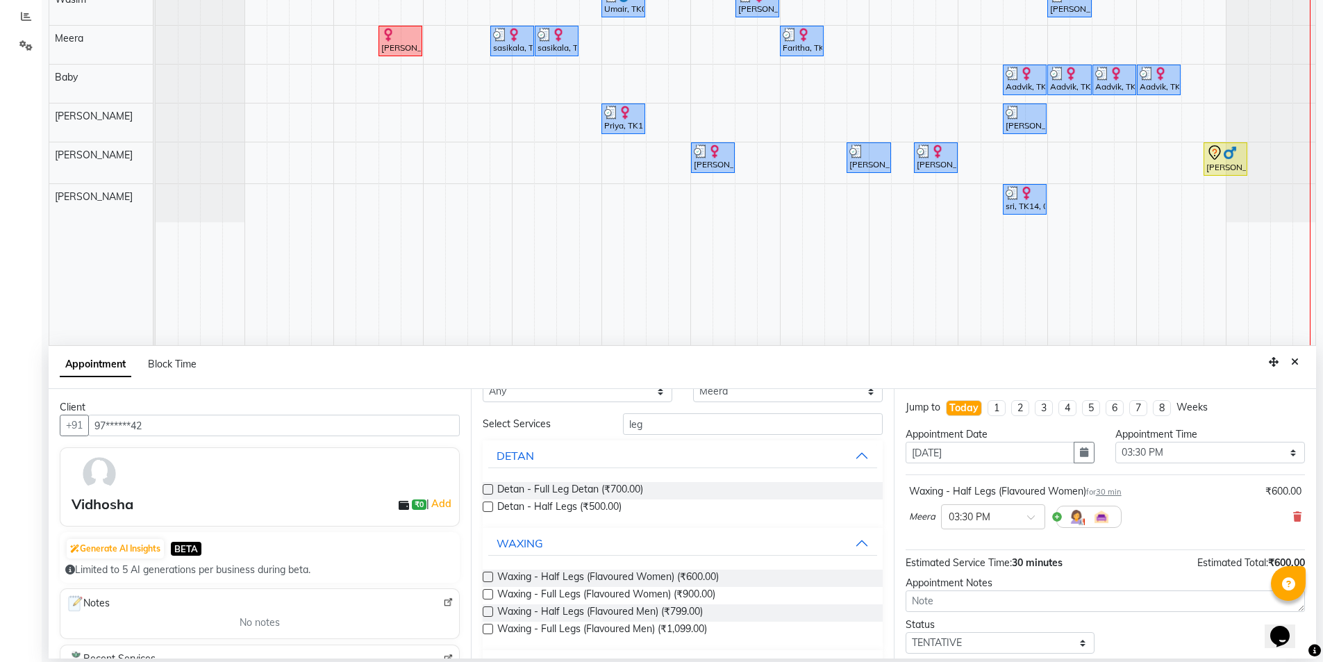
scroll to position [0, 0]
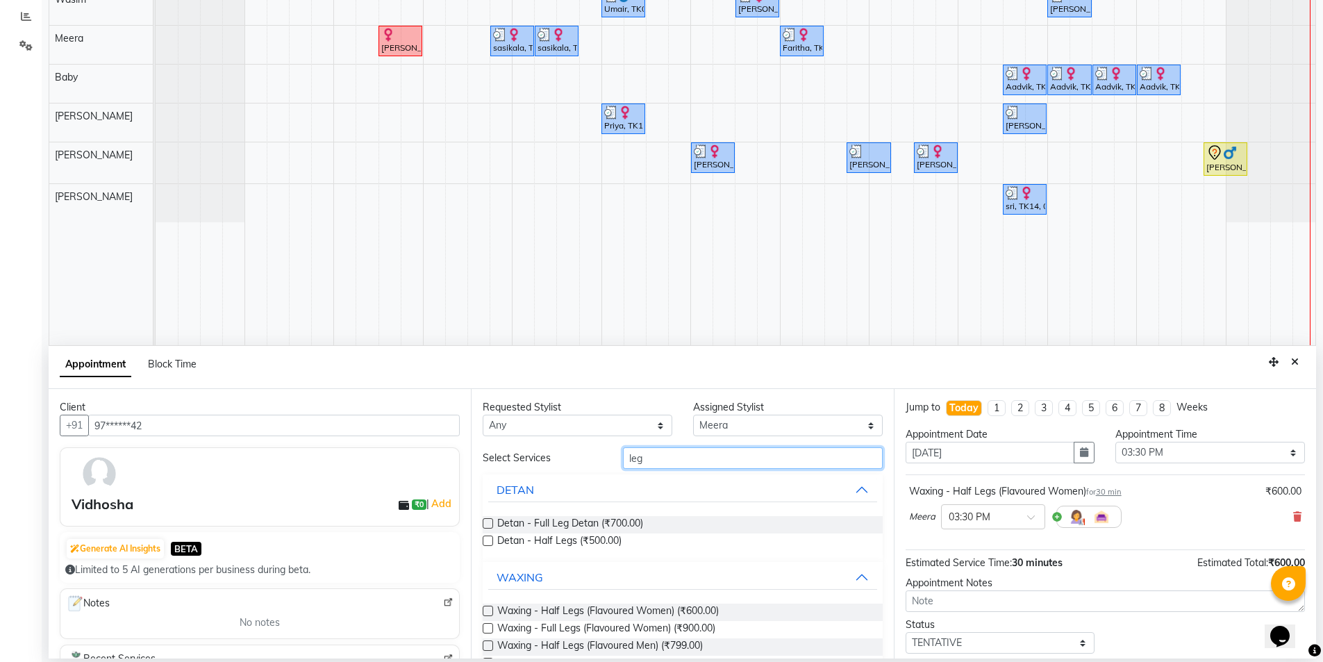
drag, startPoint x: 567, startPoint y: 458, endPoint x: 548, endPoint y: 454, distance: 19.7
click at [548, 454] on div "Select Services leg" at bounding box center [682, 458] width 420 height 22
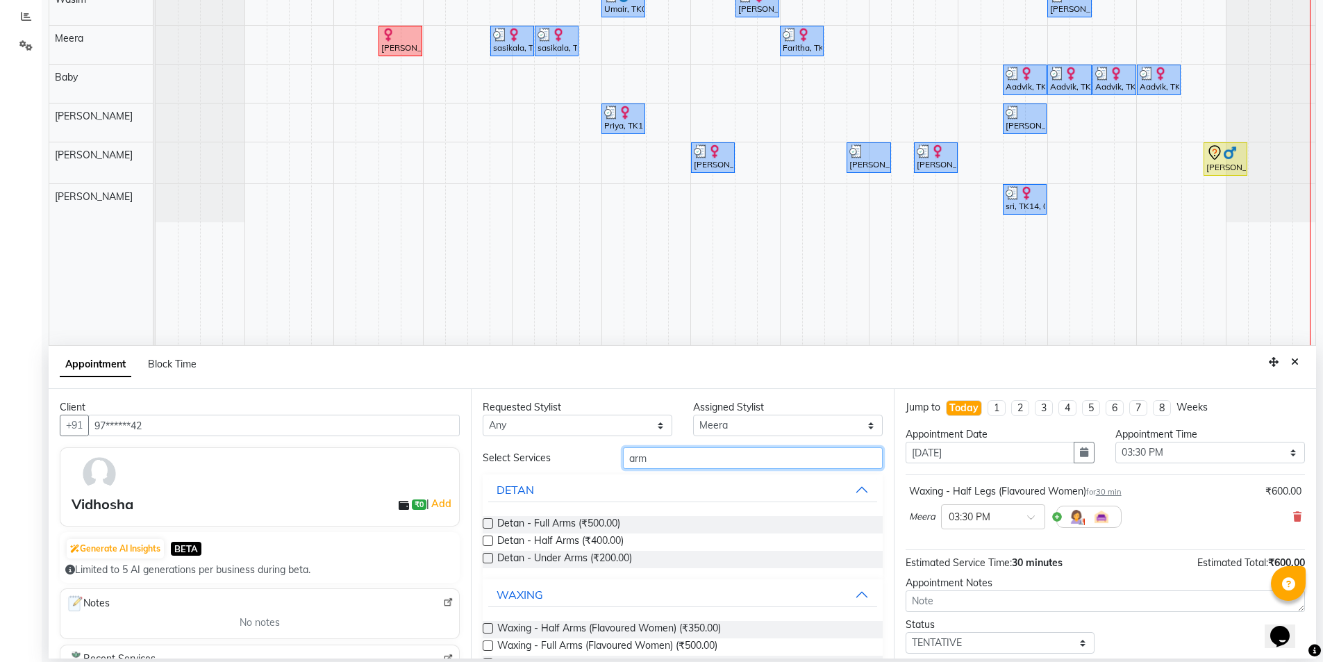
scroll to position [211, 0]
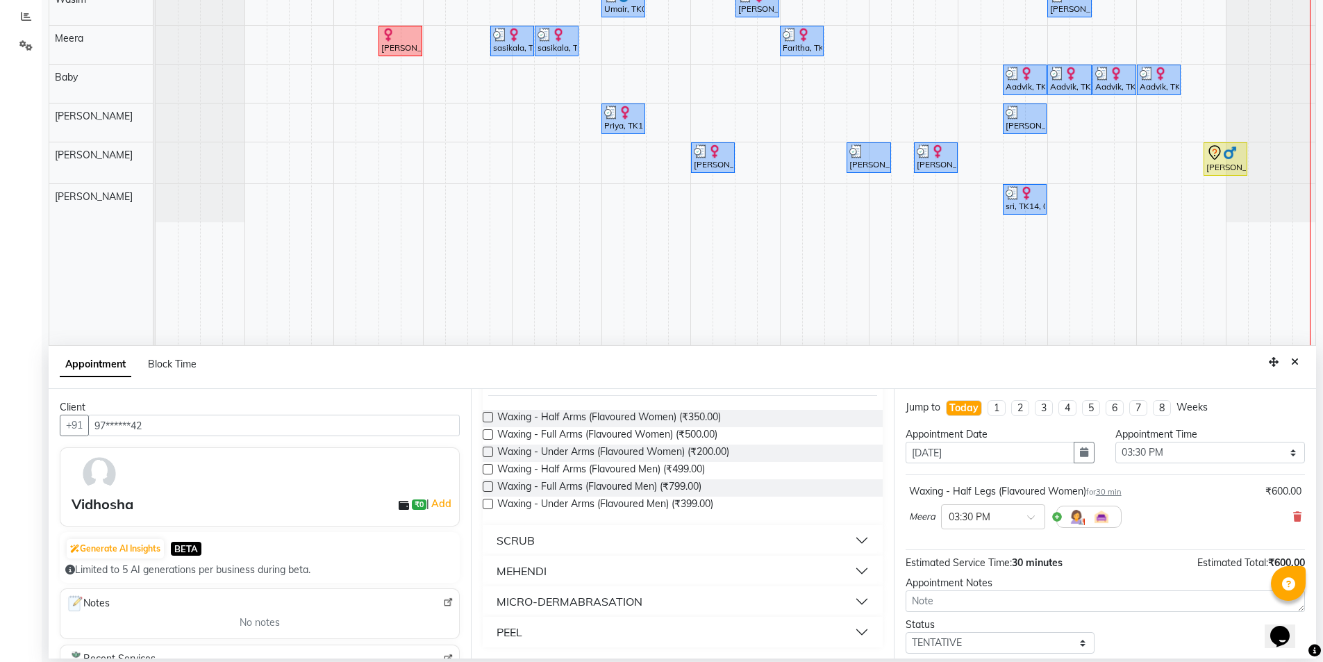
click at [486, 450] on label at bounding box center [488, 451] width 10 height 10
click at [486, 450] on input "checkbox" at bounding box center [487, 453] width 9 height 9
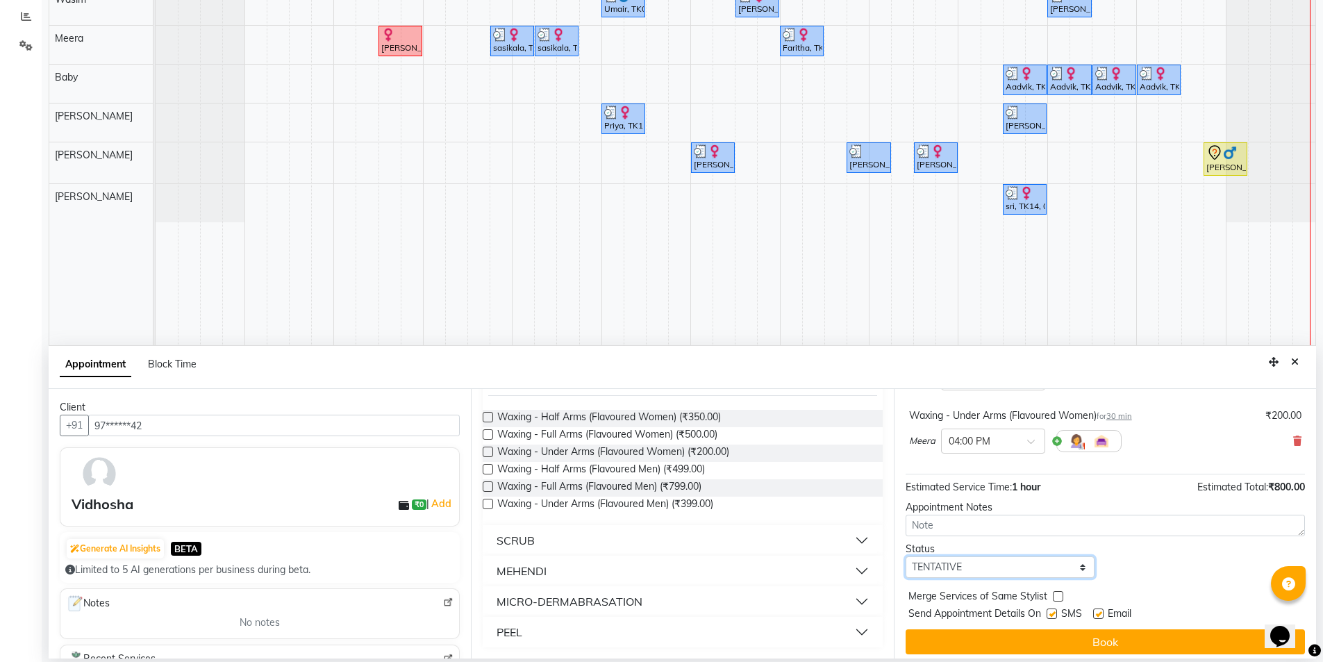
click at [953, 563] on select "Select TENTATIVE CONFIRM CHECK-IN UPCOMING" at bounding box center [1000, 567] width 190 height 22
click at [905, 556] on select "Select TENTATIVE CONFIRM CHECK-IN UPCOMING" at bounding box center [1000, 567] width 190 height 22
drag, startPoint x: 1051, startPoint y: 610, endPoint x: 1062, endPoint y: 618, distance: 14.1
click at [1051, 610] on label at bounding box center [1051, 613] width 10 height 10
click at [1051, 610] on input "checkbox" at bounding box center [1050, 614] width 9 height 9
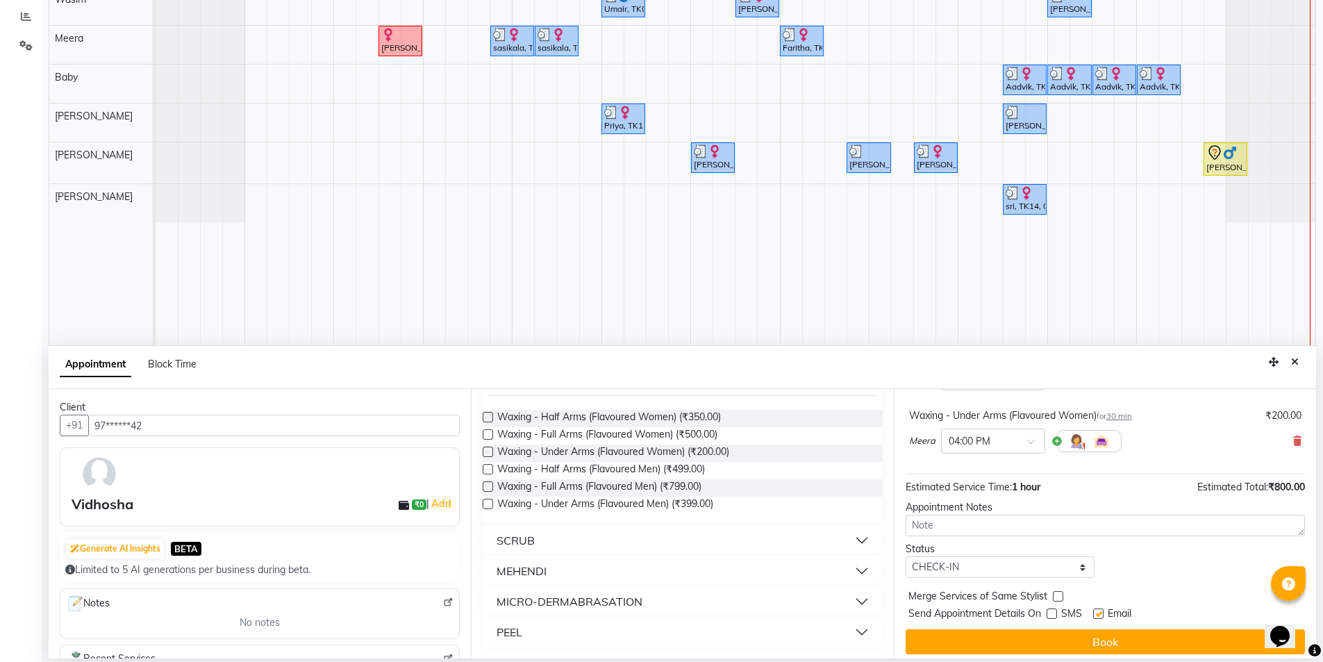
click at [1098, 612] on label at bounding box center [1098, 613] width 10 height 10
click at [1098, 612] on input "checkbox" at bounding box center [1097, 614] width 9 height 9
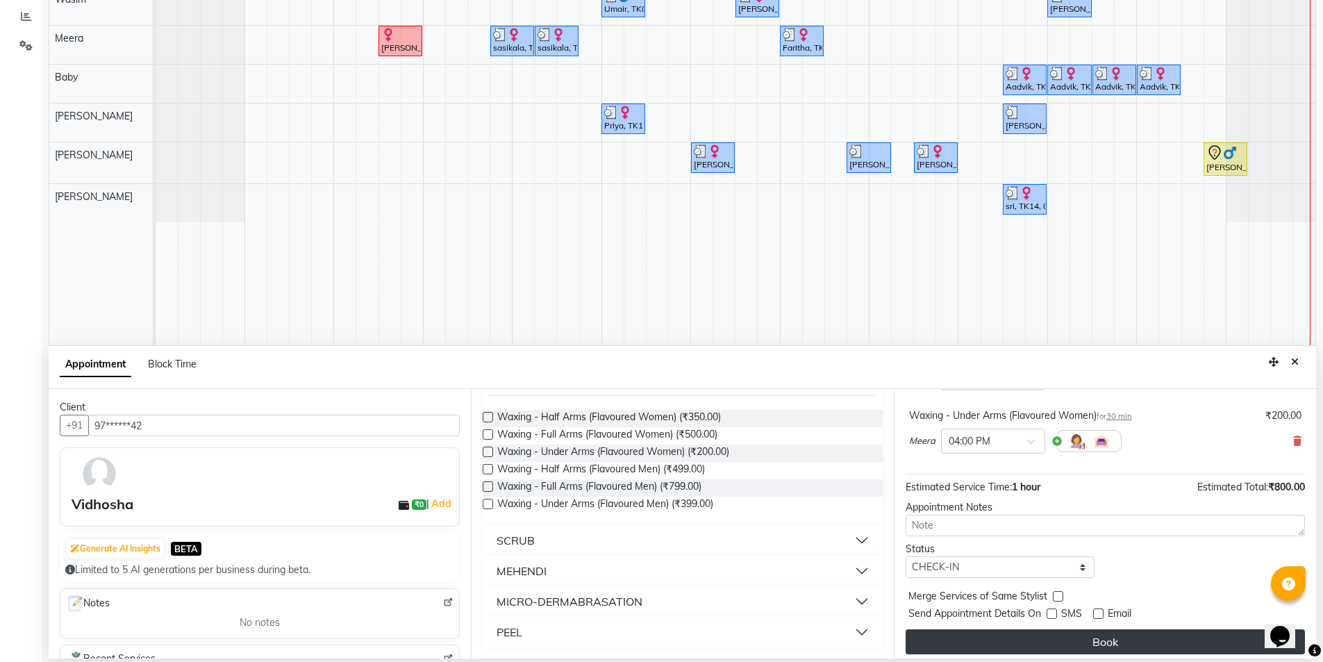
click at [1089, 643] on button "Book" at bounding box center [1104, 641] width 399 height 25
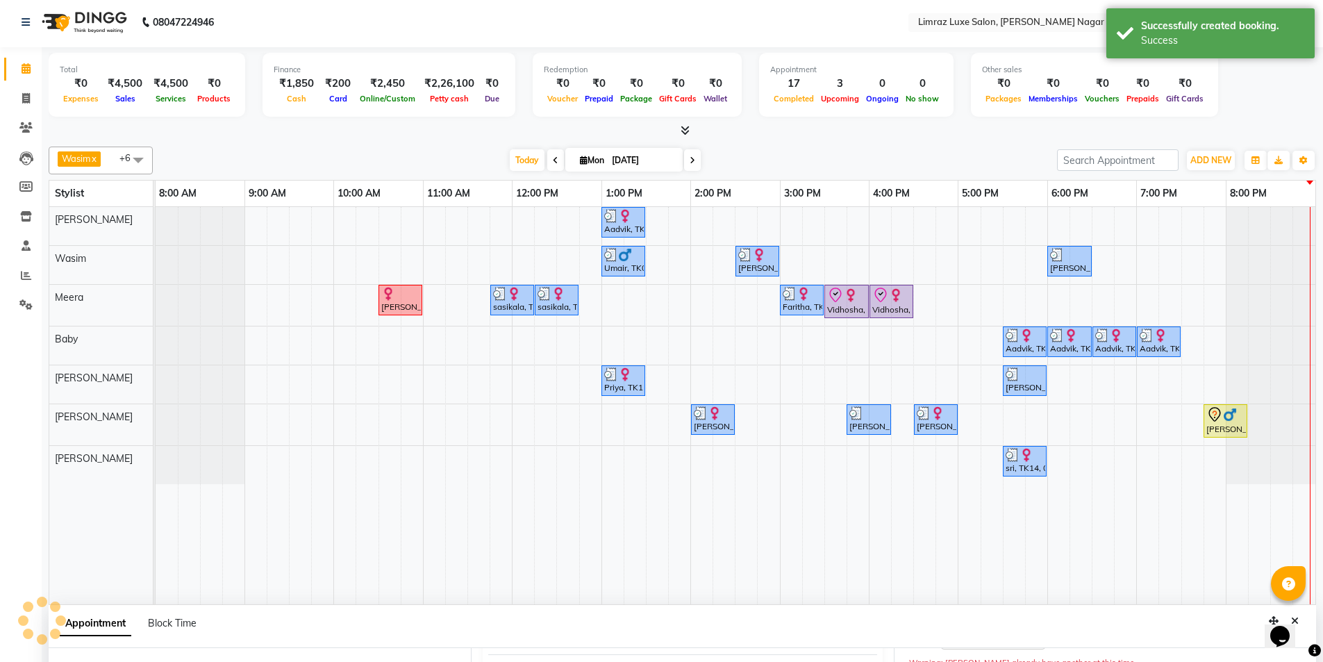
scroll to position [0, 0]
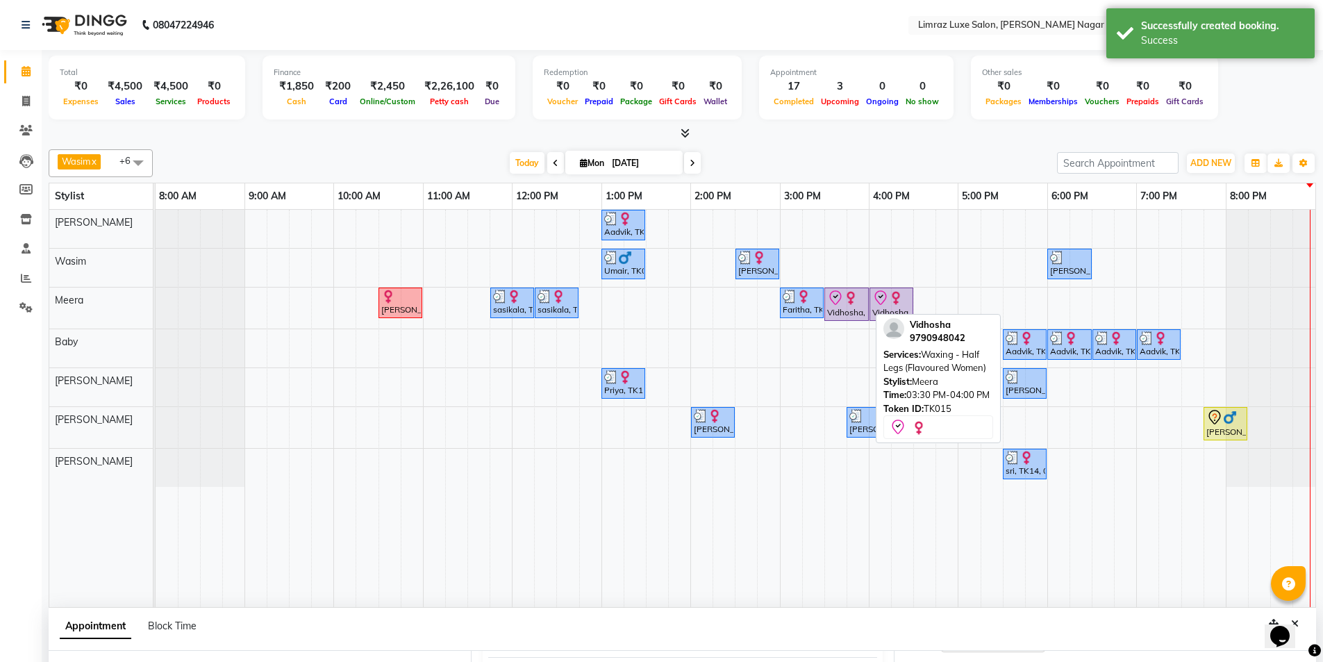
click at [840, 303] on icon at bounding box center [835, 298] width 17 height 17
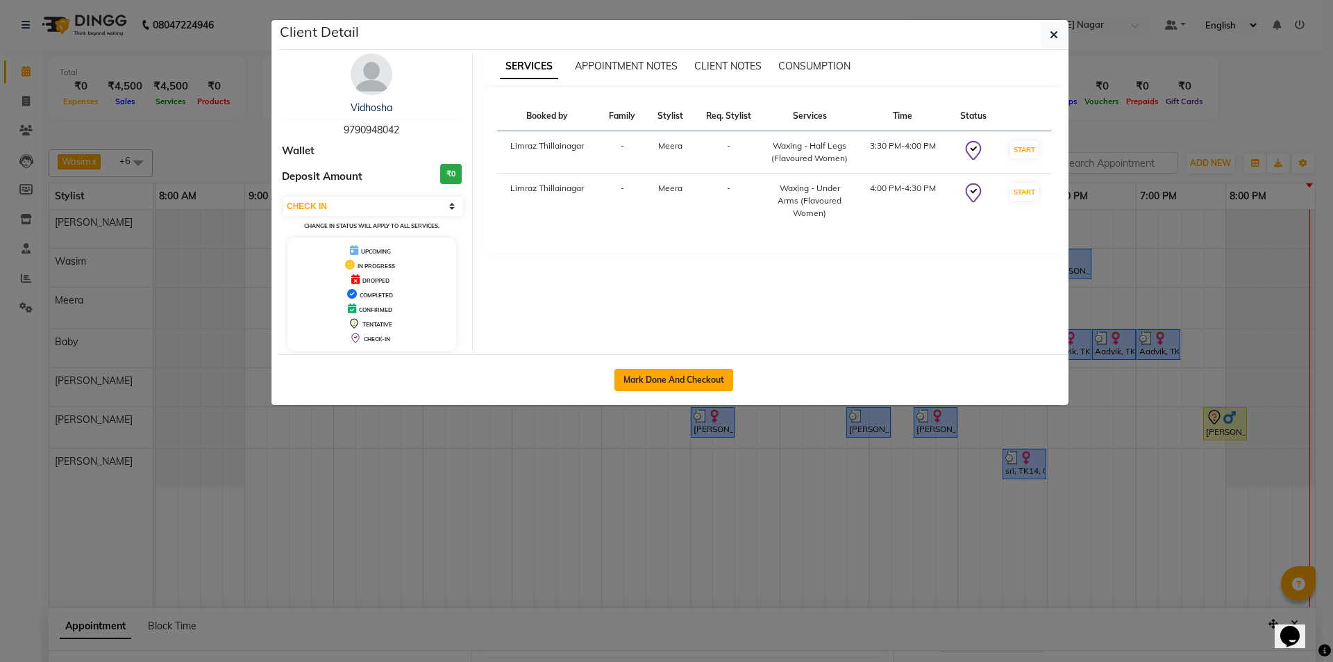
click at [706, 380] on button "Mark Done And Checkout" at bounding box center [673, 380] width 119 height 22
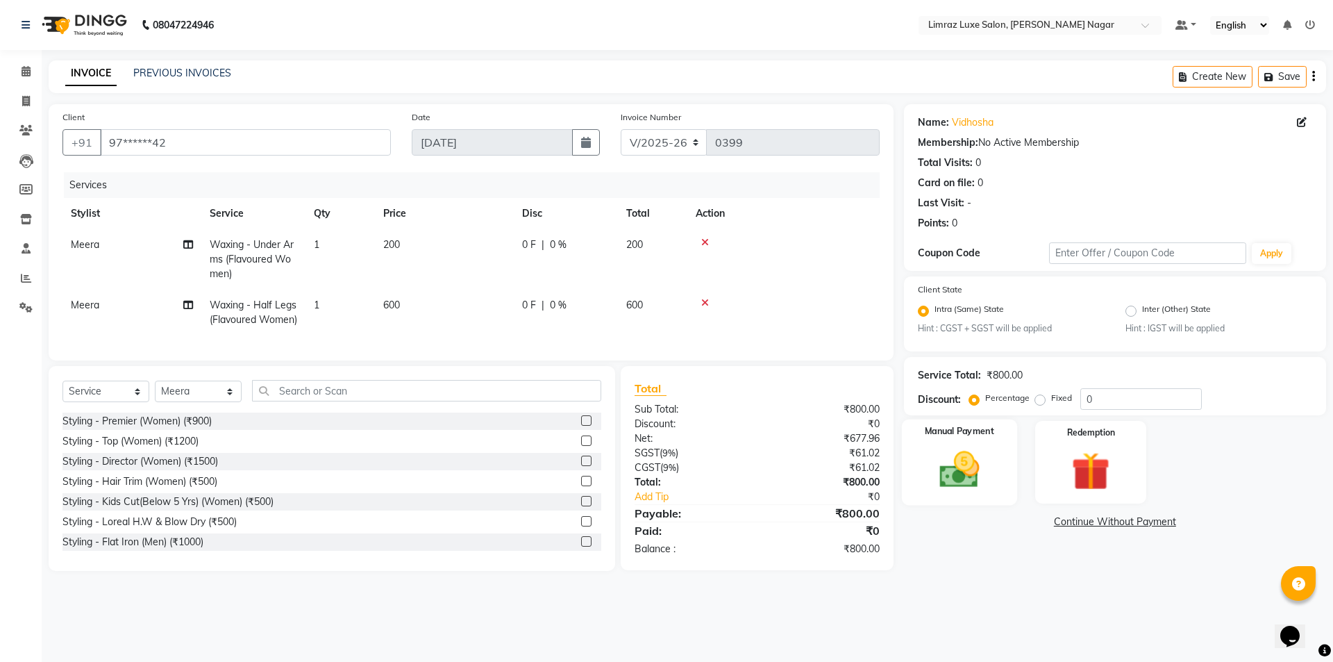
click at [942, 470] on img at bounding box center [959, 470] width 65 height 46
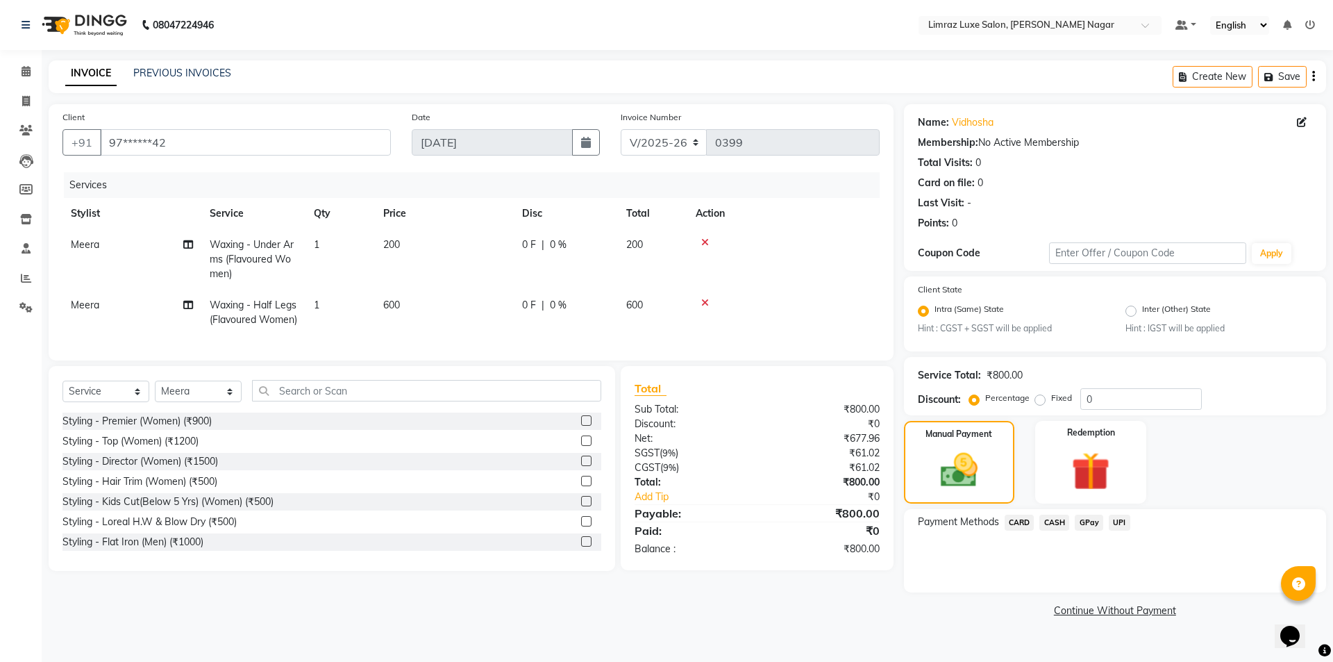
click at [1019, 518] on span "CARD" at bounding box center [1020, 523] width 30 height 16
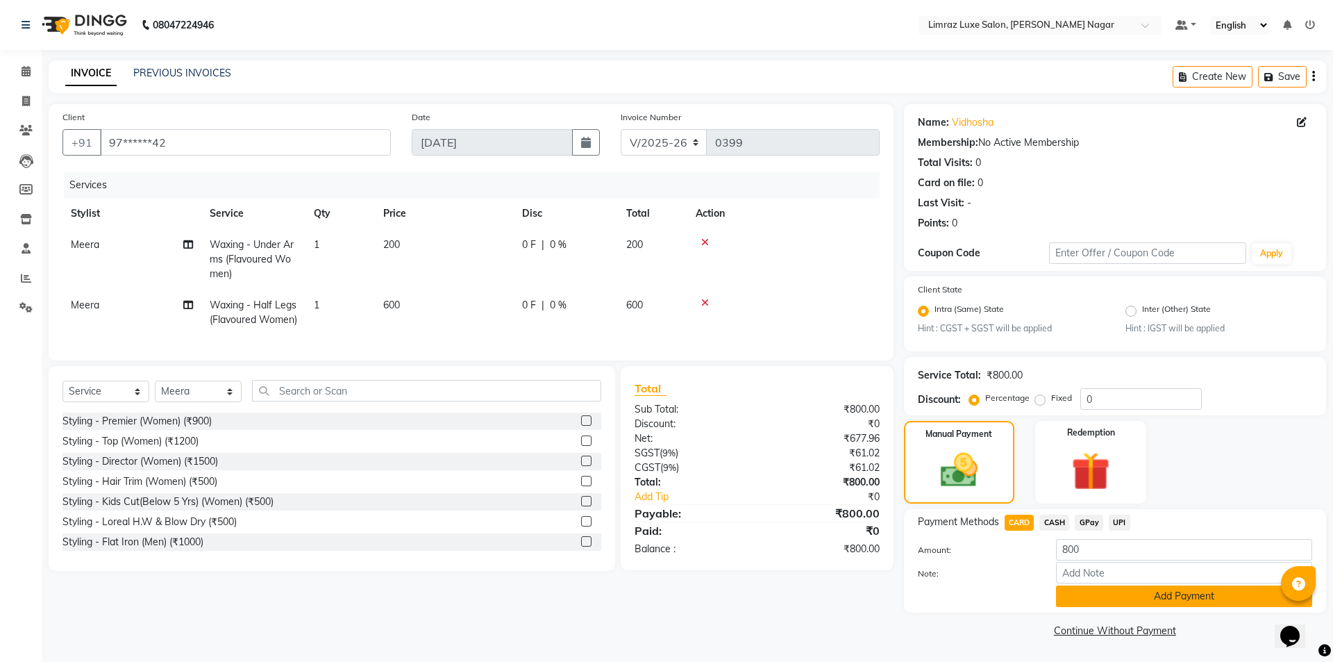
drag, startPoint x: 1098, startPoint y: 607, endPoint x: 1098, endPoint y: 600, distance: 7.0
click at [1098, 608] on div "Payment Methods CARD CASH GPay UPI Amount: 800 Note: Add Payment" at bounding box center [1115, 560] width 422 height 103
click at [1096, 601] on button "Add Payment" at bounding box center [1184, 596] width 256 height 22
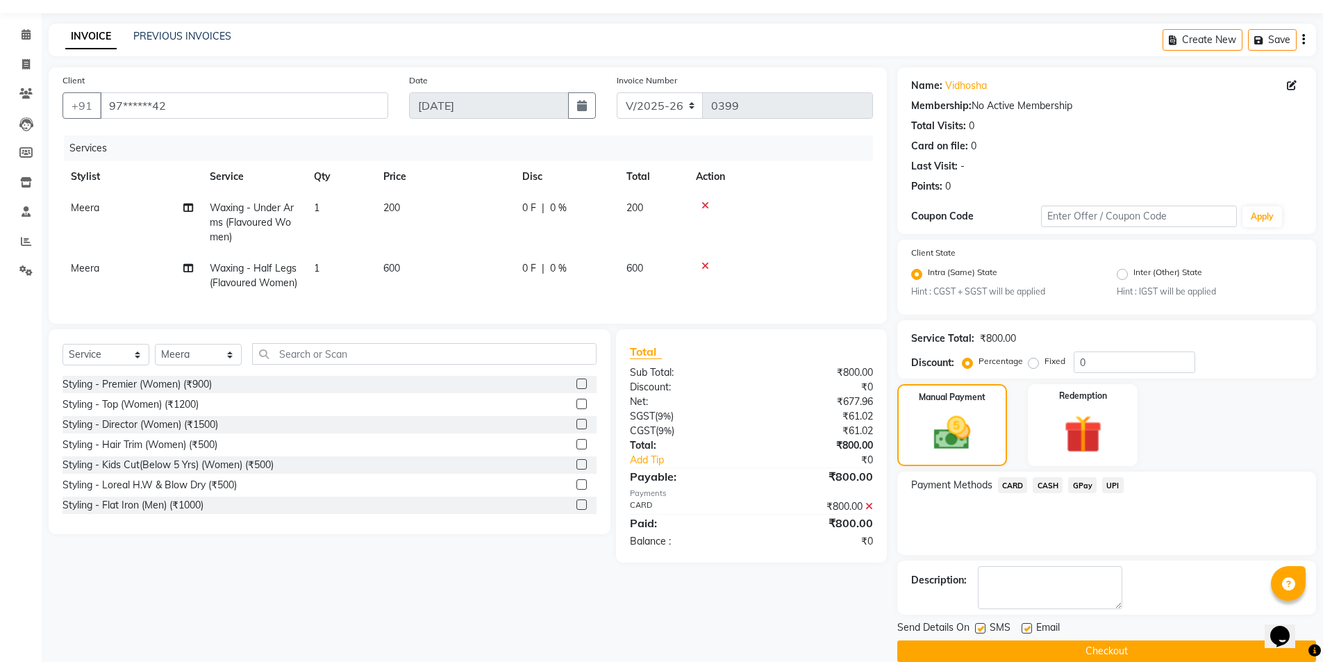
scroll to position [58, 0]
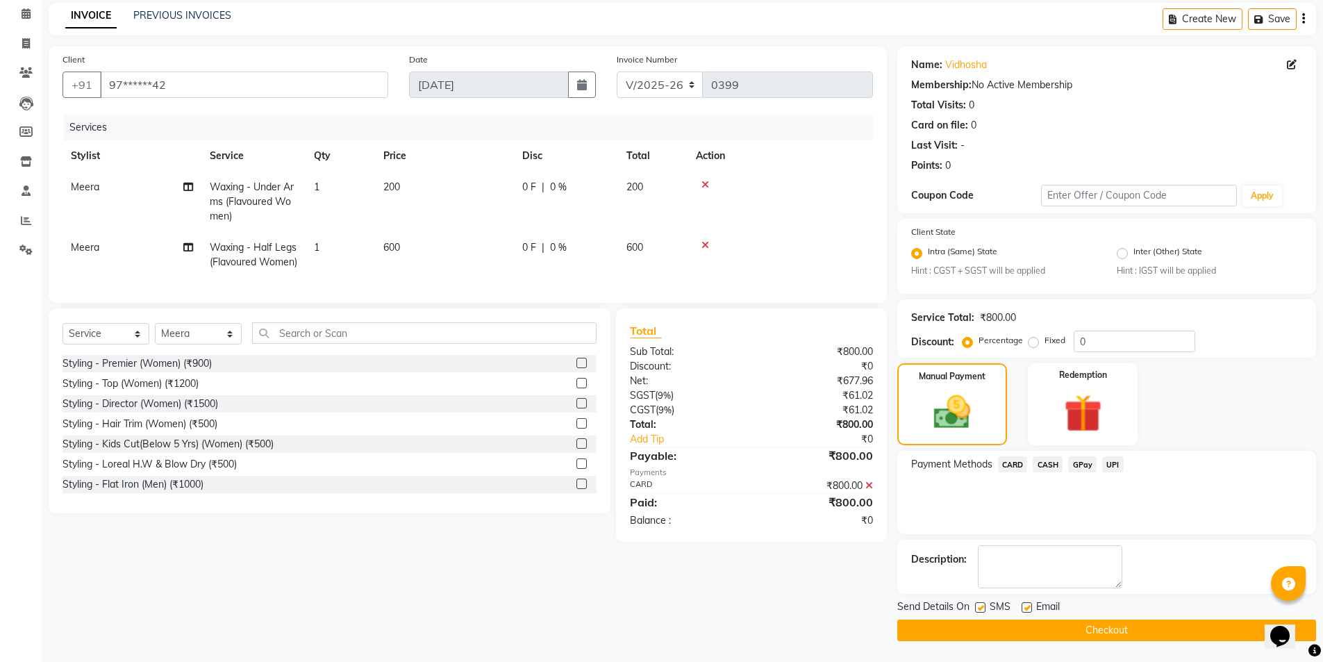
click at [978, 608] on label at bounding box center [980, 607] width 10 height 10
click at [978, 608] on input "checkbox" at bounding box center [979, 607] width 9 height 9
click at [1023, 603] on label at bounding box center [1026, 607] width 10 height 10
click at [1023, 603] on input "checkbox" at bounding box center [1025, 607] width 9 height 9
click at [1001, 630] on button "Checkout" at bounding box center [1106, 630] width 419 height 22
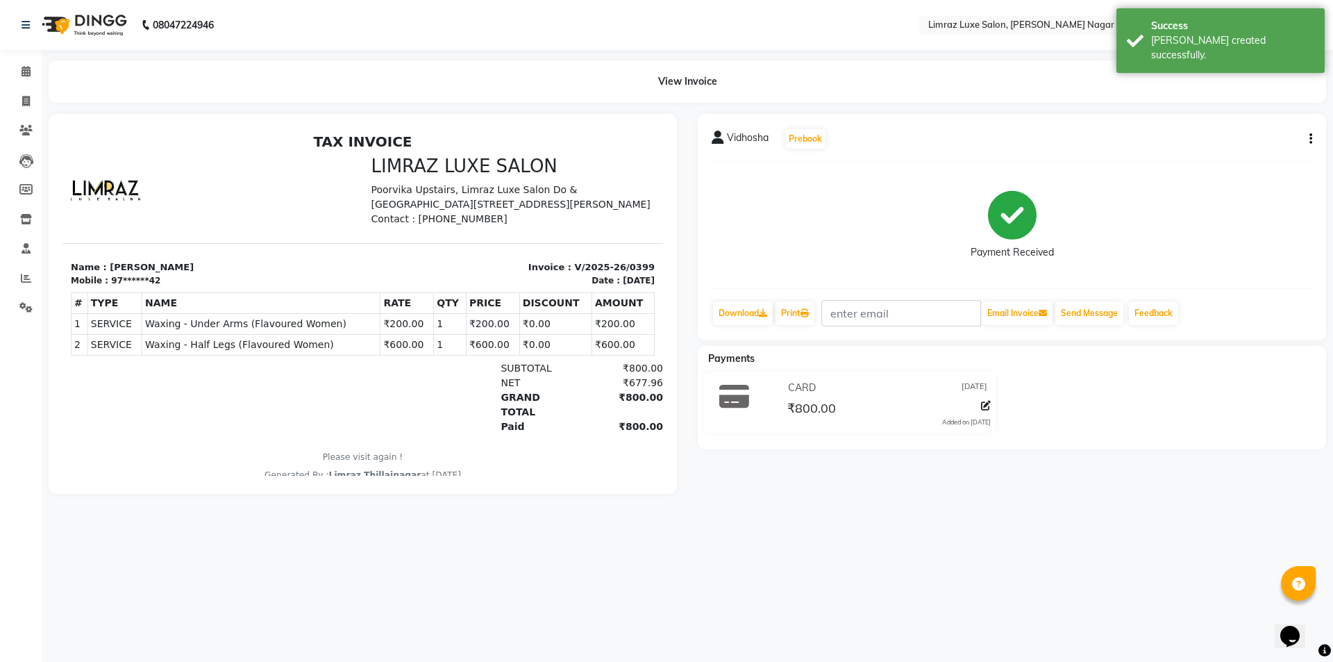
click at [102, 25] on img at bounding box center [82, 25] width 95 height 39
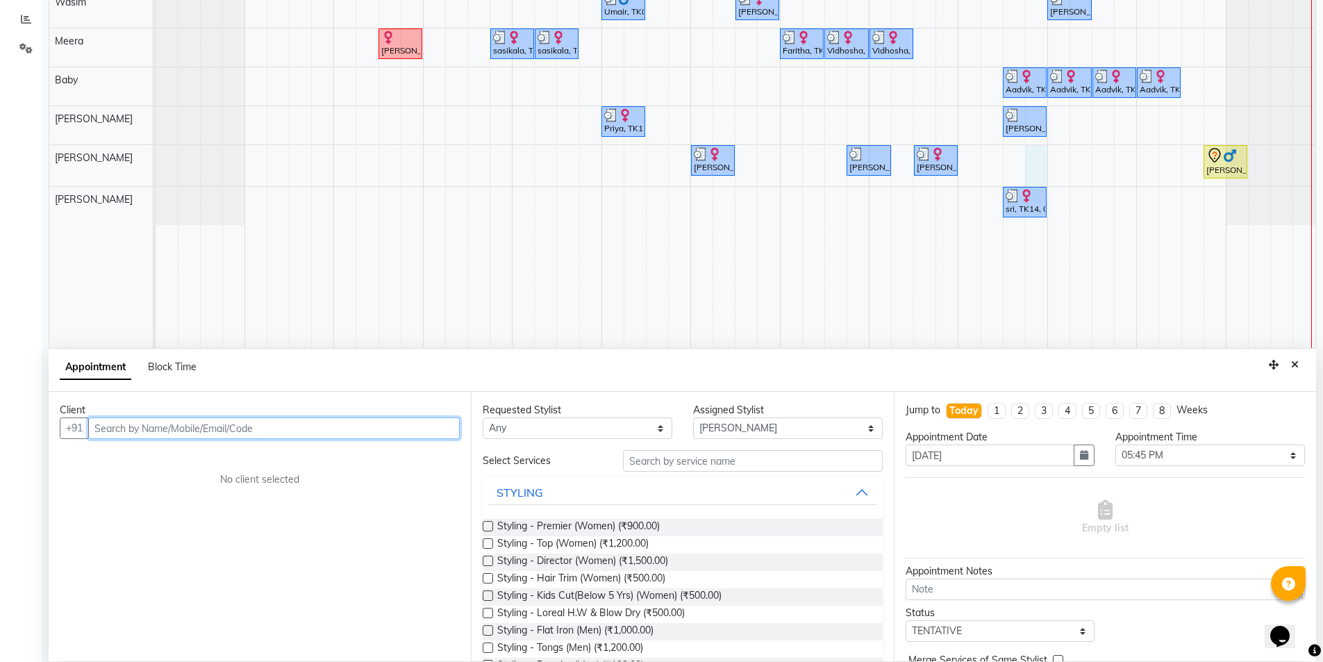
scroll to position [262, 0]
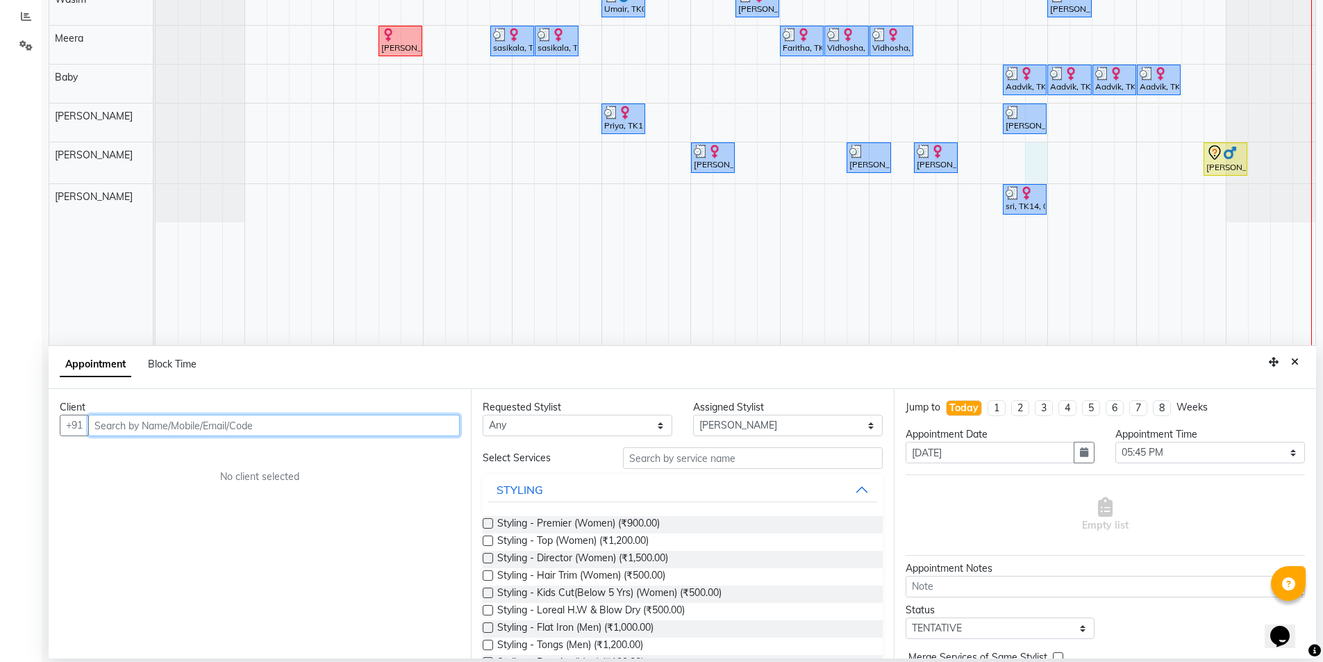
click at [308, 429] on input "text" at bounding box center [273, 426] width 371 height 22
click at [426, 421] on span "Add Client" at bounding box center [431, 425] width 47 height 12
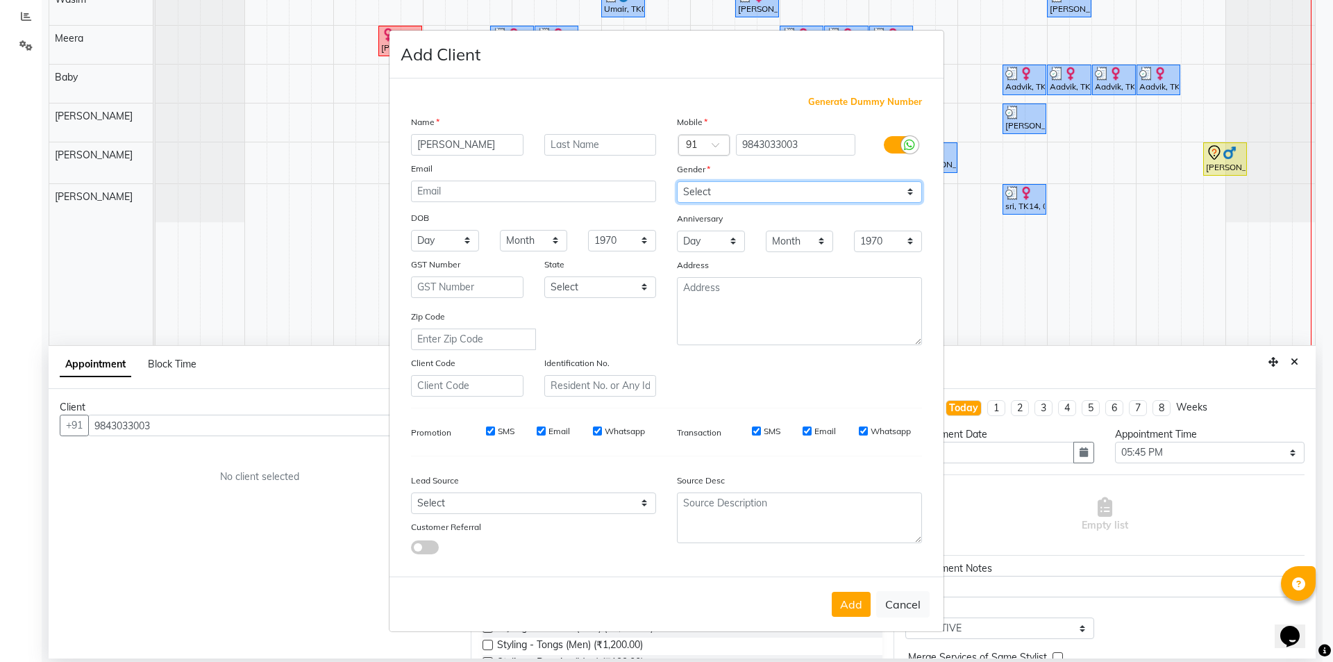
click at [703, 190] on select "Select [DEMOGRAPHIC_DATA] [DEMOGRAPHIC_DATA] Other Prefer Not To Say" at bounding box center [799, 192] width 245 height 22
click at [677, 181] on select "Select [DEMOGRAPHIC_DATA] [DEMOGRAPHIC_DATA] Other Prefer Not To Say" at bounding box center [799, 192] width 245 height 22
click at [491, 433] on input "SMS" at bounding box center [490, 430] width 9 height 9
click at [542, 429] on input "Email" at bounding box center [541, 430] width 9 height 9
click at [598, 435] on input "Whatsapp" at bounding box center [597, 430] width 9 height 9
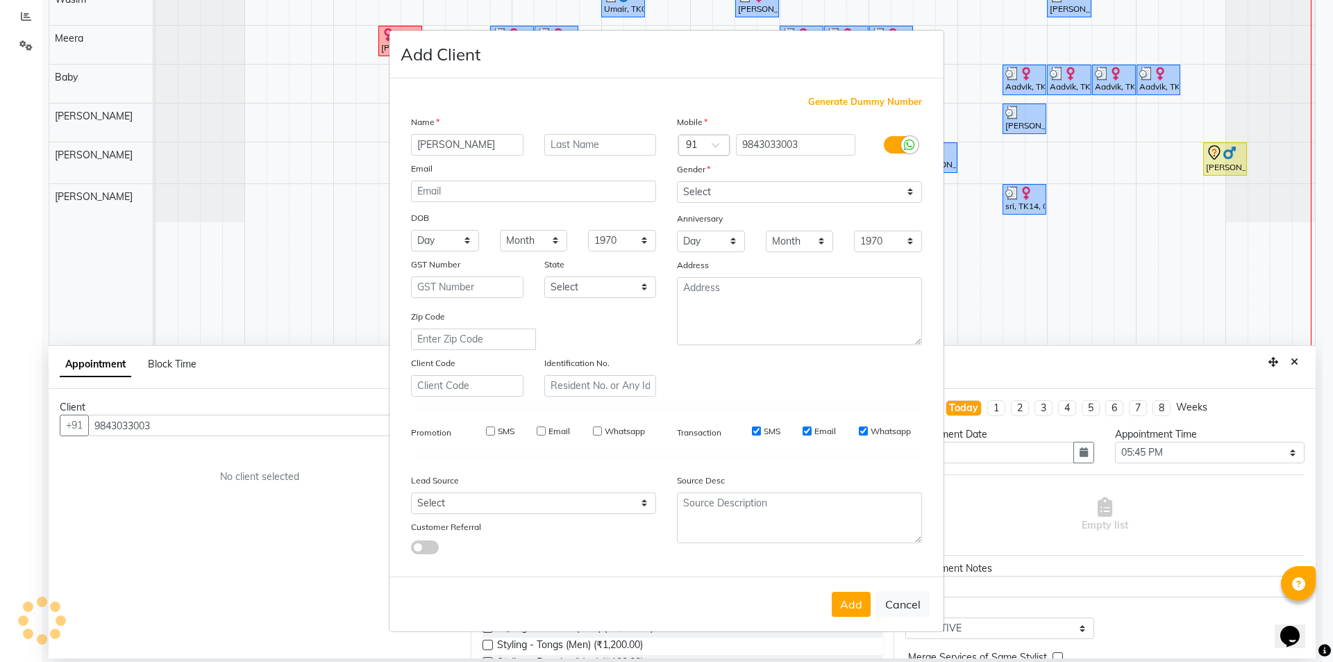
click at [758, 430] on input "SMS" at bounding box center [756, 430] width 9 height 9
click at [805, 431] on input "Email" at bounding box center [807, 430] width 9 height 9
click at [860, 429] on input "Whatsapp" at bounding box center [863, 430] width 9 height 9
click at [865, 605] on button "Add" at bounding box center [851, 604] width 39 height 25
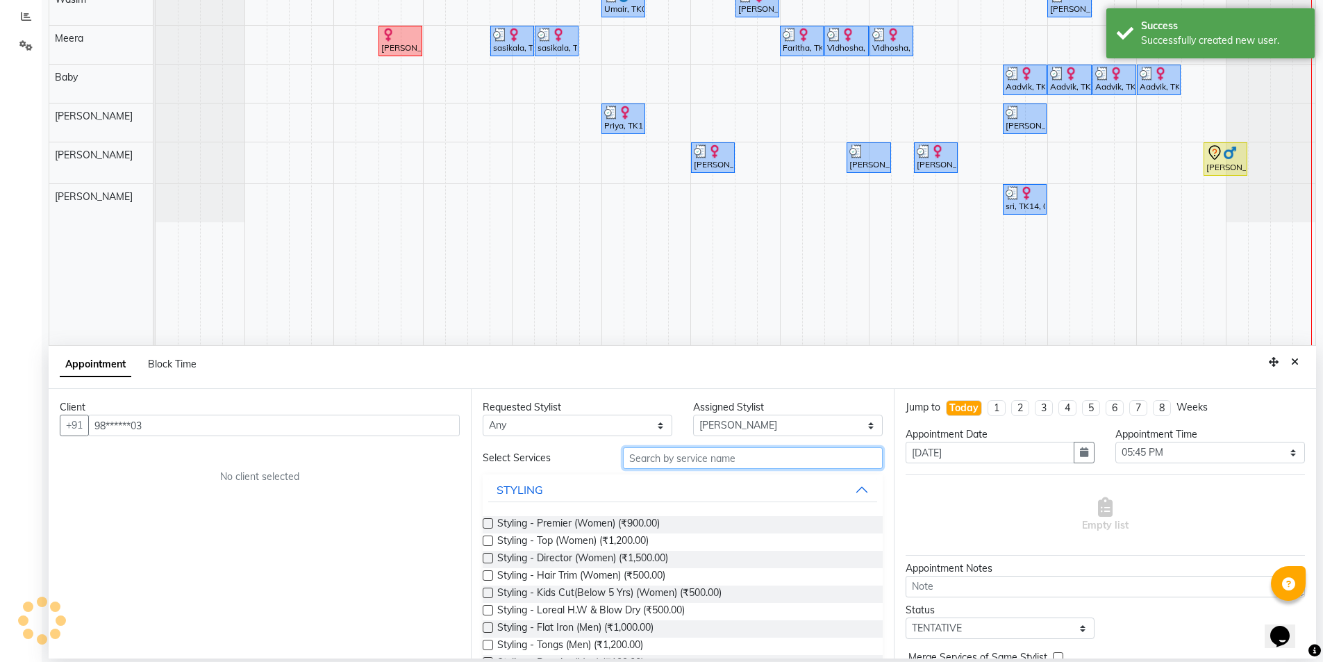
click at [674, 462] on input "text" at bounding box center [753, 458] width 260 height 22
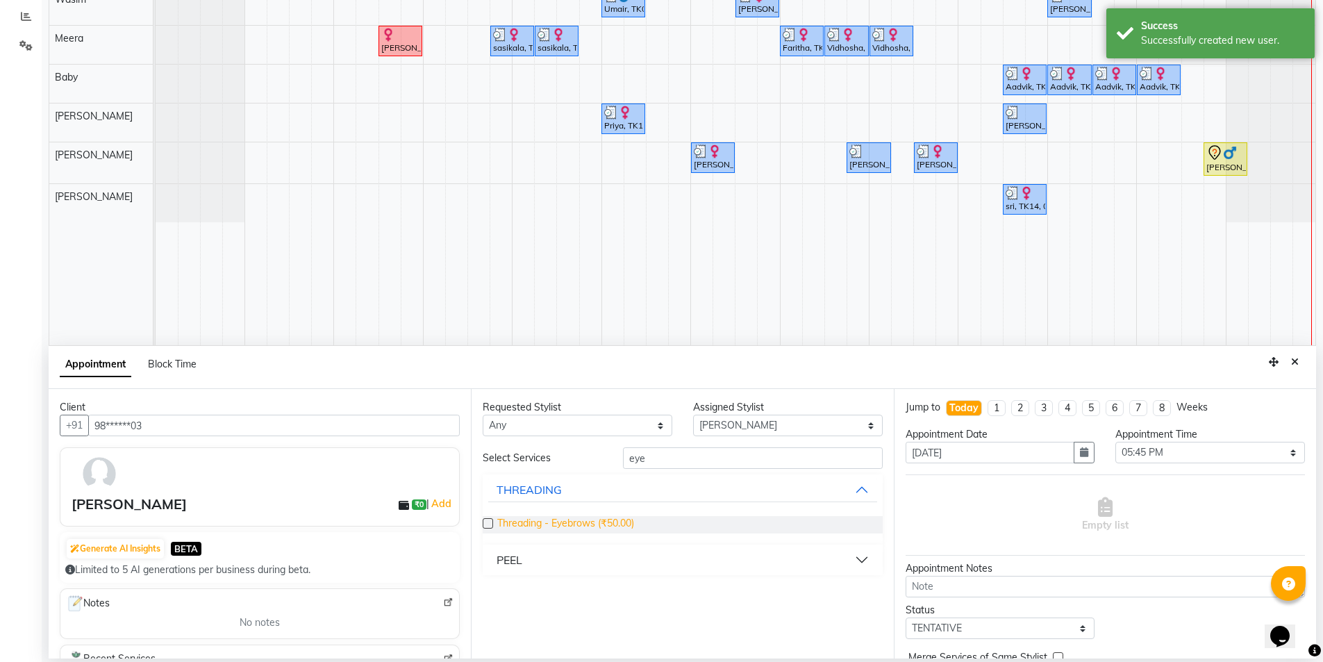
click at [497, 523] on div "Threading - Eyebrows (₹50.00)" at bounding box center [682, 524] width 399 height 17
click at [485, 520] on label at bounding box center [488, 523] width 10 height 10
click at [485, 520] on input "checkbox" at bounding box center [487, 524] width 9 height 9
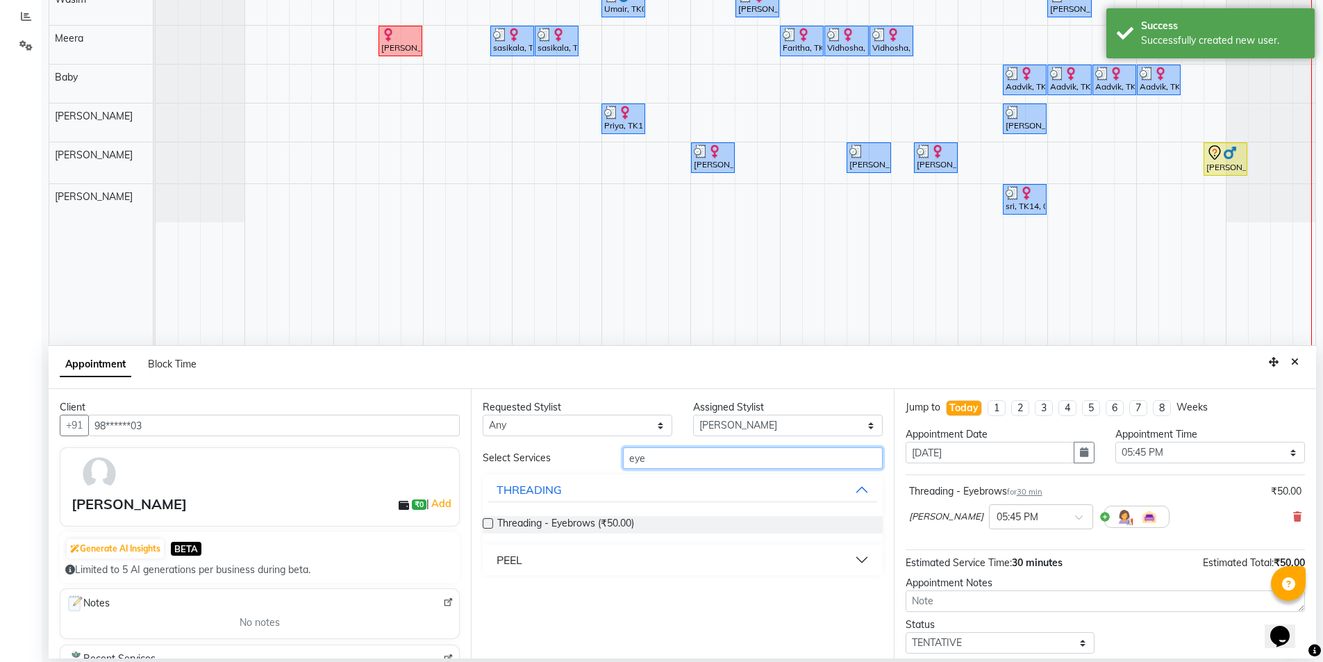
drag, startPoint x: 571, startPoint y: 480, endPoint x: 552, endPoint y: 485, distance: 19.9
click at [552, 485] on div "Select Services eye THREADING Threading - Eyebrows (₹50.00) PEEL" at bounding box center [682, 511] width 399 height 128
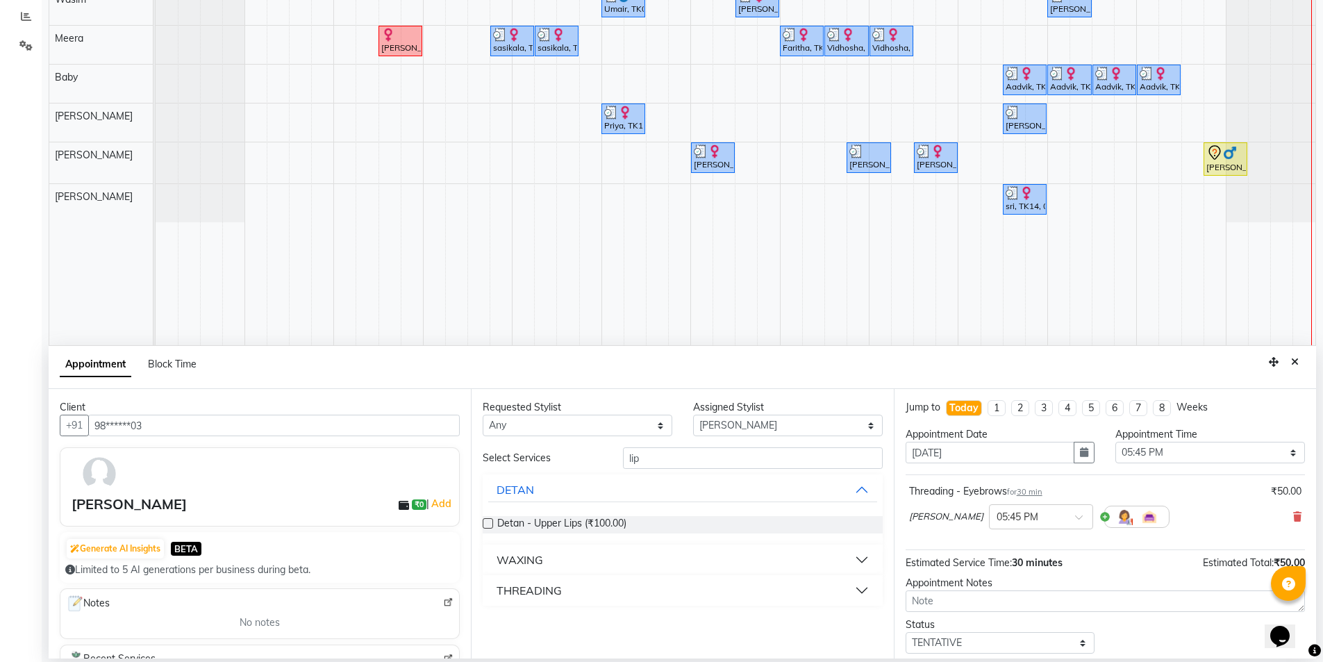
click at [552, 592] on div "THREADING" at bounding box center [528, 590] width 65 height 17
drag, startPoint x: 486, startPoint y: 630, endPoint x: 505, endPoint y: 639, distance: 21.4
click at [487, 630] on div at bounding box center [487, 626] width 9 height 15
click at [498, 624] on span "Threading - Upper-Lip (₹50.00)" at bounding box center [565, 625] width 137 height 17
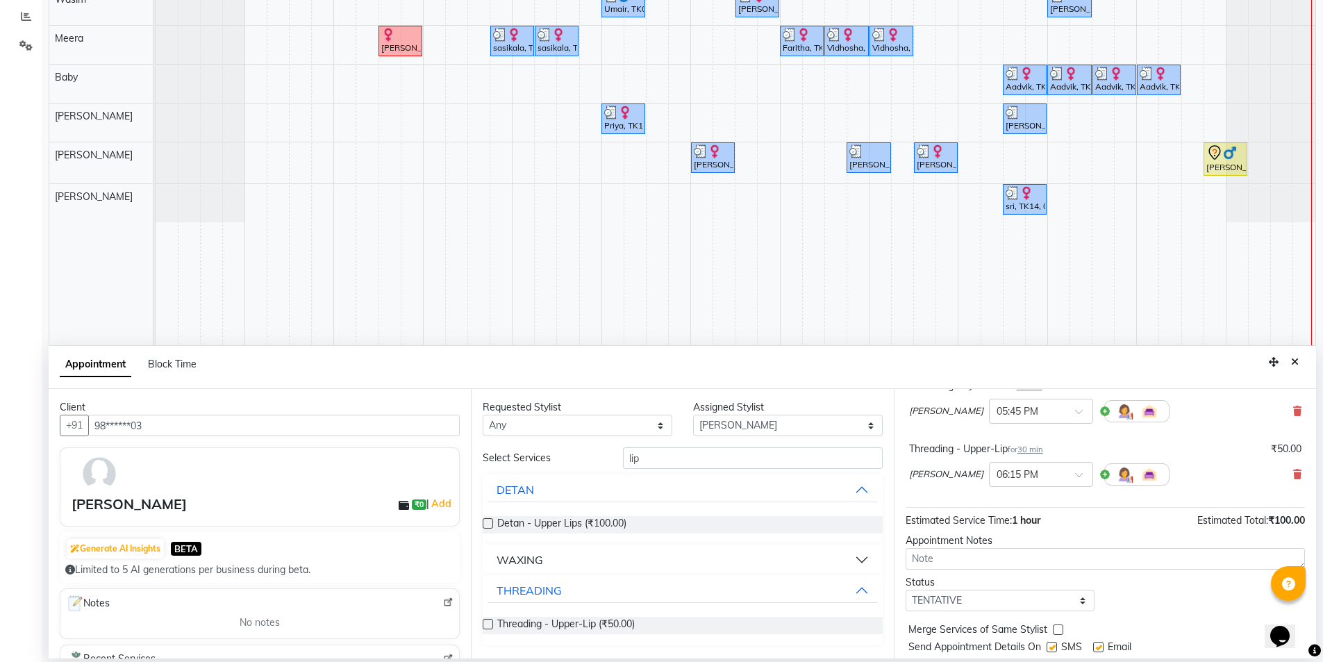
scroll to position [139, 0]
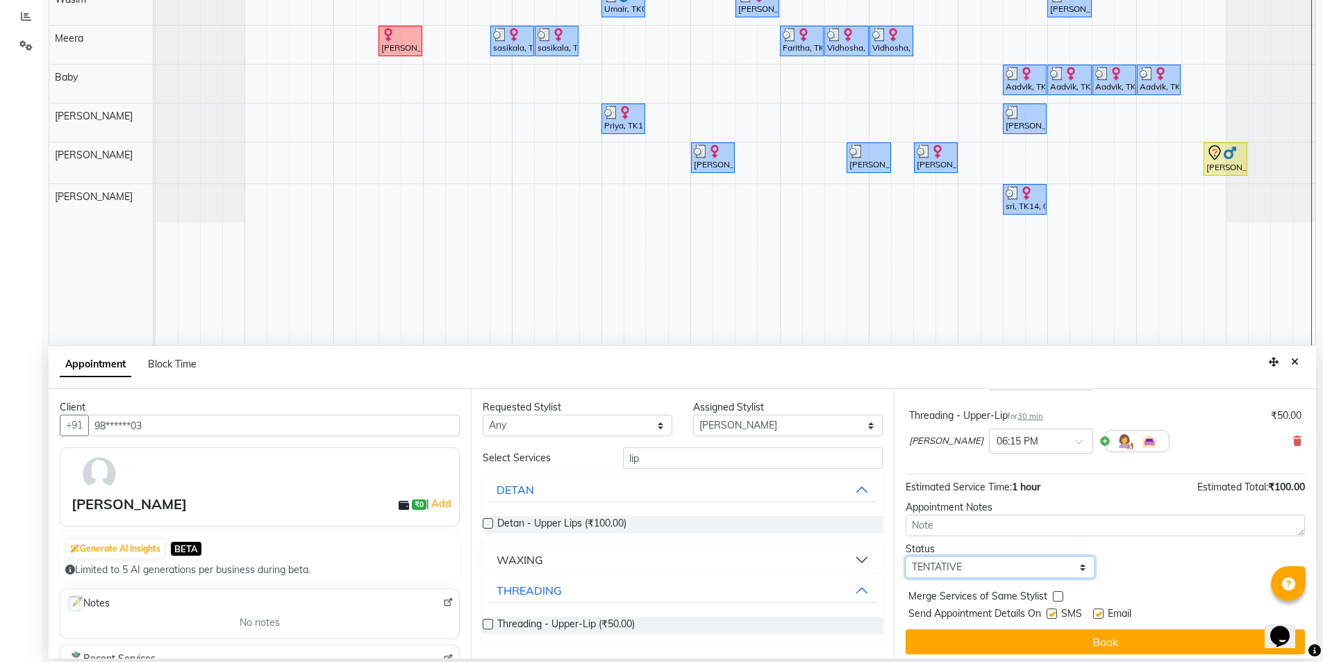
click at [983, 575] on select "Select TENTATIVE CONFIRM CHECK-IN UPCOMING" at bounding box center [1000, 567] width 190 height 22
click at [905, 556] on select "Select TENTATIVE CONFIRM CHECK-IN UPCOMING" at bounding box center [1000, 567] width 190 height 22
click at [1053, 614] on label at bounding box center [1051, 613] width 10 height 10
click at [1053, 614] on input "checkbox" at bounding box center [1050, 614] width 9 height 9
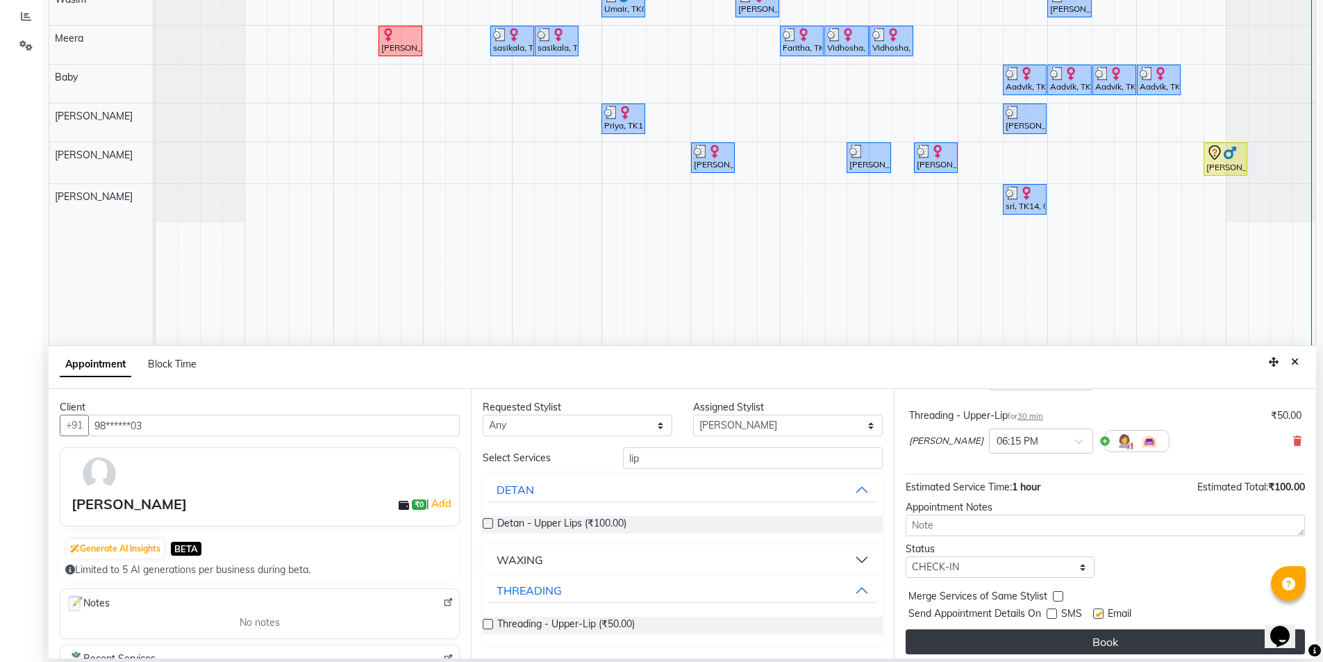
drag, startPoint x: 1102, startPoint y: 612, endPoint x: 1091, endPoint y: 635, distance: 25.5
click at [1096, 628] on div "Jump to [DATE] 1 2 3 4 5 6 7 8 Weeks Appointment Date [DATE] Appointment Time S…" at bounding box center [1105, 523] width 422 height 269
click at [1090, 638] on button "Book" at bounding box center [1104, 641] width 399 height 25
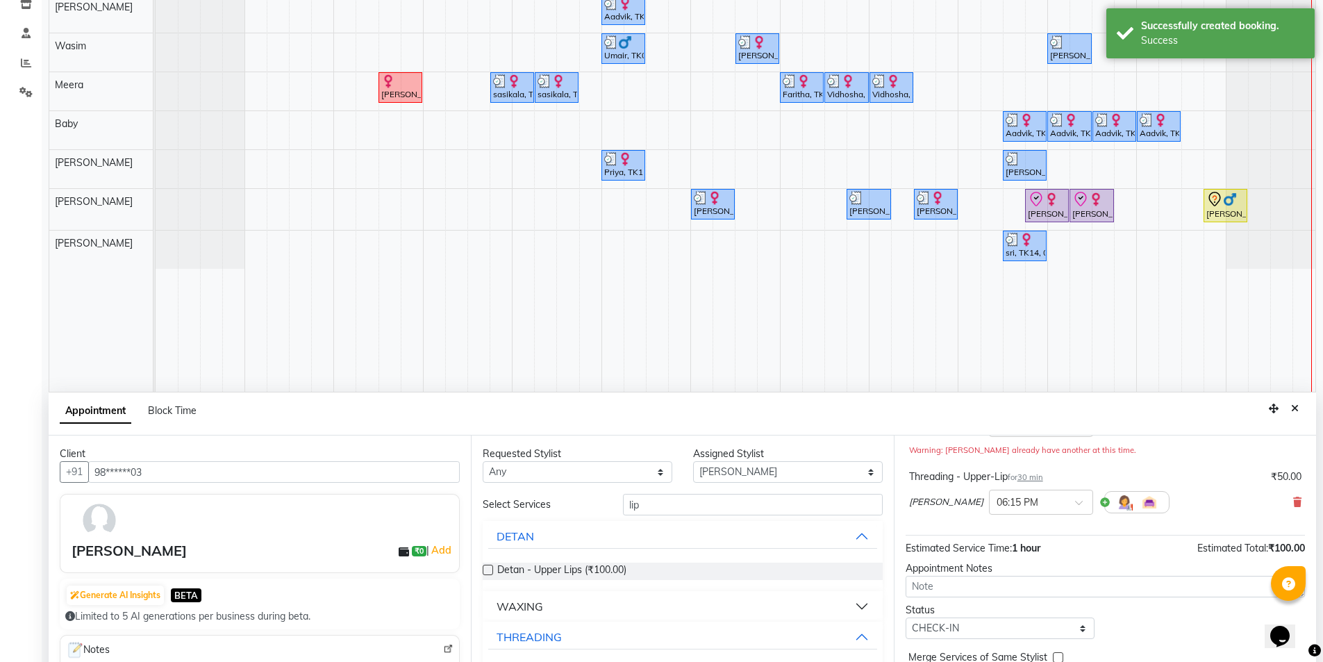
scroll to position [262, 0]
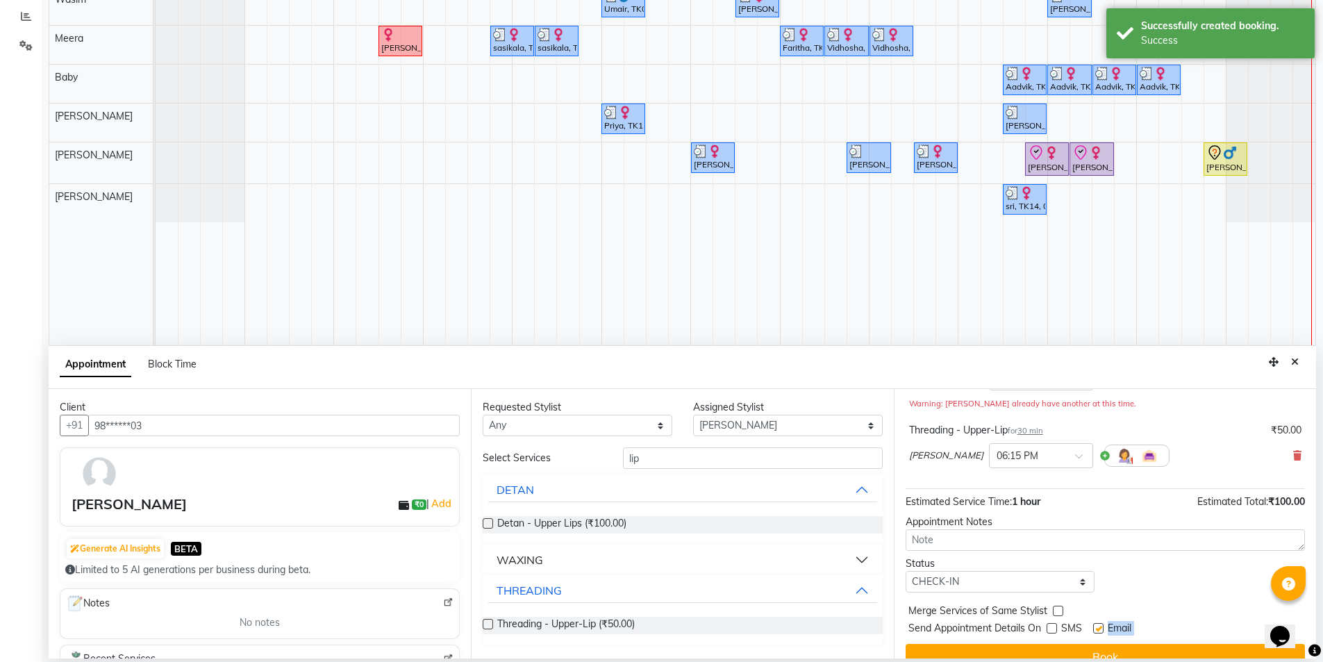
click at [1096, 633] on label at bounding box center [1098, 628] width 10 height 10
click at [1096, 633] on input "checkbox" at bounding box center [1097, 629] width 9 height 9
click at [1093, 653] on button "Book" at bounding box center [1104, 656] width 399 height 25
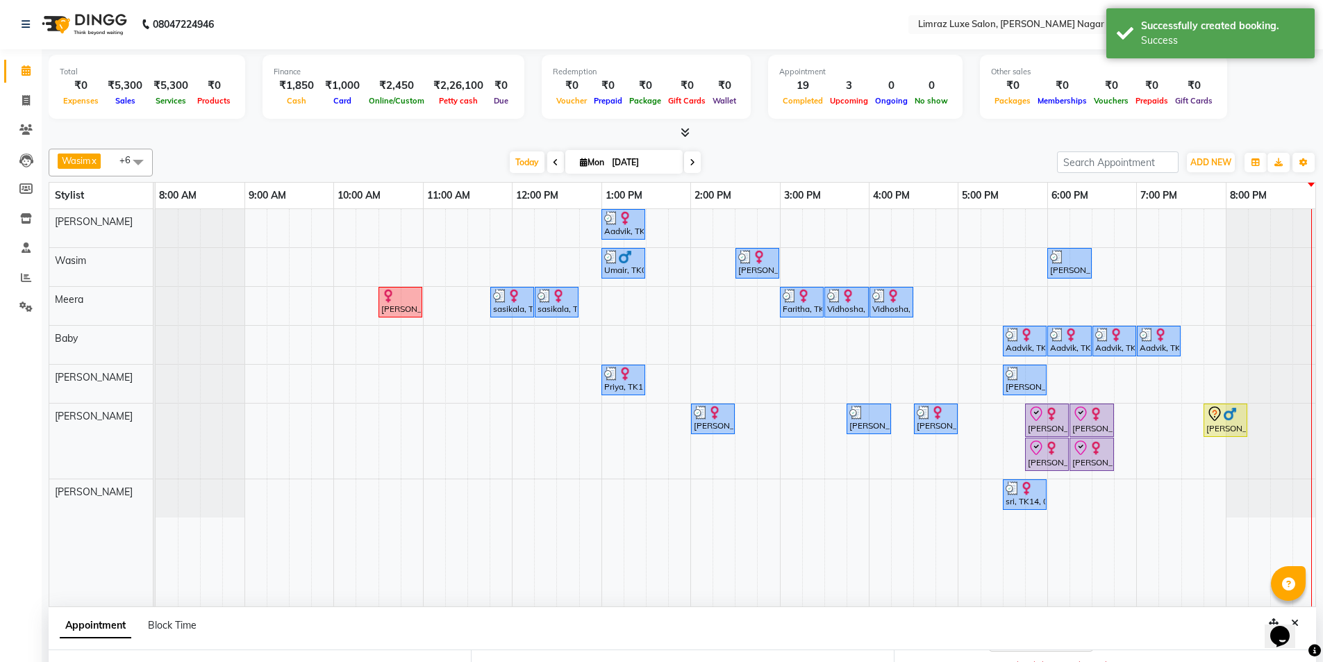
scroll to position [0, 0]
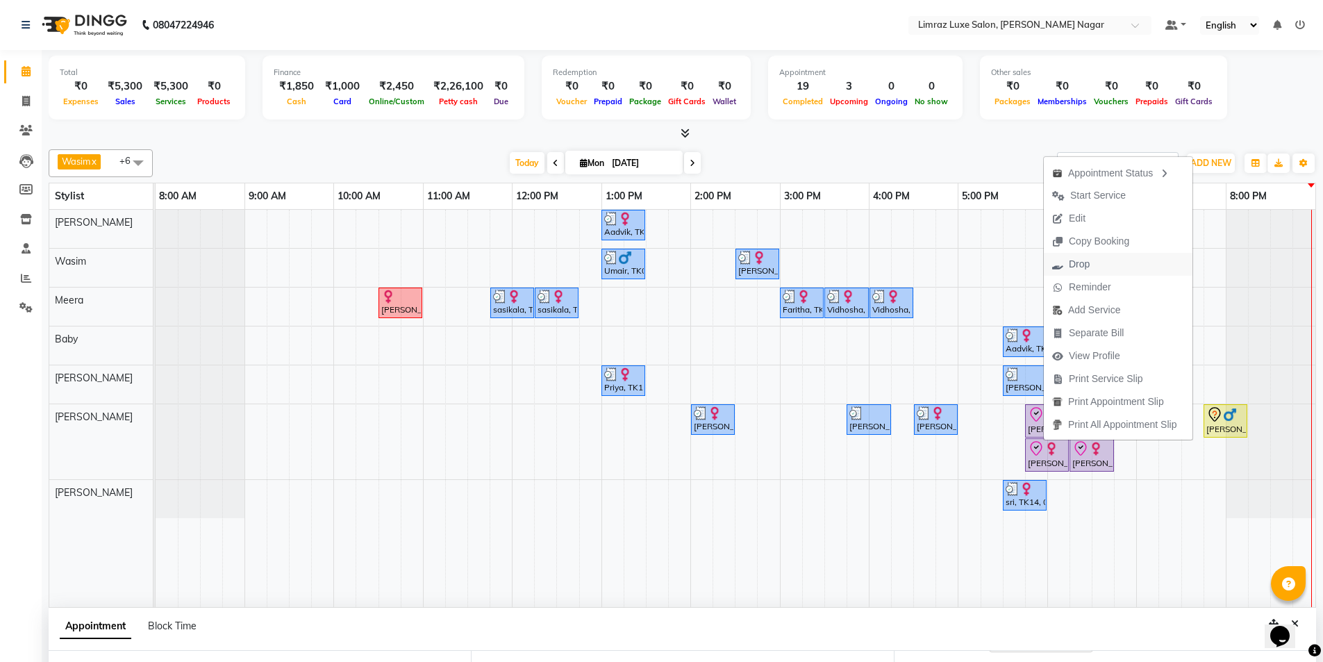
click at [1078, 262] on span "Drop" at bounding box center [1079, 264] width 21 height 15
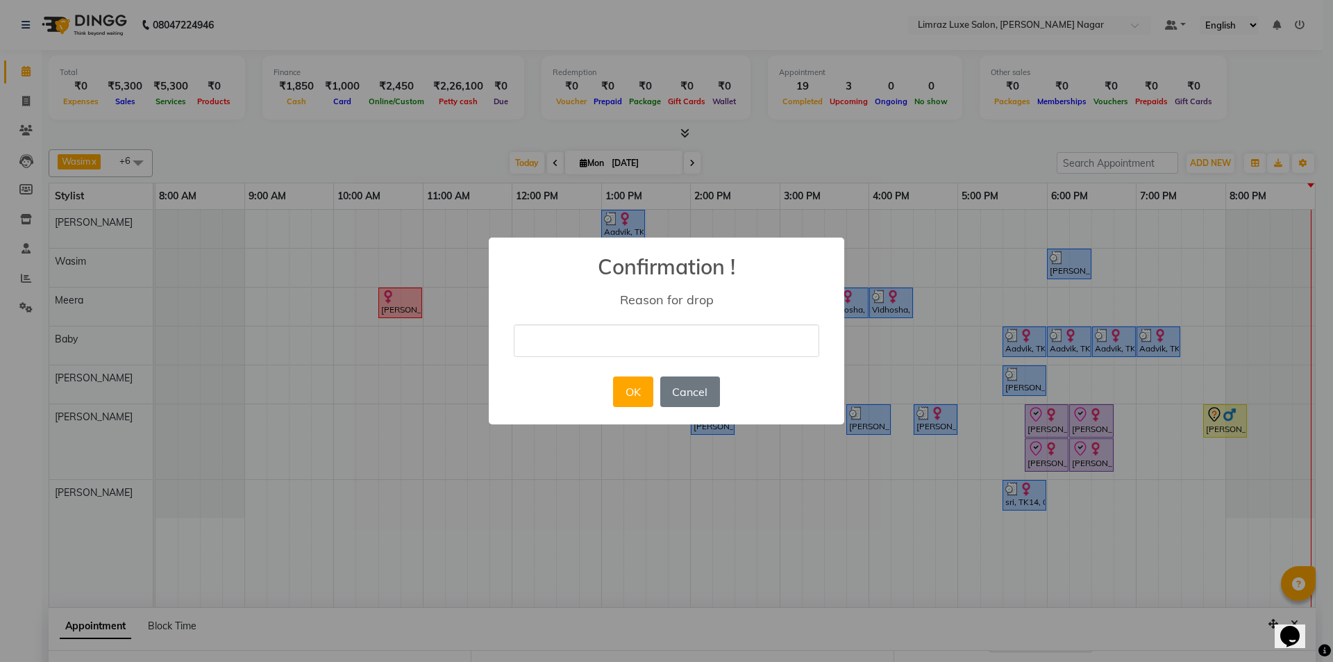
click at [667, 333] on input "text" at bounding box center [667, 340] width 306 height 33
click at [624, 392] on button "OK" at bounding box center [633, 391] width 40 height 31
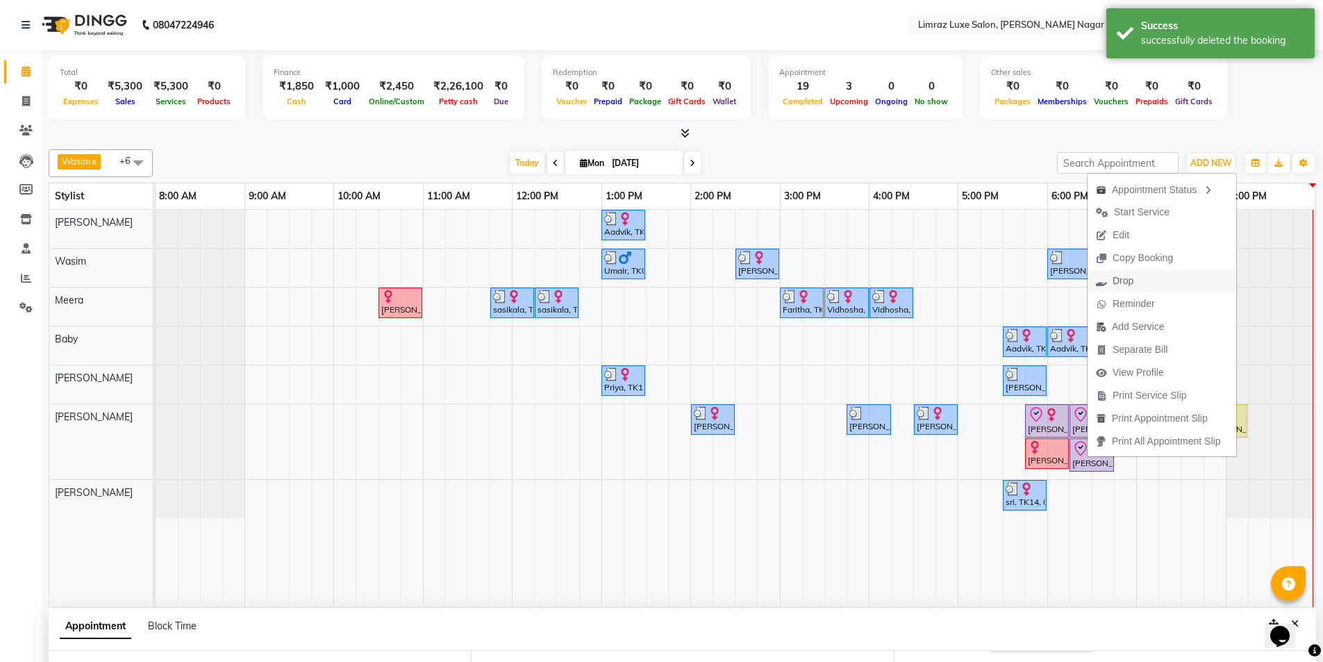
click at [1122, 279] on span "Drop" at bounding box center [1122, 281] width 21 height 15
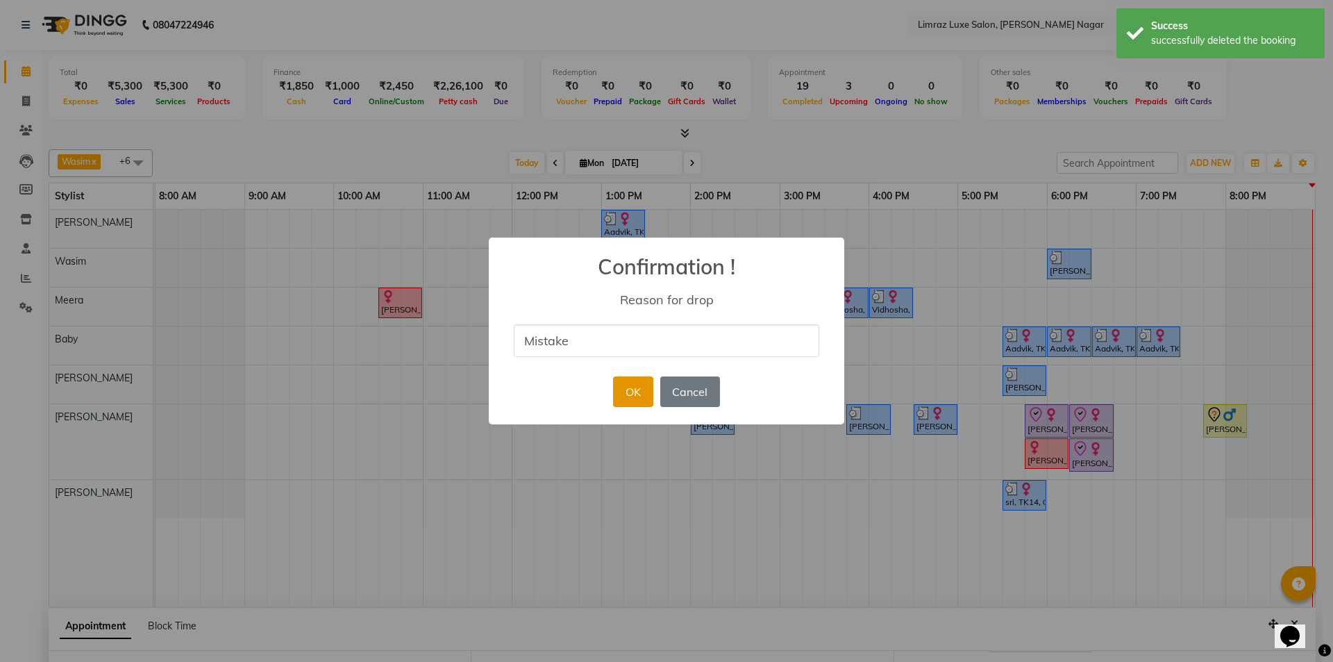
click at [631, 387] on button "OK" at bounding box center [633, 391] width 40 height 31
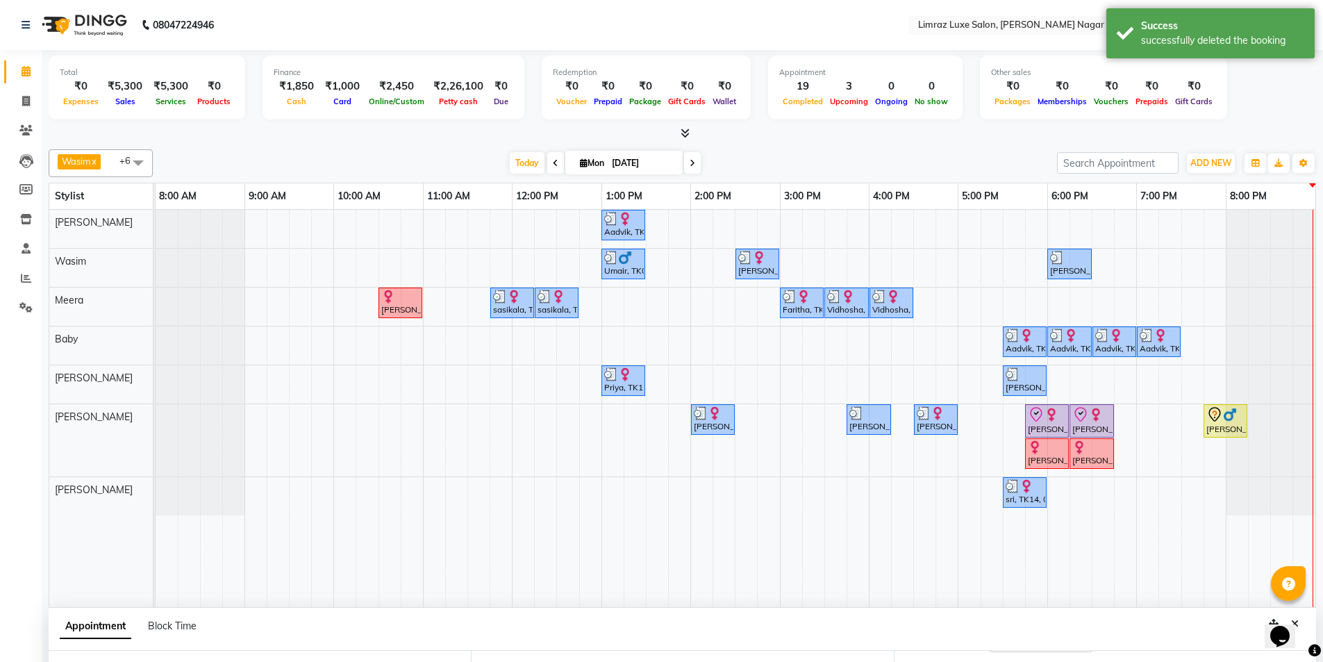
click at [1051, 418] on img at bounding box center [1051, 415] width 14 height 14
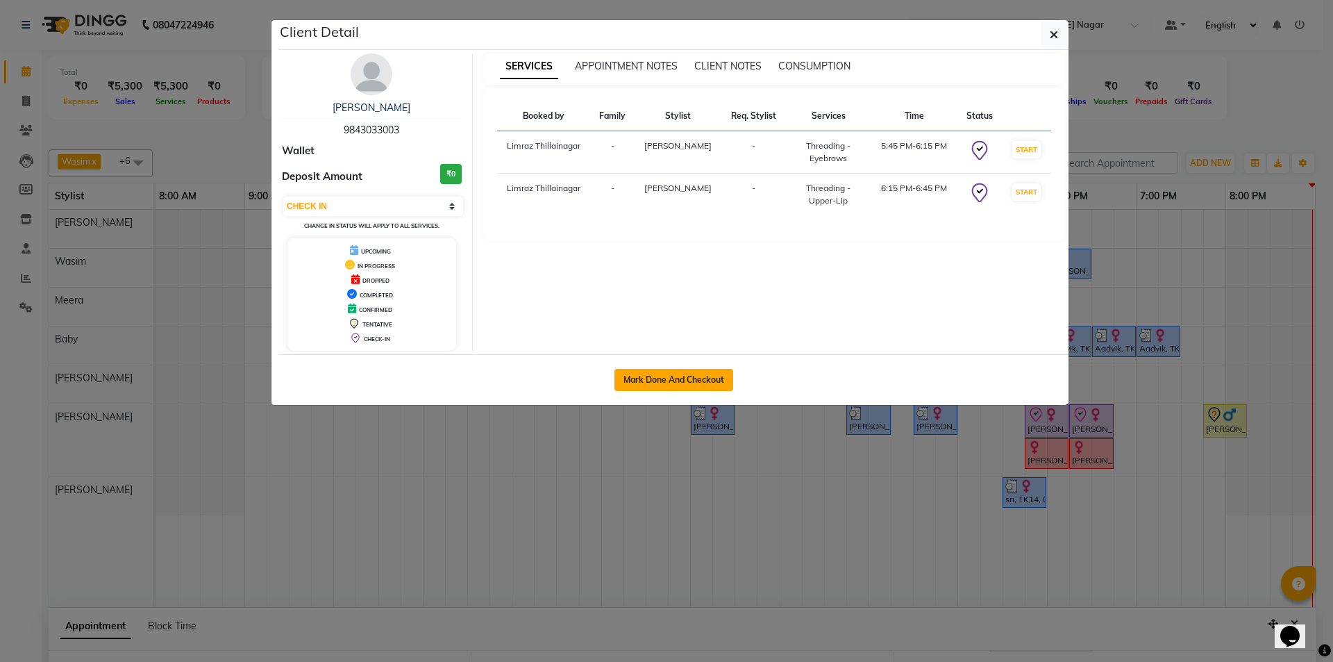
click at [697, 373] on button "Mark Done And Checkout" at bounding box center [673, 380] width 119 height 22
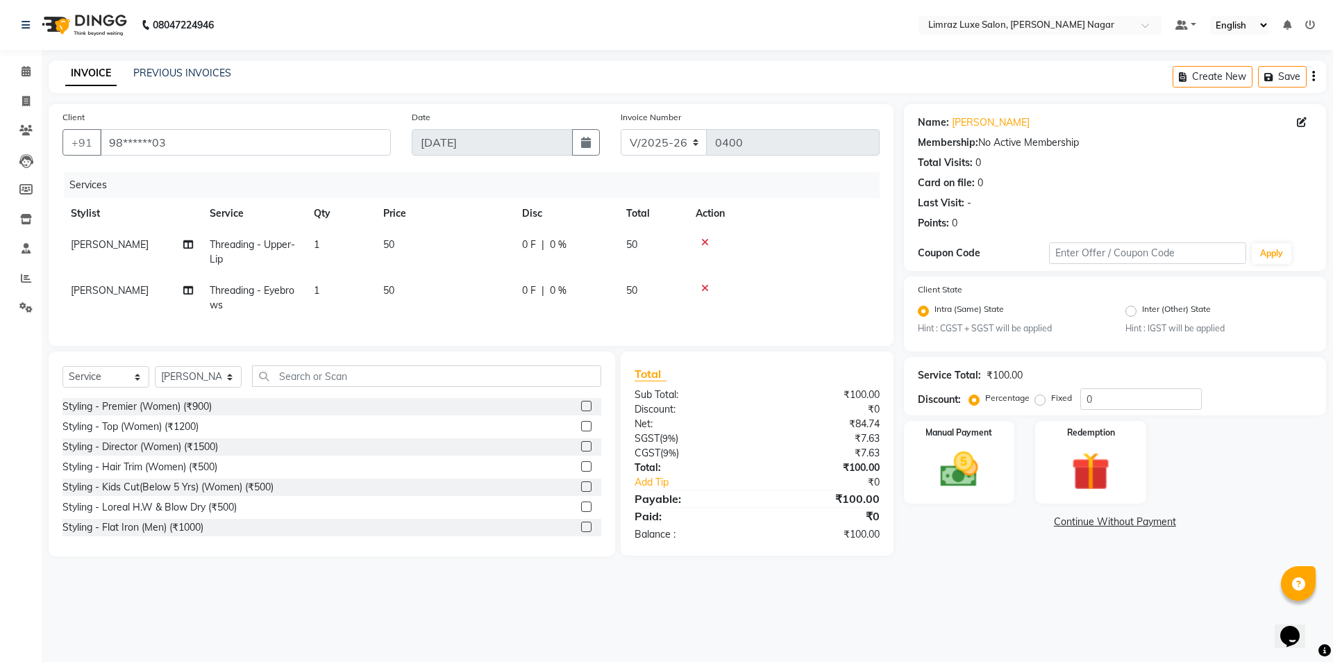
click at [531, 242] on span "0 F" at bounding box center [529, 244] width 14 height 15
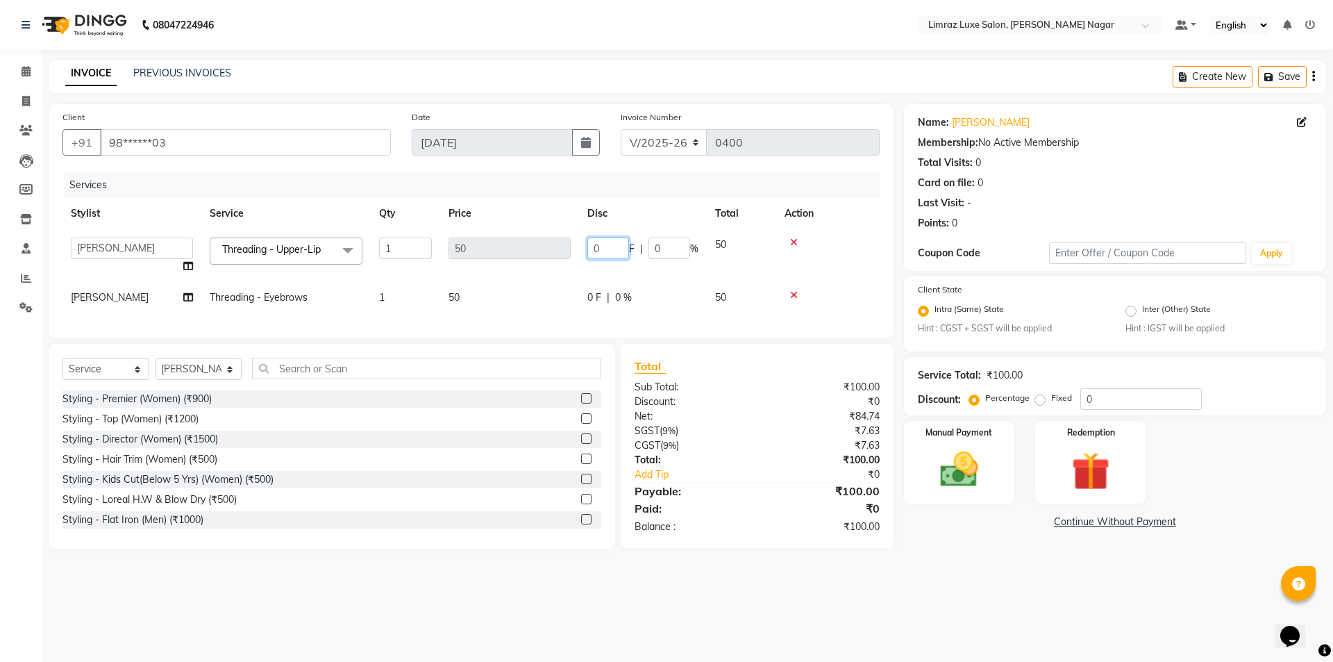
drag, startPoint x: 613, startPoint y: 249, endPoint x: 535, endPoint y: 262, distance: 78.8
click at [535, 262] on tr "[PERSON_NAME] [PERSON_NAME] Baby [PERSON_NAME] [PERSON_NAME] [PERSON_NAME] Limr…" at bounding box center [470, 255] width 817 height 53
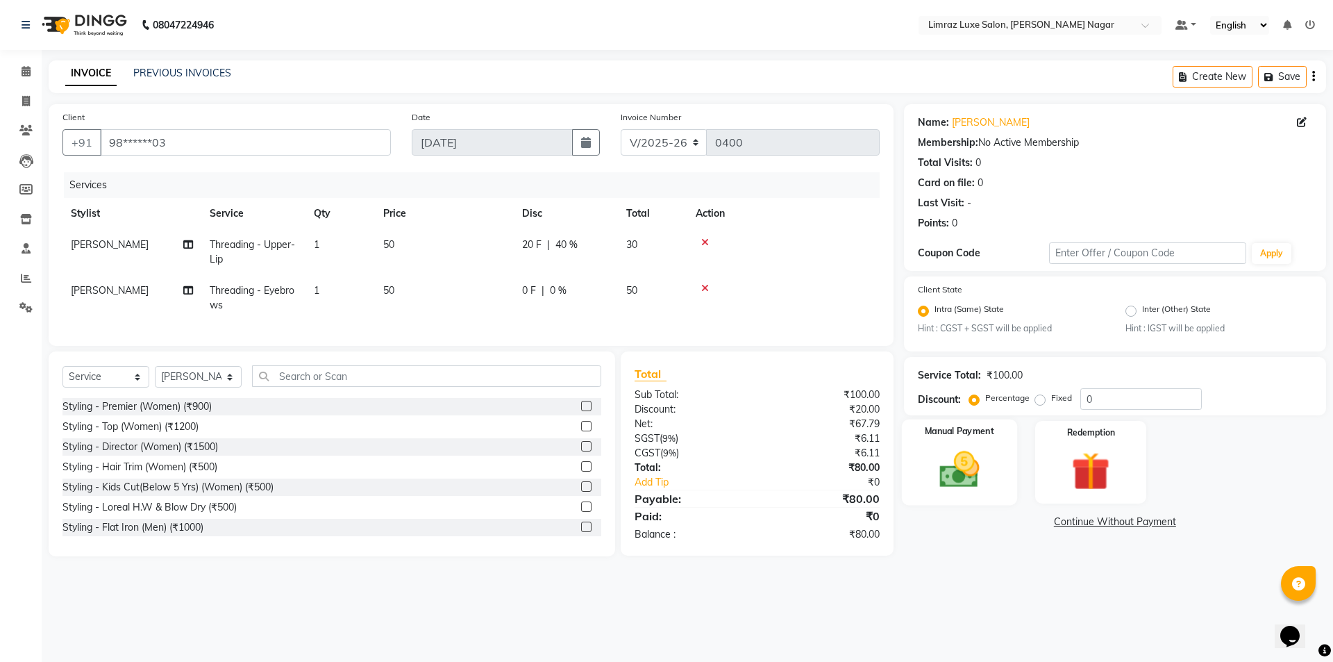
drag, startPoint x: 951, startPoint y: 471, endPoint x: 984, endPoint y: 499, distance: 43.4
click at [951, 470] on img at bounding box center [959, 470] width 65 height 46
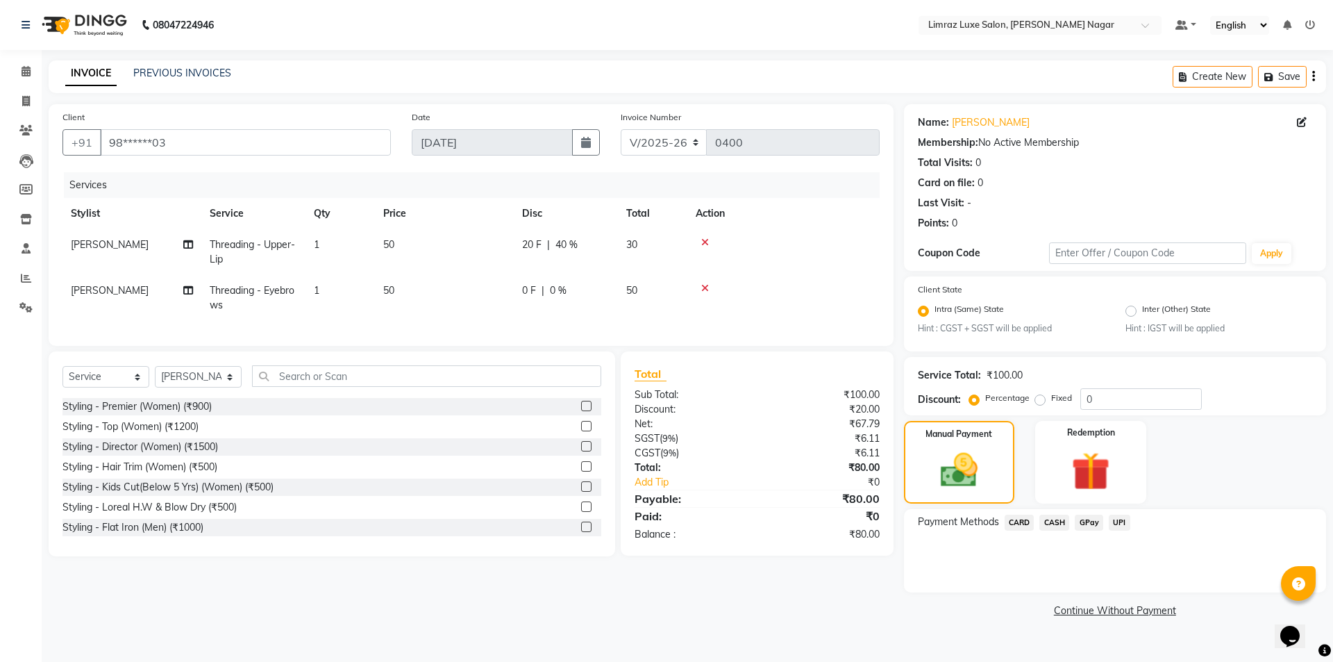
click at [1062, 527] on span "CASH" at bounding box center [1054, 523] width 30 height 16
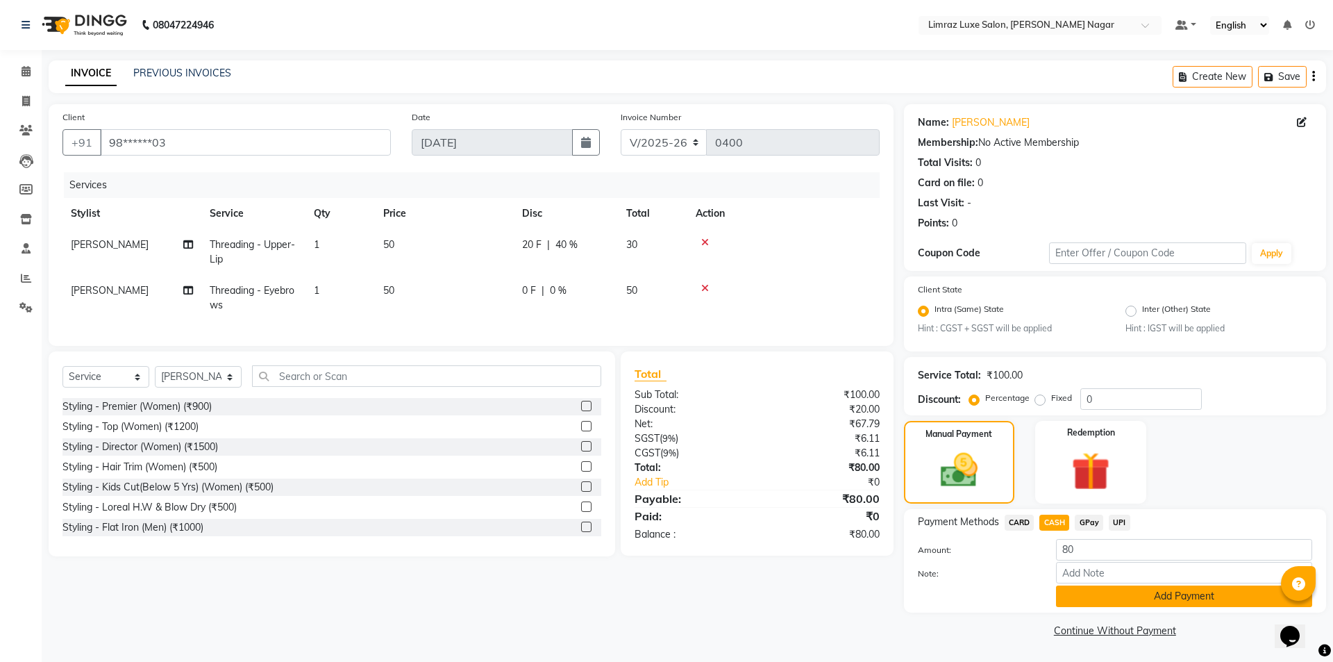
click at [1117, 599] on button "Add Payment" at bounding box center [1184, 596] width 256 height 22
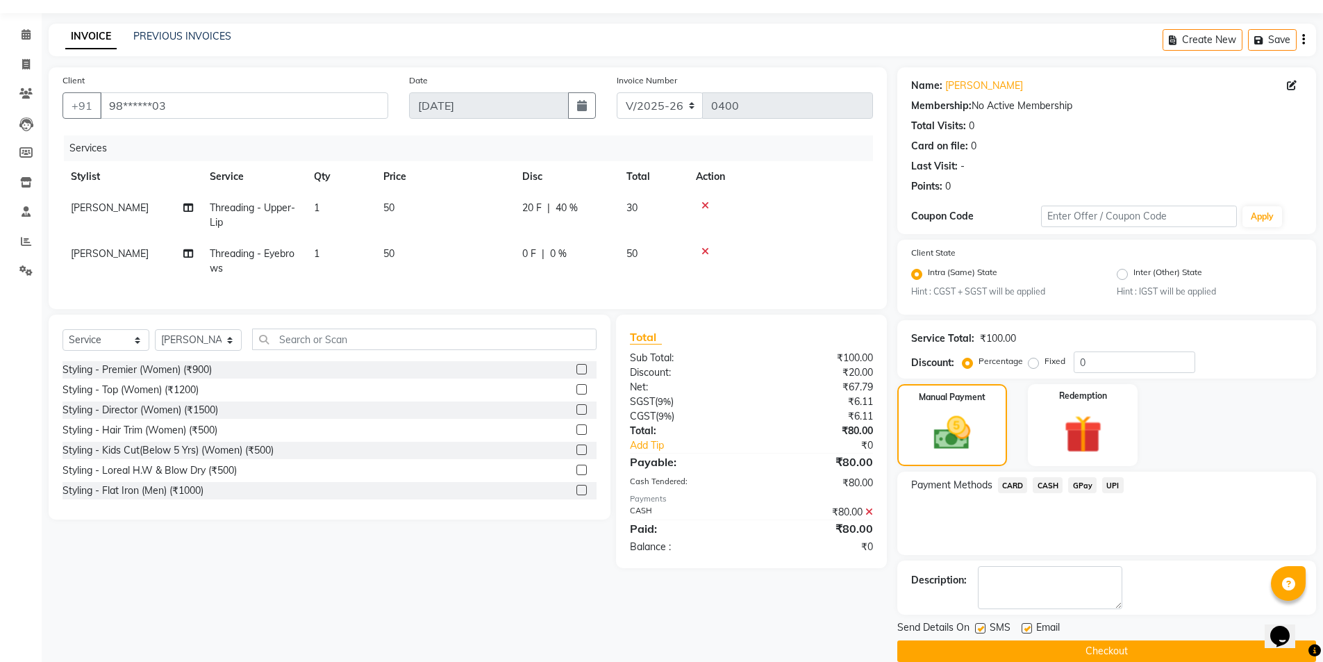
scroll to position [58, 0]
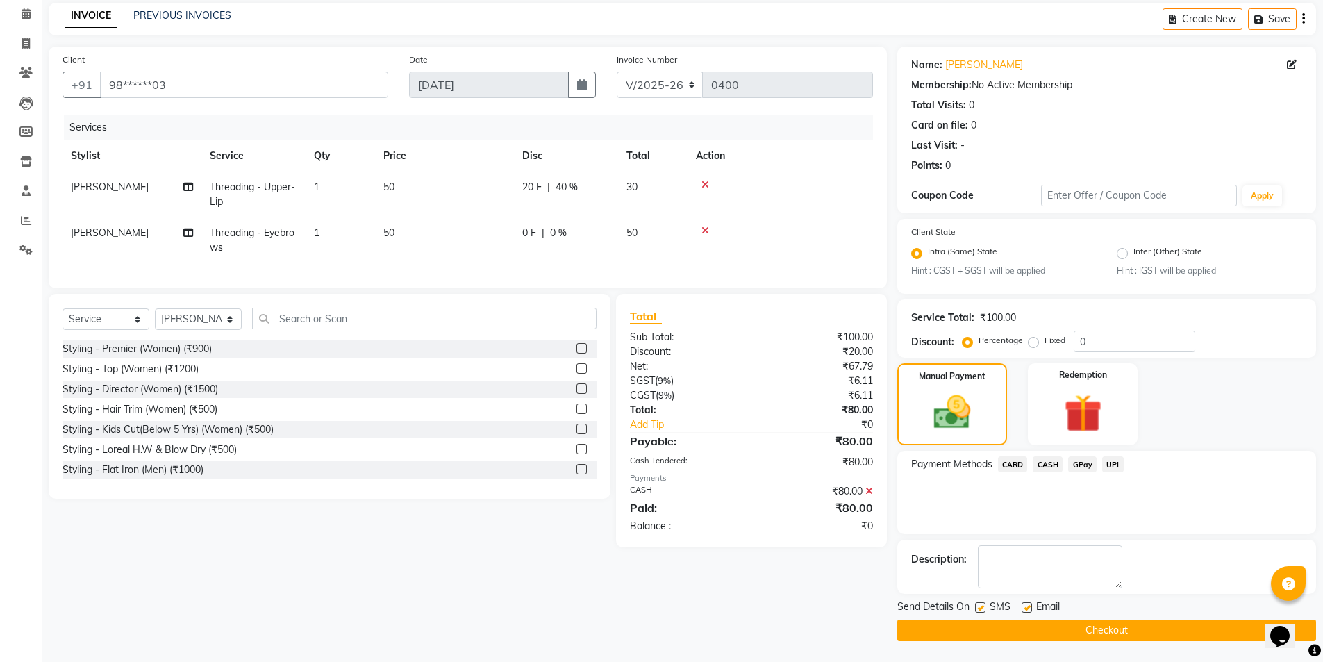
click at [980, 608] on label at bounding box center [980, 607] width 10 height 10
click at [980, 608] on input "checkbox" at bounding box center [979, 607] width 9 height 9
click at [1028, 604] on label at bounding box center [1026, 607] width 10 height 10
click at [1028, 604] on input "checkbox" at bounding box center [1025, 607] width 9 height 9
click at [1020, 625] on button "Checkout" at bounding box center [1106, 630] width 419 height 22
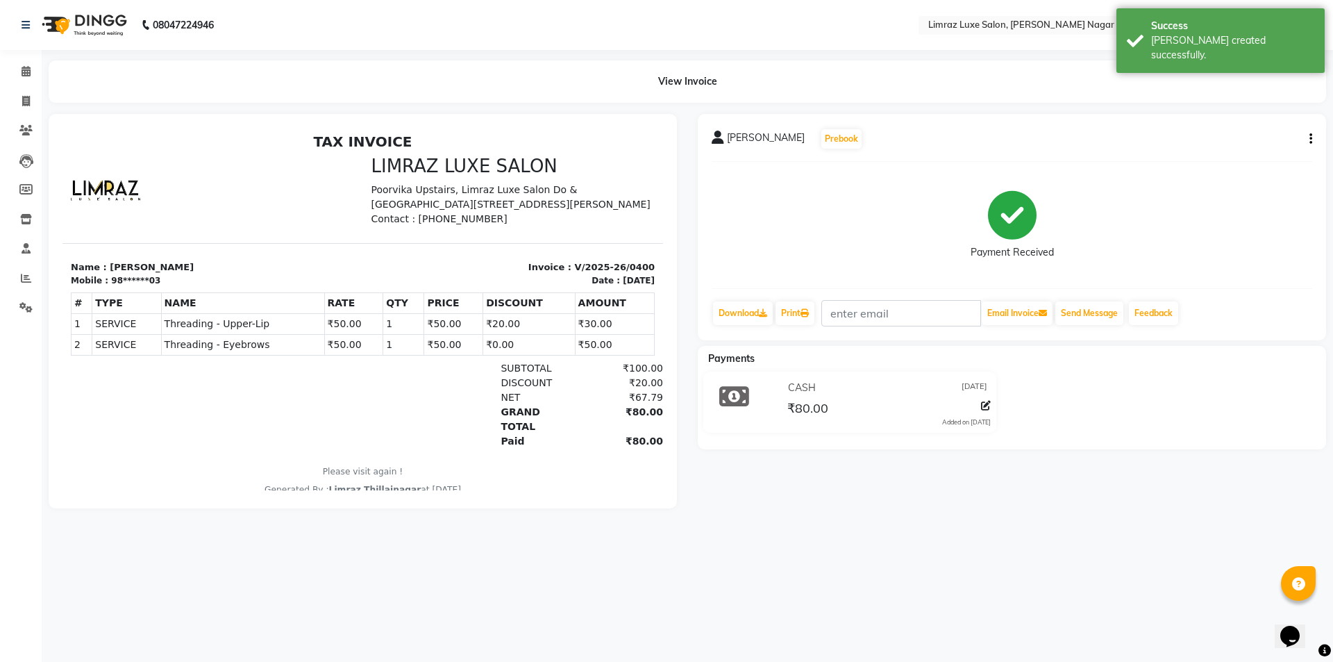
click at [100, 29] on img at bounding box center [82, 25] width 95 height 39
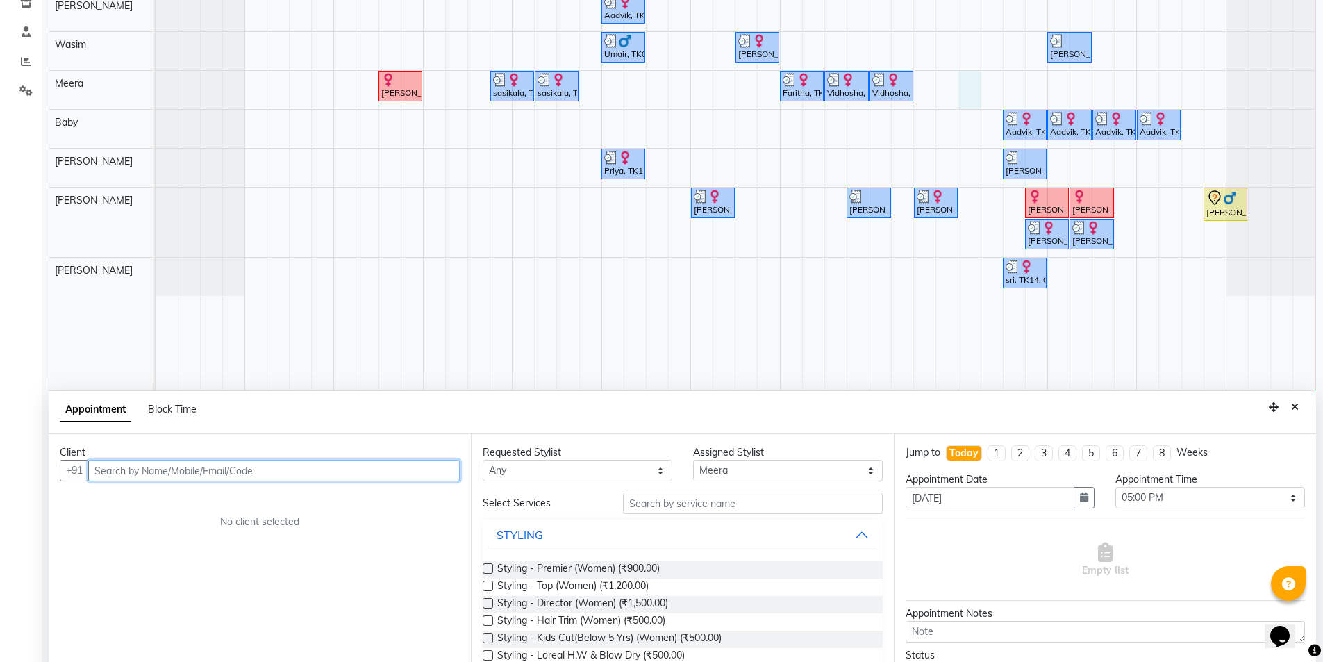
scroll to position [262, 0]
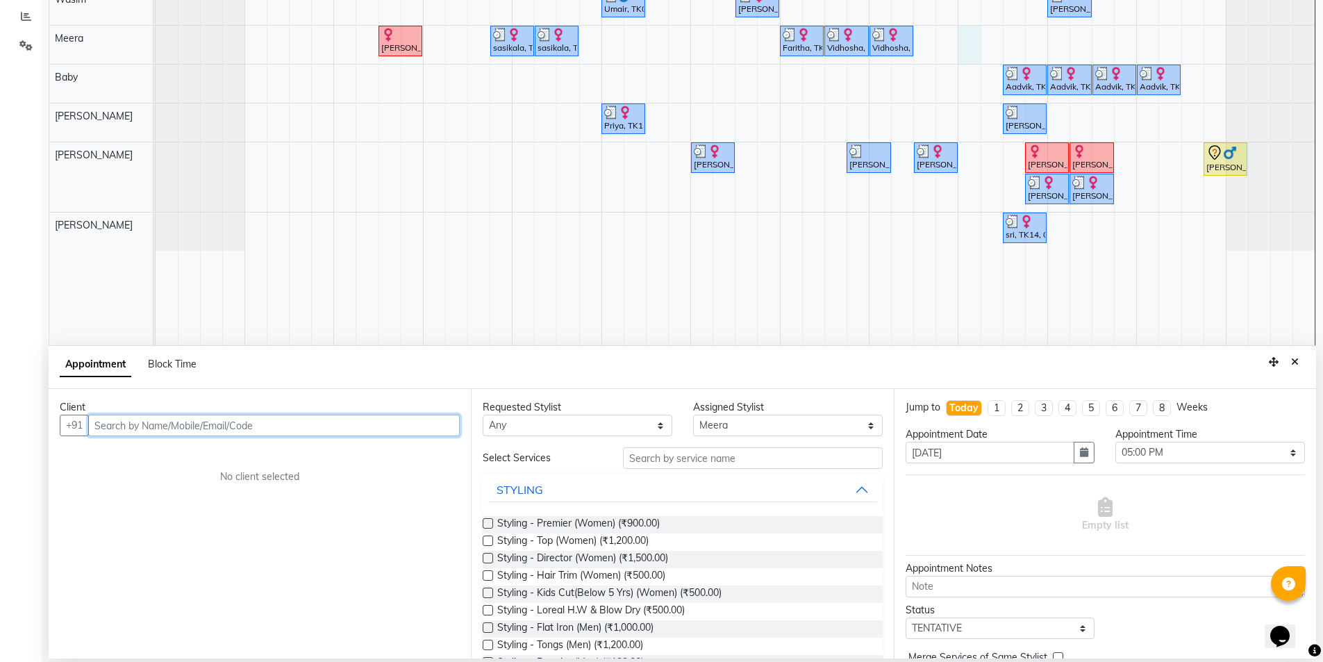
click at [112, 421] on input "text" at bounding box center [273, 426] width 371 height 22
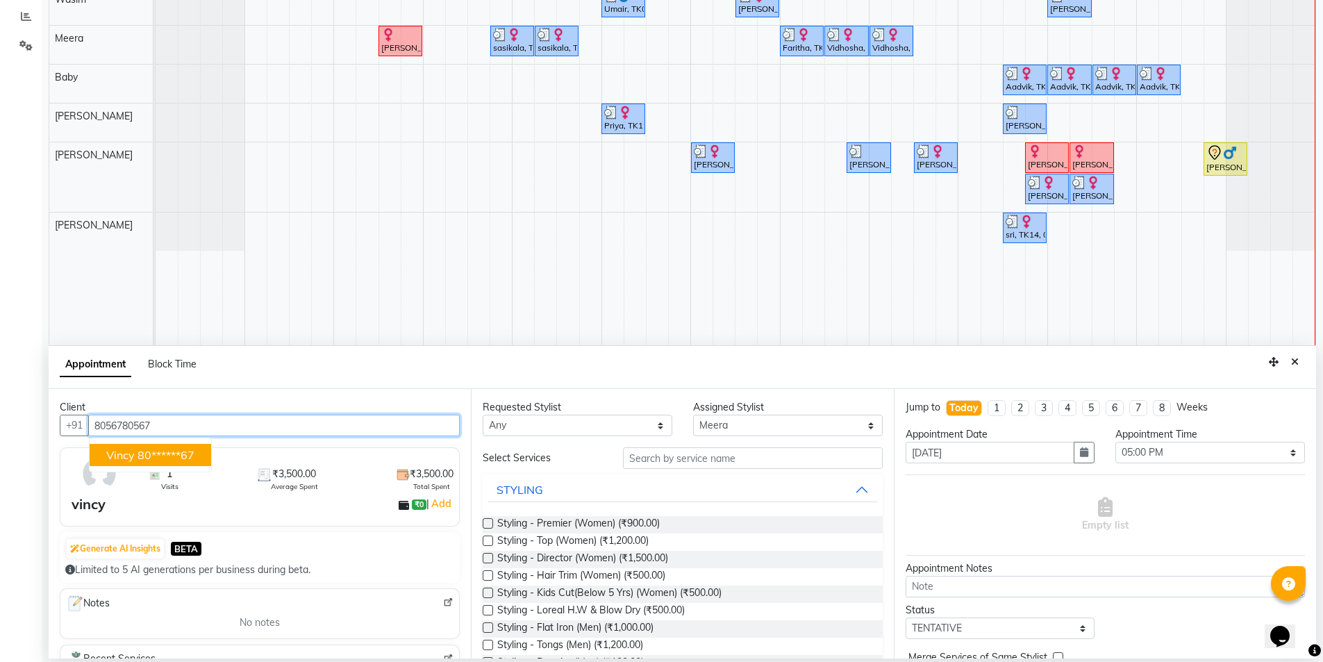
click at [120, 462] on button "vincy 80******67" at bounding box center [151, 455] width 122 height 22
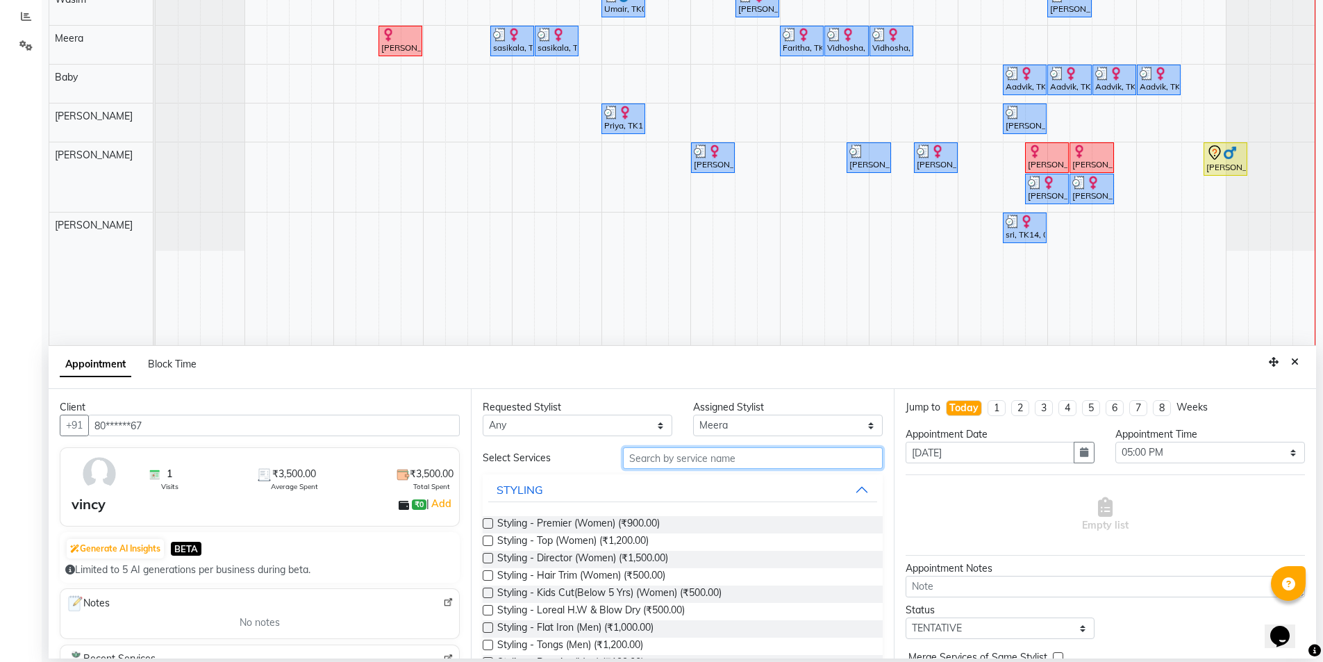
click at [627, 460] on input "text" at bounding box center [753, 458] width 260 height 22
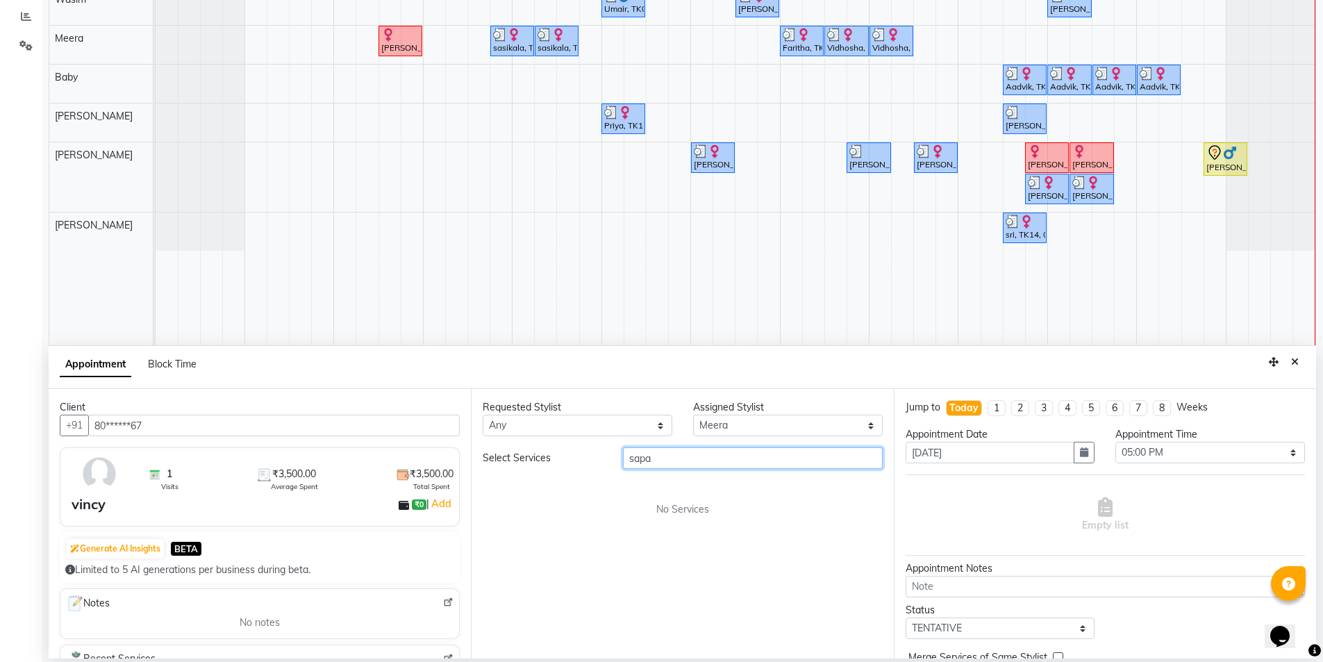
drag, startPoint x: 656, startPoint y: 462, endPoint x: 583, endPoint y: 460, distance: 72.9
click at [583, 460] on div "Select Services sapa" at bounding box center [682, 458] width 420 height 22
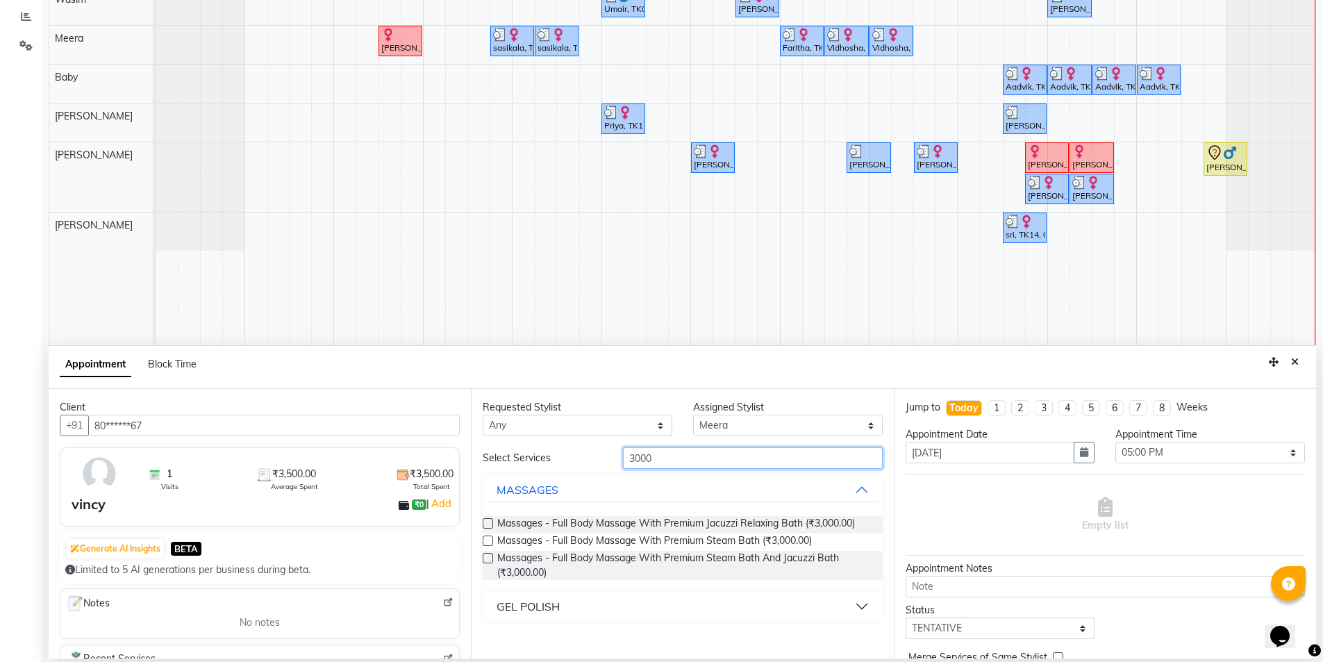
drag, startPoint x: 676, startPoint y: 456, endPoint x: 619, endPoint y: 461, distance: 57.1
click at [617, 462] on div "3000" at bounding box center [752, 458] width 281 height 22
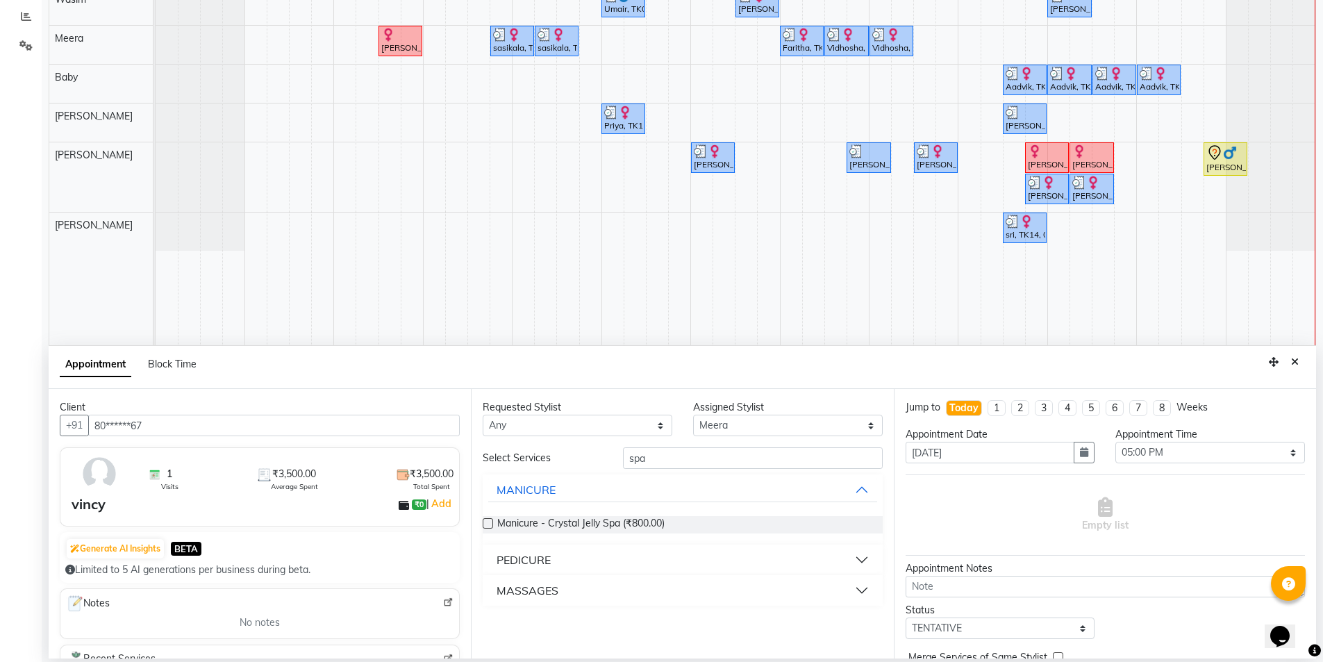
click at [859, 586] on button "MASSAGES" at bounding box center [682, 590] width 388 height 25
click at [863, 555] on button "PEDICURE" at bounding box center [682, 559] width 388 height 25
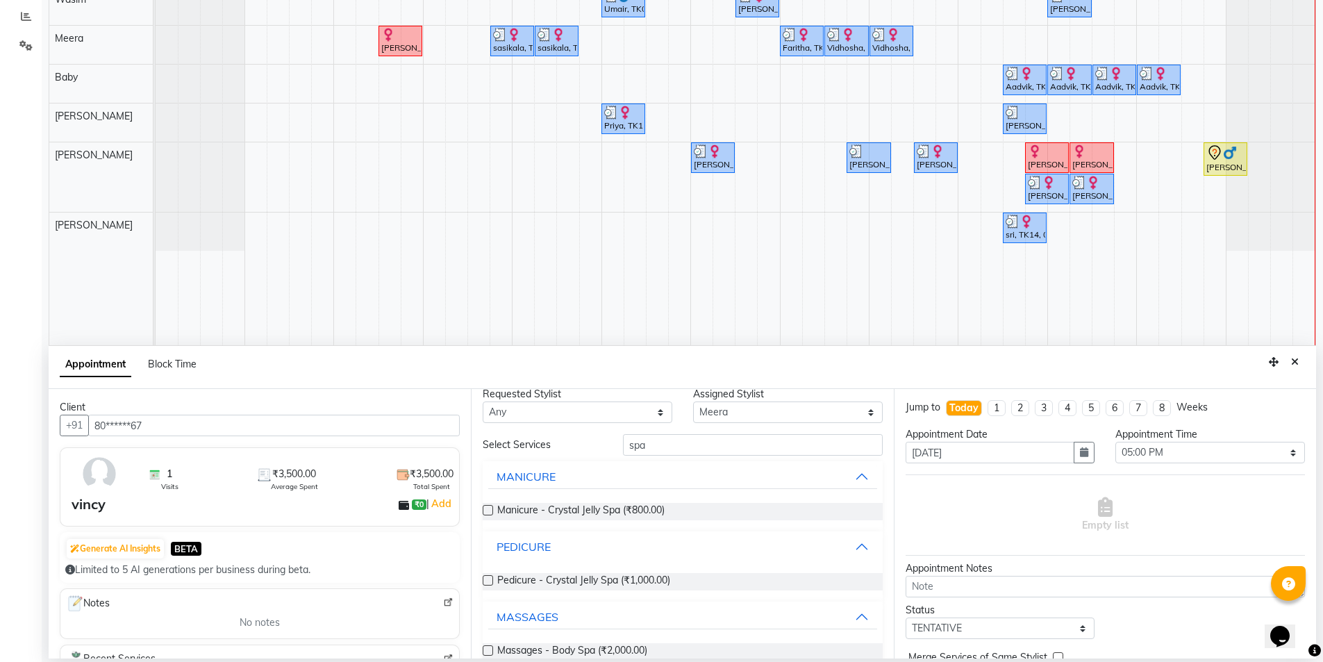
scroll to position [0, 0]
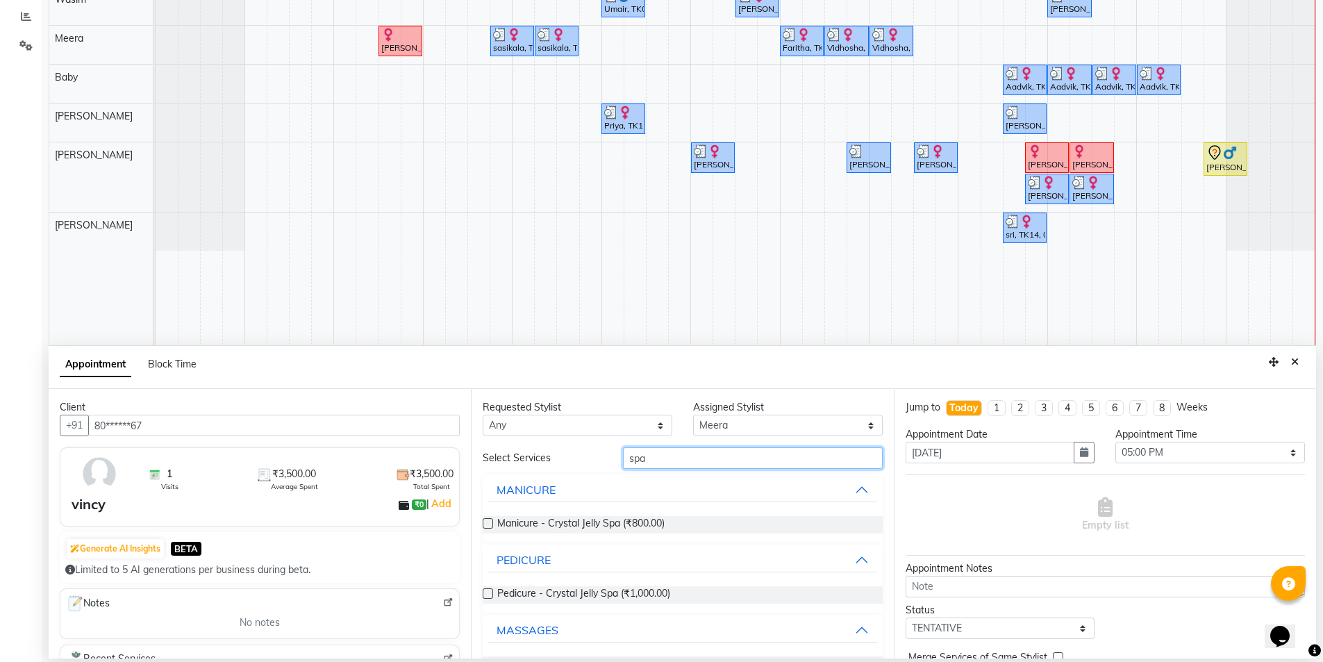
drag, startPoint x: 641, startPoint y: 472, endPoint x: 600, endPoint y: 476, distance: 41.2
click at [600, 476] on div "Select Services spa MANICURE Manicure - Crystal Jelly Spa (₹800.00) PEDICURE Pe…" at bounding box center [682, 565] width 399 height 237
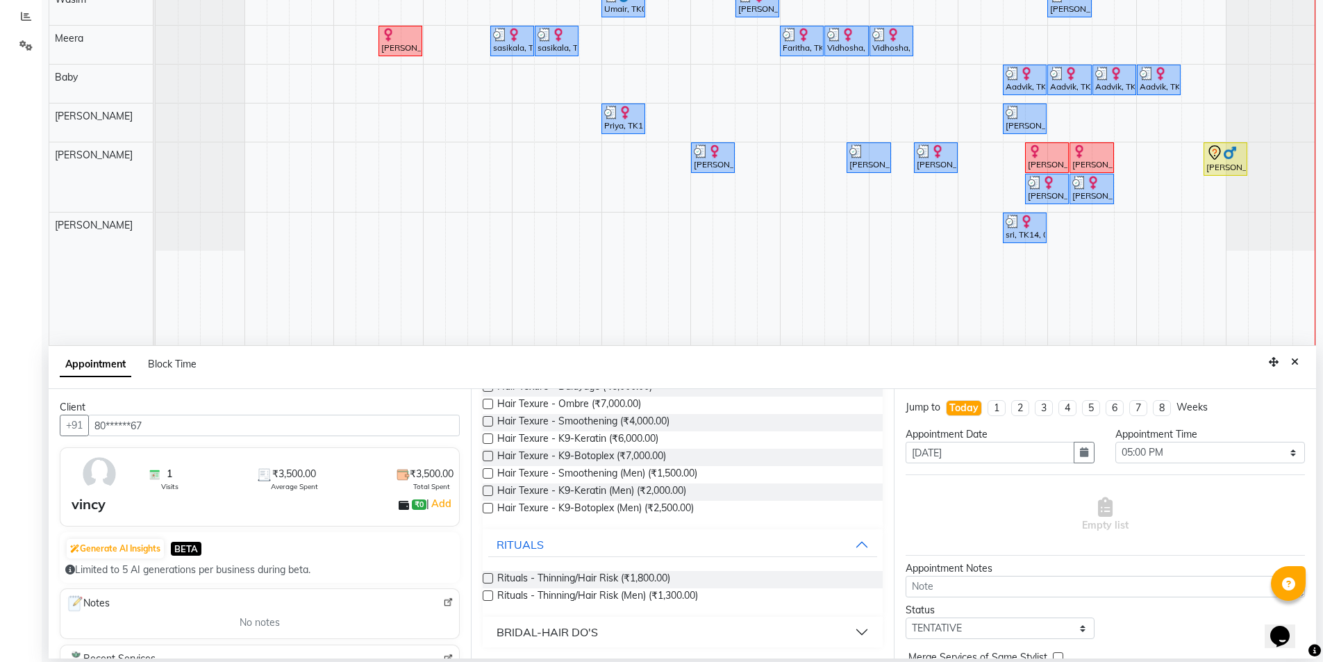
scroll to position [172, 0]
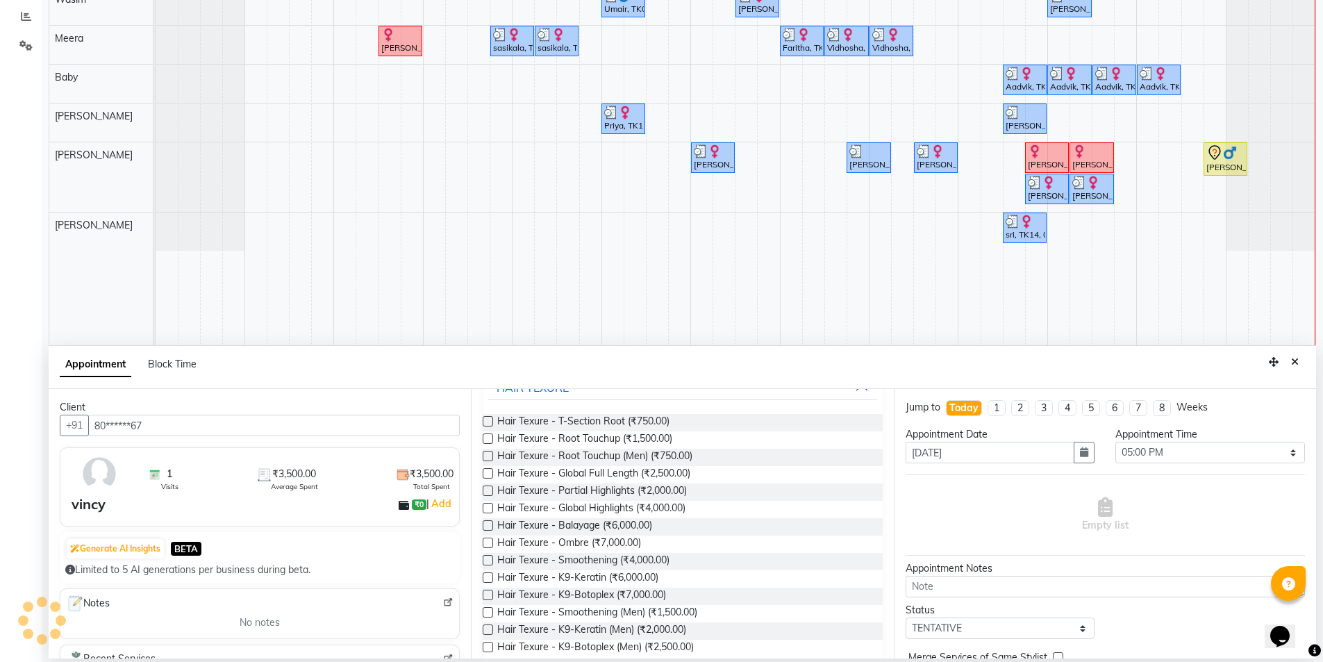
click at [488, 455] on label at bounding box center [488, 456] width 10 height 10
click at [488, 455] on input "checkbox" at bounding box center [487, 457] width 9 height 9
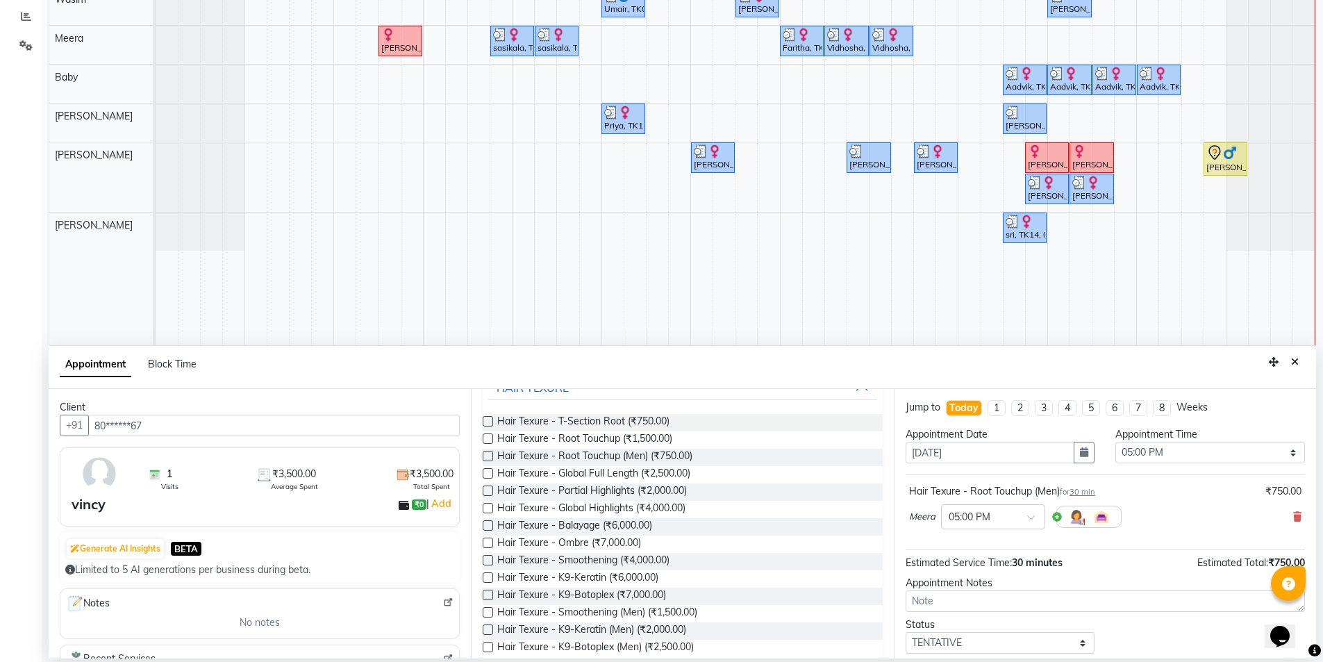
click at [486, 492] on label at bounding box center [488, 490] width 10 height 10
click at [486, 492] on input "checkbox" at bounding box center [487, 491] width 9 height 9
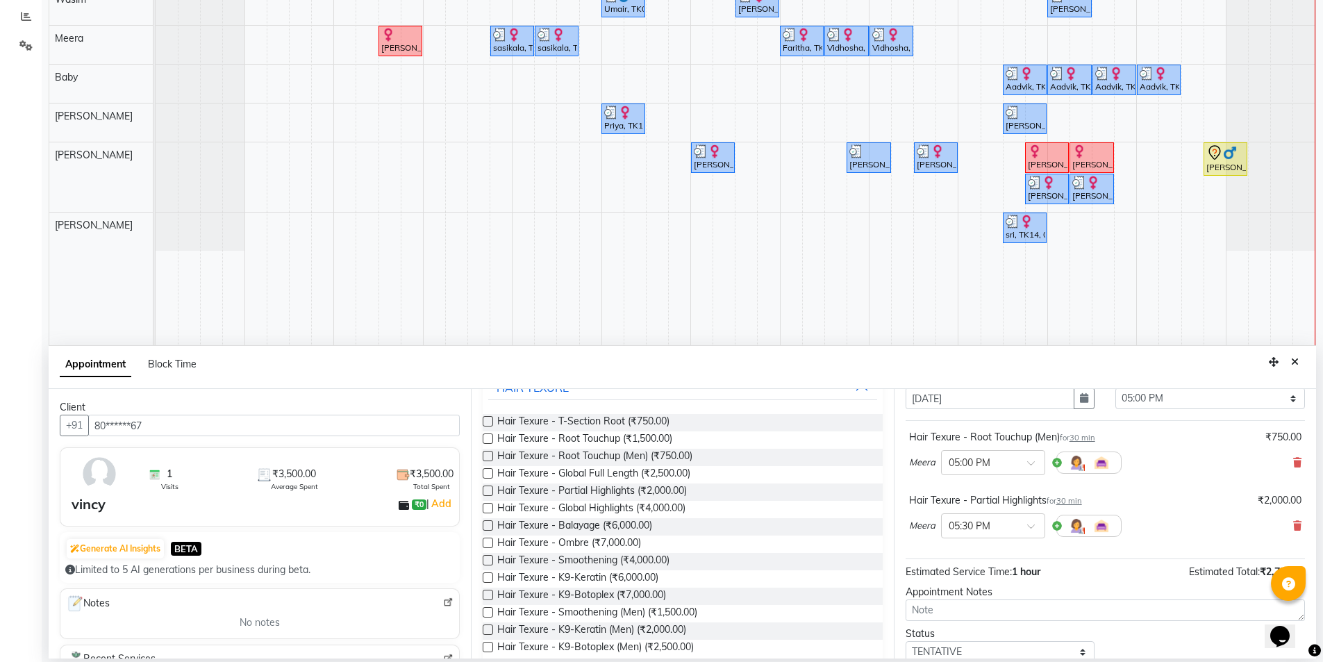
scroll to position [0, 0]
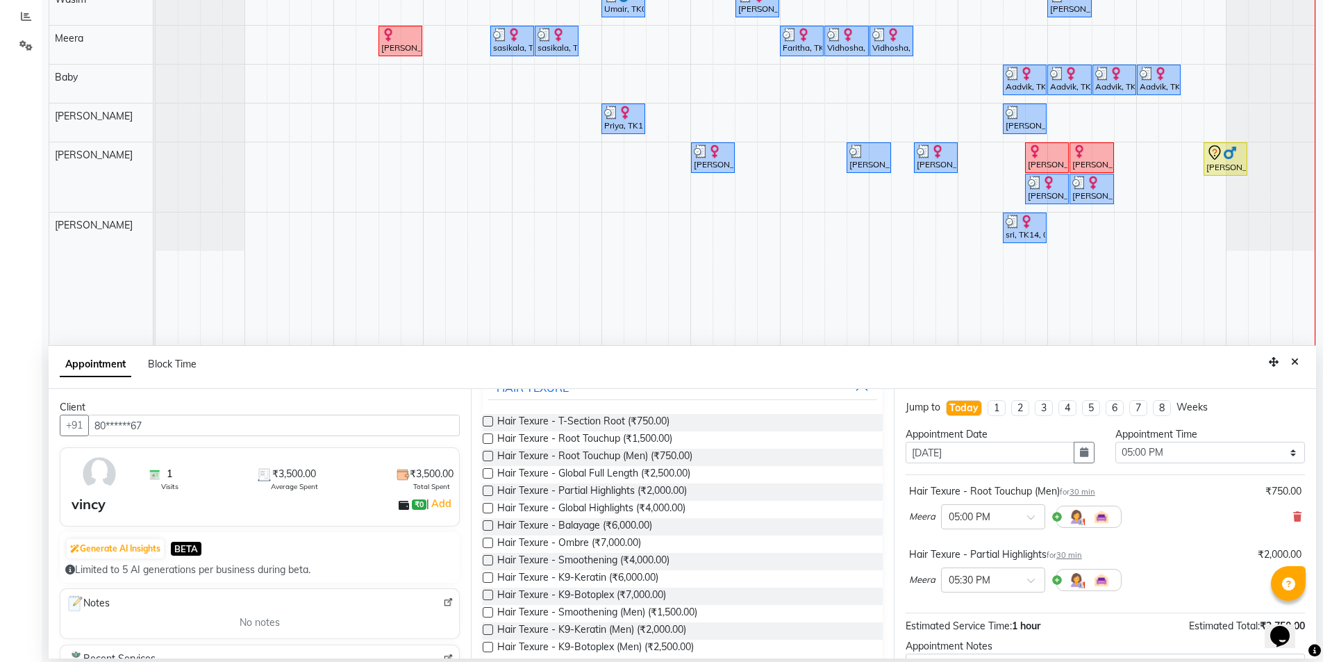
click at [1293, 516] on icon at bounding box center [1297, 517] width 8 height 10
click at [484, 437] on label at bounding box center [488, 438] width 10 height 10
click at [484, 437] on input "checkbox" at bounding box center [487, 439] width 9 height 9
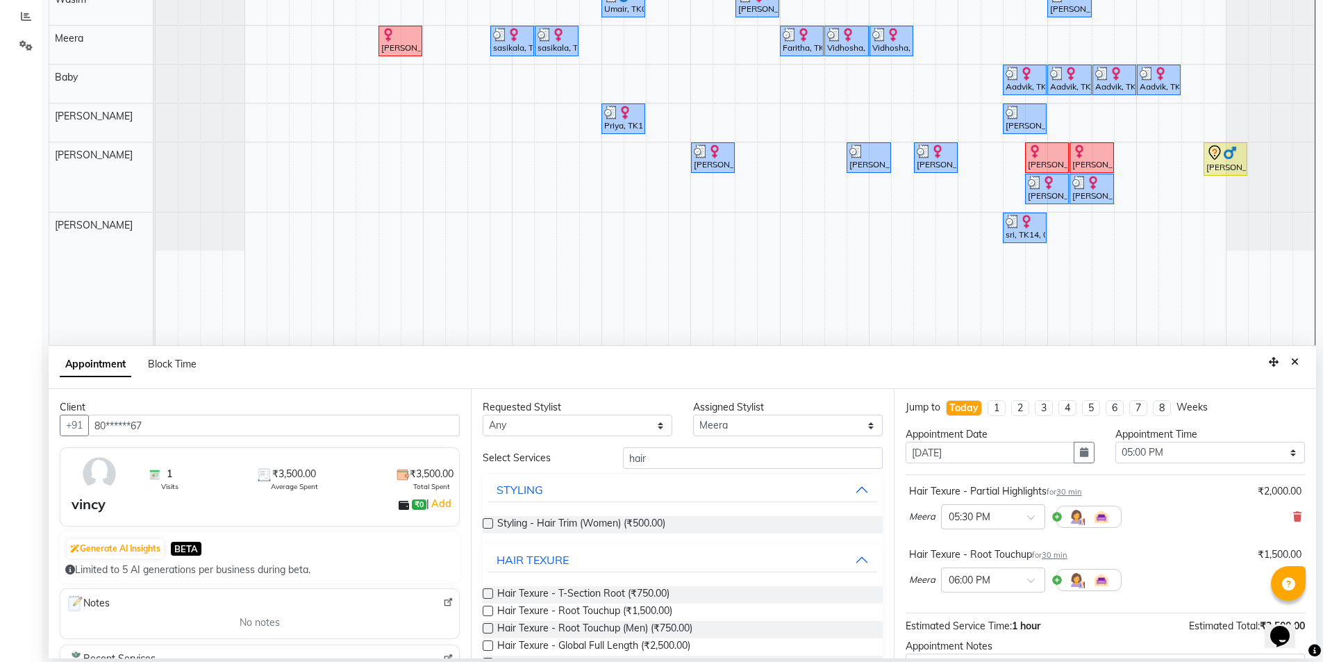
click at [718, 437] on div "Requested Stylist Any [PERSON_NAME] [PERSON_NAME] Baby [PERSON_NAME] [PERSON_NA…" at bounding box center [682, 523] width 422 height 269
click at [718, 433] on select "Select [PERSON_NAME] [PERSON_NAME] Baby [PERSON_NAME] [PERSON_NAME] [PERSON_NAM…" at bounding box center [788, 426] width 190 height 22
click at [693, 415] on select "Select [PERSON_NAME] [PERSON_NAME] Baby [PERSON_NAME] [PERSON_NAME] [PERSON_NAM…" at bounding box center [788, 426] width 190 height 22
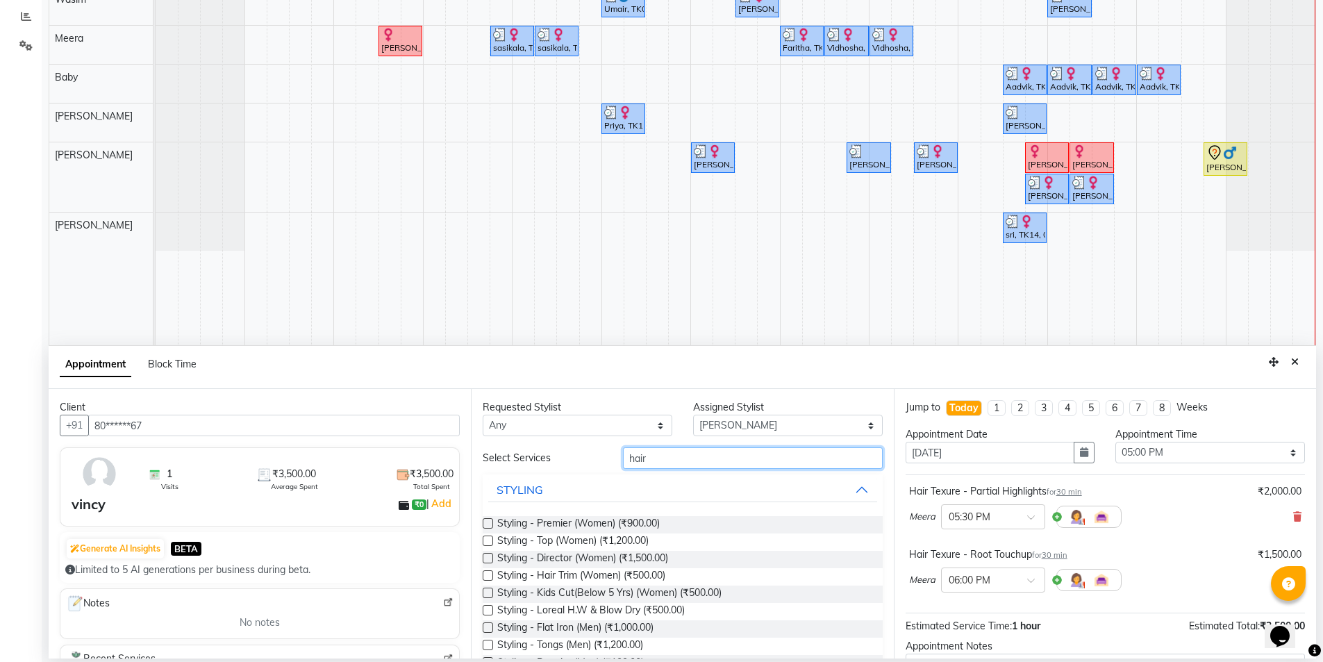
drag, startPoint x: 662, startPoint y: 455, endPoint x: 549, endPoint y: 494, distance: 119.4
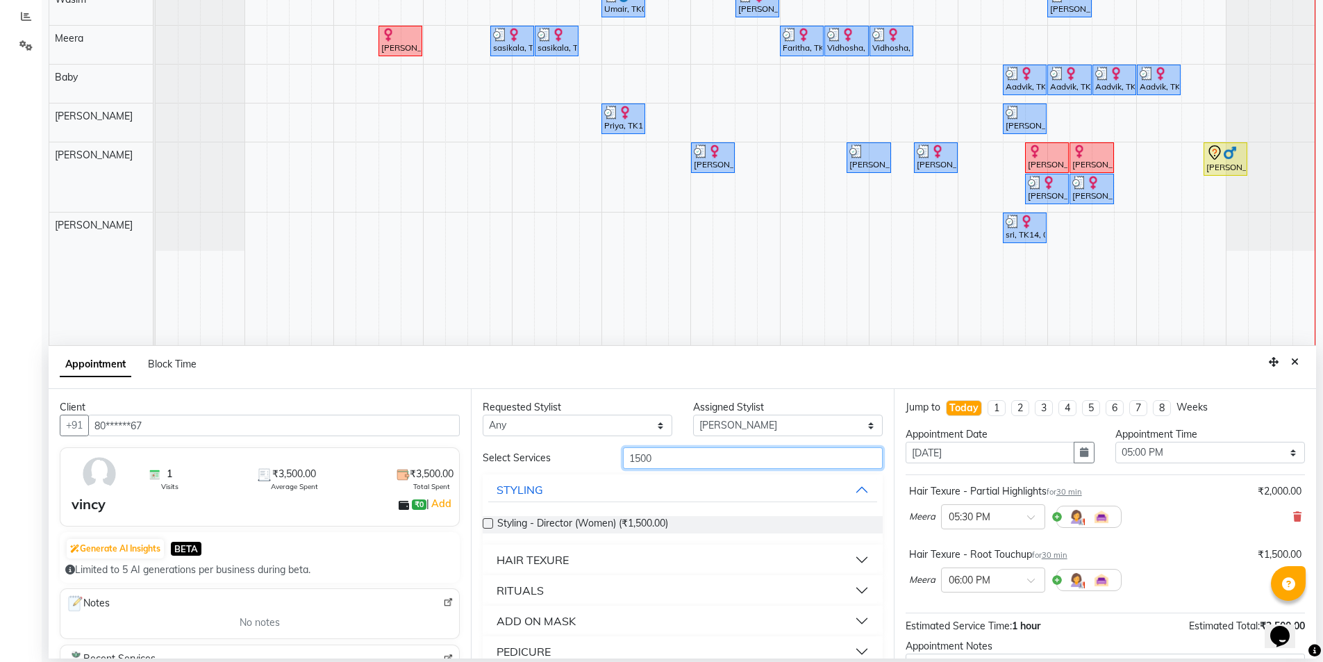
scroll to position [81, 0]
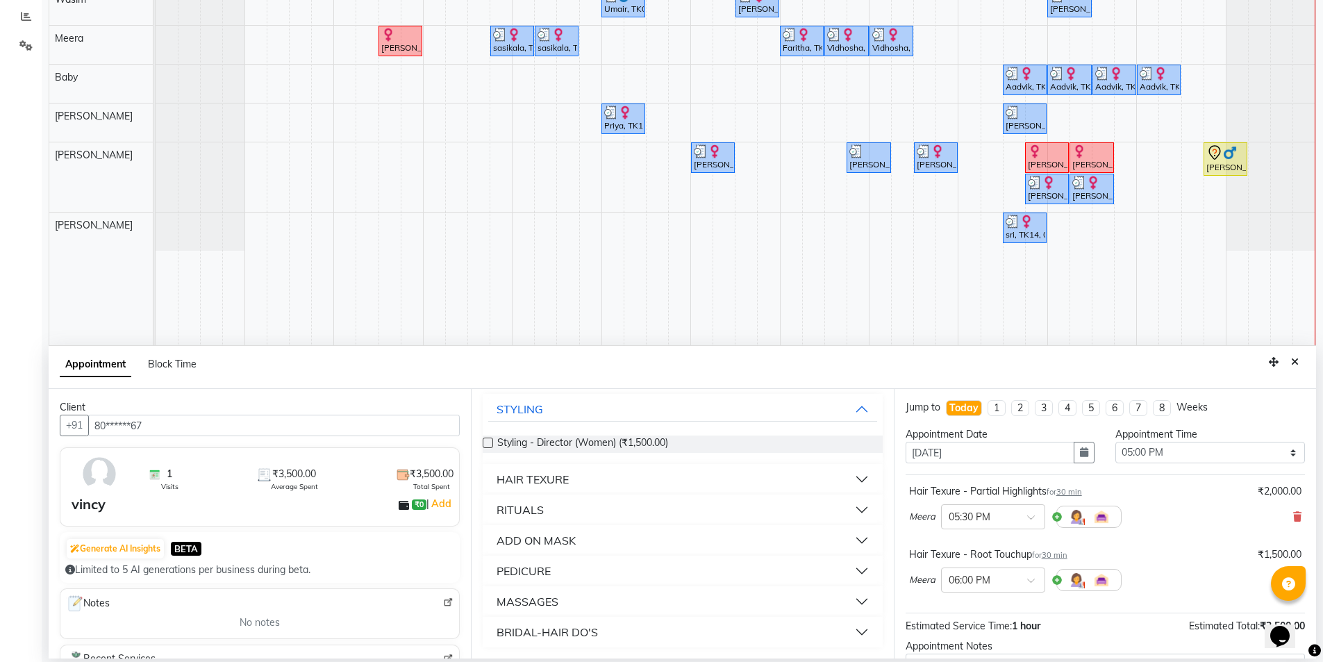
click at [854, 569] on button "PEDICURE" at bounding box center [682, 570] width 388 height 25
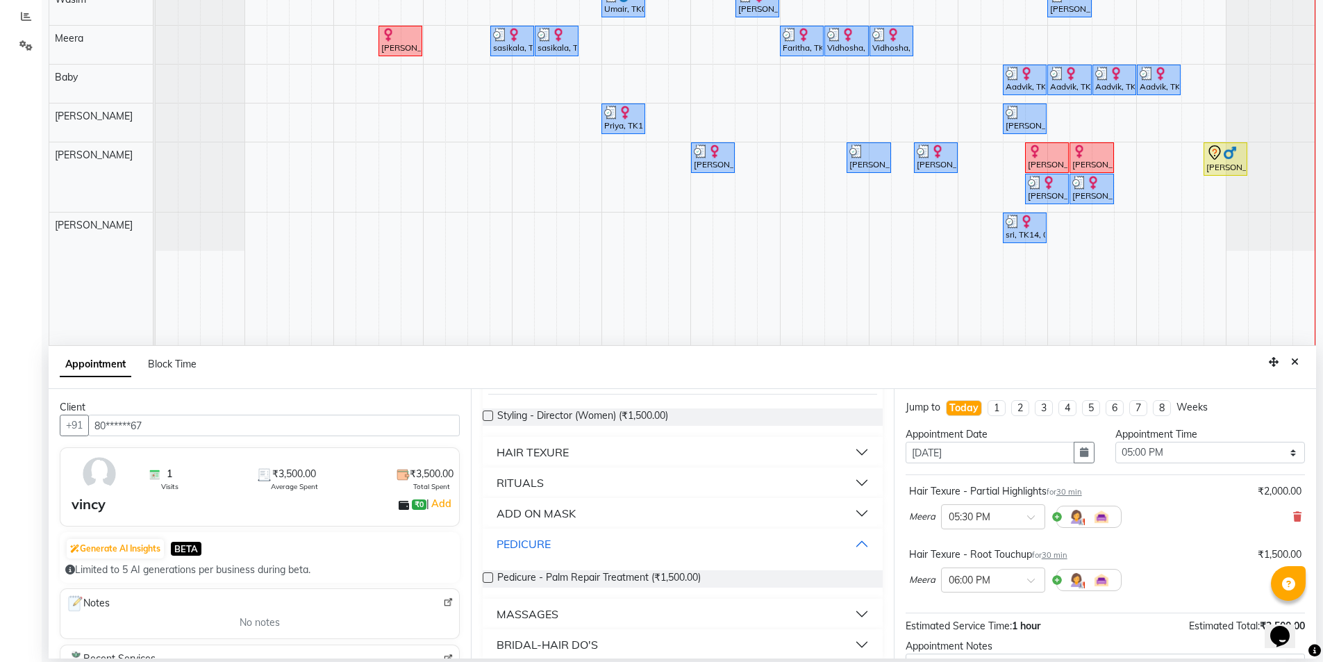
scroll to position [120, 0]
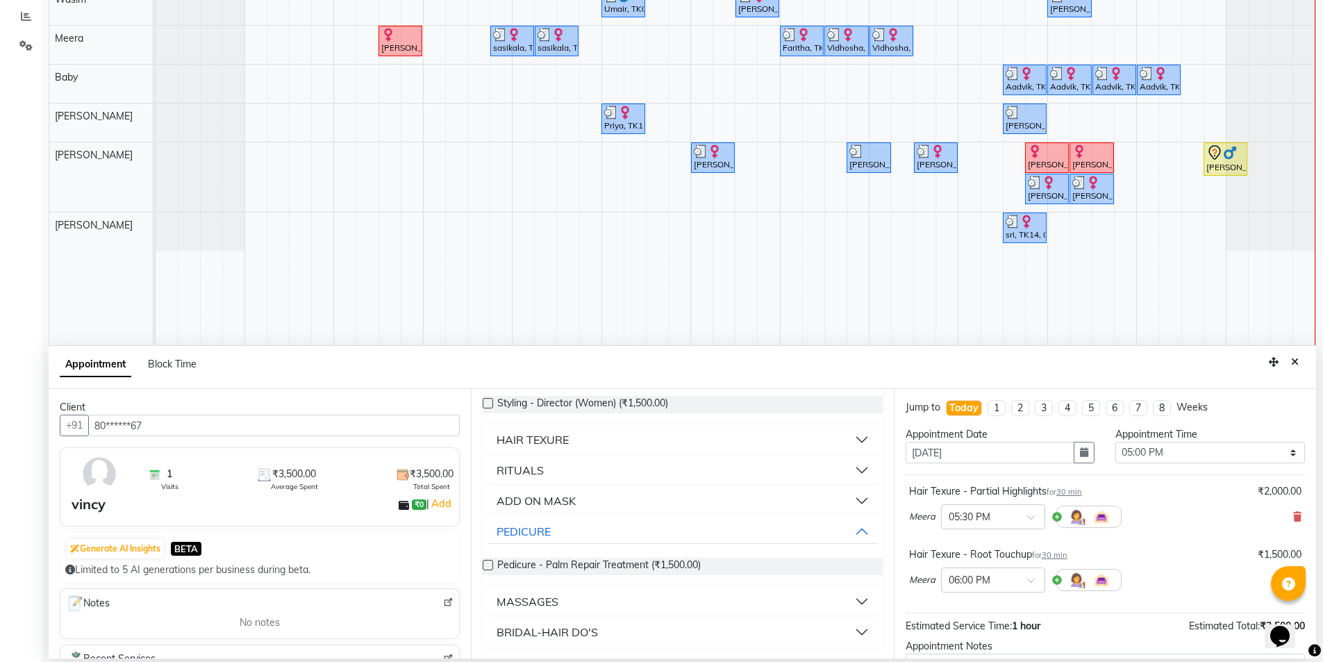
click at [490, 567] on label at bounding box center [488, 565] width 10 height 10
click at [490, 567] on input "checkbox" at bounding box center [487, 566] width 9 height 9
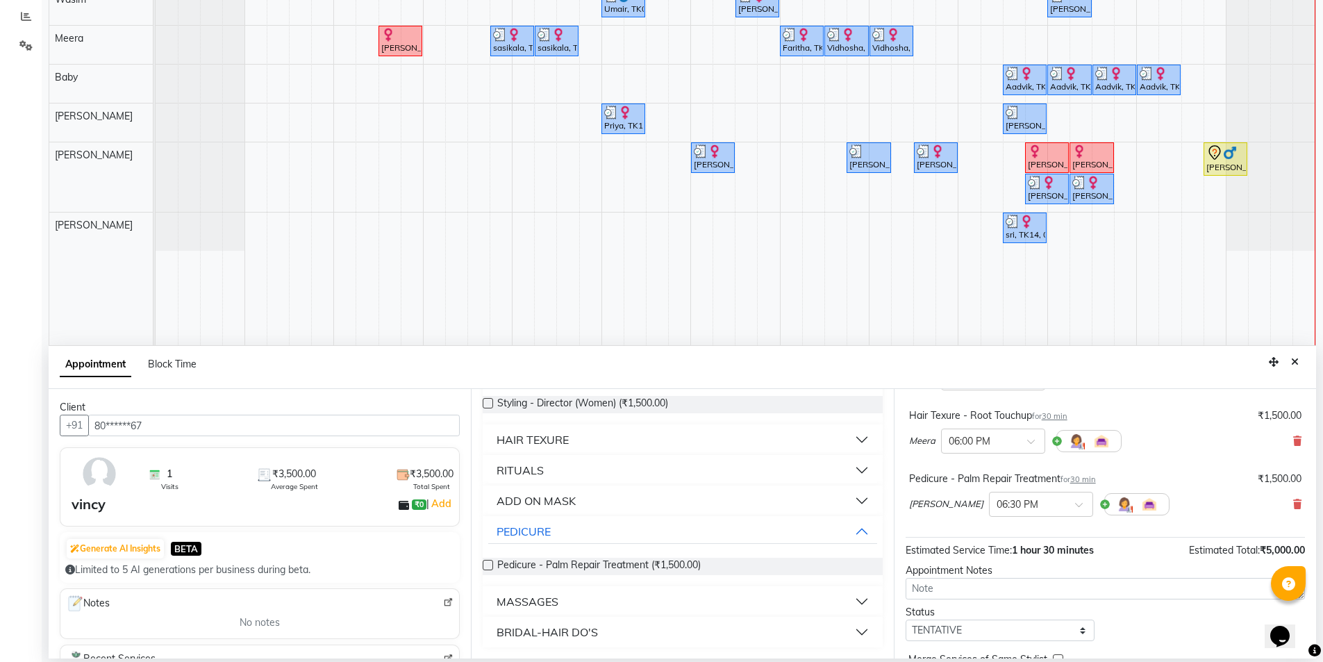
scroll to position [209, 0]
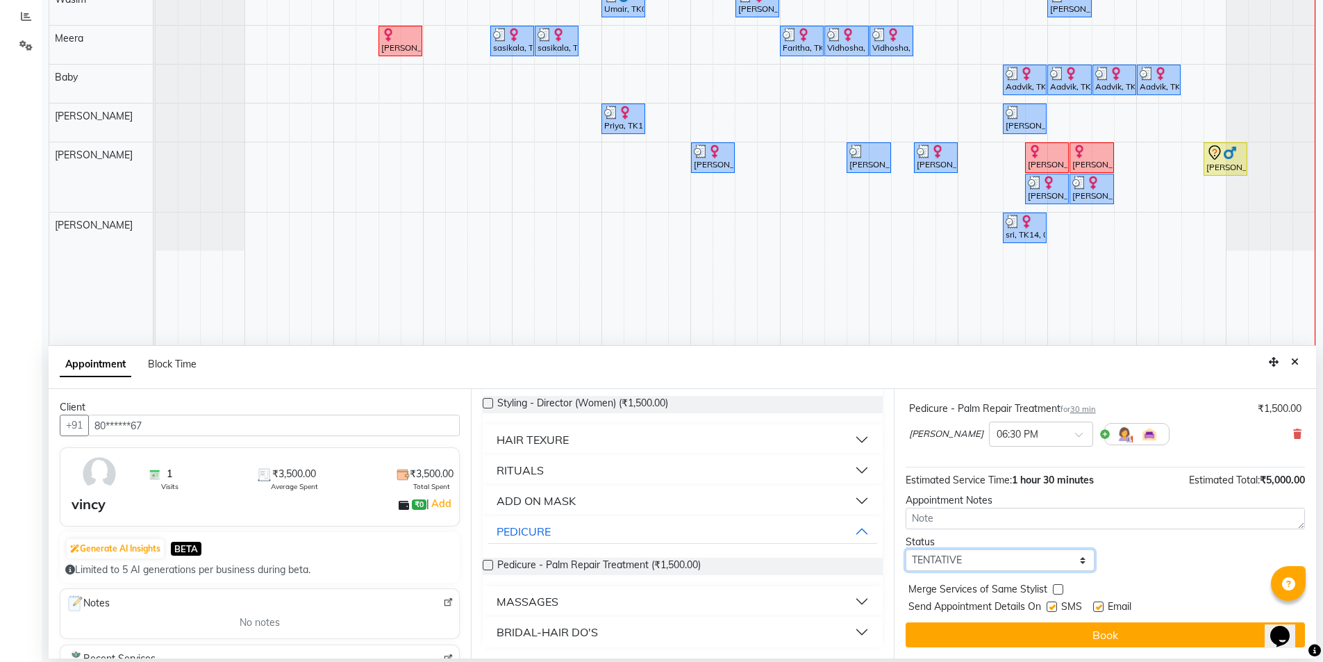
click at [964, 564] on select "Select TENTATIVE CONFIRM CHECK-IN UPCOMING" at bounding box center [1000, 560] width 190 height 22
click at [905, 549] on select "Select TENTATIVE CONFIRM CHECK-IN UPCOMING" at bounding box center [1000, 560] width 190 height 22
drag, startPoint x: 1051, startPoint y: 608, endPoint x: 1060, endPoint y: 607, distance: 9.7
click at [1052, 608] on label at bounding box center [1051, 606] width 10 height 10
click at [1052, 608] on input "checkbox" at bounding box center [1050, 607] width 9 height 9
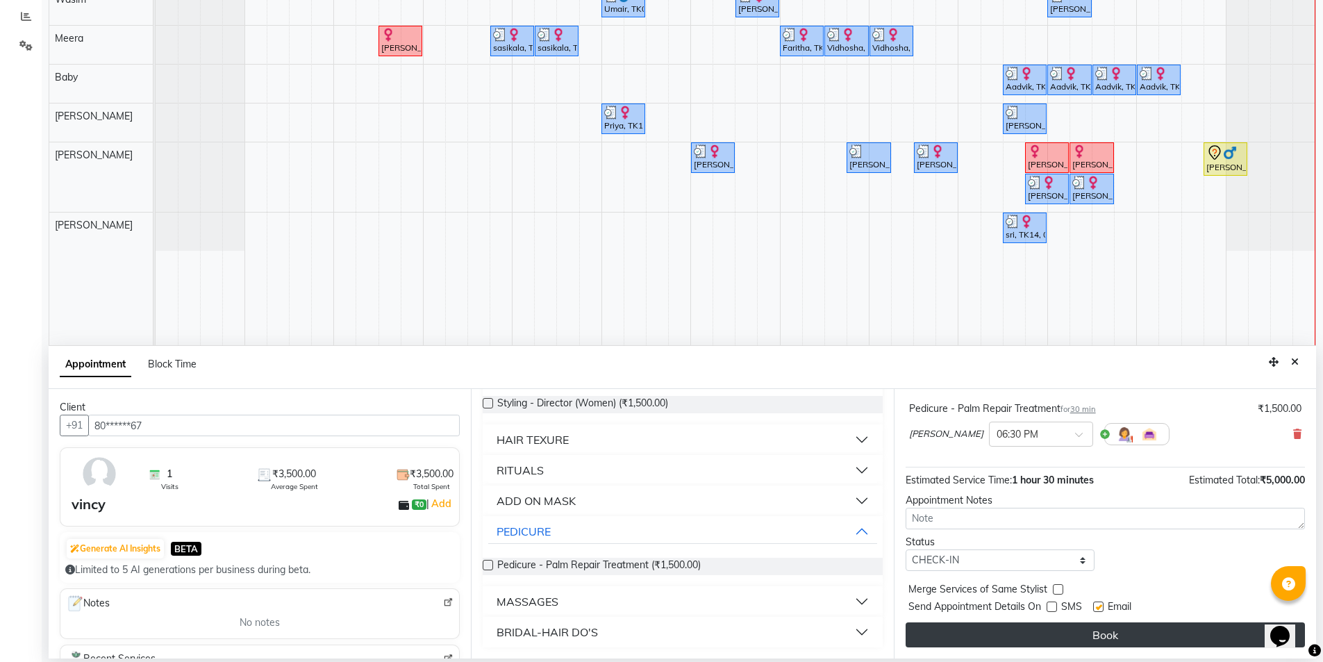
drag, startPoint x: 1098, startPoint y: 608, endPoint x: 1091, endPoint y: 630, distance: 23.9
click at [1098, 611] on label at bounding box center [1098, 606] width 10 height 10
click at [1098, 611] on input "checkbox" at bounding box center [1097, 607] width 9 height 9
click at [1088, 635] on button "Book" at bounding box center [1104, 634] width 399 height 25
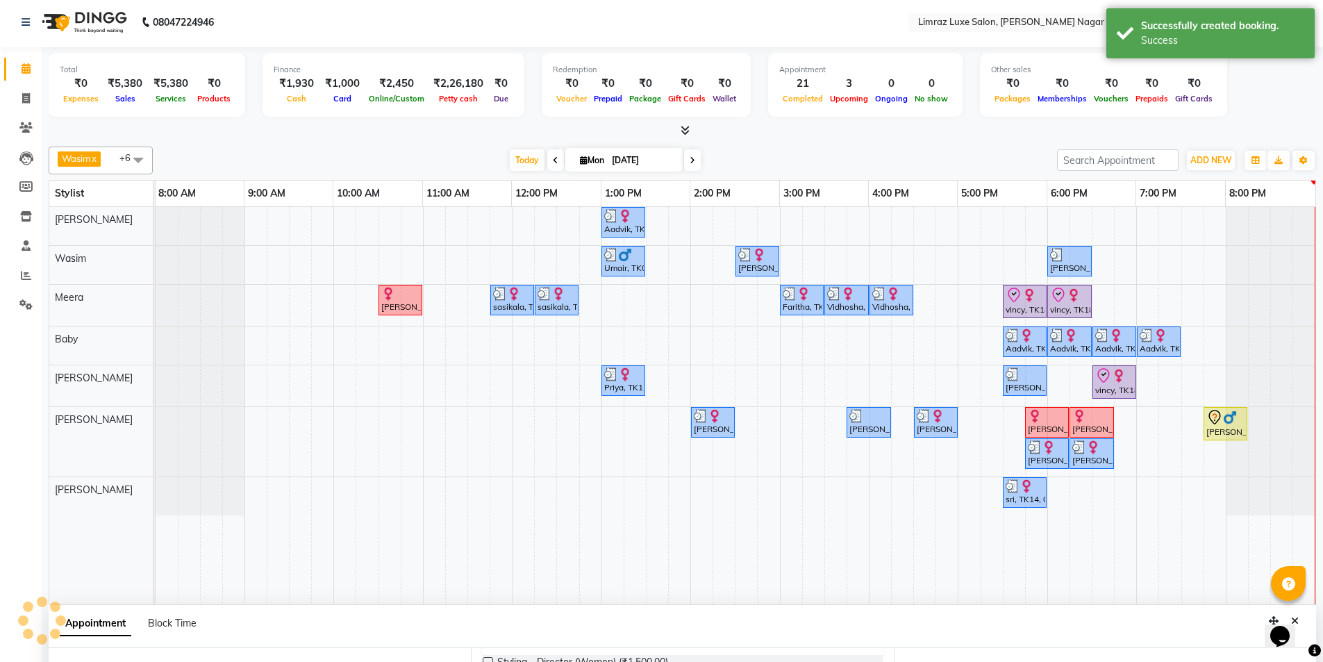
scroll to position [0, 0]
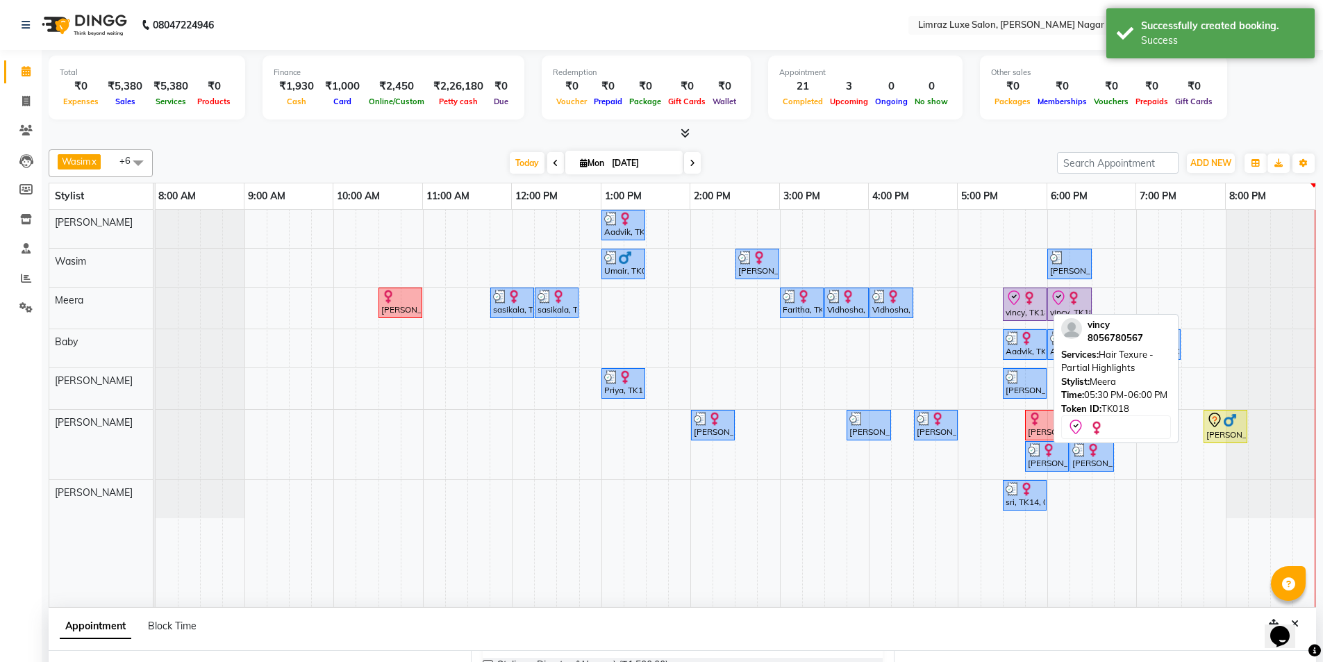
click at [1020, 309] on div "vincy, TK18, 05:30 PM-06:00 PM, Hair Texure - Partial Highlights" at bounding box center [1024, 304] width 41 height 29
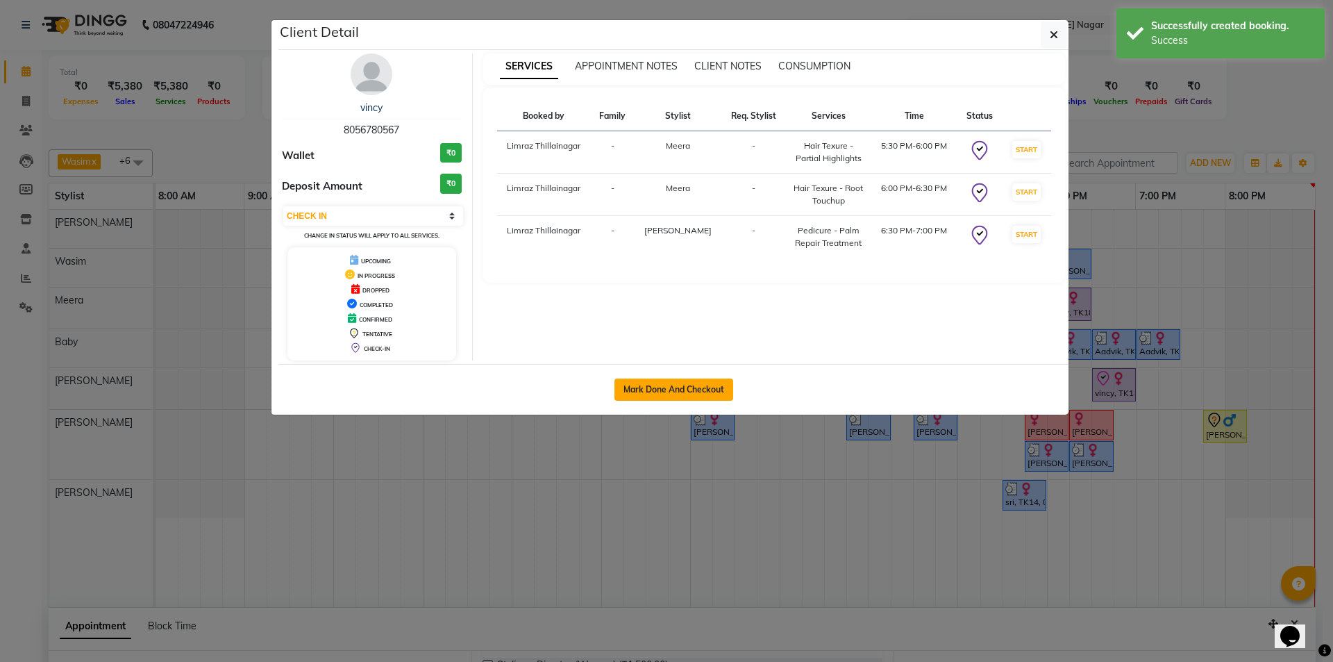
click at [689, 388] on button "Mark Done And Checkout" at bounding box center [673, 389] width 119 height 22
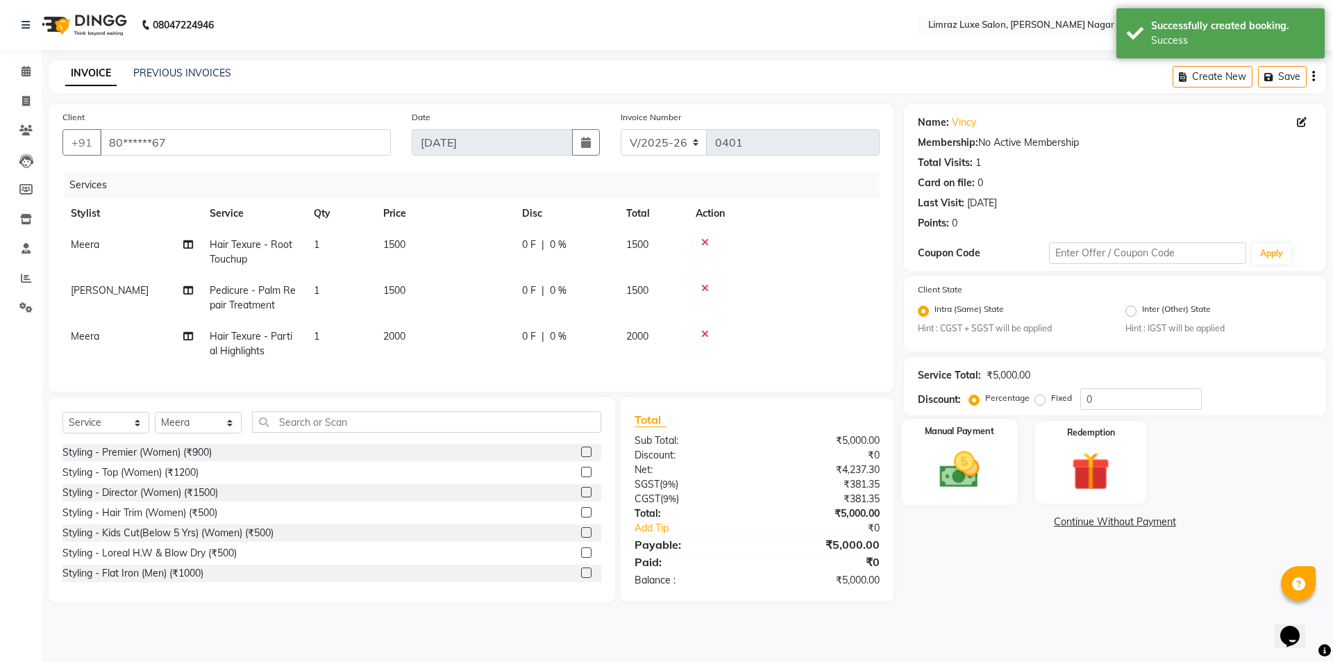
click at [948, 467] on img at bounding box center [959, 470] width 65 height 46
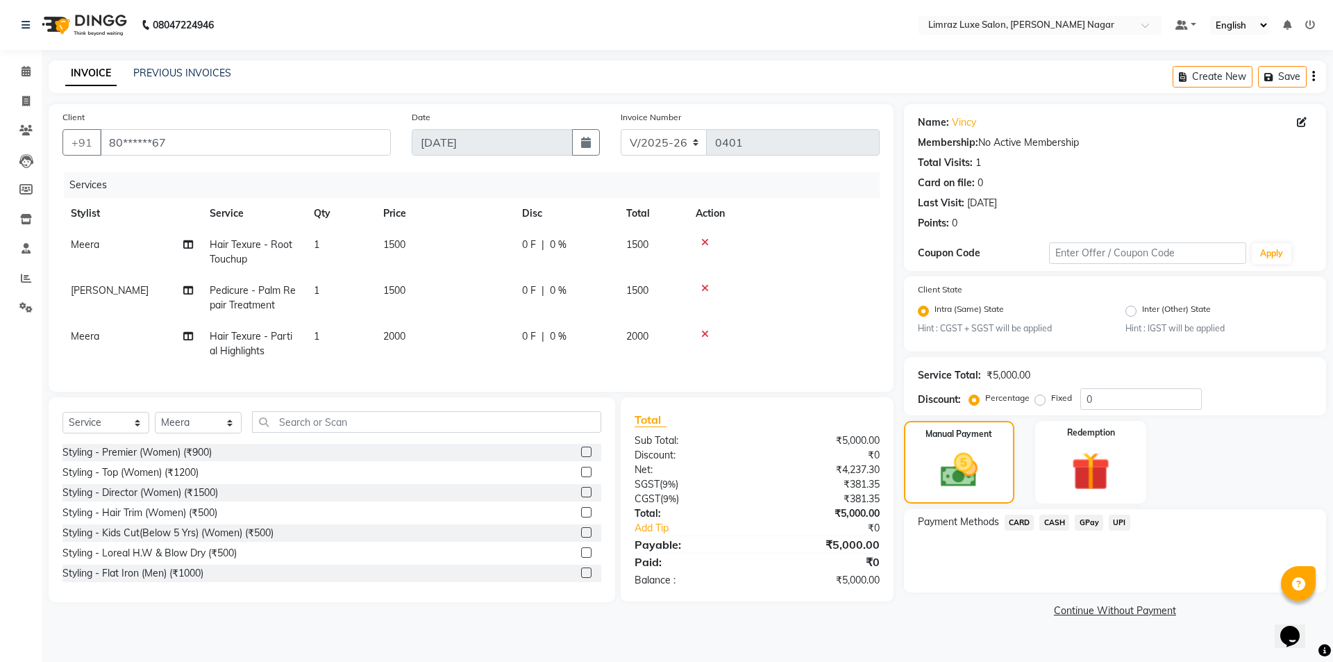
click at [1057, 526] on span "CASH" at bounding box center [1054, 523] width 30 height 16
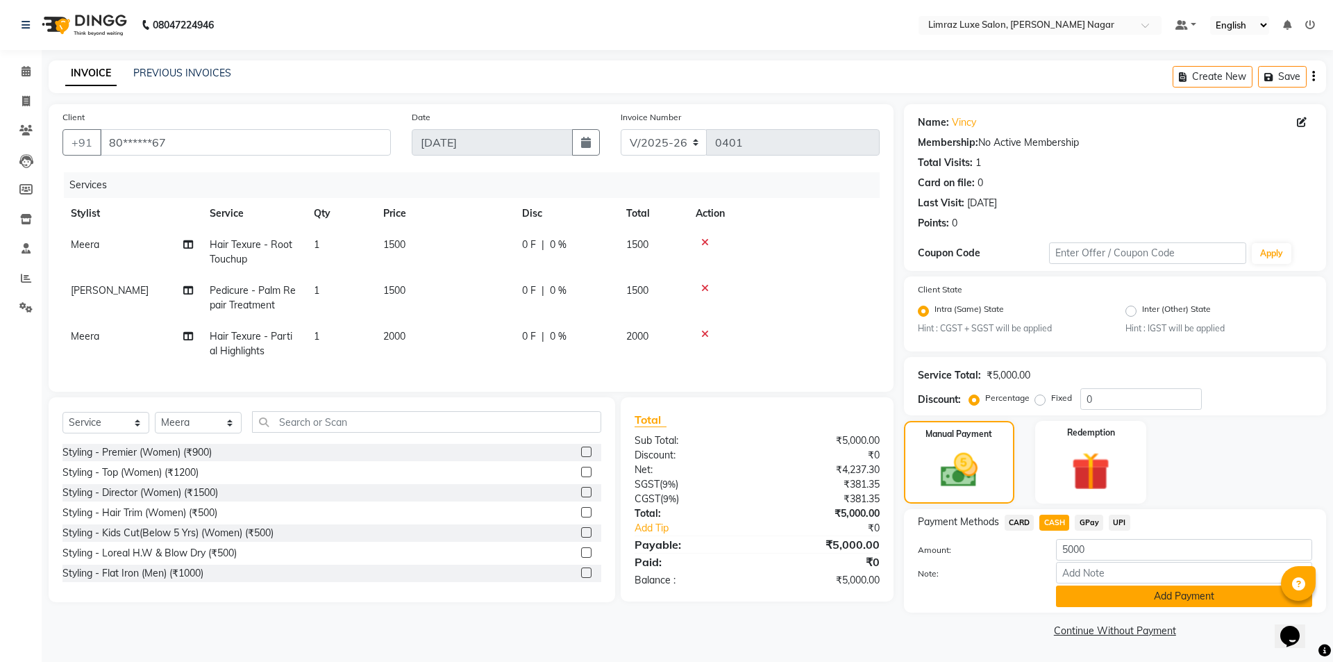
click at [1078, 597] on button "Add Payment" at bounding box center [1184, 596] width 256 height 22
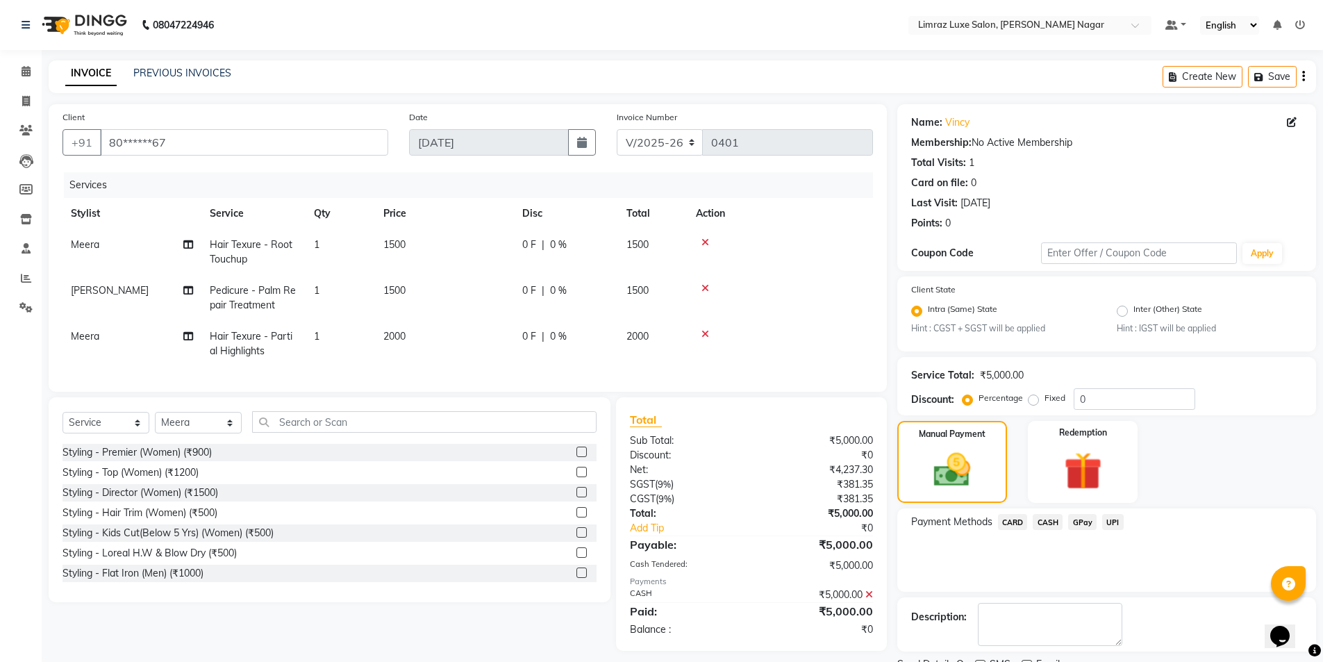
scroll to position [58, 0]
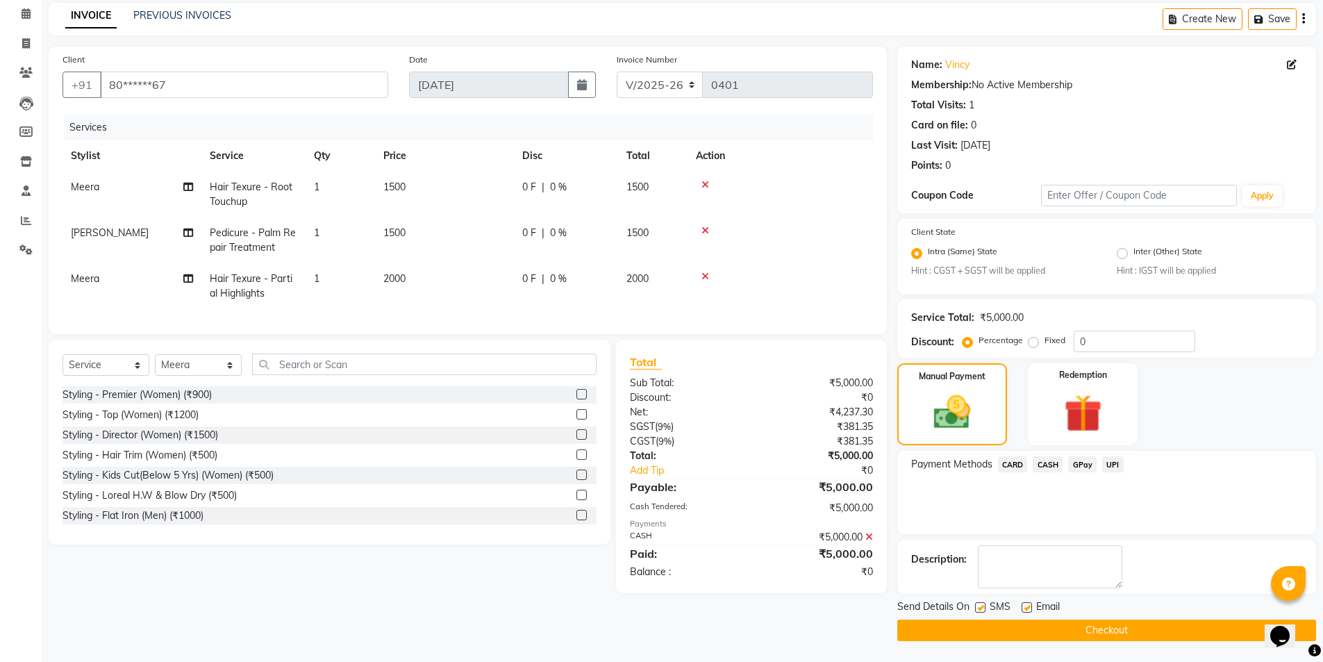
click at [983, 610] on label at bounding box center [980, 607] width 10 height 10
click at [983, 610] on input "checkbox" at bounding box center [979, 607] width 9 height 9
click at [1030, 606] on label at bounding box center [1026, 607] width 10 height 10
click at [1030, 606] on input "checkbox" at bounding box center [1025, 607] width 9 height 9
click at [1024, 621] on button "Checkout" at bounding box center [1106, 630] width 419 height 22
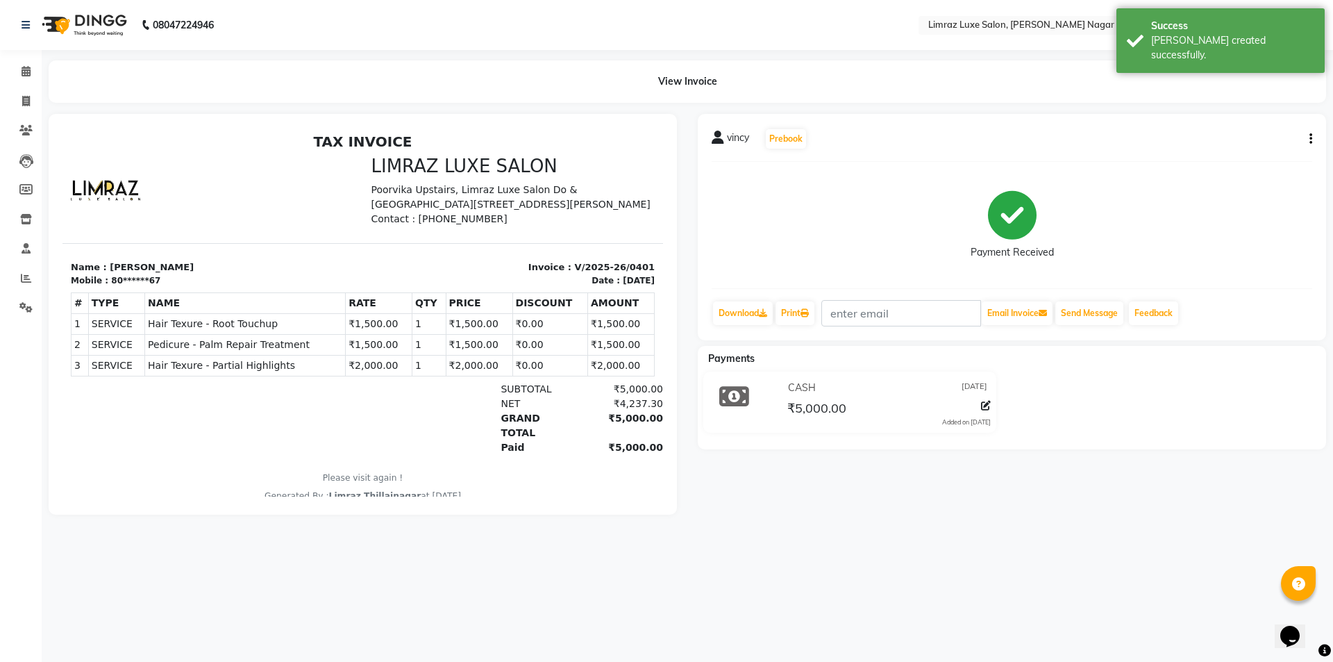
click at [93, 13] on img at bounding box center [82, 25] width 95 height 39
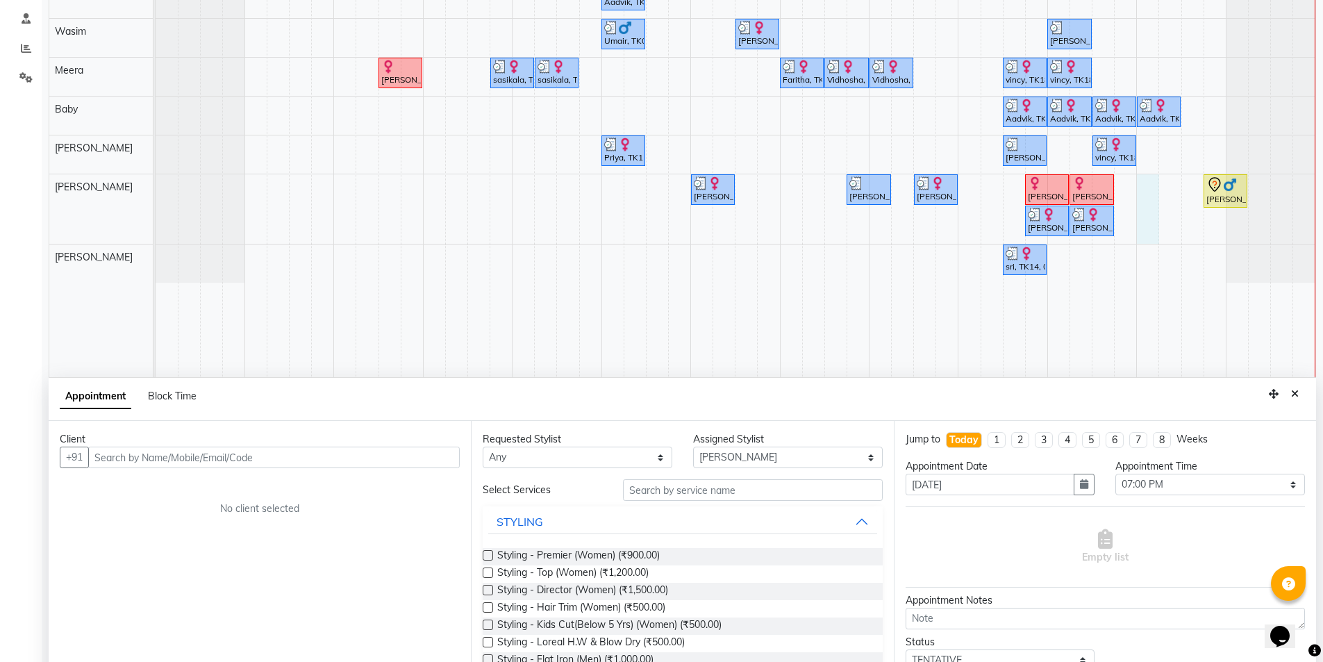
scroll to position [262, 0]
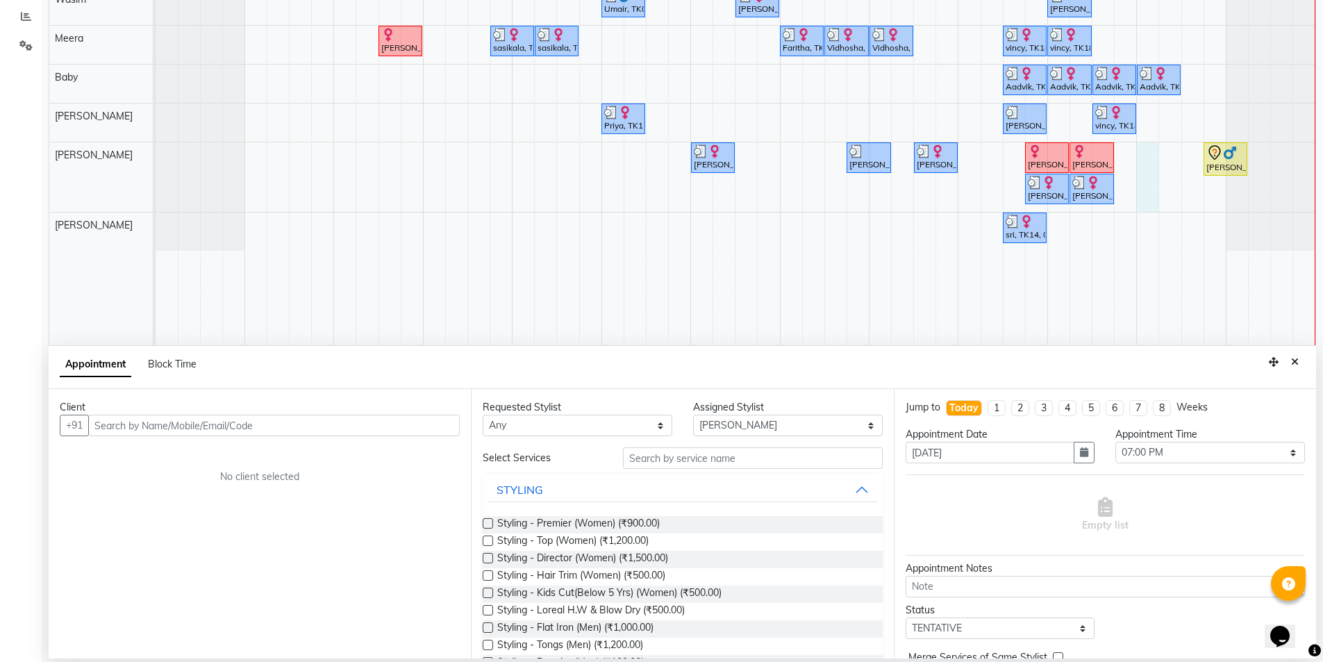
click at [278, 429] on input "text" at bounding box center [273, 426] width 371 height 22
click at [424, 423] on span "Add Client" at bounding box center [431, 425] width 47 height 12
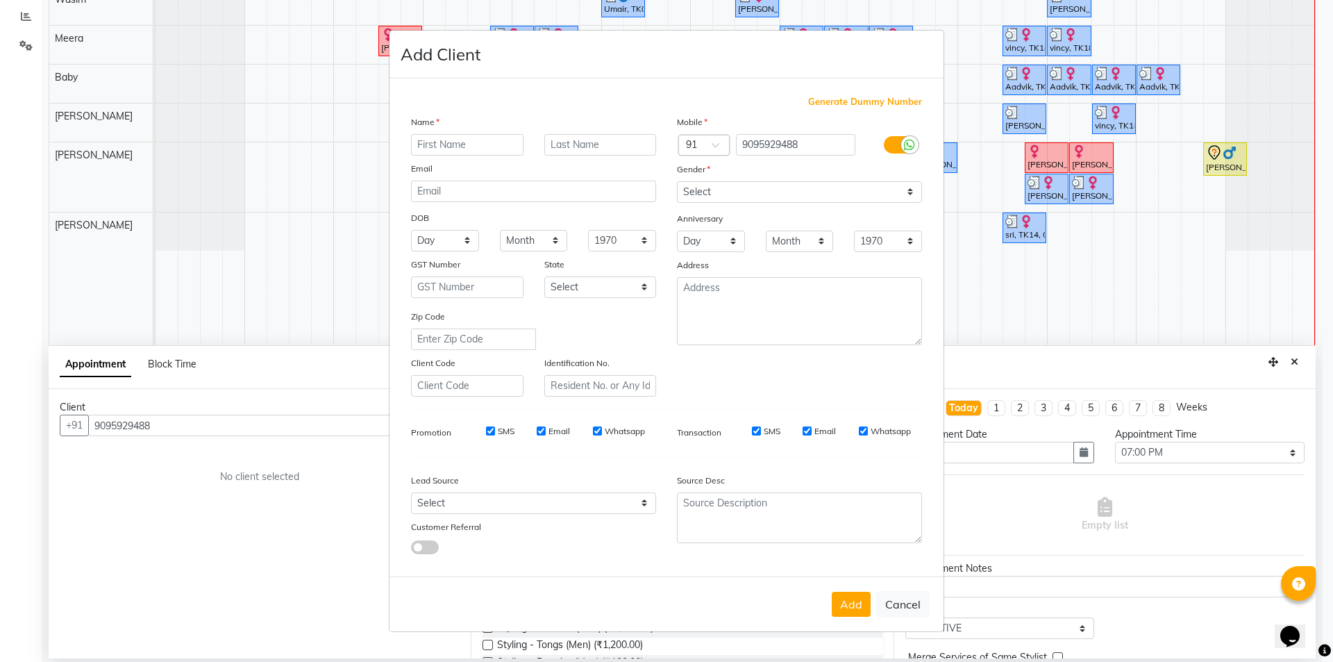
click at [439, 137] on input "text" at bounding box center [467, 145] width 112 height 22
drag, startPoint x: 689, startPoint y: 190, endPoint x: 691, endPoint y: 199, distance: 9.8
click at [691, 189] on select "Select [DEMOGRAPHIC_DATA] [DEMOGRAPHIC_DATA] Other Prefer Not To Say" at bounding box center [799, 192] width 245 height 22
click at [677, 181] on select "Select [DEMOGRAPHIC_DATA] [DEMOGRAPHIC_DATA] Other Prefer Not To Say" at bounding box center [799, 192] width 245 height 22
click at [493, 432] on input "SMS" at bounding box center [490, 430] width 9 height 9
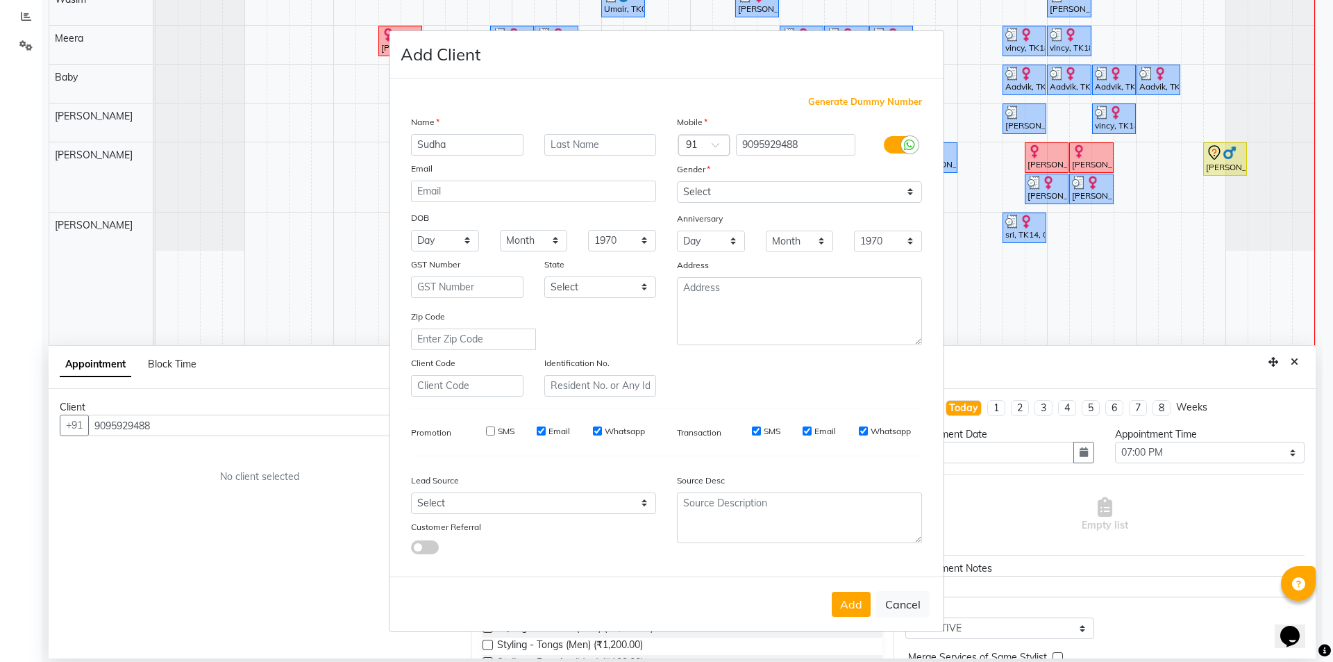
click at [542, 430] on input "Email" at bounding box center [541, 430] width 9 height 9
click at [600, 430] on input "Whatsapp" at bounding box center [597, 430] width 9 height 9
drag, startPoint x: 753, startPoint y: 430, endPoint x: 799, endPoint y: 442, distance: 47.3
click at [755, 430] on input "SMS" at bounding box center [756, 430] width 9 height 9
click at [810, 429] on input "Email" at bounding box center [807, 430] width 9 height 9
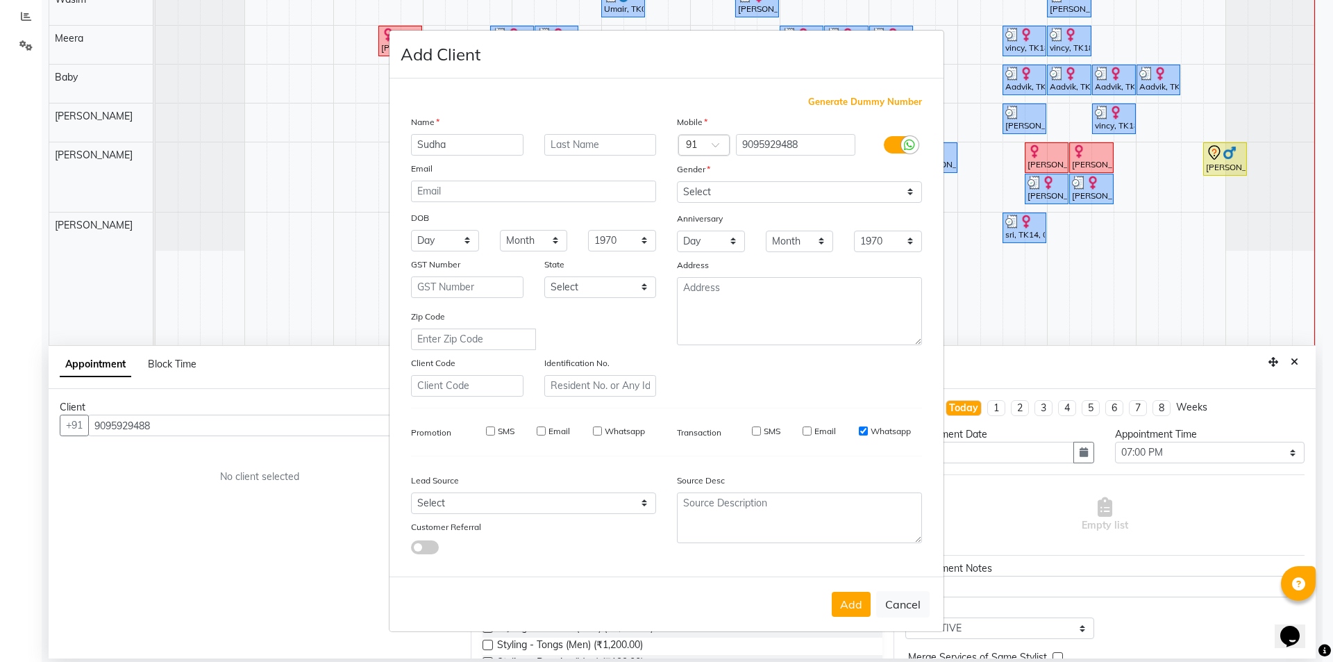
drag, startPoint x: 864, startPoint y: 430, endPoint x: 851, endPoint y: 473, distance: 45.2
click at [864, 431] on input "Whatsapp" at bounding box center [863, 430] width 9 height 9
click at [865, 602] on button "Add" at bounding box center [851, 604] width 39 height 25
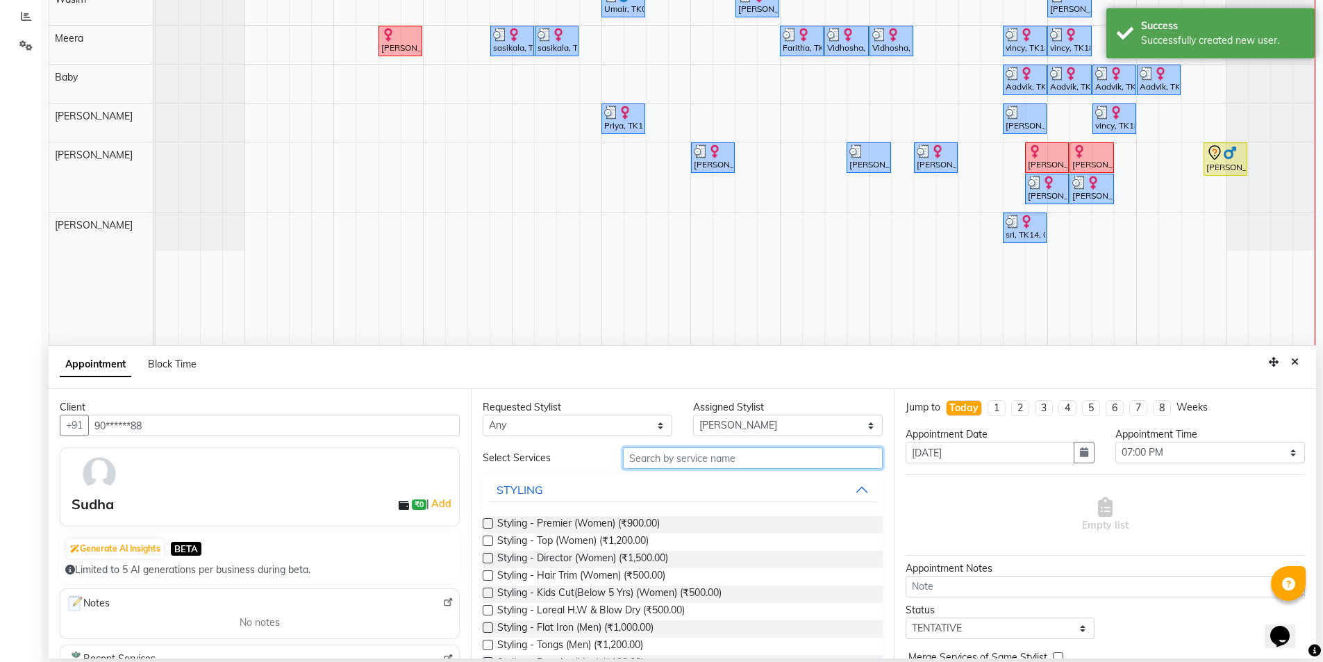
click at [668, 460] on input "text" at bounding box center [753, 458] width 260 height 22
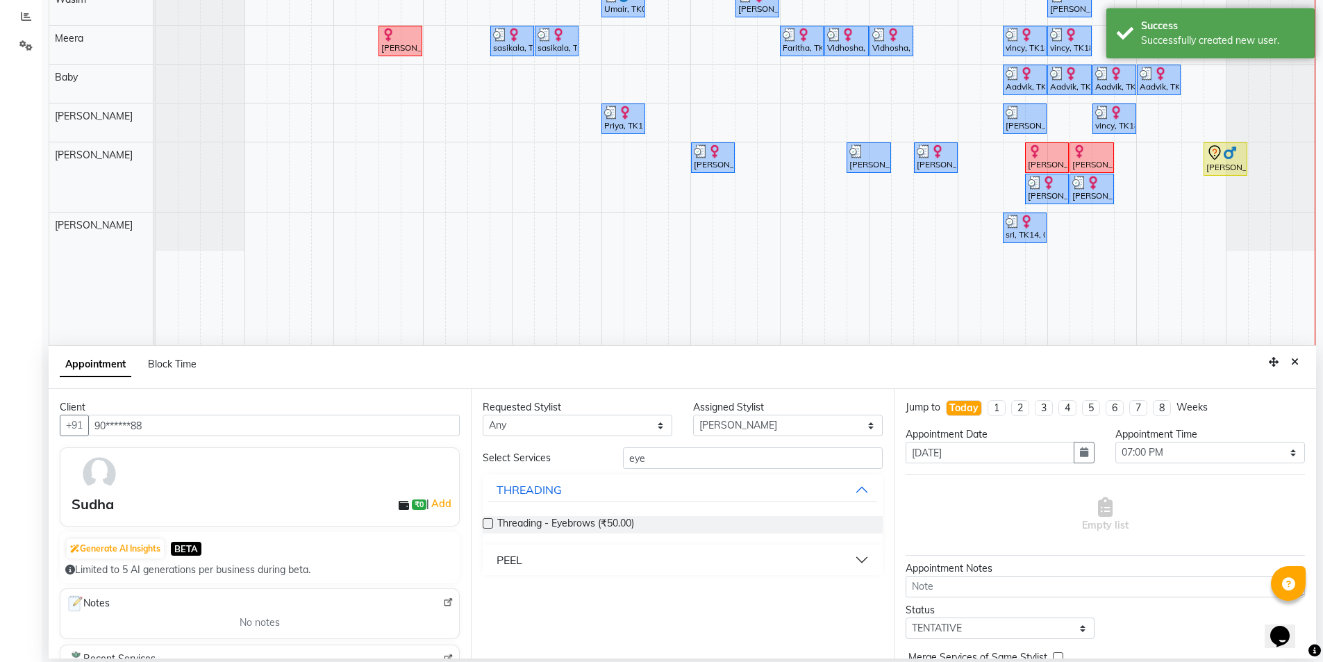
click at [487, 522] on label at bounding box center [488, 523] width 10 height 10
click at [487, 522] on input "checkbox" at bounding box center [487, 524] width 9 height 9
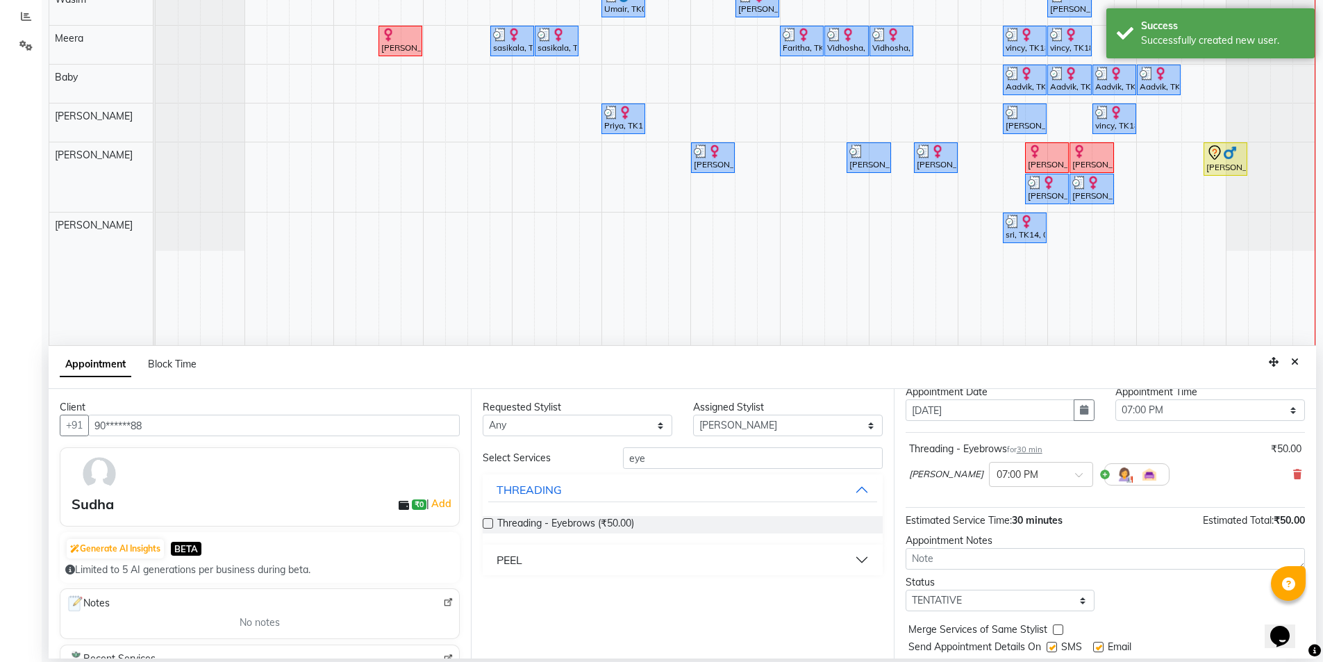
scroll to position [83, 0]
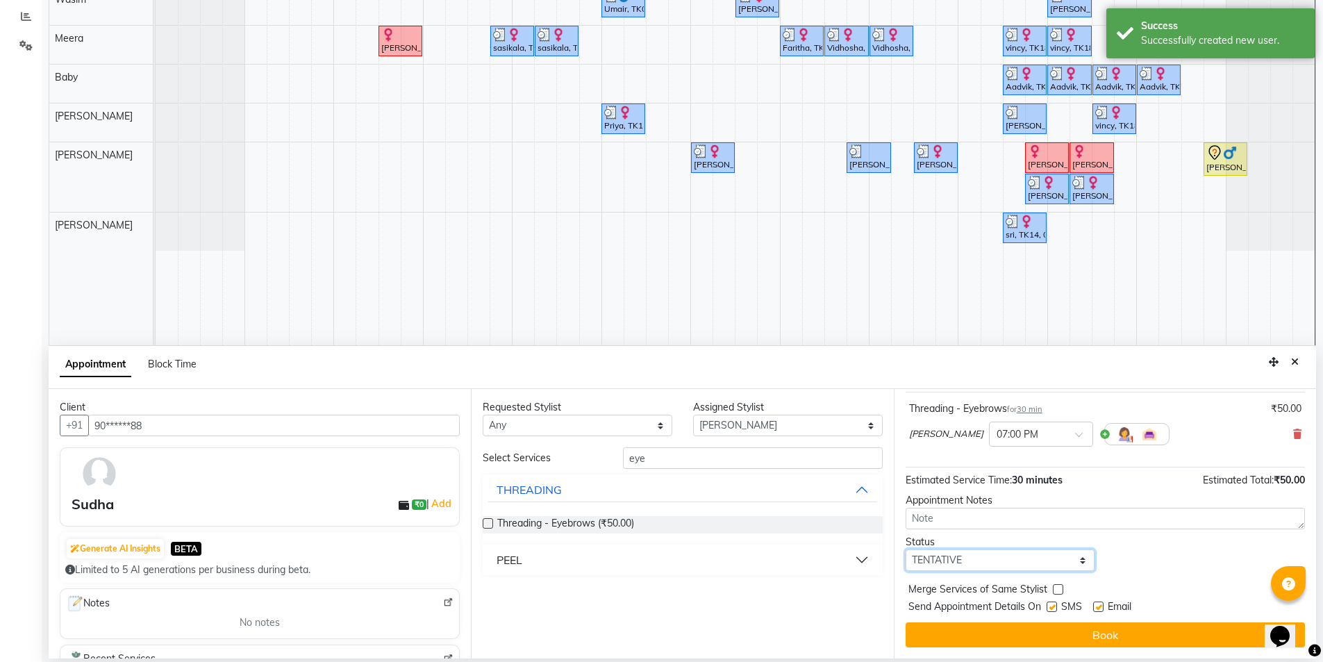
click at [994, 565] on select "Select TENTATIVE CONFIRM CHECK-IN UPCOMING" at bounding box center [1000, 560] width 190 height 22
click at [905, 549] on select "Select TENTATIVE CONFIRM CHECK-IN UPCOMING" at bounding box center [1000, 560] width 190 height 22
click at [1055, 607] on label at bounding box center [1051, 606] width 10 height 10
click at [1055, 607] on input "checkbox" at bounding box center [1050, 607] width 9 height 9
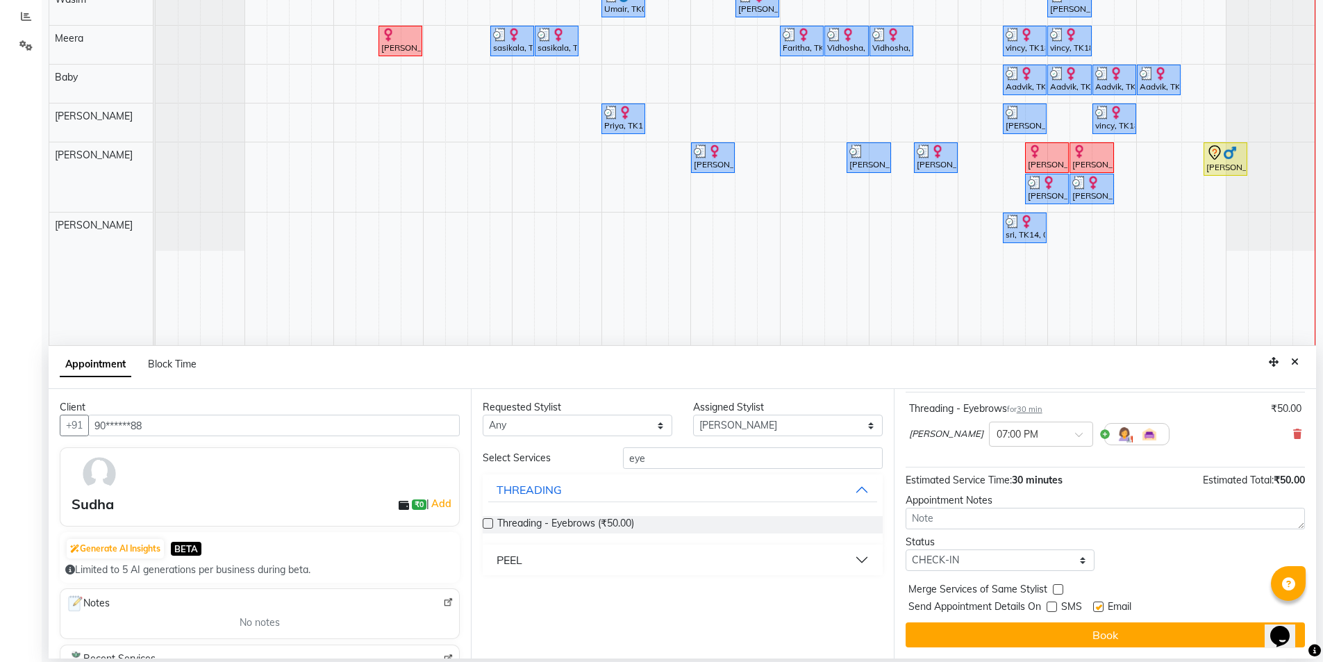
click at [1101, 608] on label at bounding box center [1098, 606] width 10 height 10
click at [1101, 608] on input "checkbox" at bounding box center [1097, 607] width 9 height 9
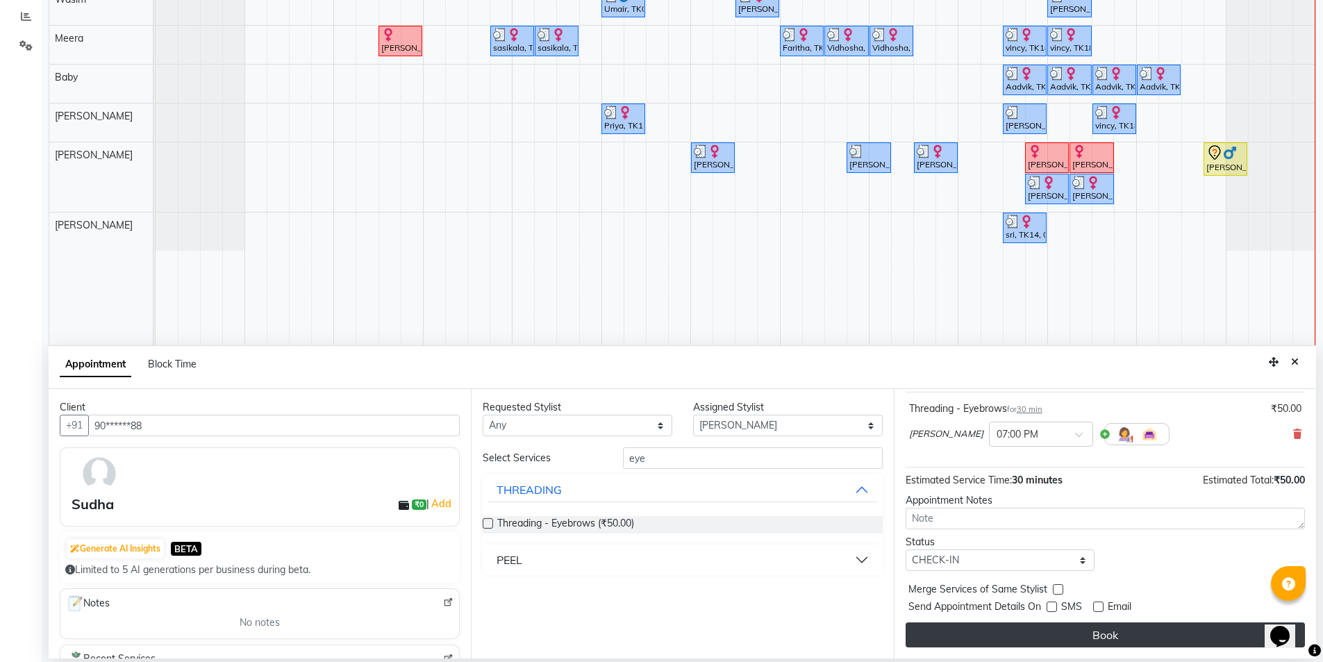
click at [1098, 628] on button "Book" at bounding box center [1104, 634] width 399 height 25
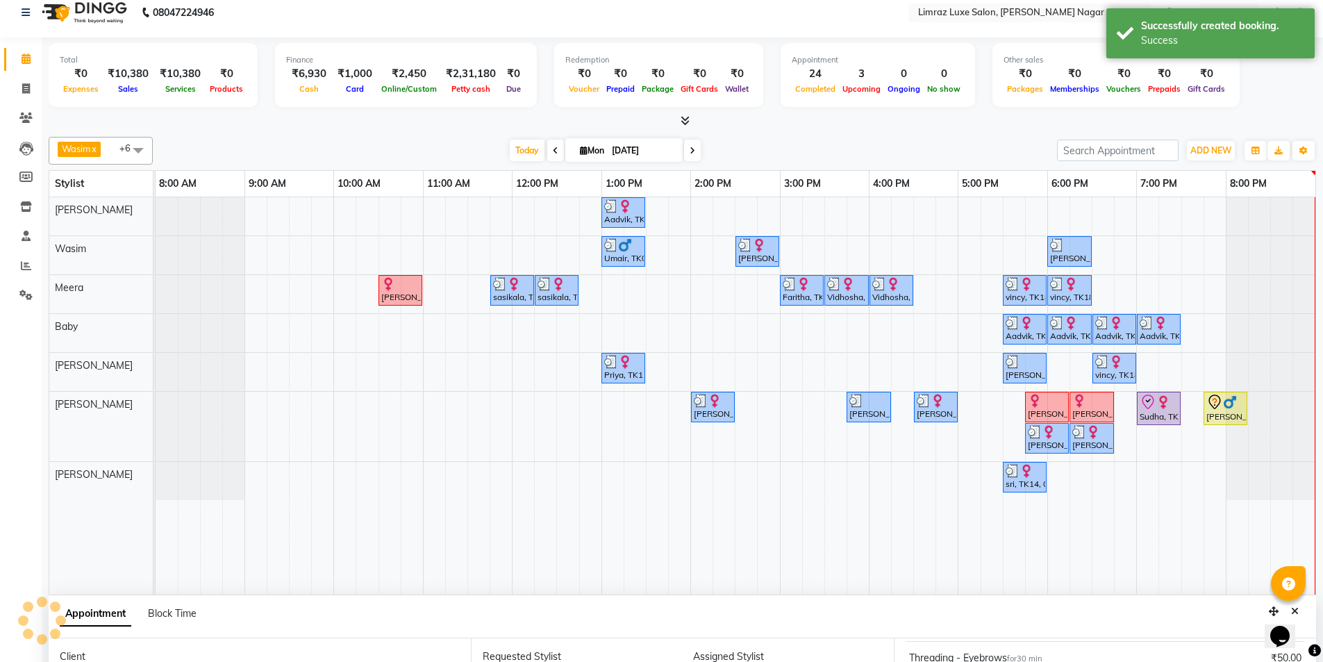
scroll to position [0, 0]
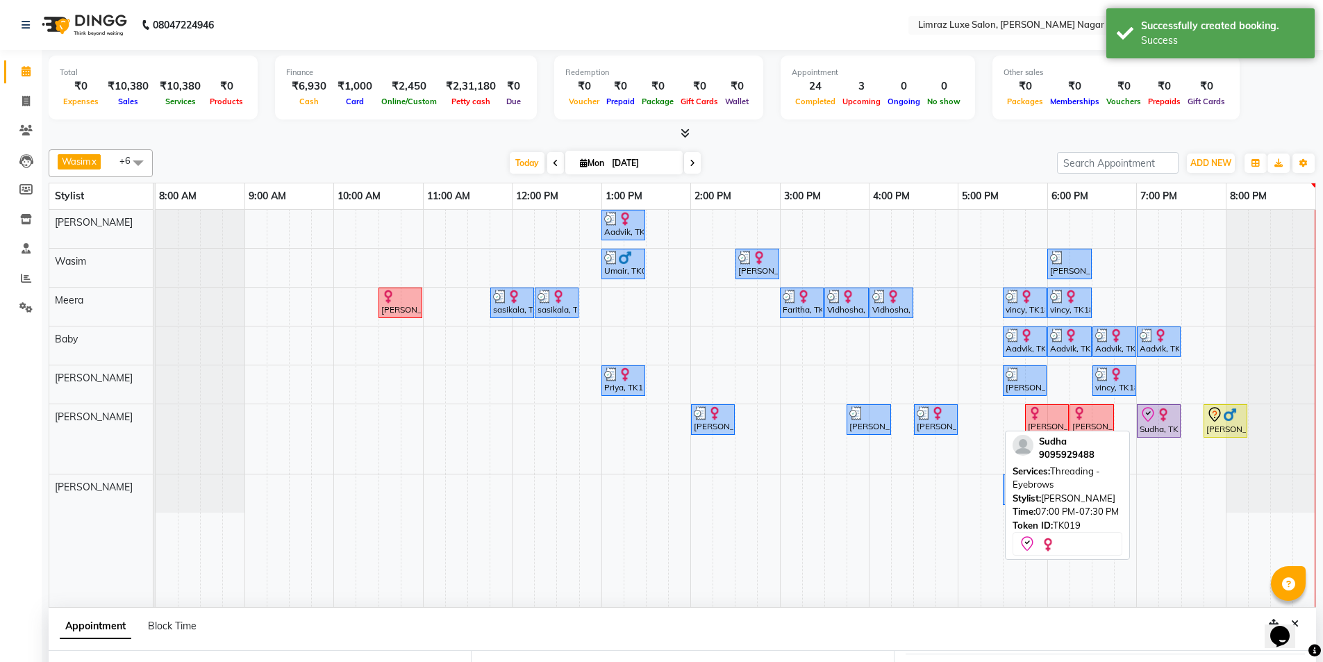
click at [1167, 410] on img at bounding box center [1163, 415] width 14 height 14
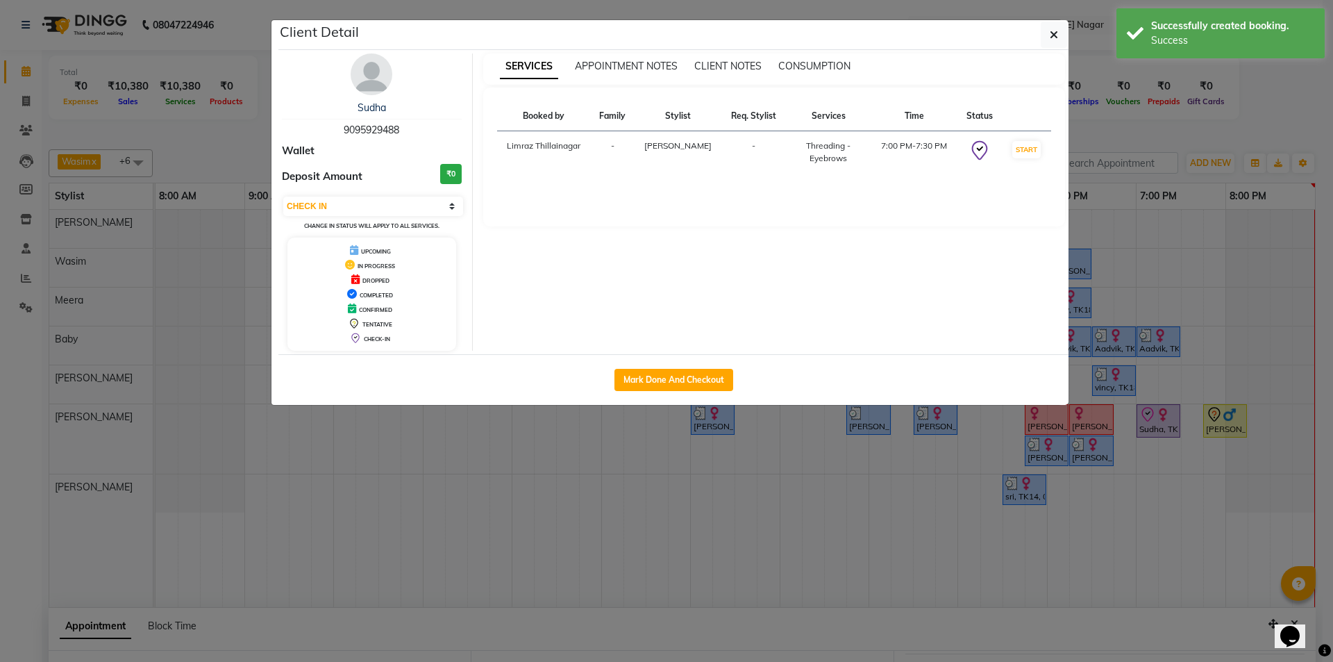
drag, startPoint x: 655, startPoint y: 372, endPoint x: 645, endPoint y: 392, distance: 22.4
click at [655, 371] on button "Mark Done And Checkout" at bounding box center [673, 380] width 119 height 22
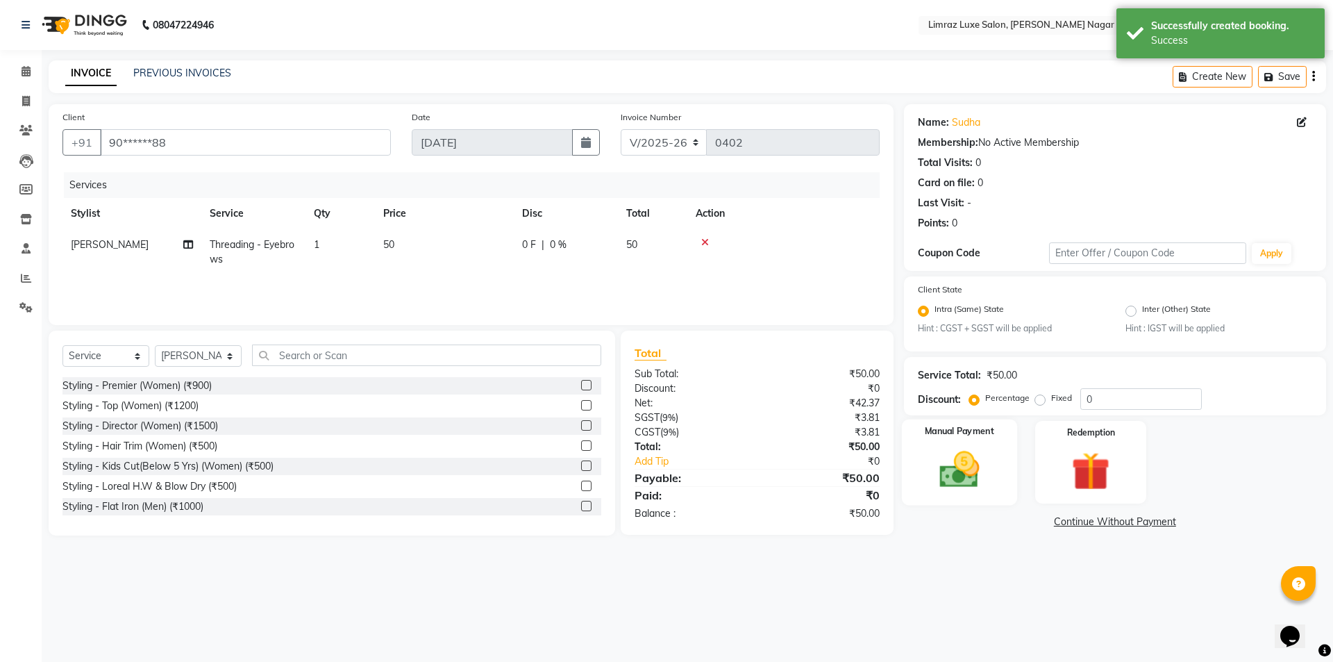
click at [962, 466] on img at bounding box center [959, 470] width 65 height 46
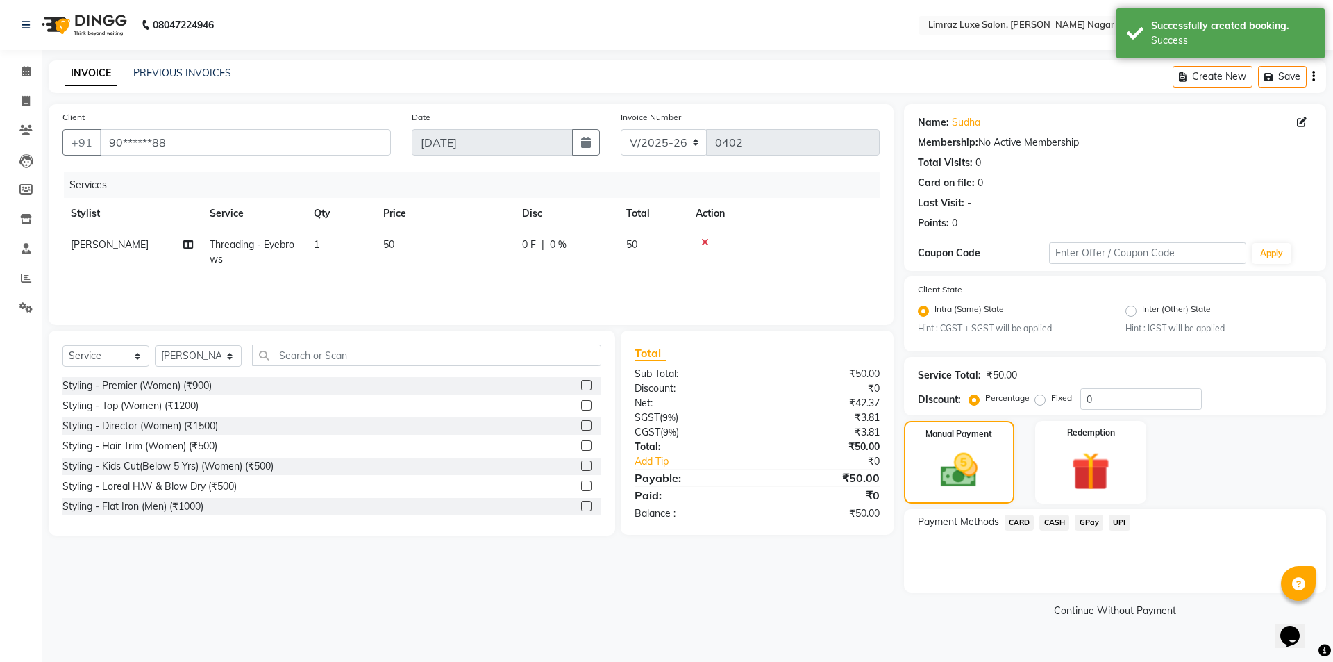
click at [1087, 524] on span "GPay" at bounding box center [1089, 523] width 28 height 16
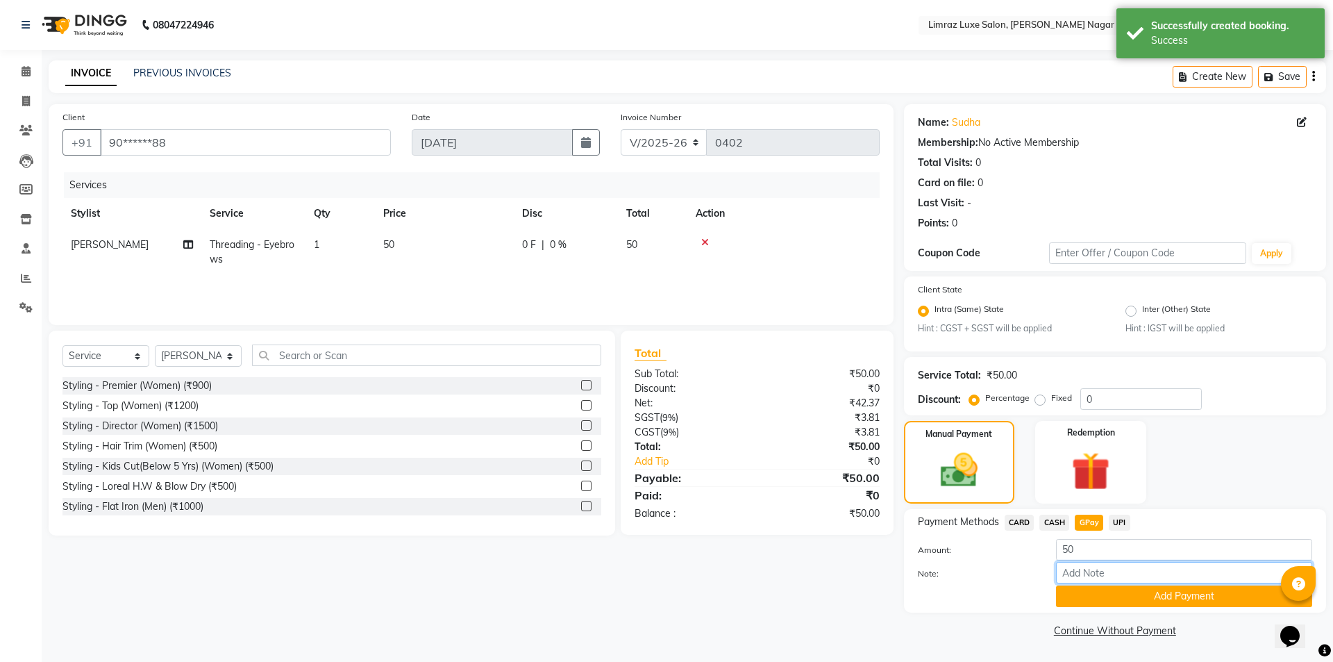
click at [1086, 570] on input "Note:" at bounding box center [1184, 573] width 256 height 22
click at [1106, 599] on button "Add Payment" at bounding box center [1184, 596] width 256 height 22
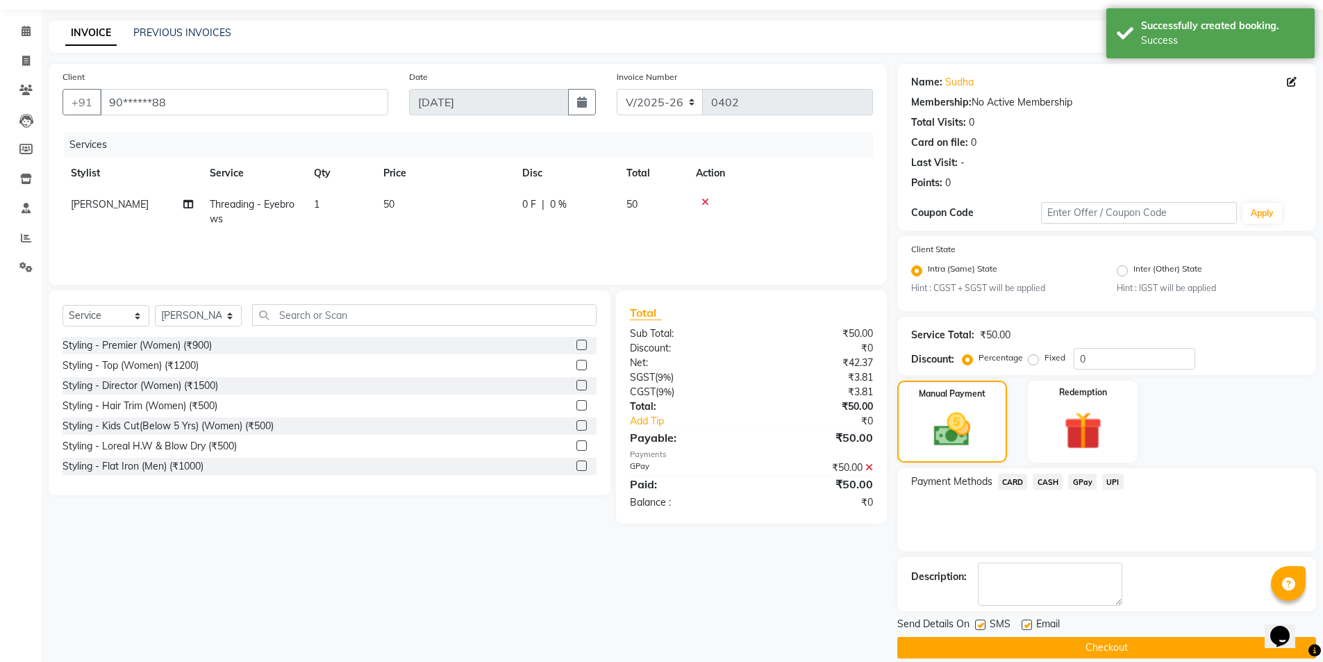
scroll to position [58, 0]
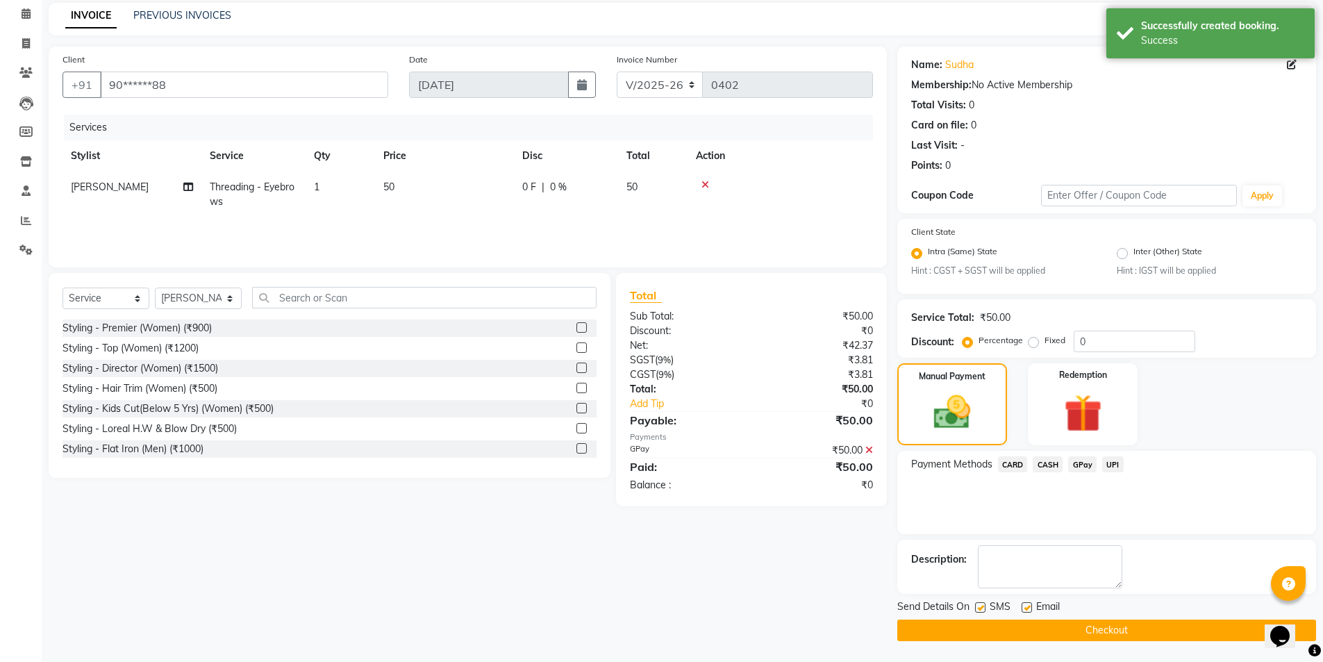
click at [979, 606] on label at bounding box center [980, 607] width 10 height 10
click at [979, 606] on input "checkbox" at bounding box center [979, 607] width 9 height 9
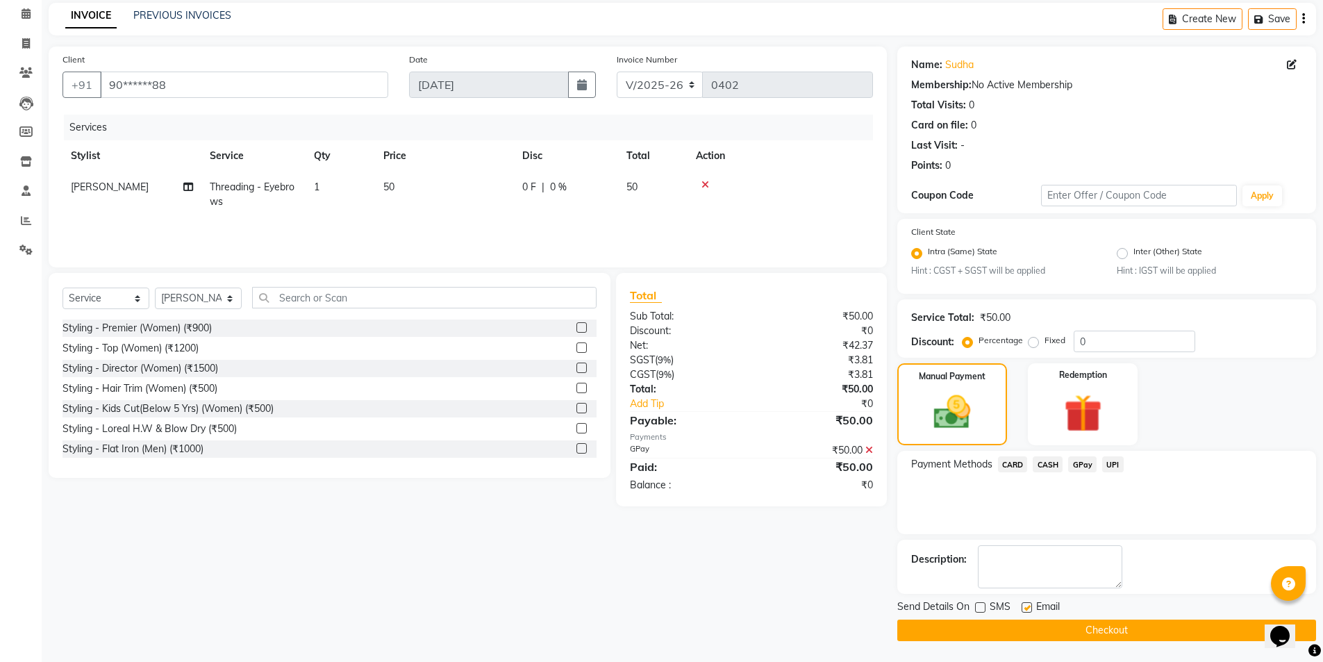
click at [1027, 608] on label at bounding box center [1026, 607] width 10 height 10
click at [1027, 608] on input "checkbox" at bounding box center [1025, 607] width 9 height 9
click at [1030, 621] on button "Checkout" at bounding box center [1106, 630] width 419 height 22
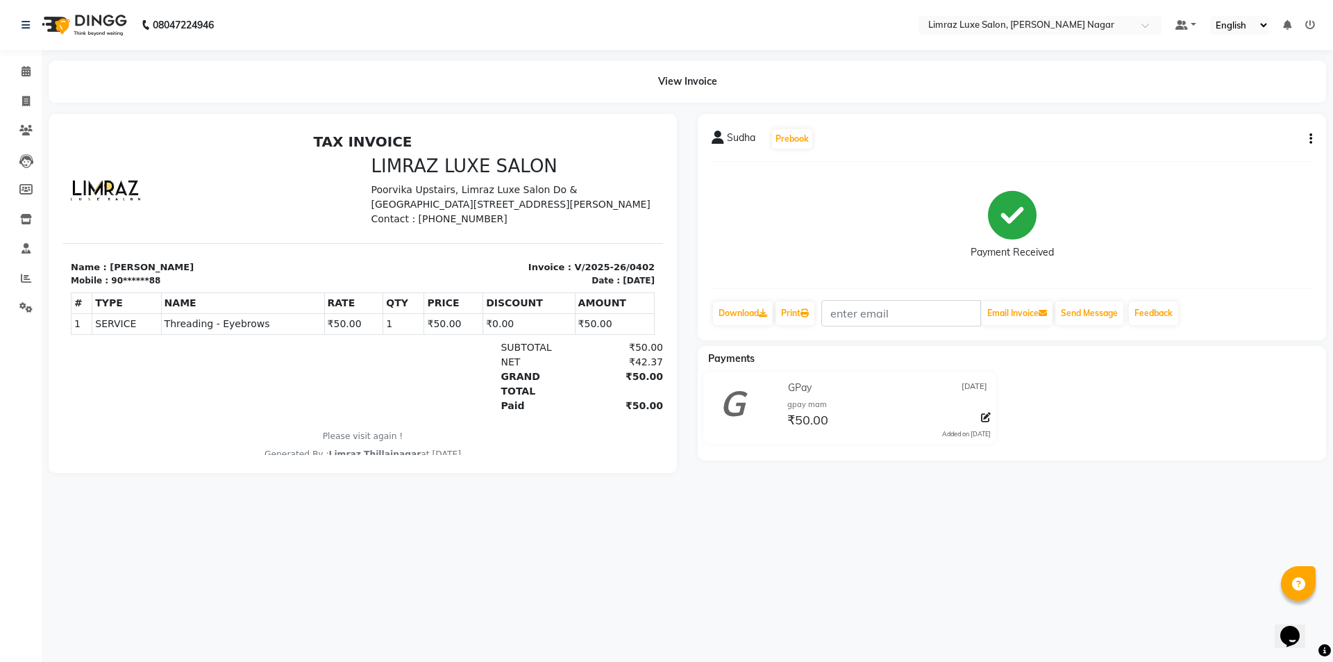
click at [99, 11] on img at bounding box center [82, 25] width 95 height 39
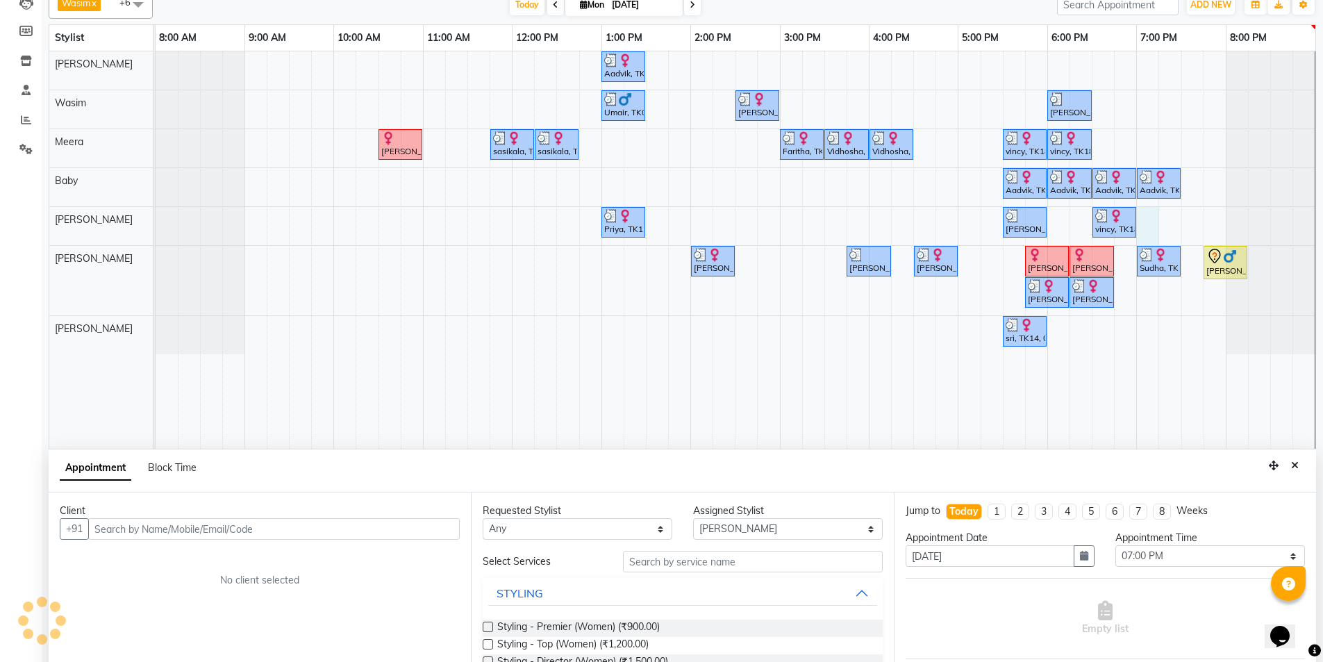
scroll to position [262, 0]
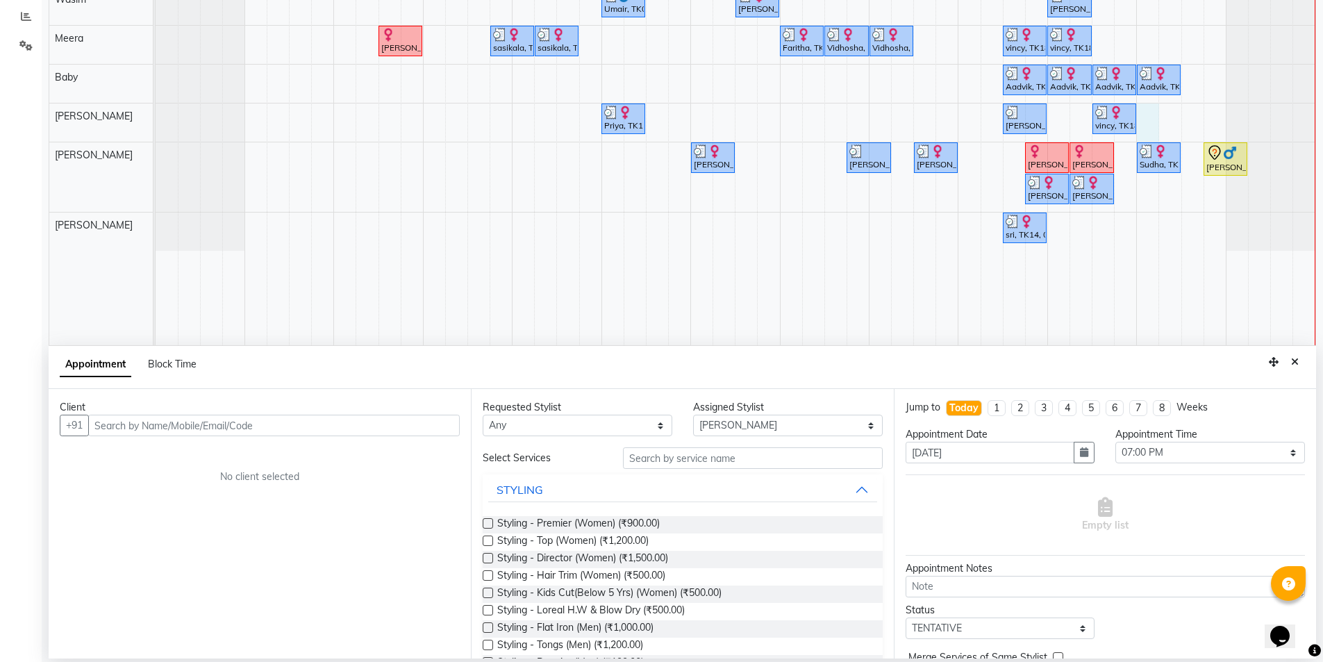
click at [125, 427] on input "text" at bounding box center [273, 426] width 371 height 22
click at [430, 430] on span "Add Client" at bounding box center [431, 425] width 47 height 12
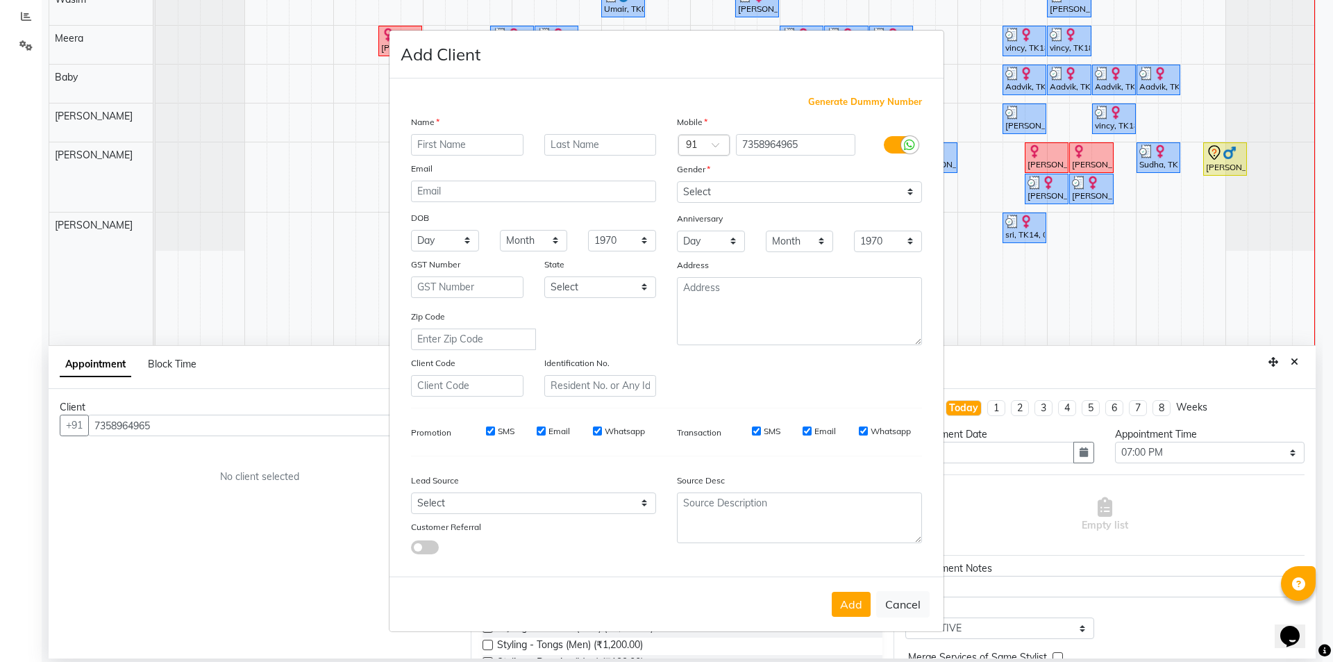
click at [448, 151] on input "text" at bounding box center [467, 145] width 112 height 22
click at [689, 178] on div "Gender" at bounding box center [689, 171] width 44 height 19
click at [694, 185] on select "Select [DEMOGRAPHIC_DATA] [DEMOGRAPHIC_DATA] Other Prefer Not To Say" at bounding box center [799, 192] width 245 height 22
click at [677, 181] on select "Select [DEMOGRAPHIC_DATA] [DEMOGRAPHIC_DATA] Other Prefer Not To Say" at bounding box center [799, 192] width 245 height 22
click at [490, 430] on input "SMS" at bounding box center [490, 430] width 9 height 9
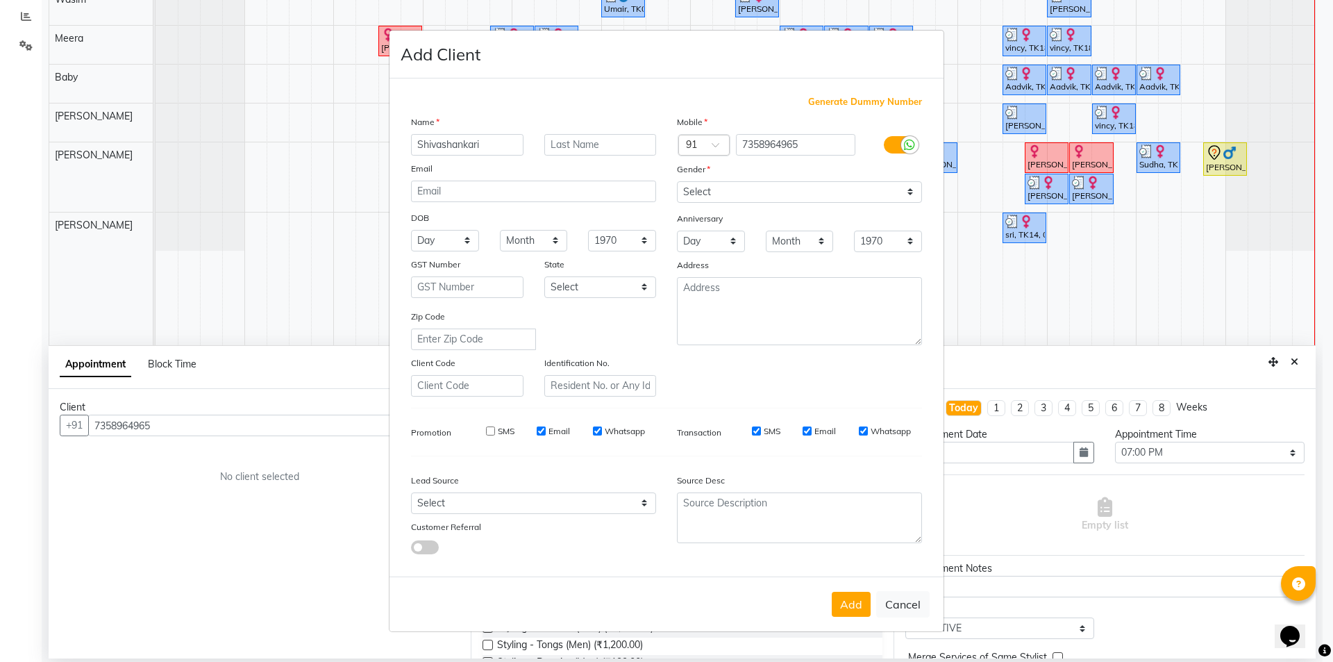
click at [540, 433] on input "Email" at bounding box center [541, 430] width 9 height 9
click at [596, 430] on input "Whatsapp" at bounding box center [597, 430] width 9 height 9
drag, startPoint x: 756, startPoint y: 426, endPoint x: 772, endPoint y: 446, distance: 25.7
click at [755, 426] on div "SMS" at bounding box center [757, 431] width 48 height 12
click at [757, 429] on input "SMS" at bounding box center [756, 430] width 9 height 9
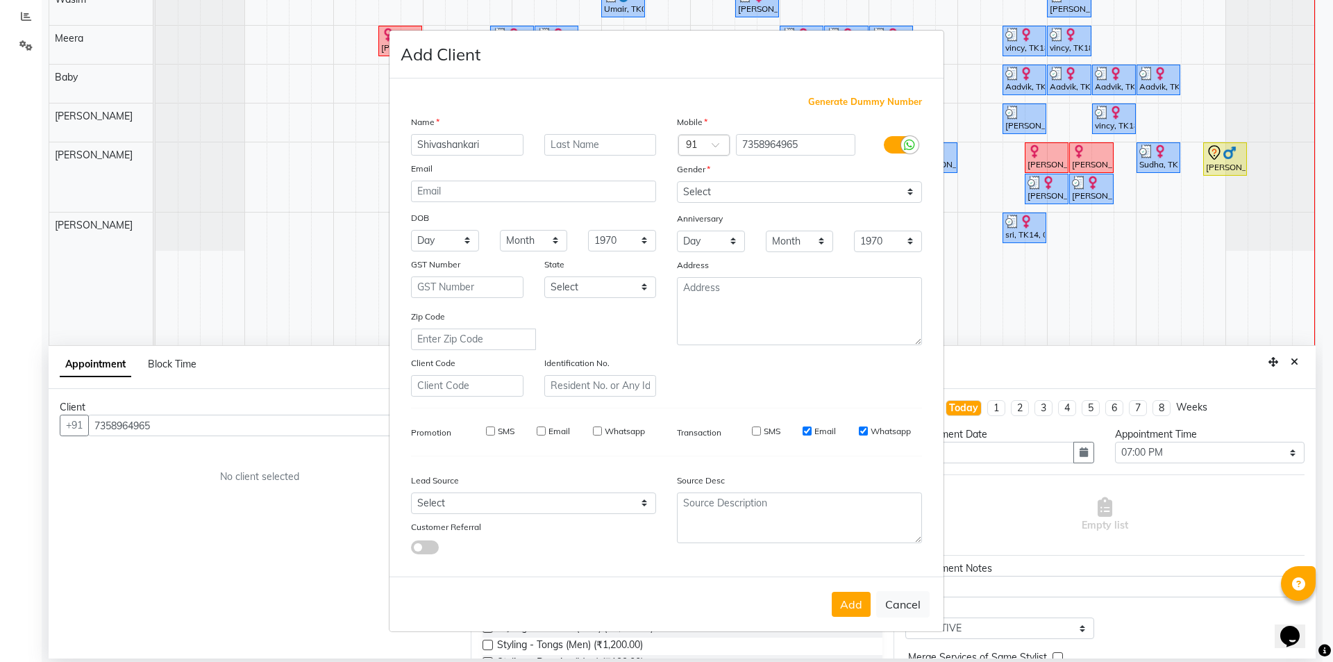
click at [805, 432] on input "Email" at bounding box center [807, 430] width 9 height 9
click at [865, 427] on input "Whatsapp" at bounding box center [863, 430] width 9 height 9
click at [848, 604] on button "Add" at bounding box center [851, 604] width 39 height 25
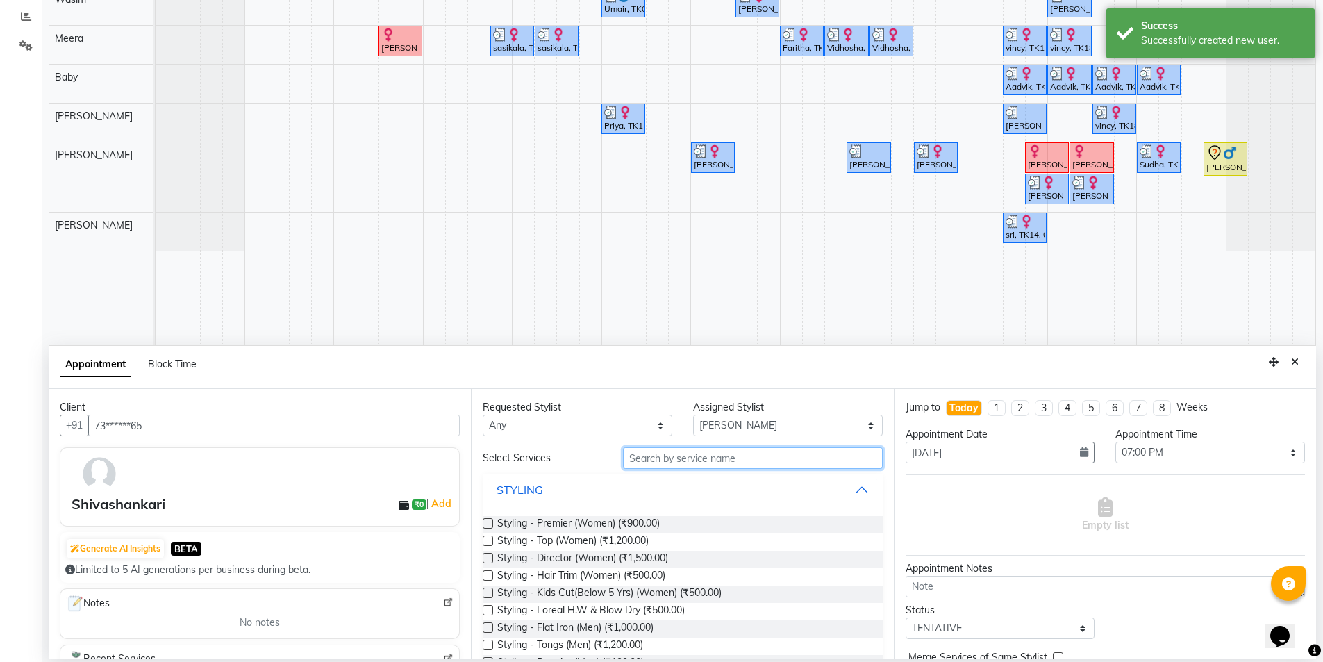
click at [652, 463] on input "text" at bounding box center [753, 458] width 260 height 22
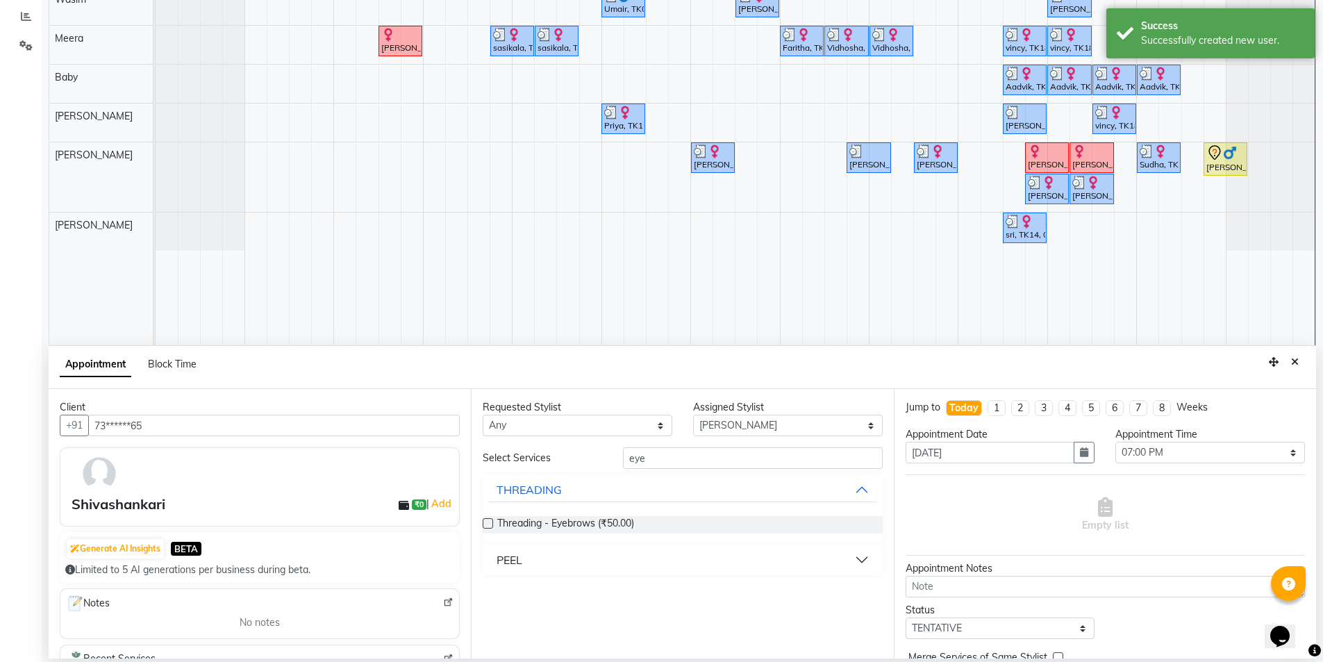
click at [489, 523] on label at bounding box center [488, 523] width 10 height 10
click at [489, 523] on input "checkbox" at bounding box center [487, 524] width 9 height 9
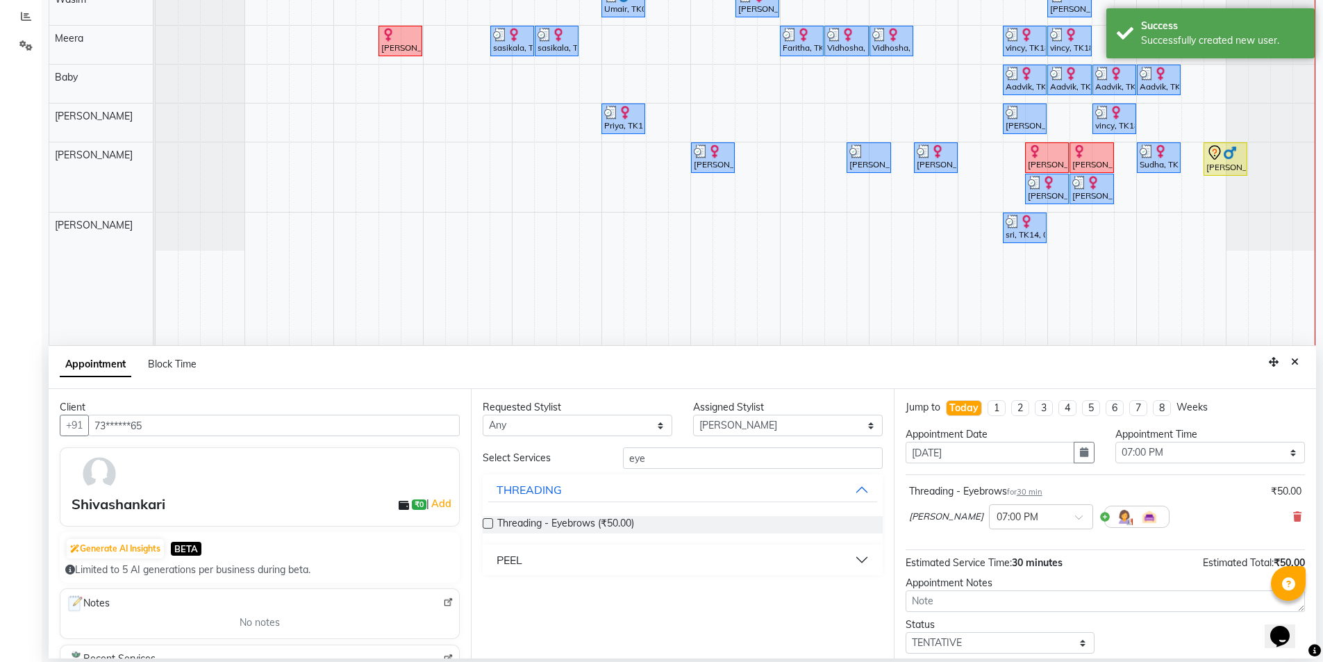
scroll to position [83, 0]
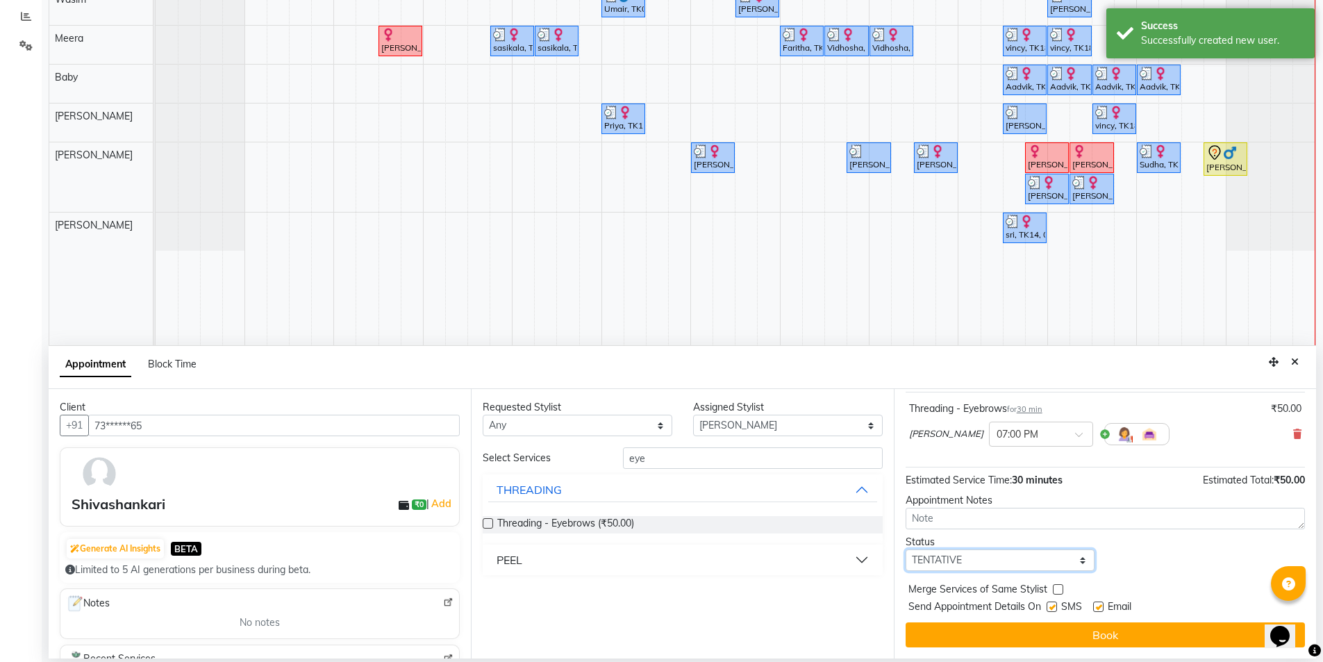
click at [971, 557] on select "Select TENTATIVE CONFIRM CHECK-IN UPCOMING" at bounding box center [1000, 560] width 190 height 22
click at [905, 549] on select "Select TENTATIVE CONFIRM CHECK-IN UPCOMING" at bounding box center [1000, 560] width 190 height 22
click at [1048, 606] on label at bounding box center [1051, 606] width 10 height 10
click at [1048, 606] on input "checkbox" at bounding box center [1050, 607] width 9 height 9
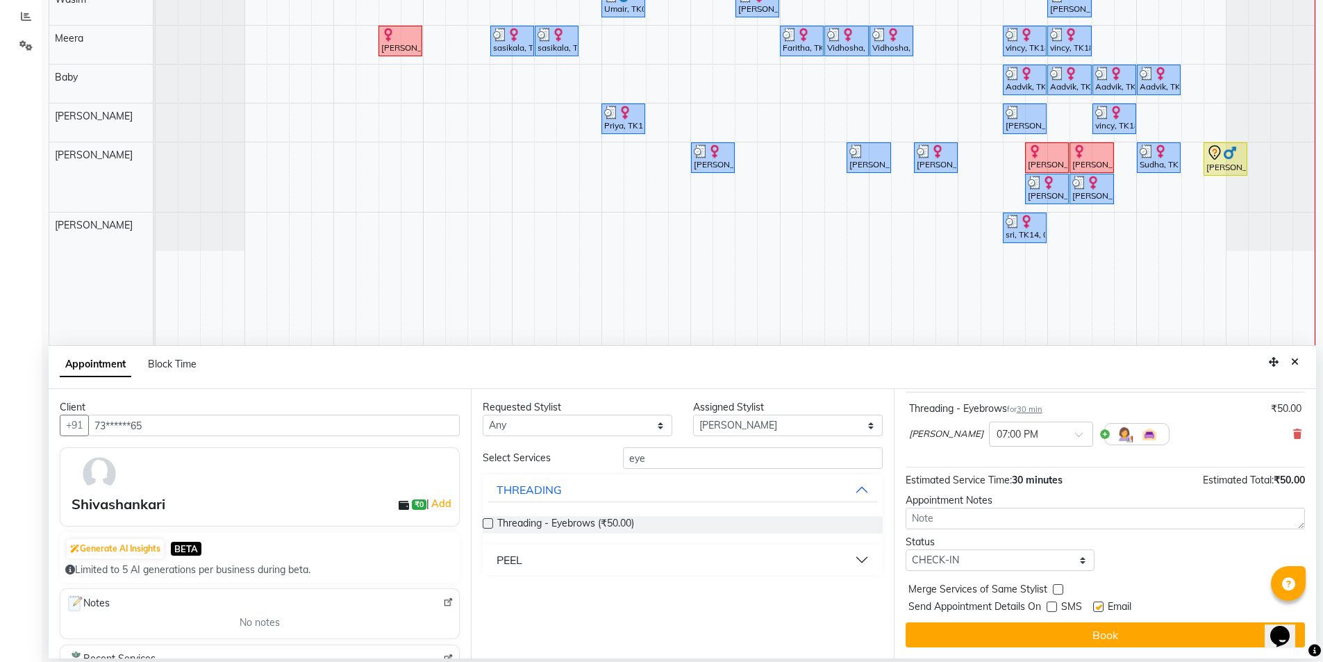
click at [1099, 608] on label at bounding box center [1098, 606] width 10 height 10
click at [1099, 608] on input "checkbox" at bounding box center [1097, 607] width 9 height 9
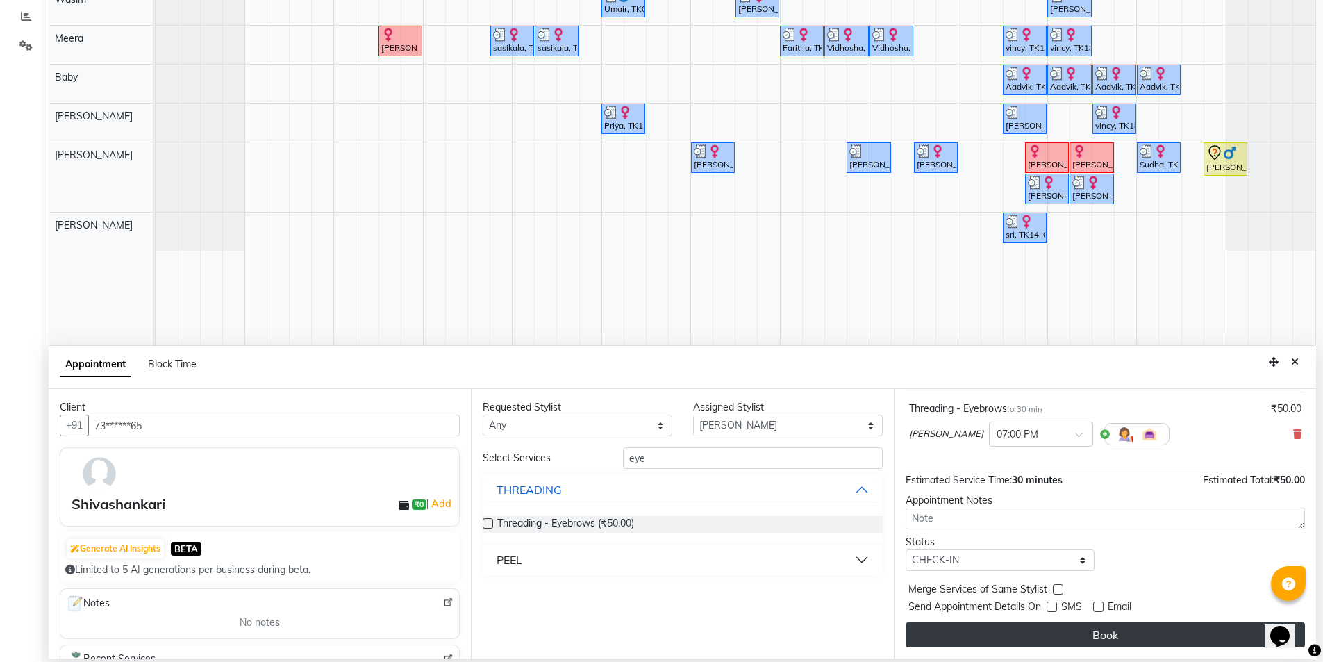
click at [1076, 642] on button "Book" at bounding box center [1104, 634] width 399 height 25
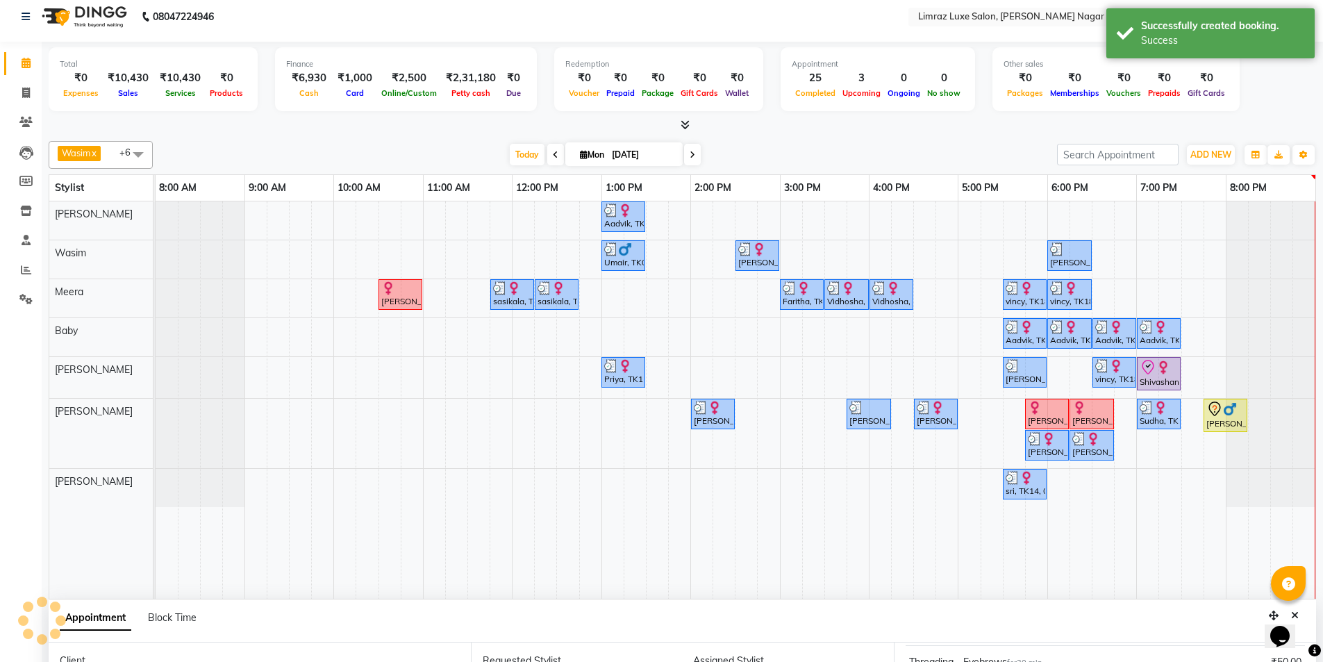
scroll to position [0, 0]
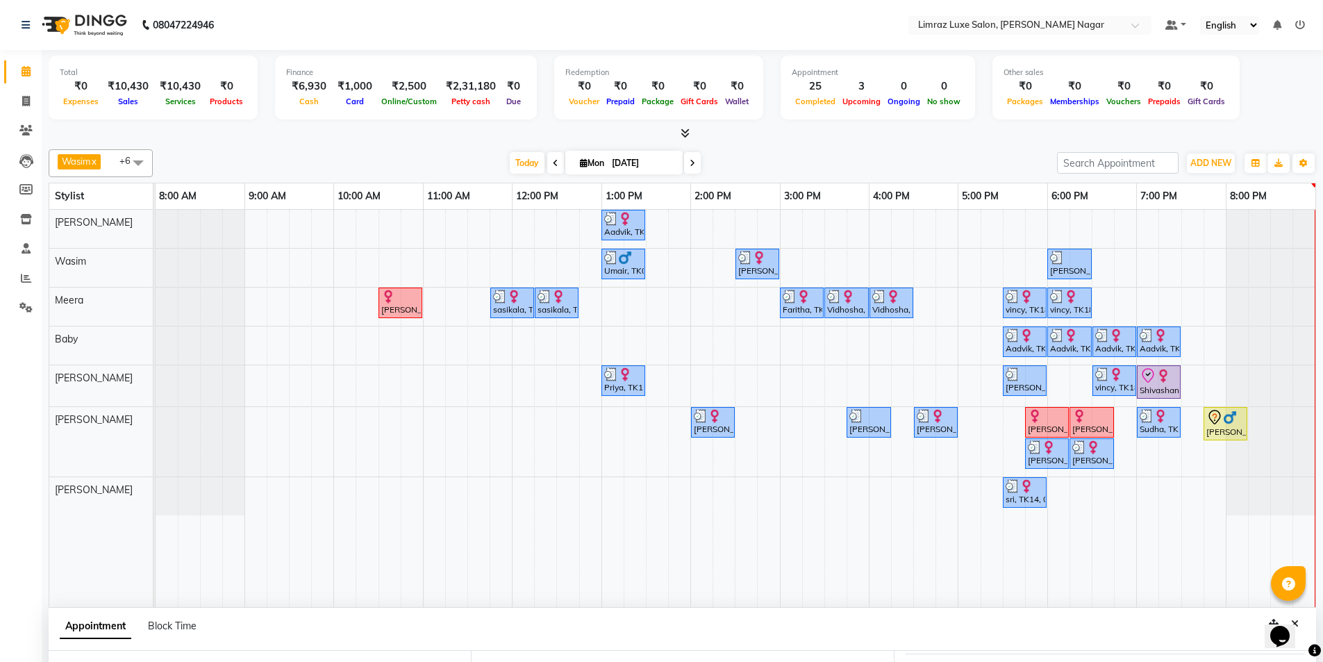
click at [1060, 483] on div "Aadvik, TK06, 01:00 PM-01:30 PM, Styling - Top (Men) Umair, TK03, 01:00 PM-01:3…" at bounding box center [736, 408] width 1160 height 397
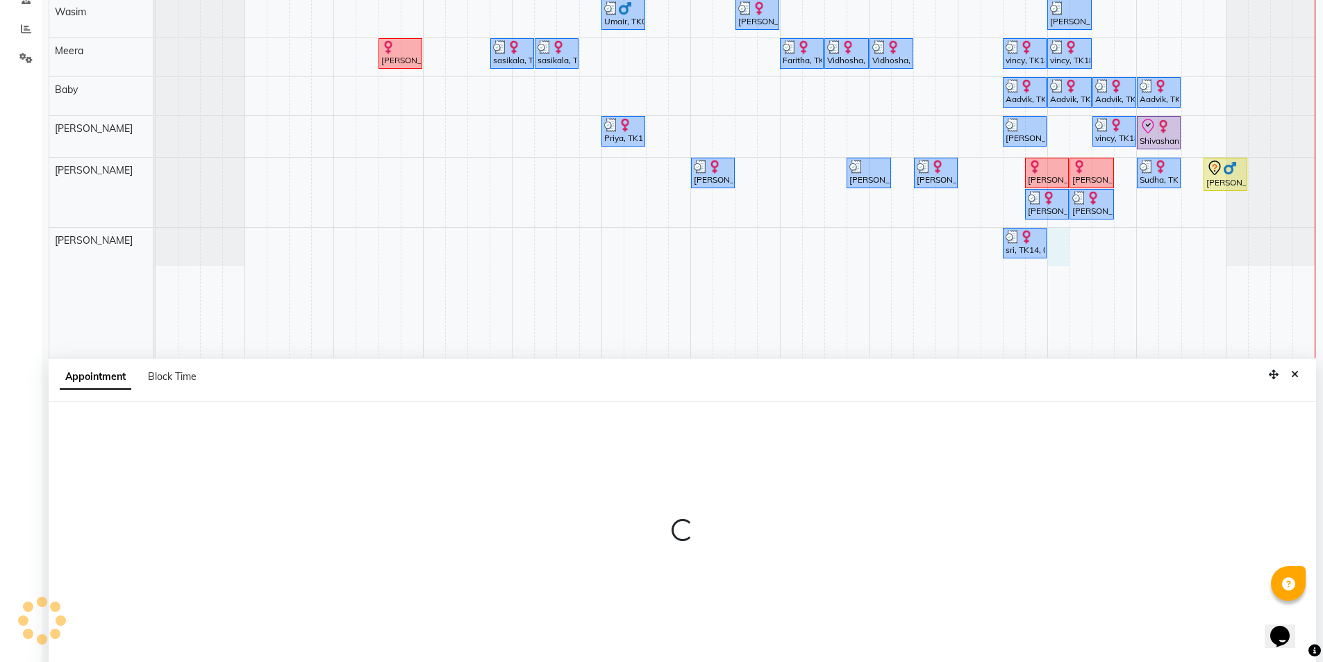
scroll to position [262, 0]
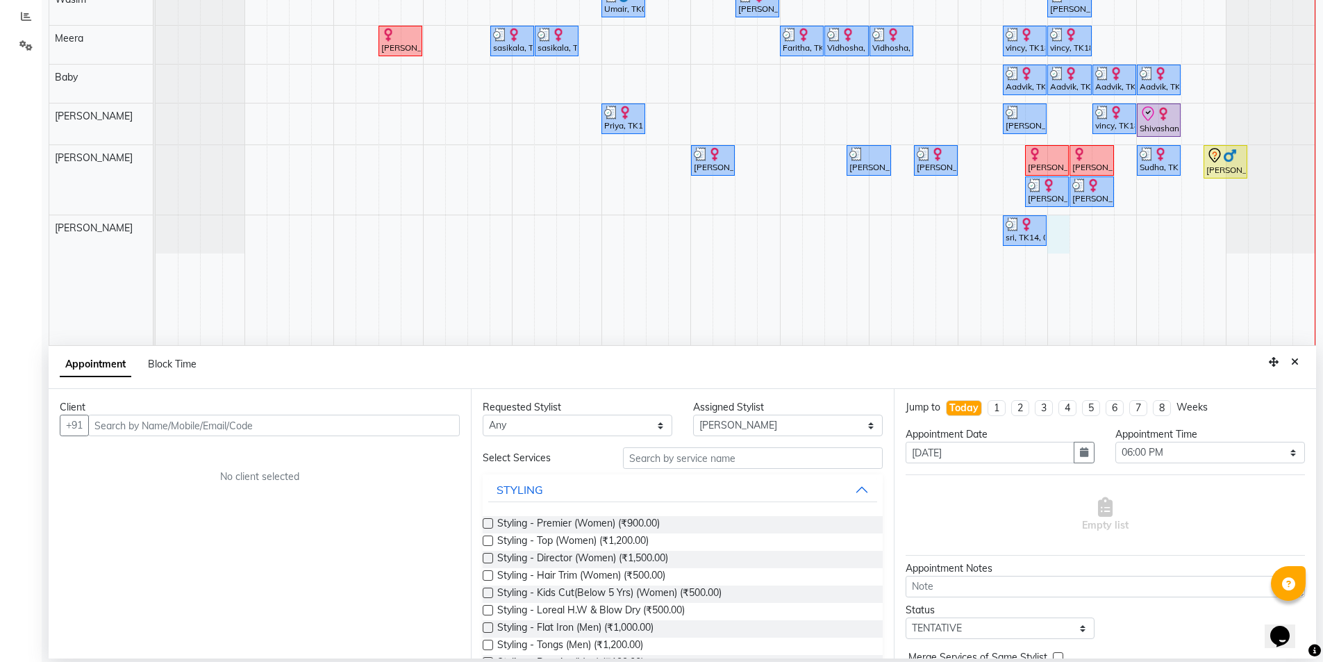
click at [240, 429] on input "text" at bounding box center [273, 426] width 371 height 22
click at [431, 426] on span "Add Client" at bounding box center [431, 425] width 47 height 12
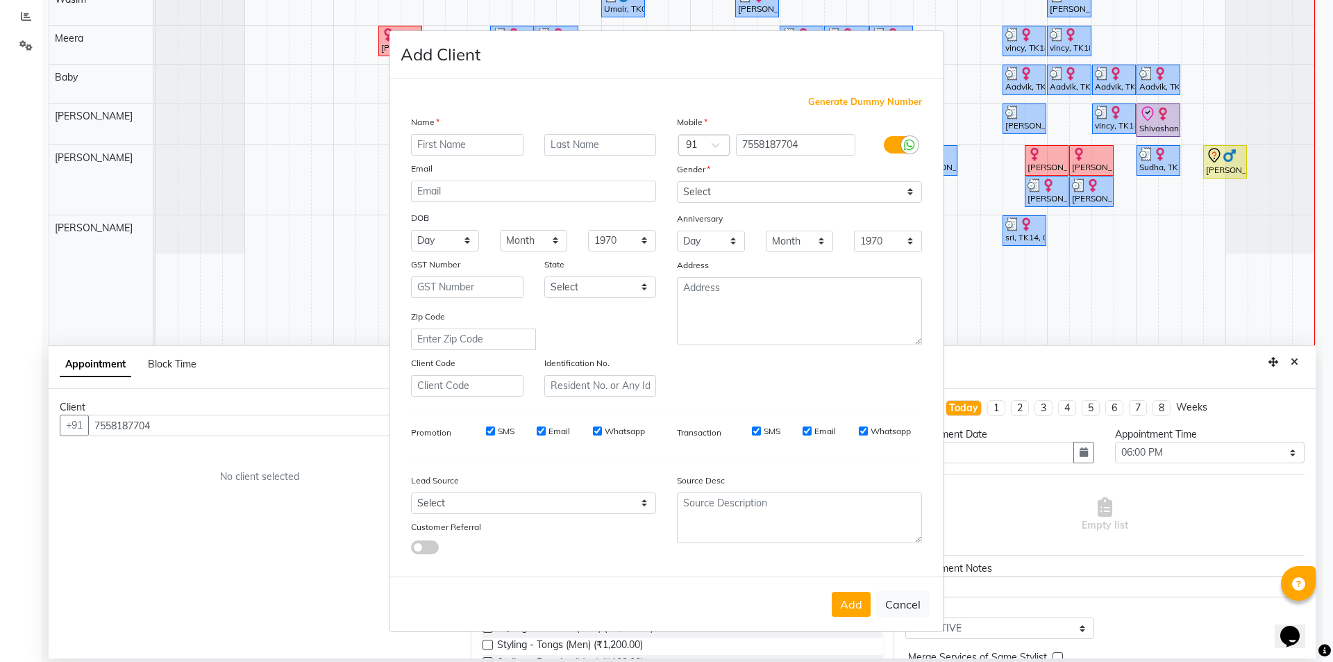
click at [448, 144] on input "text" at bounding box center [467, 145] width 112 height 22
click at [716, 202] on select "Select [DEMOGRAPHIC_DATA] [DEMOGRAPHIC_DATA] Other Prefer Not To Say" at bounding box center [799, 192] width 245 height 22
click at [677, 181] on select "Select [DEMOGRAPHIC_DATA] [DEMOGRAPHIC_DATA] Other Prefer Not To Say" at bounding box center [799, 192] width 245 height 22
click at [493, 431] on input "SMS" at bounding box center [490, 430] width 9 height 9
drag, startPoint x: 539, startPoint y: 433, endPoint x: 551, endPoint y: 433, distance: 11.8
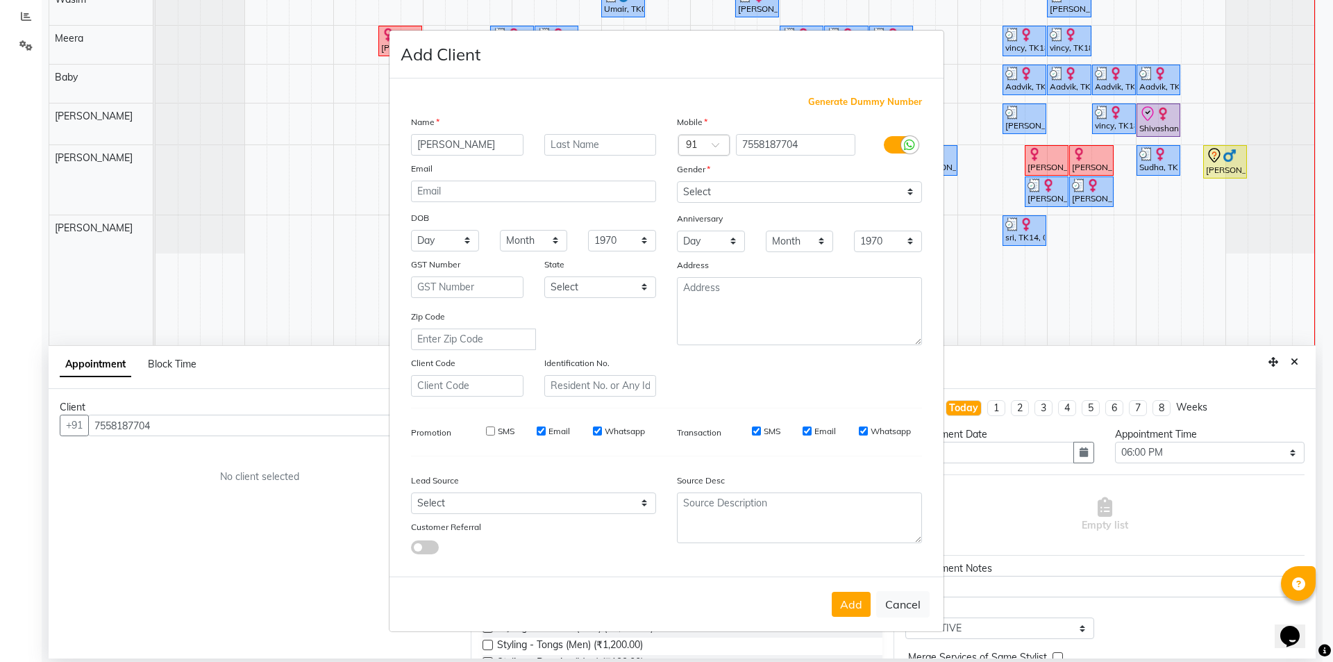
click at [539, 432] on input "Email" at bounding box center [541, 430] width 9 height 9
click at [594, 431] on input "Whatsapp" at bounding box center [597, 430] width 9 height 9
click at [755, 432] on input "SMS" at bounding box center [756, 430] width 9 height 9
click at [810, 428] on input "Email" at bounding box center [807, 430] width 9 height 9
click at [860, 431] on input "Whatsapp" at bounding box center [863, 430] width 9 height 9
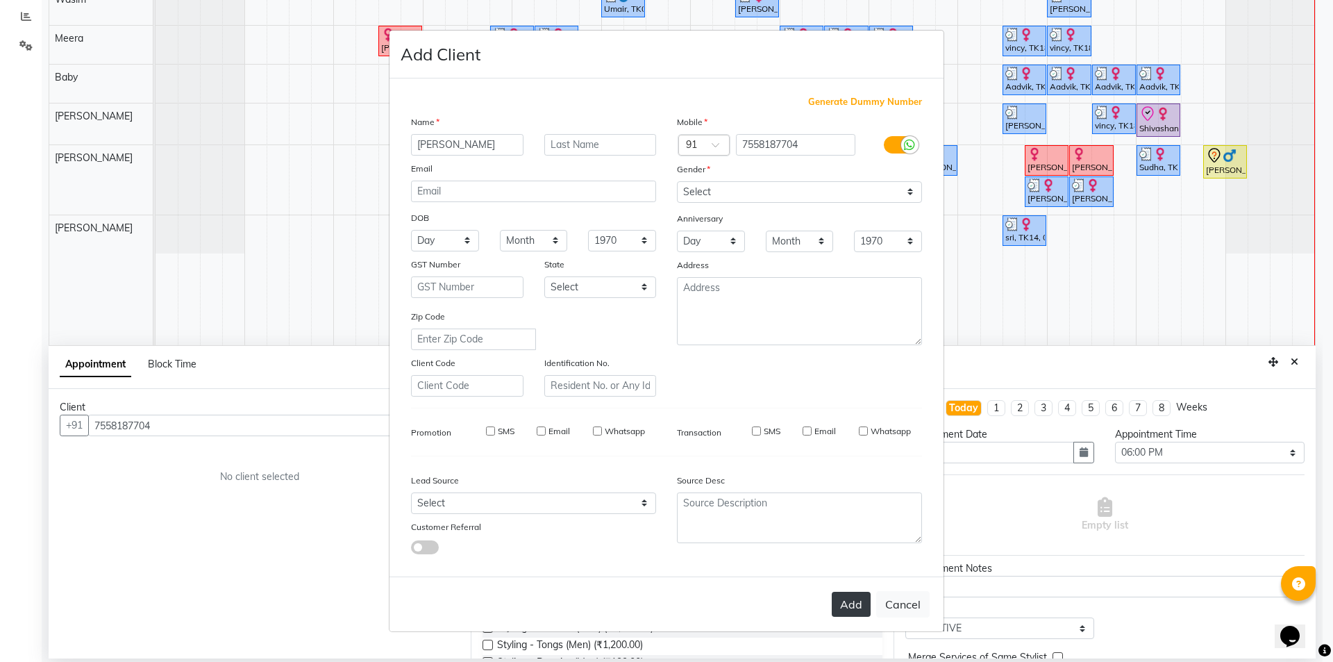
click at [855, 608] on button "Add" at bounding box center [851, 604] width 39 height 25
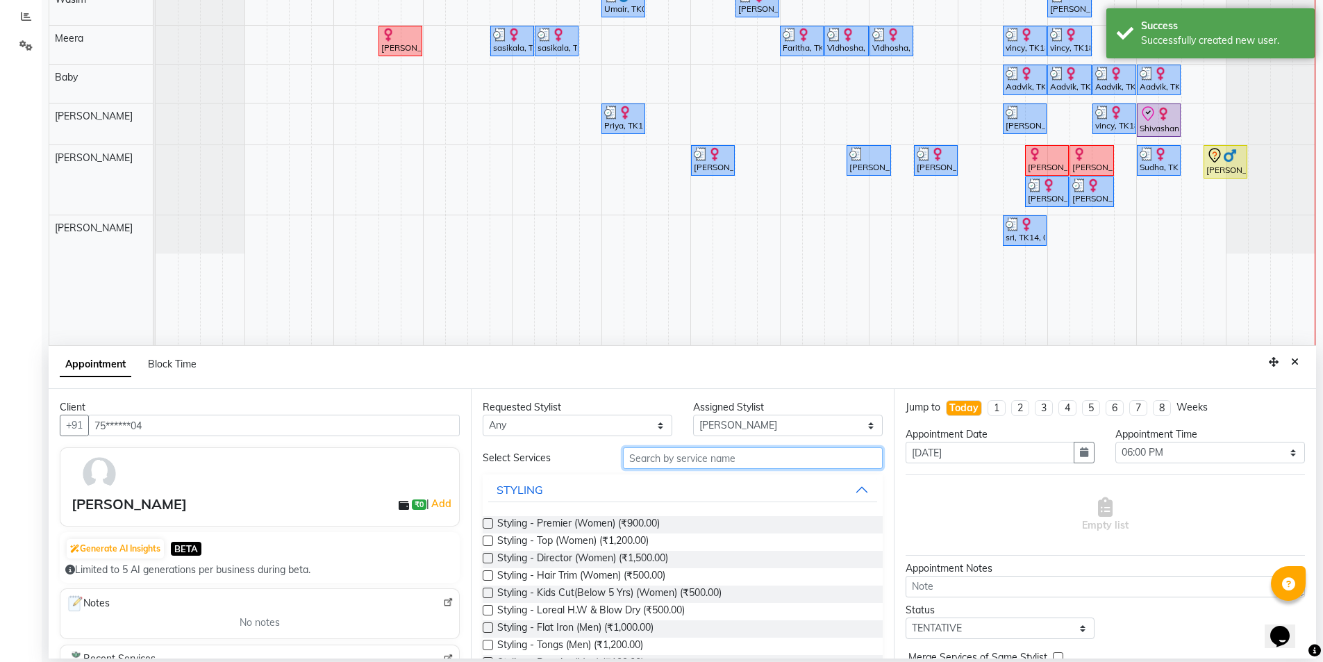
click at [651, 462] on input "text" at bounding box center [753, 458] width 260 height 22
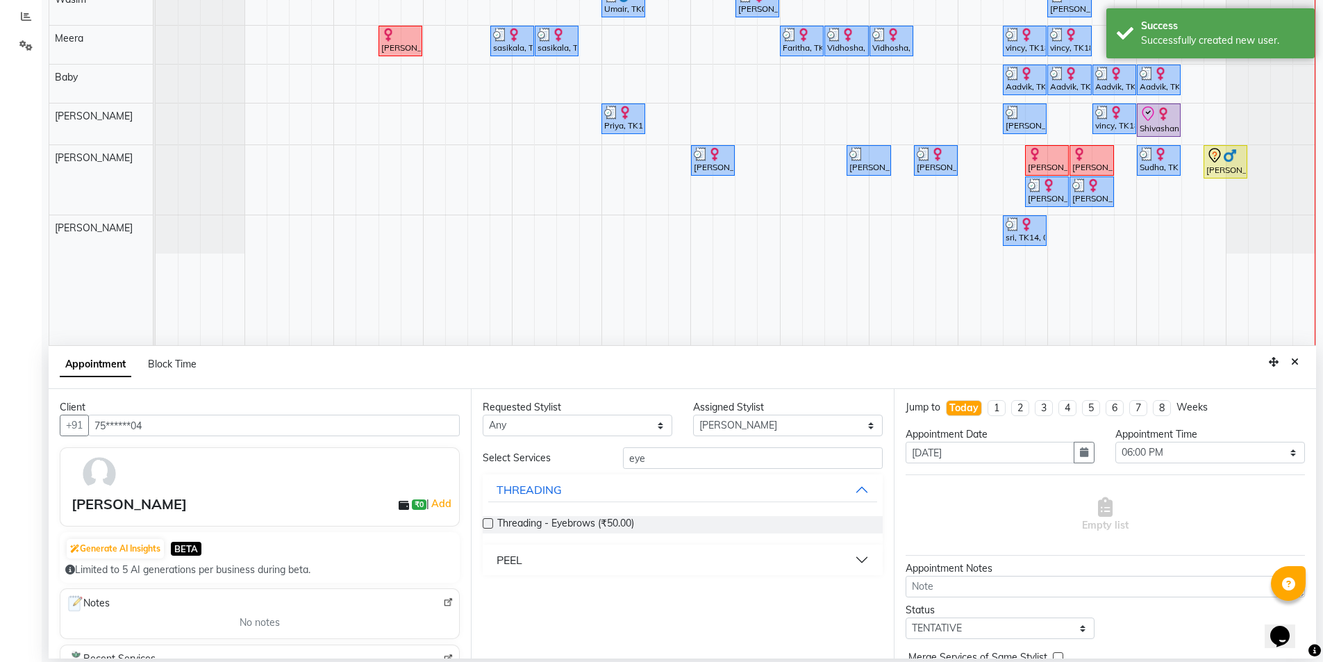
click at [485, 522] on label at bounding box center [488, 523] width 10 height 10
click at [485, 522] on input "checkbox" at bounding box center [487, 524] width 9 height 9
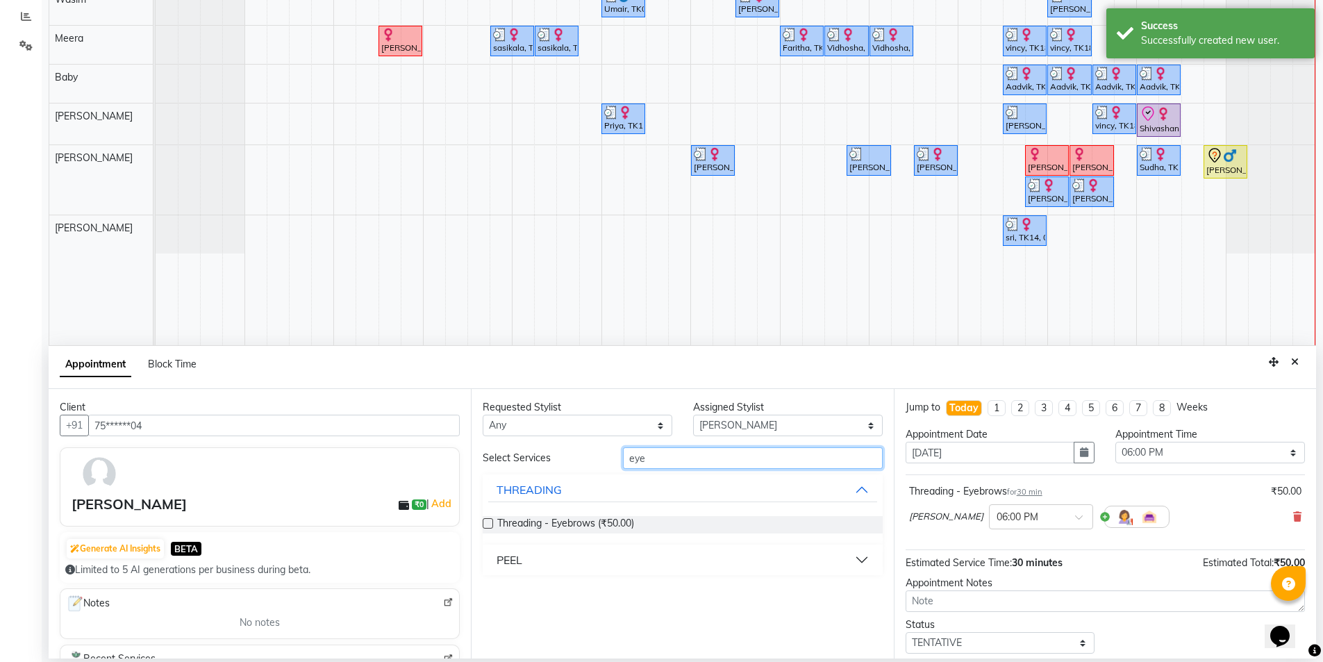
drag, startPoint x: 641, startPoint y: 462, endPoint x: 548, endPoint y: 444, distance: 94.8
click at [548, 444] on div "Requested Stylist Any [PERSON_NAME] [PERSON_NAME] Baby [PERSON_NAME] [PERSON_NA…" at bounding box center [682, 523] width 422 height 269
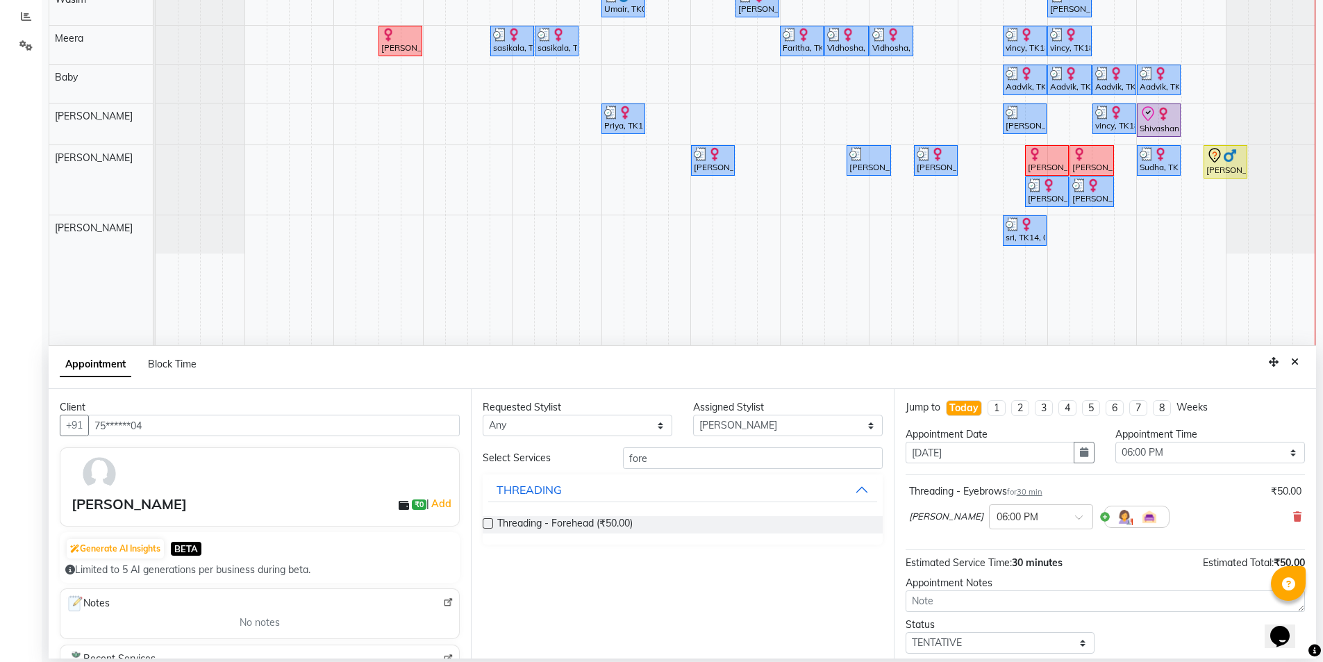
click at [484, 525] on label at bounding box center [488, 523] width 10 height 10
click at [484, 525] on input "checkbox" at bounding box center [487, 524] width 9 height 9
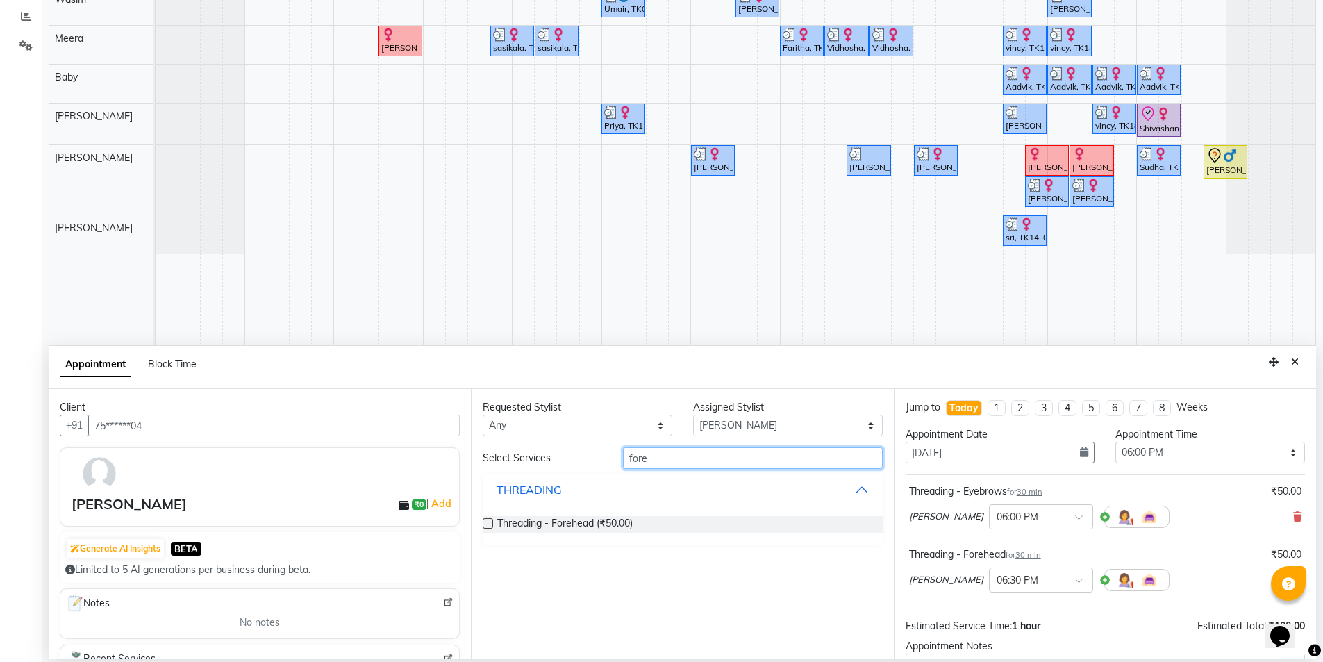
drag, startPoint x: 664, startPoint y: 453, endPoint x: 553, endPoint y: 461, distance: 111.4
click at [553, 461] on div "Select Services fore" at bounding box center [682, 458] width 420 height 22
click at [661, 587] on button "THREADING" at bounding box center [682, 590] width 388 height 25
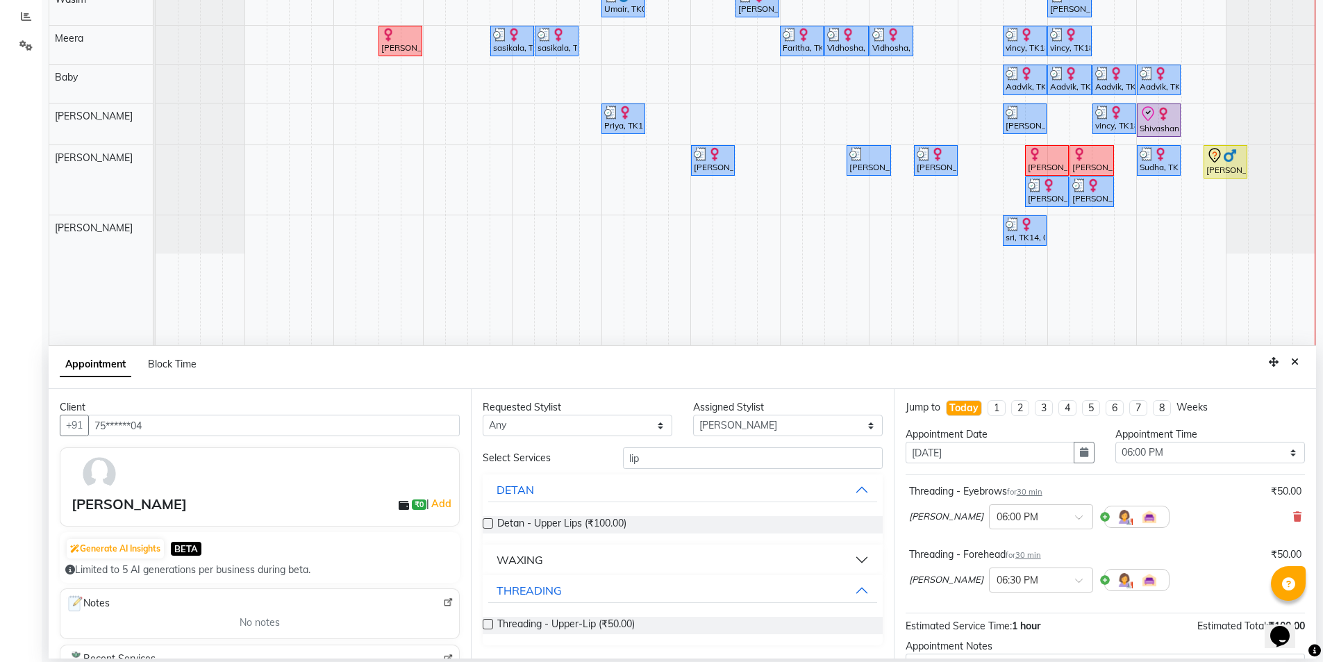
click at [488, 627] on label at bounding box center [488, 624] width 10 height 10
click at [488, 627] on input "checkbox" at bounding box center [487, 625] width 9 height 9
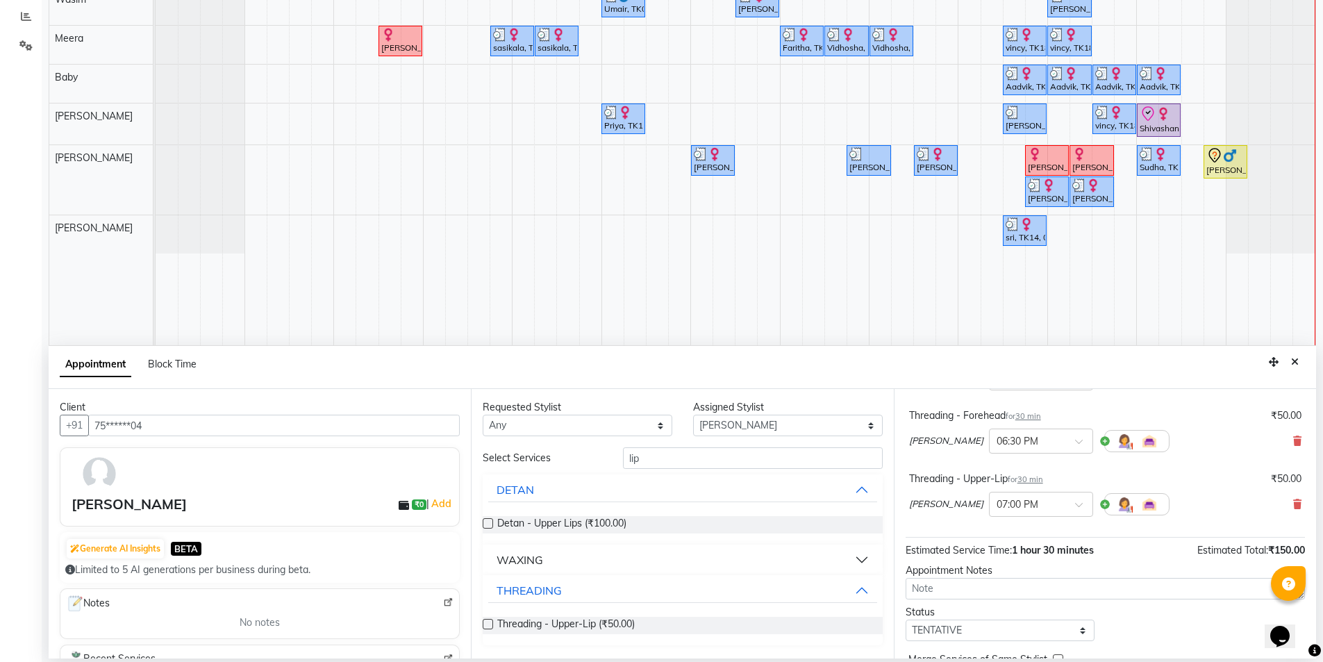
scroll to position [209, 0]
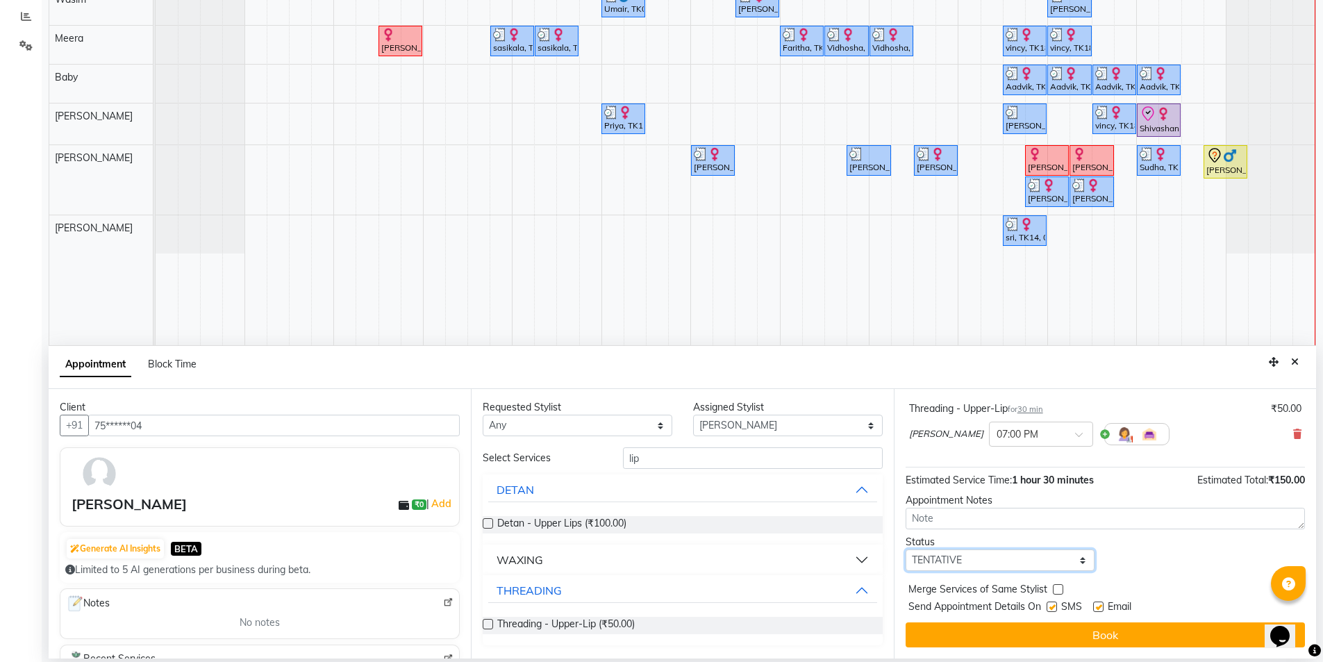
click at [994, 555] on select "Select TENTATIVE CONFIRM CHECK-IN UPCOMING" at bounding box center [1000, 560] width 190 height 22
click at [905, 549] on select "Select TENTATIVE CONFIRM CHECK-IN UPCOMING" at bounding box center [1000, 560] width 190 height 22
click at [1044, 610] on div "Send Appointment Details On SMS Email" at bounding box center [1106, 607] width 396 height 17
click at [1053, 608] on label at bounding box center [1051, 606] width 10 height 10
click at [1053, 608] on input "checkbox" at bounding box center [1050, 607] width 9 height 9
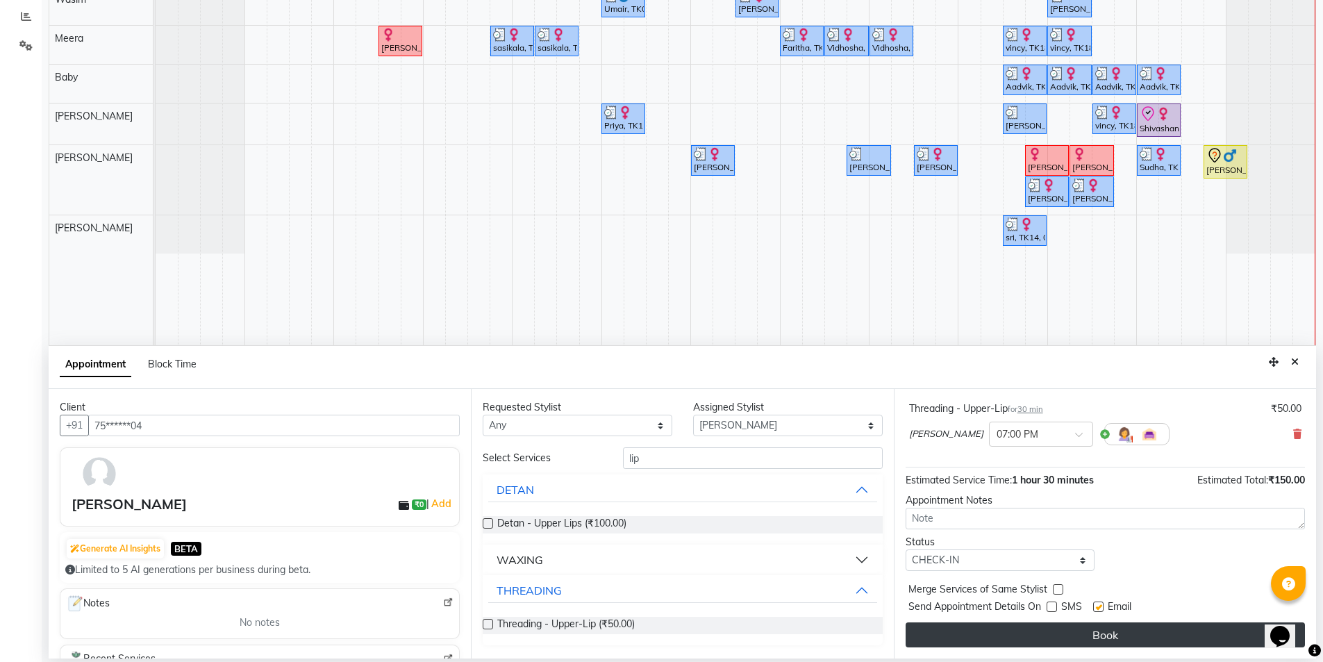
drag, startPoint x: 1096, startPoint y: 608, endPoint x: 1092, endPoint y: 628, distance: 21.1
click at [1095, 619] on div "Jump to [DATE] 1 2 3 4 5 6 7 8 Weeks Appointment Date [DATE] Appointment Time S…" at bounding box center [1105, 523] width 422 height 269
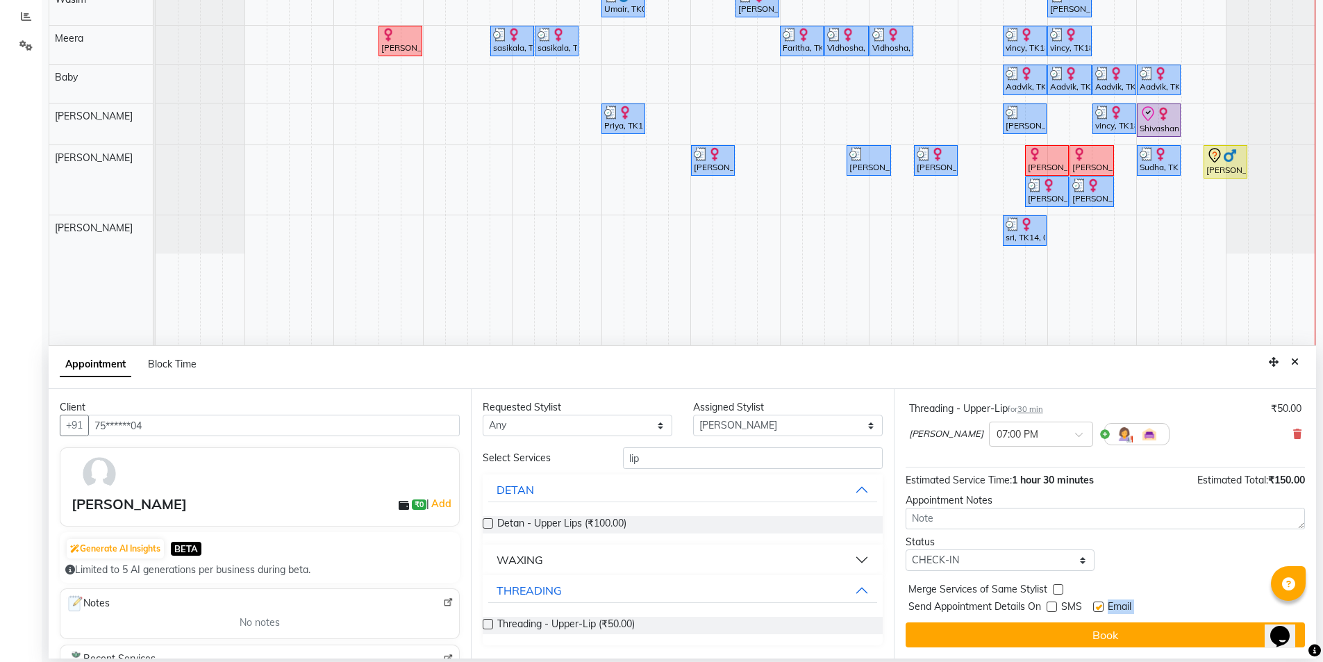
click at [1097, 606] on label at bounding box center [1098, 606] width 10 height 10
click at [1097, 606] on input "checkbox" at bounding box center [1097, 607] width 9 height 9
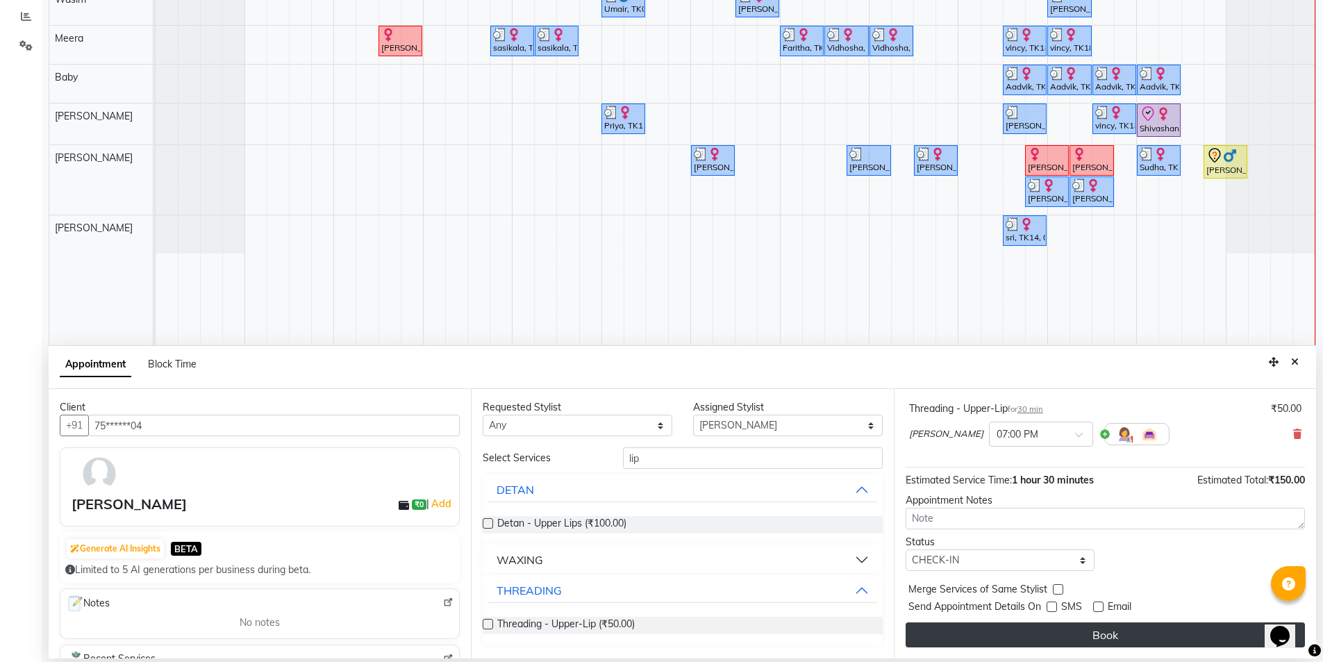
click at [1084, 635] on button "Book" at bounding box center [1104, 634] width 399 height 25
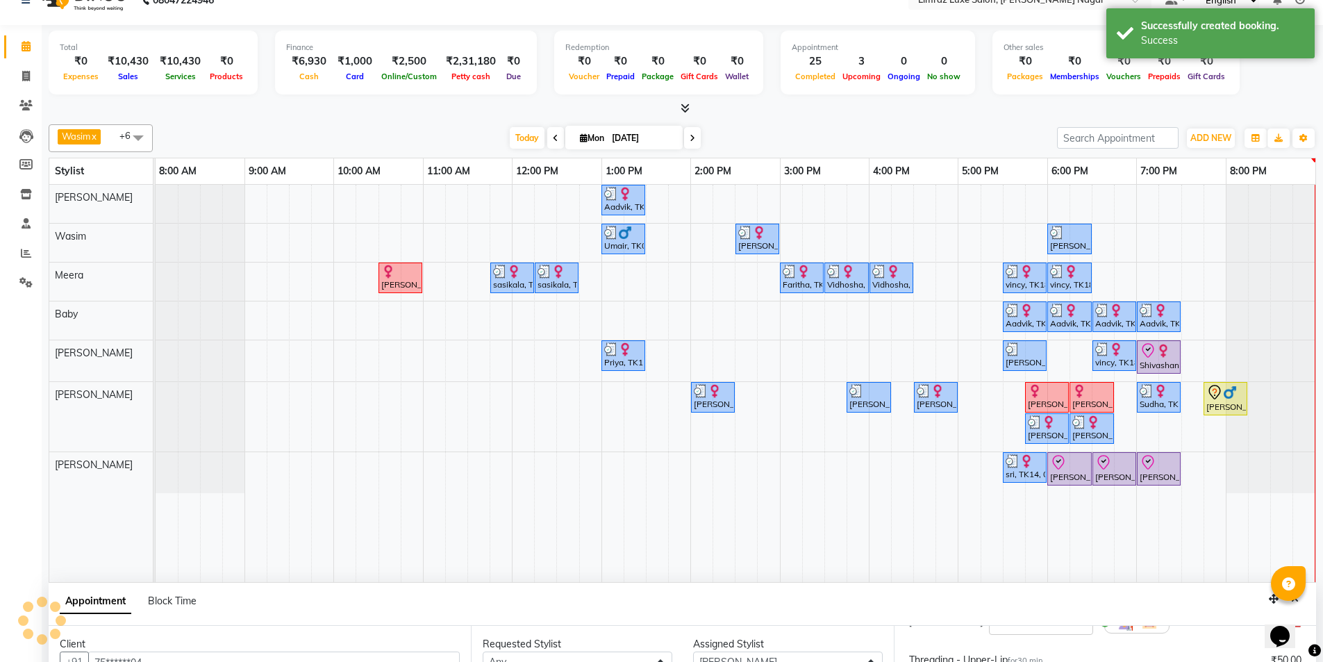
scroll to position [0, 0]
